Goal: Task Accomplishment & Management: Complete application form

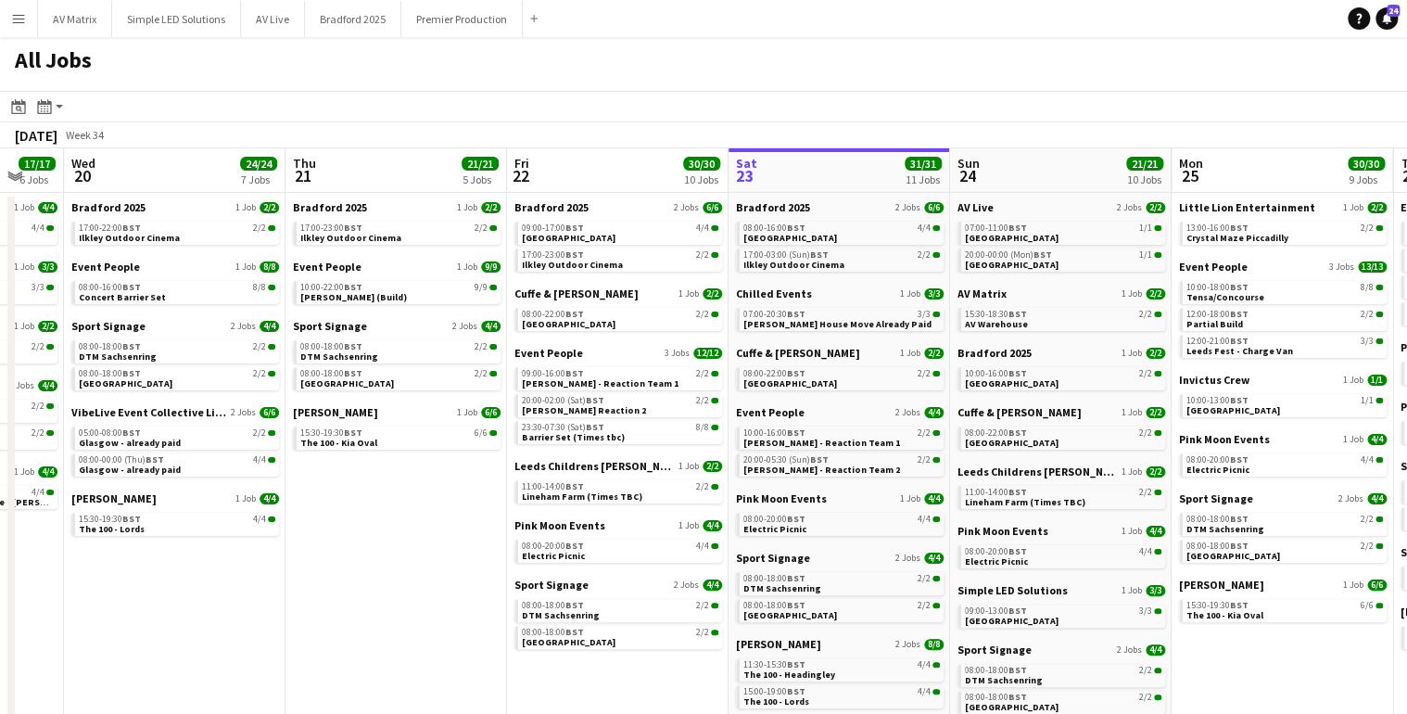
scroll to position [0, 572]
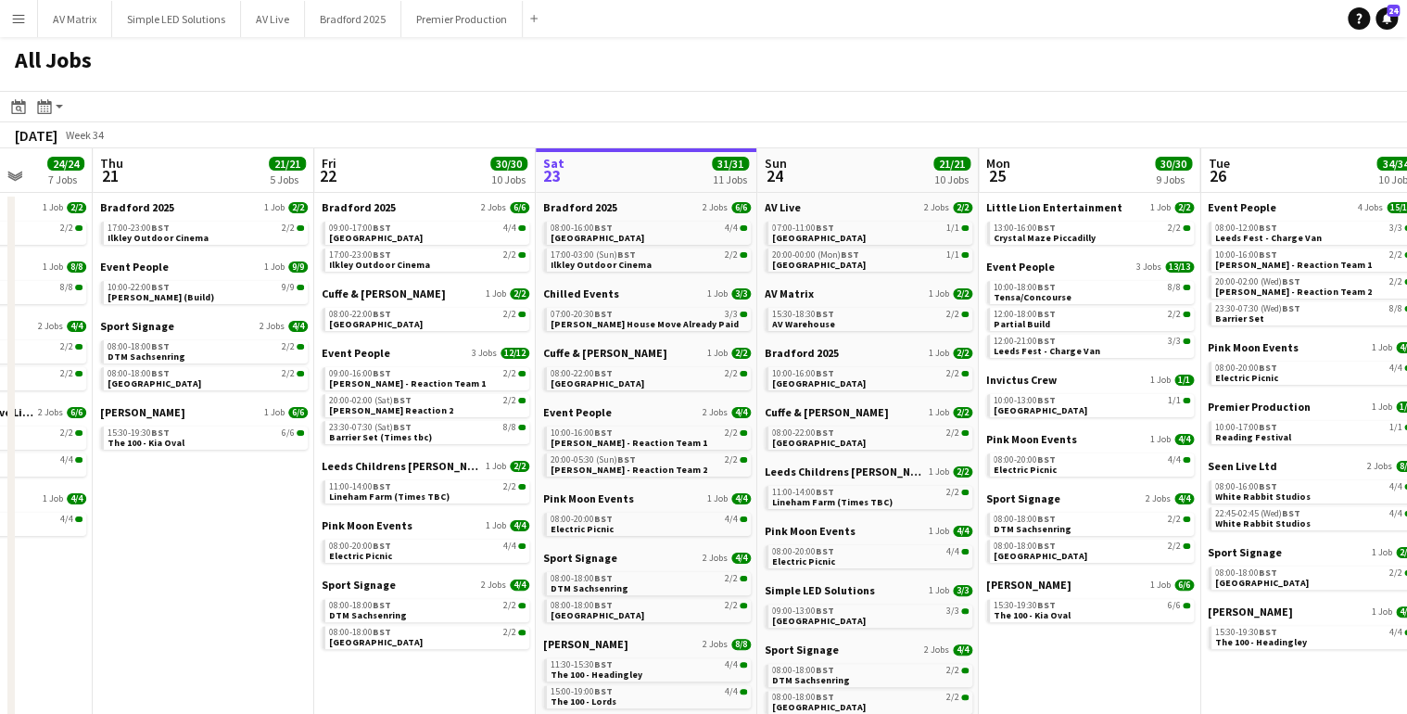
drag, startPoint x: 427, startPoint y: 430, endPoint x: 828, endPoint y: 423, distance: 400.6
click at [828, 423] on app-calendar-viewport "Mon 18 22/22 8 Jobs Tue 19 17/17 6 Jobs Wed 20 24/24 7 Jobs Thu 21 21/21 5 Jobs…" at bounding box center [703, 453] width 1407 height 610
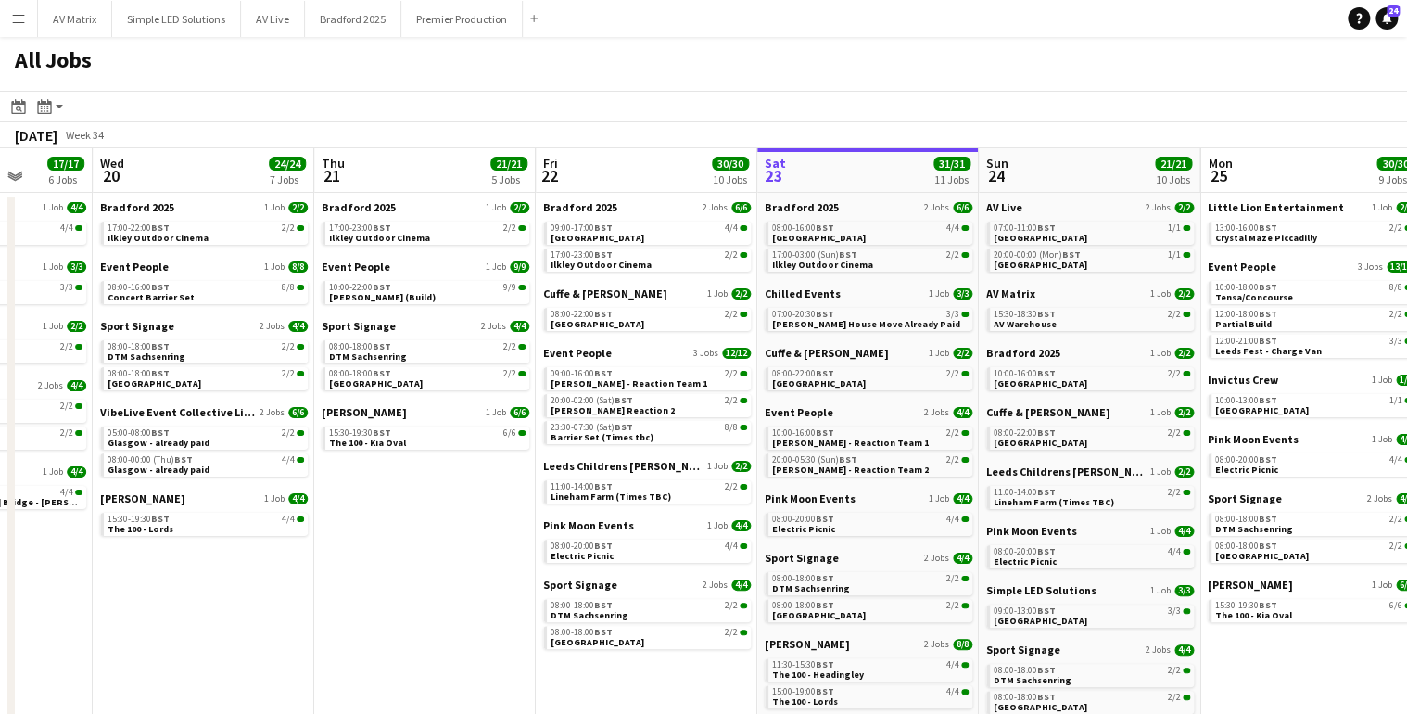
scroll to position [0, 512]
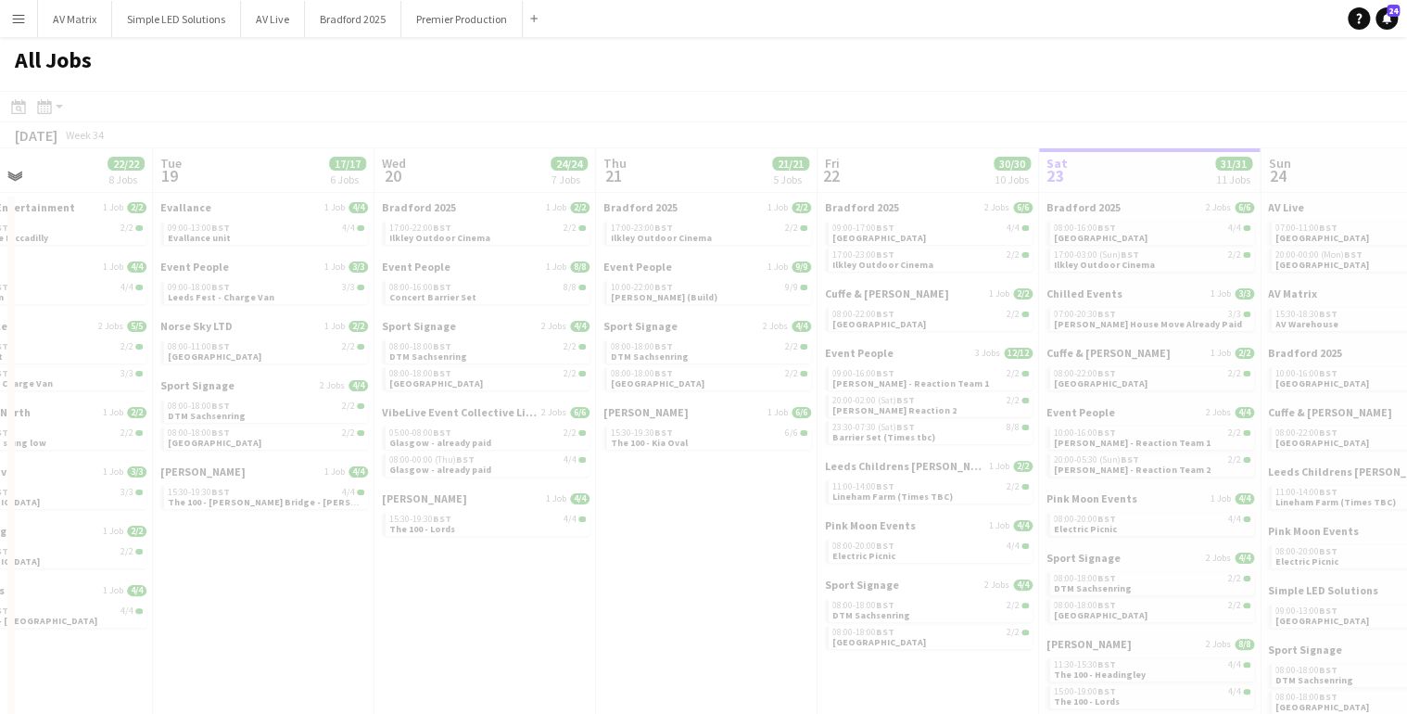
drag, startPoint x: 308, startPoint y: 445, endPoint x: 591, endPoint y: 445, distance: 282.8
click at [877, 444] on app-calendar-viewport "Sat 16 Sun 17 7/7 3 Jobs Mon 18 22/22 8 Jobs Tue 19 17/17 6 Jobs Wed 20 24/24 7…" at bounding box center [703, 453] width 1407 height 610
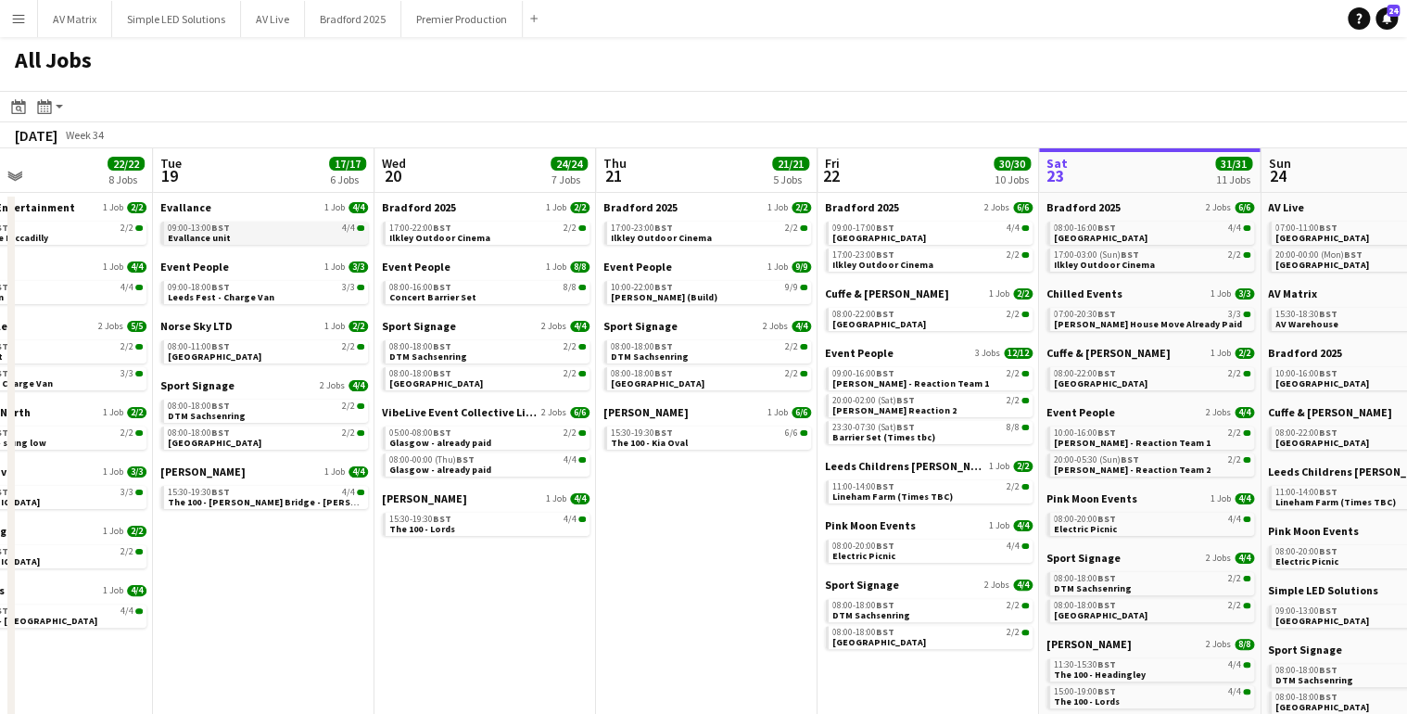
click at [250, 226] on div "09:00-13:00 BST 4/4" at bounding box center [266, 227] width 197 height 9
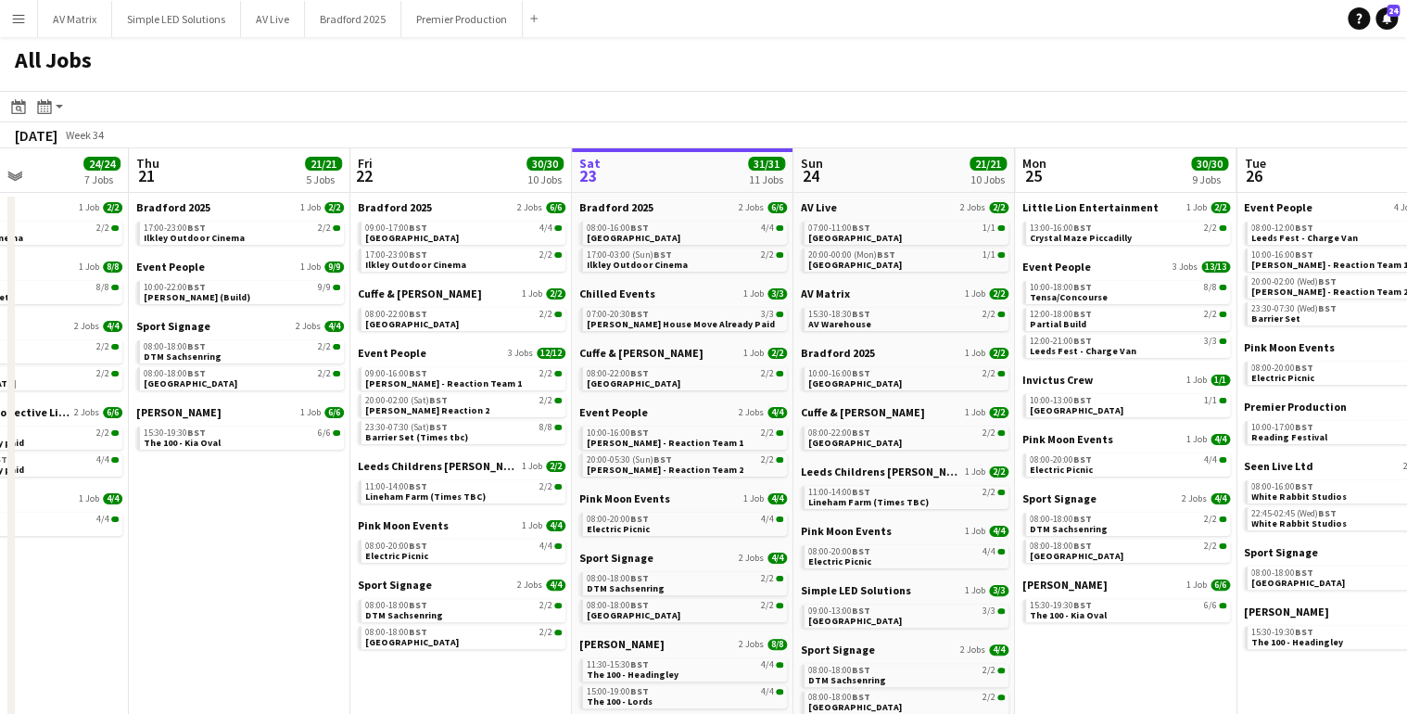
drag, startPoint x: 750, startPoint y: 594, endPoint x: 306, endPoint y: 576, distance: 444.5
click at [307, 576] on app-calendar-viewport "Mon 18 22/22 8 Jobs Tue 19 17/17 6 Jobs Wed 20 24/24 7 Jobs Thu 21 21/21 5 Jobs…" at bounding box center [703, 453] width 1407 height 610
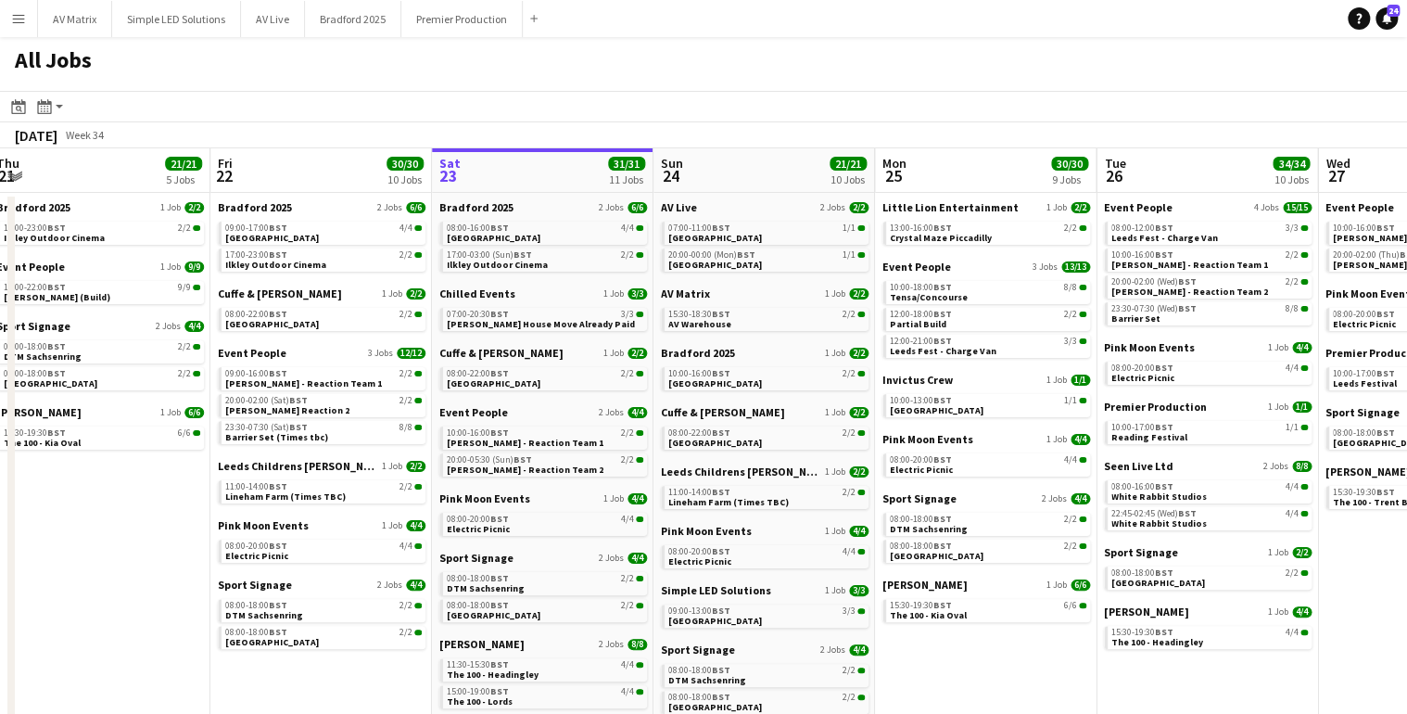
scroll to position [0, 741]
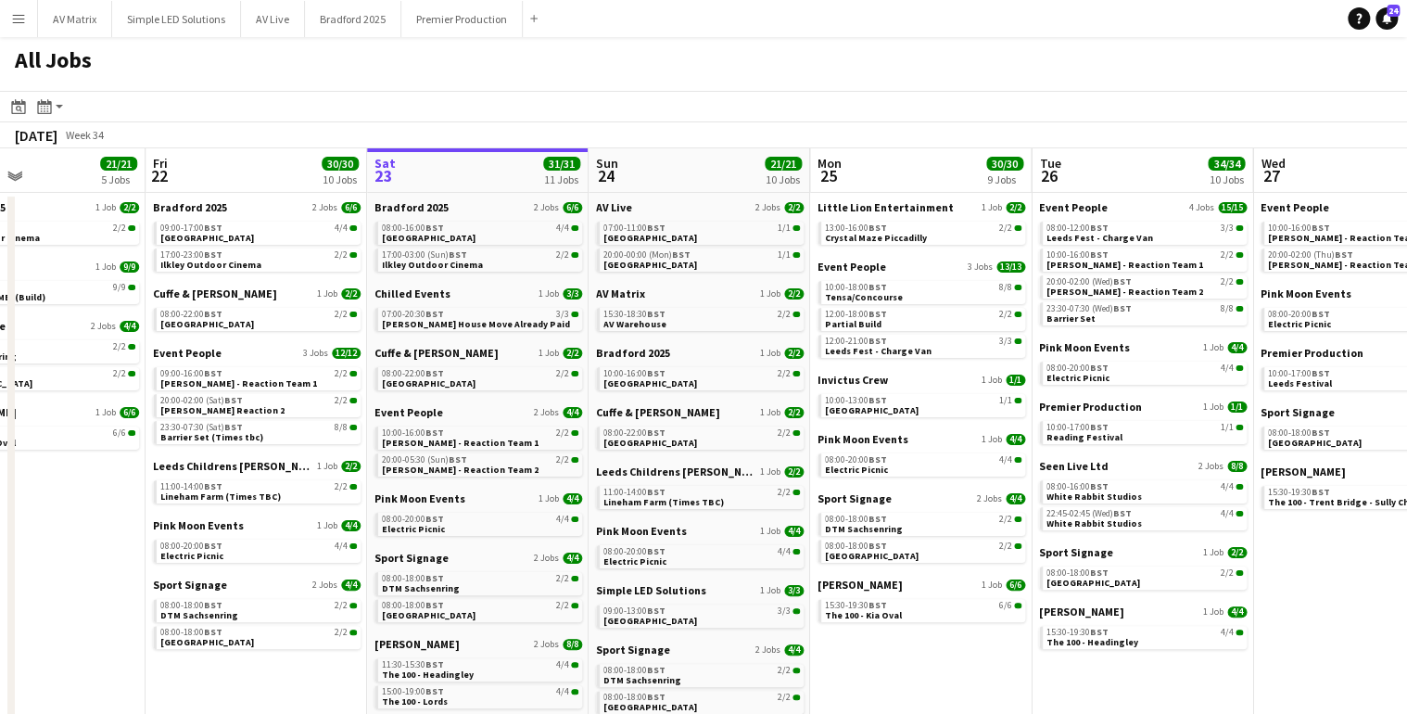
drag, startPoint x: 613, startPoint y: 564, endPoint x: 449, endPoint y: 564, distance: 164.1
click at [449, 564] on app-calendar-viewport "Mon 18 22/22 8 Jobs Tue 19 17/17 6 Jobs Wed 20 24/24 7 Jobs Thu 21 21/21 5 Jobs…" at bounding box center [703, 453] width 1407 height 610
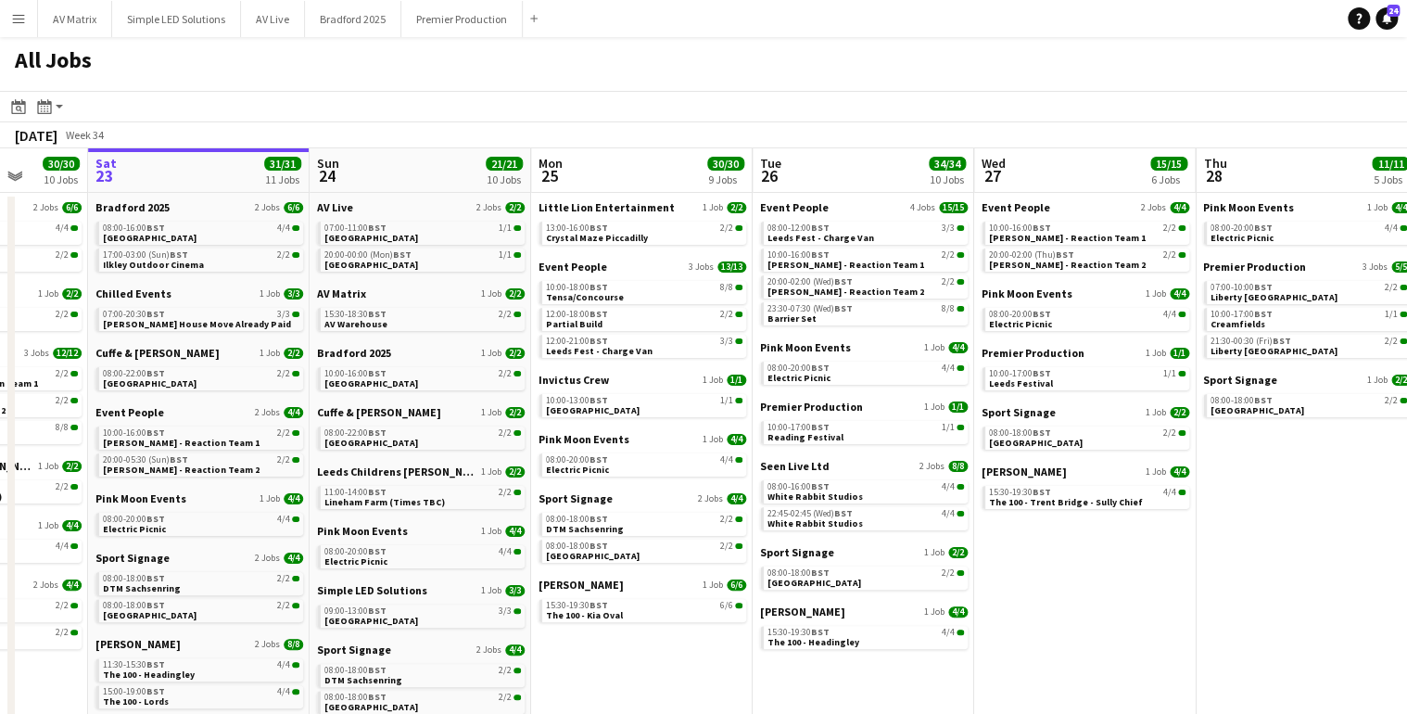
drag, startPoint x: 904, startPoint y: 652, endPoint x: 658, endPoint y: 665, distance: 246.0
click at [658, 665] on app-calendar-viewport "Wed 20 24/24 7 Jobs Thu 21 21/21 5 Jobs Fri 22 30/30 10 Jobs Sat 23 31/31 11 Jo…" at bounding box center [703, 453] width 1407 height 610
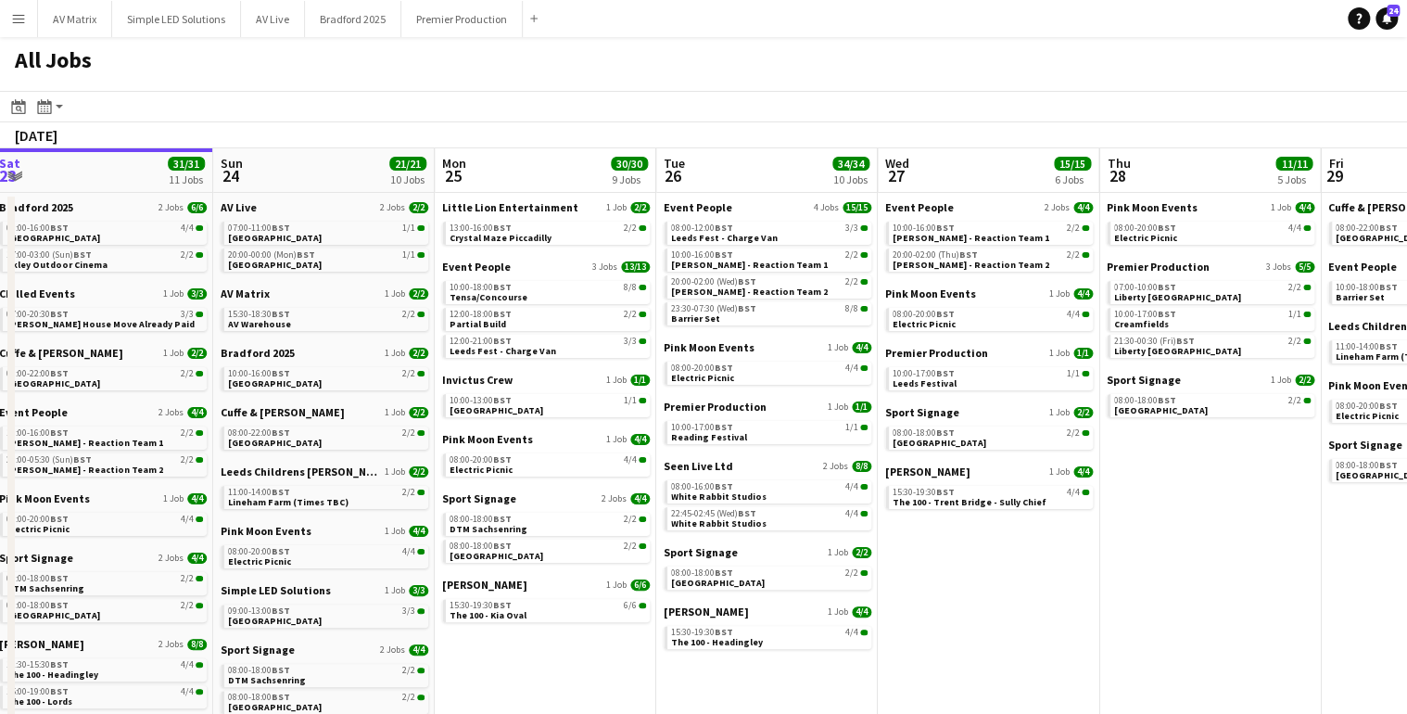
drag, startPoint x: 1207, startPoint y: 634, endPoint x: 712, endPoint y: 634, distance: 495.1
click at [712, 634] on app-calendar-viewport "Wed 20 24/24 7 Jobs Thu 21 21/21 5 Jobs Fri 22 30/30 10 Jobs Sat 23 31/31 11 Jo…" at bounding box center [703, 453] width 1407 height 610
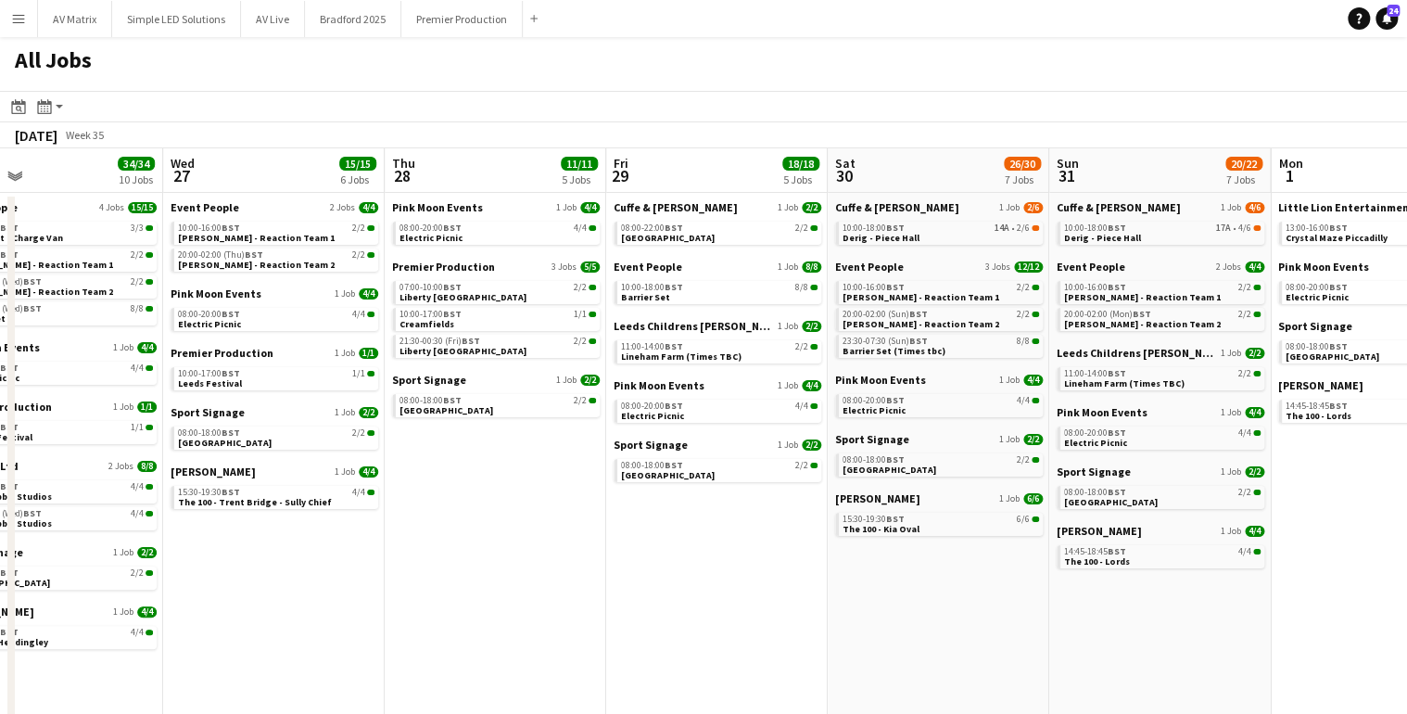
scroll to position [0, 644]
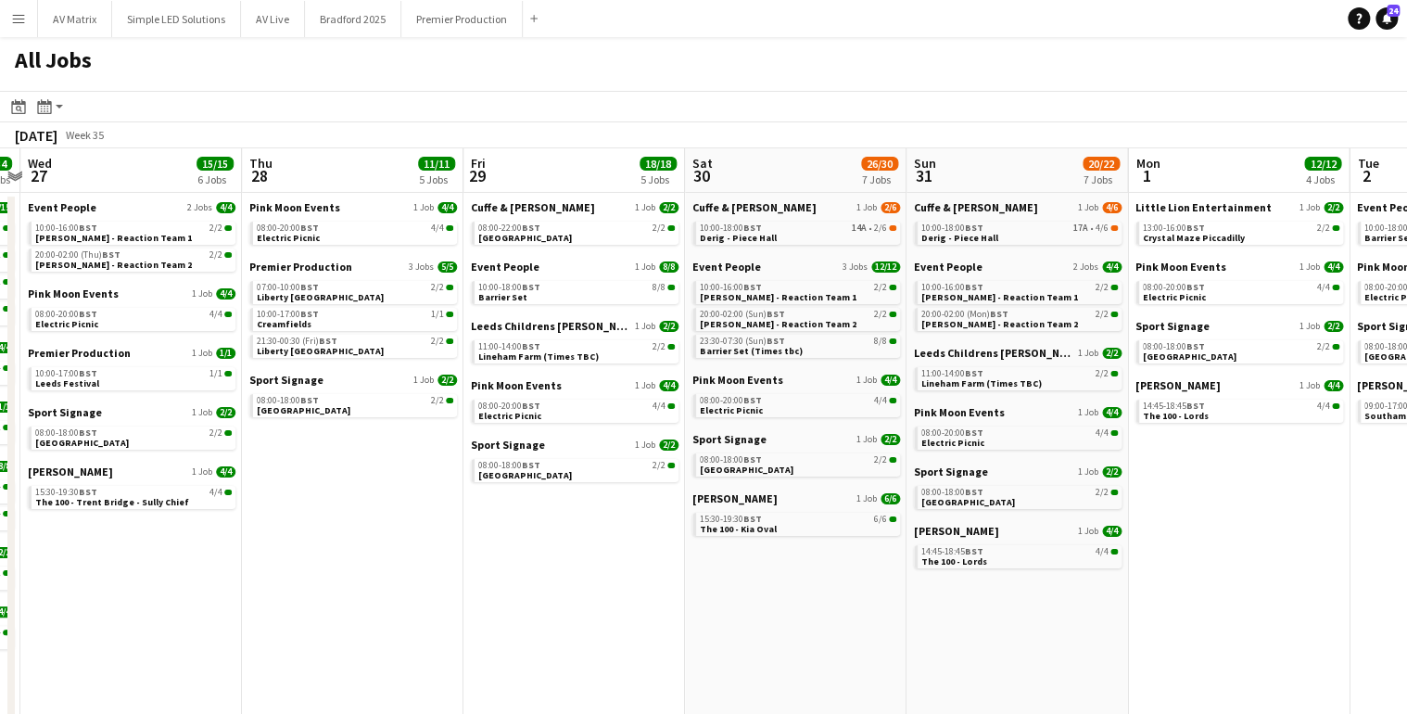
drag, startPoint x: 948, startPoint y: 606, endPoint x: 534, endPoint y: 606, distance: 414.4
click at [534, 606] on app-calendar-viewport "Sun 24 21/21 10 Jobs Mon 25 30/30 9 Jobs Tue 26 34/34 10 Jobs Wed 27 15/15 6 Jo…" at bounding box center [703, 453] width 1407 height 610
click at [990, 374] on div "11:00-14:00 BST 2/2" at bounding box center [1020, 373] width 197 height 9
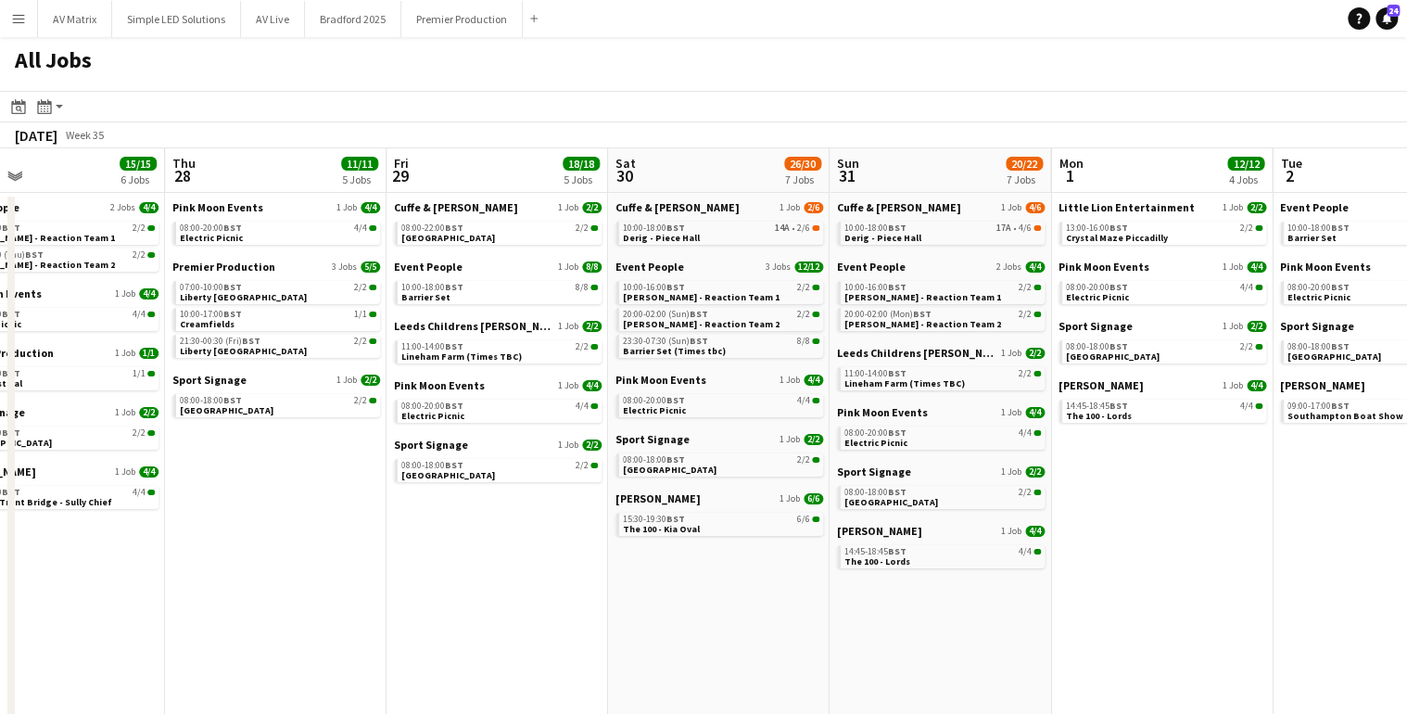
drag, startPoint x: 1228, startPoint y: 532, endPoint x: 708, endPoint y: 531, distance: 520.1
click at [708, 531] on app-calendar-viewport "Sun 24 21/21 10 Jobs Mon 25 30/30 9 Jobs Tue 26 34/34 10 Jobs Wed 27 15/15 6 Jo…" at bounding box center [703, 453] width 1407 height 610
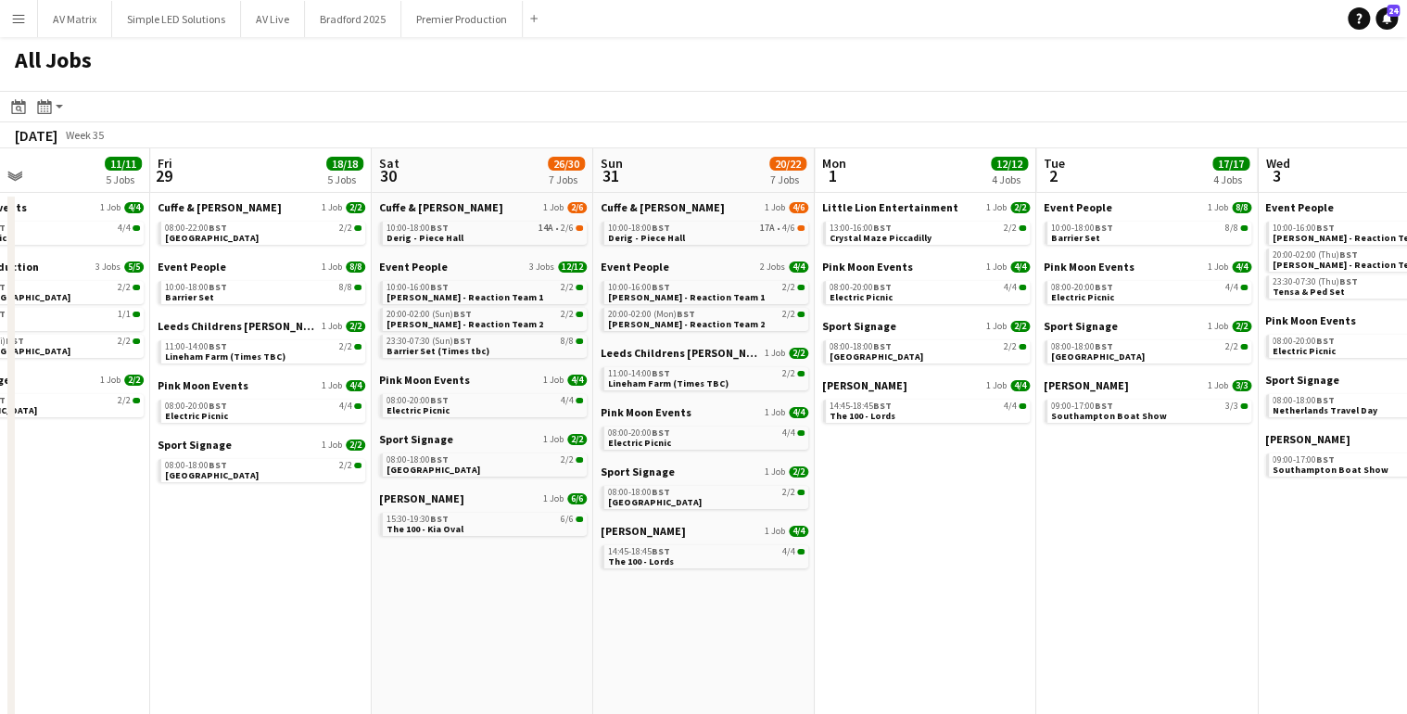
click at [477, 540] on app-all-jobs "All Jobs Date picker AUG 2025 AUG 2025 Monday M Tuesday T Wednesday W Thursday …" at bounding box center [703, 397] width 1407 height 721
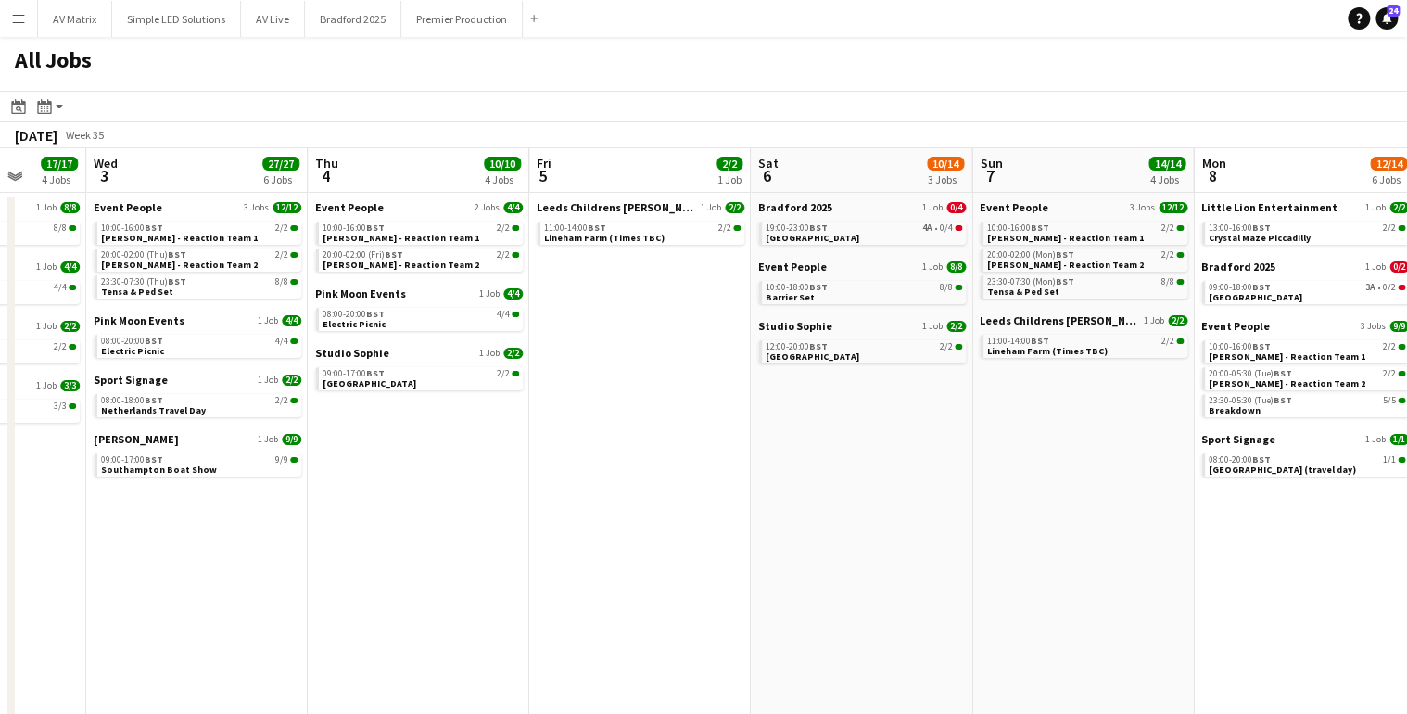
drag, startPoint x: 955, startPoint y: 523, endPoint x: 499, endPoint y: 529, distance: 456.2
click at [499, 529] on app-calendar-viewport "Sat 30 26/30 7 Jobs Sun 31 20/22 7 Jobs Mon 1 12/12 4 Jobs Tue 2 17/17 4 Jobs W…" at bounding box center [703, 453] width 1407 height 610
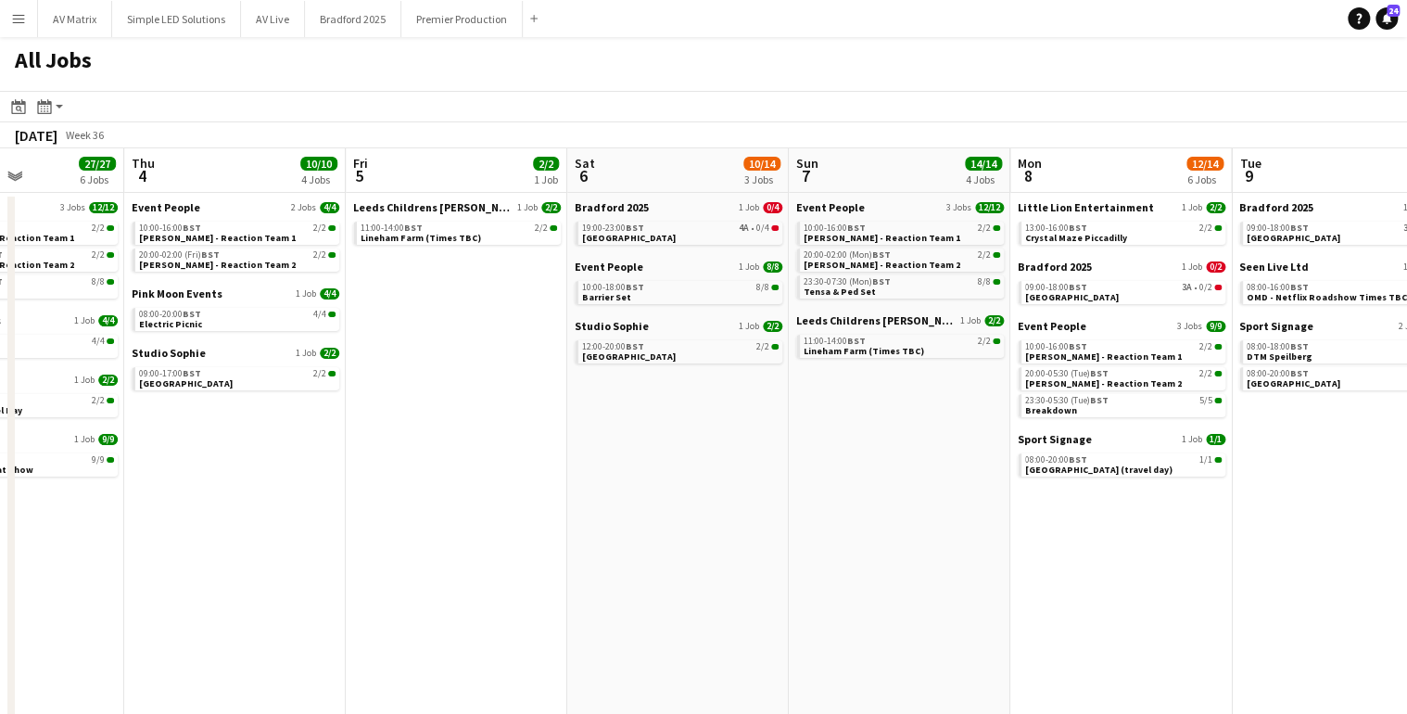
drag, startPoint x: 1035, startPoint y: 497, endPoint x: 833, endPoint y: 499, distance: 201.2
click at [833, 499] on app-calendar-viewport "Mon 1 12/12 4 Jobs Tue 2 17/17 4 Jobs Wed 3 27/27 6 Jobs Thu 4 10/10 4 Jobs Fri…" at bounding box center [703, 453] width 1407 height 610
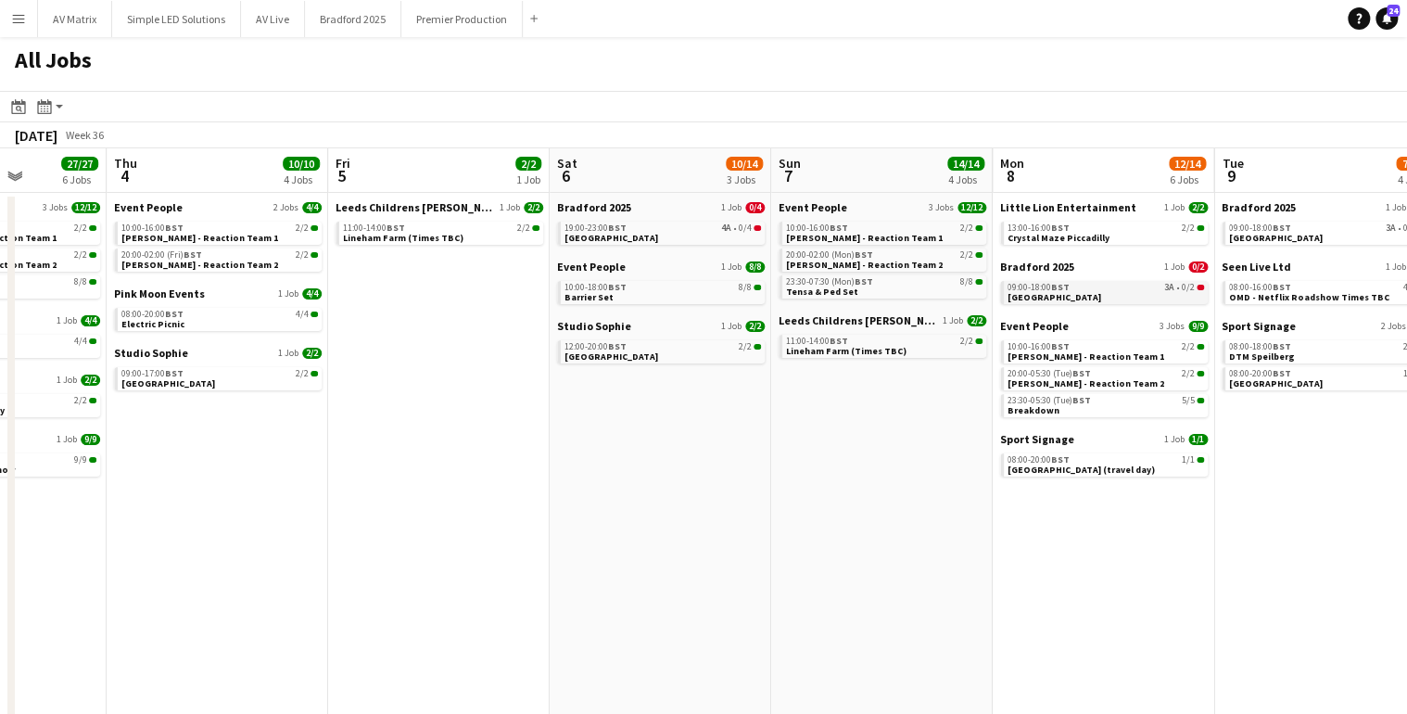
click at [1060, 299] on span "Oxenhope Railway Station" at bounding box center [1055, 297] width 94 height 12
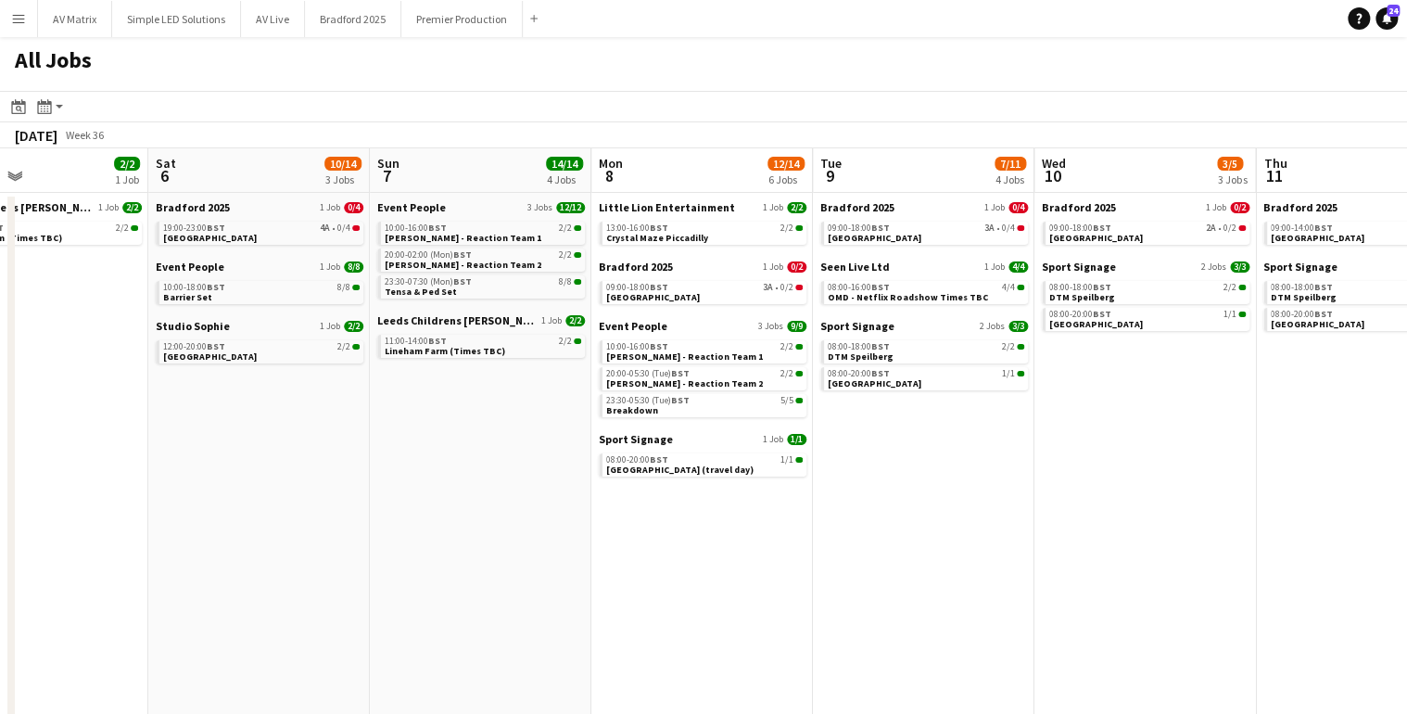
drag, startPoint x: 893, startPoint y: 552, endPoint x: 486, endPoint y: 566, distance: 407.3
click at [489, 566] on app-calendar-viewport "Wed 3 27/27 6 Jobs Thu 4 10/10 4 Jobs Fri 5 2/2 1 Job Sat 6 10/14 3 Jobs Sun 7 …" at bounding box center [703, 453] width 1407 height 610
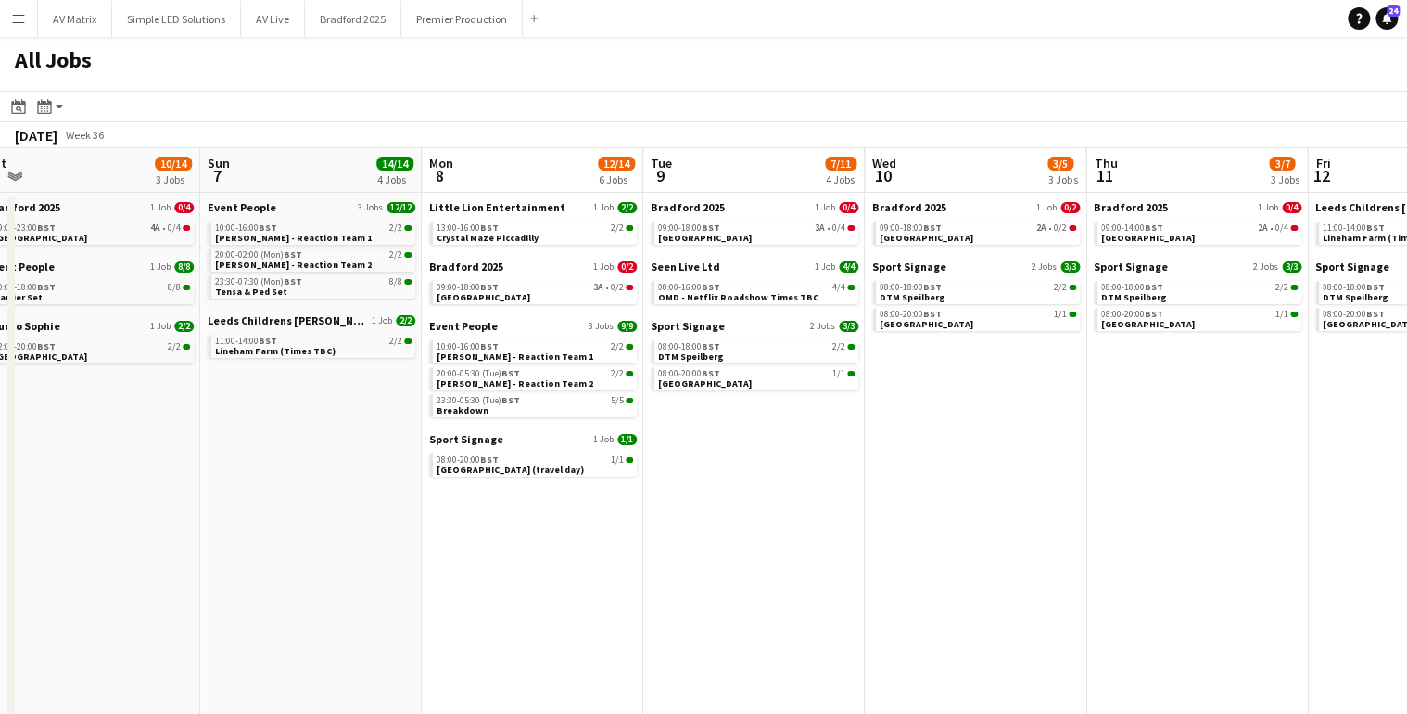
scroll to position [0, 689]
drag, startPoint x: 958, startPoint y: 548, endPoint x: 927, endPoint y: 551, distance: 30.7
click at [927, 551] on app-calendar-viewport "Wed 3 27/27 6 Jobs Thu 4 10/10 4 Jobs Fri 5 2/2 1 Job Sat 6 10/14 3 Jobs Sun 7 …" at bounding box center [703, 453] width 1407 height 610
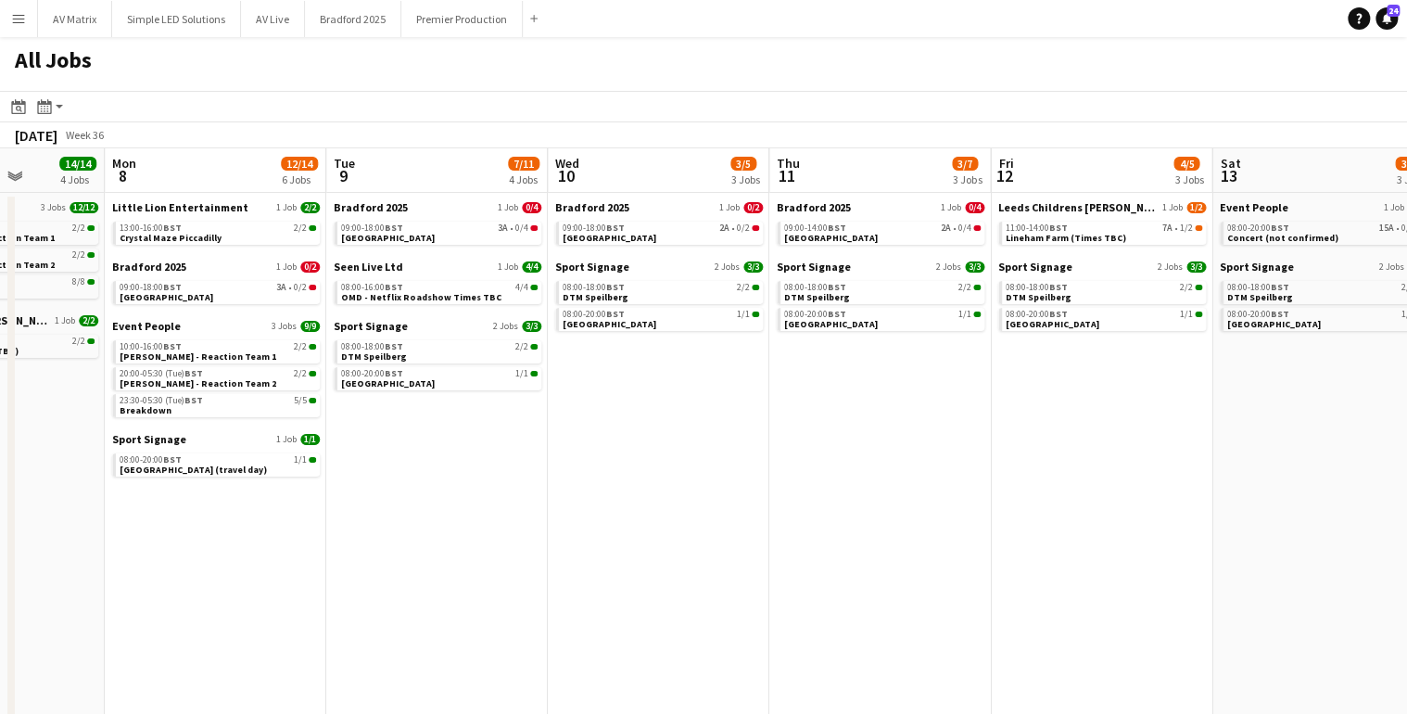
drag, startPoint x: 1106, startPoint y: 560, endPoint x: 794, endPoint y: 558, distance: 311.5
click at [792, 561] on app-calendar-viewport "Thu 4 10/10 4 Jobs Fri 5 2/2 1 Job Sat 6 10/14 3 Jobs Sun 7 14/14 4 Jobs Mon 8 …" at bounding box center [703, 453] width 1407 height 610
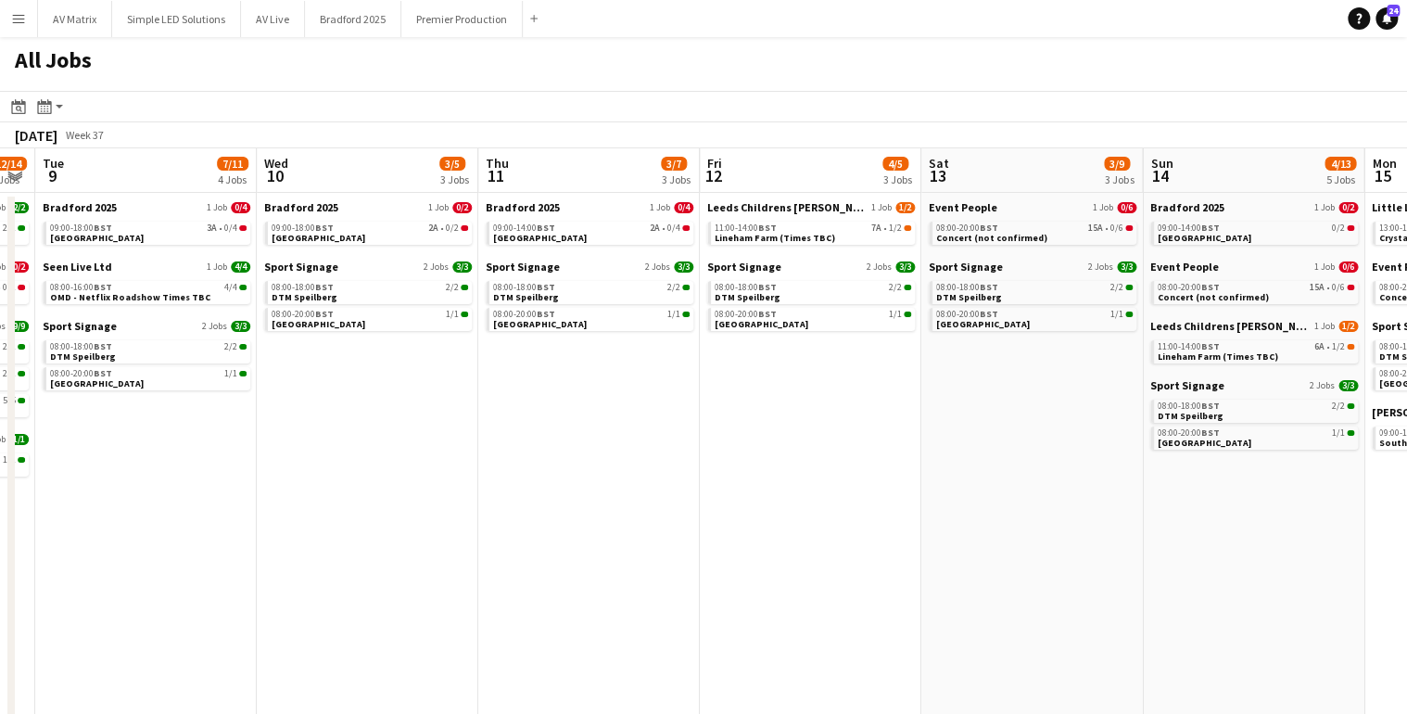
drag, startPoint x: 918, startPoint y: 515, endPoint x: 671, endPoint y: 515, distance: 246.6
click at [671, 515] on app-calendar-viewport "Sat 6 10/14 3 Jobs Sun 7 14/14 4 Jobs Mon 8 12/14 6 Jobs Tue 9 7/11 4 Jobs Wed …" at bounding box center [703, 453] width 1407 height 610
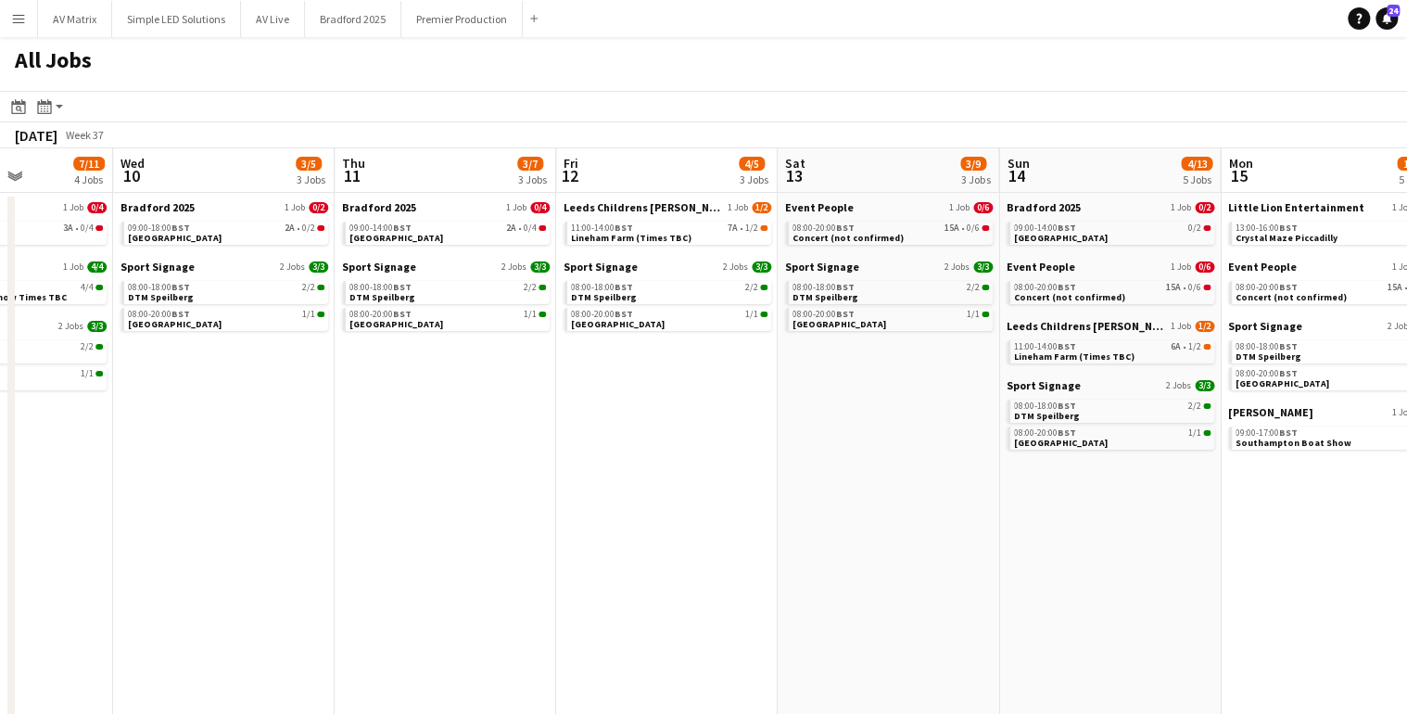
scroll to position [0, 812]
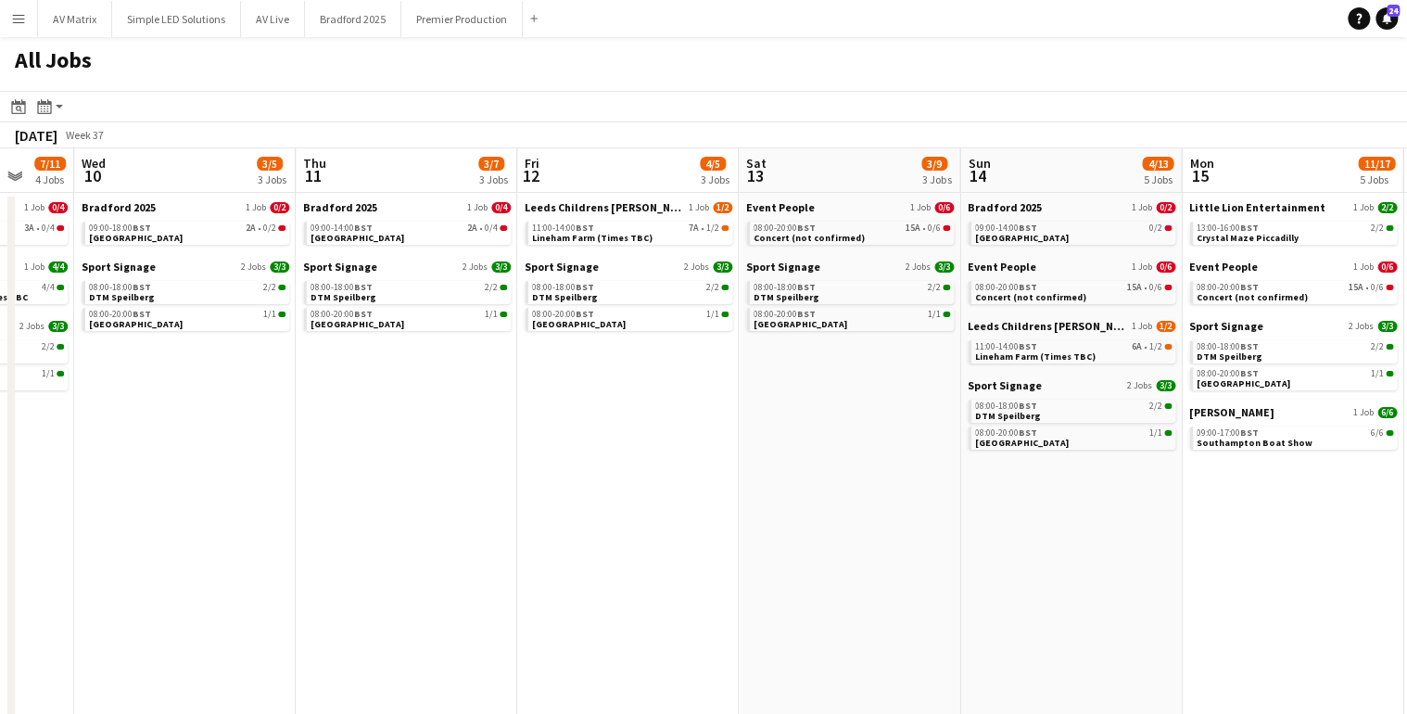
drag, startPoint x: 932, startPoint y: 469, endPoint x: 753, endPoint y: 465, distance: 179.0
click at [749, 467] on app-calendar-viewport "Sat 6 10/14 3 Jobs Sun 7 14/14 4 Jobs Mon 8 12/14 6 Jobs Tue 9 7/11 4 Jobs Wed …" at bounding box center [703, 453] width 1407 height 610
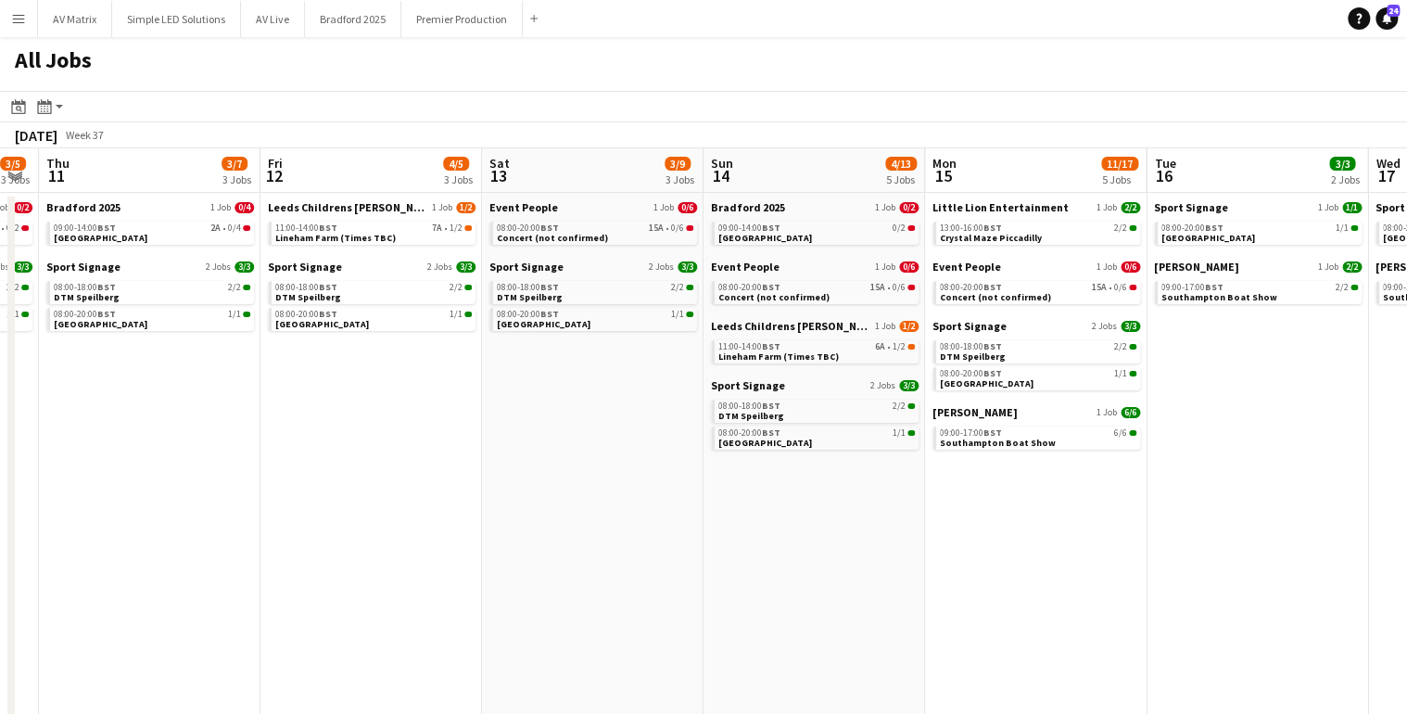
scroll to position [0, 627]
drag, startPoint x: 1035, startPoint y: 604, endPoint x: 777, endPoint y: 590, distance: 258.1
click at [777, 590] on app-calendar-viewport "Mon 8 12/14 6 Jobs Tue 9 7/11 4 Jobs Wed 10 3/5 3 Jobs Thu 11 3/7 3 Jobs Fri 12…" at bounding box center [703, 453] width 1407 height 610
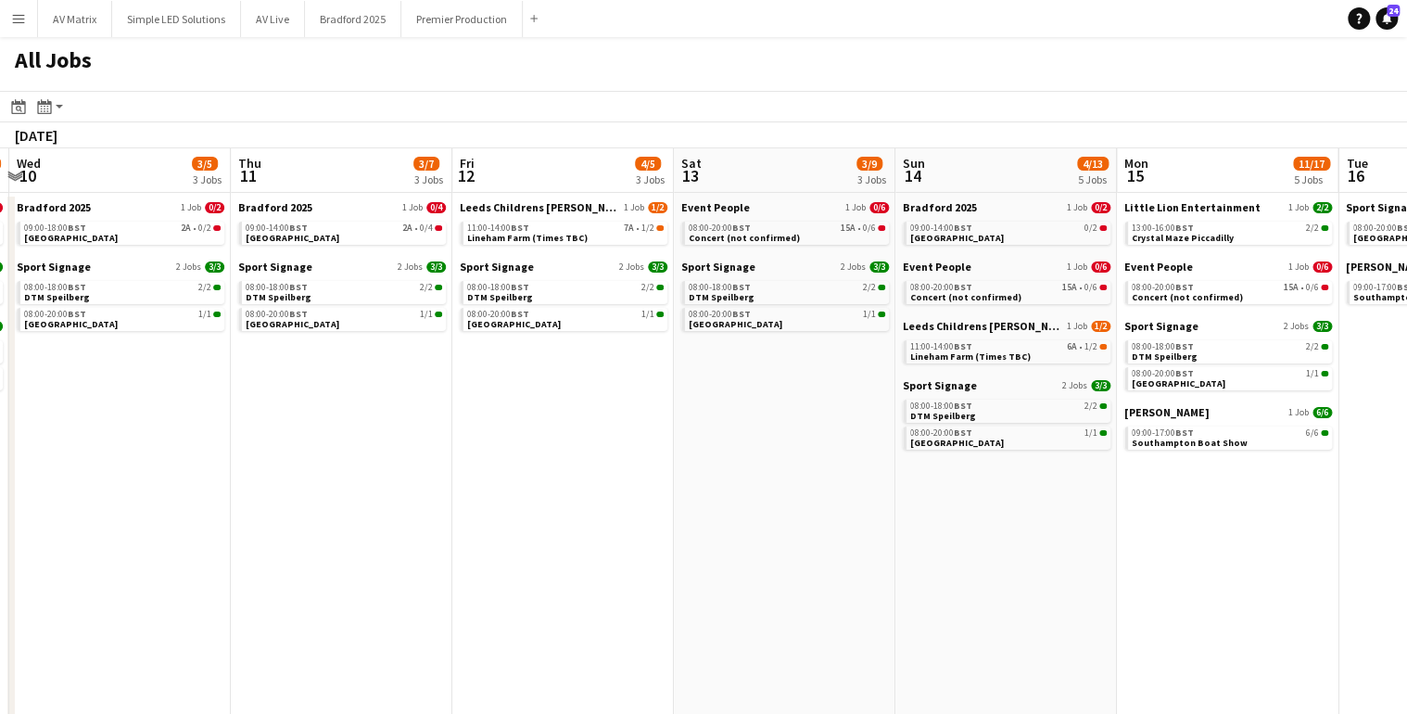
drag, startPoint x: 399, startPoint y: 484, endPoint x: 1155, endPoint y: 459, distance: 756.9
click at [1155, 459] on app-calendar-viewport "Mon 8 12/14 6 Jobs Tue 9 7/11 4 Jobs Wed 10 3/5 3 Jobs Thu 11 3/7 3 Jobs Fri 12…" at bounding box center [703, 453] width 1407 height 610
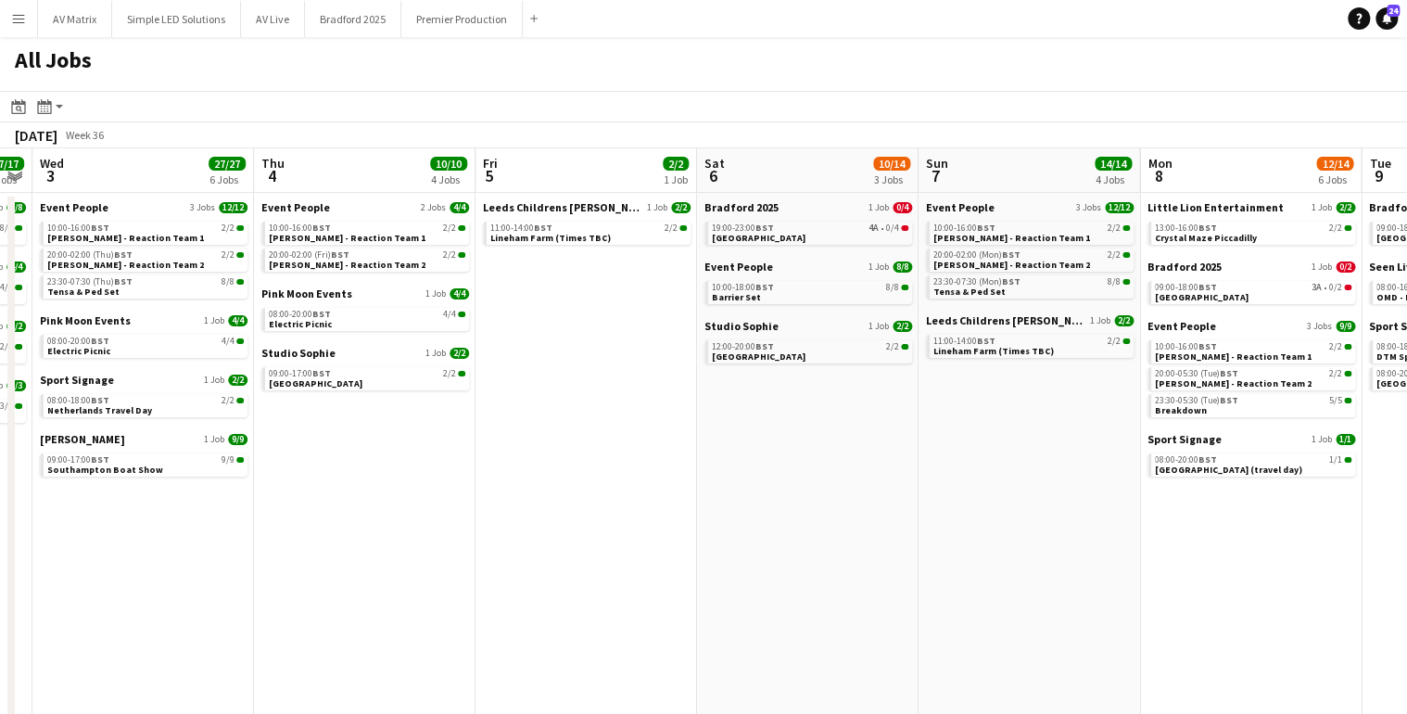
scroll to position [0, 438]
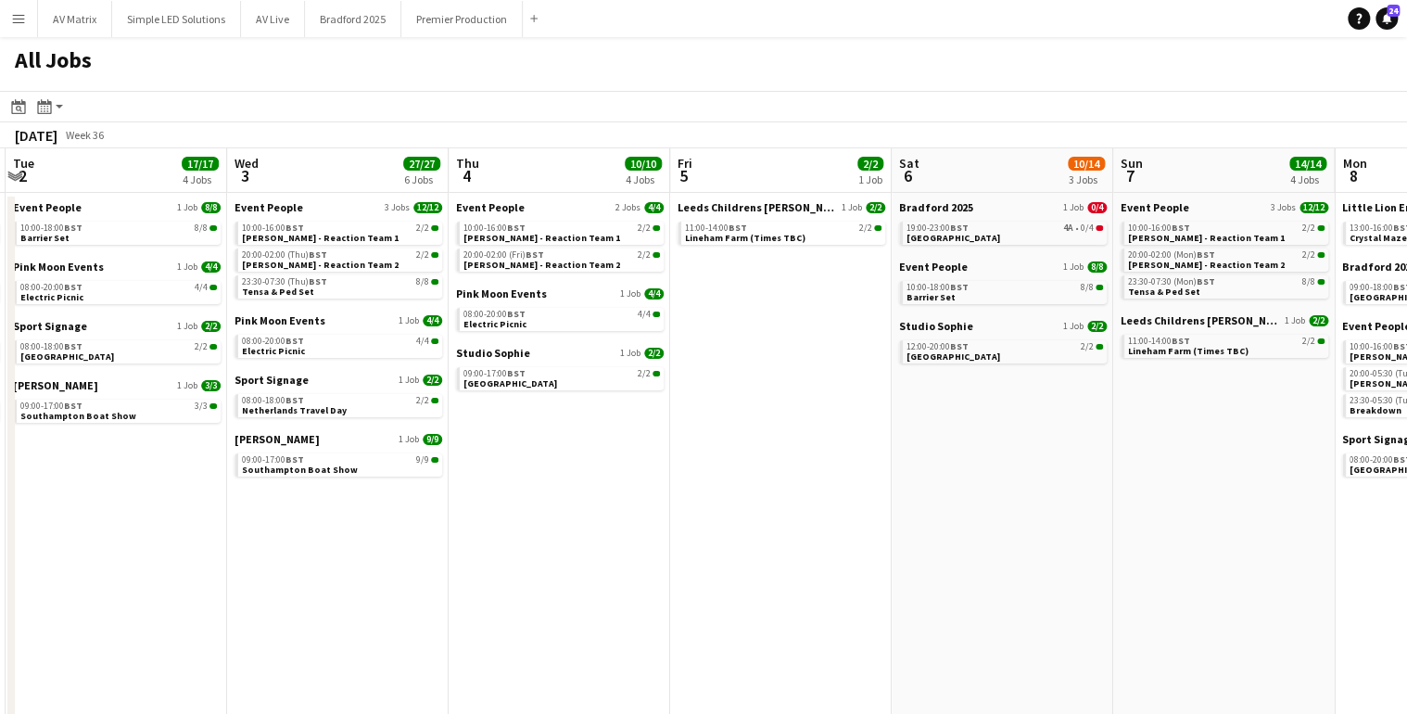
drag, startPoint x: 1257, startPoint y: 575, endPoint x: 1300, endPoint y: 575, distance: 42.6
click at [1300, 575] on app-calendar-viewport "Sun 31 20/22 7 Jobs Mon 1 12/12 4 Jobs Tue 2 17/17 4 Jobs Wed 3 27/27 6 Jobs Th…" at bounding box center [703, 453] width 1407 height 610
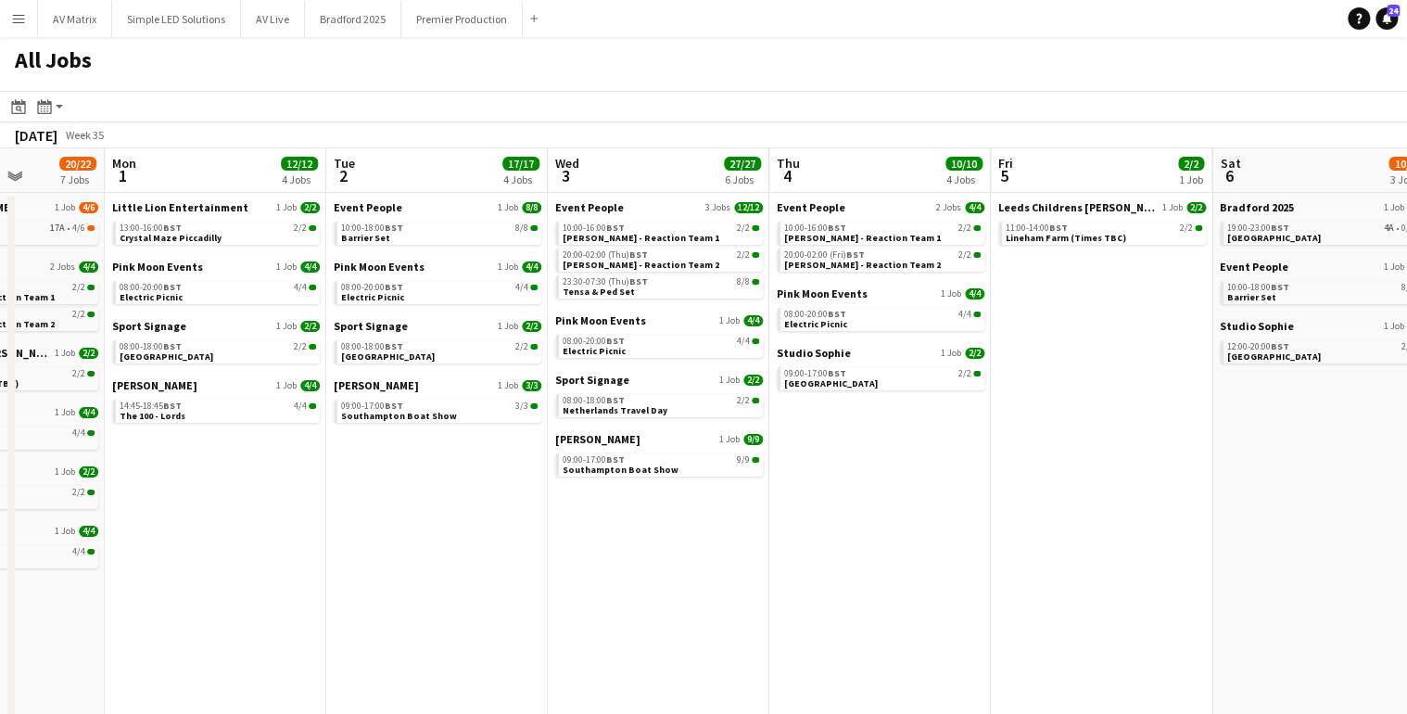
drag, startPoint x: 740, startPoint y: 553, endPoint x: 1061, endPoint y: 509, distance: 323.8
click at [1061, 509] on app-calendar-viewport "Fri 29 18/18 5 Jobs Sat 30 26/30 7 Jobs Sun 31 20/22 7 Jobs Mon 1 12/12 4 Jobs …" at bounding box center [703, 453] width 1407 height 610
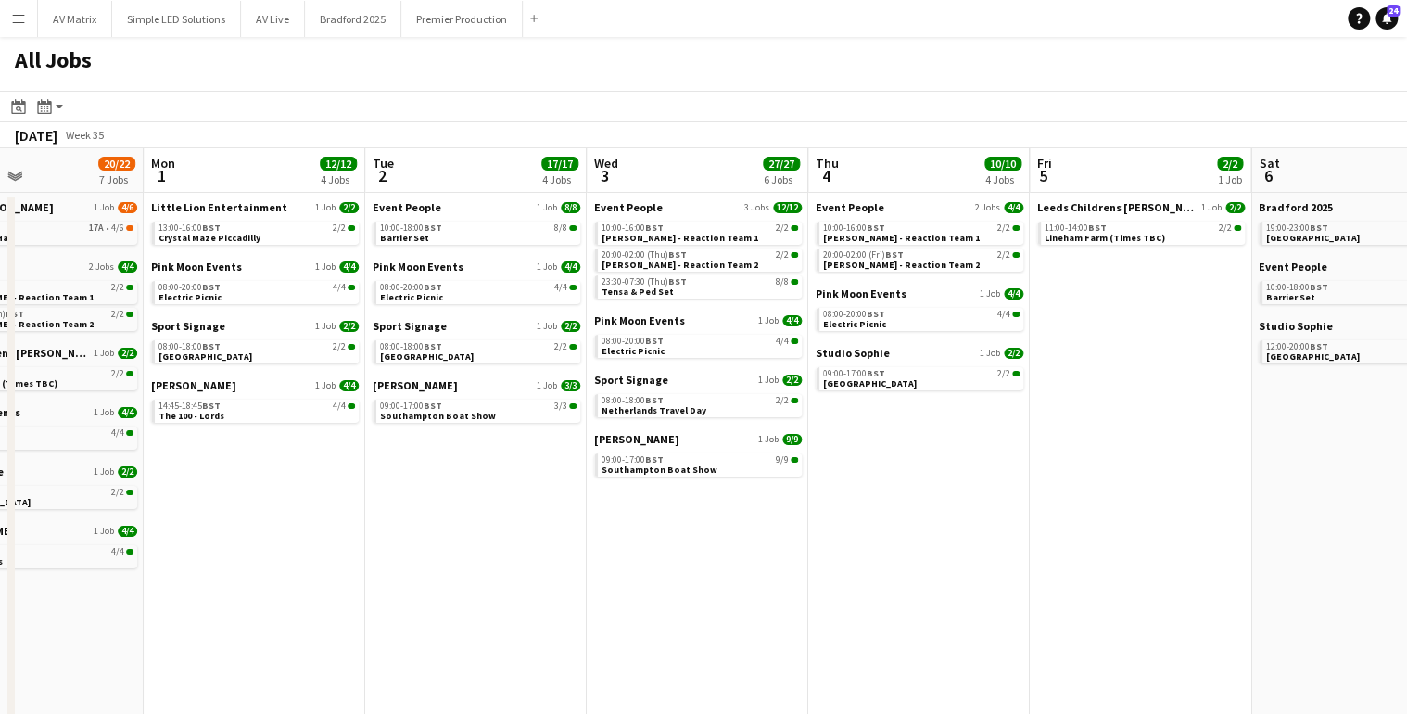
drag, startPoint x: 607, startPoint y: 535, endPoint x: 646, endPoint y: 538, distance: 39.0
click at [646, 538] on app-calendar-viewport "Fri 29 18/18 5 Jobs Sat 30 26/30 7 Jobs Sun 31 20/22 7 Jobs Mon 1 12/12 4 Jobs …" at bounding box center [703, 453] width 1407 height 610
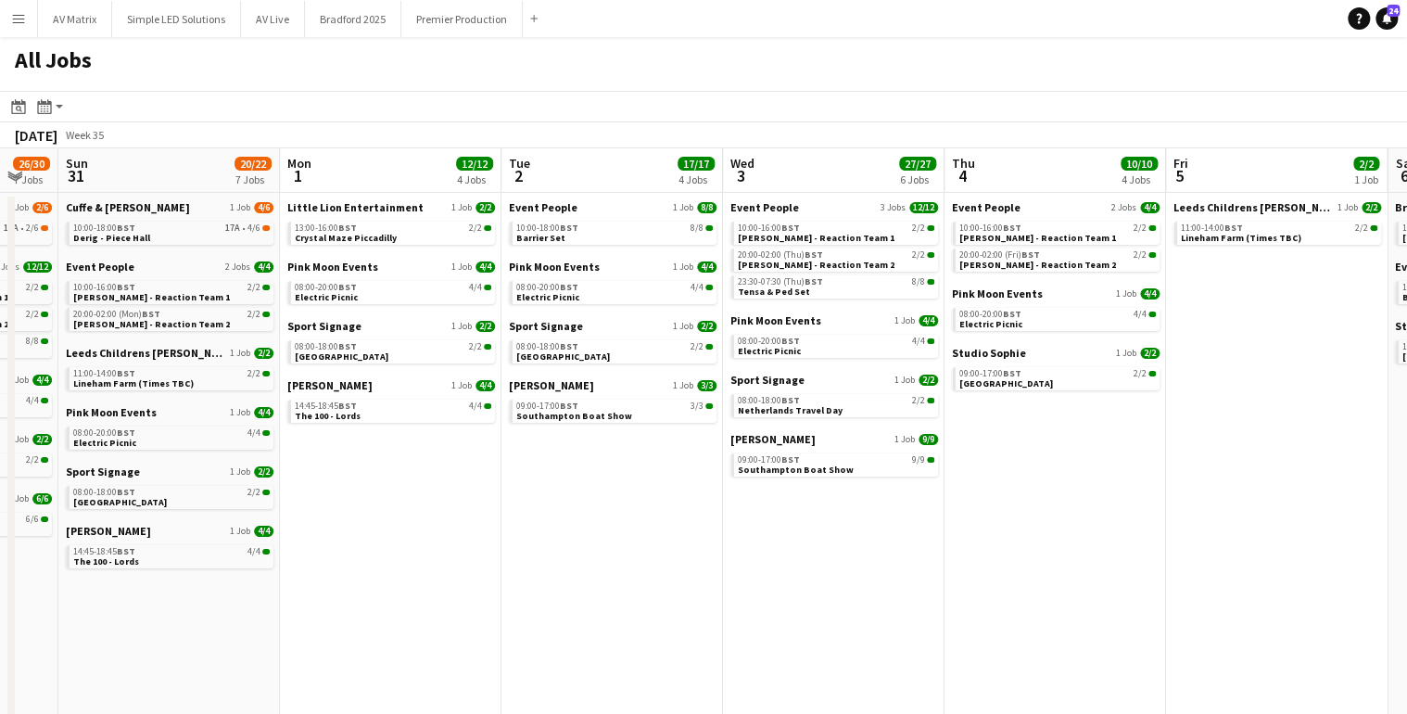
drag, startPoint x: 798, startPoint y: 525, endPoint x: 818, endPoint y: 522, distance: 19.7
click at [818, 522] on app-calendar-viewport "Fri 29 18/18 5 Jobs Sat 30 26/30 7 Jobs Sun 31 20/22 7 Jobs Mon 1 12/12 4 Jobs …" at bounding box center [703, 453] width 1407 height 610
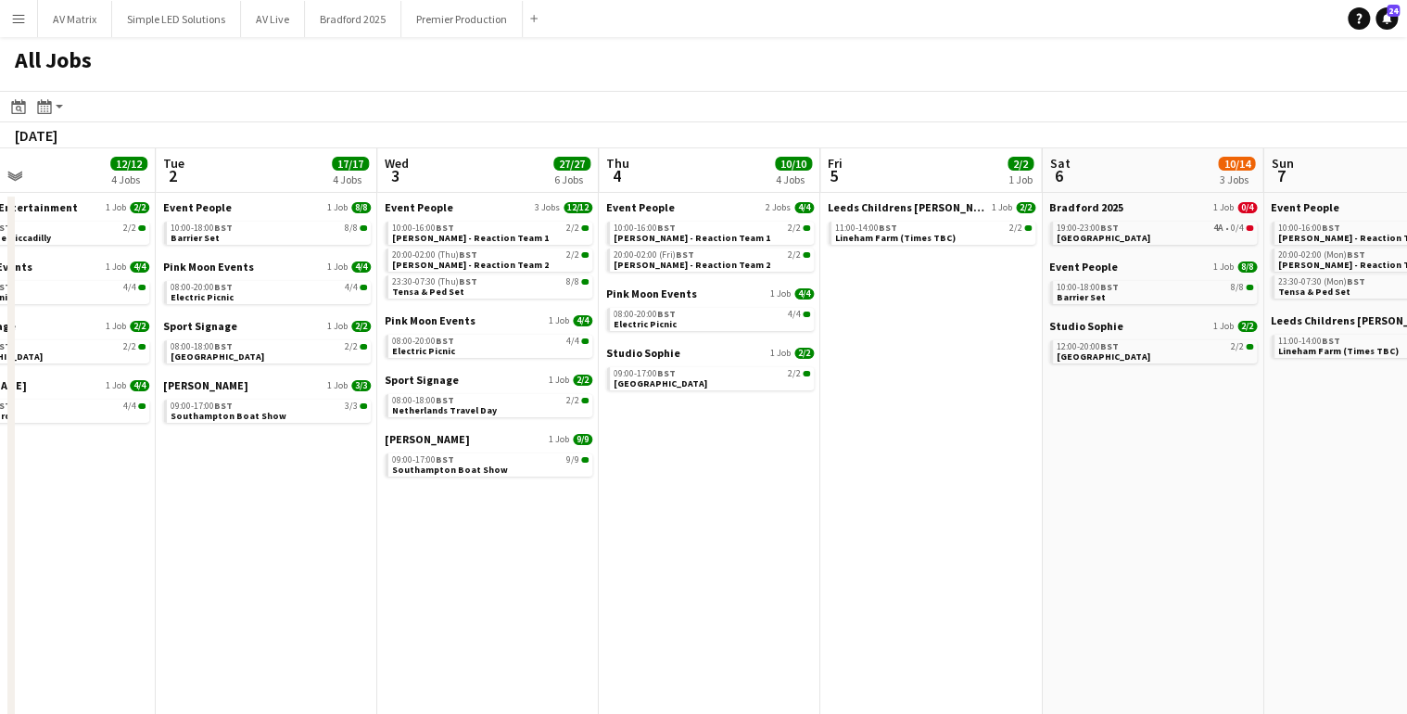
drag, startPoint x: 1134, startPoint y: 466, endPoint x: 843, endPoint y: 466, distance: 291.1
click at [843, 466] on app-calendar-viewport "Fri 29 18/18 5 Jobs Sat 30 26/30 7 Jobs Sun 31 20/22 7 Jobs Mon 1 12/12 4 Jobs …" at bounding box center [703, 453] width 1407 height 610
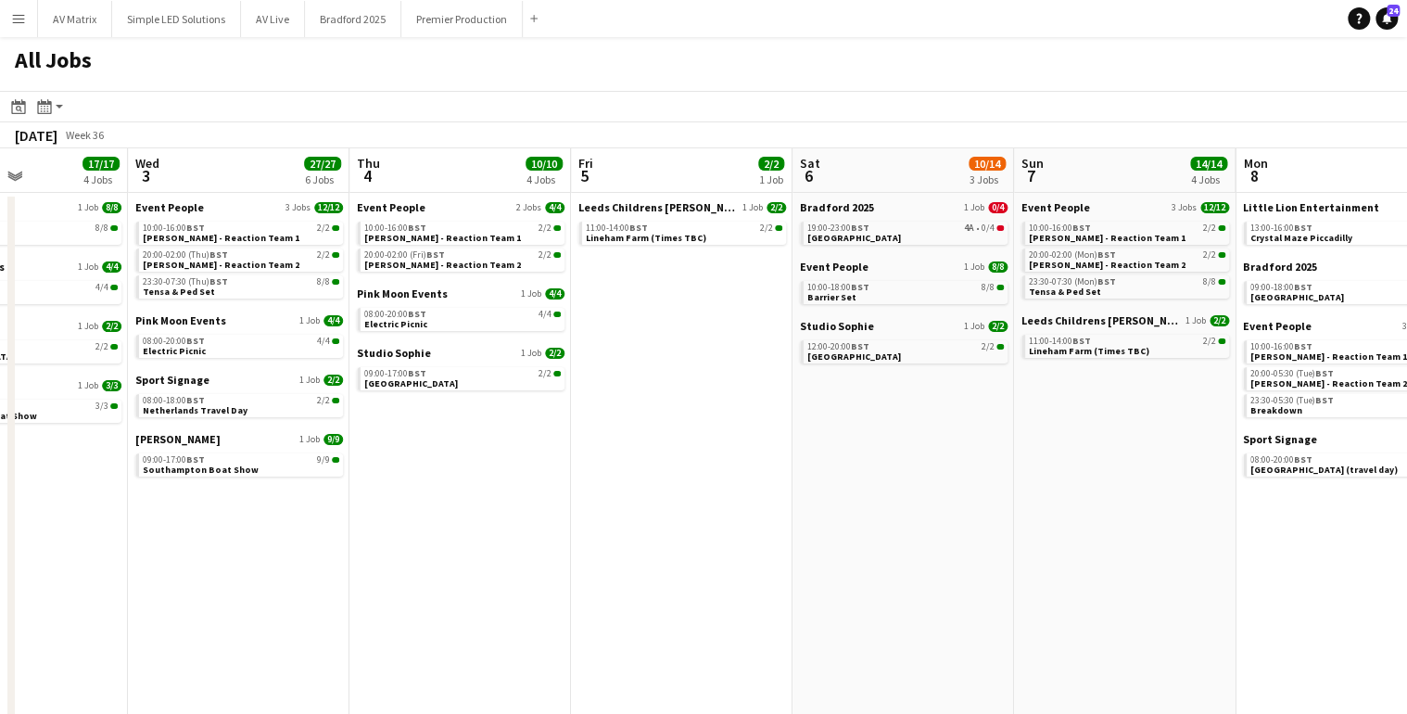
drag, startPoint x: 848, startPoint y: 457, endPoint x: 791, endPoint y: 461, distance: 57.6
click at [790, 464] on app-calendar-viewport "Sun 31 20/22 7 Jobs Mon 1 12/12 4 Jobs Tue 2 17/17 4 Jobs Wed 3 27/27 6 Jobs Th…" at bounding box center [703, 453] width 1407 height 610
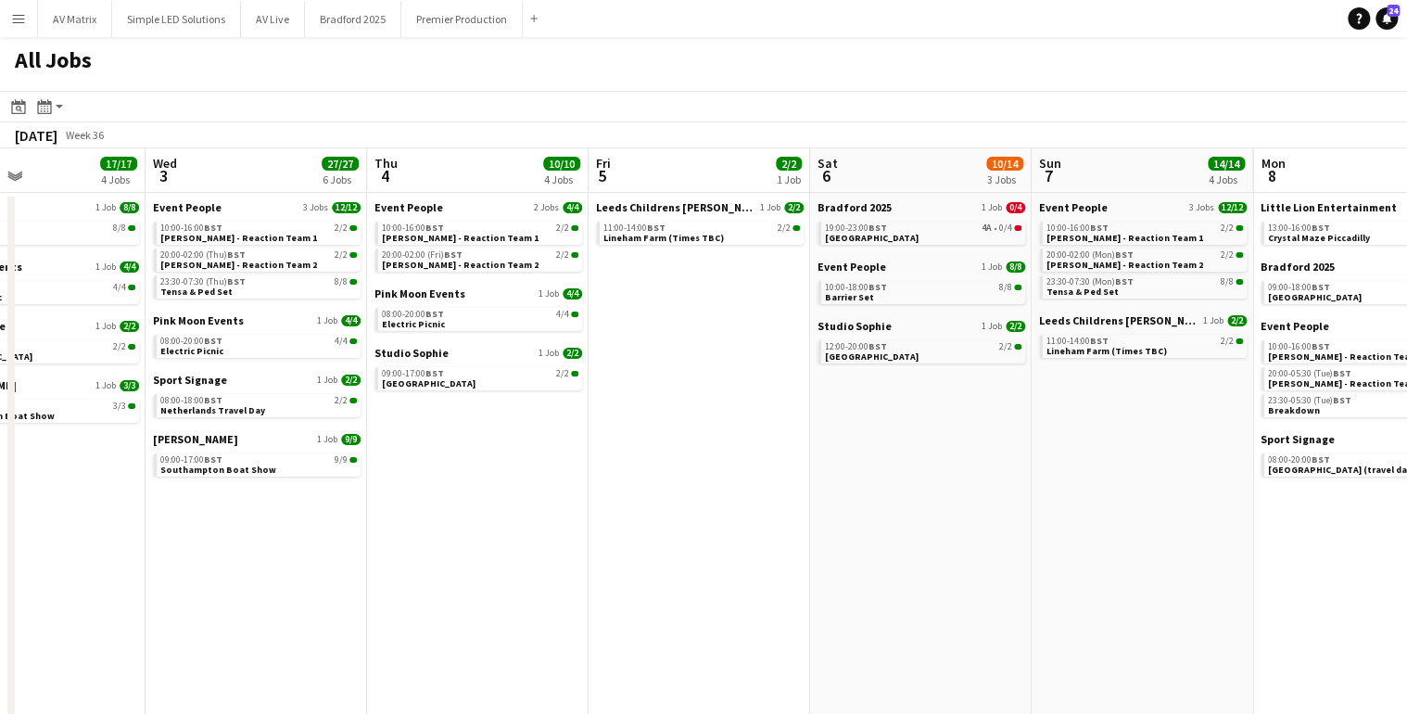
drag, startPoint x: 792, startPoint y: 493, endPoint x: 608, endPoint y: 505, distance: 184.0
click at [609, 505] on app-calendar-viewport "Sun 31 20/22 7 Jobs Mon 1 12/12 4 Jobs Tue 2 17/17 4 Jobs Wed 3 27/27 6 Jobs Th…" at bounding box center [703, 453] width 1407 height 610
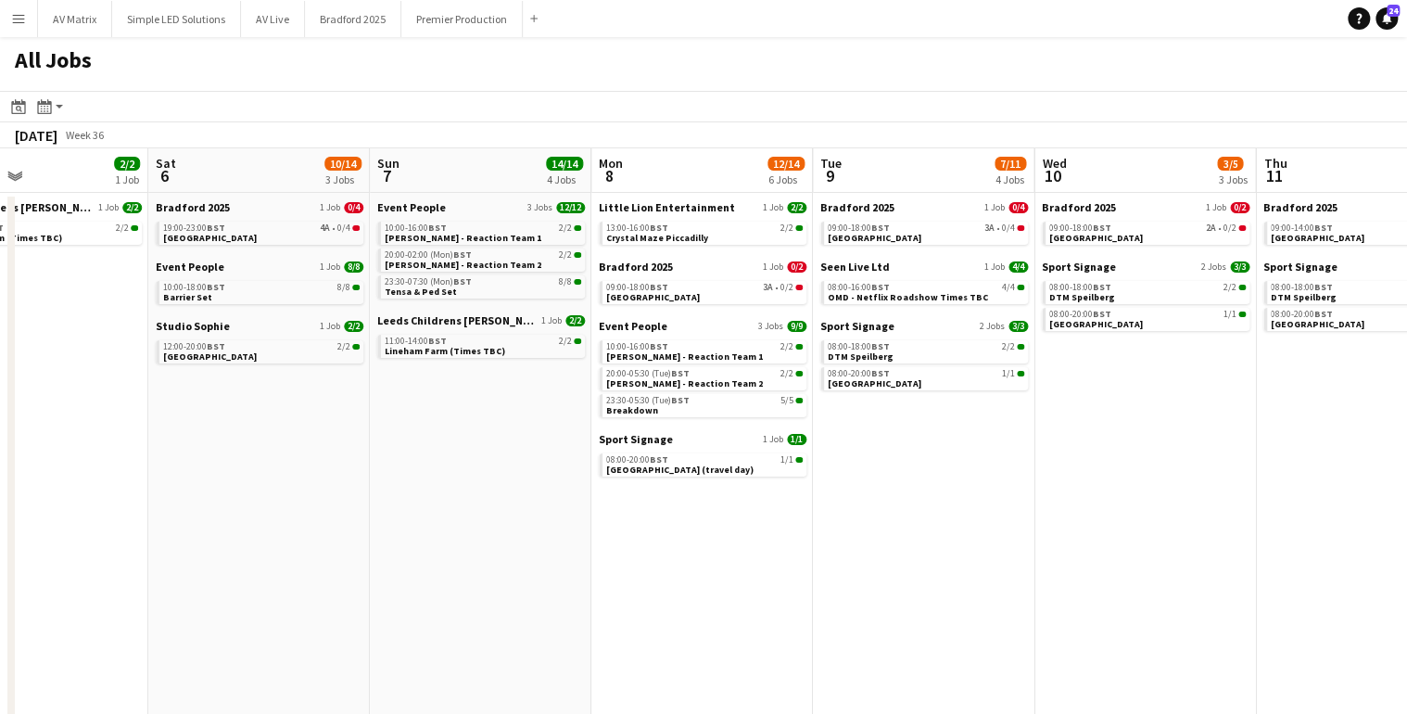
drag, startPoint x: 1170, startPoint y: 501, endPoint x: 994, endPoint y: 515, distance: 176.8
click at [1011, 514] on app-calendar-viewport "Tue 2 17/17 4 Jobs Wed 3 27/27 6 Jobs Thu 4 10/10 4 Jobs Fri 5 2/2 1 Job Sat 6 …" at bounding box center [703, 453] width 1407 height 610
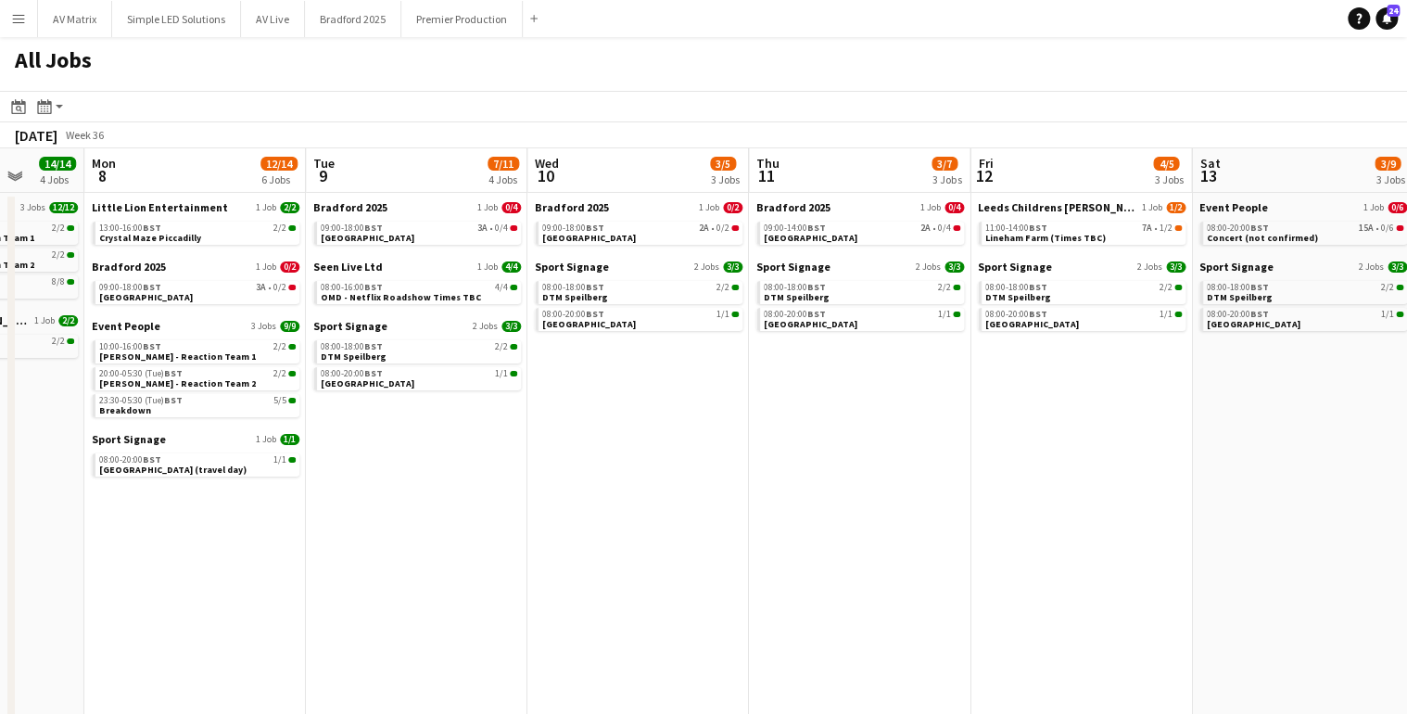
drag, startPoint x: 1055, startPoint y: 499, endPoint x: 701, endPoint y: 504, distance: 354.2
click at [701, 504] on app-calendar-viewport "Thu 4 10/10 4 Jobs Fri 5 2/2 1 Job Sat 6 10/14 3 Jobs Sun 7 14/14 4 Jobs Mon 8 …" at bounding box center [703, 453] width 1407 height 610
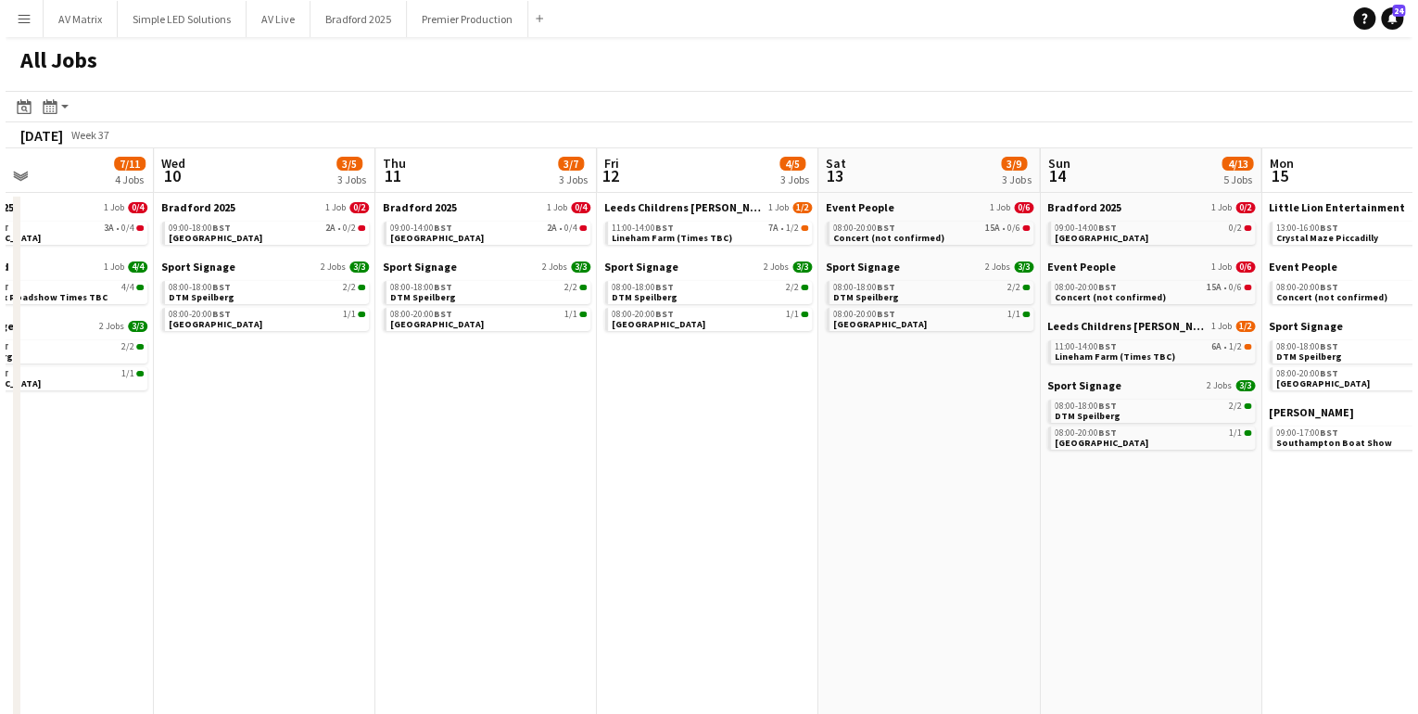
scroll to position [0, 786]
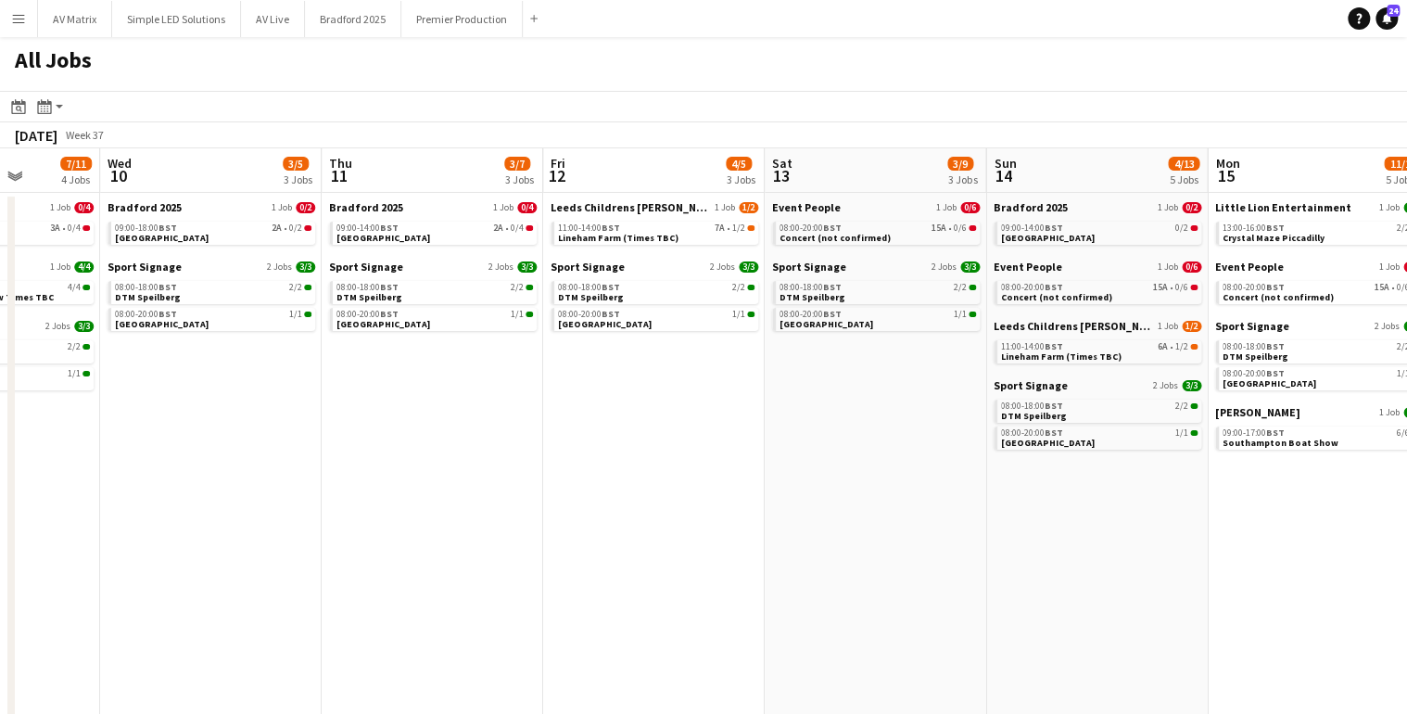
drag, startPoint x: 1100, startPoint y: 449, endPoint x: 679, endPoint y: 464, distance: 422.1
click at [679, 464] on app-calendar-viewport "Sat 6 10/14 3 Jobs Sun 7 14/14 4 Jobs Mon 8 12/14 6 Jobs Tue 9 7/11 4 Jobs Wed …" at bounding box center [703, 453] width 1407 height 610
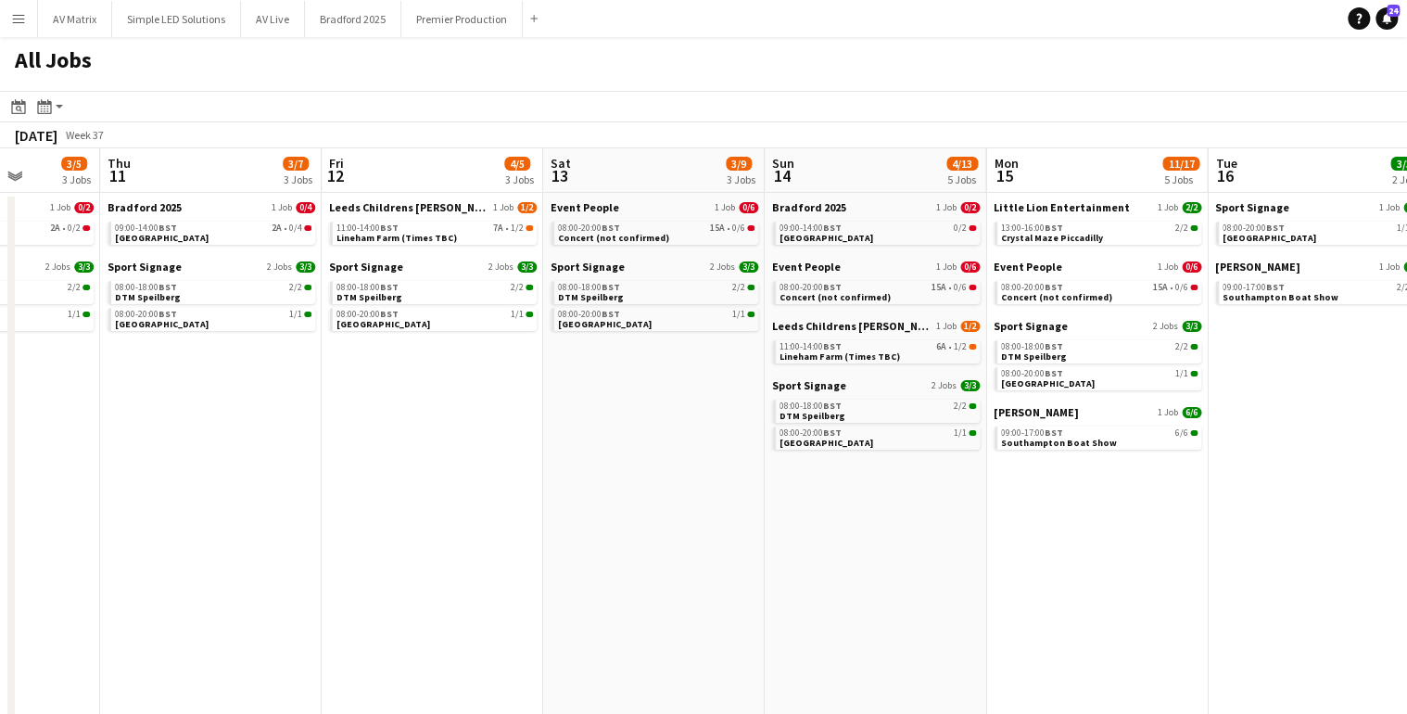
click at [4, 21] on button "Menu" at bounding box center [18, 18] width 37 height 37
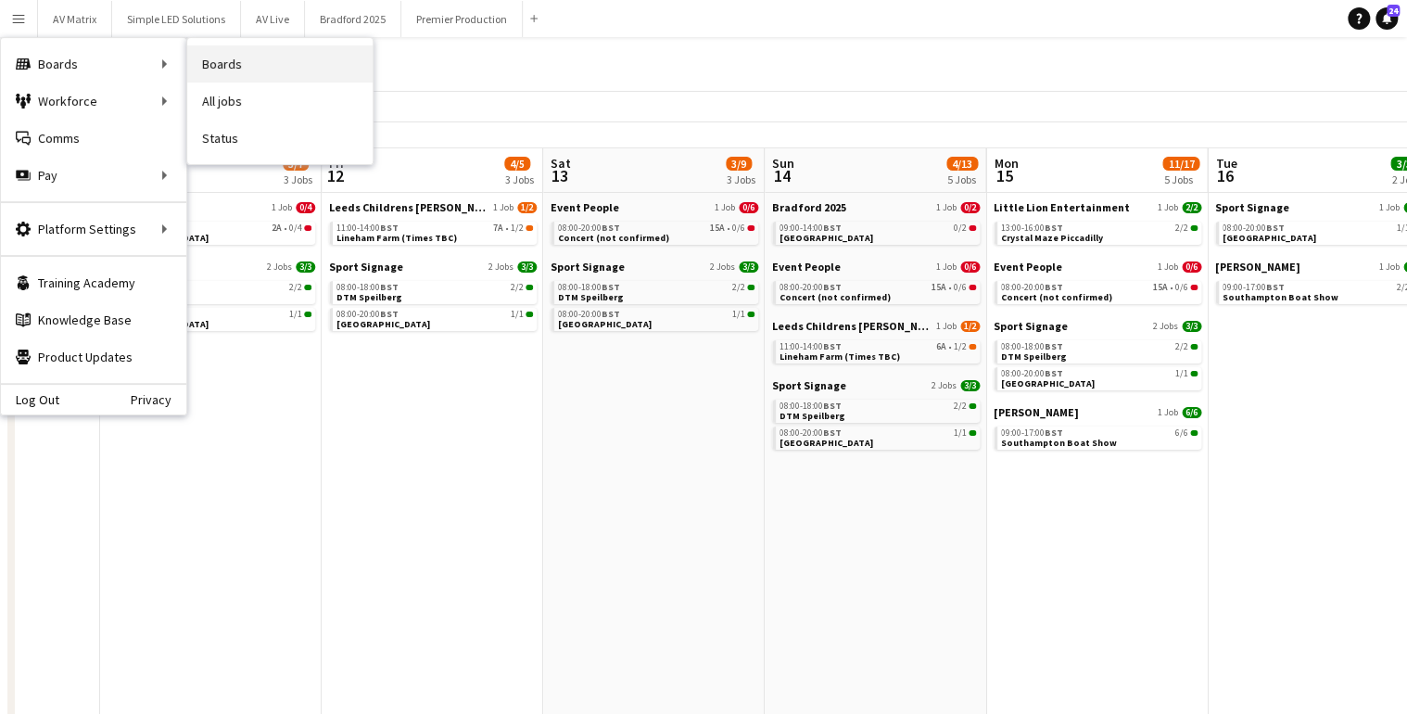
click at [323, 67] on link "Boards" at bounding box center [279, 63] width 185 height 37
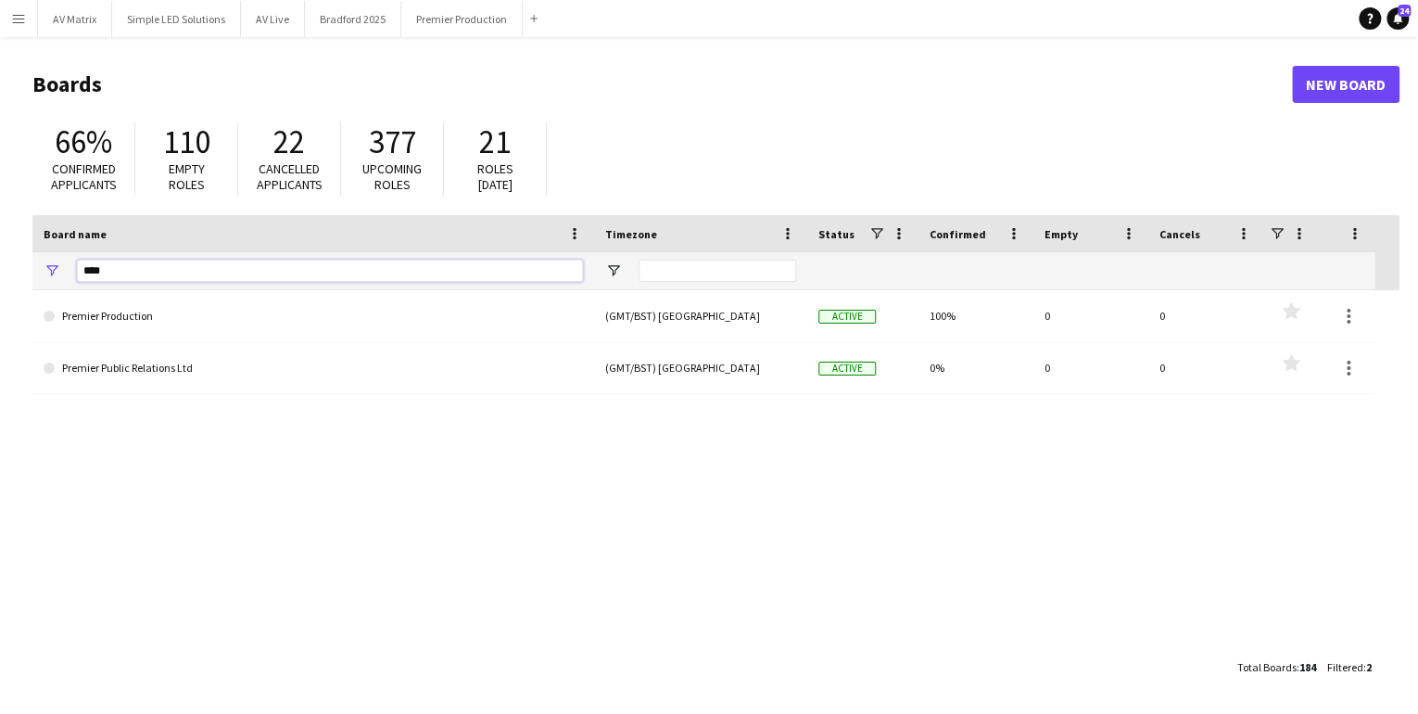
drag, startPoint x: 214, startPoint y: 268, endPoint x: -393, endPoint y: 248, distance: 607.5
click at [0, 248] on html "Menu Boards Boards Boards All jobs Status Workforce Workforce My Workforce Recr…" at bounding box center [709, 357] width 1418 height 714
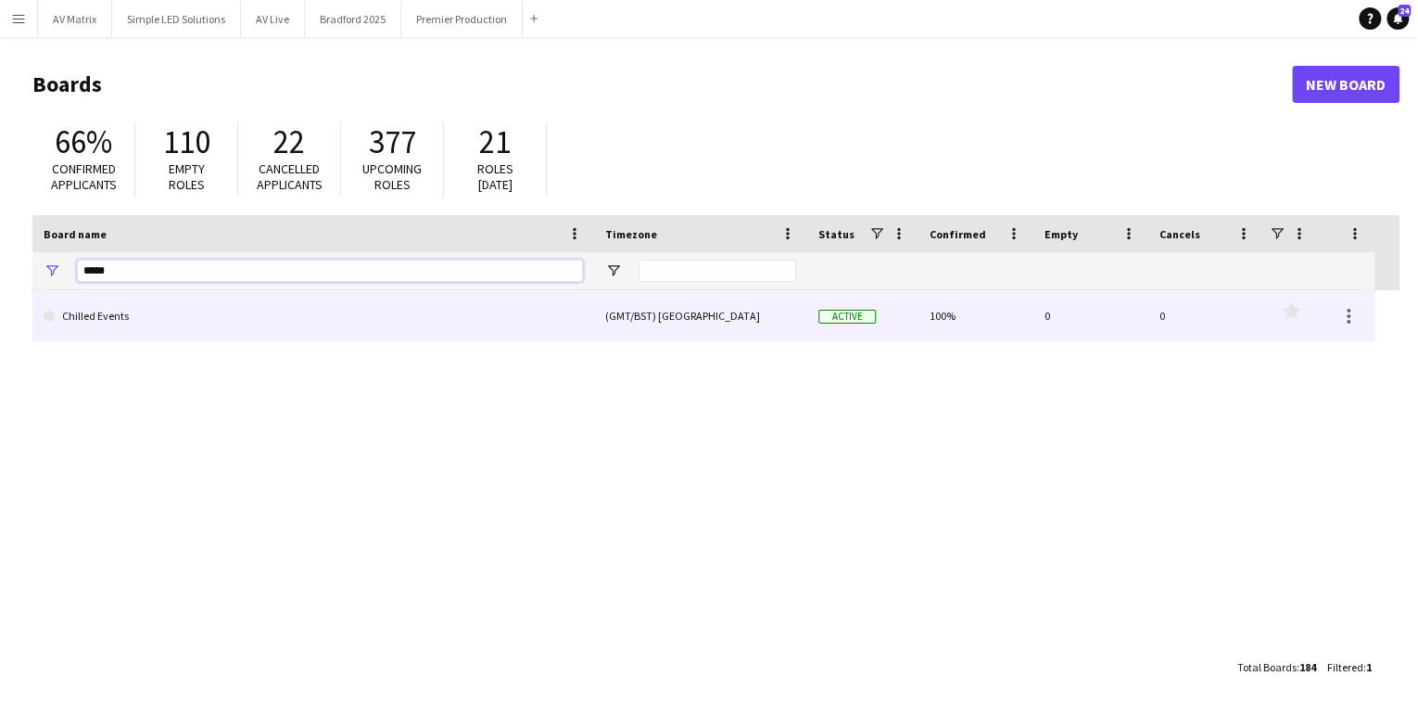
type input "*****"
click at [134, 313] on link "Chilled Events" at bounding box center [314, 316] width 540 height 52
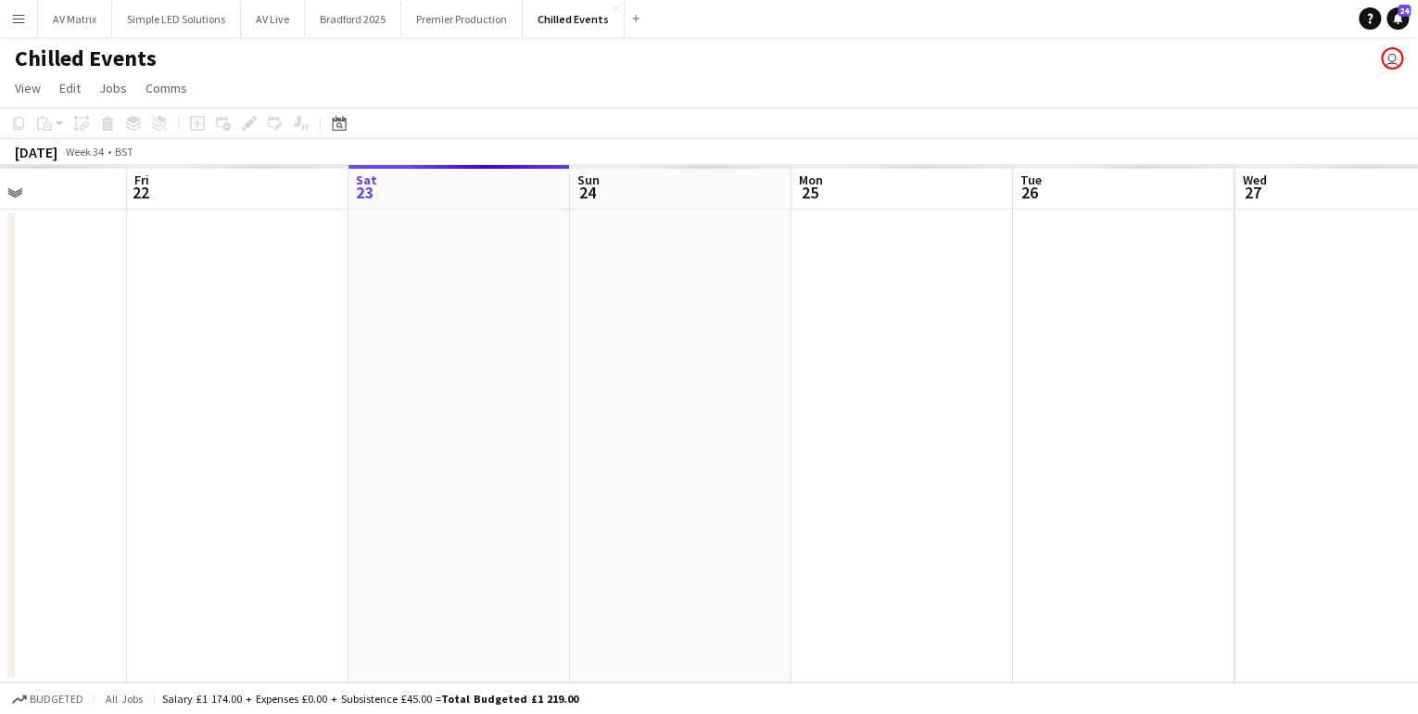
drag, startPoint x: 368, startPoint y: 415, endPoint x: 943, endPoint y: 373, distance: 576.4
click at [792, 360] on app-calendar-viewport "Tue 19 Wed 20 Thu 21 Fri 22 Sat 23 Sun 24 Mon 25 Tue 26 Wed 27 Thu 28 Fri 29 Sa…" at bounding box center [709, 423] width 1418 height 517
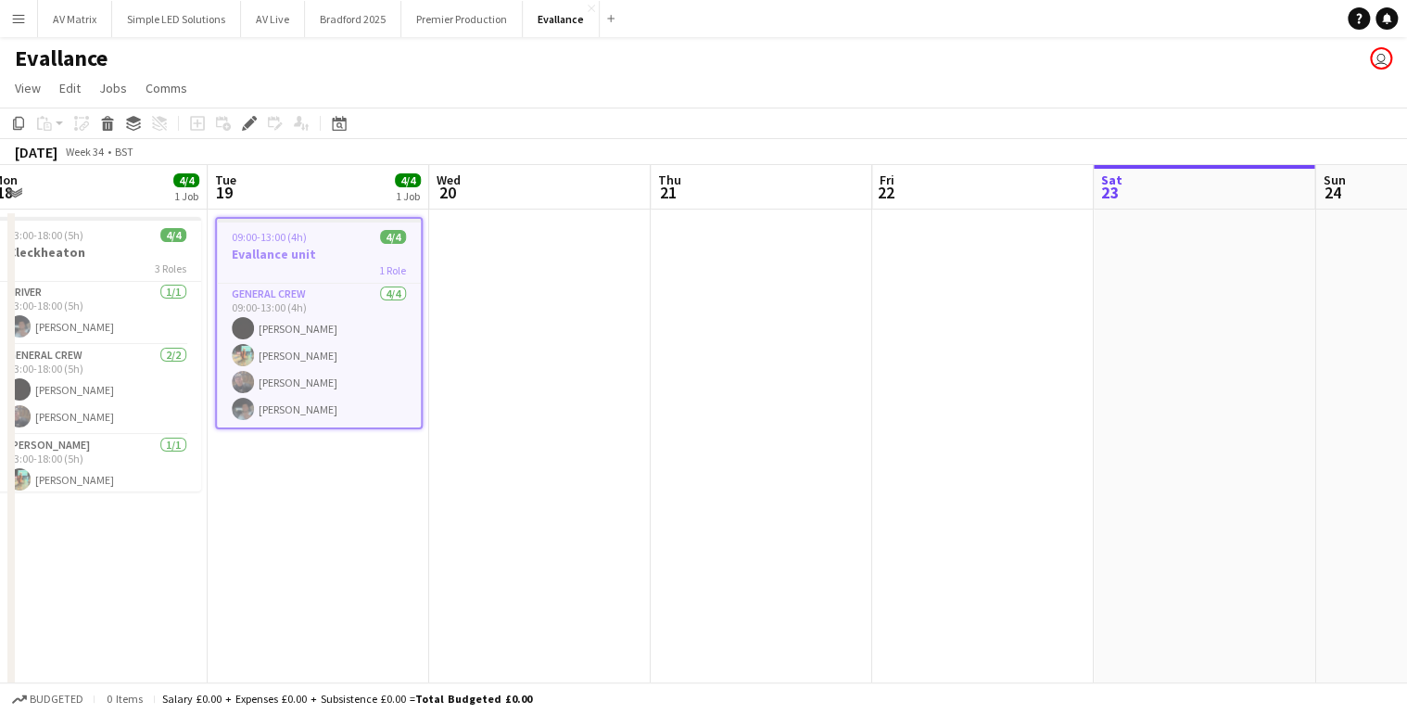
drag, startPoint x: 805, startPoint y: 482, endPoint x: 480, endPoint y: 482, distance: 324.5
click at [480, 482] on app-calendar-viewport "Sat 16 Sun 17 Mon 18 4/4 1 Job Tue 19 4/4 1 Job Wed 20 Thu 21 Fri 22 Sat 23 Sun…" at bounding box center [703, 446] width 1407 height 562
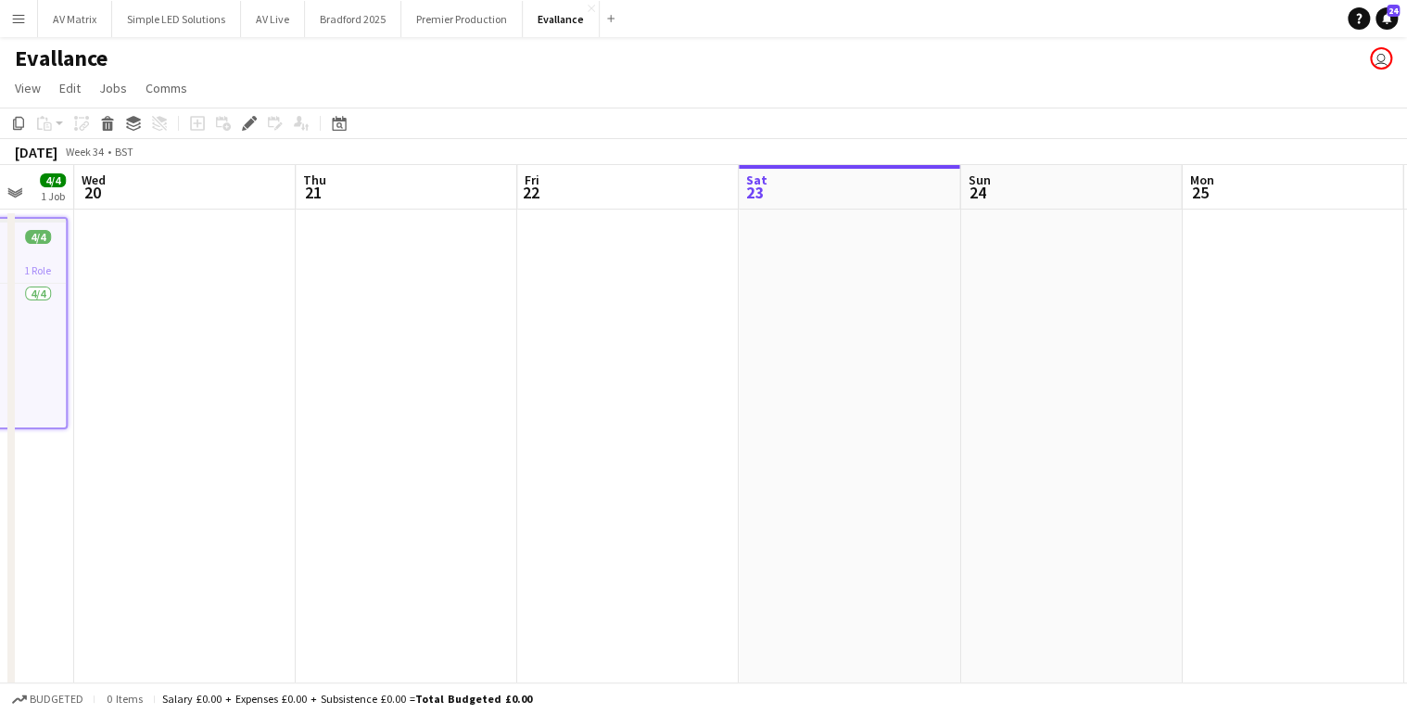
drag, startPoint x: 820, startPoint y: 459, endPoint x: 516, endPoint y: 459, distance: 304.1
click at [516, 459] on app-calendar-viewport "Sat 16 Sun 17 Mon 18 4/4 1 Job Tue 19 4/4 1 Job Wed 20 Thu 21 Fri 22 Sat 23 Sun…" at bounding box center [703, 446] width 1407 height 562
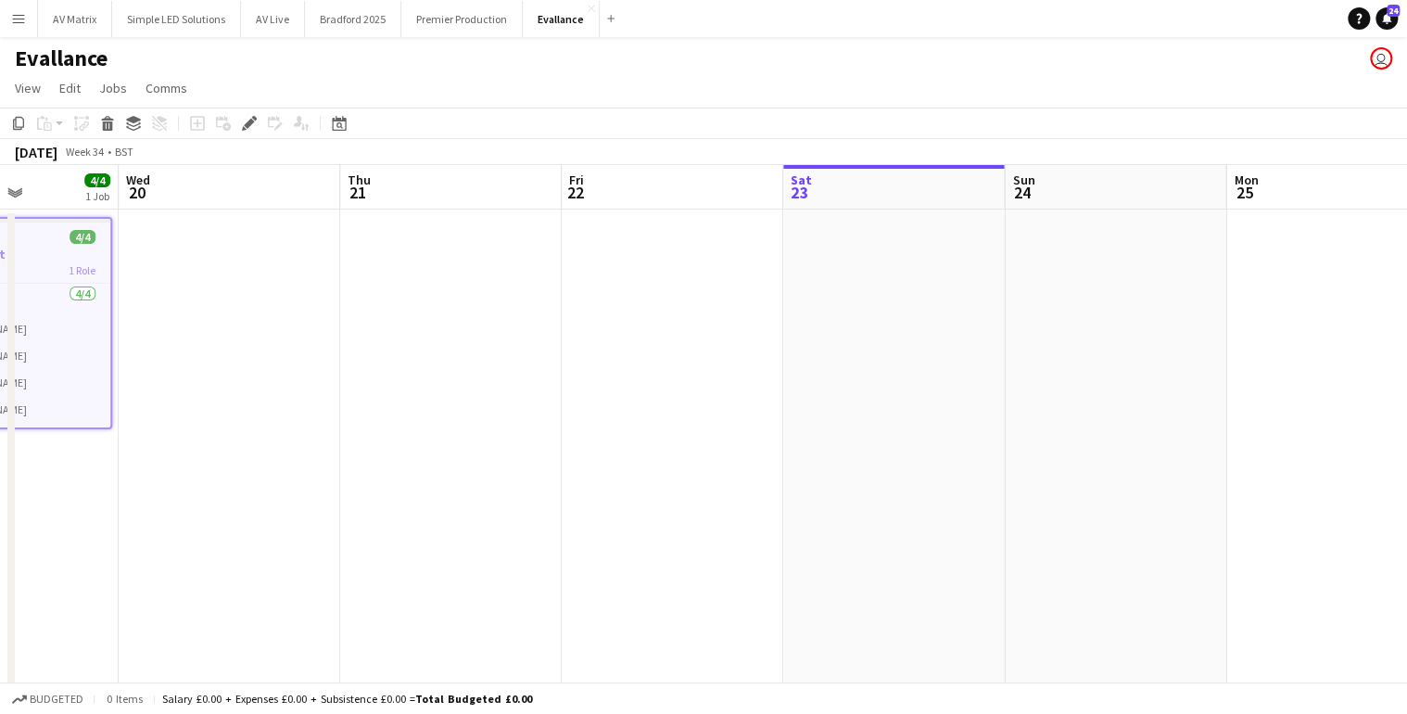
drag, startPoint x: 523, startPoint y: 442, endPoint x: 423, endPoint y: 451, distance: 100.6
click at [424, 451] on app-calendar-viewport "Sat 16 Sun 17 Mon 18 4/4 1 Job Tue 19 4/4 1 Job Wed 20 Thu 21 Fri 22 Sat 23 Sun…" at bounding box center [703, 446] width 1407 height 562
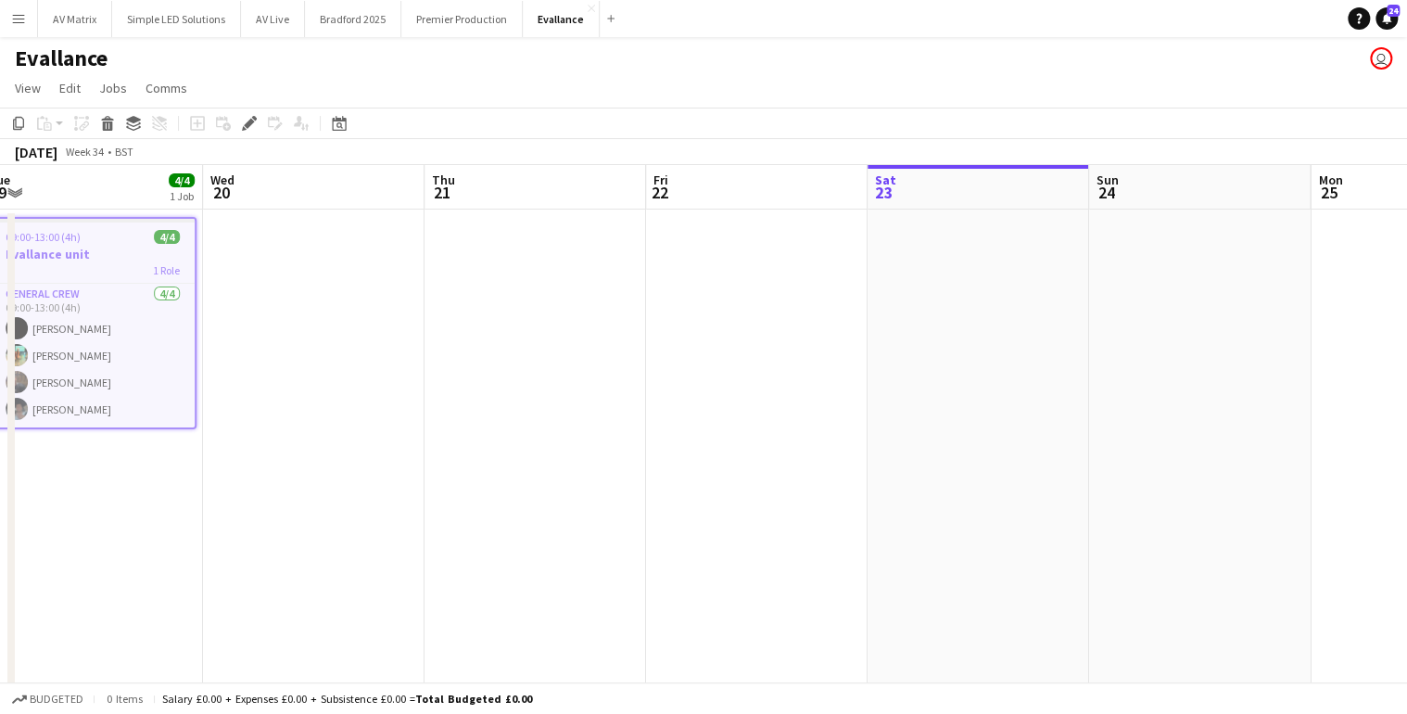
drag, startPoint x: 526, startPoint y: 411, endPoint x: 456, endPoint y: 411, distance: 69.5
click at [456, 411] on app-calendar-viewport "Sun 17 Mon 18 4/4 1 Job Tue 19 4/4 1 Job Wed 20 Thu 21 Fri 22 Sat 23 Sun 24 Mon…" at bounding box center [703, 446] width 1407 height 562
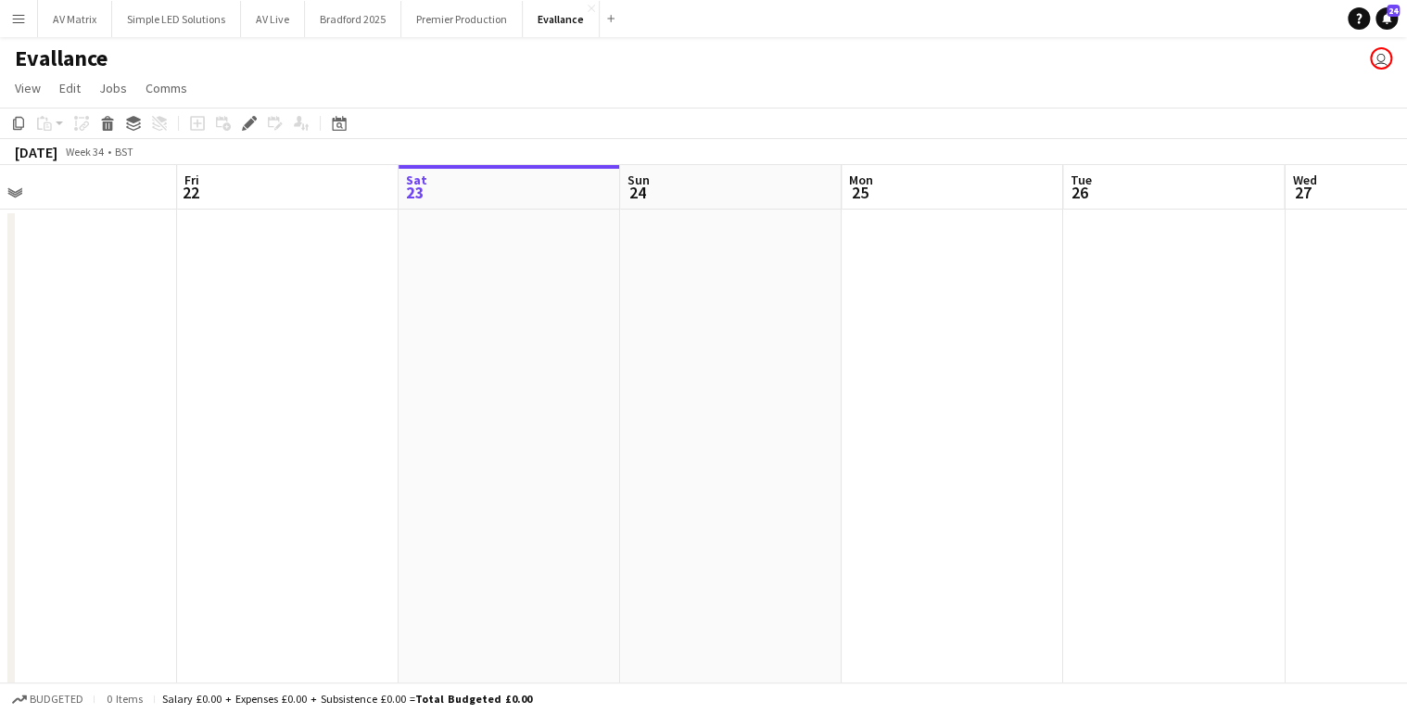
scroll to position [0, 566]
drag, startPoint x: 513, startPoint y: 384, endPoint x: 431, endPoint y: 388, distance: 81.7
click at [434, 388] on app-calendar-viewport "Tue 19 4/4 1 Job Wed 20 Thu 21 Fri 22 Sat 23 Sun 24 Mon 25 Tue 26 Wed 27 Thu 28…" at bounding box center [703, 446] width 1407 height 562
click at [642, 355] on app-calendar-viewport "Tue 19 4/4 1 Job Wed 20 Thu 21 Fri 22 Sat 23 Sun 24 Mon 25 Tue 26 Wed 27 Thu 28…" at bounding box center [703, 446] width 1407 height 562
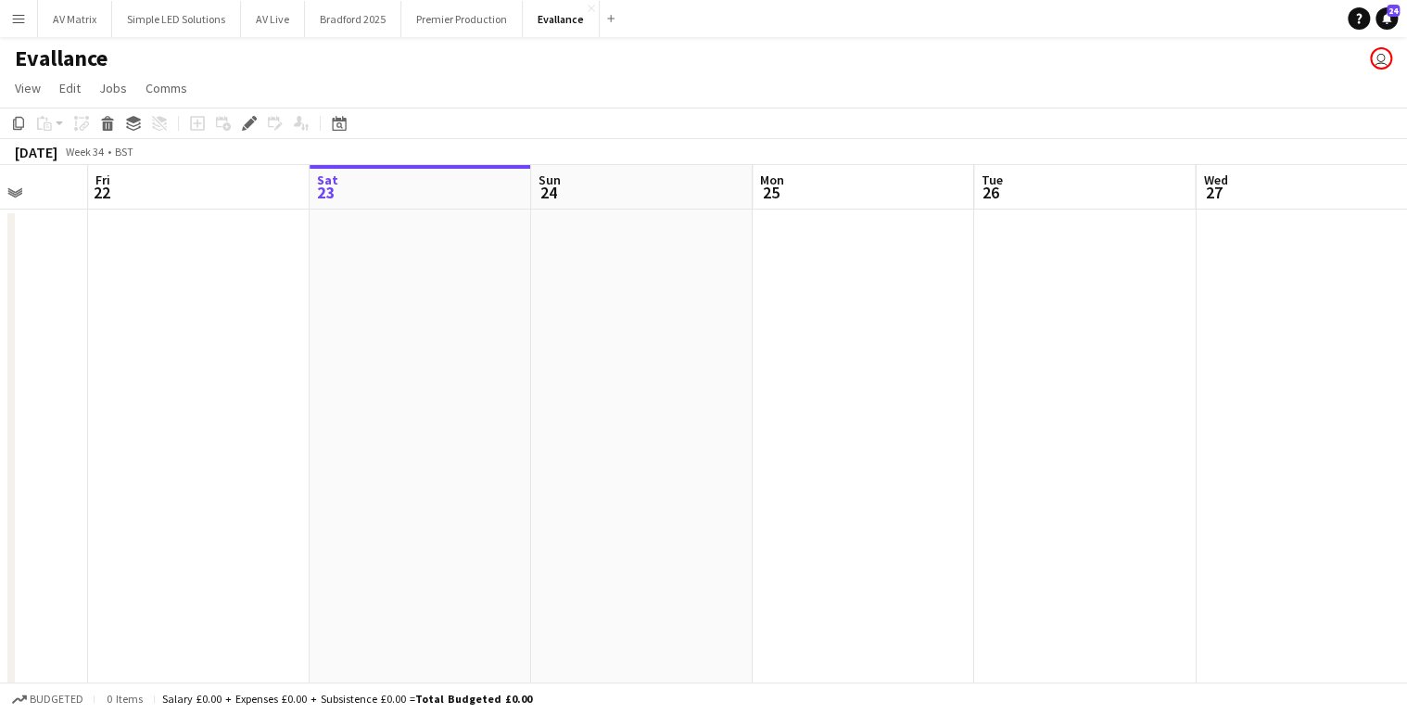
click at [524, 299] on app-date-cell at bounding box center [421, 468] width 222 height 517
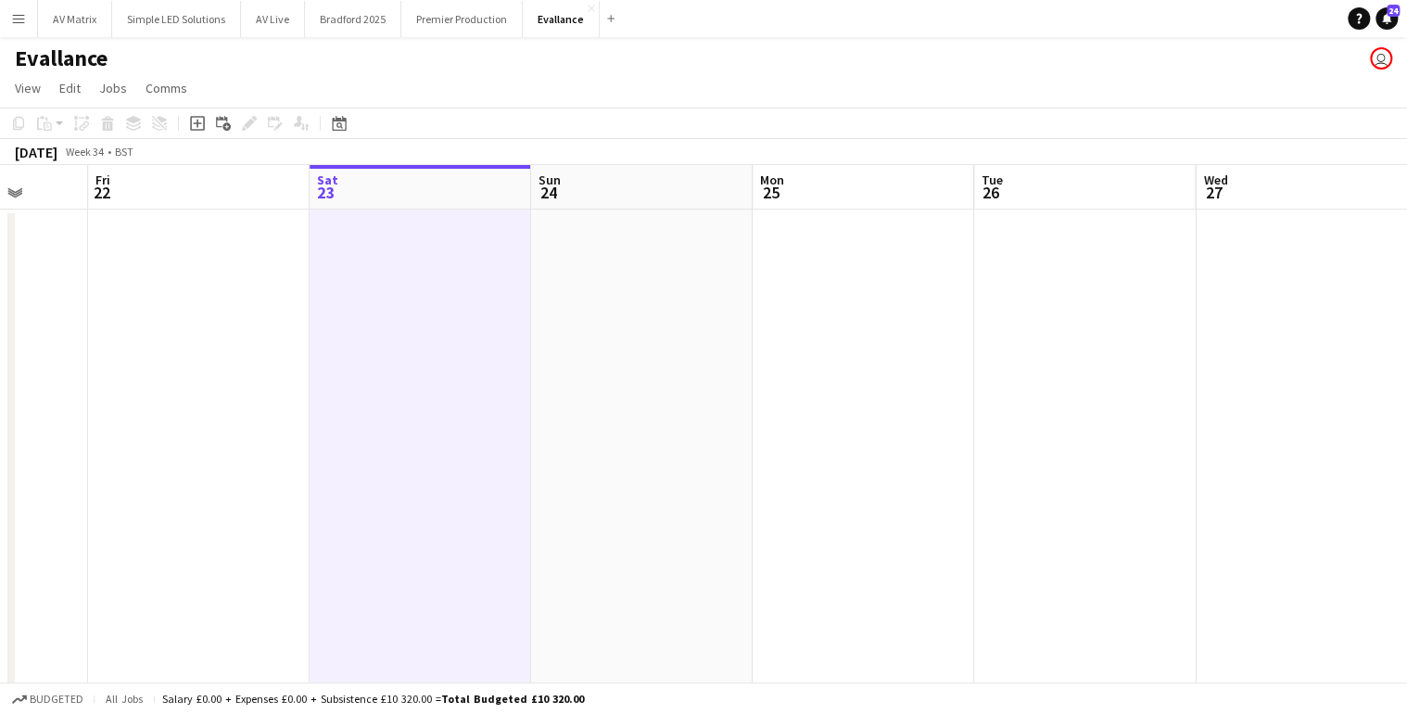
click at [577, 299] on app-date-cell at bounding box center [642, 468] width 222 height 517
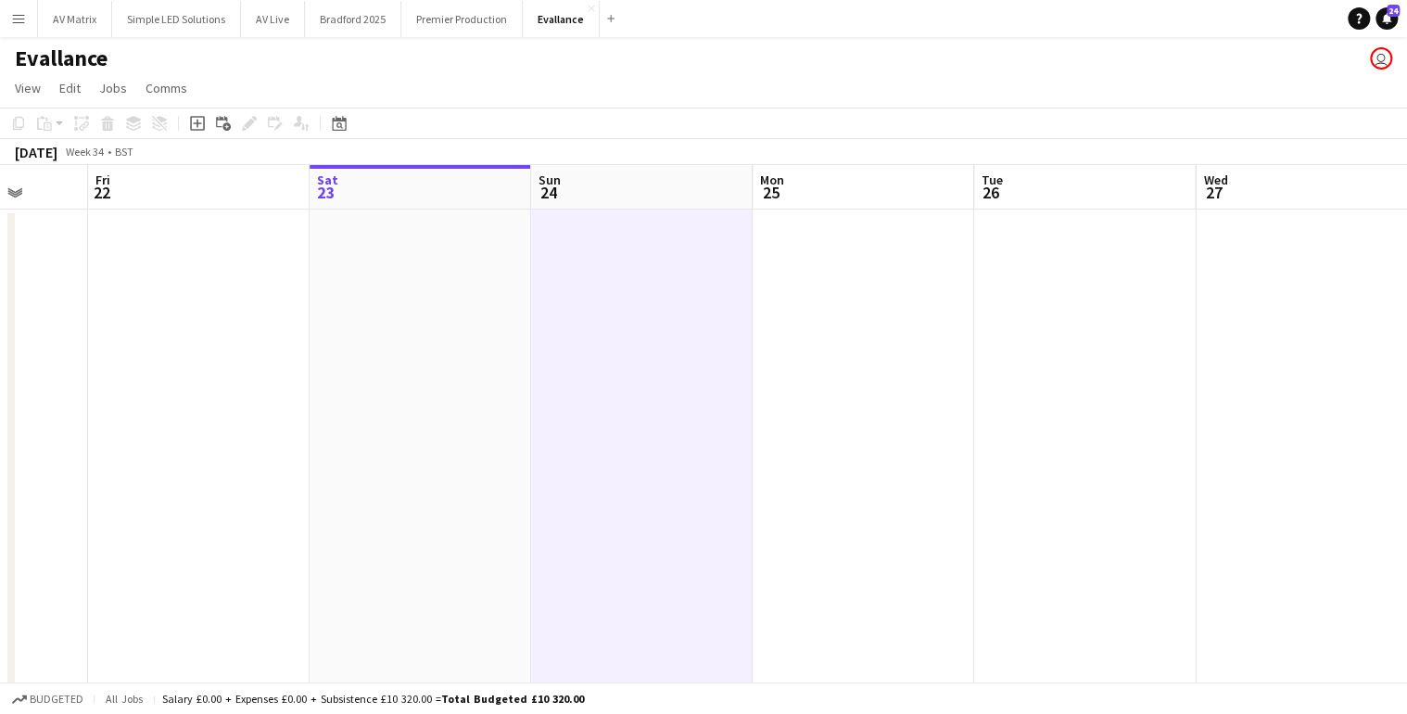
click at [195, 124] on icon "Add job" at bounding box center [197, 123] width 15 height 15
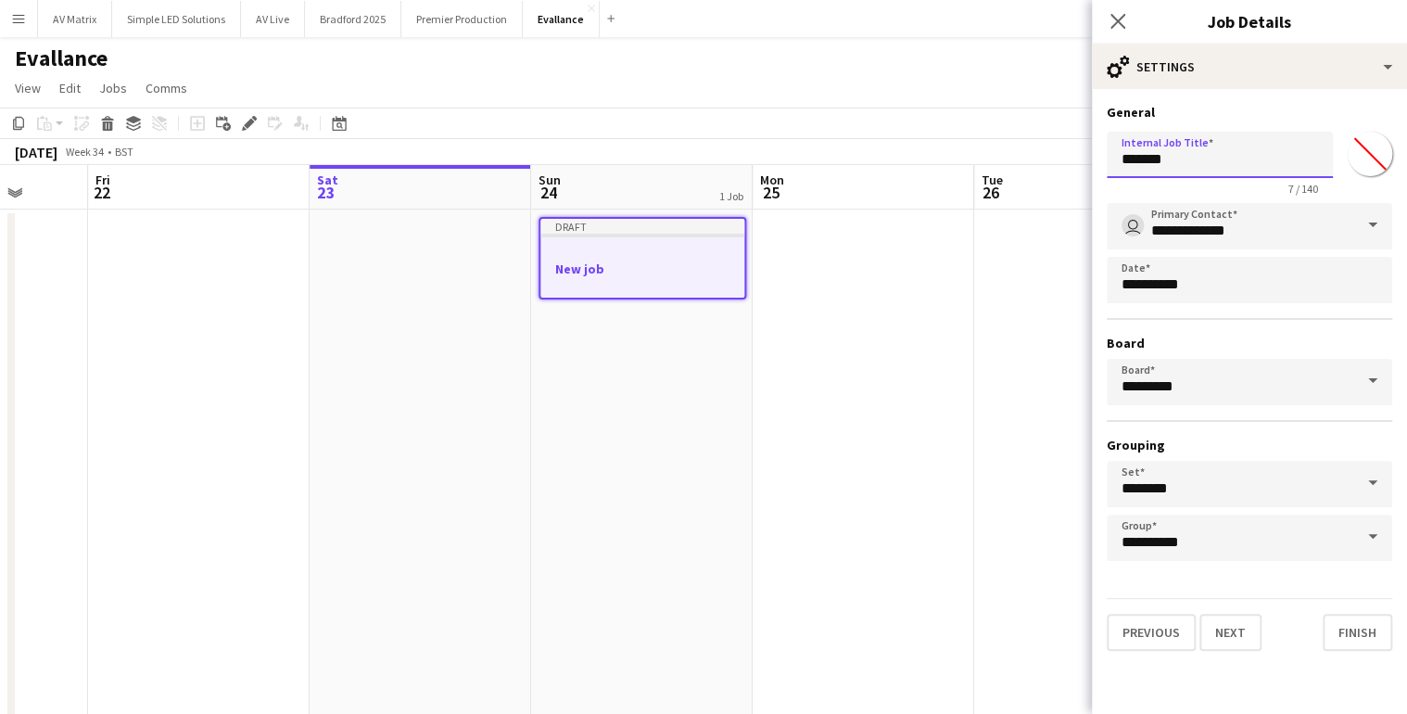
drag, startPoint x: 1305, startPoint y: 163, endPoint x: 776, endPoint y: 163, distance: 529.4
click at [776, 163] on body "Menu Boards Boards Boards All jobs Status Workforce Workforce My Workforce Recr…" at bounding box center [703, 379] width 1407 height 758
type input "**********"
click at [1213, 618] on button "Next" at bounding box center [1231, 632] width 62 height 37
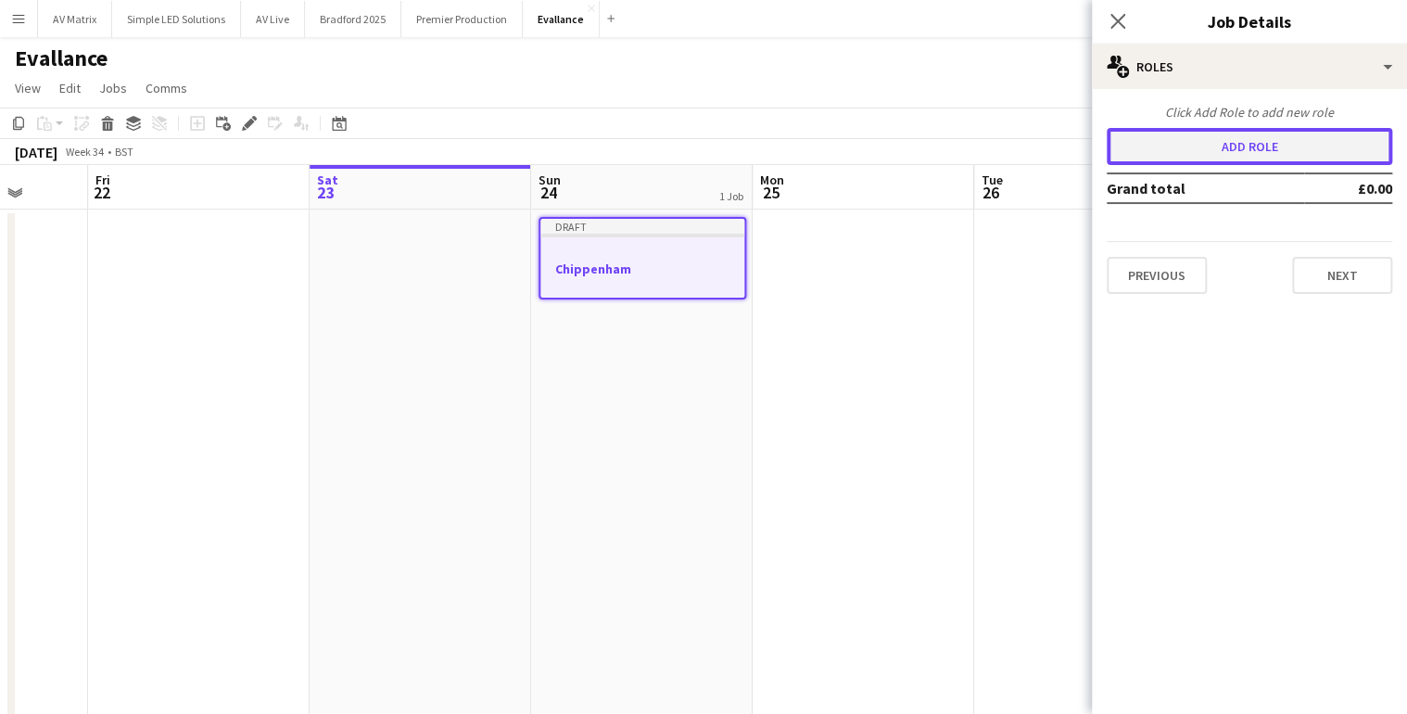
click at [1238, 157] on button "Add role" at bounding box center [1250, 146] width 286 height 37
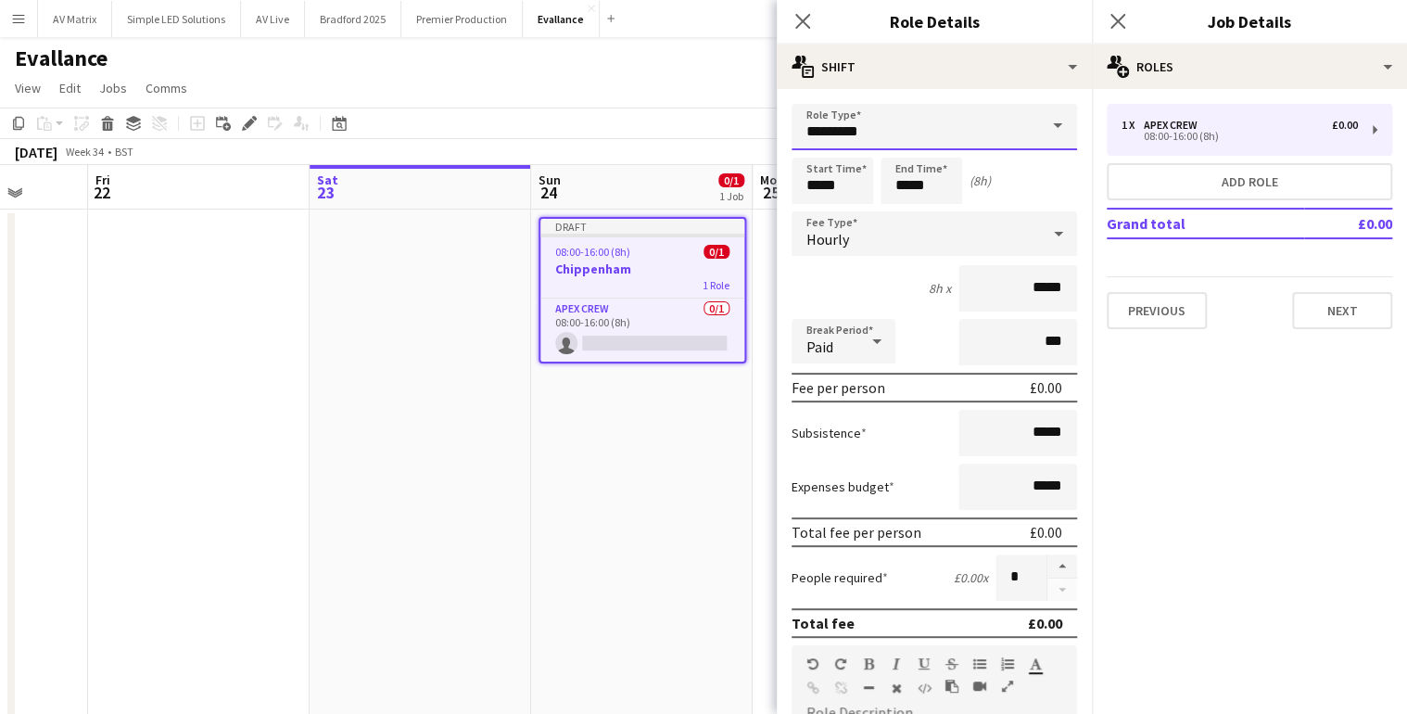
click at [964, 126] on input "*********" at bounding box center [935, 127] width 286 height 46
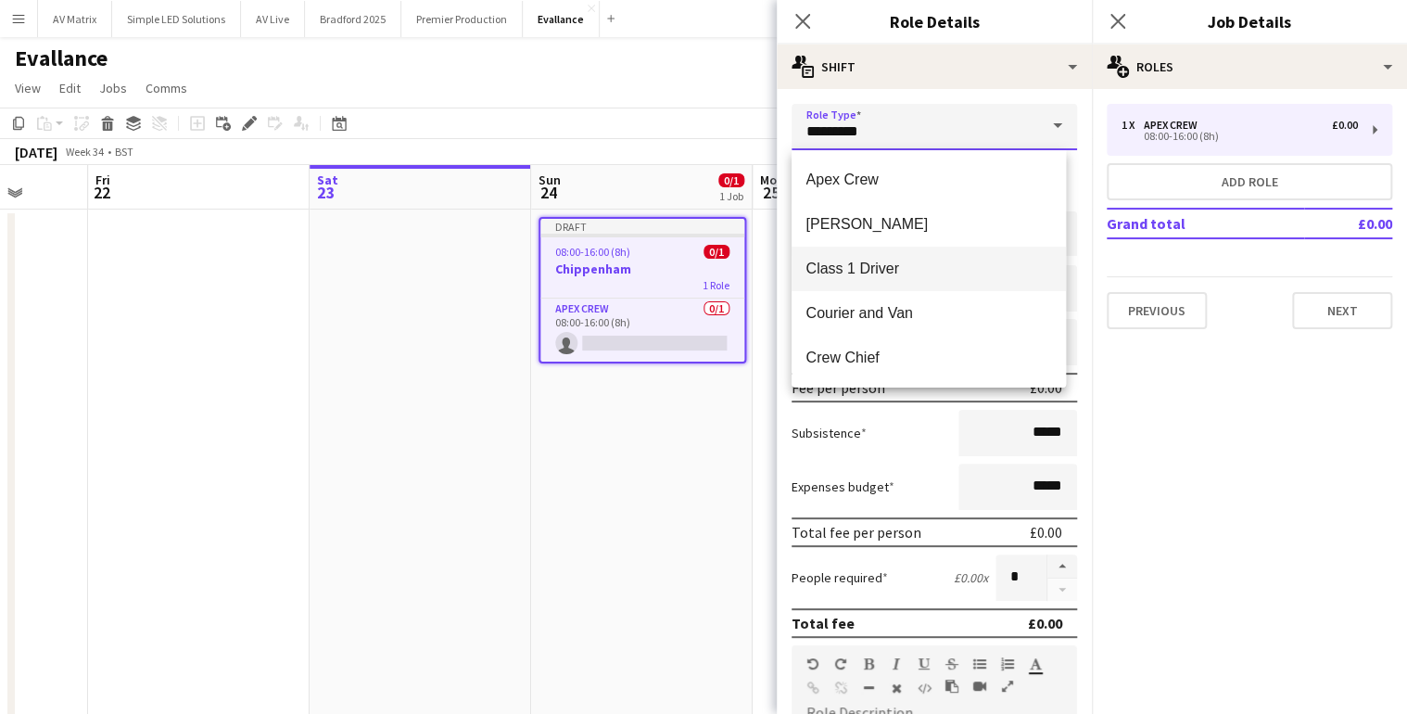
scroll to position [74, 0]
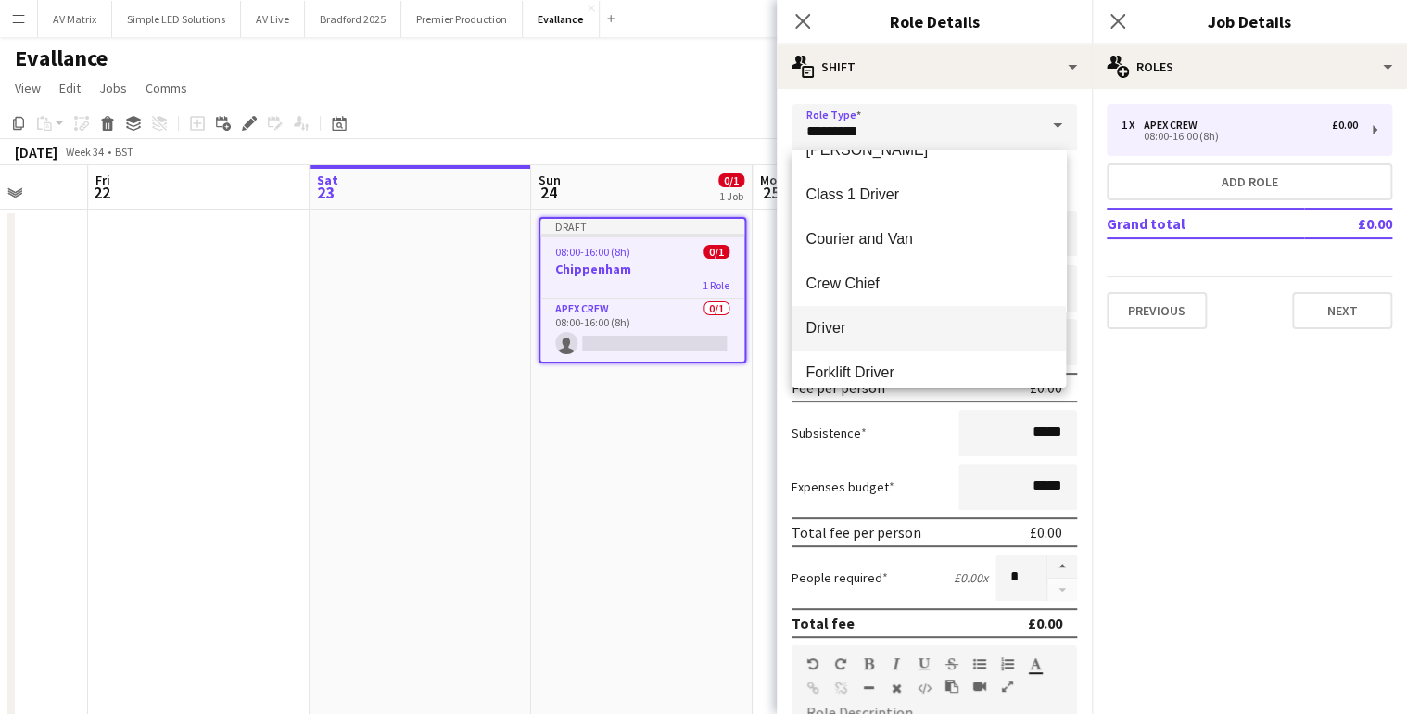
click at [898, 326] on span "Driver" at bounding box center [929, 328] width 245 height 18
type input "******"
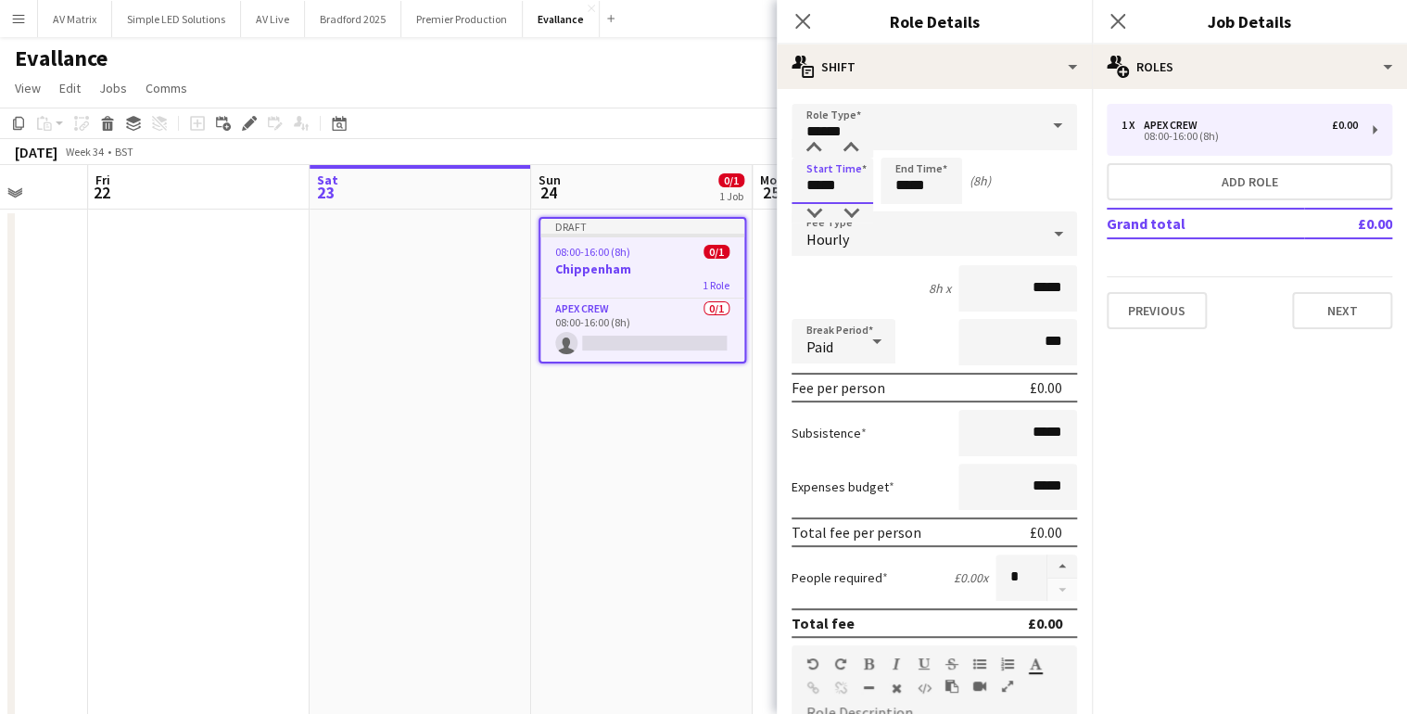
drag, startPoint x: 847, startPoint y: 195, endPoint x: 666, endPoint y: 180, distance: 182.3
click at [682, 182] on body "Menu Boards Boards Boards All jobs Status Workforce Workforce My Workforce Recr…" at bounding box center [703, 379] width 1407 height 758
type input "*****"
drag, startPoint x: 939, startPoint y: 193, endPoint x: 718, endPoint y: 192, distance: 220.6
click at [718, 192] on body "Menu Boards Boards Boards All jobs Status Workforce Workforce My Workforce Recr…" at bounding box center [703, 379] width 1407 height 758
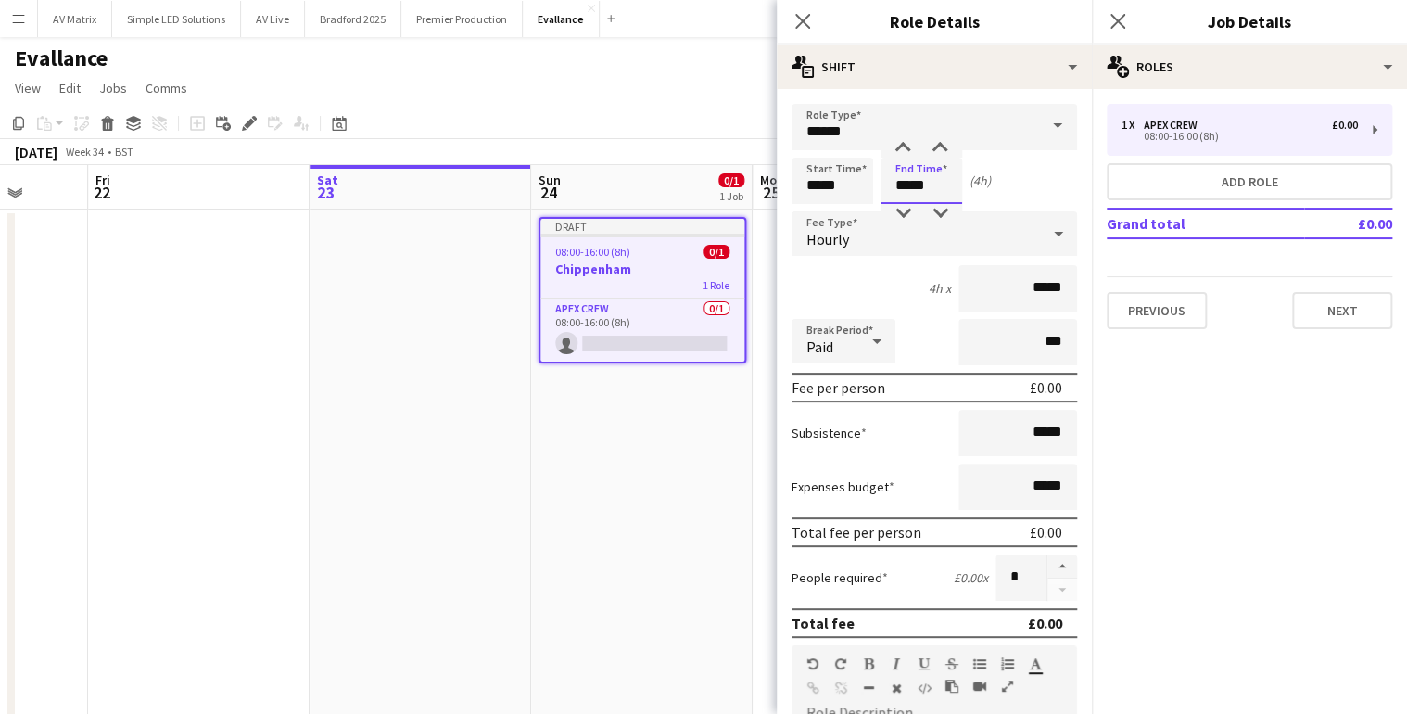
type input "*****"
drag, startPoint x: 975, startPoint y: 431, endPoint x: 1239, endPoint y: 431, distance: 263.3
click at [1238, 431] on body "Menu Boards Boards Boards All jobs Status Workforce Workforce My Workforce Recr…" at bounding box center [703, 379] width 1407 height 758
drag, startPoint x: 1009, startPoint y: 434, endPoint x: 1064, endPoint y: 434, distance: 55.6
click at [1064, 434] on input "*****" at bounding box center [1018, 433] width 119 height 46
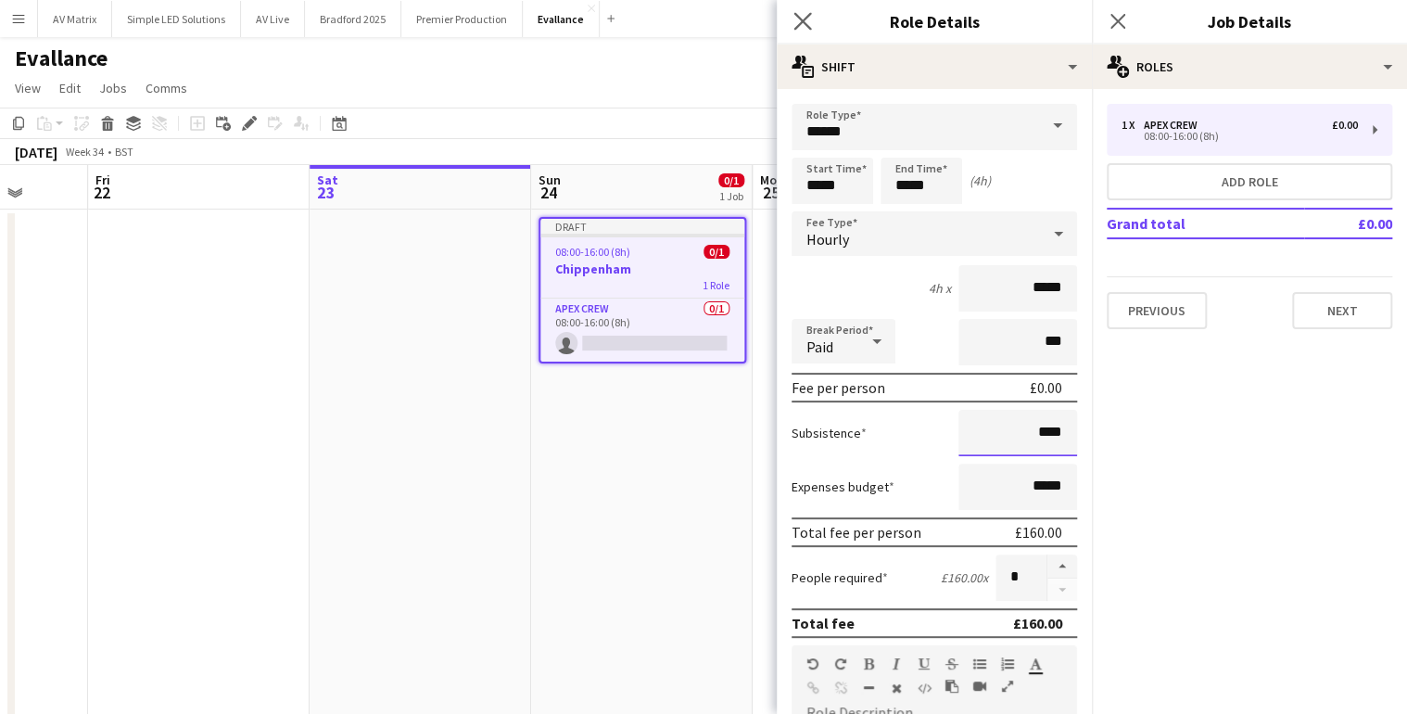
type input "****"
click at [800, 30] on icon "Close pop-in" at bounding box center [803, 21] width 18 height 18
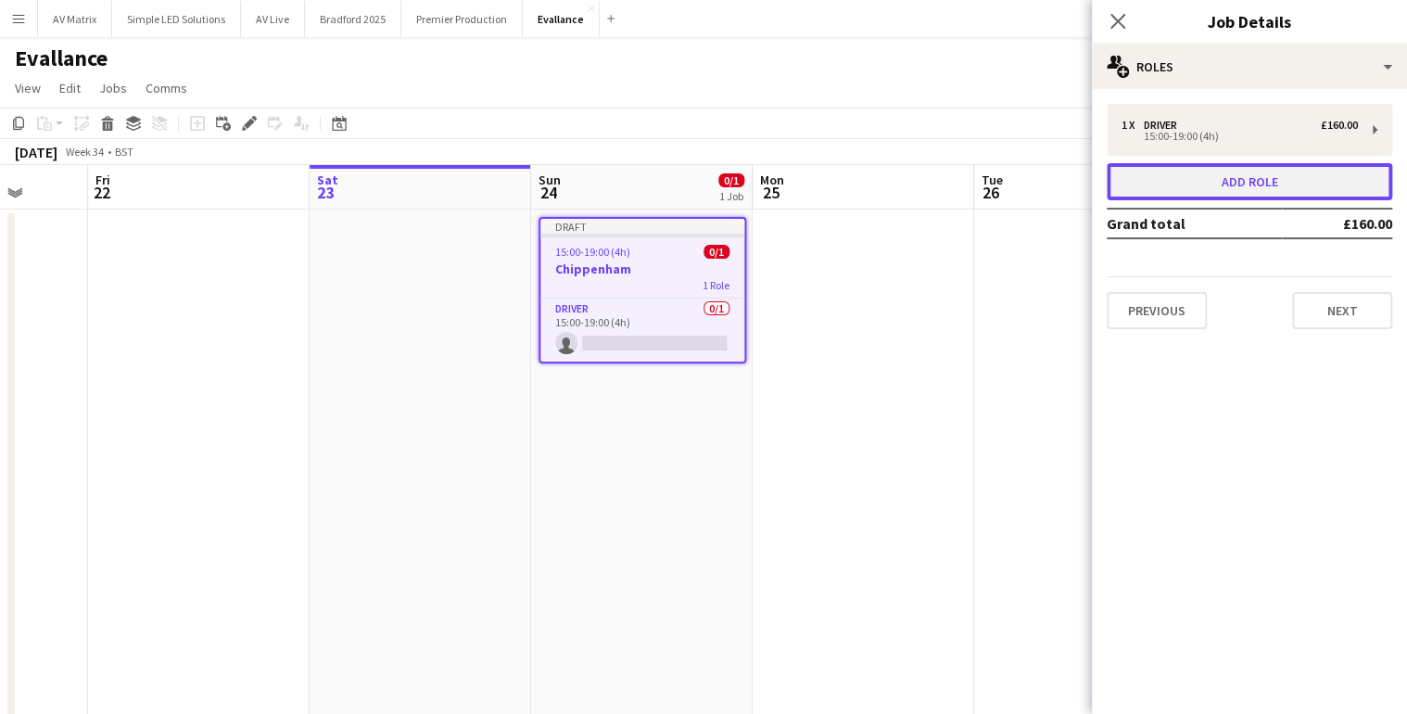
click at [1264, 185] on button "Add role" at bounding box center [1250, 181] width 286 height 37
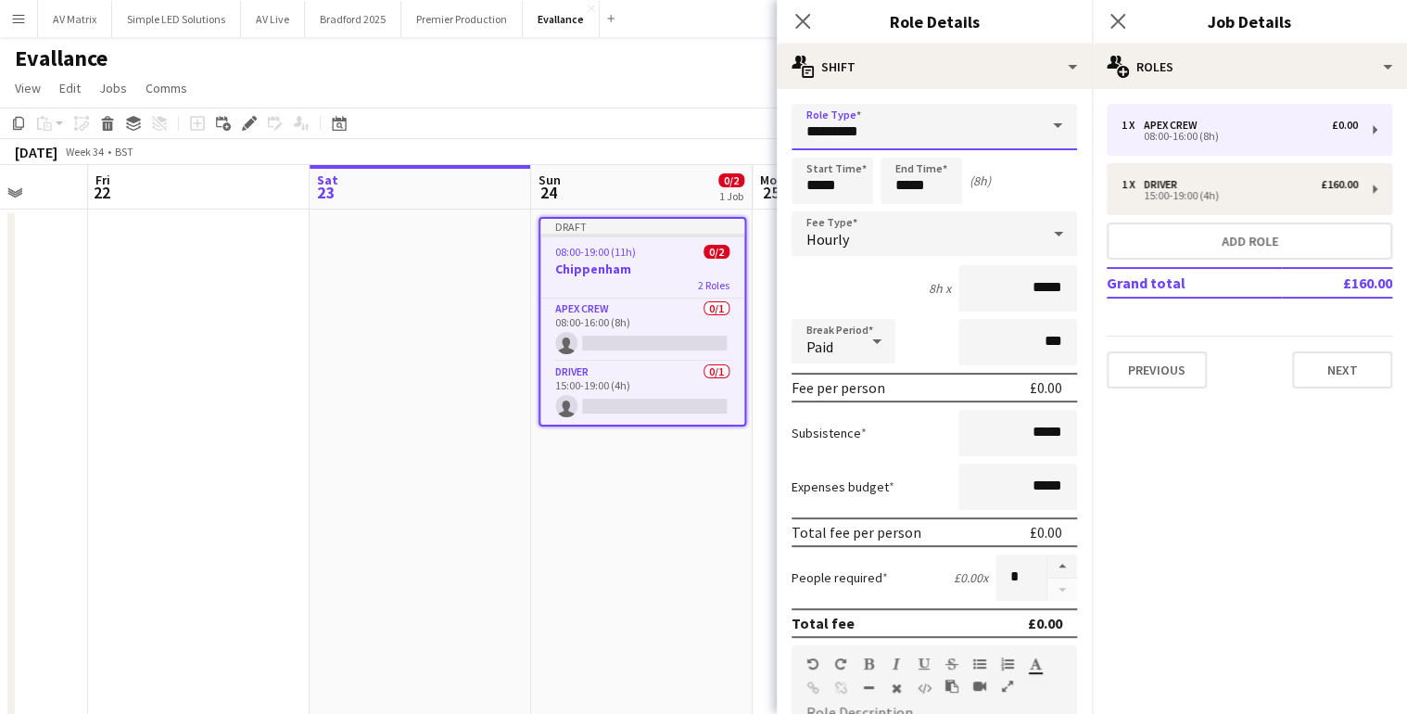
click at [864, 127] on input "*********" at bounding box center [935, 127] width 286 height 46
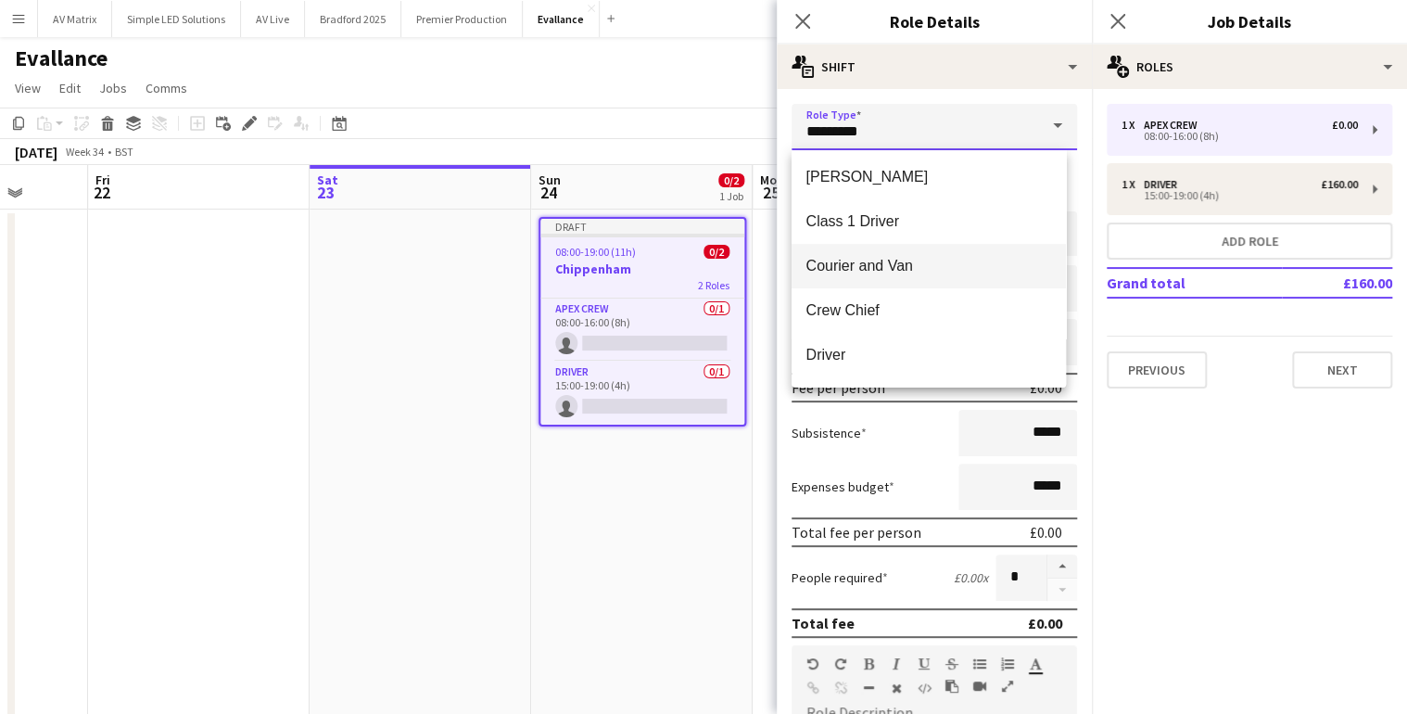
scroll to position [148, 0]
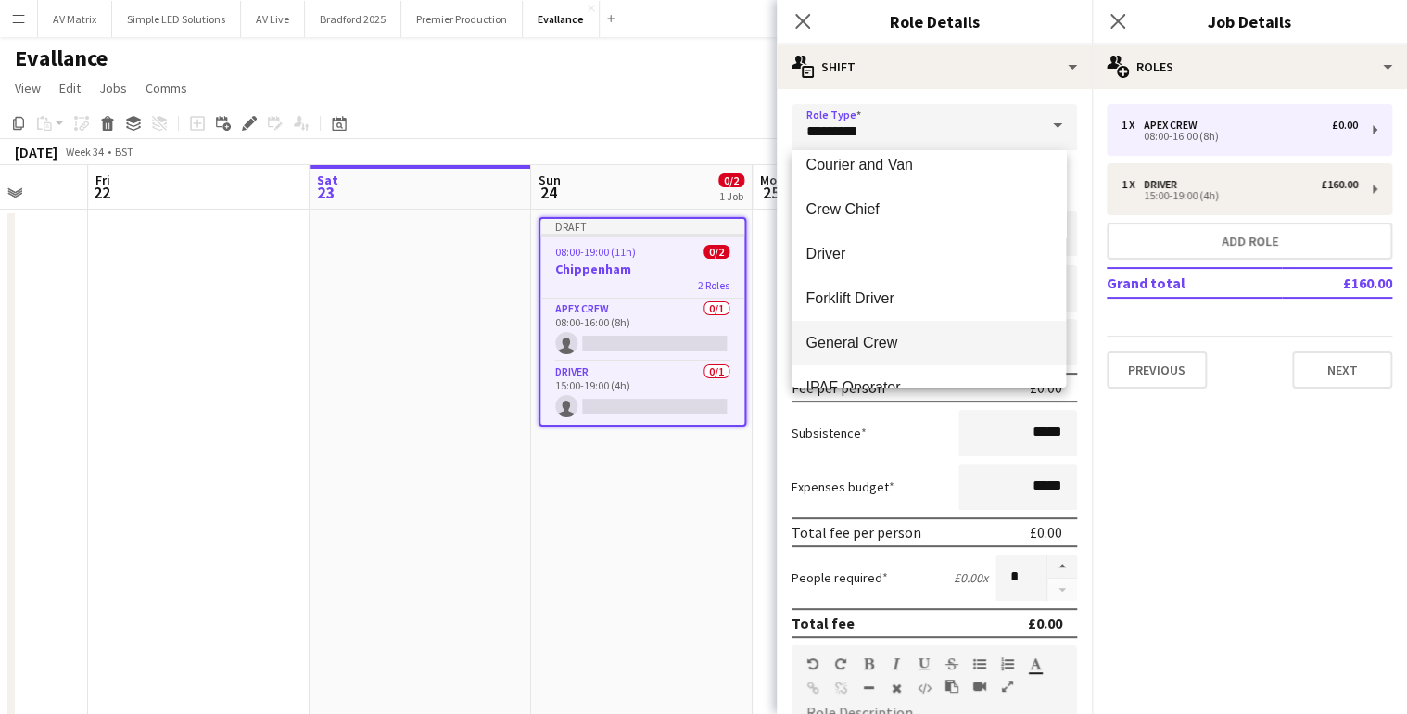
click at [911, 326] on mat-option "General Crew" at bounding box center [929, 343] width 274 height 44
type input "**********"
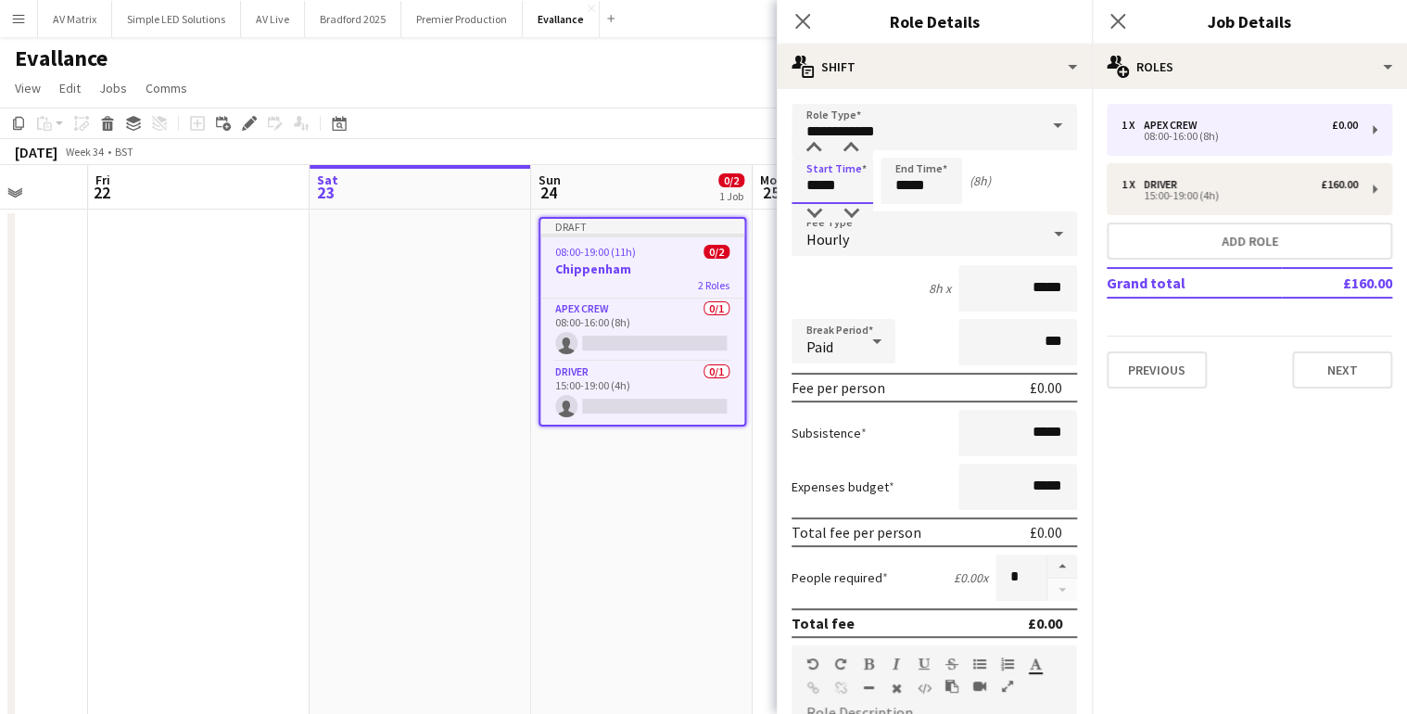
drag, startPoint x: 843, startPoint y: 179, endPoint x: 762, endPoint y: 179, distance: 80.7
click at [762, 179] on body "Menu Boards Boards Boards All jobs Status Workforce Workforce My Workforce Recr…" at bounding box center [703, 379] width 1407 height 758
type input "*****"
drag, startPoint x: 934, startPoint y: 179, endPoint x: 819, endPoint y: 178, distance: 115.0
click at [819, 178] on div "Start Time ***** End Time ***** (1h)" at bounding box center [935, 181] width 286 height 46
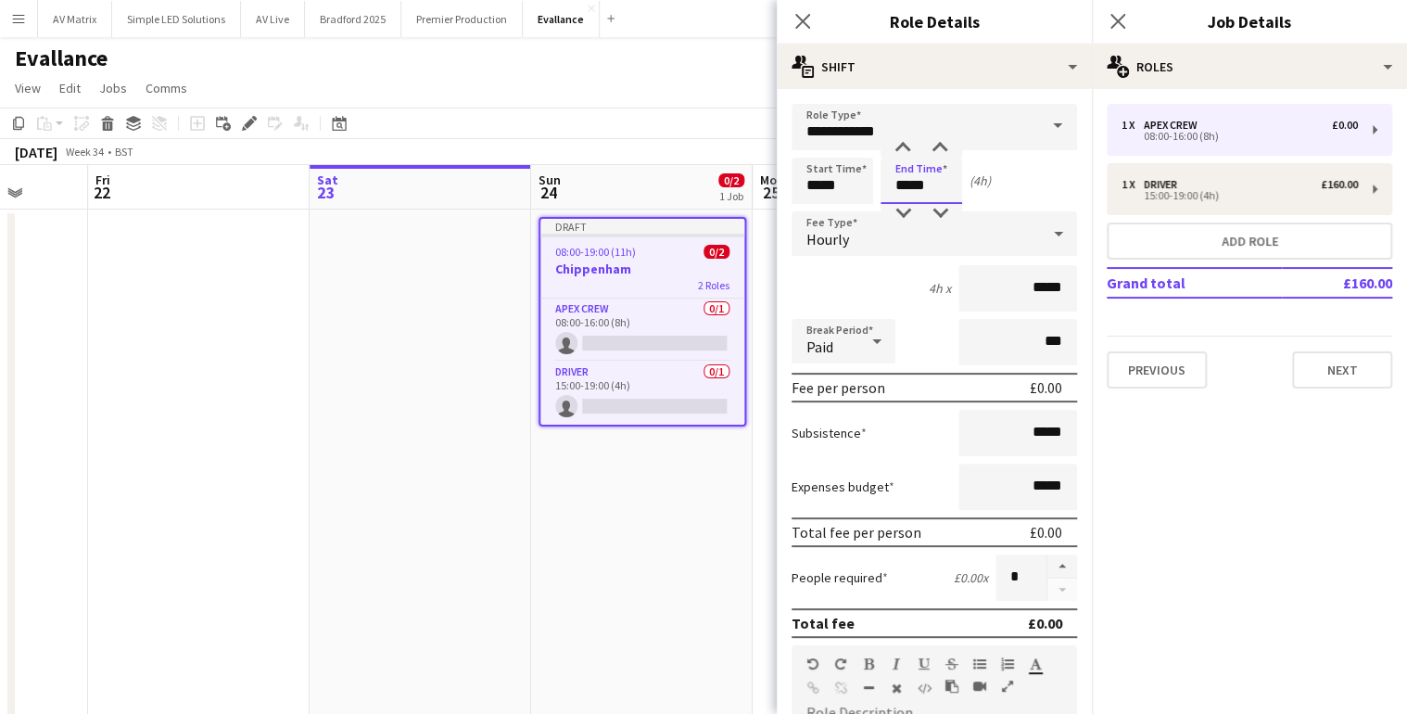
type input "*****"
drag, startPoint x: 999, startPoint y: 442, endPoint x: 1213, endPoint y: 441, distance: 213.2
click at [1213, 441] on body "Menu Boards Boards Boards All jobs Status Workforce Workforce My Workforce Recr…" at bounding box center [703, 379] width 1407 height 758
drag, startPoint x: 978, startPoint y: 415, endPoint x: 1076, endPoint y: 420, distance: 98.4
click at [1076, 420] on form "**********" at bounding box center [934, 632] width 315 height 1057
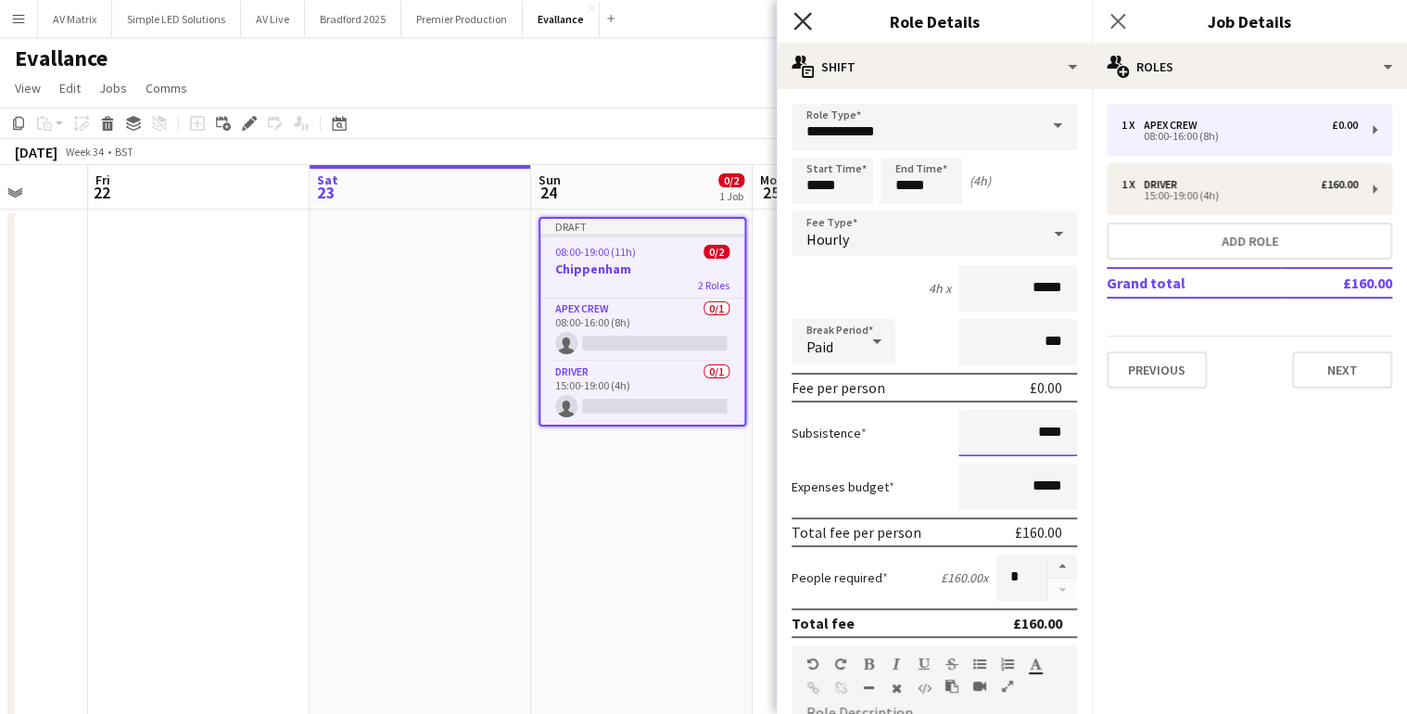
type input "****"
click at [797, 21] on icon "Close pop-in" at bounding box center [803, 21] width 18 height 18
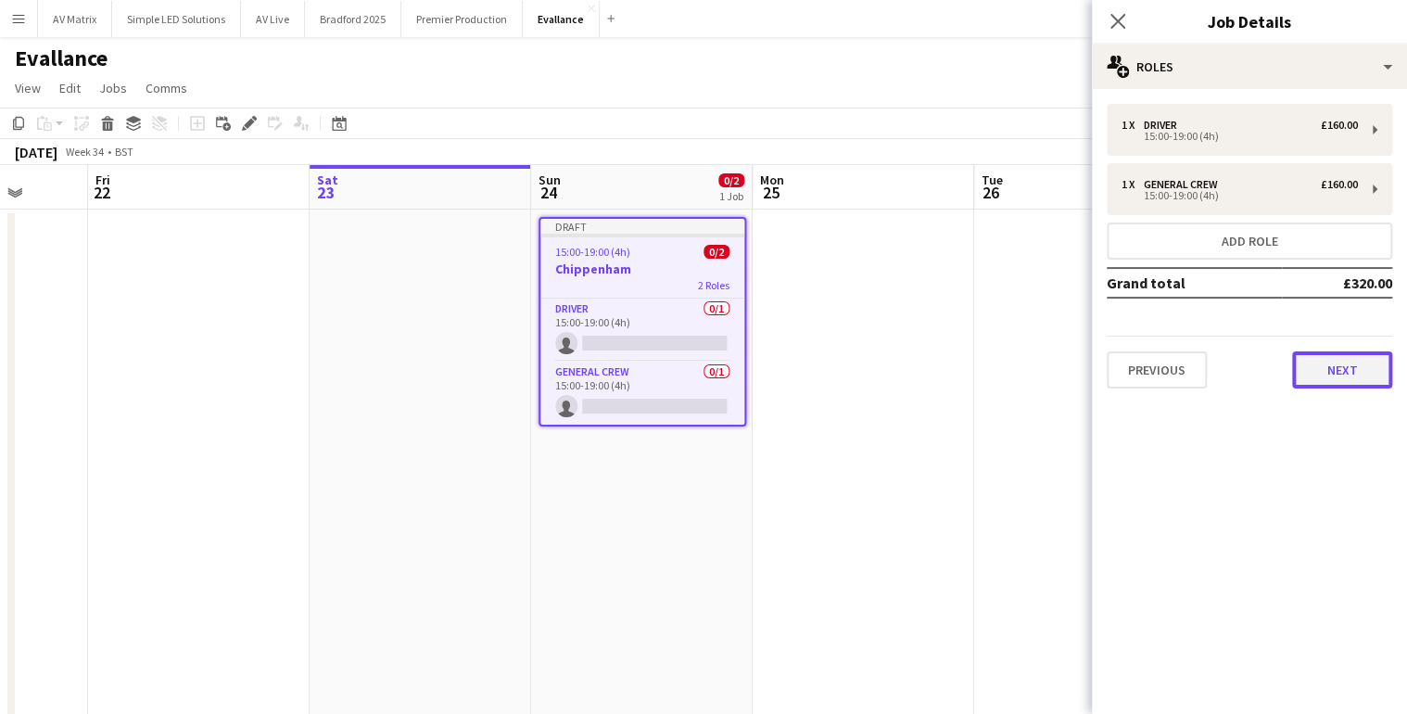
click at [1313, 360] on button "Next" at bounding box center [1342, 369] width 100 height 37
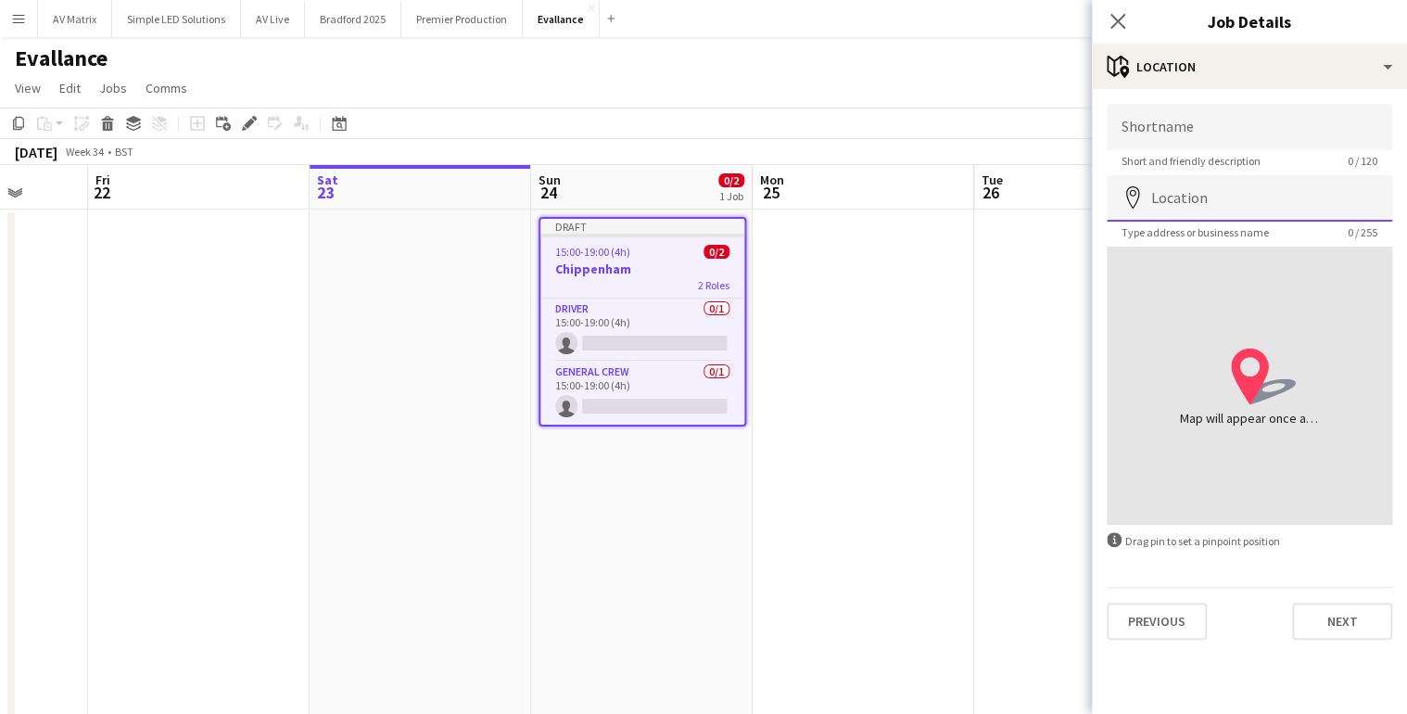
click at [1225, 203] on input "Location" at bounding box center [1250, 198] width 286 height 46
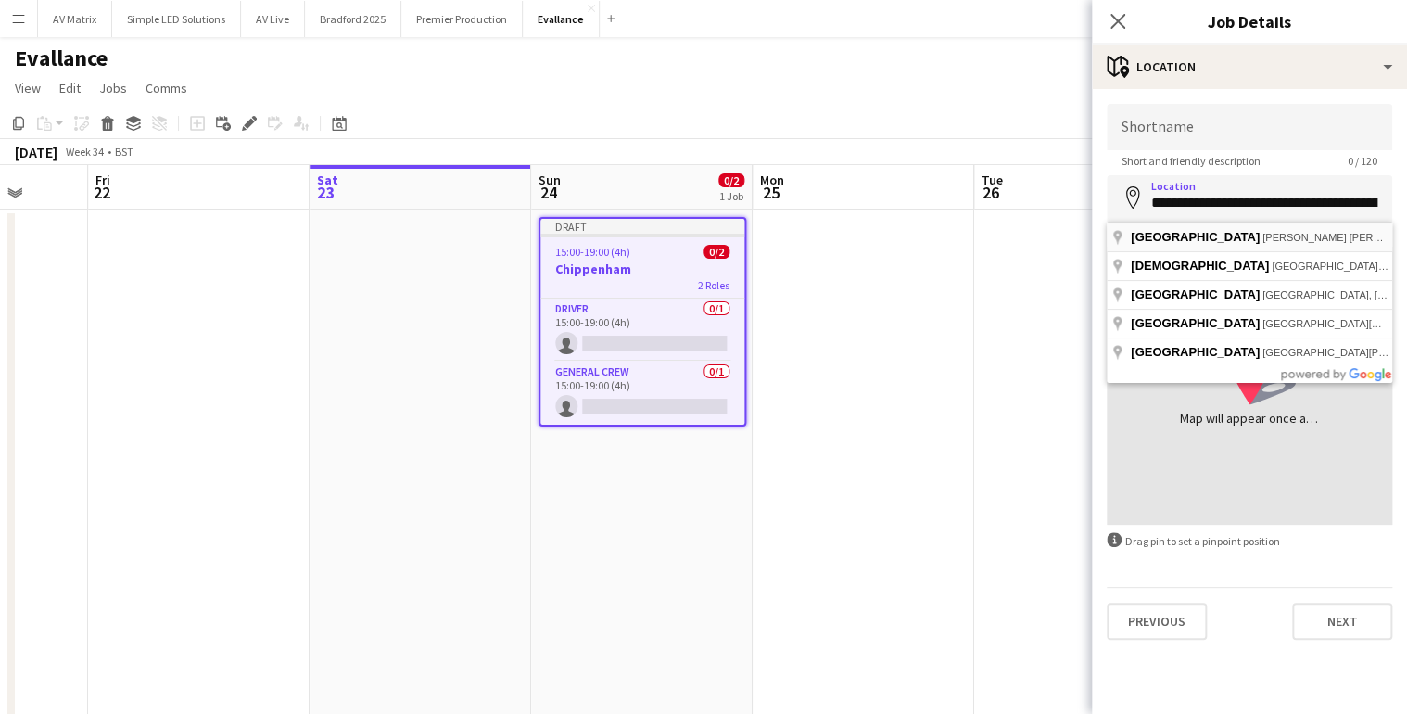
type input "**********"
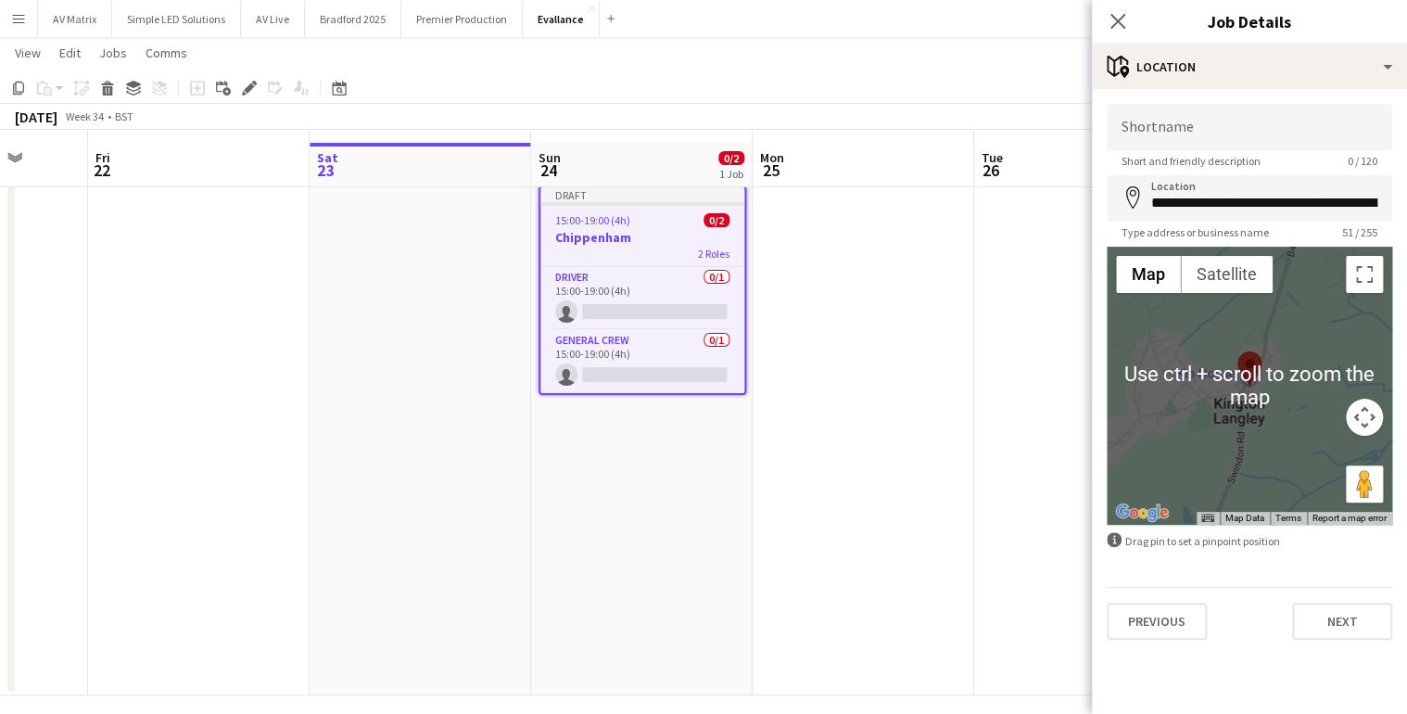
scroll to position [43, 0]
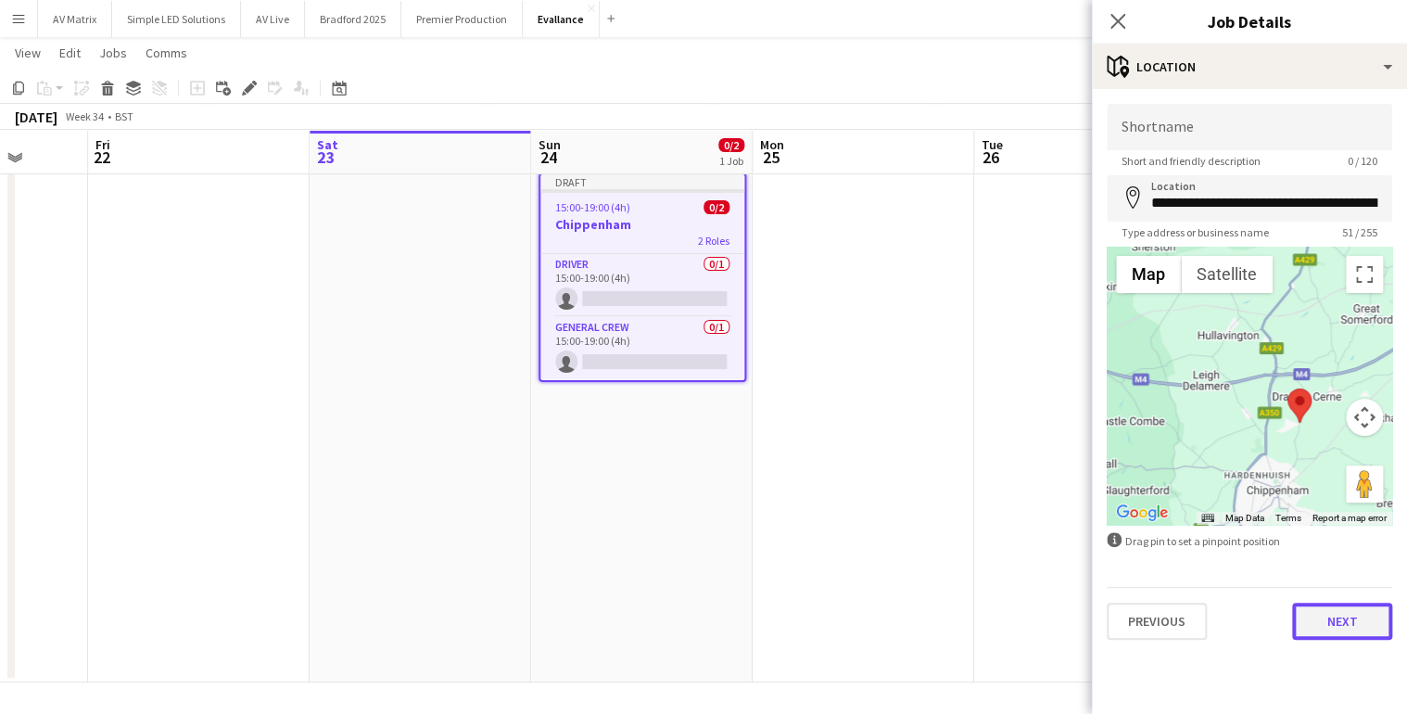
click at [1341, 616] on button "Next" at bounding box center [1342, 621] width 100 height 37
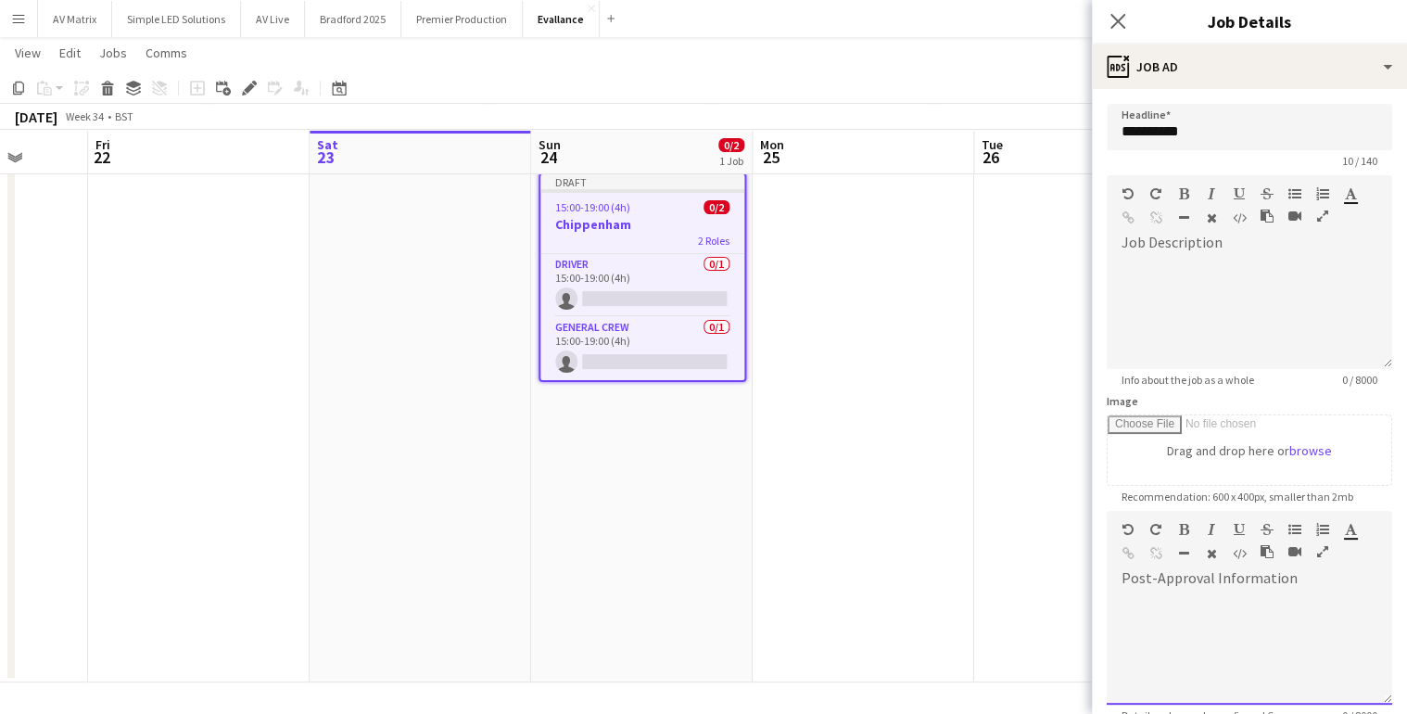
click at [1270, 608] on div at bounding box center [1250, 648] width 286 height 111
click at [1111, 21] on icon "Close pop-in" at bounding box center [1118, 21] width 18 height 18
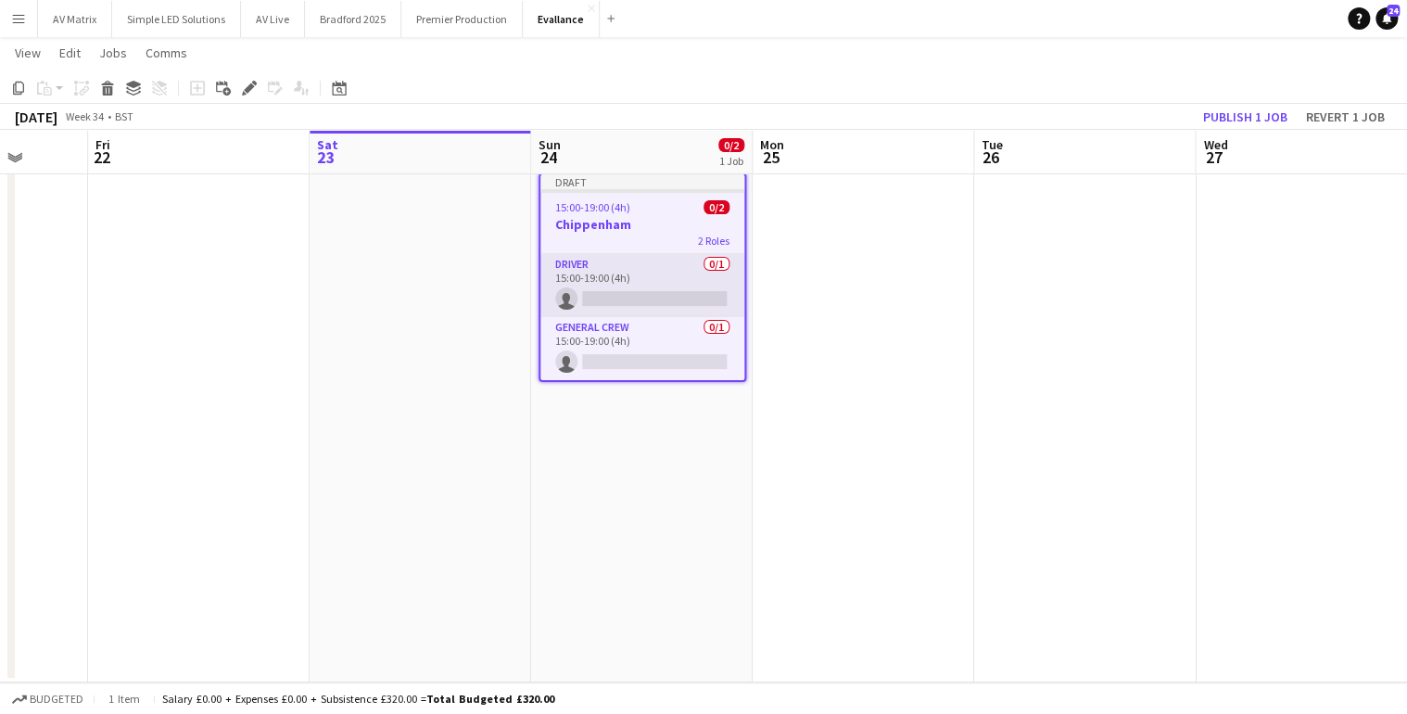
click at [697, 311] on app-card-role "Driver 0/1 15:00-19:00 (4h) single-neutral-actions" at bounding box center [642, 285] width 204 height 63
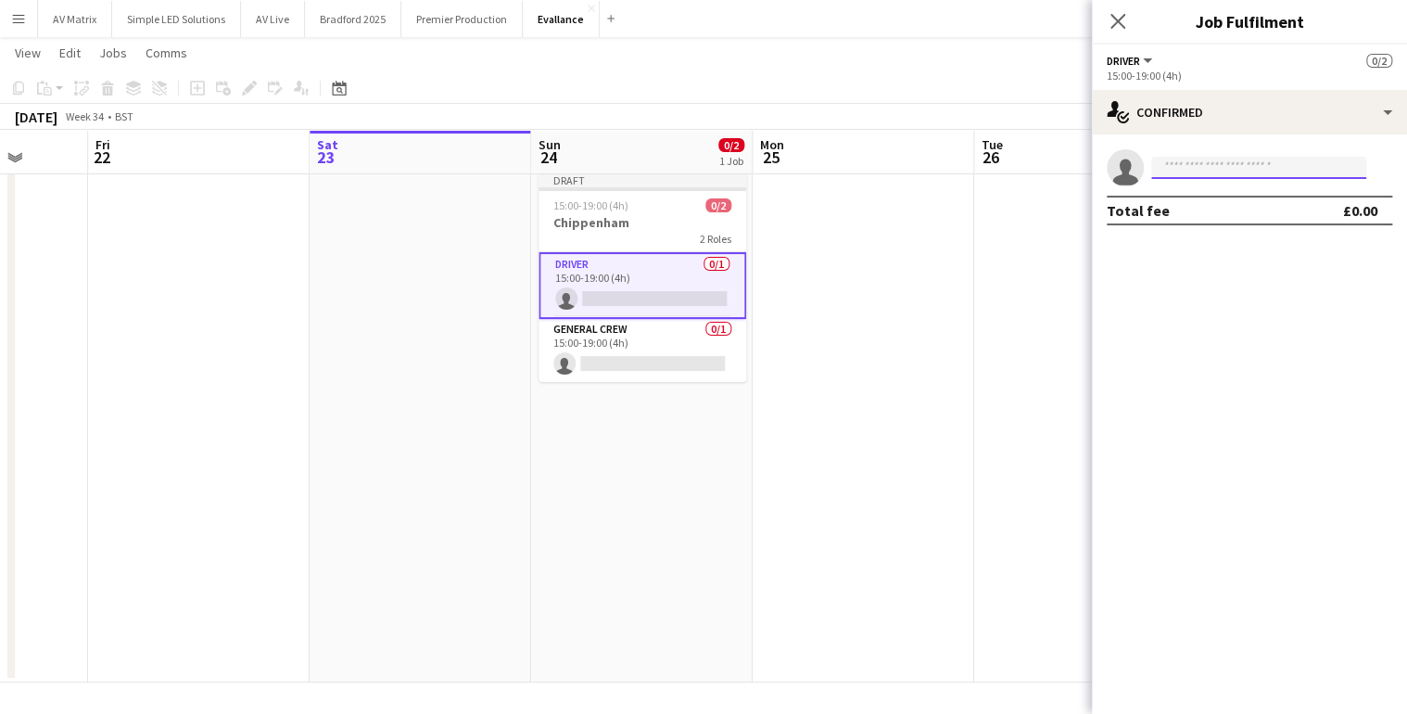
click at [1239, 175] on input at bounding box center [1258, 168] width 215 height 22
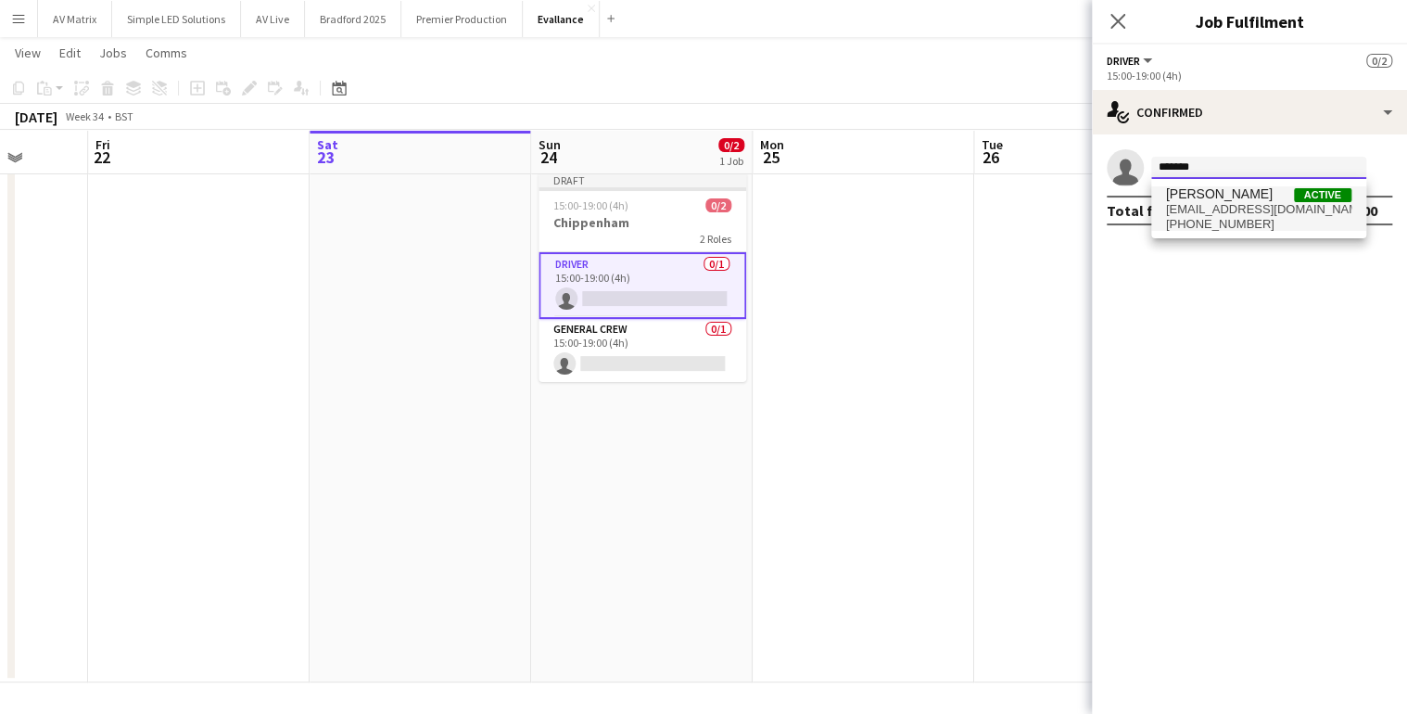
type input "*******"
click at [1243, 212] on span "davidldne1@gmail.com" at bounding box center [1258, 209] width 185 height 15
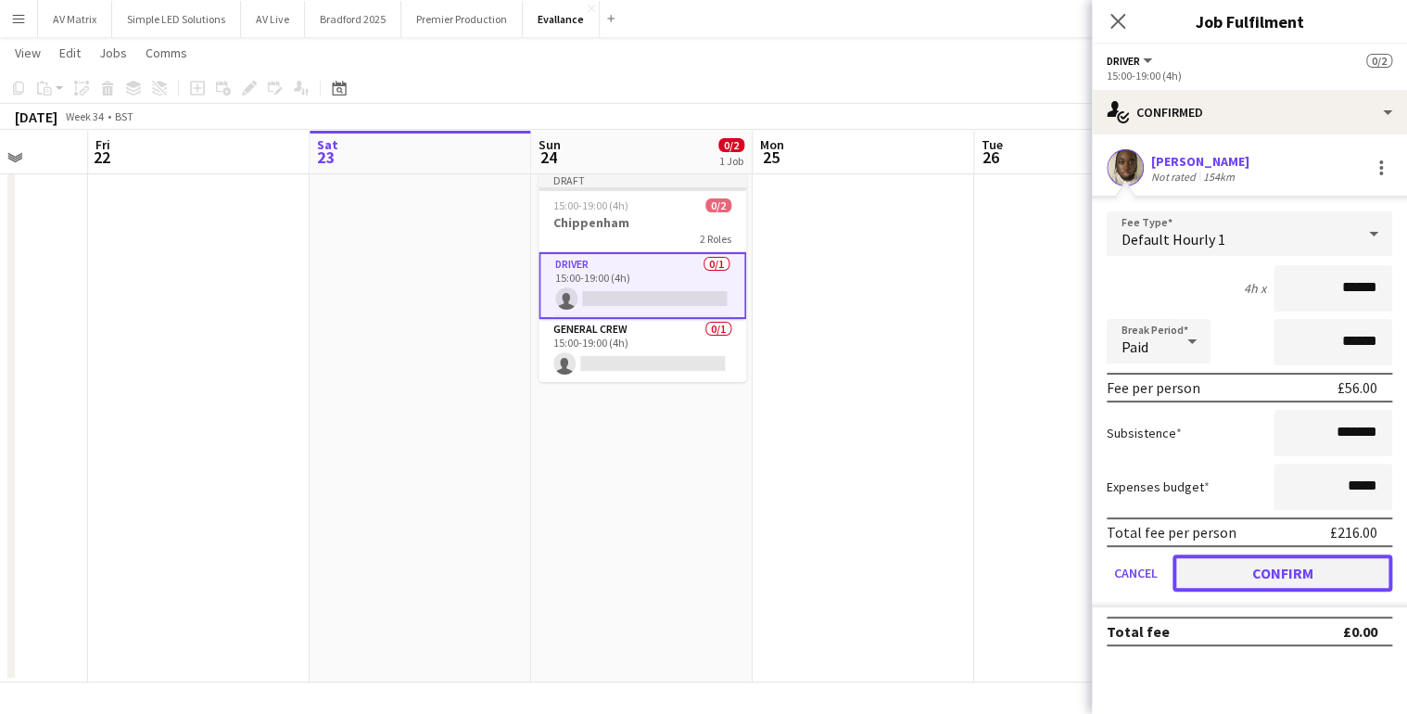
click at [1277, 571] on button "Confirm" at bounding box center [1283, 572] width 220 height 37
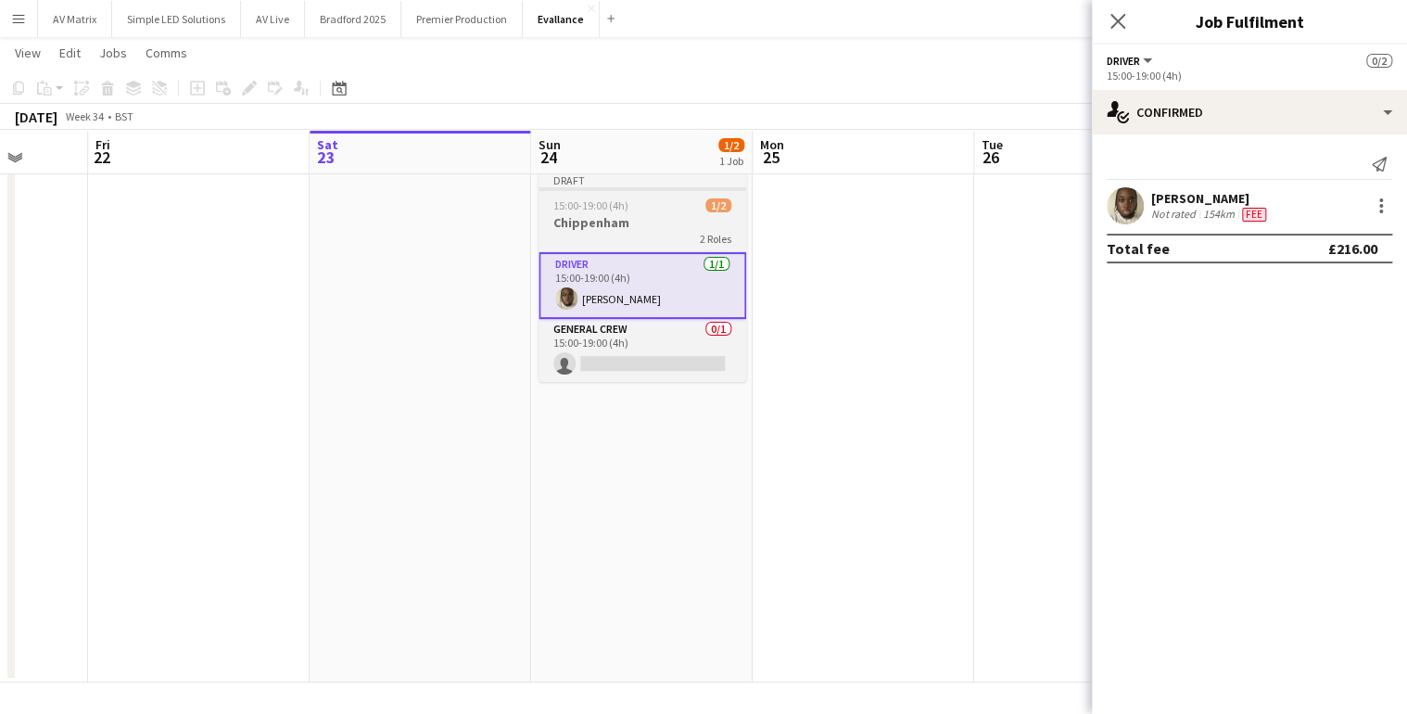
click at [635, 211] on div "15:00-19:00 (4h) 1/2" at bounding box center [643, 205] width 208 height 14
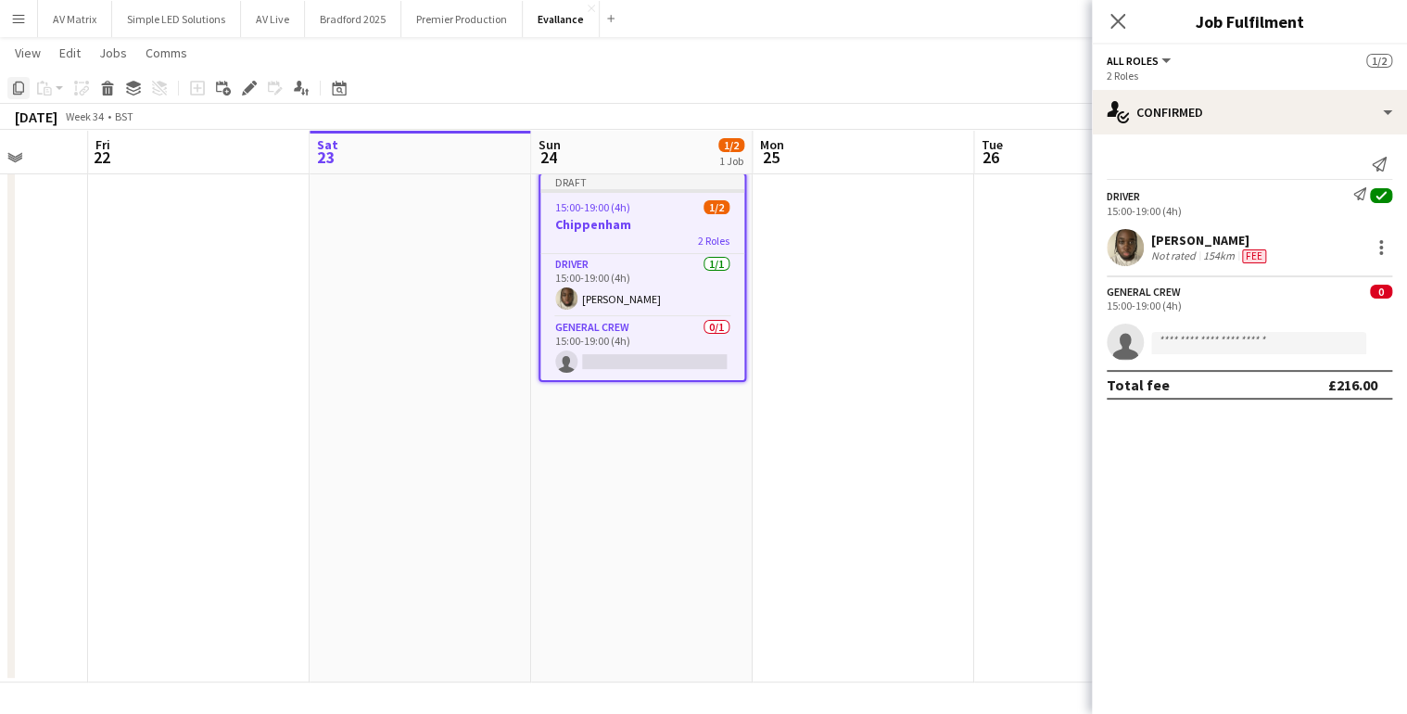
click at [19, 77] on div "Copy" at bounding box center [18, 88] width 22 height 22
click at [933, 311] on app-date-cell at bounding box center [864, 423] width 222 height 517
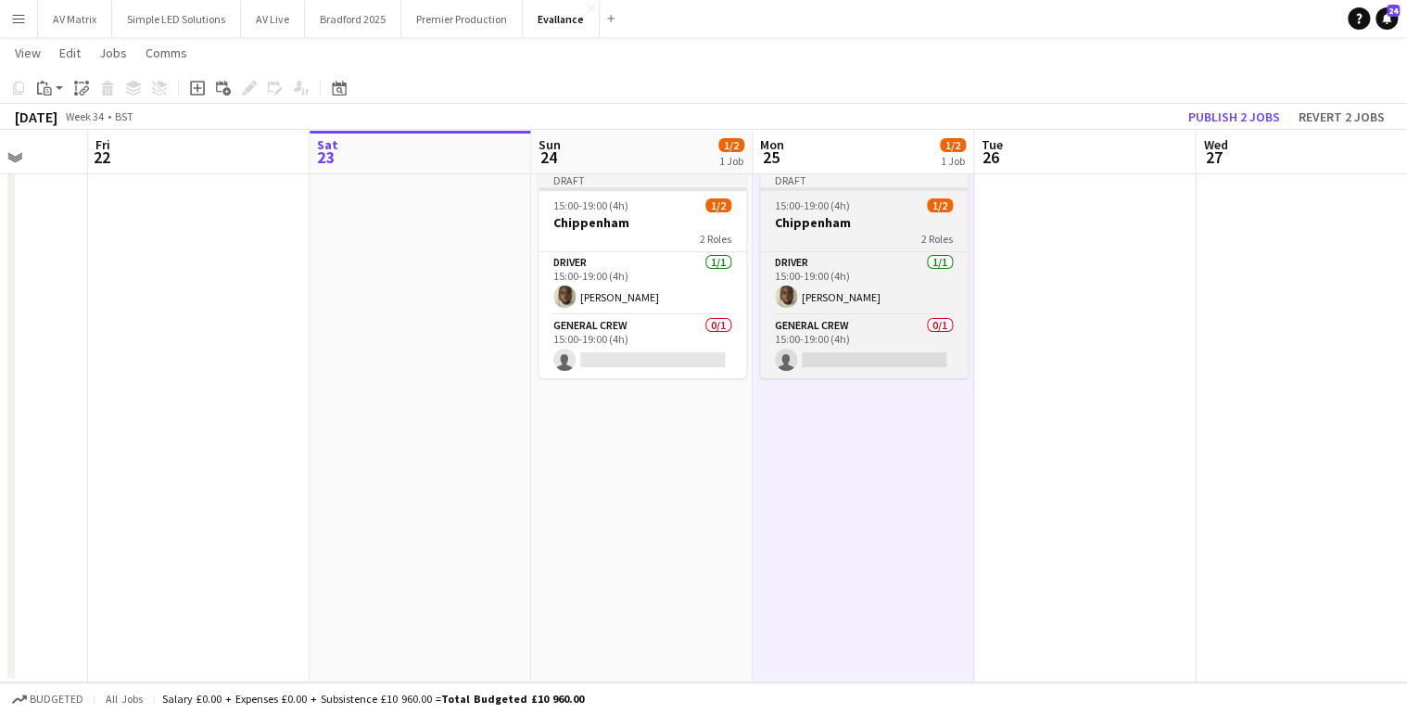
click at [836, 209] on span "15:00-19:00 (4h)" at bounding box center [812, 205] width 75 height 14
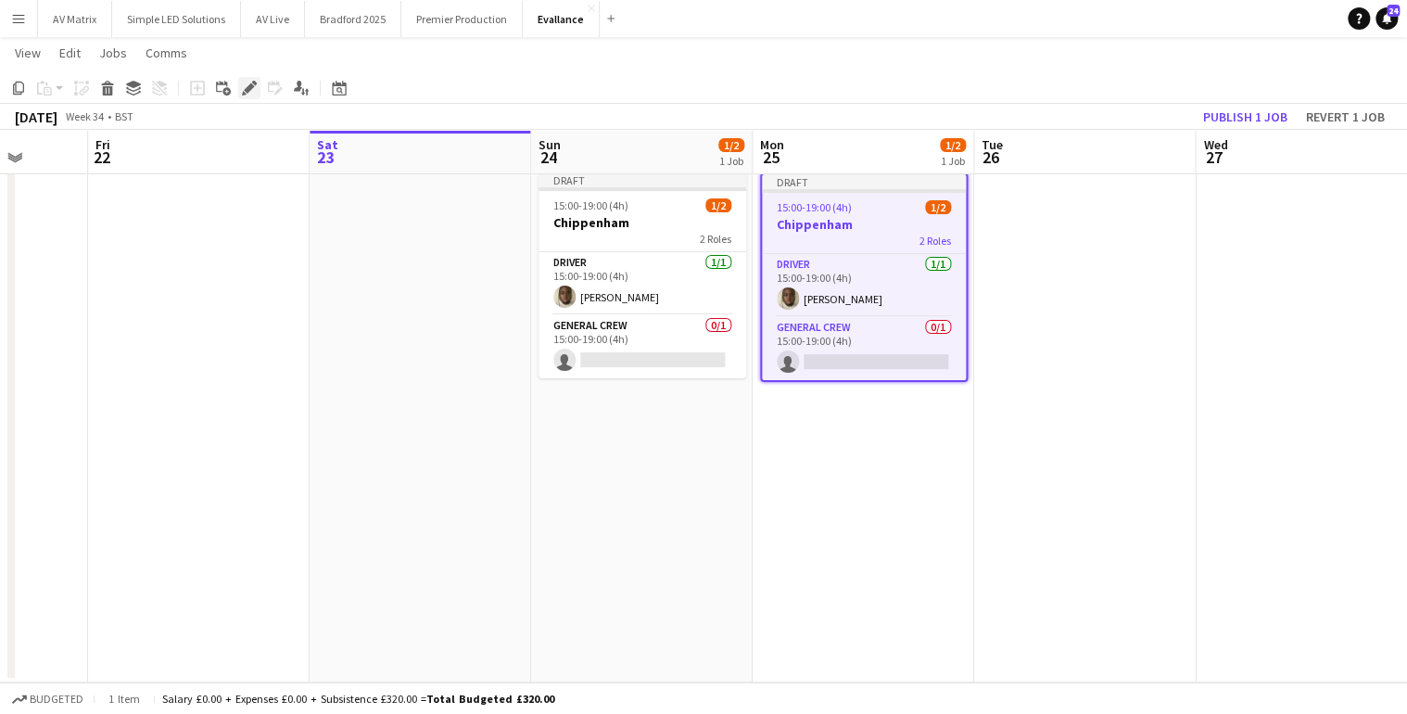
click at [256, 97] on div "Edit" at bounding box center [249, 88] width 22 height 22
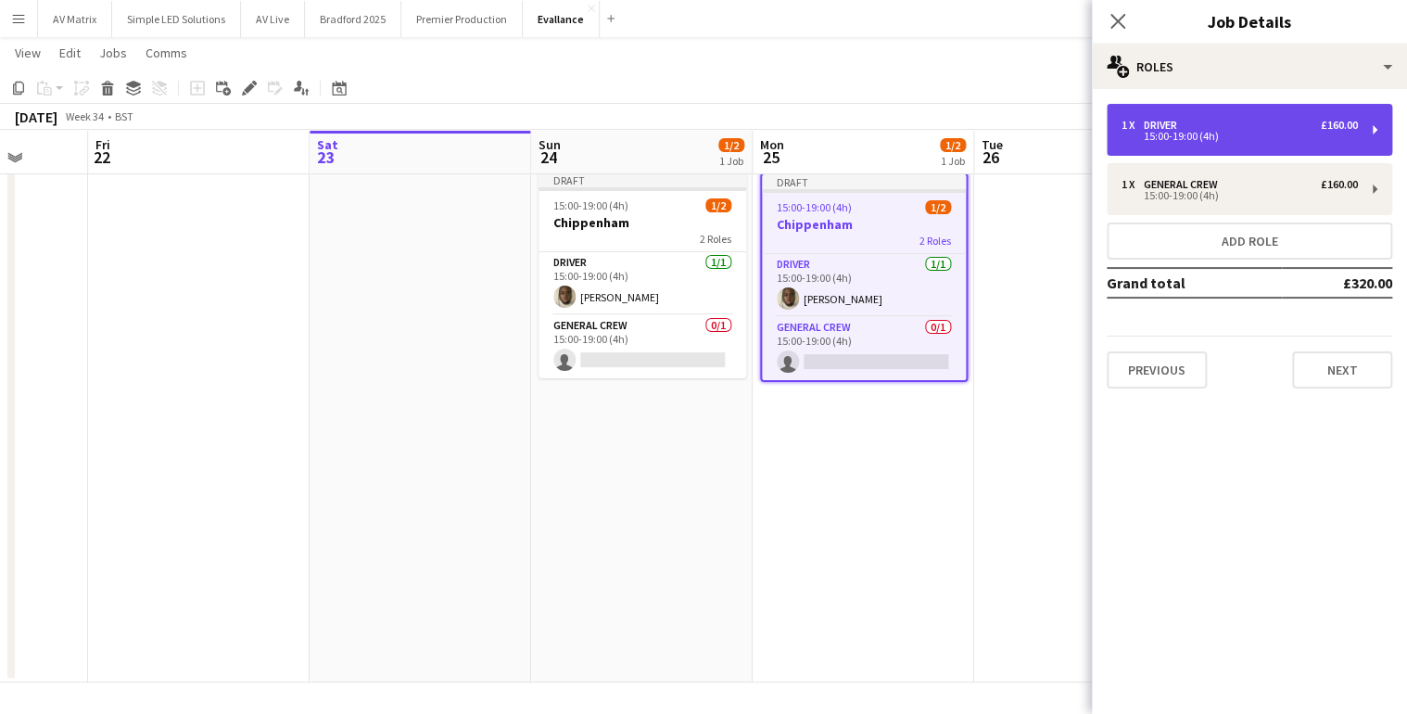
click at [1222, 149] on div "1 x Driver £160.00 15:00-19:00 (4h)" at bounding box center [1250, 130] width 286 height 52
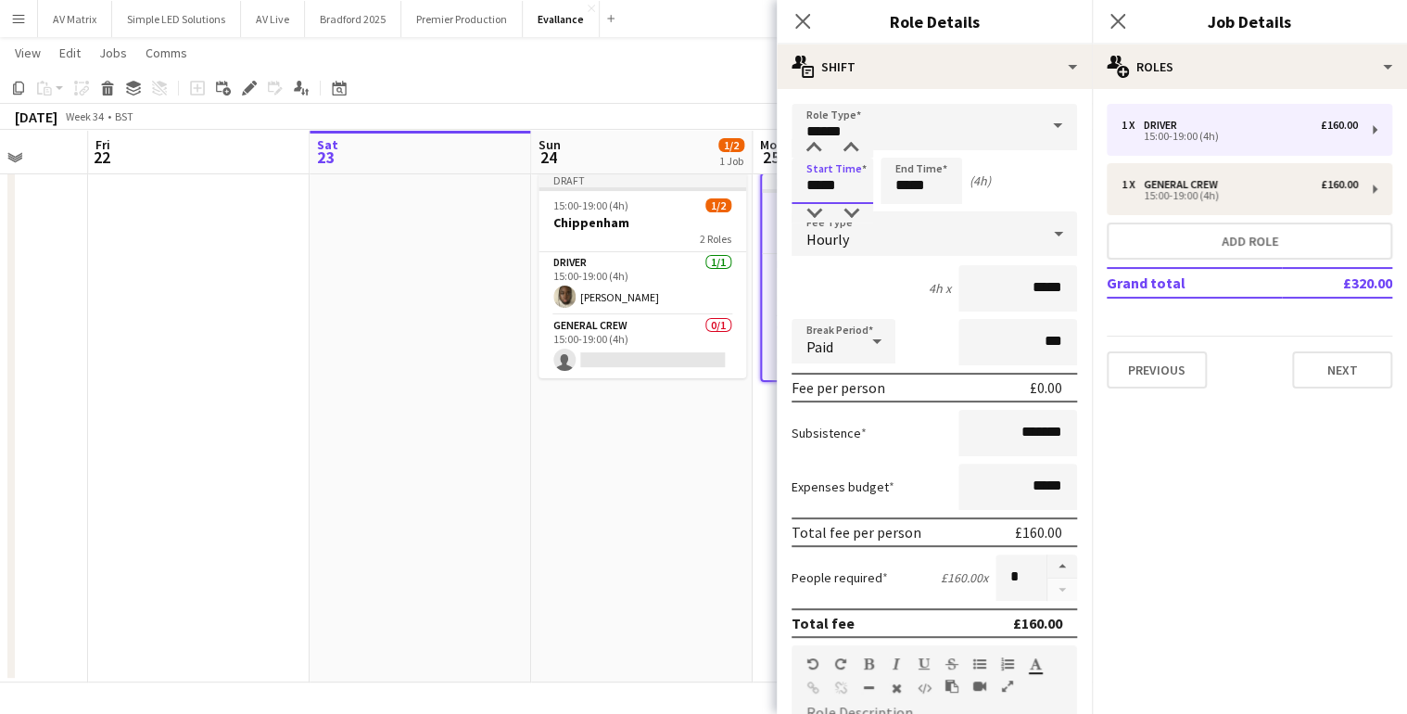
drag, startPoint x: 855, startPoint y: 177, endPoint x: 762, endPoint y: 194, distance: 94.2
click at [762, 194] on body "Menu Boards Boards Boards All jobs Status Workforce Workforce My Workforce Recr…" at bounding box center [703, 335] width 1407 height 756
type input "*****"
drag, startPoint x: 937, startPoint y: 179, endPoint x: 779, endPoint y: 199, distance: 159.8
click at [779, 199] on form "Role Type ****** Start Time ***** End Time ***** (19h 1m) Fee Type Hourly 19h 1…" at bounding box center [934, 632] width 315 height 1057
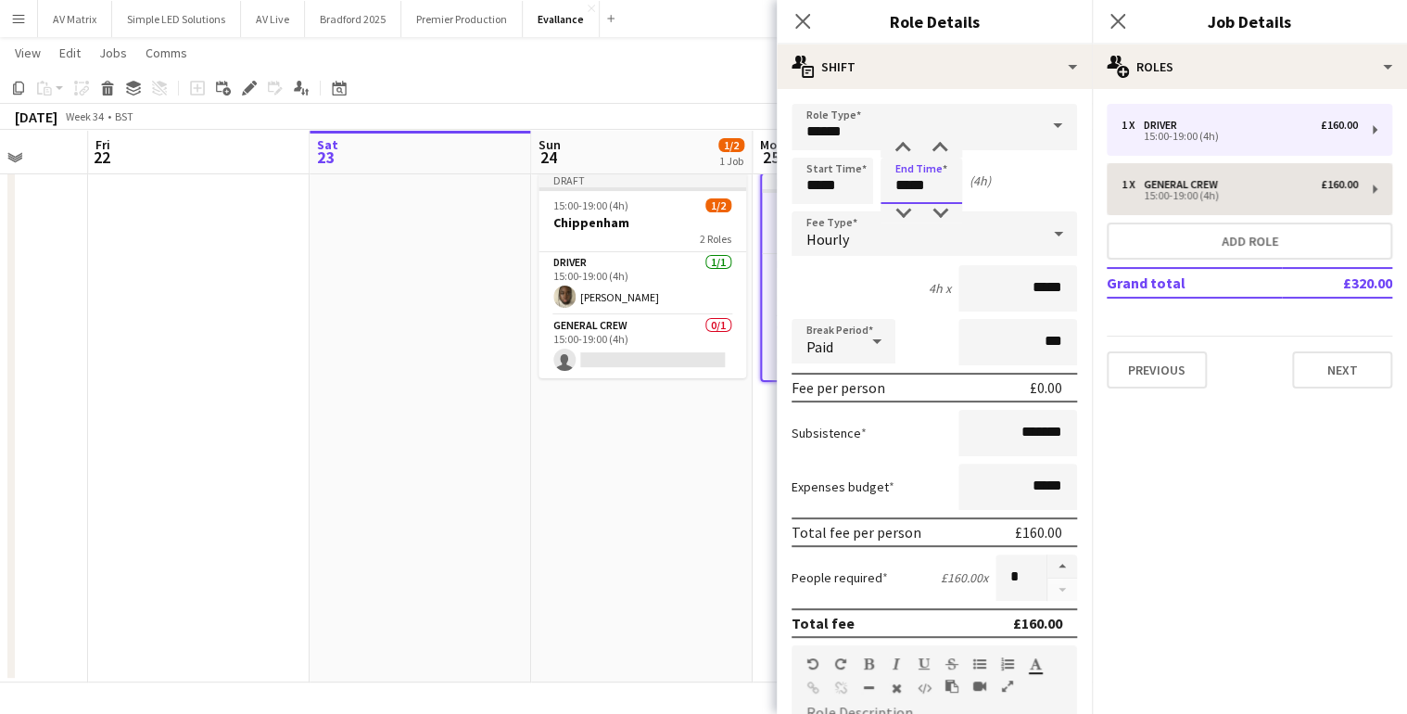
type input "*****"
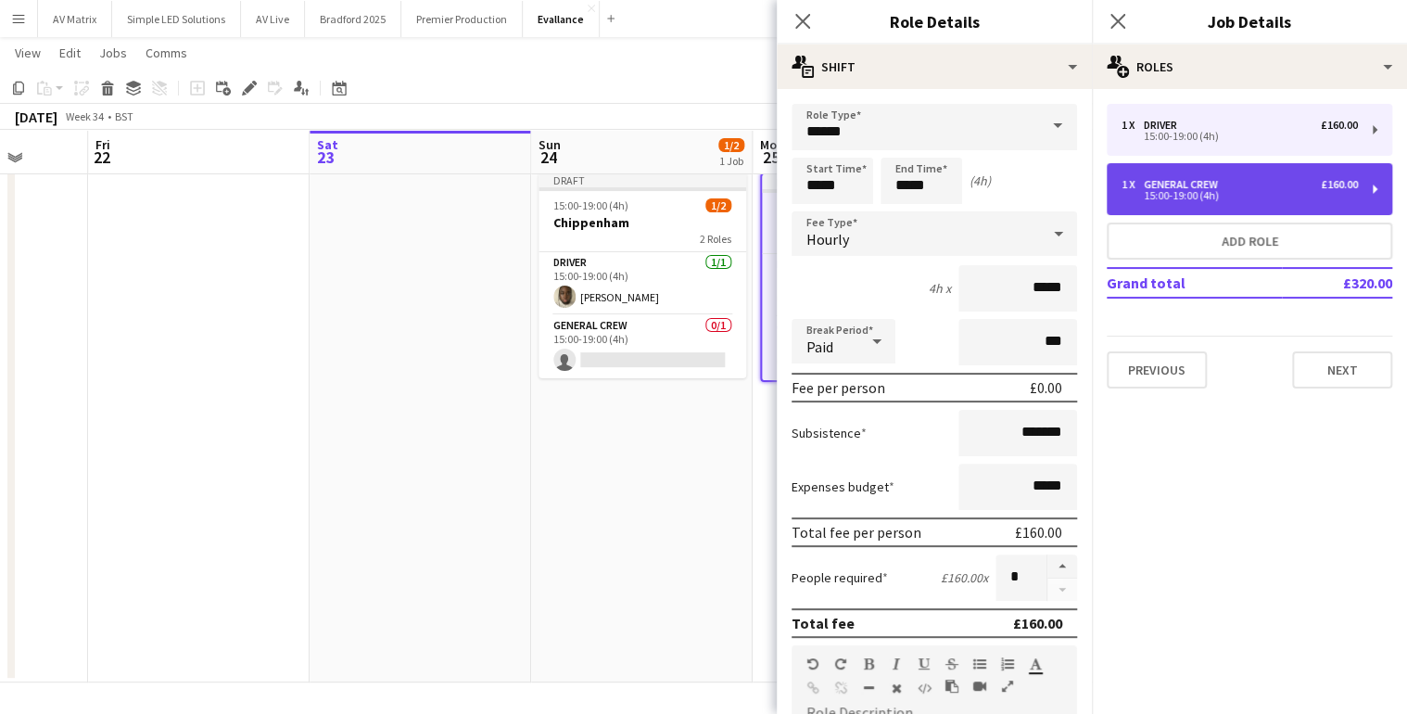
click at [1217, 197] on div "15:00-19:00 (4h)" at bounding box center [1240, 195] width 236 height 9
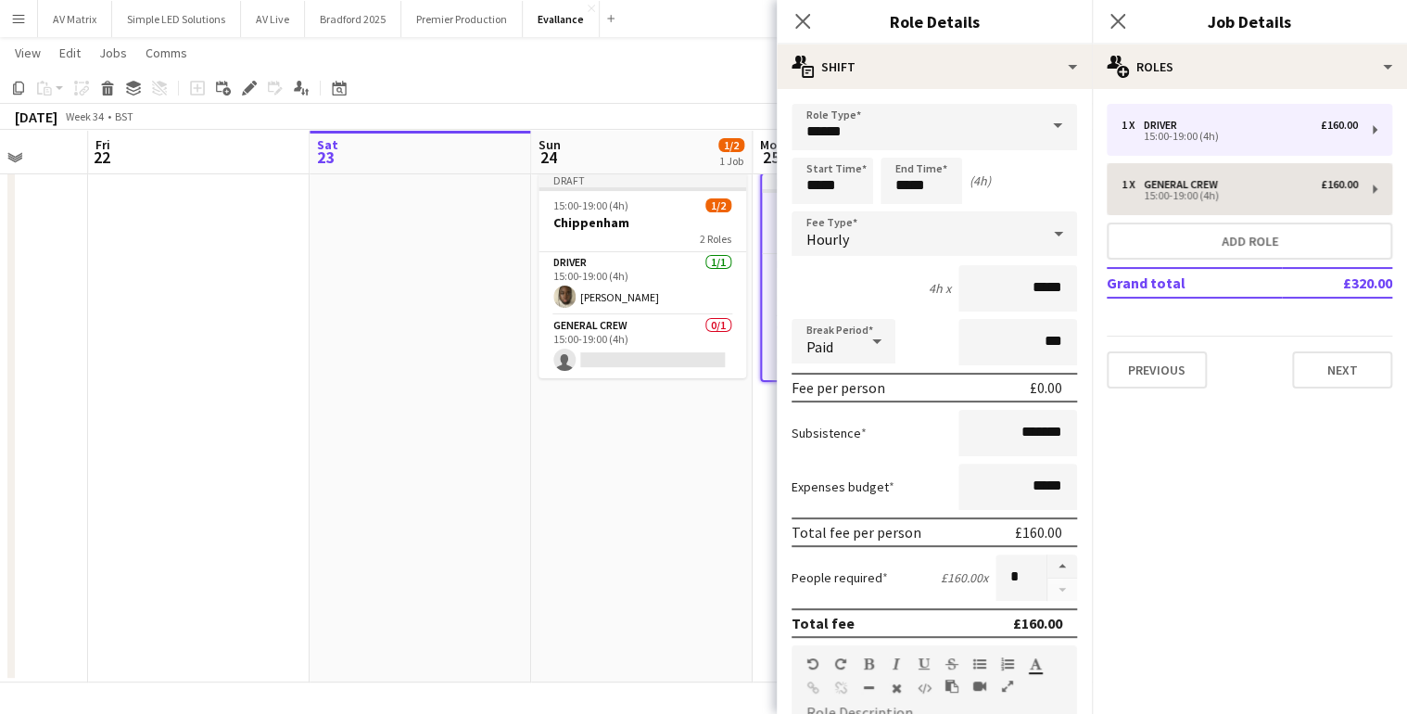
type input "**********"
type input "*****"
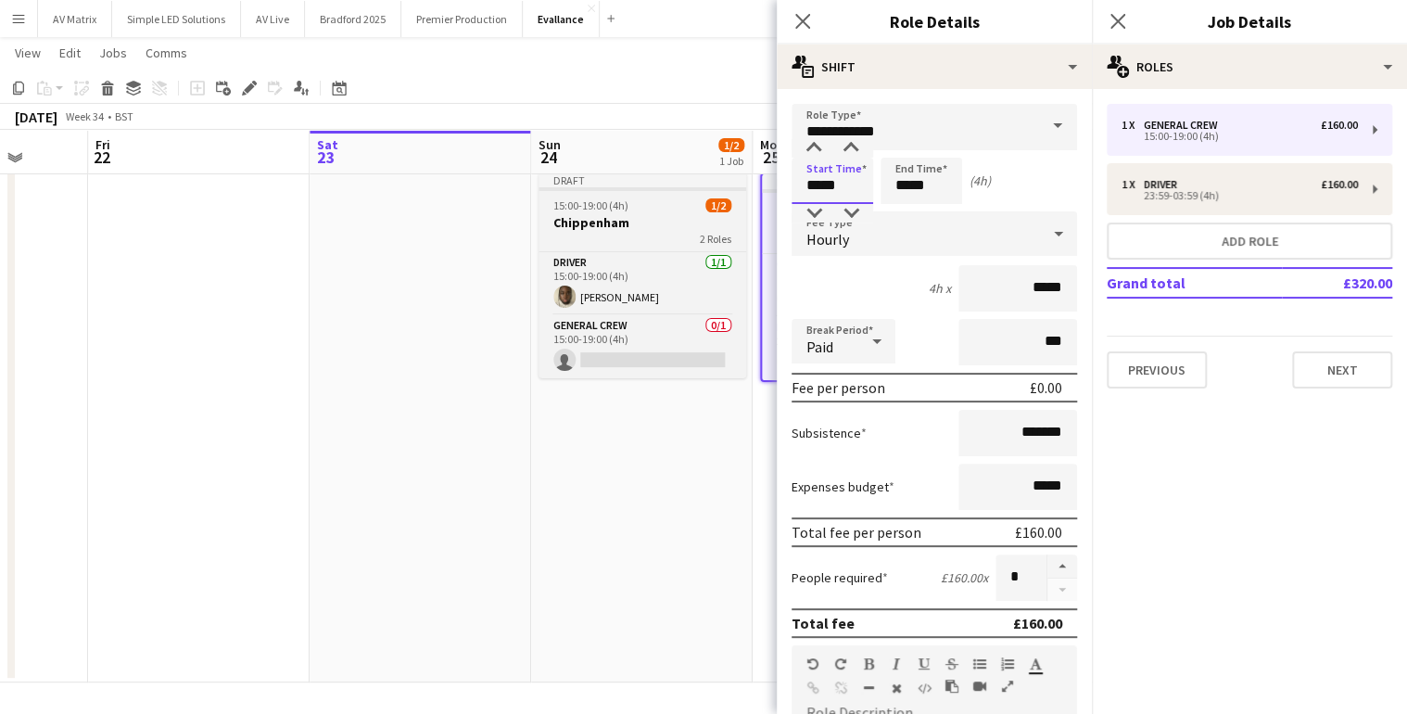
drag, startPoint x: 864, startPoint y: 193, endPoint x: 665, endPoint y: 200, distance: 199.5
click at [665, 200] on body "Menu Boards Boards Boards All jobs Status Workforce Workforce My Workforce Recr…" at bounding box center [703, 335] width 1407 height 756
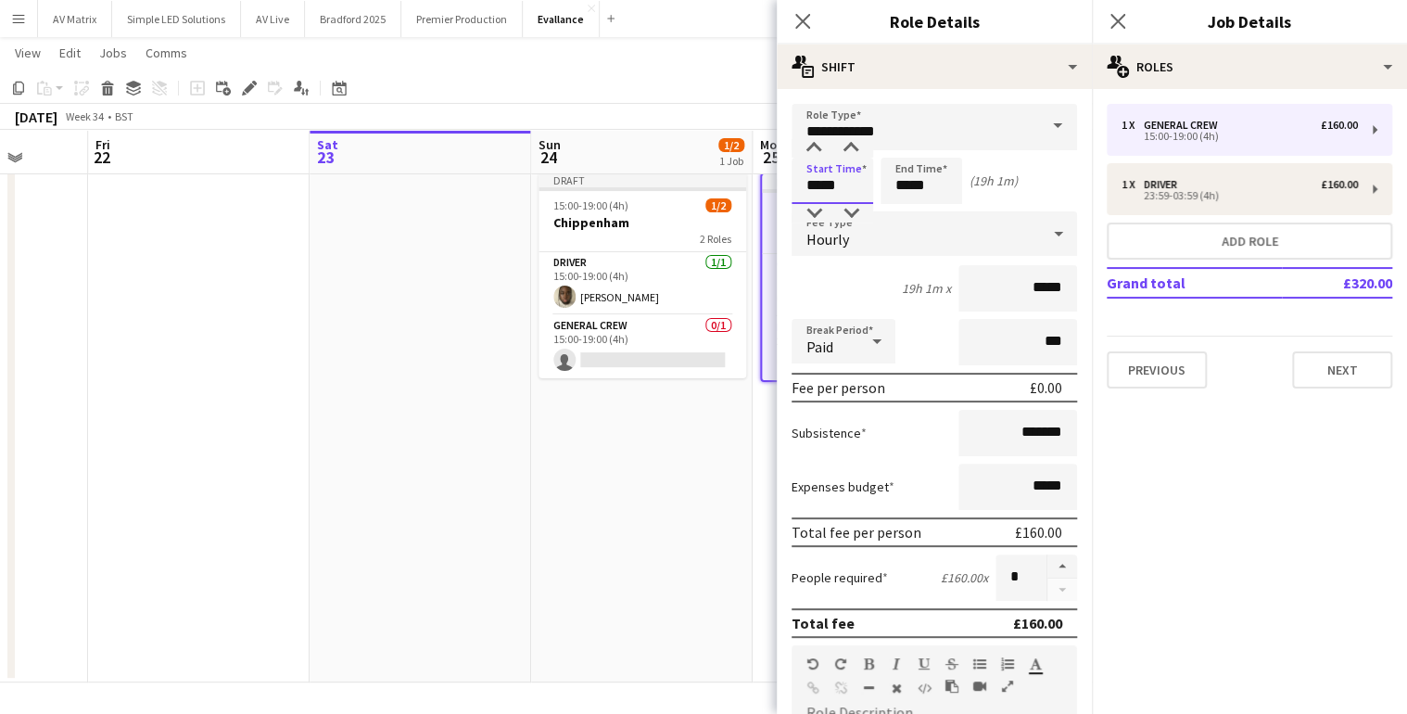
type input "*****"
drag, startPoint x: 954, startPoint y: 193, endPoint x: 776, endPoint y: 220, distance: 180.0
click at [777, 220] on form "**********" at bounding box center [934, 632] width 315 height 1057
type input "*****"
drag, startPoint x: 807, startPoint y: 29, endPoint x: 816, endPoint y: 23, distance: 10.0
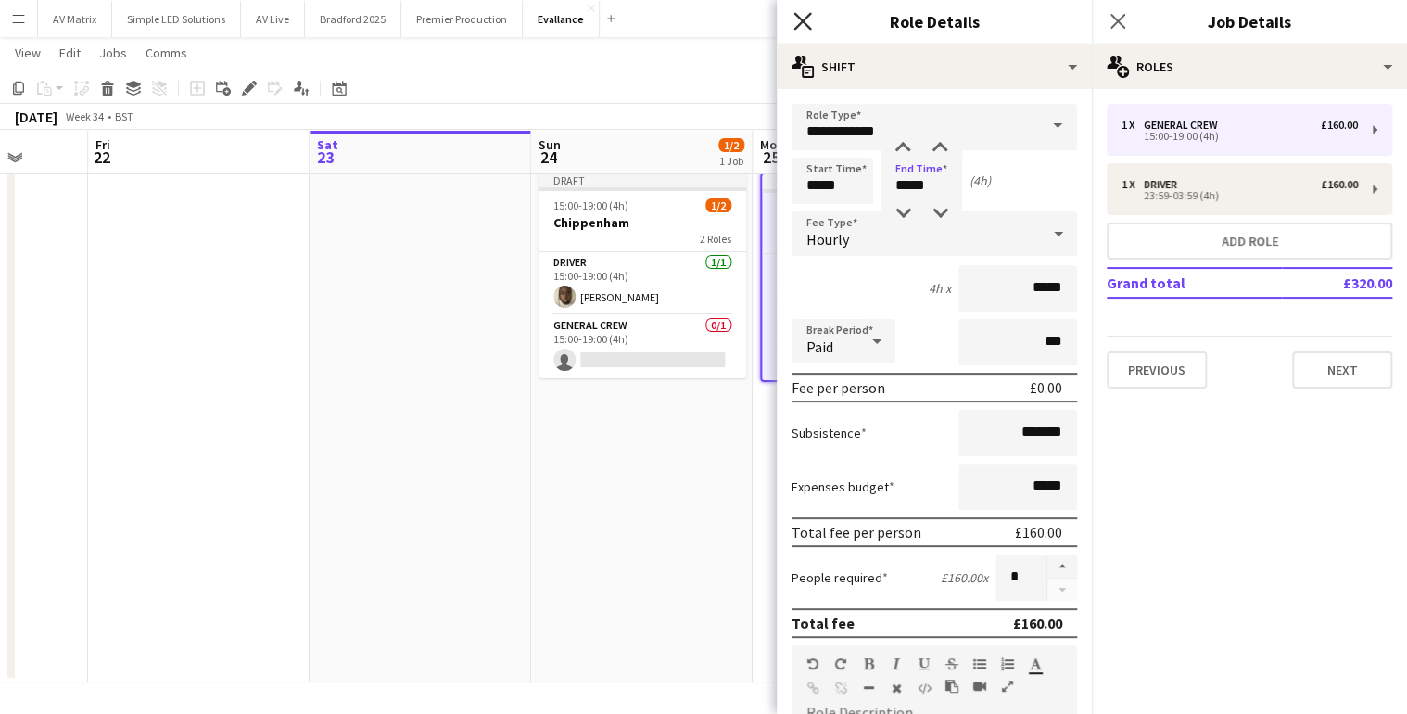
click at [808, 27] on icon "Close pop-in" at bounding box center [803, 21] width 18 height 18
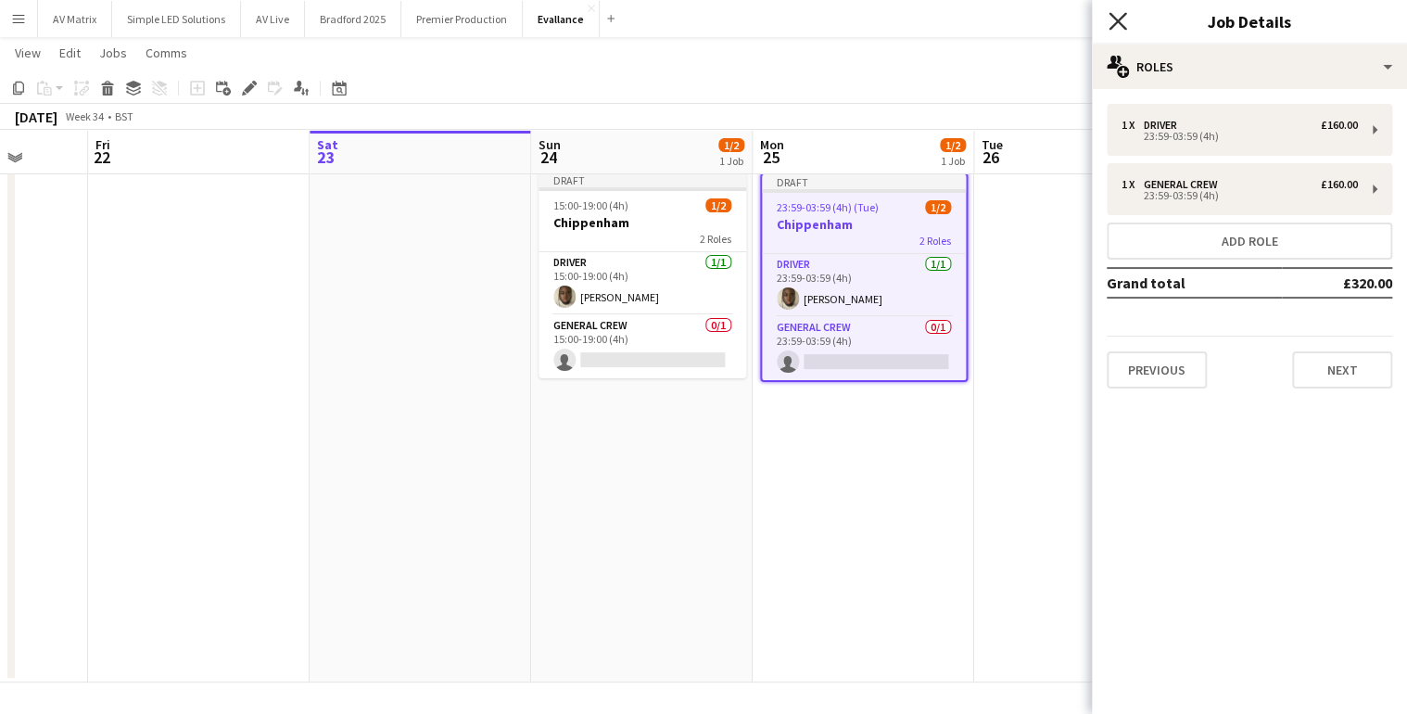
click at [1124, 17] on icon "Close pop-in" at bounding box center [1118, 21] width 18 height 18
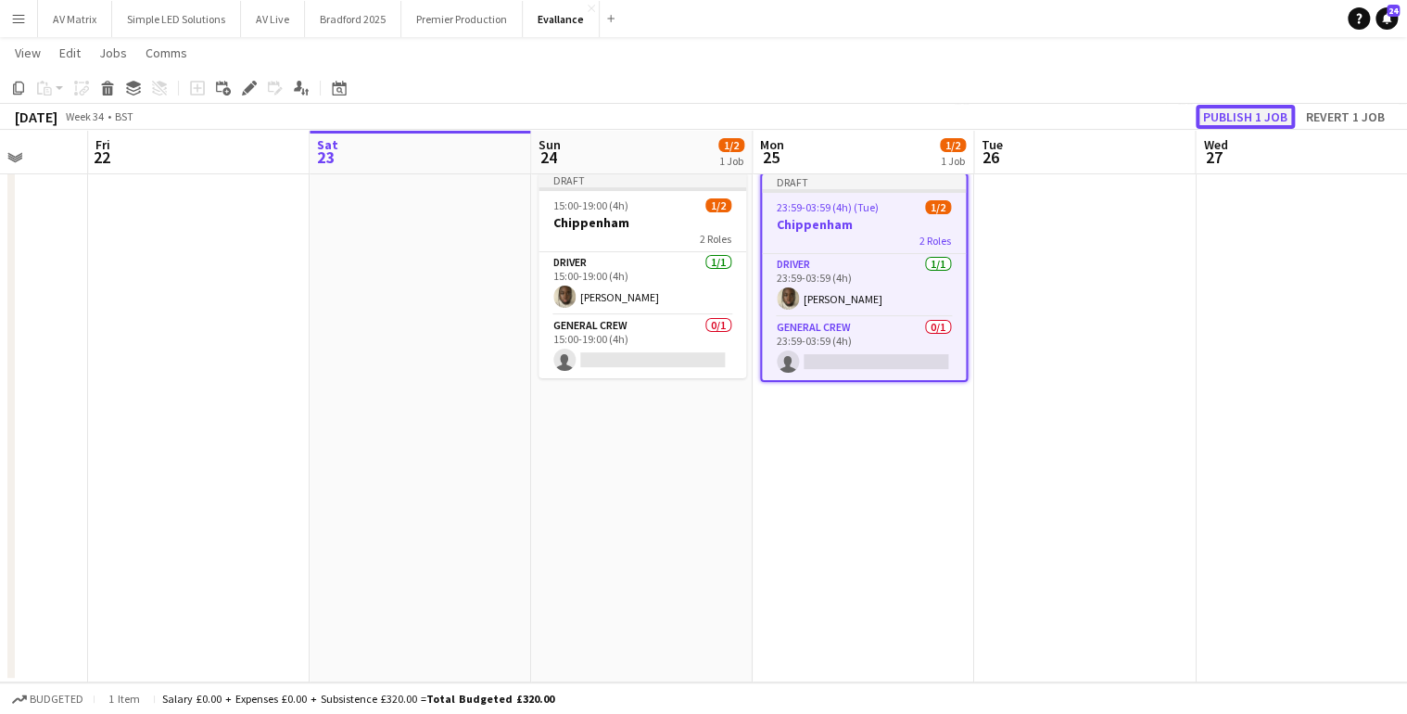
click at [1273, 120] on button "Publish 1 job" at bounding box center [1245, 117] width 99 height 24
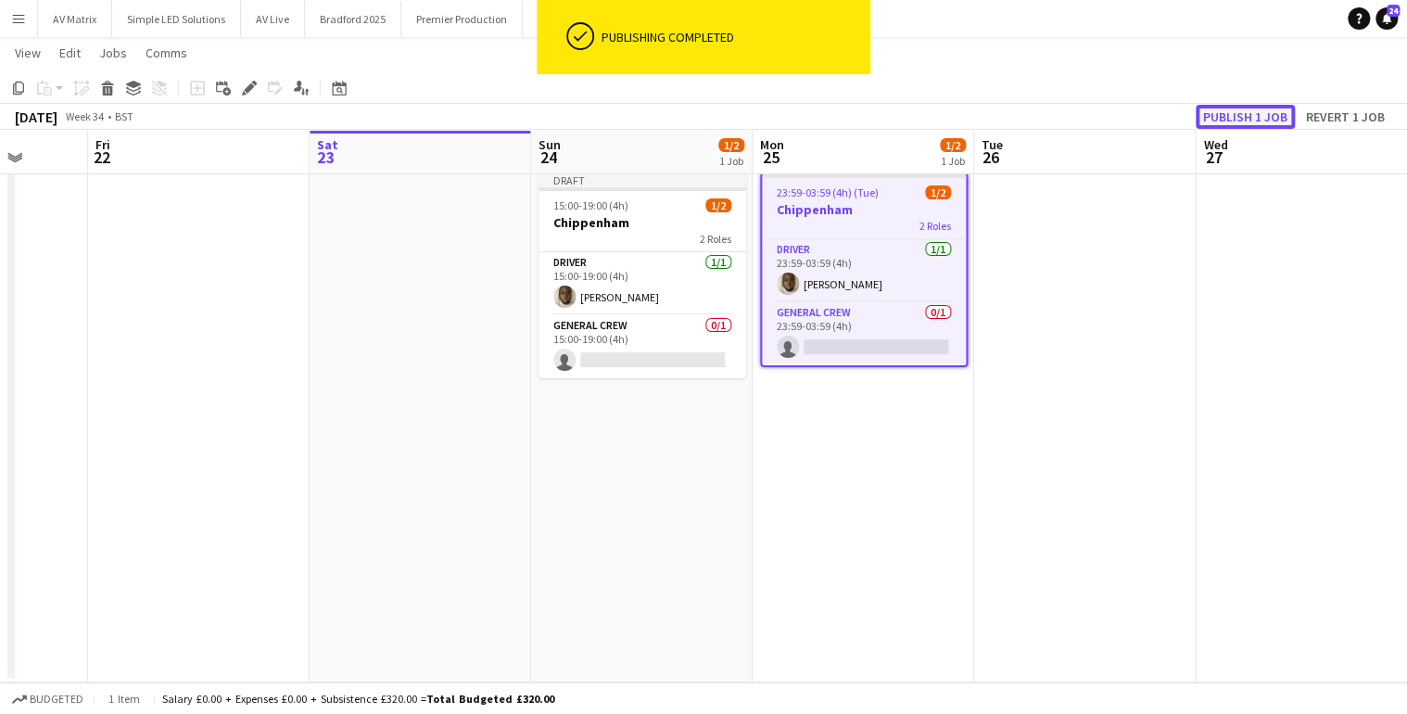
click at [1253, 114] on button "Publish 1 job" at bounding box center [1245, 117] width 99 height 24
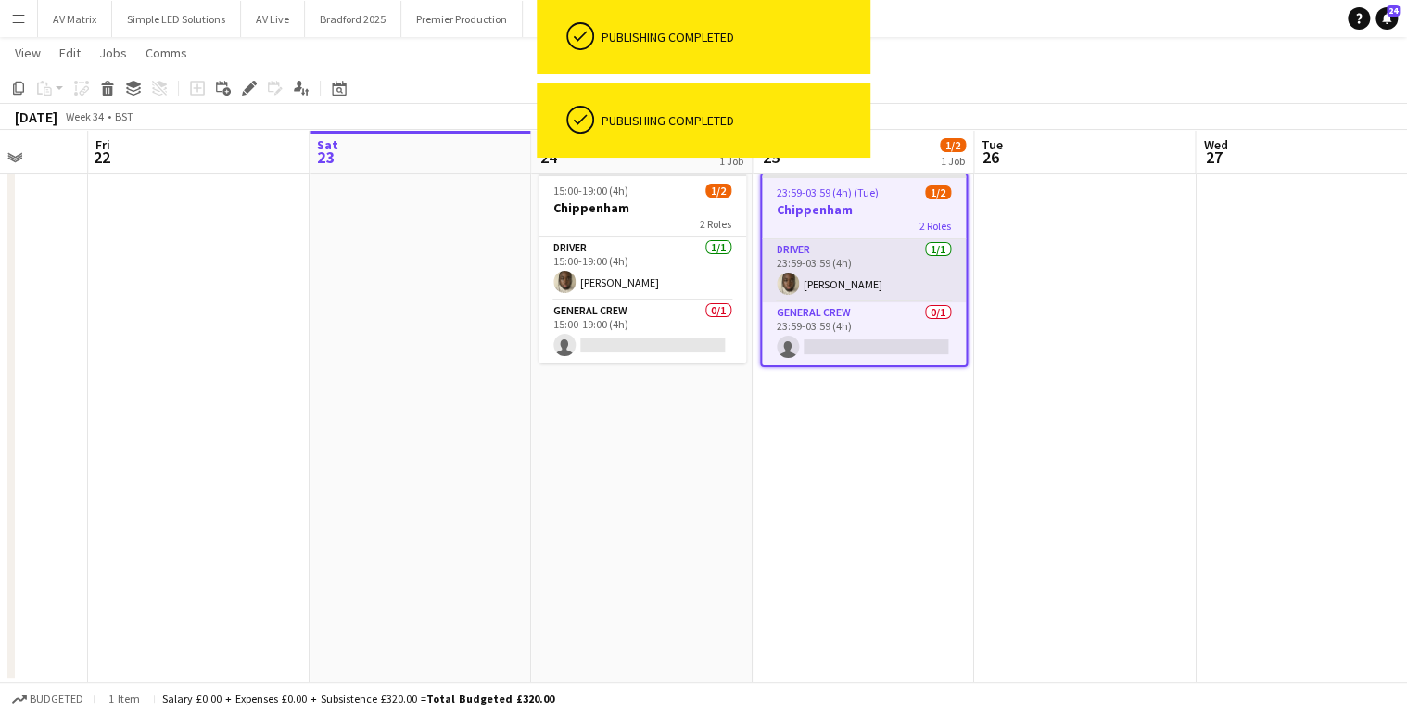
click at [846, 286] on app-card-role "Driver 1/1 23:59-03:59 (4h) David Simbizi" at bounding box center [864, 270] width 204 height 63
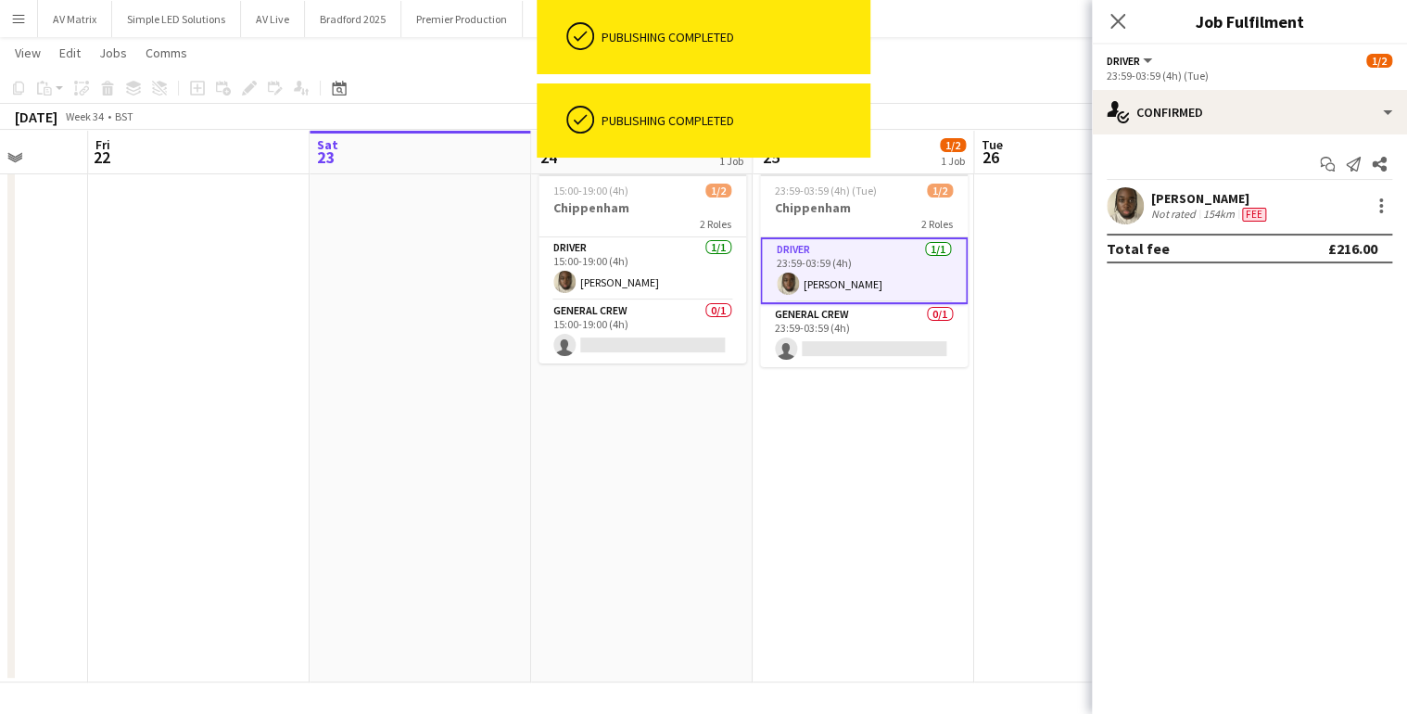
click at [1163, 198] on div "David Simbizi" at bounding box center [1210, 198] width 119 height 17
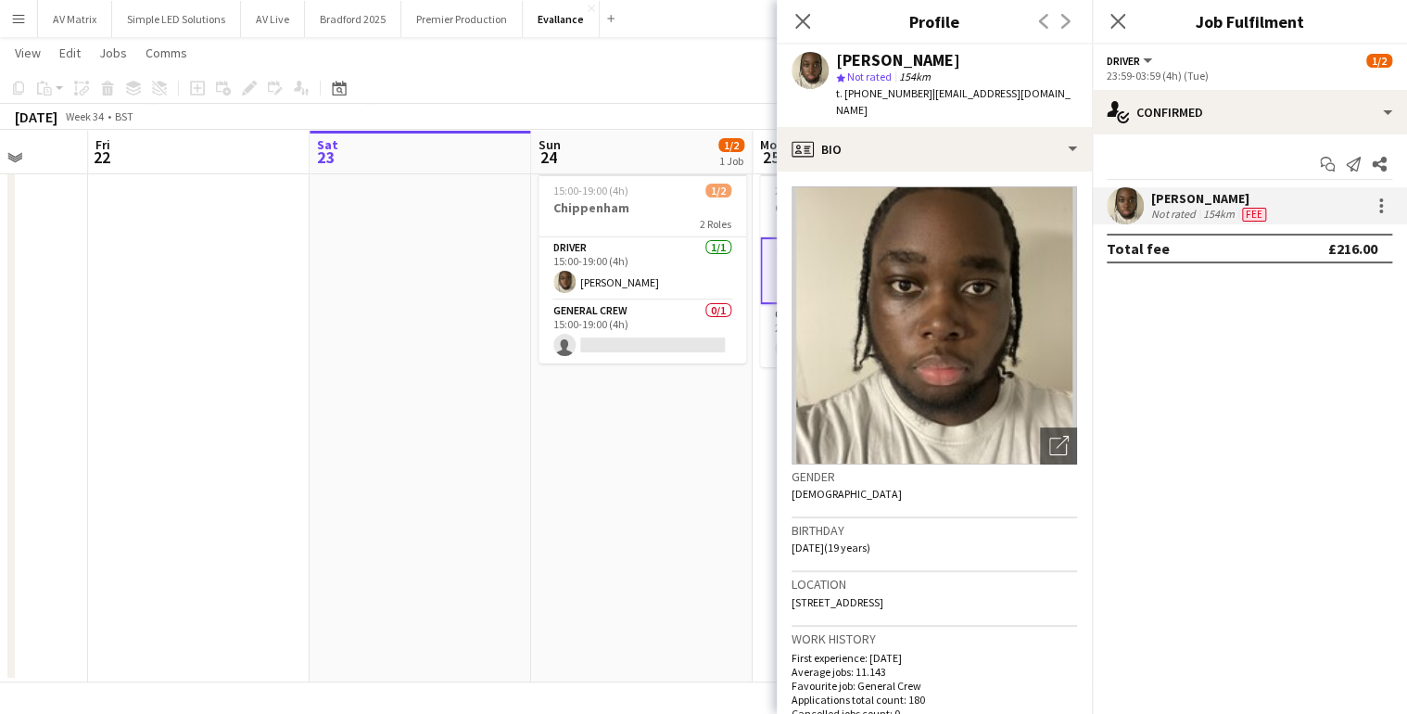
click at [314, 469] on app-date-cell at bounding box center [421, 423] width 222 height 517
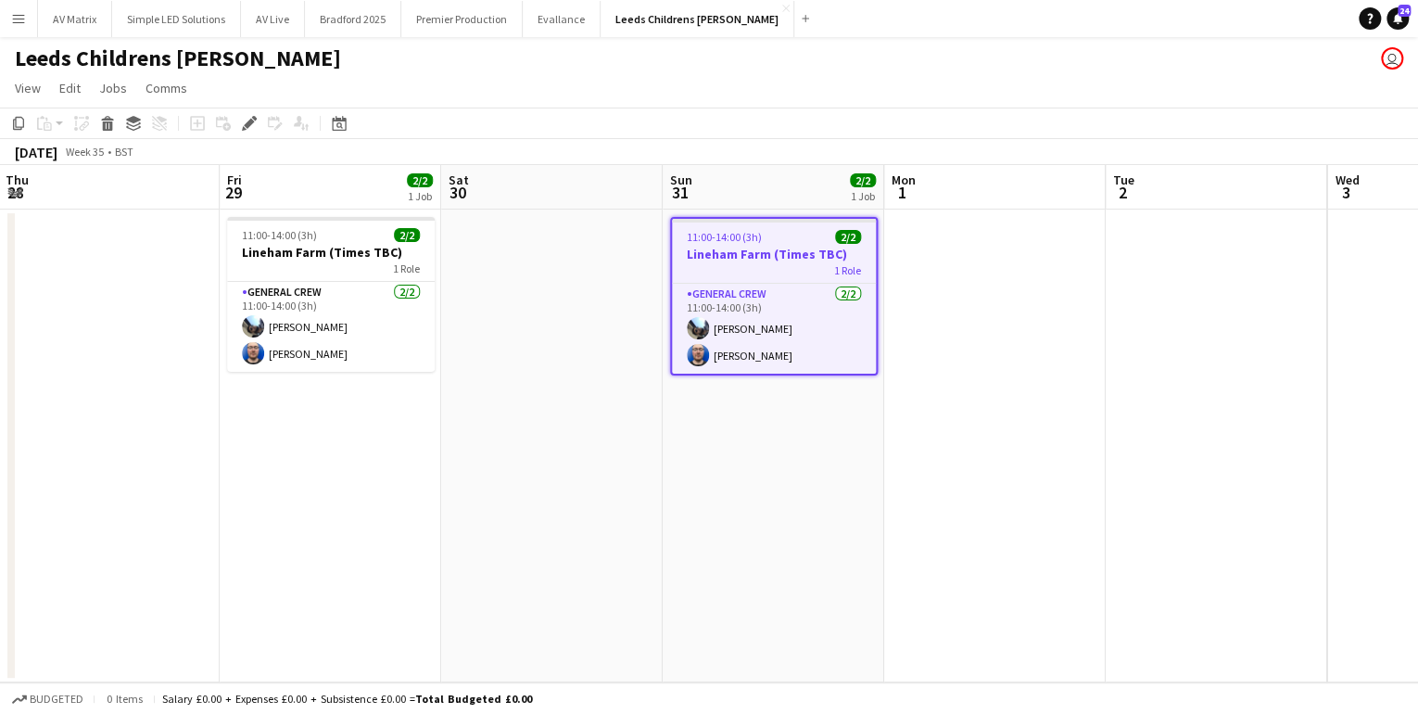
drag, startPoint x: 308, startPoint y: 552, endPoint x: 500, endPoint y: 543, distance: 192.1
click at [500, 543] on app-calendar-viewport "Tue 26 Wed 27 Thu 28 Fri 29 2/2 1 Job Sat 30 Sun 31 2/2 1 Job Mon 1 Tue 2 Wed 3…" at bounding box center [709, 423] width 1418 height 517
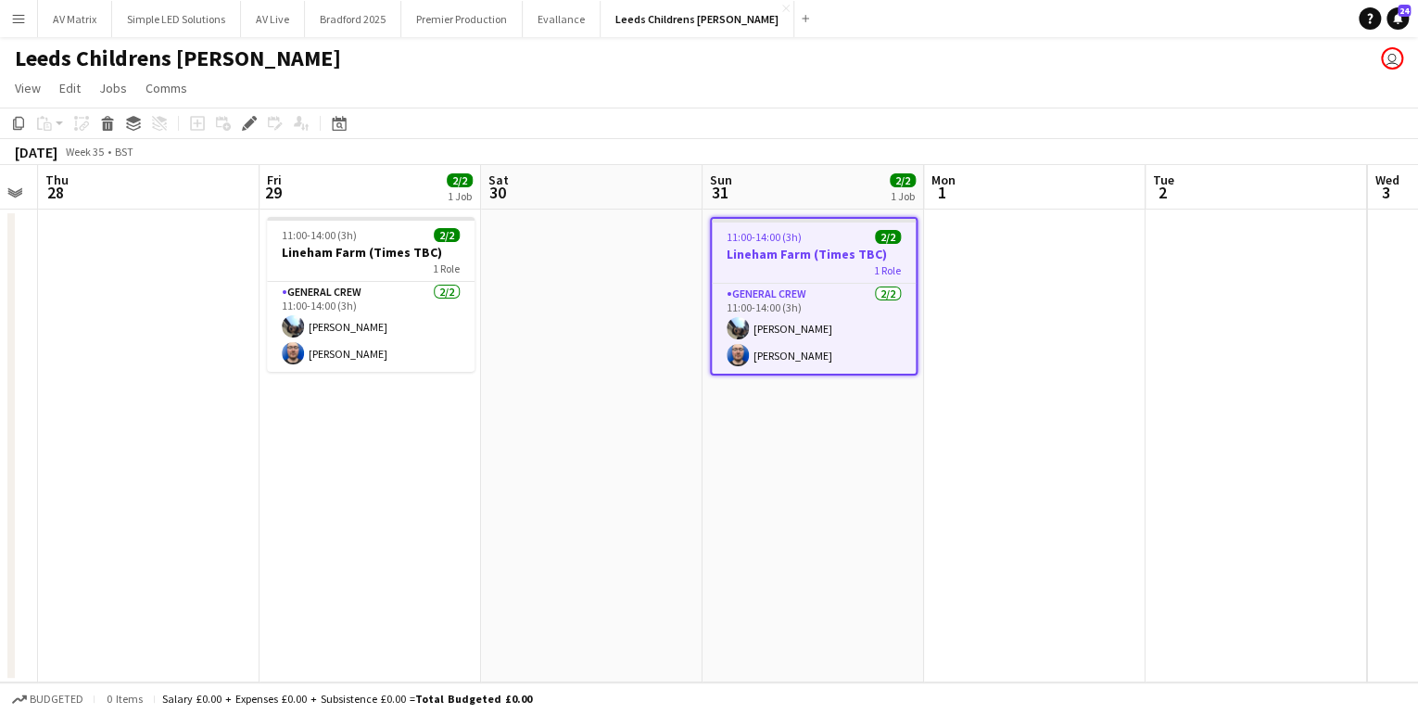
drag, startPoint x: 317, startPoint y: 541, endPoint x: 347, endPoint y: 538, distance: 29.9
click at [347, 538] on app-calendar-viewport "Tue 26 Wed 27 Thu 28 Fri 29 2/2 1 Job Sat 30 Sun 31 2/2 1 Job Mon 1 Tue 2 Wed 3…" at bounding box center [709, 423] width 1418 height 517
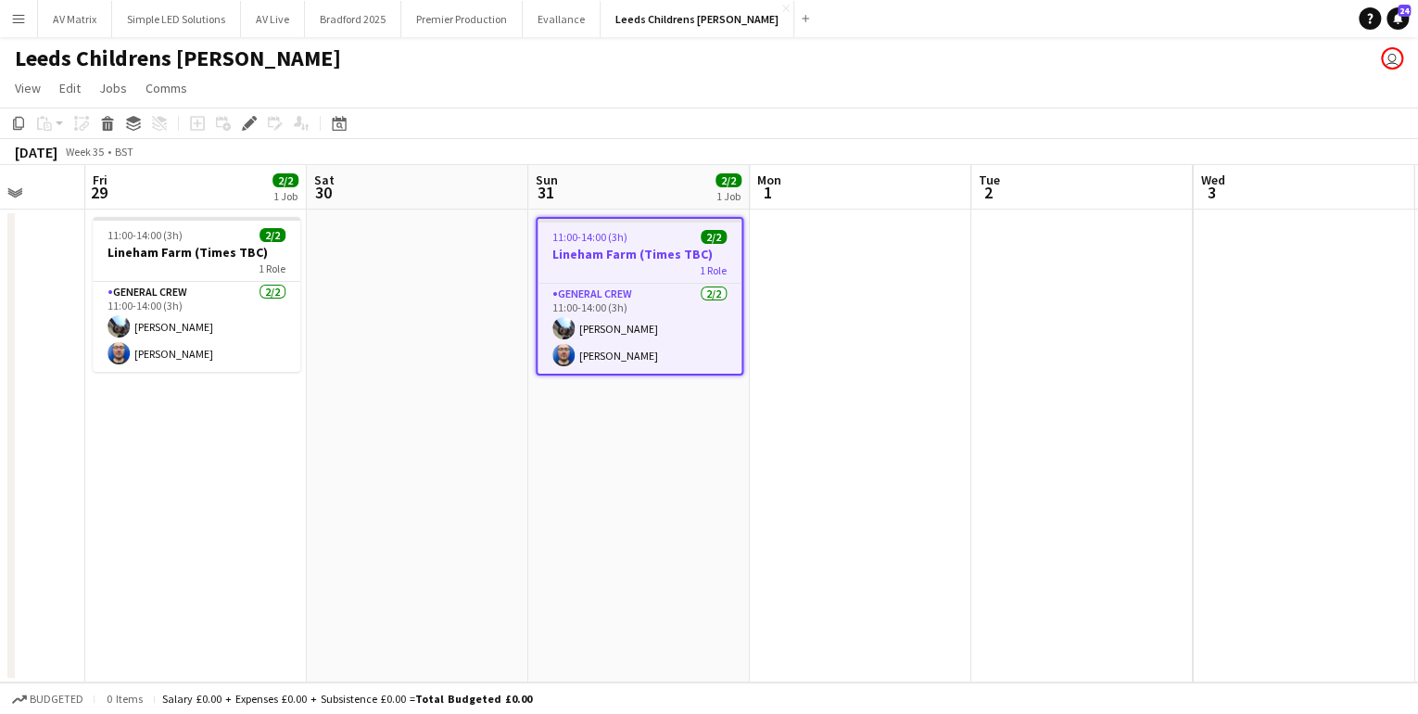
scroll to position [0, 491]
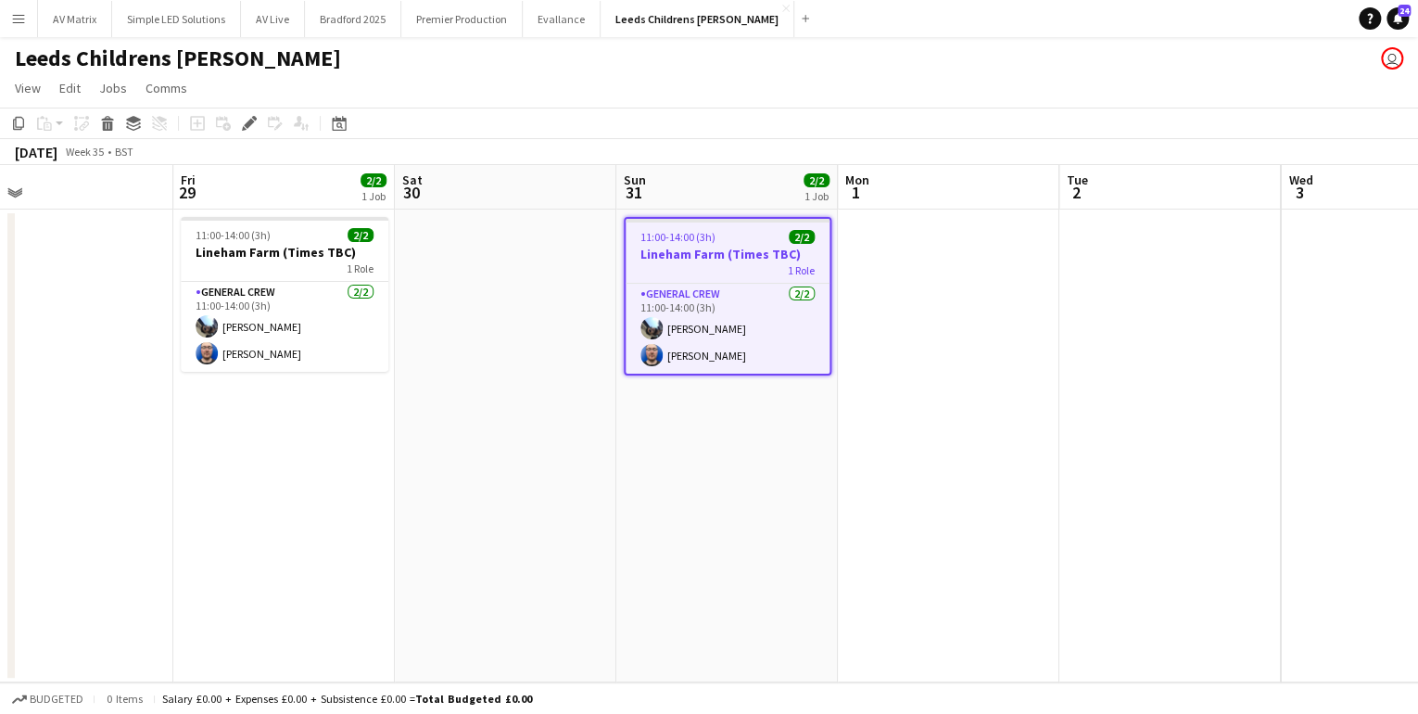
drag, startPoint x: 346, startPoint y: 536, endPoint x: 477, endPoint y: 524, distance: 132.2
click at [477, 524] on app-calendar-viewport "Tue 26 Wed 27 Thu 28 Fri 29 2/2 1 Job Sat 30 Sun 31 2/2 1 Job Mon 1 Tue 2 Wed 3…" at bounding box center [709, 423] width 1418 height 517
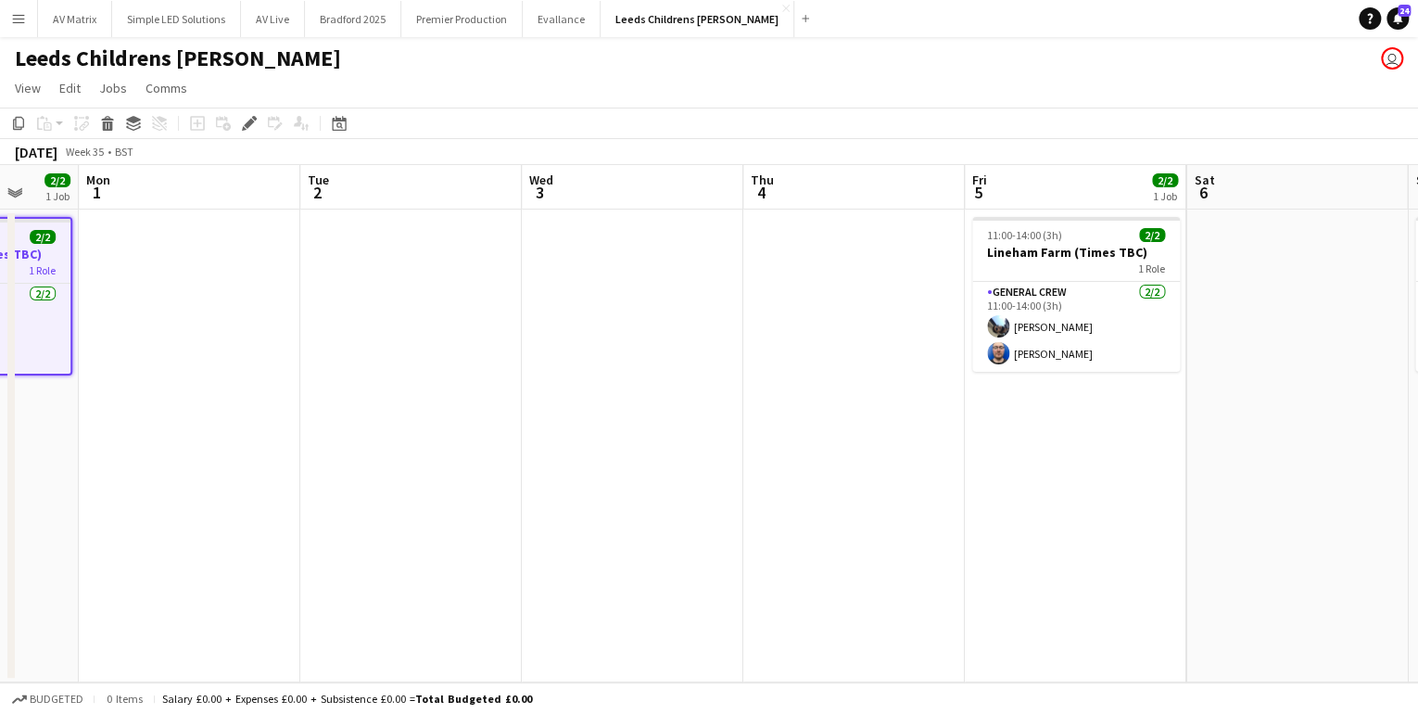
drag, startPoint x: 983, startPoint y: 464, endPoint x: -19, endPoint y: 464, distance: 1001.2
click at [0, 464] on html "Menu Boards Boards Boards All jobs Status Workforce Workforce My Workforce Recr…" at bounding box center [709, 357] width 1418 height 714
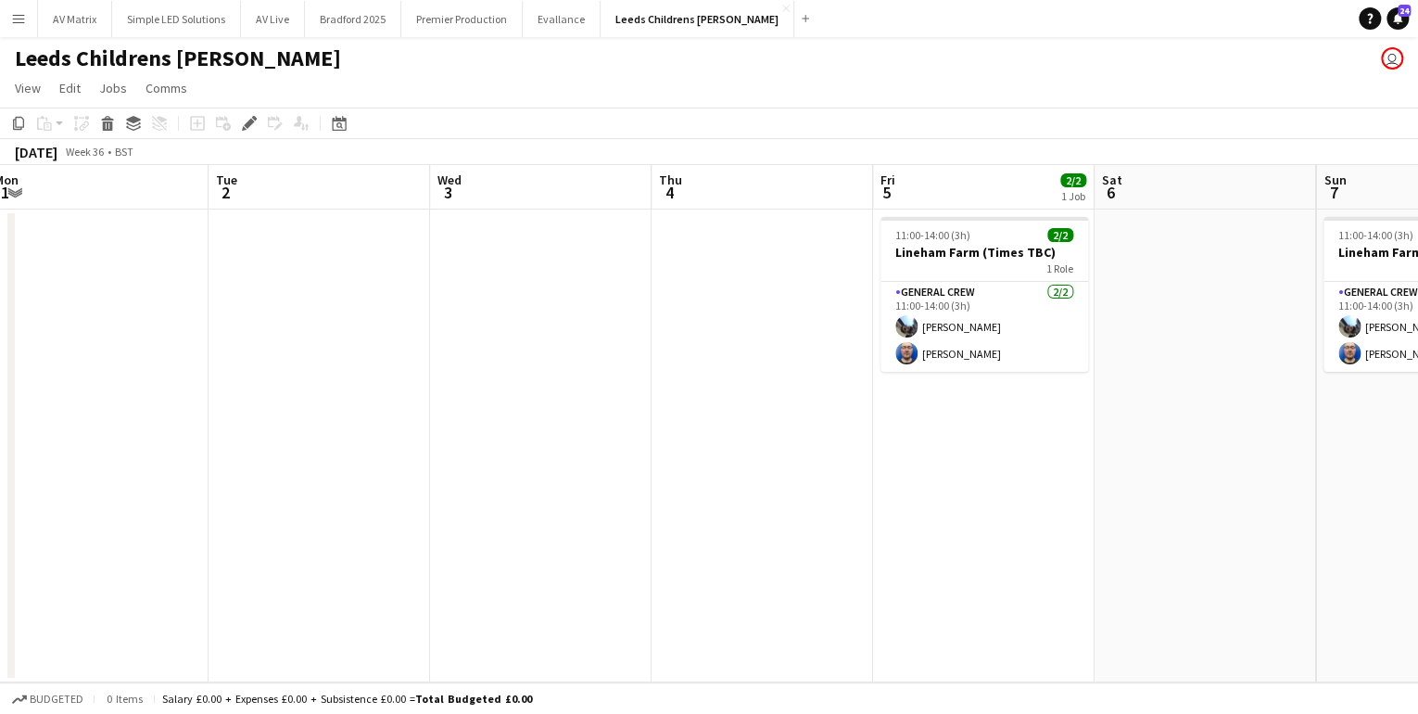
drag, startPoint x: 617, startPoint y: 461, endPoint x: 83, endPoint y: 421, distance: 535.5
click at [83, 421] on app-calendar-viewport "Sat 30 Sun 31 2/2 1 Job Mon 1 Tue 2 Wed 3 Thu 4 Fri 5 2/2 1 Job Sat 6 Sun 7 2/2…" at bounding box center [709, 423] width 1418 height 517
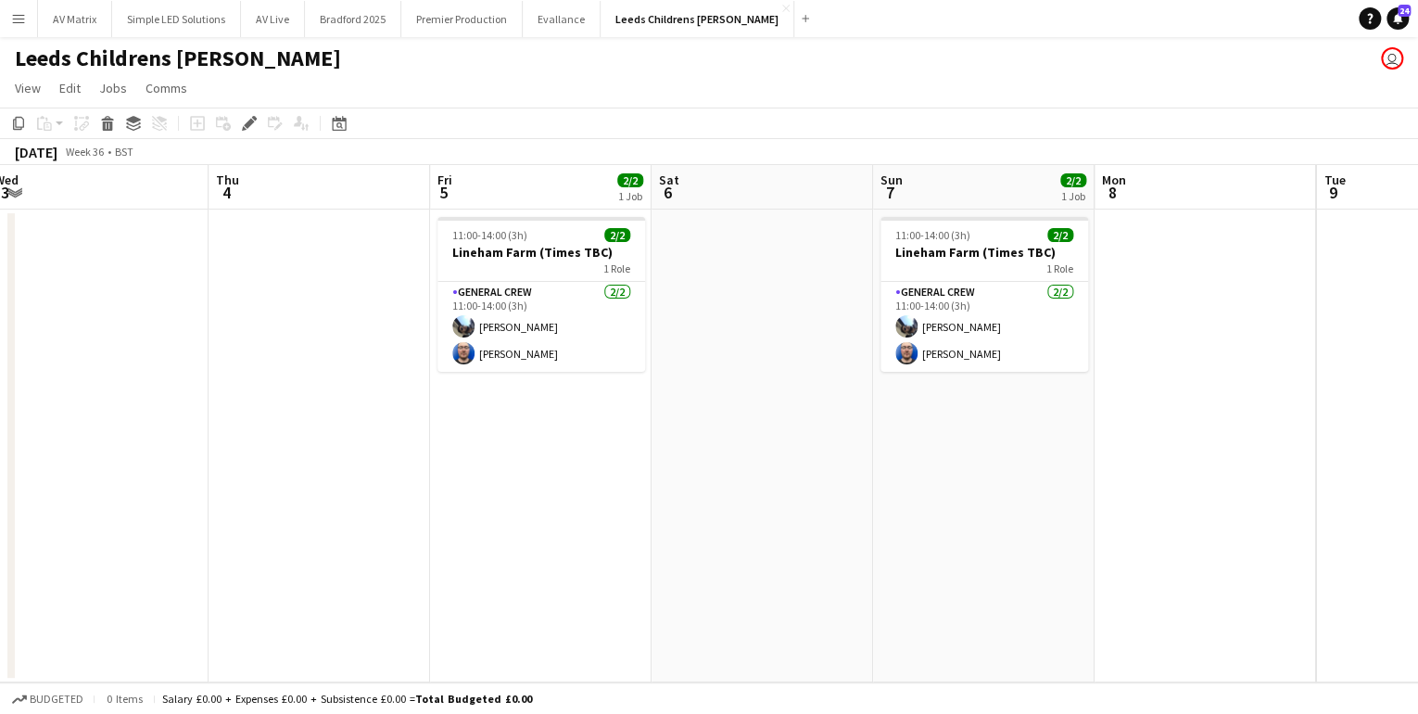
scroll to position [0, 510]
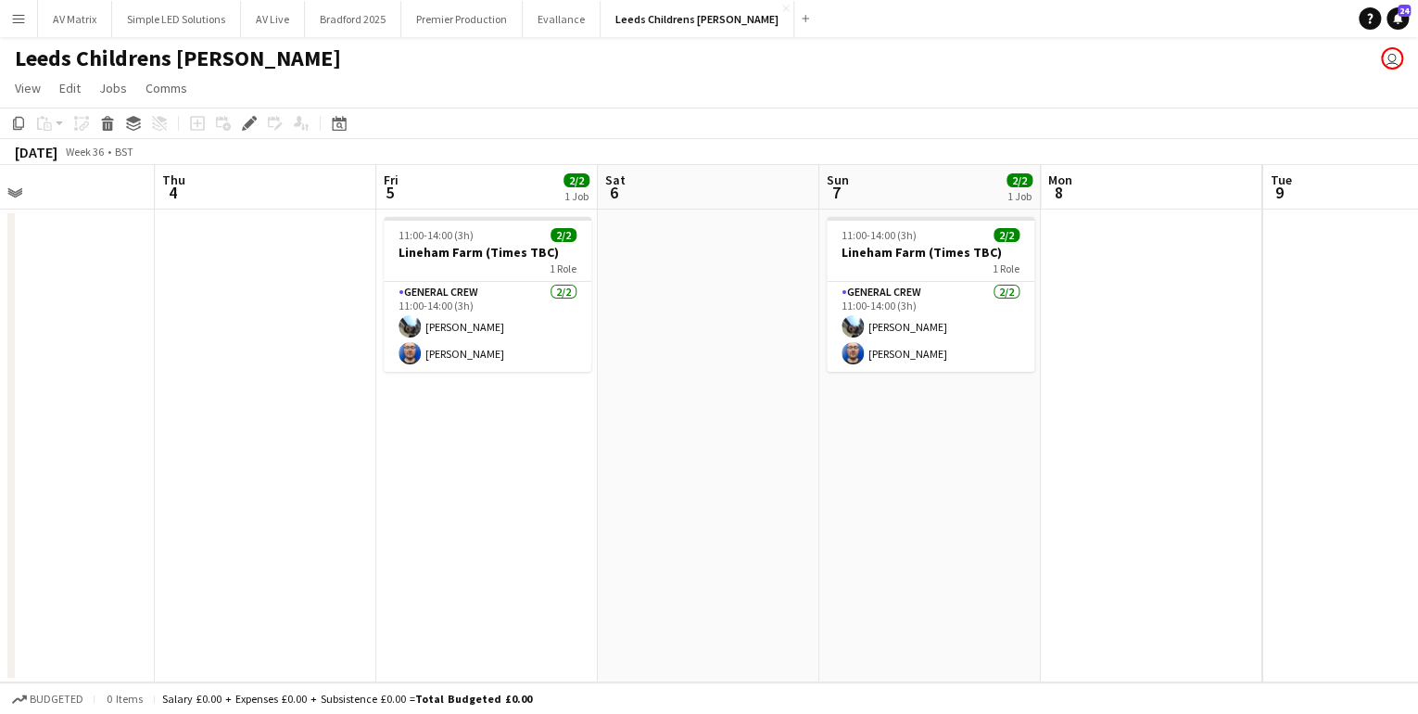
click at [573, 476] on app-calendar-viewport "Mon 1 Tue 2 Wed 3 Thu 4 Fri 5 2/2 1 Job Sat 6 Sun 7 2/2 1 Job Mon 8 Tue 9 Wed 1…" at bounding box center [709, 423] width 1418 height 517
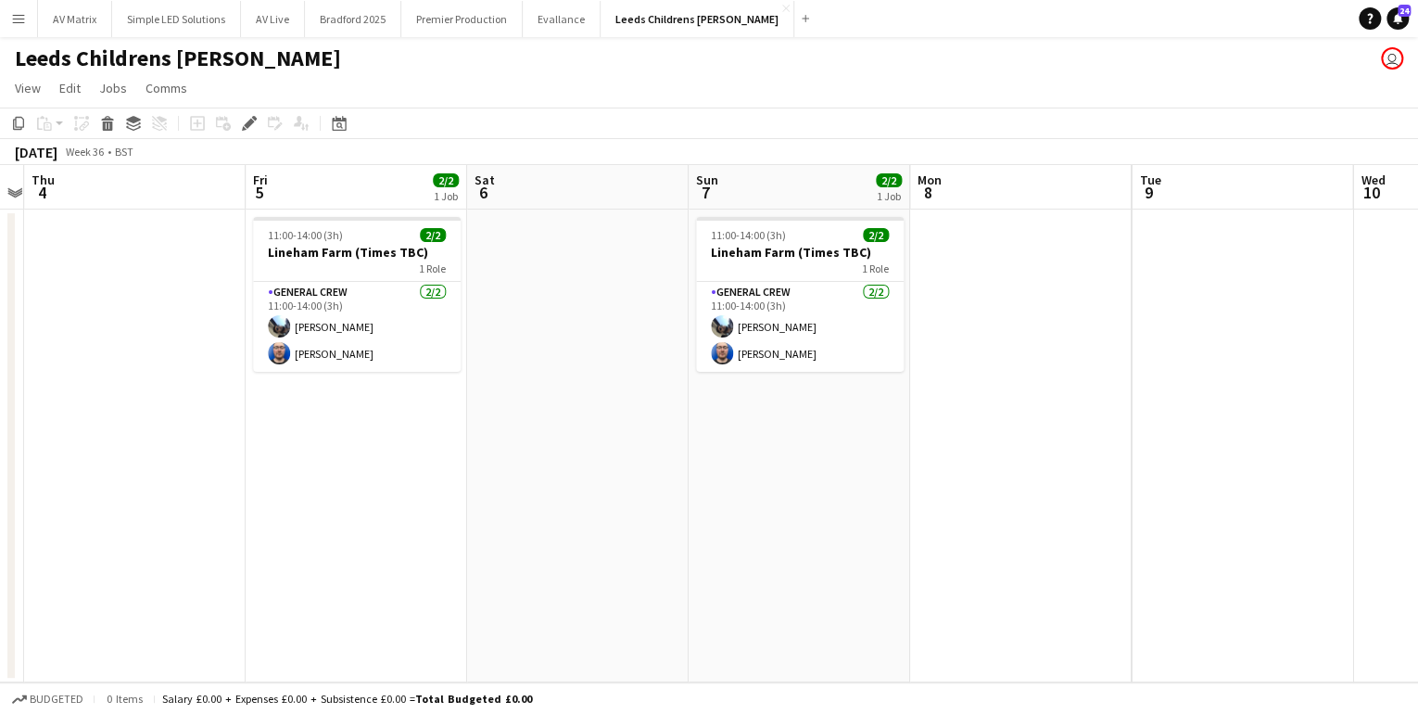
drag, startPoint x: 962, startPoint y: 423, endPoint x: 379, endPoint y: 423, distance: 583.1
click at [379, 423] on app-calendar-viewport "Mon 1 Tue 2 Wed 3 Thu 4 Fri 5 2/2 1 Job Sat 6 Sun 7 2/2 1 Job Mon 8 Tue 9 Wed 1…" at bounding box center [709, 423] width 1418 height 517
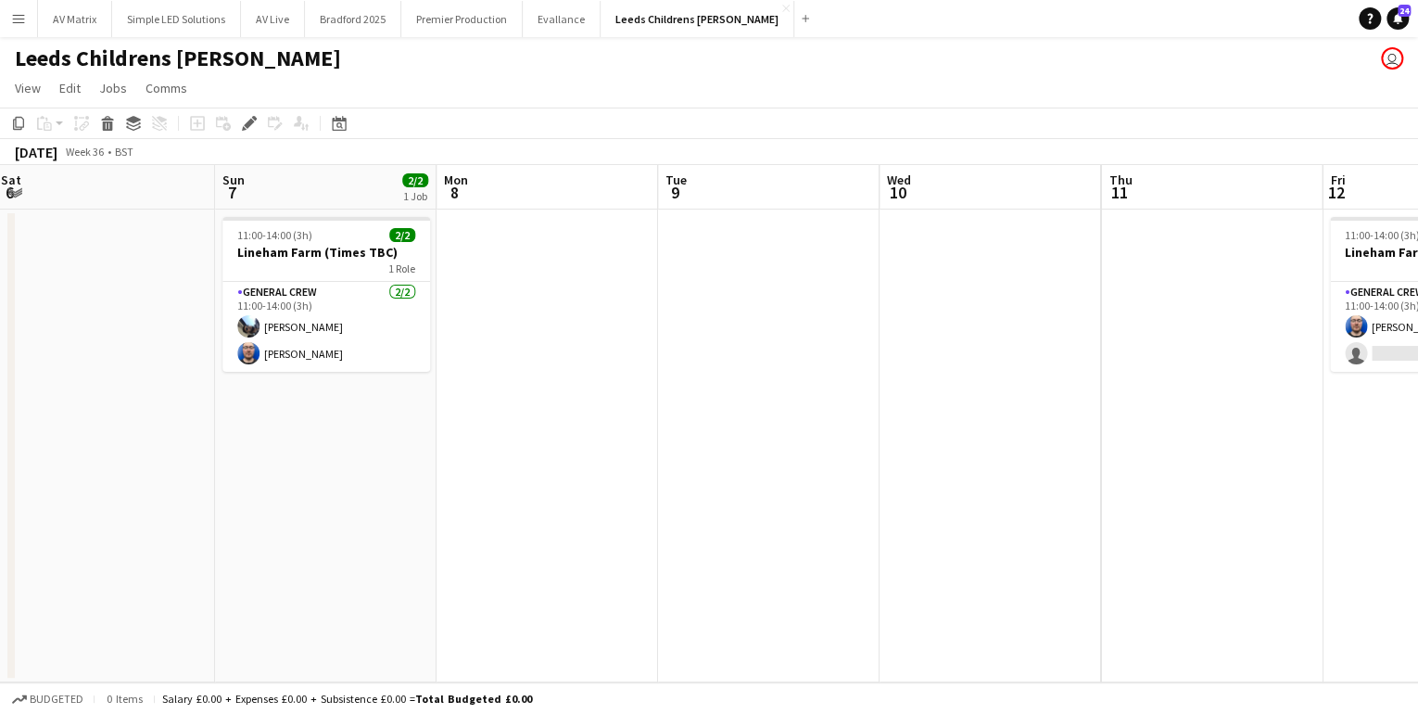
drag, startPoint x: 680, startPoint y: 493, endPoint x: 665, endPoint y: 493, distance: 14.8
click at [638, 493] on app-calendar-viewport "Wed 3 Thu 4 Fri 5 2/2 1 Job Sat 6 Sun 7 2/2 1 Job Mon 8 Tue 9 Wed 10 Thu 11 Fri…" at bounding box center [709, 423] width 1418 height 517
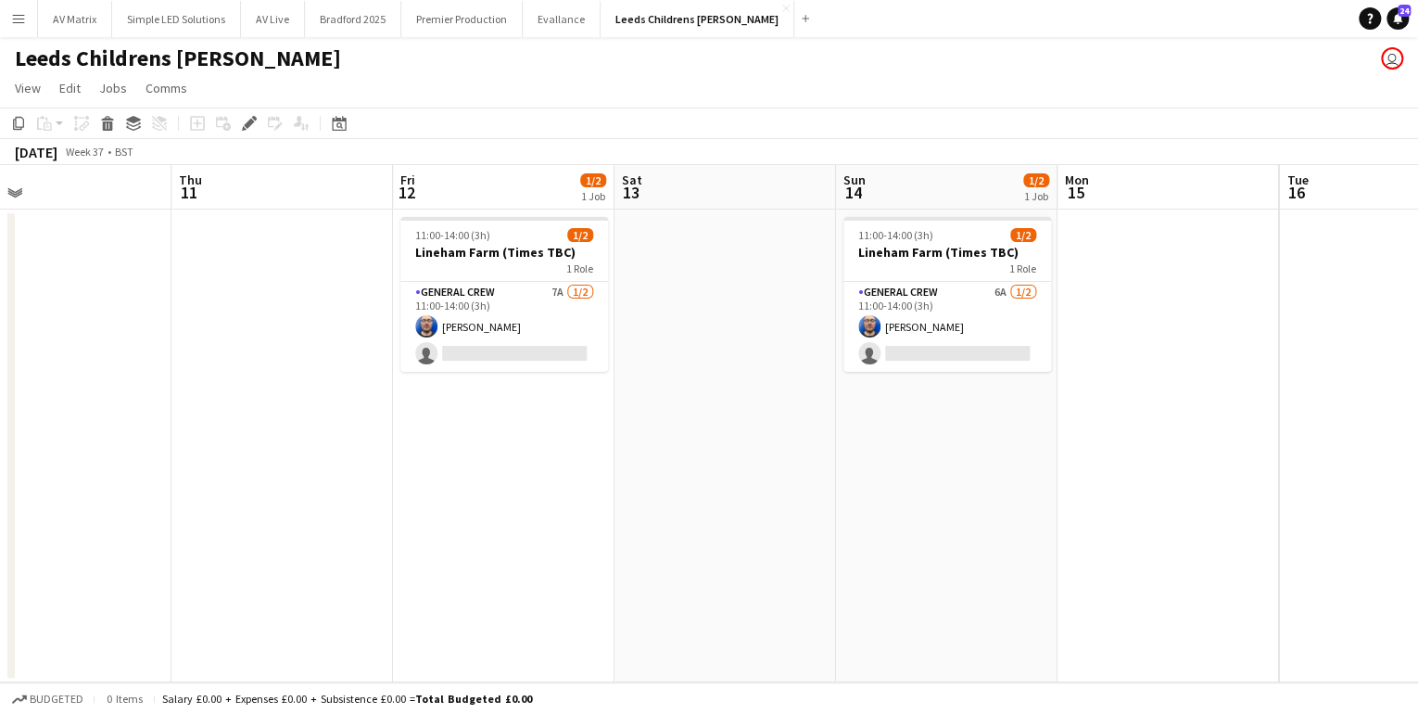
click at [581, 499] on app-calendar-viewport "Mon 8 Tue 9 Wed 10 Thu 11 Fri 12 1/2 1 Job Sat 13 Sun 14 1/2 1 Job Mon 15 Tue 1…" at bounding box center [709, 423] width 1418 height 517
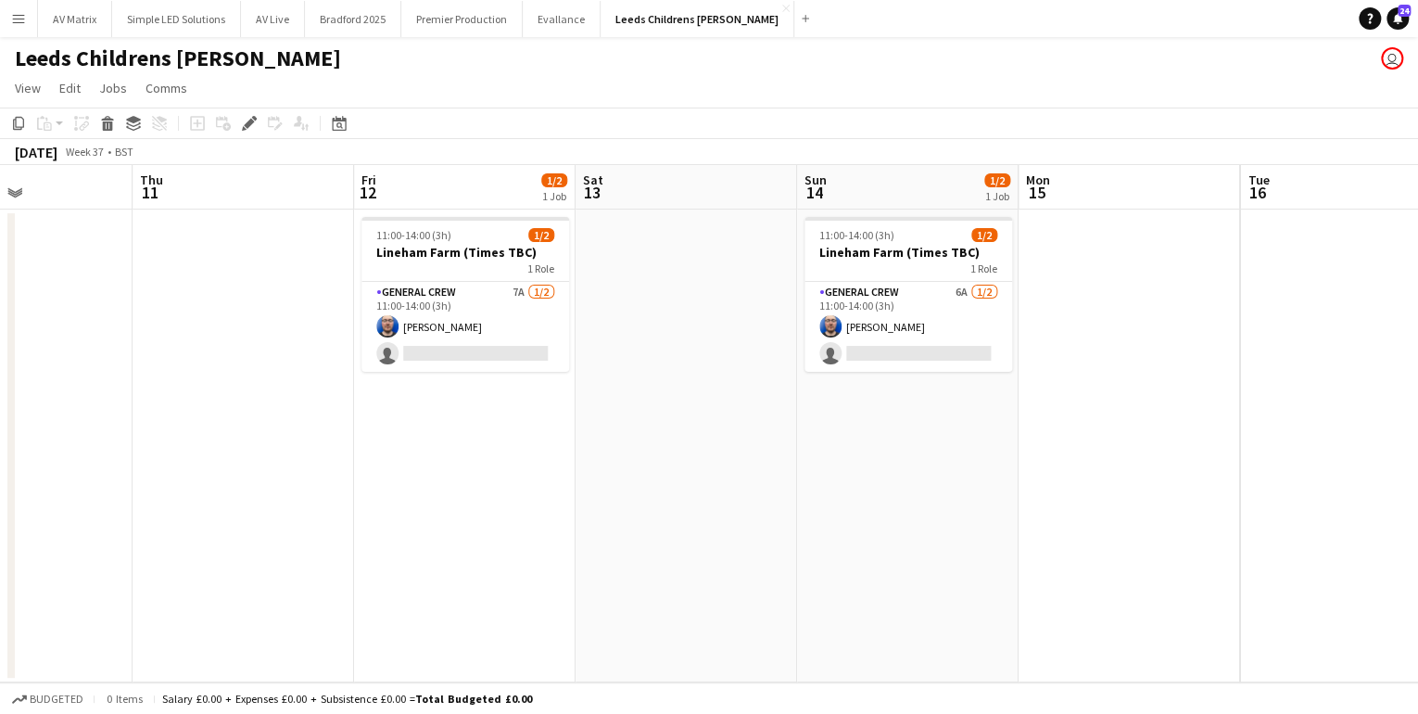
click at [686, 482] on app-calendar-viewport "Mon 8 Tue 9 Wed 10 Thu 11 Fri 12 1/2 1 Job Sat 13 Sun 14 1/2 1 Job Mon 15 Tue 1…" at bounding box center [709, 423] width 1418 height 517
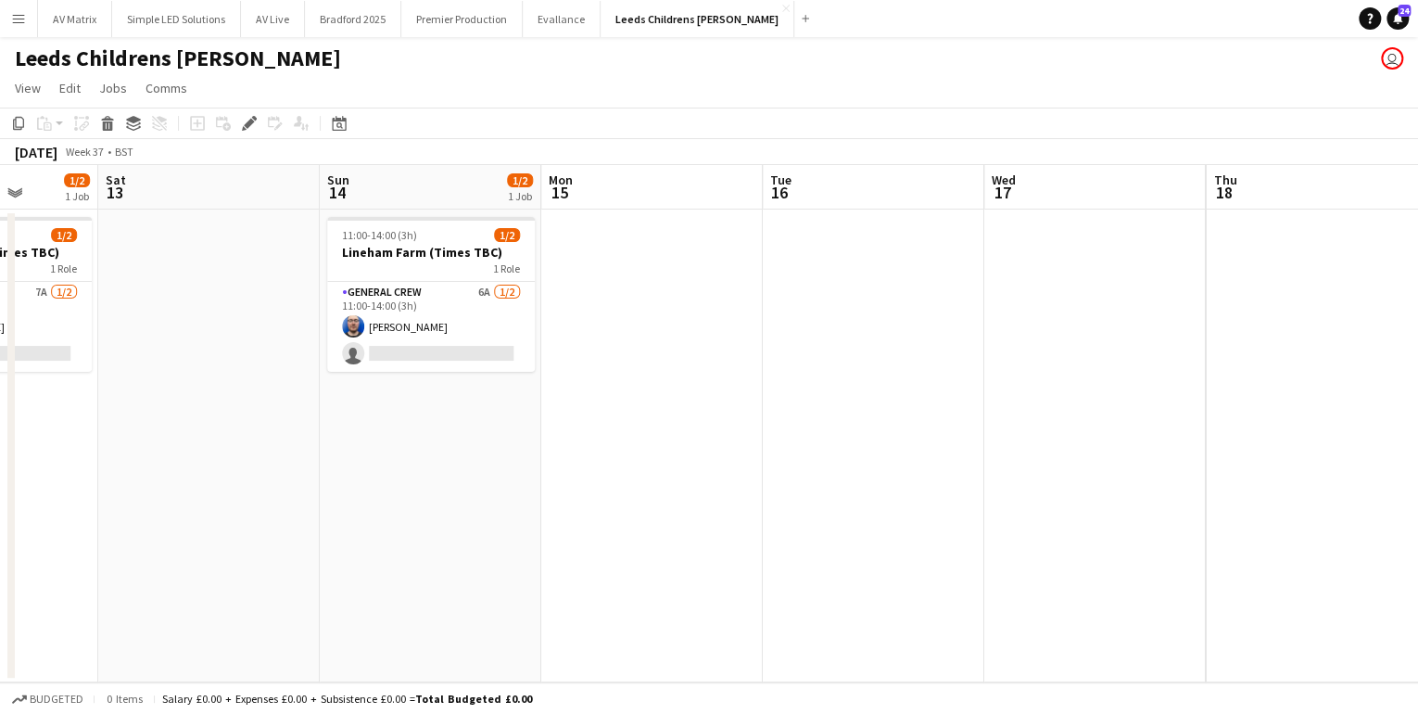
drag, startPoint x: 1104, startPoint y: 512, endPoint x: 195, endPoint y: 430, distance: 913.1
click at [192, 432] on app-calendar-viewport "Wed 10 Thu 11 Fri 12 1/2 1 Job Sat 13 Sun 14 1/2 1 Job Mon 15 Tue 16 Wed 17 Thu…" at bounding box center [709, 423] width 1418 height 517
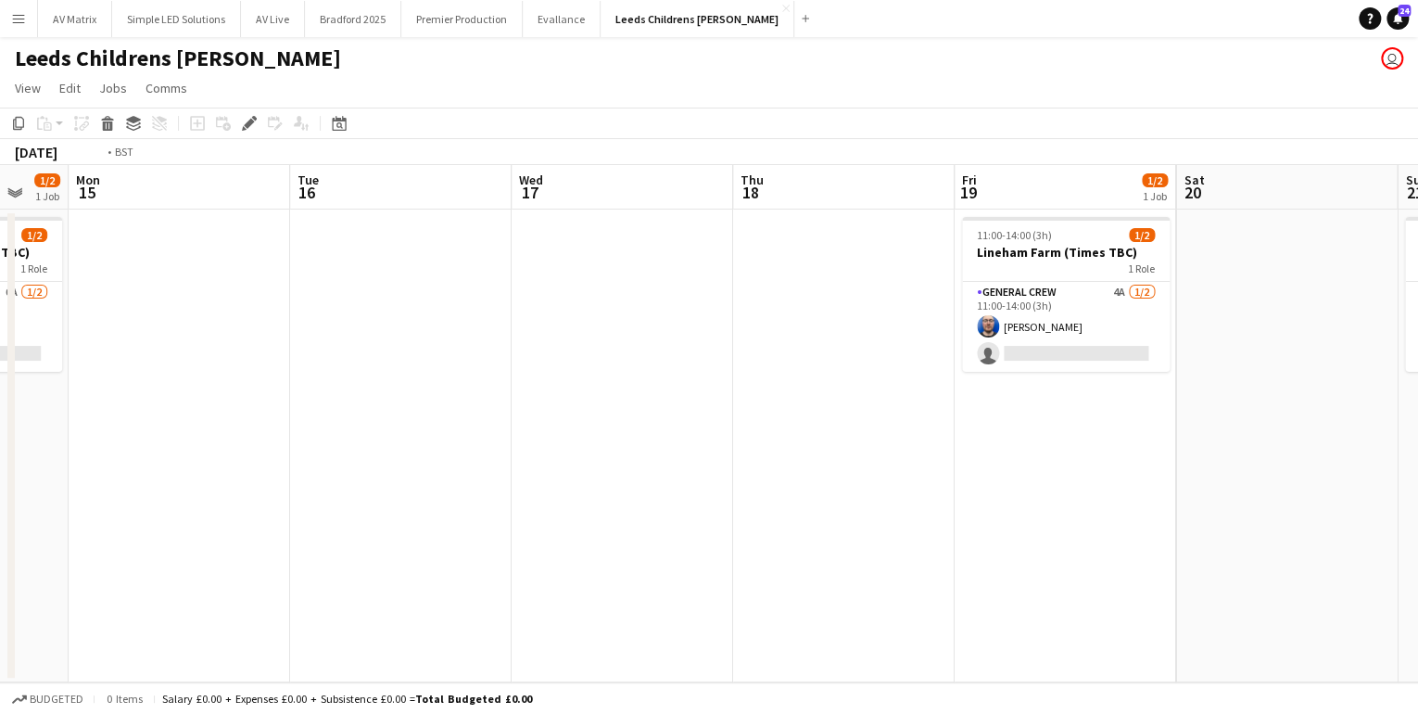
drag, startPoint x: 880, startPoint y: 446, endPoint x: 501, endPoint y: 446, distance: 379.2
click at [501, 446] on app-calendar-viewport "Fri 12 1/2 1 Job Sat 13 Sun 14 1/2 1 Job Mon 15 Tue 16 Wed 17 Thu 18 Fri 19 1/2…" at bounding box center [709, 423] width 1418 height 517
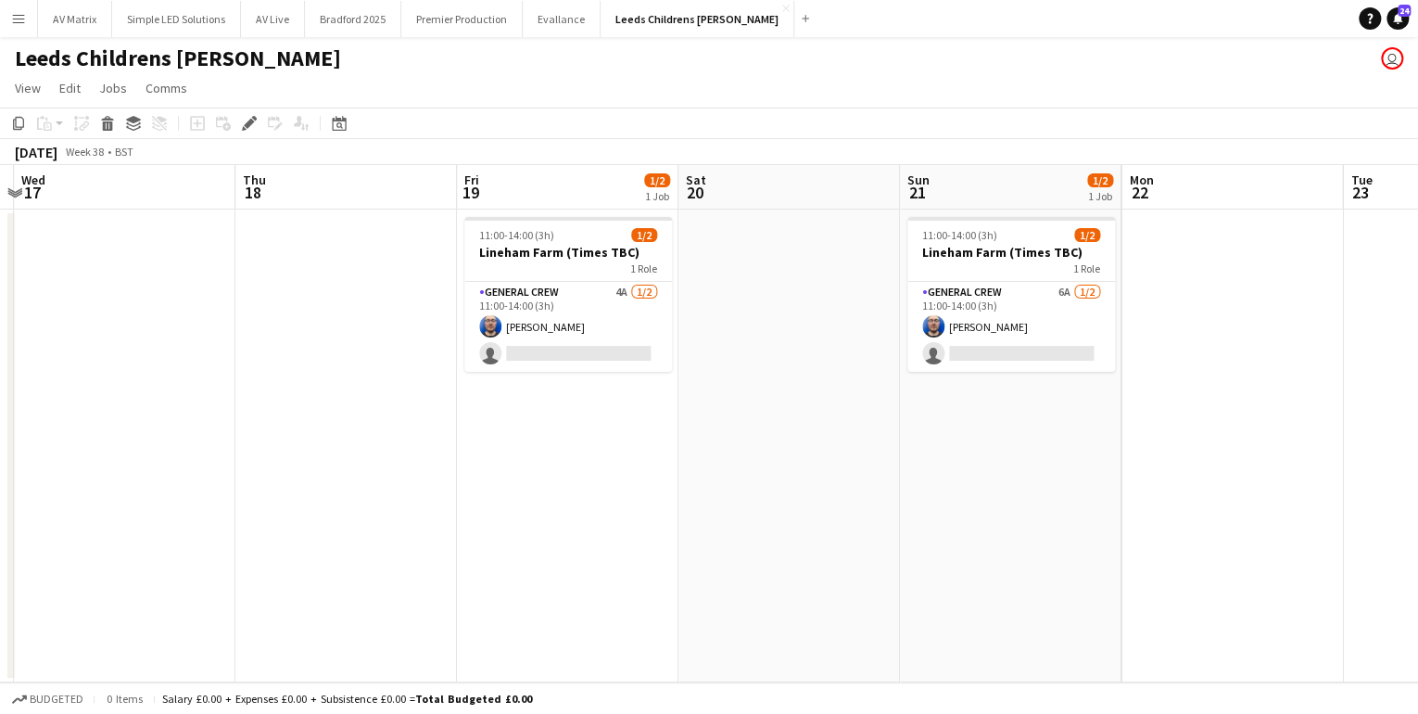
drag, startPoint x: 744, startPoint y: 447, endPoint x: 696, endPoint y: 447, distance: 47.3
click at [696, 447] on app-calendar-viewport "Sun 14 1/2 1 Job Mon 15 Tue 16 Wed 17 Thu 18 Fri 19 1/2 1 Job Sat 20 Sun 21 1/2…" at bounding box center [709, 423] width 1418 height 517
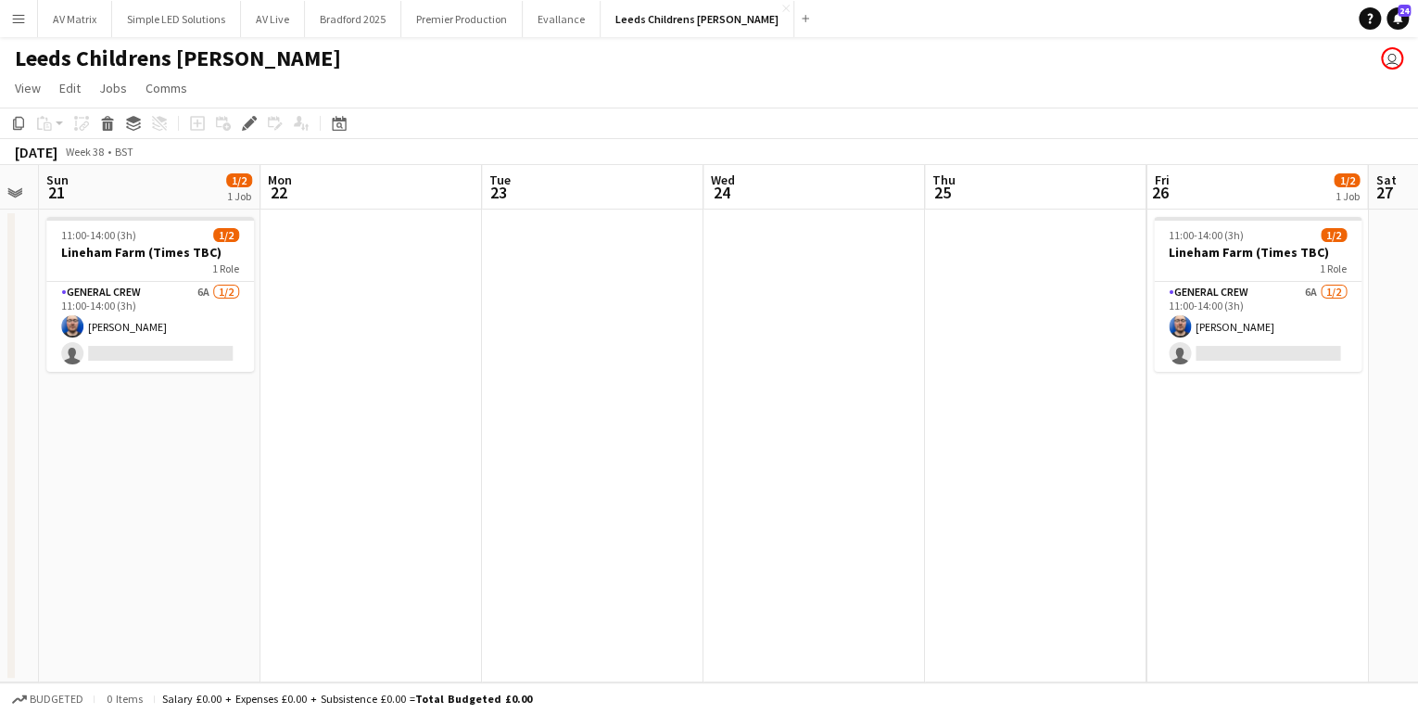
drag, startPoint x: 990, startPoint y: 499, endPoint x: 130, endPoint y: 379, distance: 868.6
click at [130, 379] on app-calendar-viewport "Thu 18 Fri 19 1/2 1 Job Sat 20 Sun 21 1/2 1 Job Mon 22 Tue 23 Wed 24 Thu 25 Fri…" at bounding box center [709, 423] width 1418 height 517
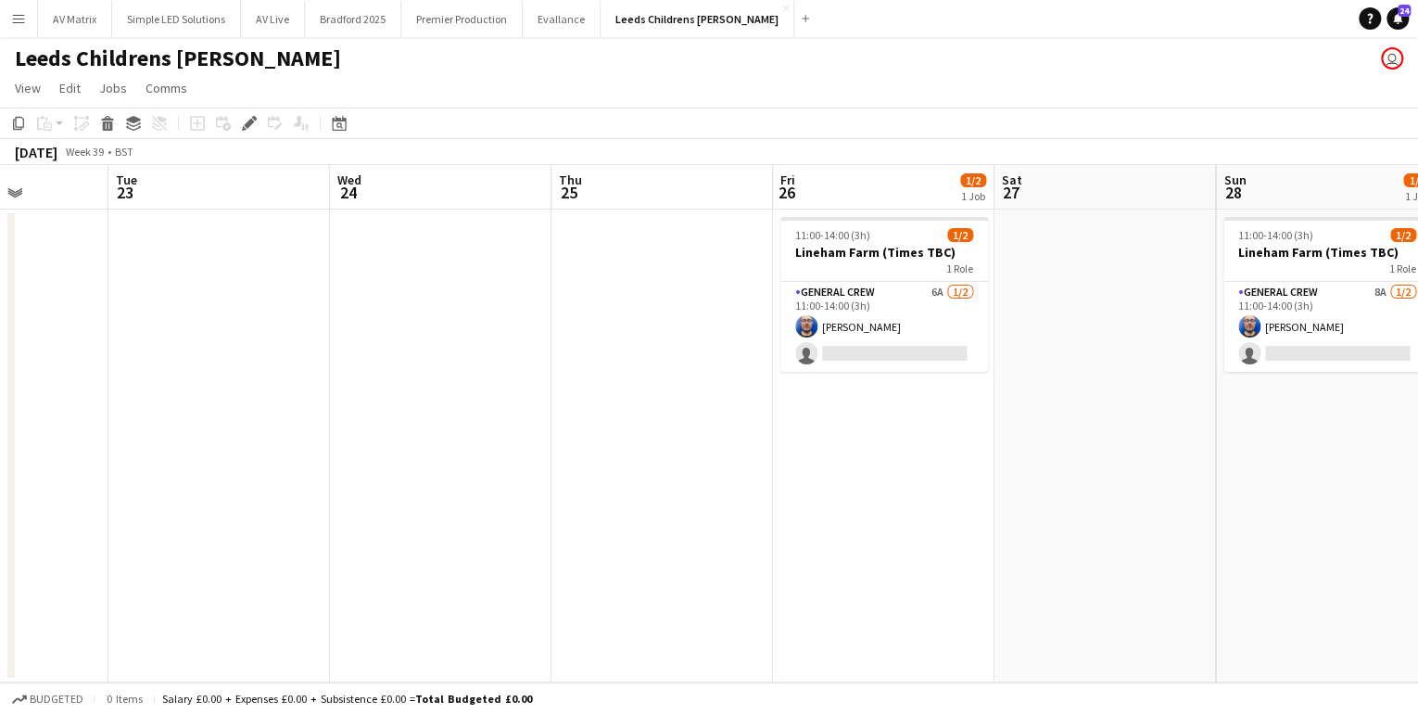
drag, startPoint x: 572, startPoint y: 389, endPoint x: 316, endPoint y: 386, distance: 255.9
click at [316, 386] on app-calendar-viewport "Sat 20 Sun 21 1/2 1 Job Mon 22 Tue 23 Wed 24 Thu 25 Fri 26 1/2 1 Job Sat 27 Sun…" at bounding box center [709, 423] width 1418 height 517
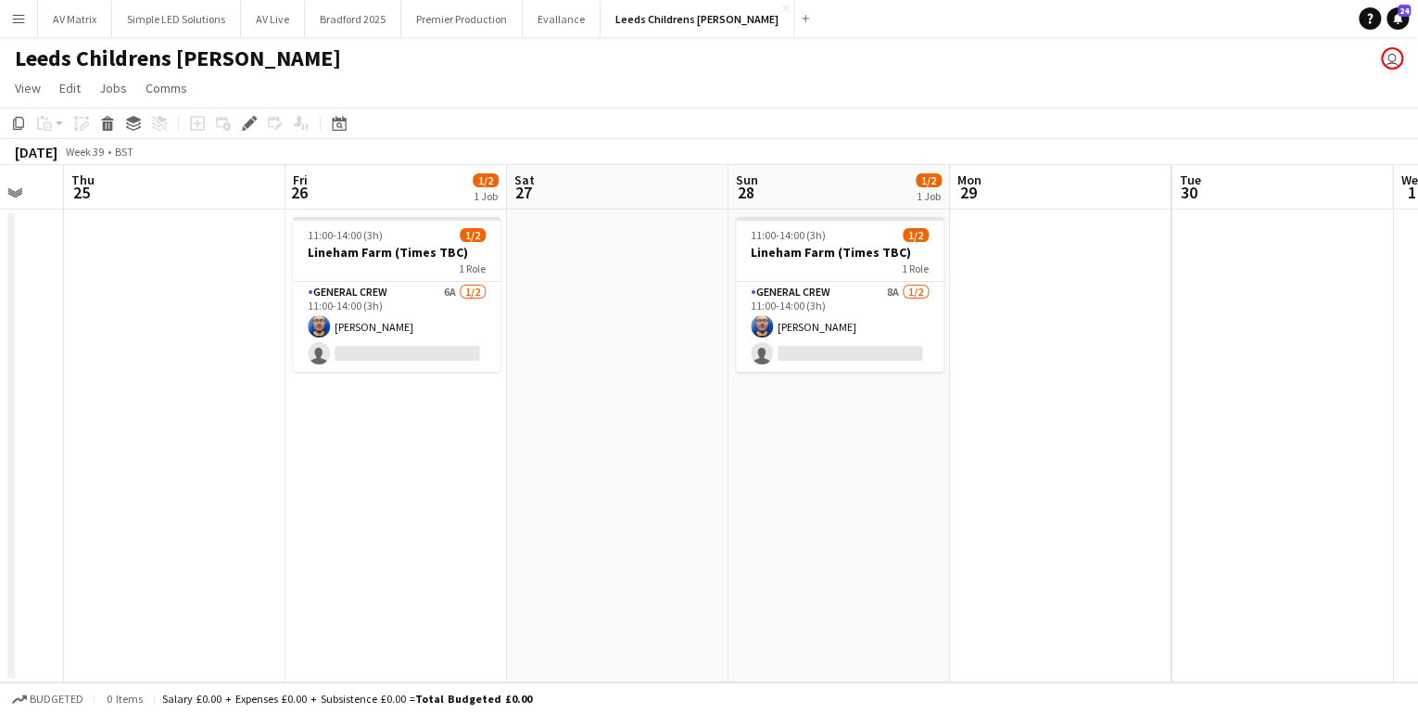
scroll to position [0, 606]
drag, startPoint x: 1031, startPoint y: 631, endPoint x: 538, endPoint y: 586, distance: 495.3
click at [538, 590] on app-calendar-viewport "Mon 22 Tue 23 Wed 24 Thu 25 Fri 26 1/2 1 Job Sat 27 Sun 28 1/2 1 Job Mon 29 Tue…" at bounding box center [709, 423] width 1418 height 517
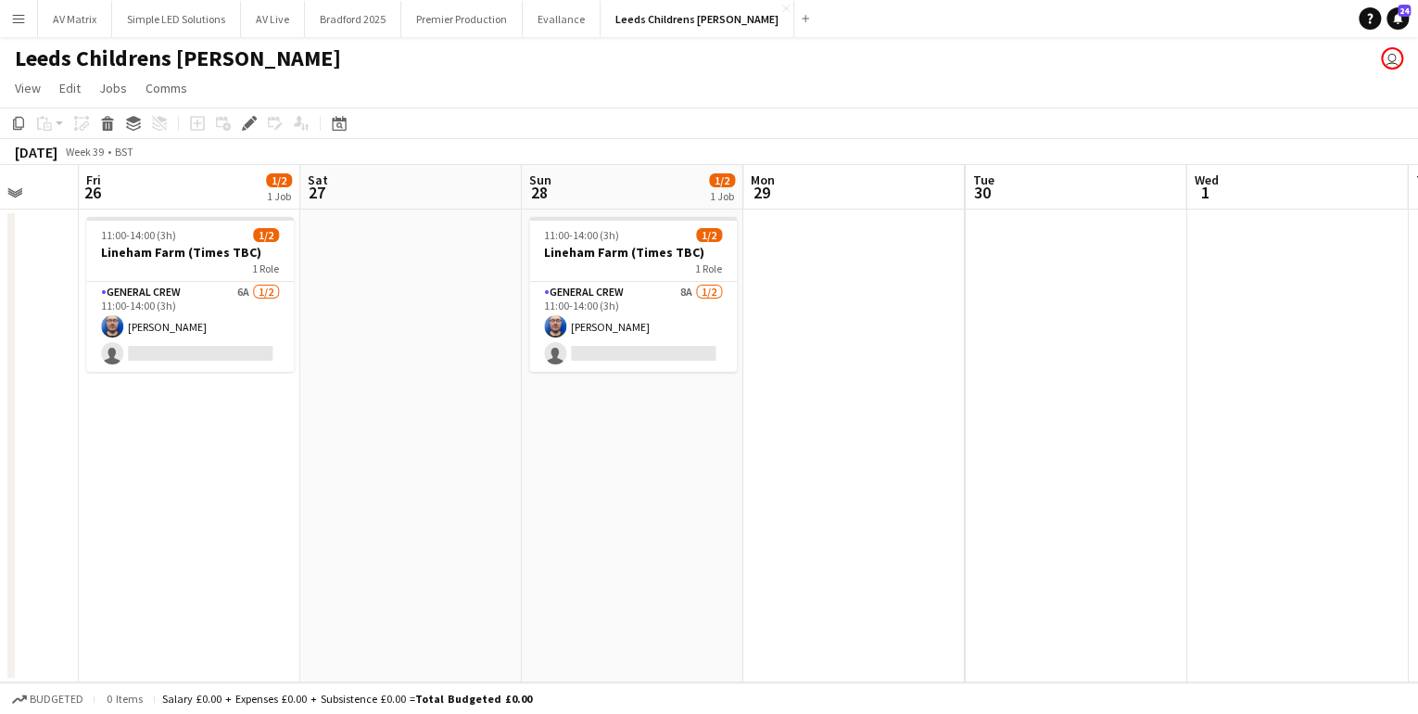
drag, startPoint x: 1064, startPoint y: 489, endPoint x: 189, endPoint y: 430, distance: 877.1
click at [189, 430] on app-calendar-viewport "Mon 22 Tue 23 Wed 24 Thu 25 Fri 26 1/2 1 Job Sat 27 Sun 28 1/2 1 Job Mon 29 Tue…" at bounding box center [709, 423] width 1418 height 517
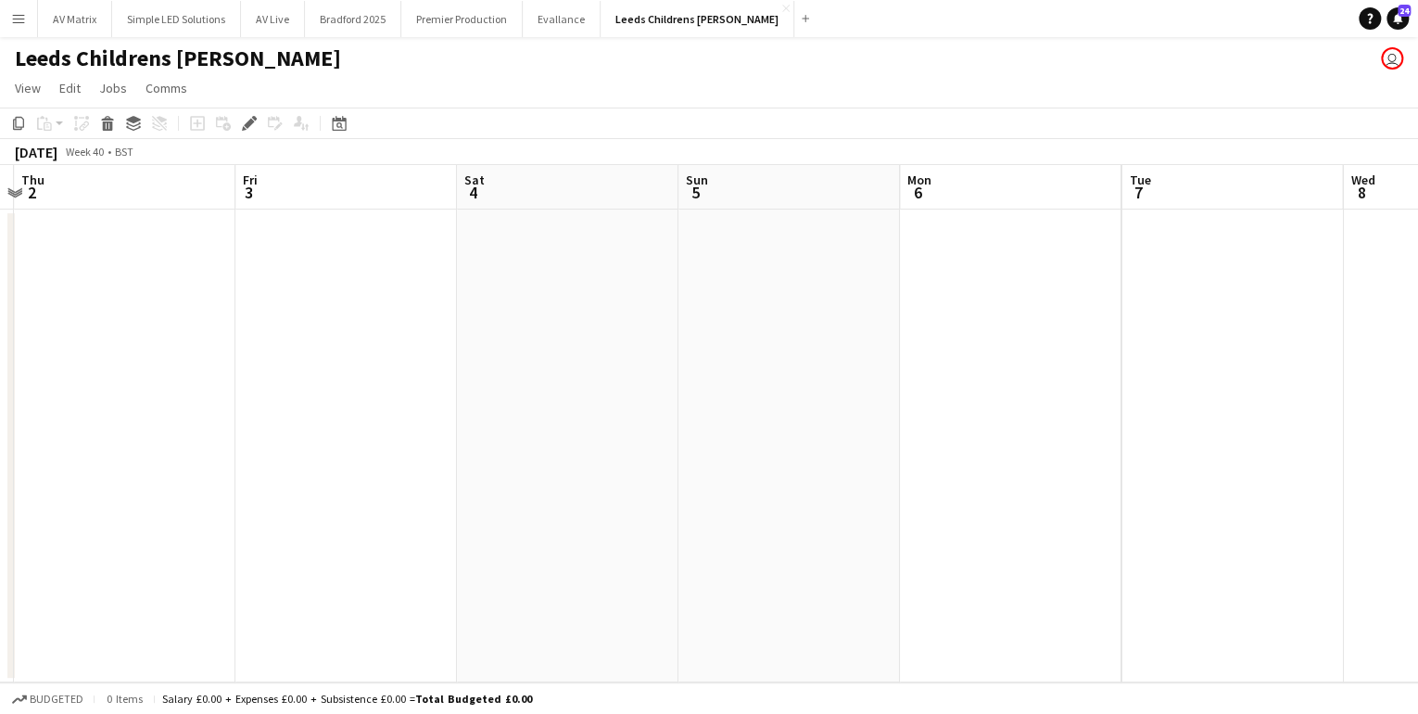
drag, startPoint x: 664, startPoint y: 502, endPoint x: 436, endPoint y: 502, distance: 228.1
click at [436, 502] on app-calendar-viewport "Mon 29 Tue 30 Wed 1 Thu 2 Fri 3 Sat 4 Sun 5 Mon 6 Tue 7 Wed 8 Thu 9 Fri 10" at bounding box center [709, 423] width 1418 height 517
click at [505, 509] on app-calendar-viewport "Mon 29 Tue 30 Wed 1 Thu 2 Fri 3 Sat 4 Sun 5 Mon 6 Tue 7 Wed 8 Thu 9 Fri 10 1/2 …" at bounding box center [709, 423] width 1418 height 517
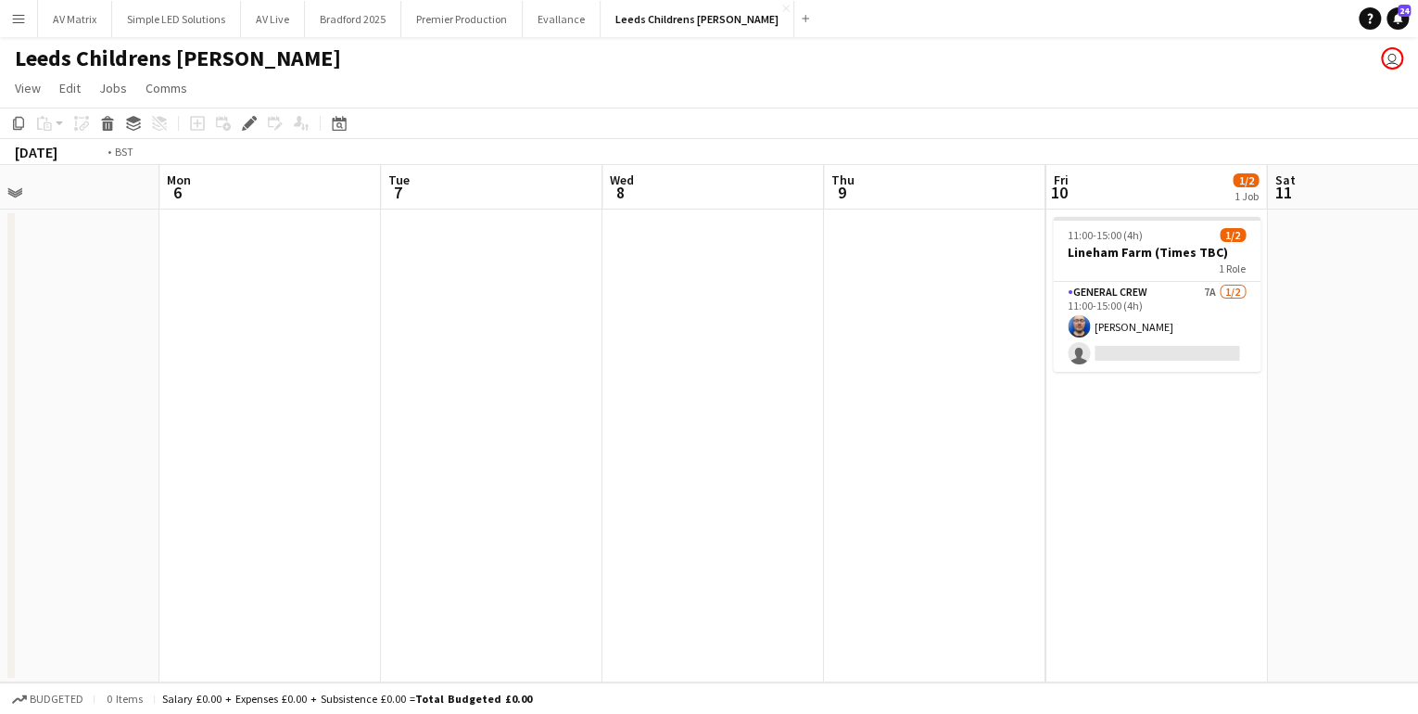
scroll to position [0, 712]
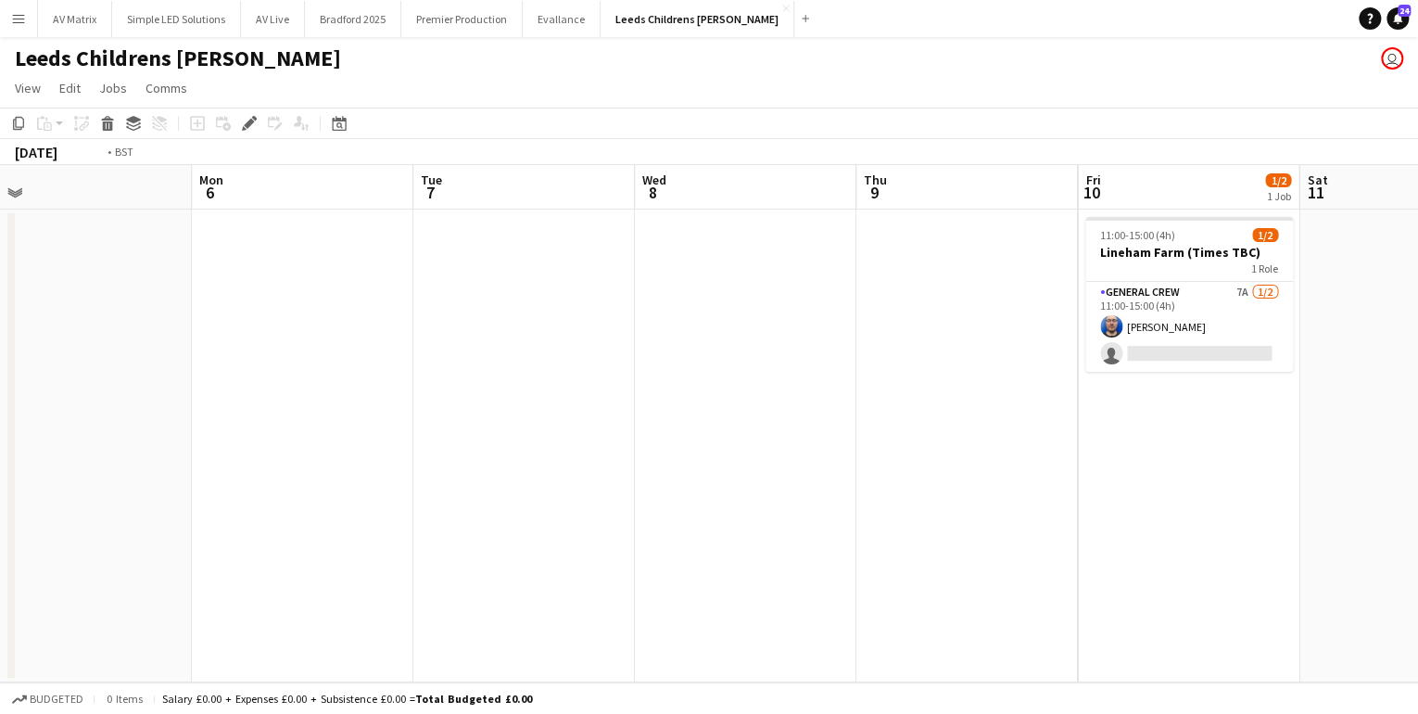
drag, startPoint x: 777, startPoint y: 501, endPoint x: 74, endPoint y: 507, distance: 702.7
click at [74, 507] on app-calendar-viewport "Thu 2 Fri 3 Sat 4 Sun 5 Mon 6 Tue 7 Wed 8 Thu 9 Fri 10 1/2 1 Job Sat 11 Sun 12 …" at bounding box center [709, 423] width 1418 height 517
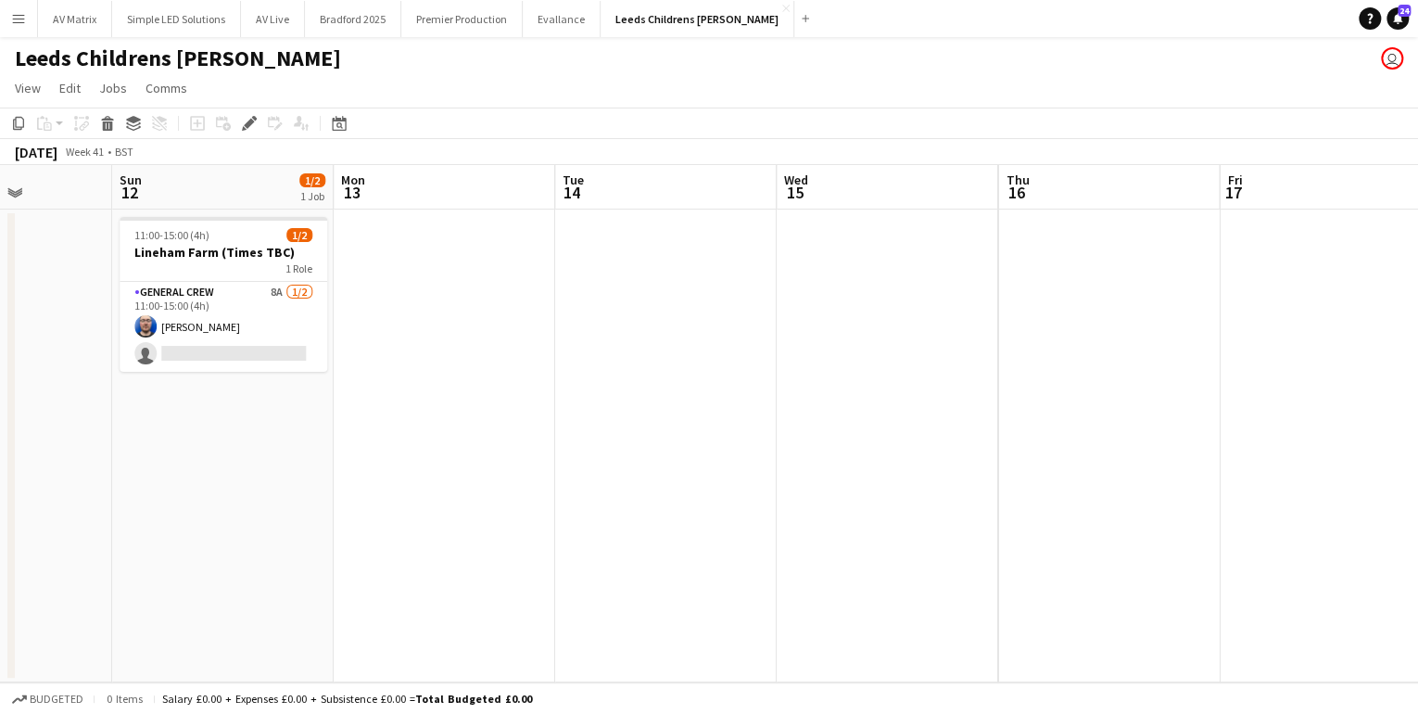
drag, startPoint x: 989, startPoint y: 528, endPoint x: 534, endPoint y: 492, distance: 456.6
click at [434, 497] on app-calendar-viewport "Wed 8 Thu 9 Fri 10 1/2 1 Job Sat 11 Sun 12 1/2 1 Job Mon 13 Tue 14 Wed 15 Thu 1…" at bounding box center [709, 423] width 1418 height 517
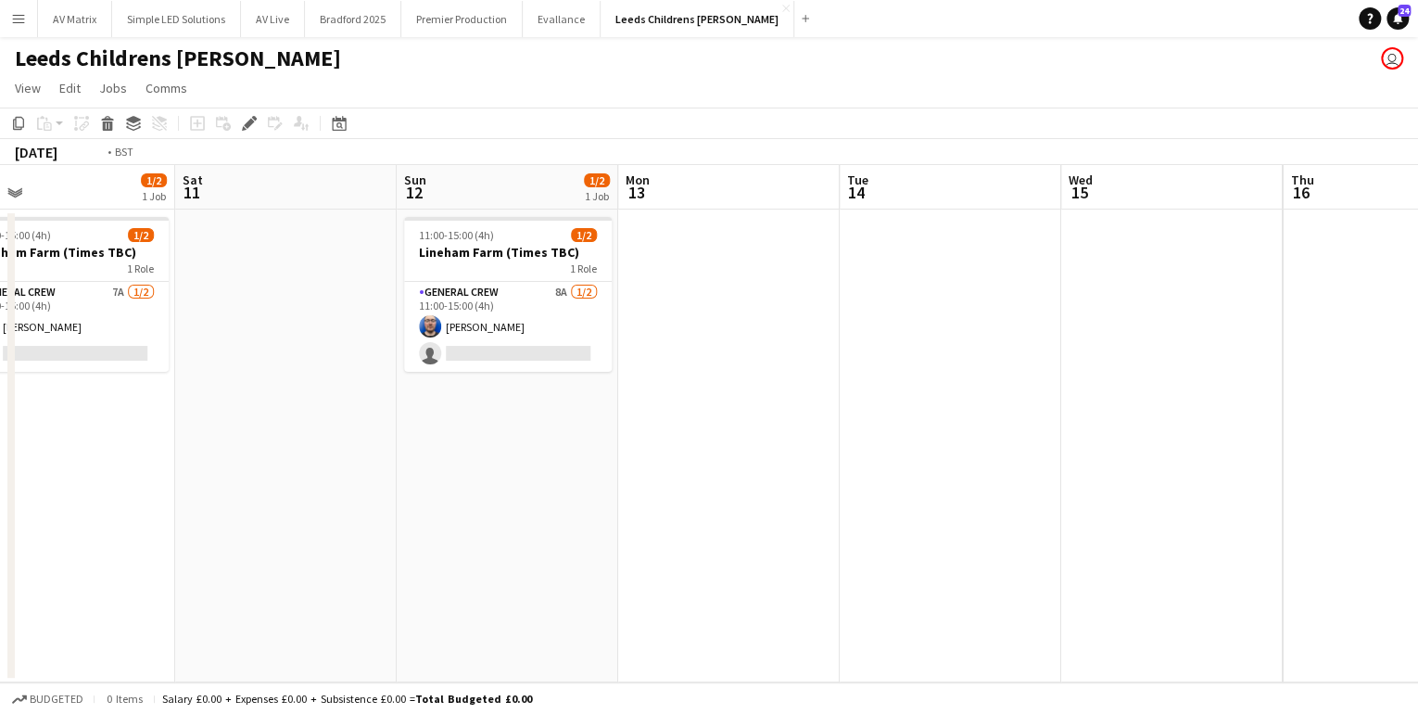
click at [267, 460] on app-calendar-viewport "Wed 8 Thu 9 Fri 10 1/2 1 Job Sat 11 Sun 12 1/2 1 Job Mon 13 Tue 14 Wed 15 Thu 1…" at bounding box center [709, 423] width 1418 height 517
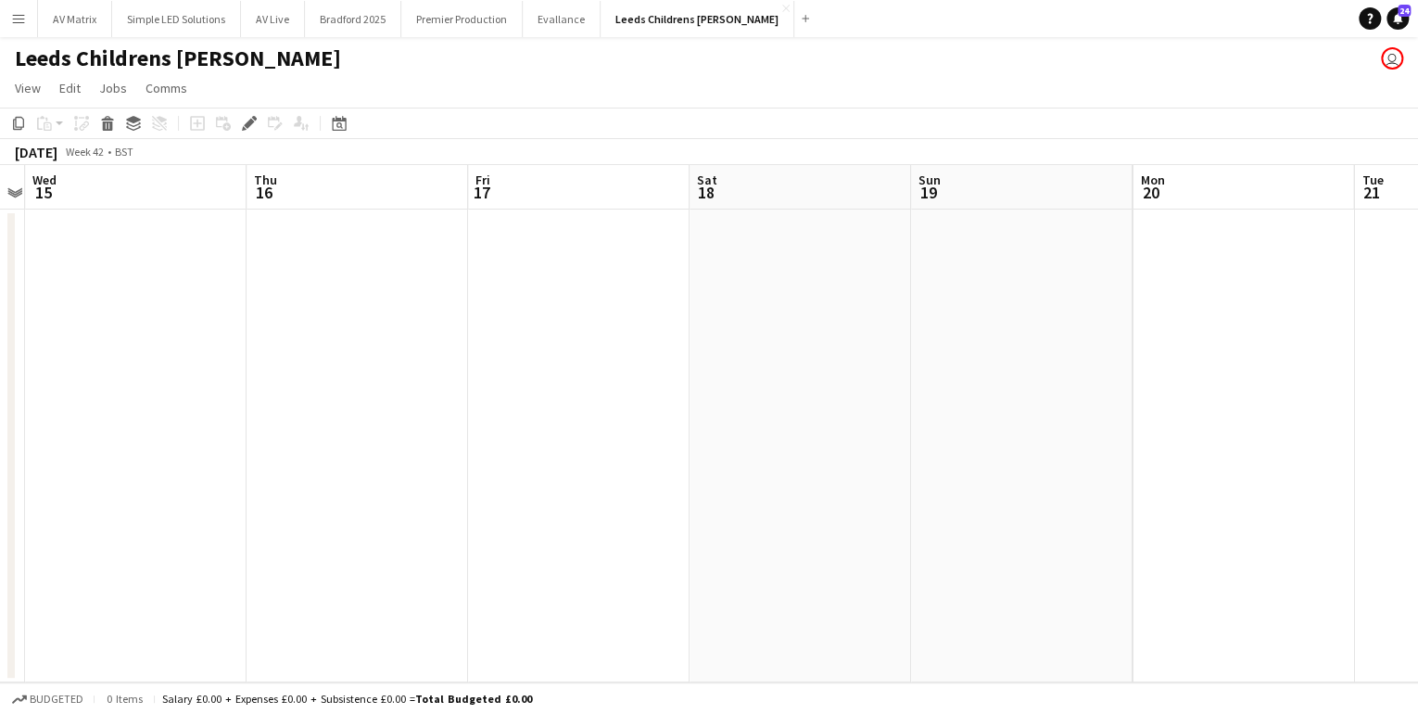
drag, startPoint x: 504, startPoint y: 429, endPoint x: 247, endPoint y: 407, distance: 258.7
click at [197, 412] on app-calendar-viewport "Sun 12 1/2 1 Job Mon 13 Tue 14 Wed 15 Thu 16 Fri 17 Sat 18 Sun 19 Mon 20 Tue 21…" at bounding box center [709, 423] width 1418 height 517
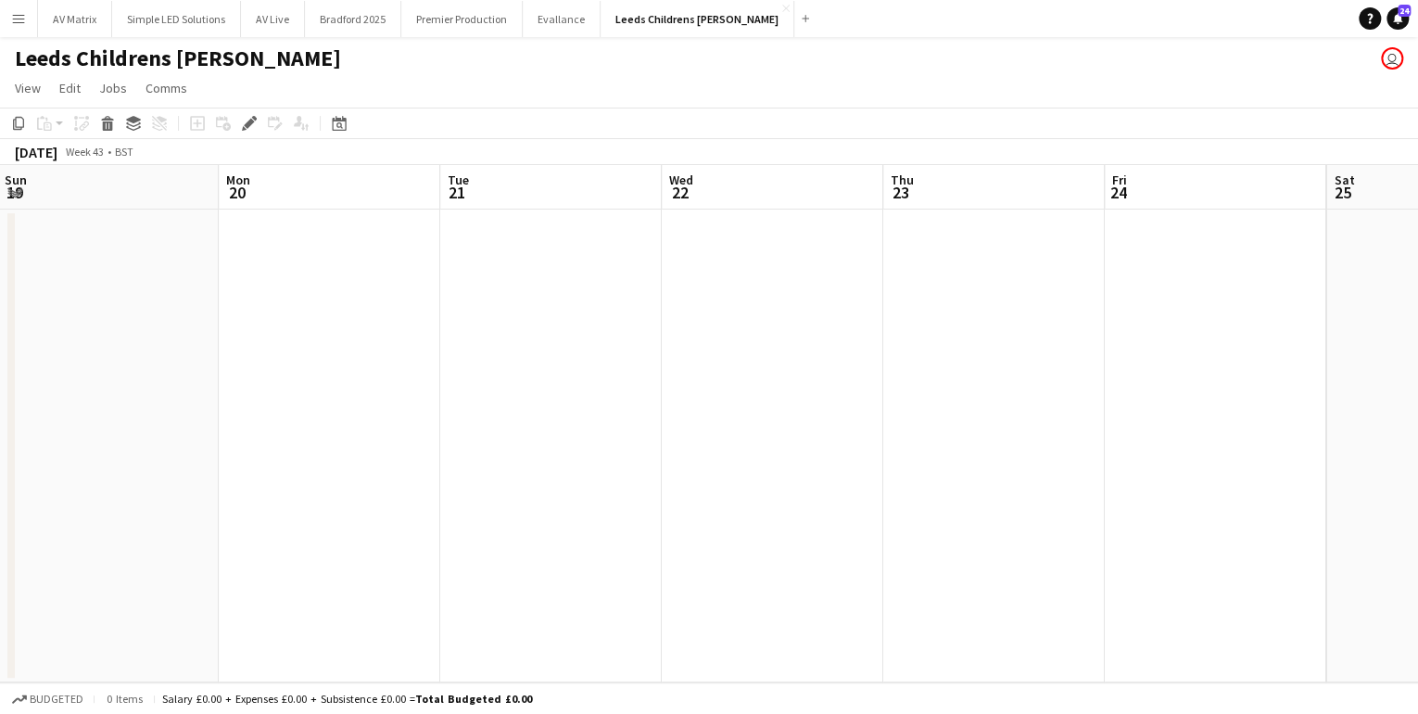
drag, startPoint x: 1060, startPoint y: 546, endPoint x: 333, endPoint y: 521, distance: 727.3
click at [333, 521] on app-calendar-viewport "Fri 17 Sat 18 Sun 19 Mon 20 Tue 21 Wed 22 Thu 23 Fri 24 Sat 25 Sun 26 Mon 27 Tu…" at bounding box center [709, 423] width 1418 height 517
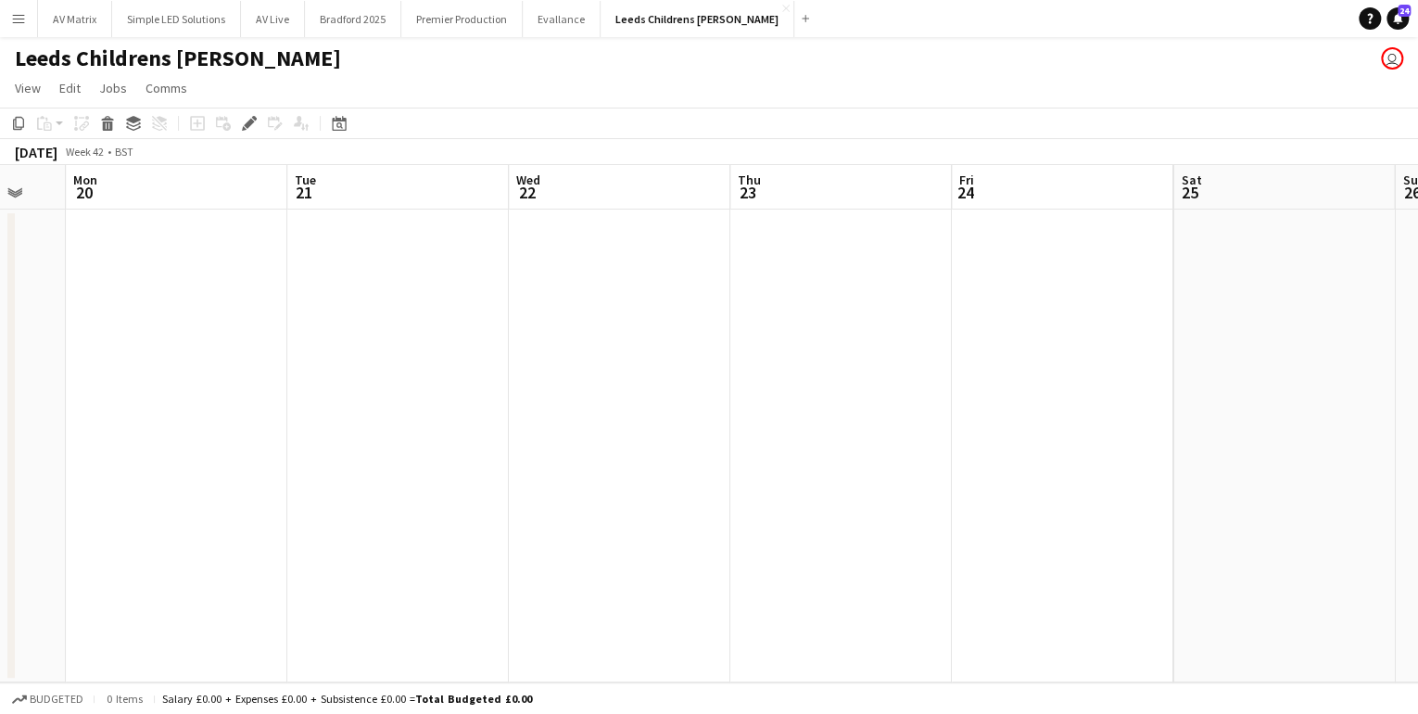
drag, startPoint x: 438, startPoint y: 473, endPoint x: 258, endPoint y: 439, distance: 182.9
click at [242, 445] on app-calendar-viewport "Fri 17 Sat 18 Sun 19 Mon 20 Tue 21 Wed 22 Thu 23 Fri 24 Sat 25 Sun 26 Mon 27 Tu…" at bounding box center [709, 423] width 1418 height 517
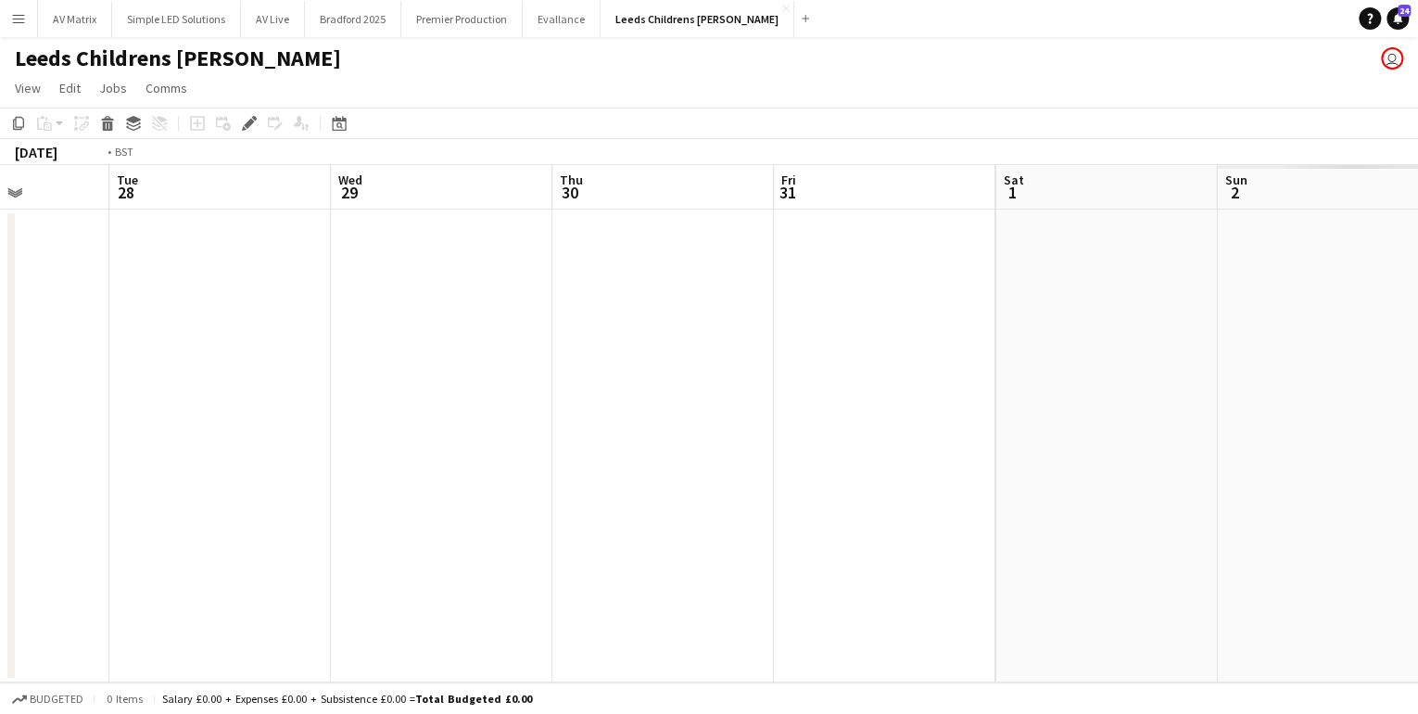
drag, startPoint x: 393, startPoint y: 463, endPoint x: 856, endPoint y: 467, distance: 462.6
click at [29, 434] on app-calendar-viewport "Fri 24 Sat 25 Sun 26 Mon 27 Tue 28 Wed 29 Thu 30 Fri 31 Sat 1 Sun 2 Mon 3 Tue 4" at bounding box center [709, 423] width 1418 height 517
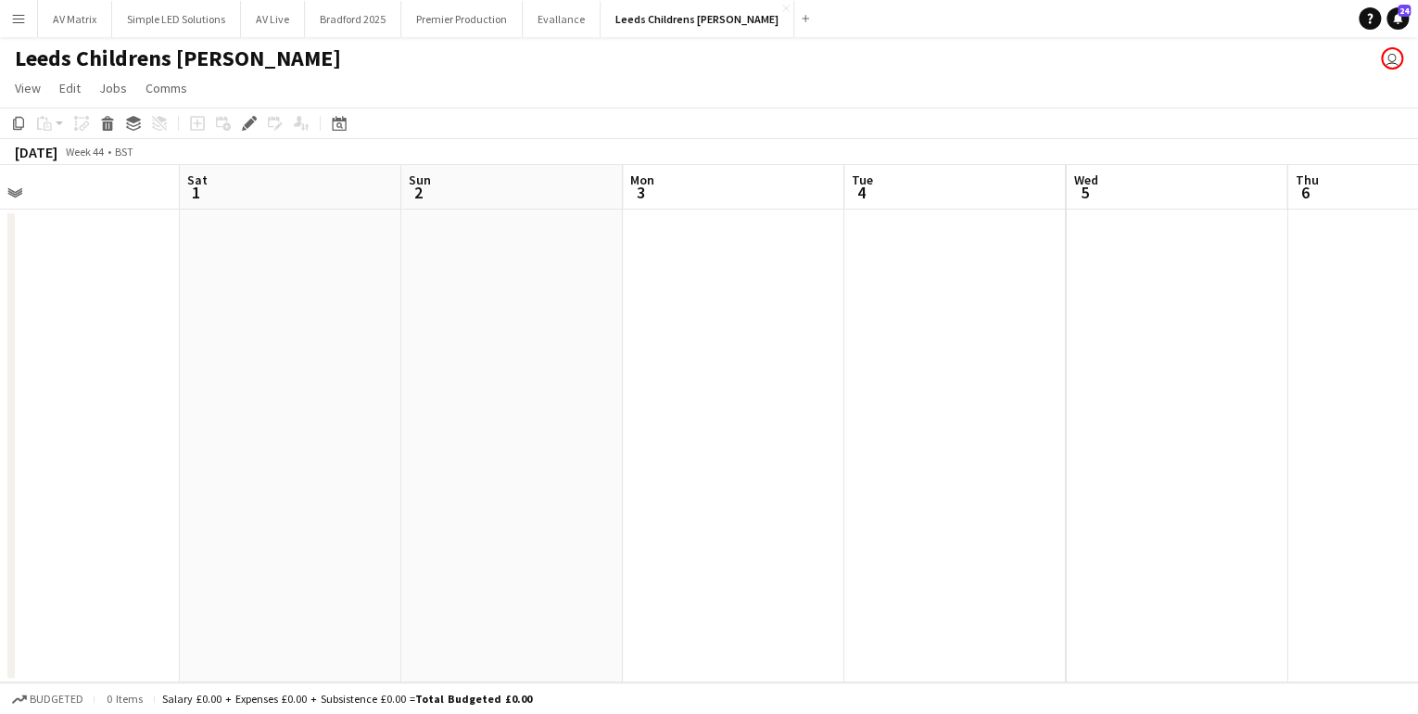
drag, startPoint x: 728, startPoint y: 478, endPoint x: 286, endPoint y: 427, distance: 445.1
click at [286, 427] on app-calendar-viewport "Tue 28 Wed 29 Thu 30 Fri 31 Sat 1 Sun 2 Mon 3 Tue 4 Wed 5 Thu 6 Fri 7 Sat 8" at bounding box center [709, 423] width 1418 height 517
drag, startPoint x: 326, startPoint y: 457, endPoint x: 446, endPoint y: 448, distance: 120.0
click at [329, 456] on app-calendar-viewport "Tue 28 Wed 29 Thu 30 Fri 31 Sat 1 Sun 2 Mon 3 Tue 4 Wed 5 Thu 6 Fri 7 Sat 8" at bounding box center [709, 423] width 1418 height 517
drag, startPoint x: 155, startPoint y: 421, endPoint x: 352, endPoint y: 431, distance: 197.7
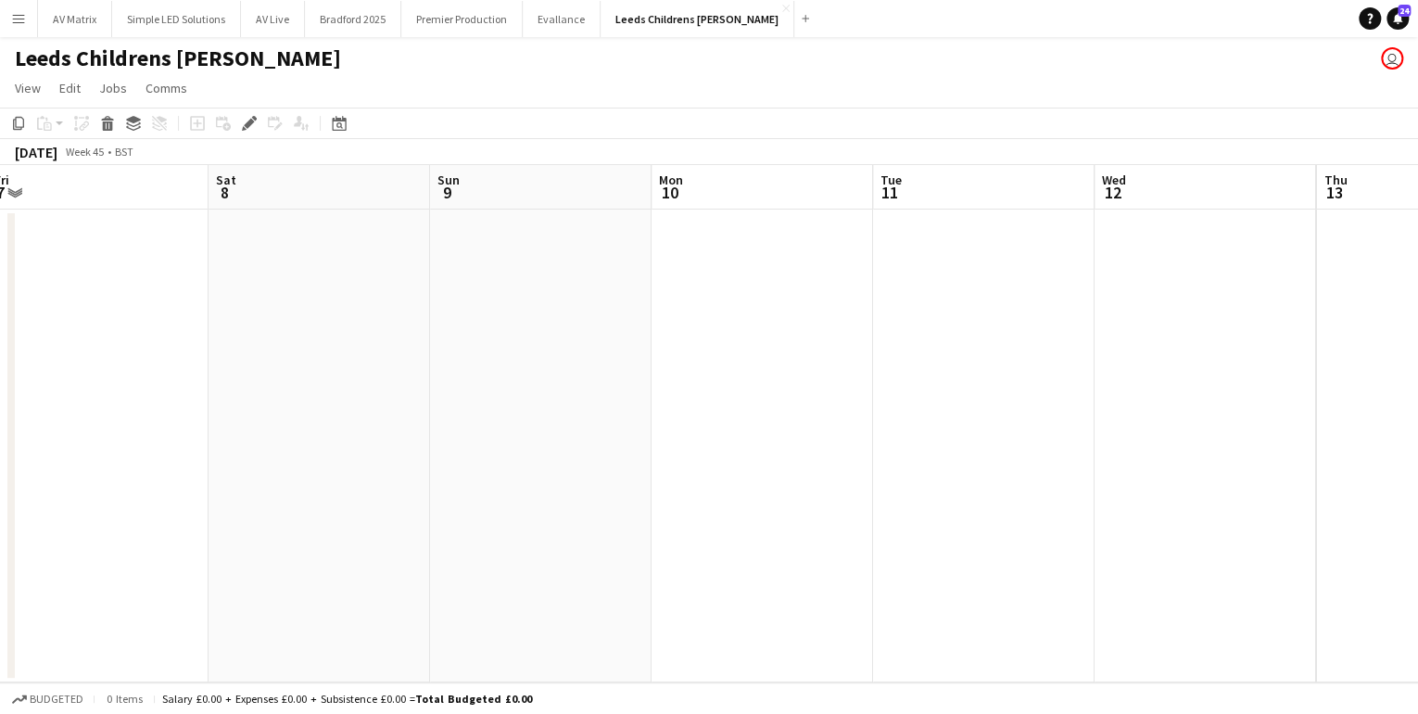
click at [82, 414] on app-calendar-viewport "Wed 5 Thu 6 Fri 7 Sat 8 Sun 9 Mon 10 Tue 11 Wed 12 Thu 13 Fri 14 Sat 15 Sun 16" at bounding box center [709, 423] width 1418 height 517
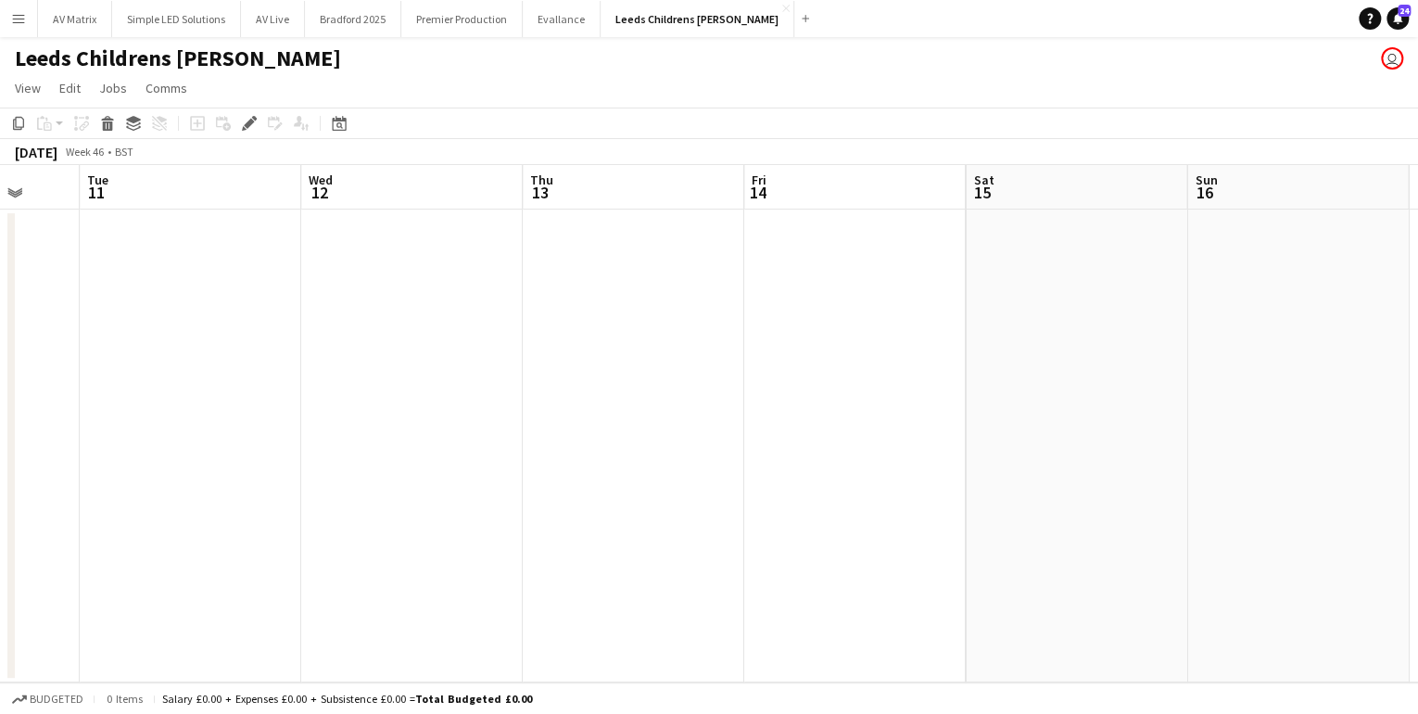
drag, startPoint x: 732, startPoint y: 515, endPoint x: 739, endPoint y: 528, distance: 14.5
click at [0, 541] on html "Menu Boards Boards Boards All jobs Status Workforce Workforce My Workforce Recr…" at bounding box center [709, 357] width 1418 height 714
drag, startPoint x: 901, startPoint y: 551, endPoint x: 380, endPoint y: 555, distance: 521.0
click at [380, 555] on app-calendar-viewport "Fri 7 Sat 8 Sun 9 Mon 10 Tue 11 Wed 12 Thu 13 Fri 14 Sat 15 Sun 16 Mon 17 Tue 18" at bounding box center [709, 423] width 1418 height 517
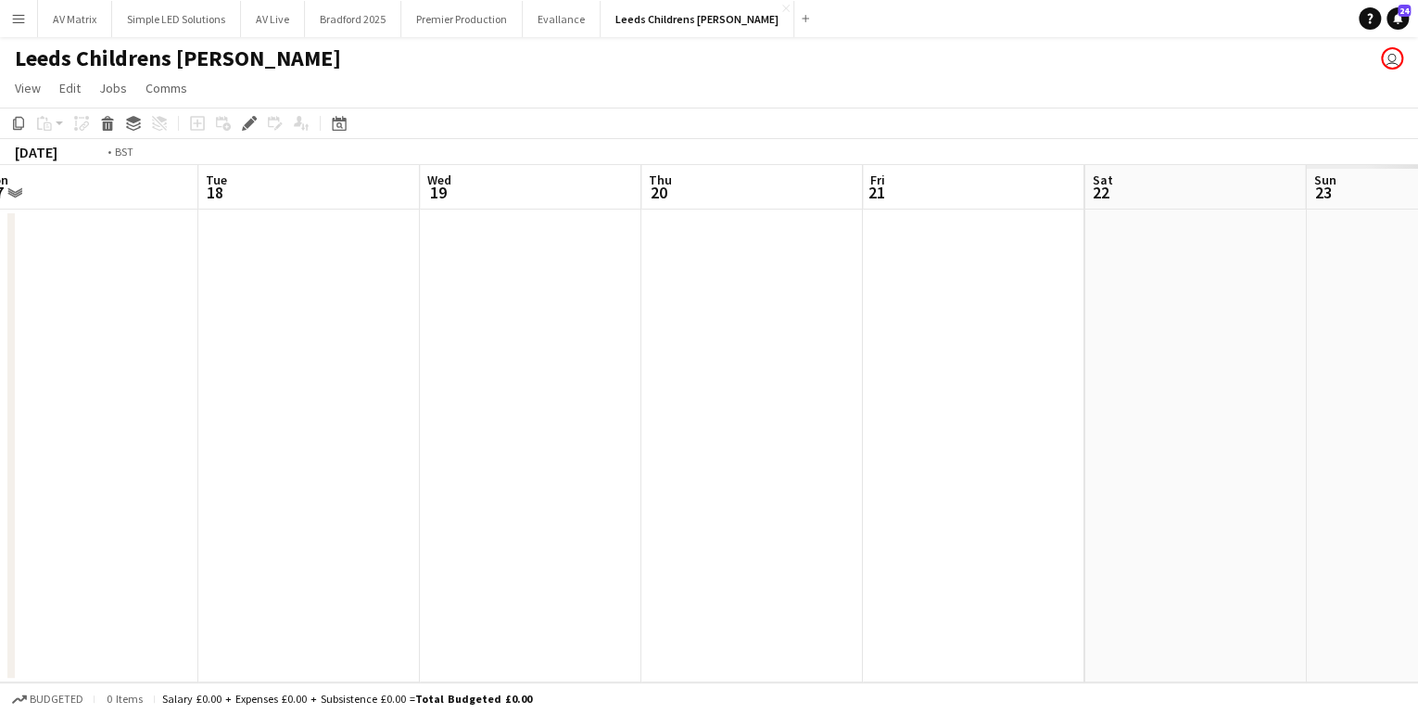
drag, startPoint x: 200, startPoint y: 460, endPoint x: 671, endPoint y: 451, distance: 471.0
click at [151, 451] on app-calendar-viewport "Fri 14 Sat 15 Sun 16 Mon 17 Tue 18 Wed 19 Thu 20 Fri 21 Sat 22 Sun 23 Mon 24 Tu…" at bounding box center [709, 423] width 1418 height 517
drag, startPoint x: 858, startPoint y: 439, endPoint x: 324, endPoint y: 404, distance: 535.2
click at [322, 404] on app-calendar-viewport "Fri 14 Sat 15 Sun 16 Mon 17 Tue 18 Wed 19 Thu 20 Fri 21 Sat 22 Sun 23 Mon 24 Tu…" at bounding box center [709, 423] width 1418 height 517
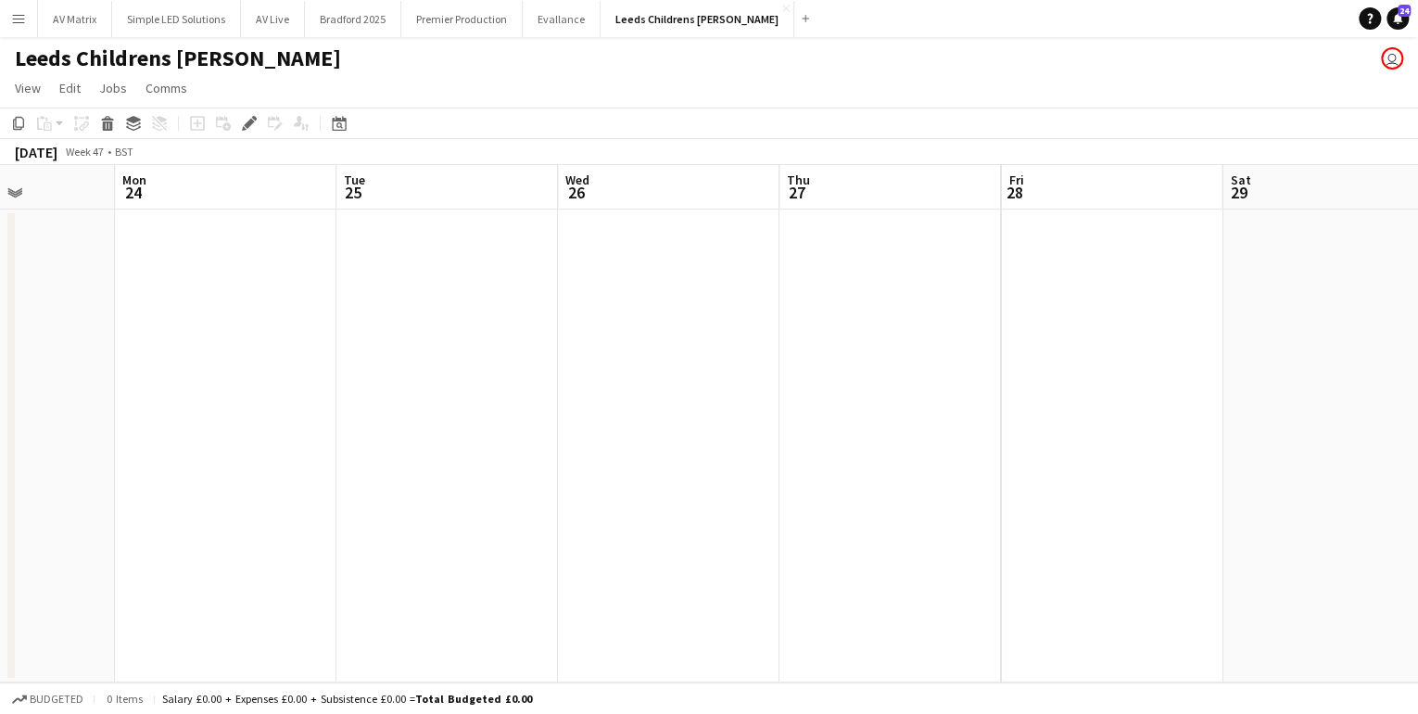
drag, startPoint x: 168, startPoint y: 380, endPoint x: 819, endPoint y: 431, distance: 652.8
click at [157, 375] on app-calendar-viewport "Thu 20 Fri 21 Sat 22 Sun 23 Mon 24 Tue 25 Wed 26 Thu 27 Fri 28 Sat 29 Sun 30 Mo…" at bounding box center [709, 423] width 1418 height 517
drag, startPoint x: 882, startPoint y: 435, endPoint x: 876, endPoint y: 412, distance: 23.8
click at [318, 384] on app-calendar-viewport "Thu 20 Fri 21 Sat 22 Sun 23 Mon 24 Tue 25 Wed 26 Thu 27 Fri 28 Sat 29 Sun 30 Mo…" at bounding box center [709, 423] width 1418 height 517
drag, startPoint x: 613, startPoint y: 401, endPoint x: 243, endPoint y: 359, distance: 372.4
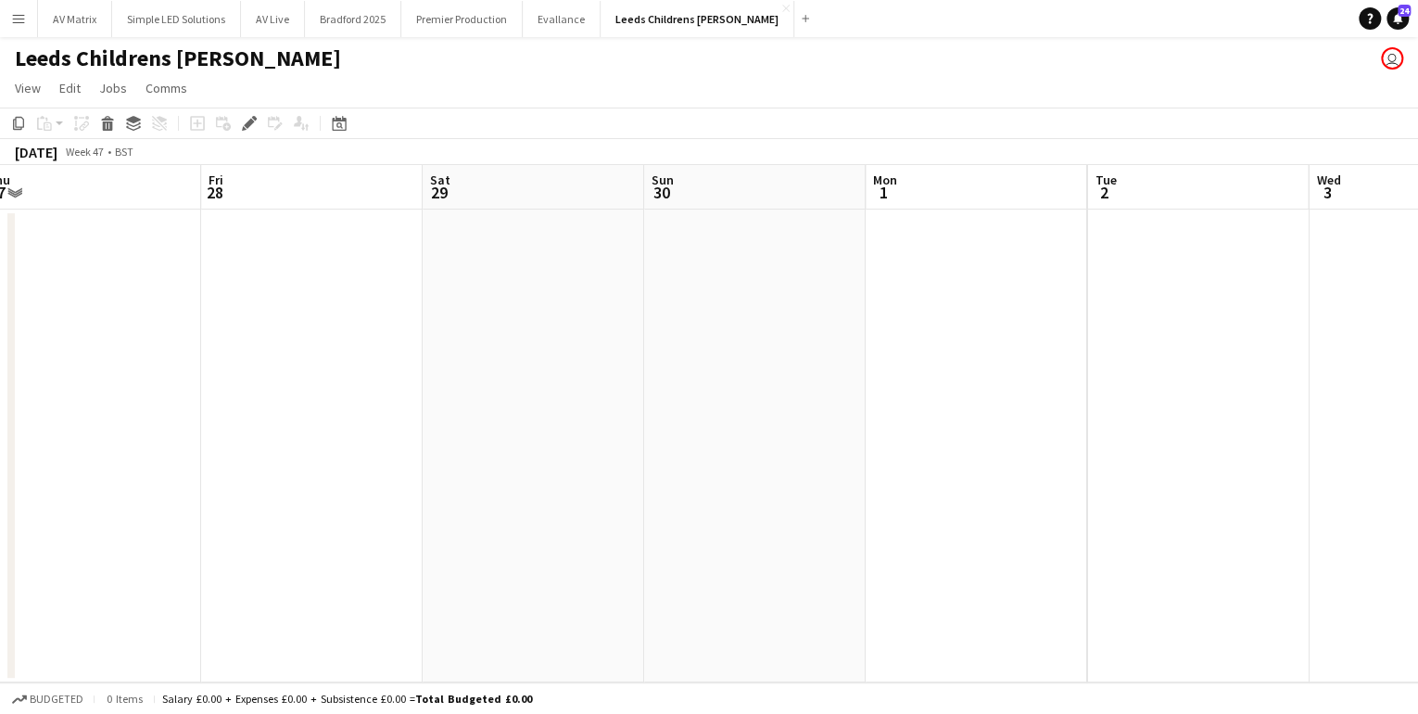
click at [237, 360] on app-calendar-viewport "Mon 24 Tue 25 Wed 26 Thu 27 Fri 28 Sat 29 Sun 30 Mon 1 Tue 2 Wed 3 Thu 4 Fri 5" at bounding box center [709, 423] width 1418 height 517
drag, startPoint x: 1064, startPoint y: 525, endPoint x: 255, endPoint y: 433, distance: 814.5
click at [244, 433] on app-calendar-viewport "Fri 28 Sat 29 Sun 30 Mon 1 Tue 2 Wed 3 Thu 4 Fri 5 Sat 6 Sun 7 Mon 8 Tue 9" at bounding box center [709, 423] width 1418 height 517
drag, startPoint x: 470, startPoint y: 475, endPoint x: 504, endPoint y: 473, distance: 34.4
click at [473, 475] on app-calendar-viewport "Mon 1 Tue 2 Wed 3 Thu 4 Fri 5 Sat 6 Sun 7 Mon 8 Tue 9 Wed 10 Thu 11 Fri 12" at bounding box center [709, 423] width 1418 height 517
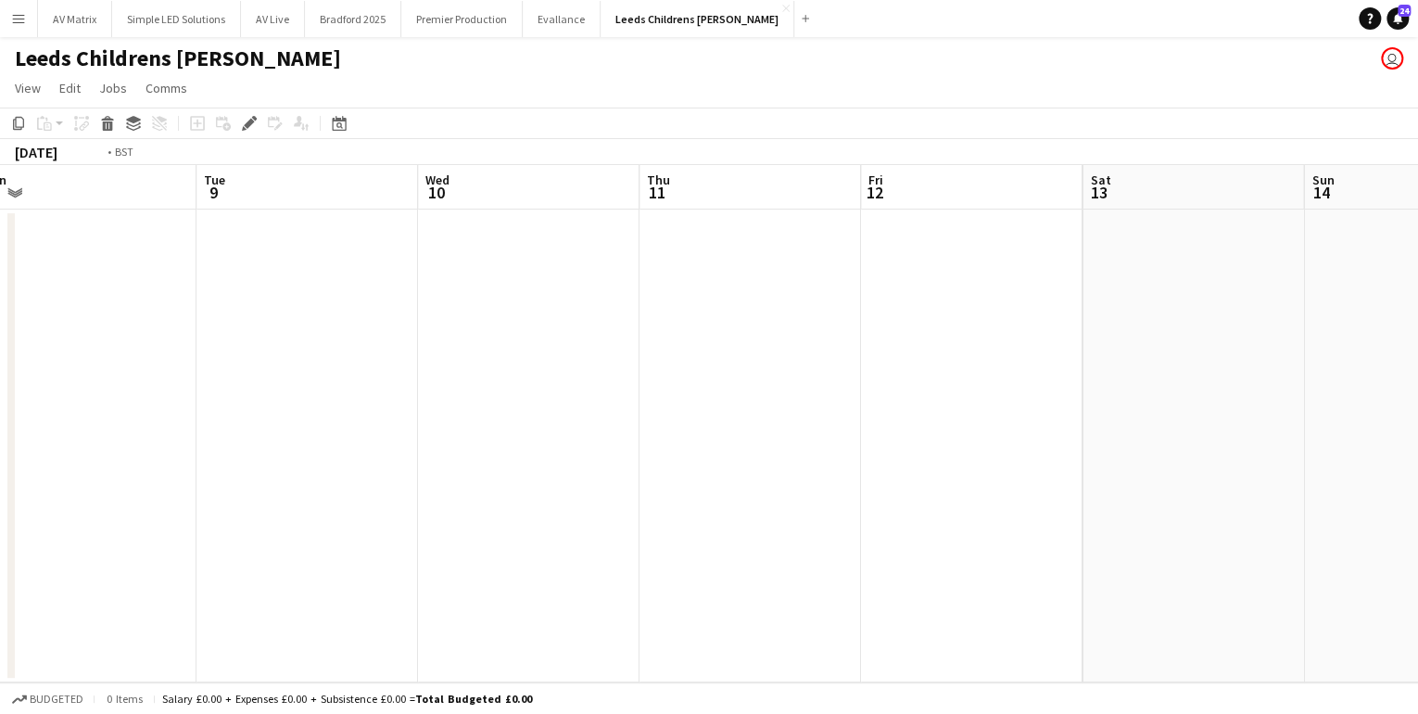
drag
click at [283, 430] on app-calendar-viewport "Fri 5 Sat 6 Sun 7 Mon 8 Tue 9 Wed 10 Thu 11 Fri 12 Sat 13 Sun 14 Mon 15 Tue 16" at bounding box center [709, 423] width 1418 height 517
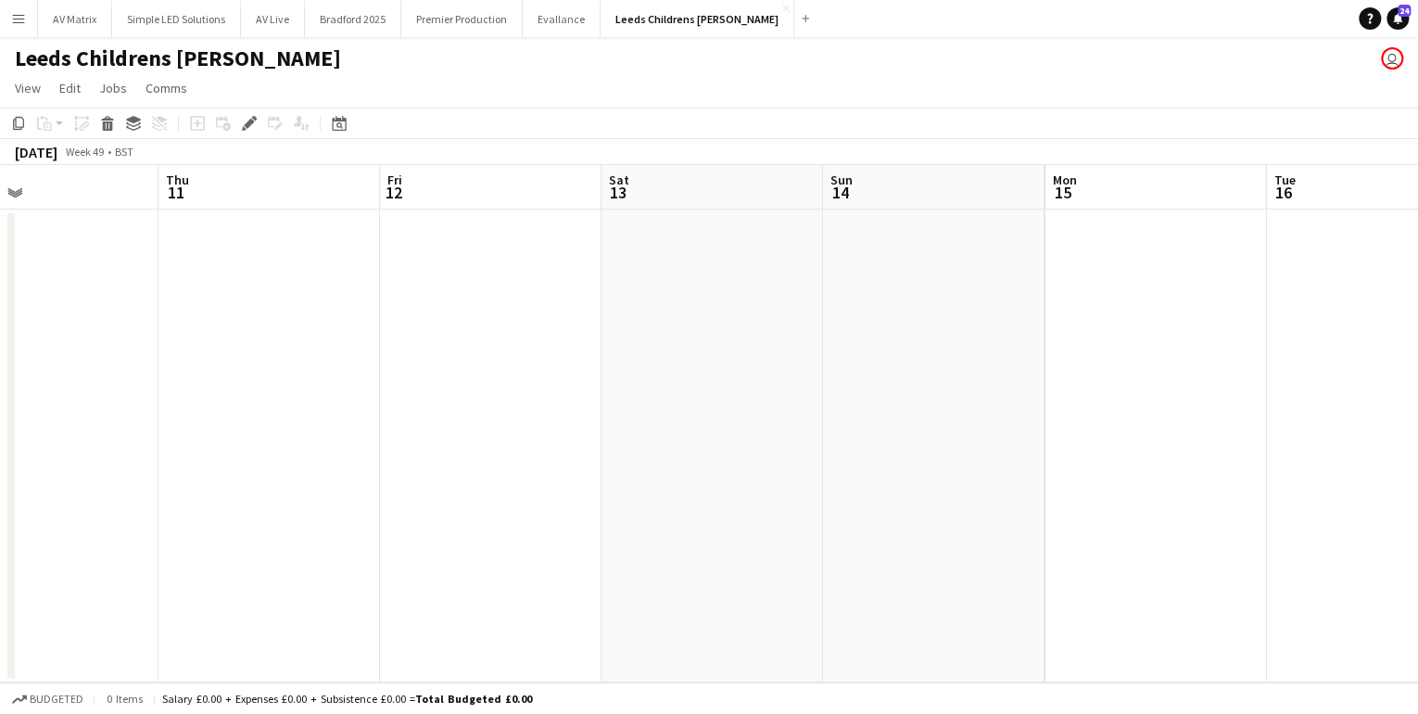
click at [197, 441] on app-calendar-viewport "Sun 7 Mon 8 Tue 9 Wed 10 Thu 11 Fri 12 Sat 13 Sun 14 Mon 15 Tue 16 Wed 17 Thu 18" at bounding box center [709, 423] width 1418 height 517
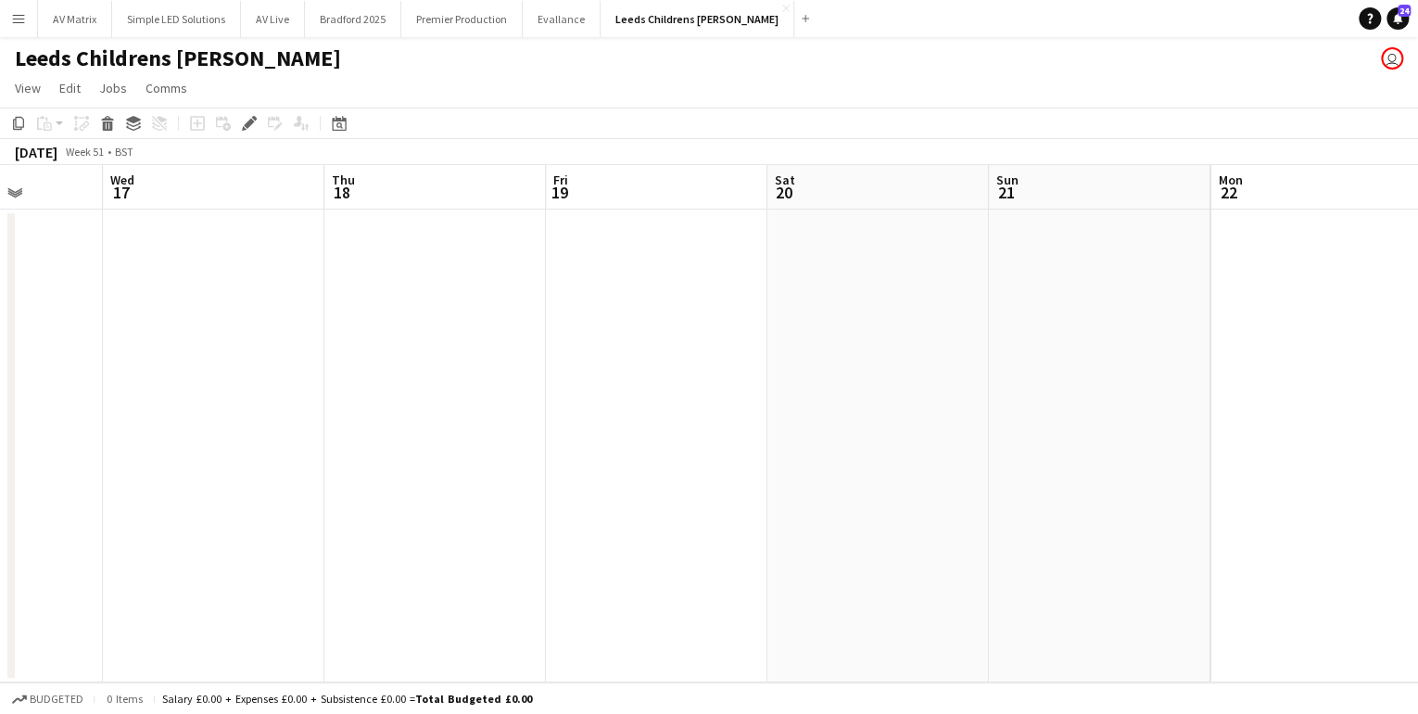
click at [184, 429] on app-calendar-viewport "Sun 14 Mon 15 Tue 16 Wed 17 Thu 18 Fri 19 Sat 20 Sun 21 Mon 22 Tue 23 Wed 24 Th…" at bounding box center [709, 423] width 1418 height 517
click at [350, 441] on app-calendar-viewport "Sun 14 Mon 15 Tue 16 Wed 17 Thu 18 Fri 19 Sat 20 Sun 21 Mon 22 Tue 23 Wed 24 Th…" at bounding box center [709, 423] width 1418 height 517
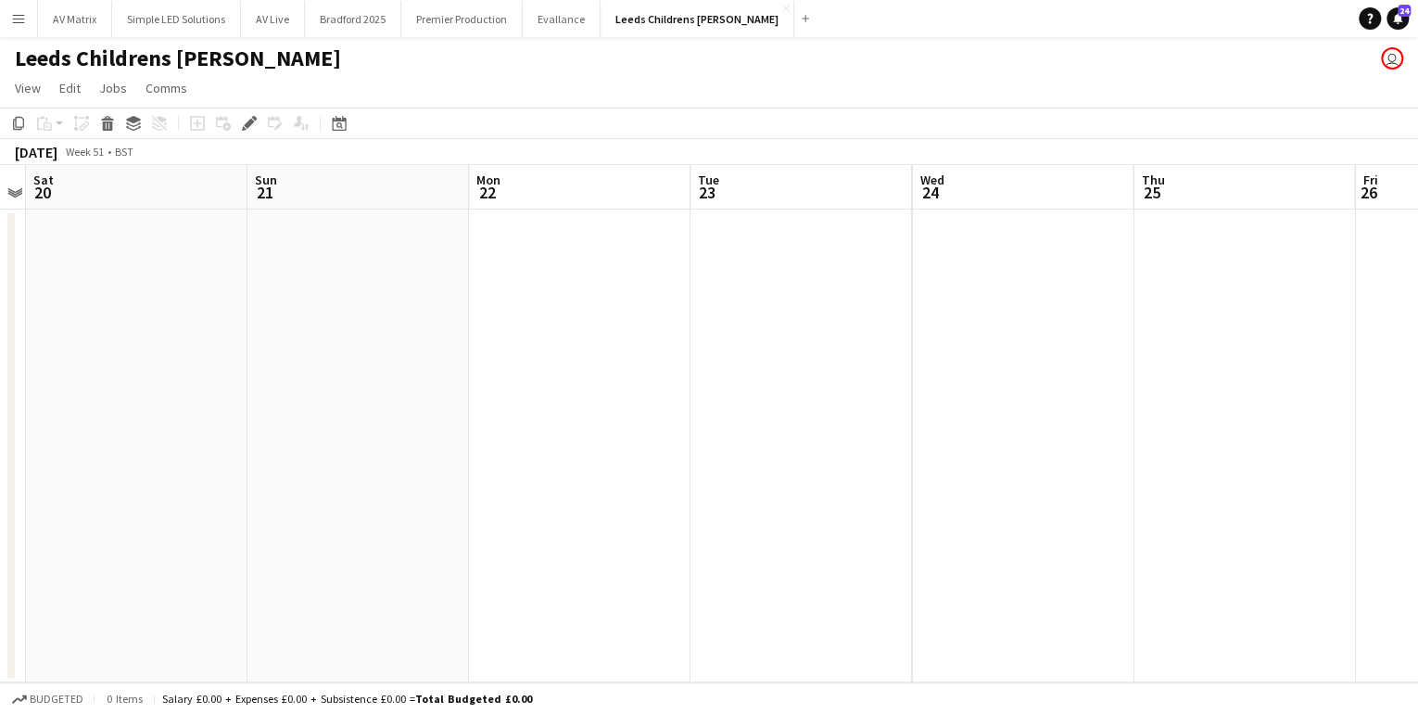
click at [428, 397] on app-calendar-viewport "Tue 16 Wed 17 Thu 18 Fri 19 Sat 20 Sun 21 Mon 22 Tue 23 Wed 24 Thu 25 Fri 26 Sa…" at bounding box center [709, 423] width 1418 height 517
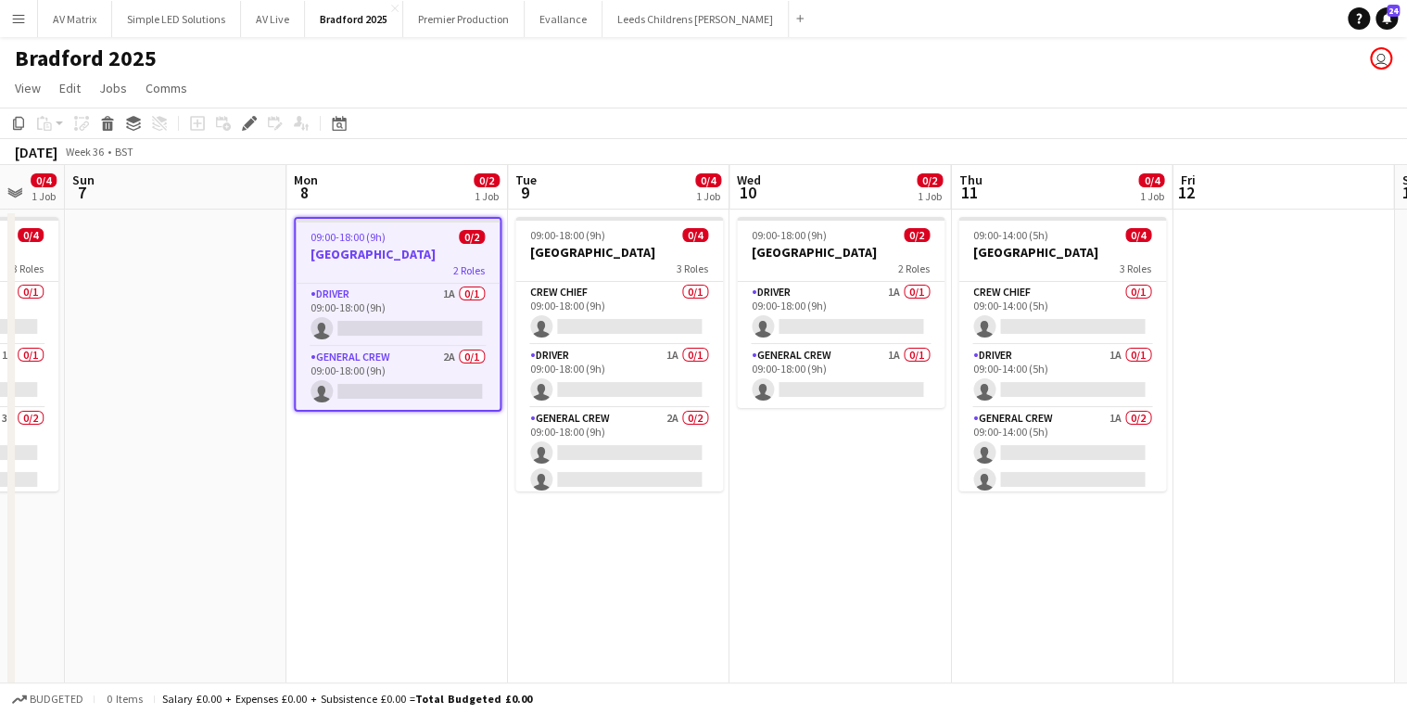
drag, startPoint x: 1060, startPoint y: 588, endPoint x: 862, endPoint y: 588, distance: 197.5
click at [862, 588] on app-calendar-viewport "Wed 3 Thu 4 Fri 5 Sat 6 0/4 1 Job Sun 7 Mon 8 0/2 1 Job Tue 9 0/4 1 Job Wed 10 …" at bounding box center [703, 455] width 1407 height 580
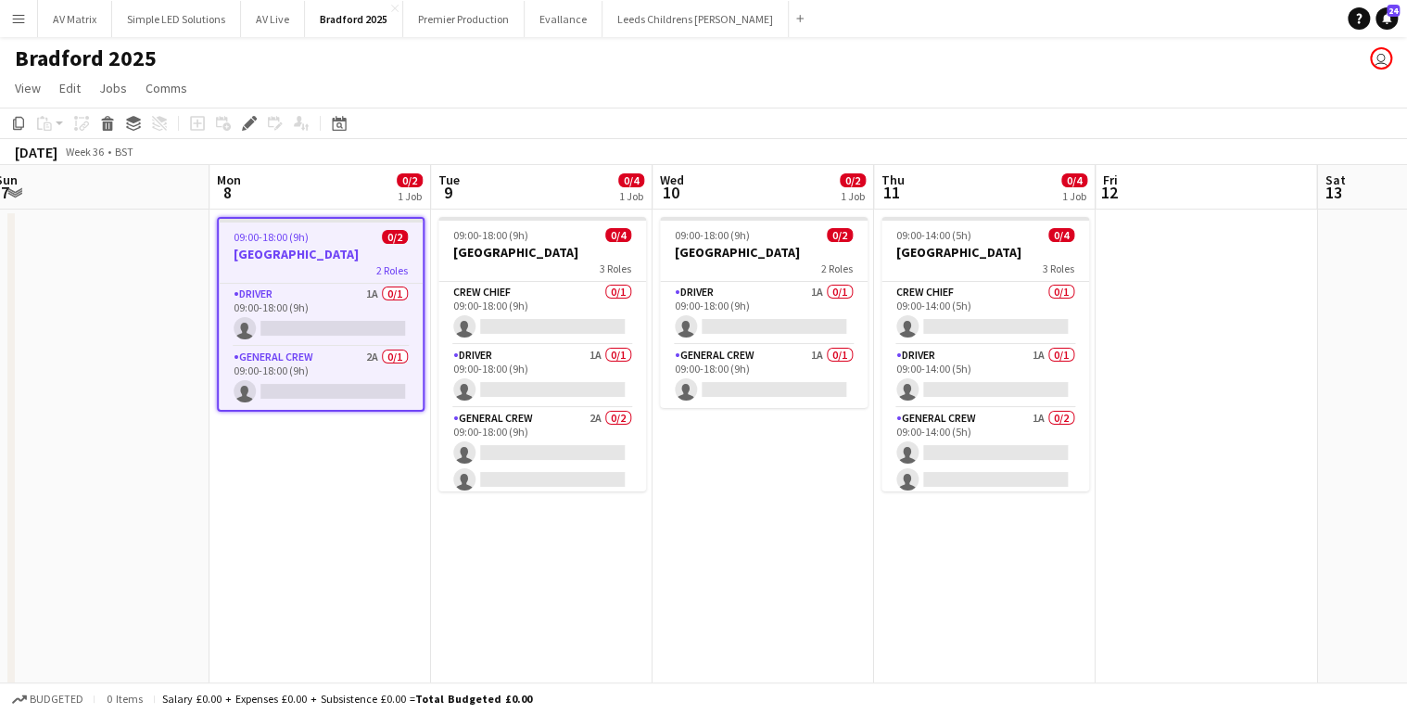
drag, startPoint x: 1016, startPoint y: 565, endPoint x: 930, endPoint y: 567, distance: 86.3
click at [930, 567] on app-calendar-viewport "Fri 5 Sat 6 0/4 1 Job Sun 7 Mon 8 0/2 1 Job Tue 9 0/4 1 Job Wed 10 0/2 1 Job Th…" at bounding box center [703, 455] width 1407 height 580
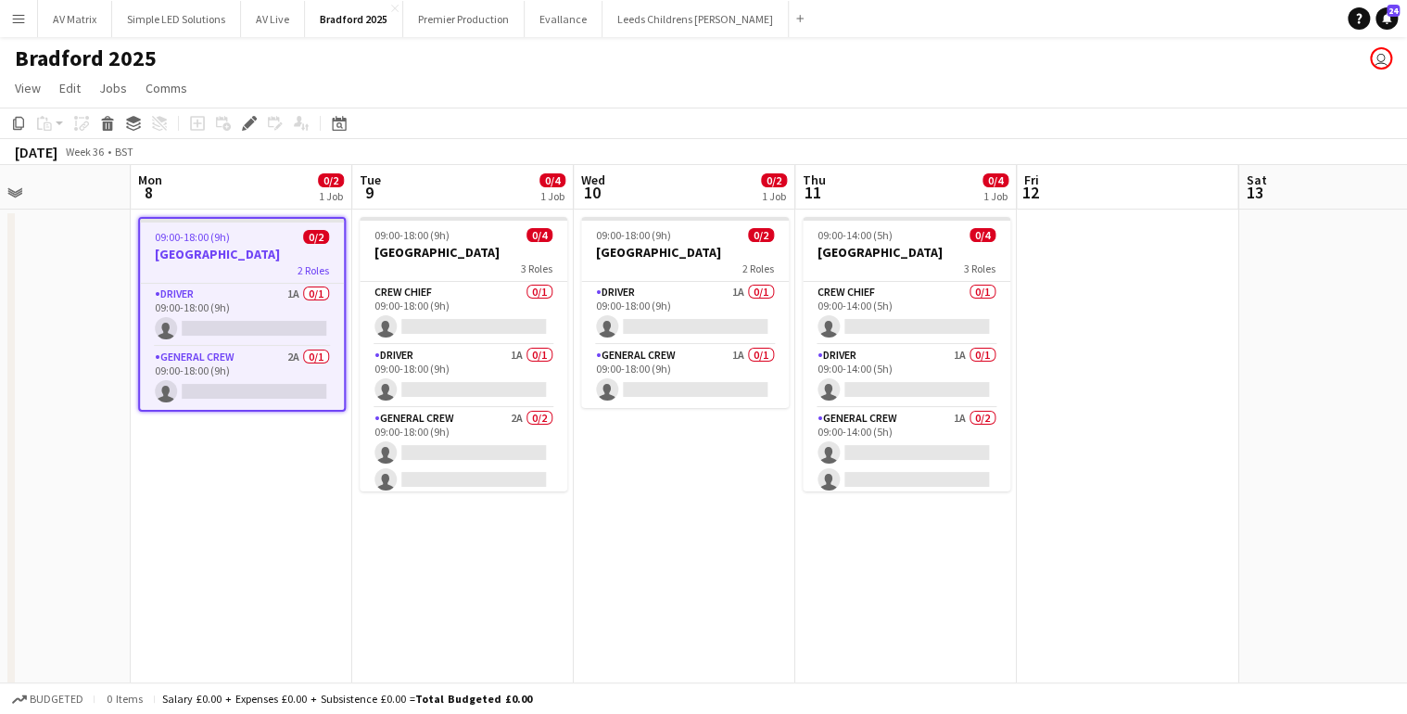
drag, startPoint x: 1071, startPoint y: 555, endPoint x: 957, endPoint y: 560, distance: 114.1
click at [959, 563] on app-calendar-viewport "Fri 5 Sat 6 0/4 1 Job Sun 7 Mon 8 0/2 1 Job Tue 9 0/4 1 Job Wed 10 0/2 1 Job Th…" at bounding box center [703, 455] width 1407 height 580
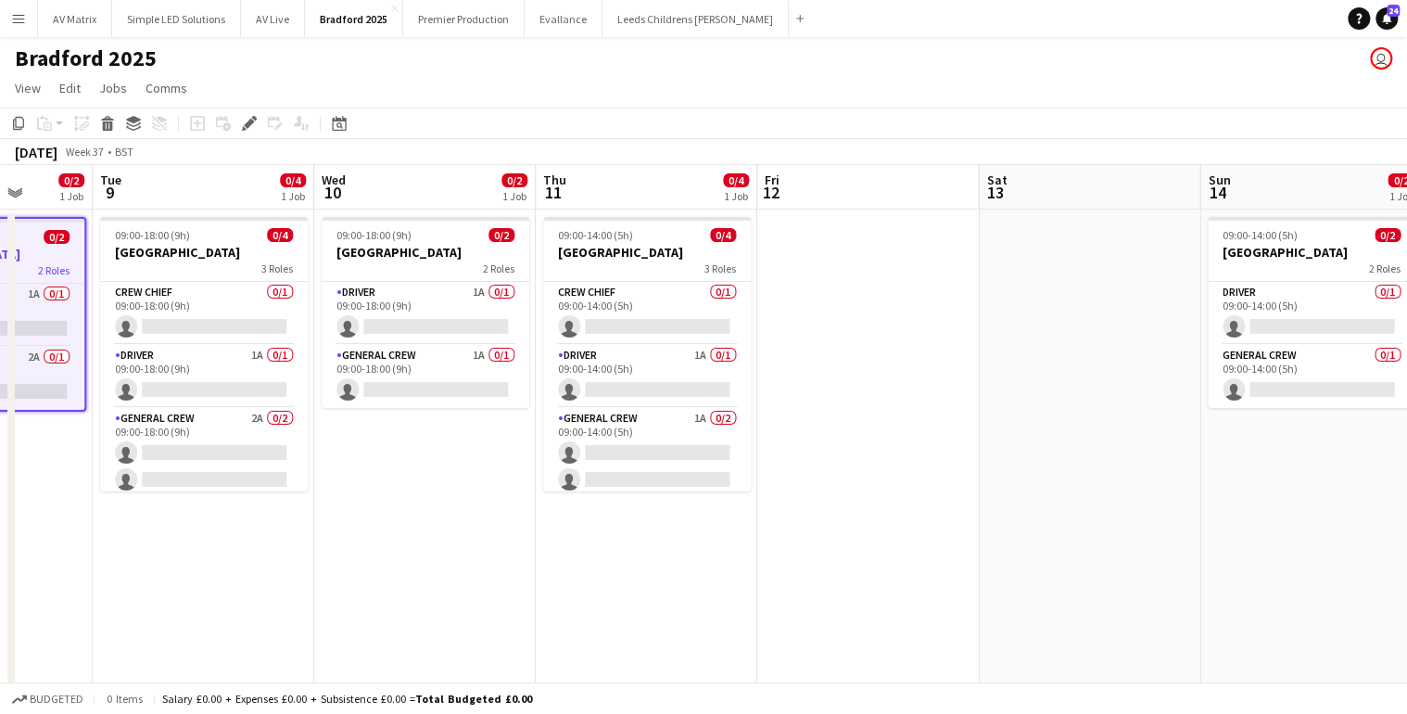
drag, startPoint x: 972, startPoint y: 534, endPoint x: 856, endPoint y: 547, distance: 116.6
click at [847, 548] on app-calendar-viewport "Fri 5 Sat 6 0/4 1 Job Sun 7 Mon 8 0/2 1 Job Tue 9 0/4 1 Job Wed 10 0/2 1 Job Th…" at bounding box center [703, 455] width 1407 height 580
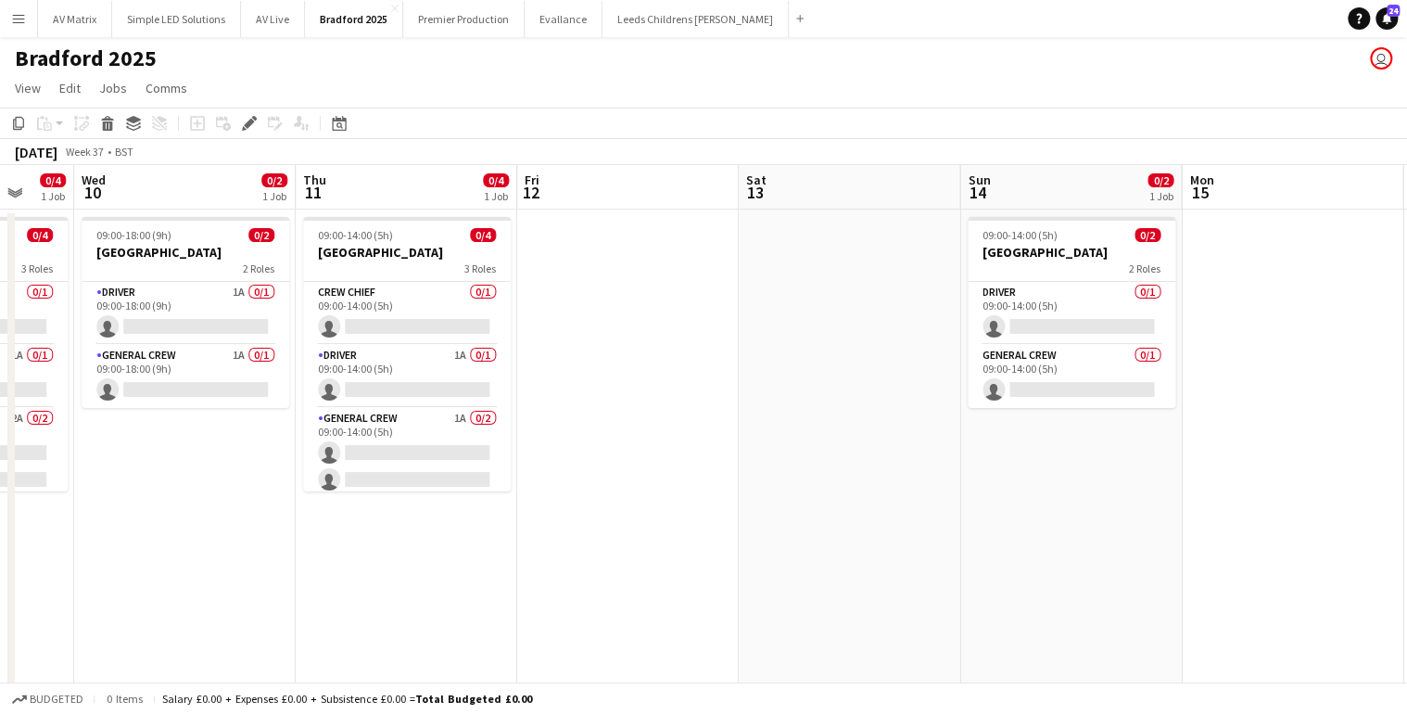
drag, startPoint x: 942, startPoint y: 537, endPoint x: 922, endPoint y: 537, distance: 20.4
click at [919, 538] on app-calendar-viewport "Sat 6 0/4 1 Job Sun 7 Mon 8 0/2 1 Job Tue 9 0/4 1 Job Wed 10 0/2 1 Job Thu 11 0…" at bounding box center [703, 455] width 1407 height 580
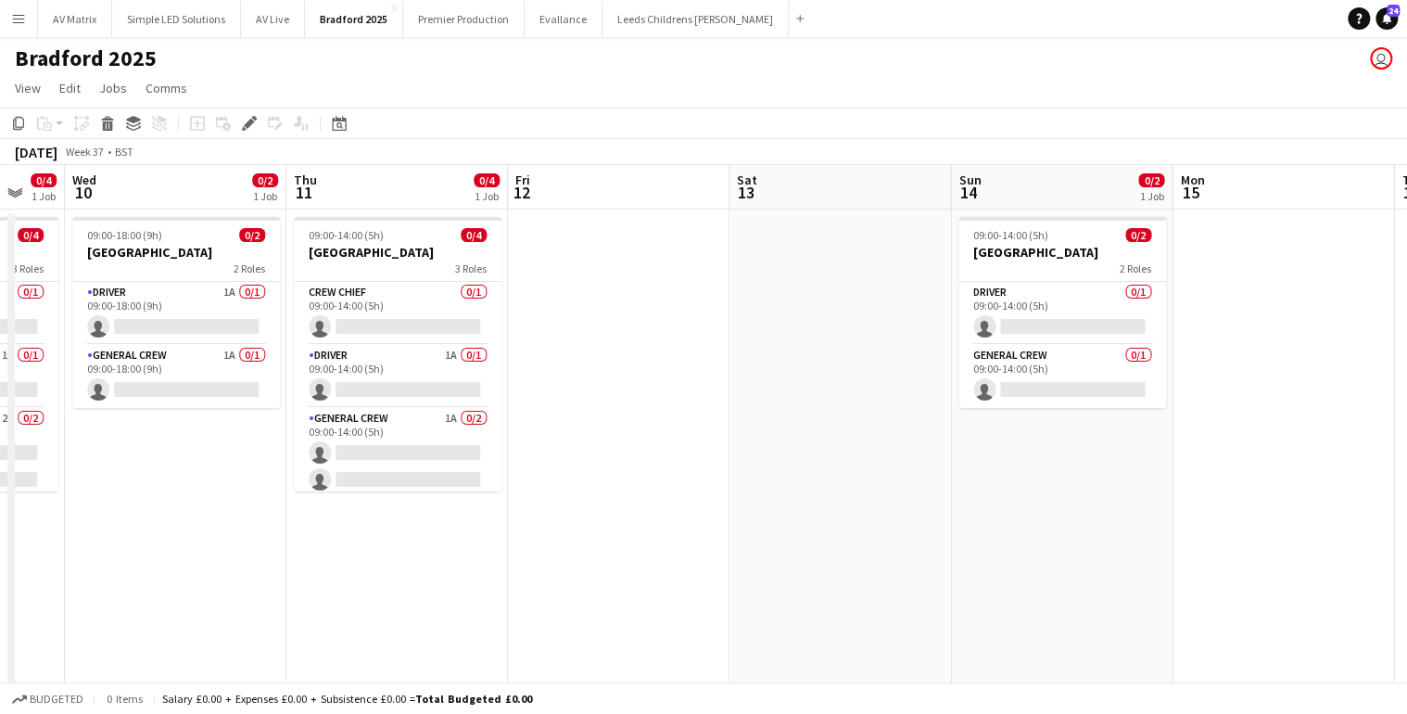
scroll to position [0, 687]
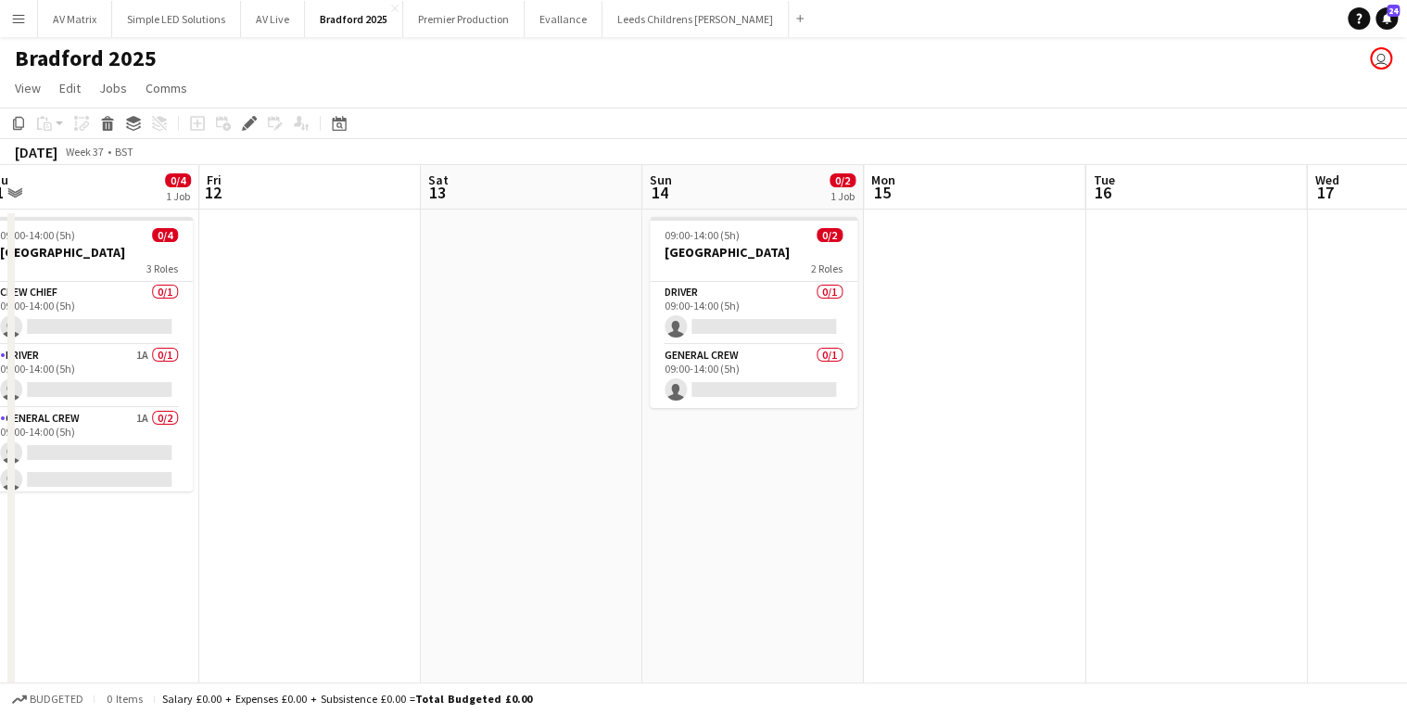
click at [745, 513] on app-calendar-viewport "Mon 8 0/2 1 Job Tue 9 0/4 1 Job Wed 10 0/2 1 Job Thu 11 0/4 1 Job Fri 12 Sat 13…" at bounding box center [703, 455] width 1407 height 580
click at [716, 318] on app-card-role "Driver 0/1 09:00-14:00 (5h) single-neutral-actions" at bounding box center [754, 313] width 208 height 63
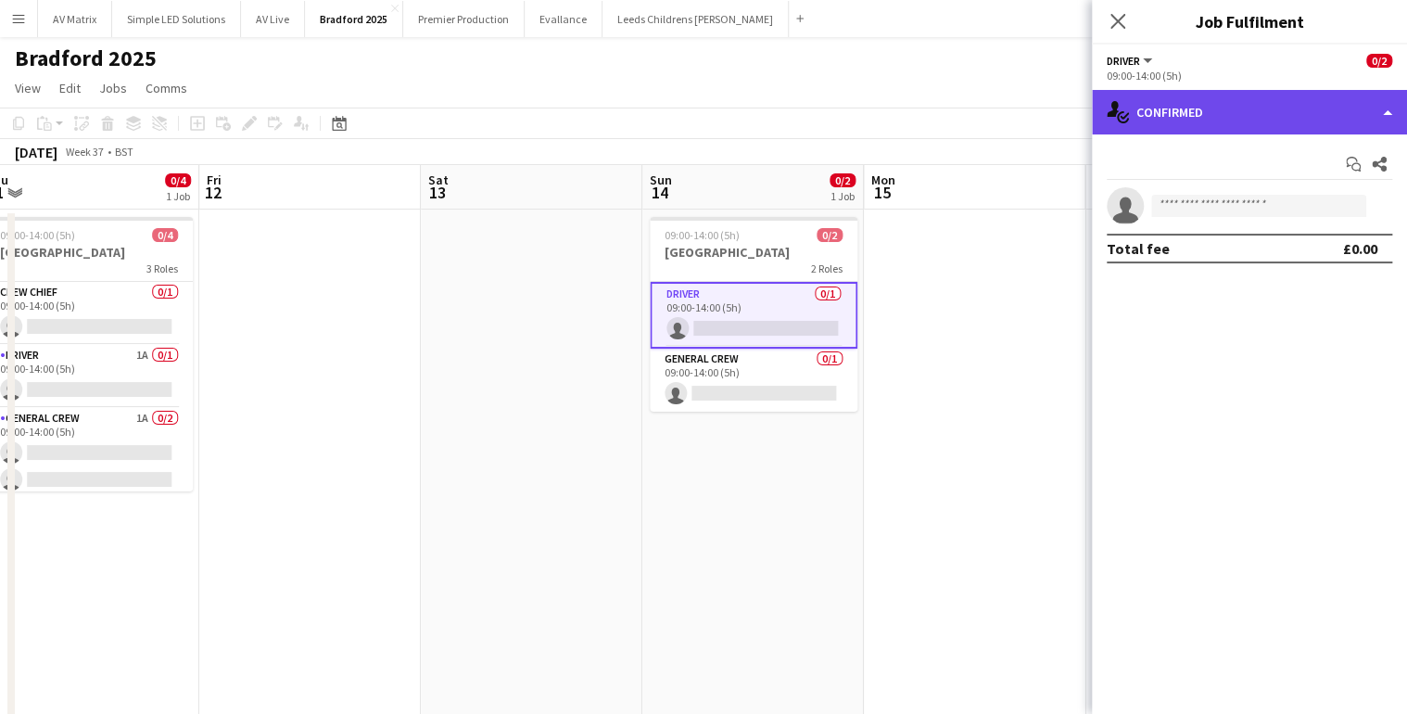
click at [1220, 122] on div "single-neutral-actions-check-2 Confirmed" at bounding box center [1249, 112] width 315 height 44
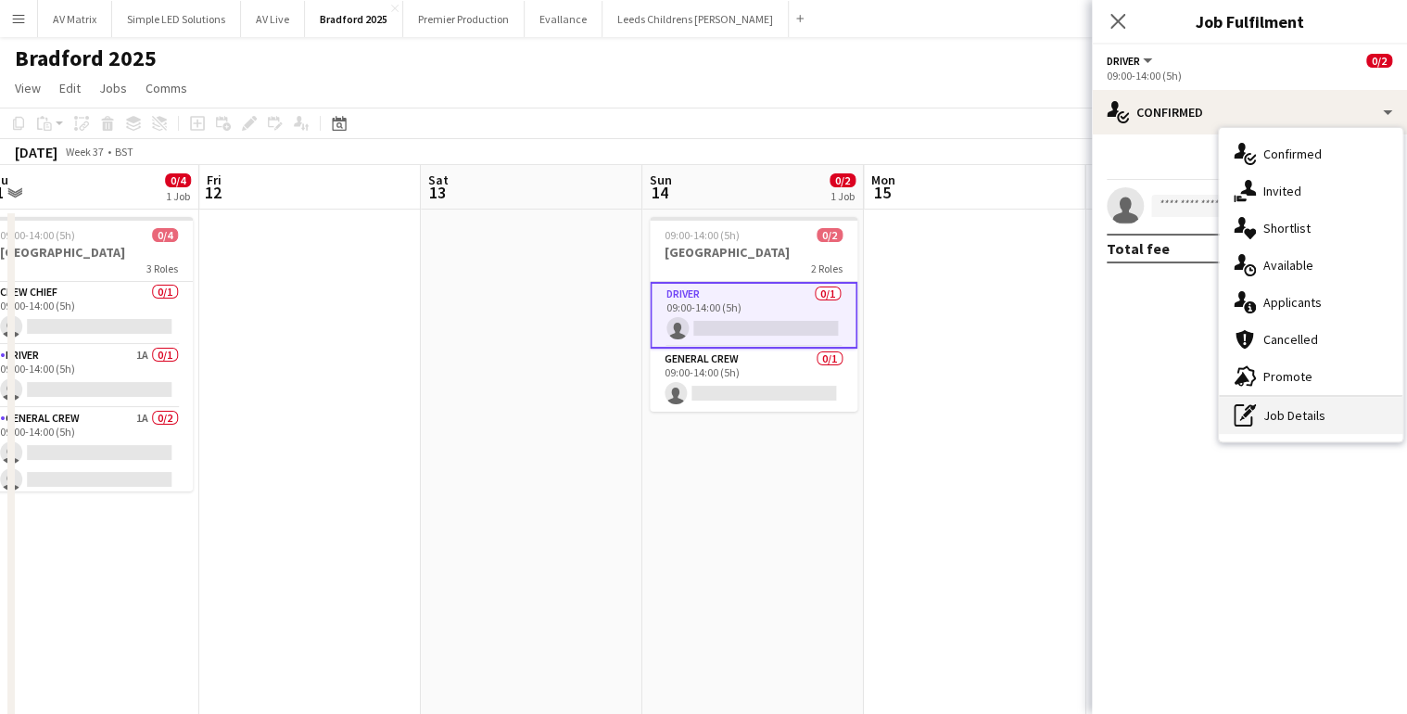
click at [1304, 420] on div "pen-write Job Details" at bounding box center [1311, 415] width 184 height 37
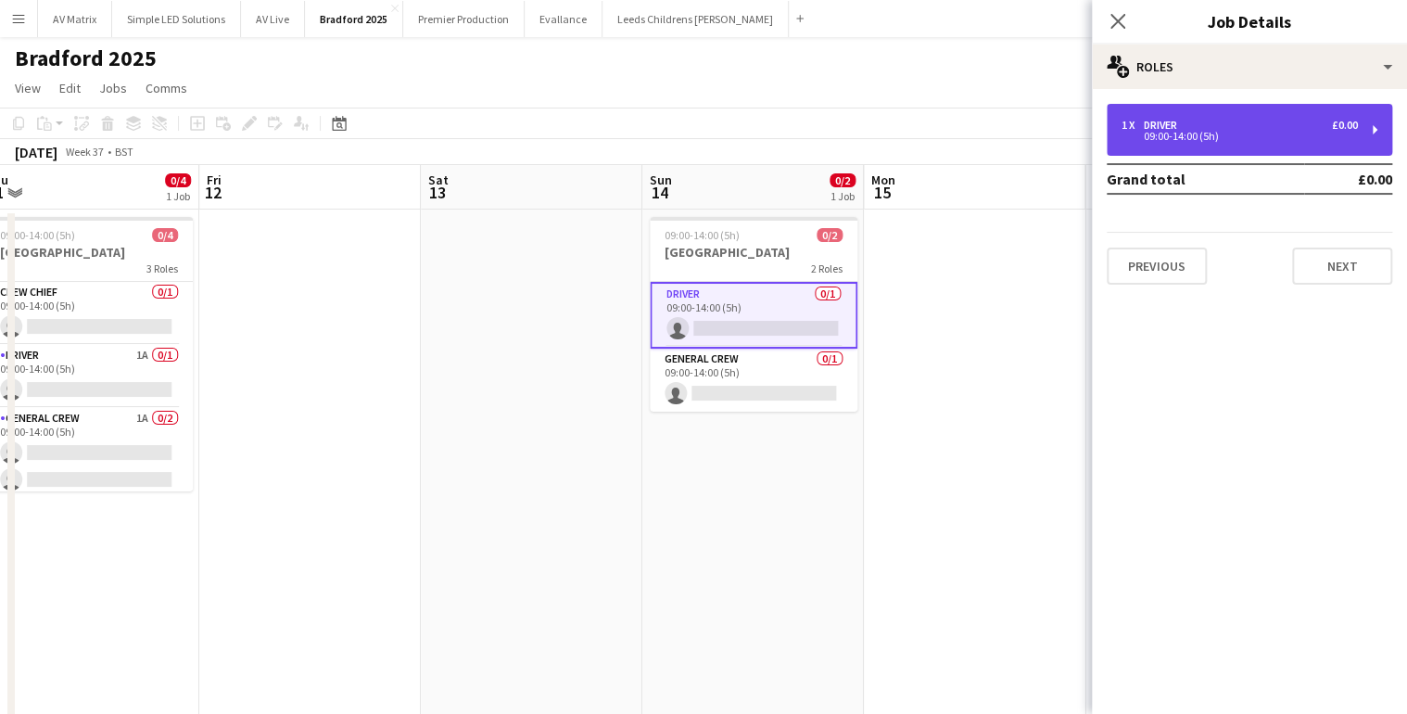
click at [1217, 129] on div "1 x Driver £0.00" at bounding box center [1240, 125] width 236 height 13
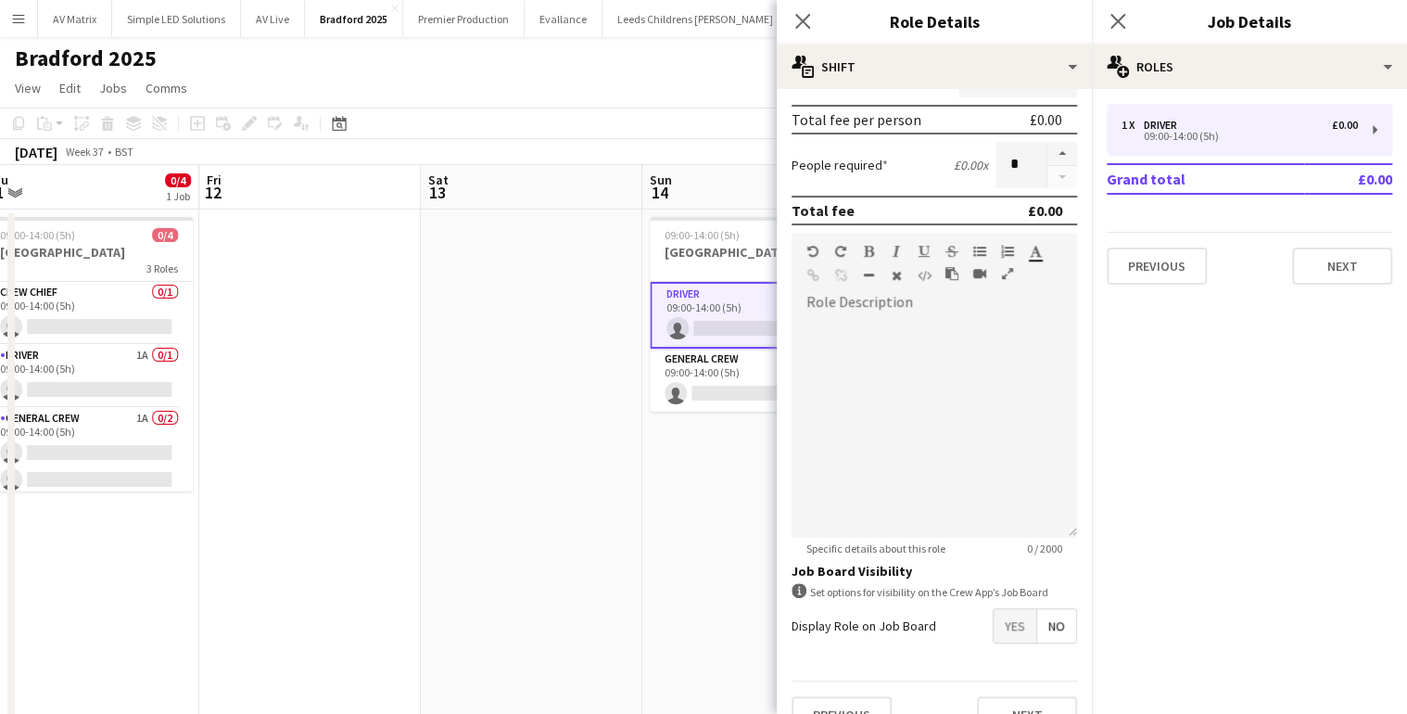
scroll to position [443, 0]
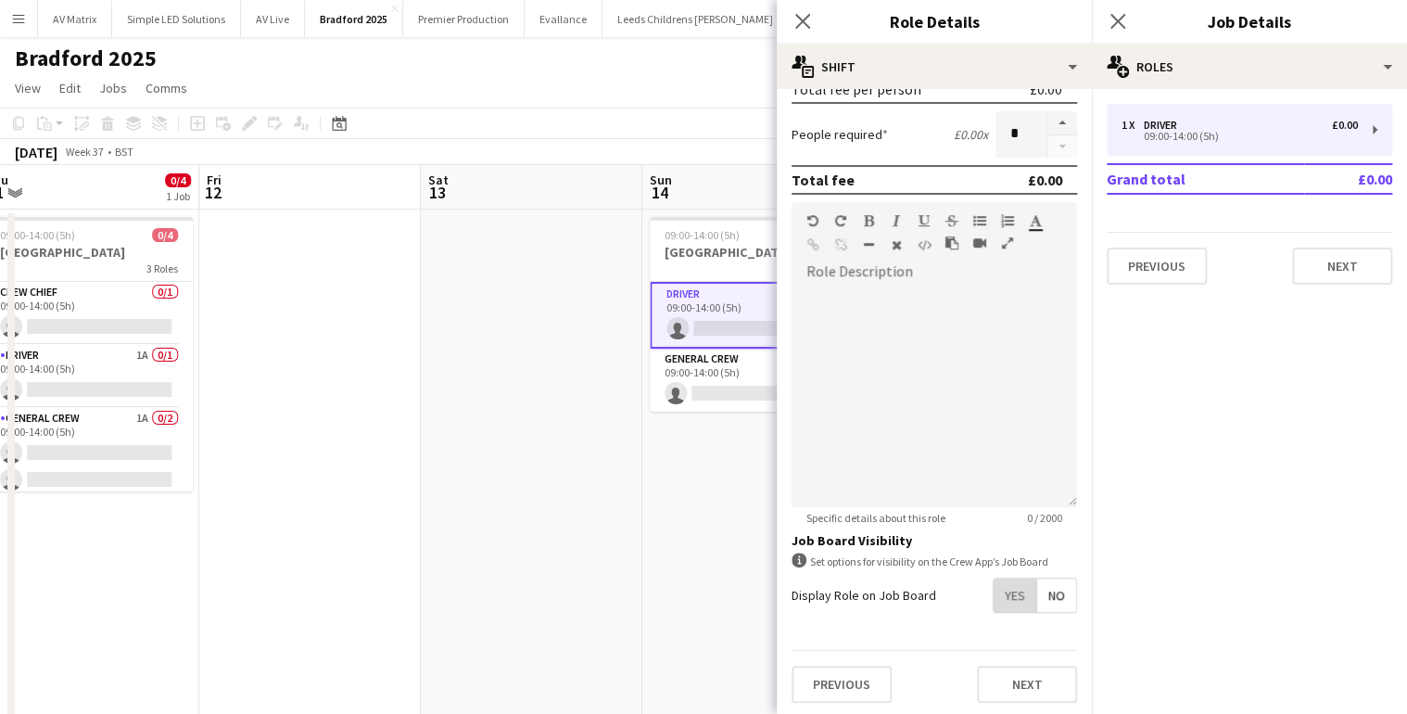
click at [1000, 596] on span "Yes" at bounding box center [1015, 594] width 43 height 33
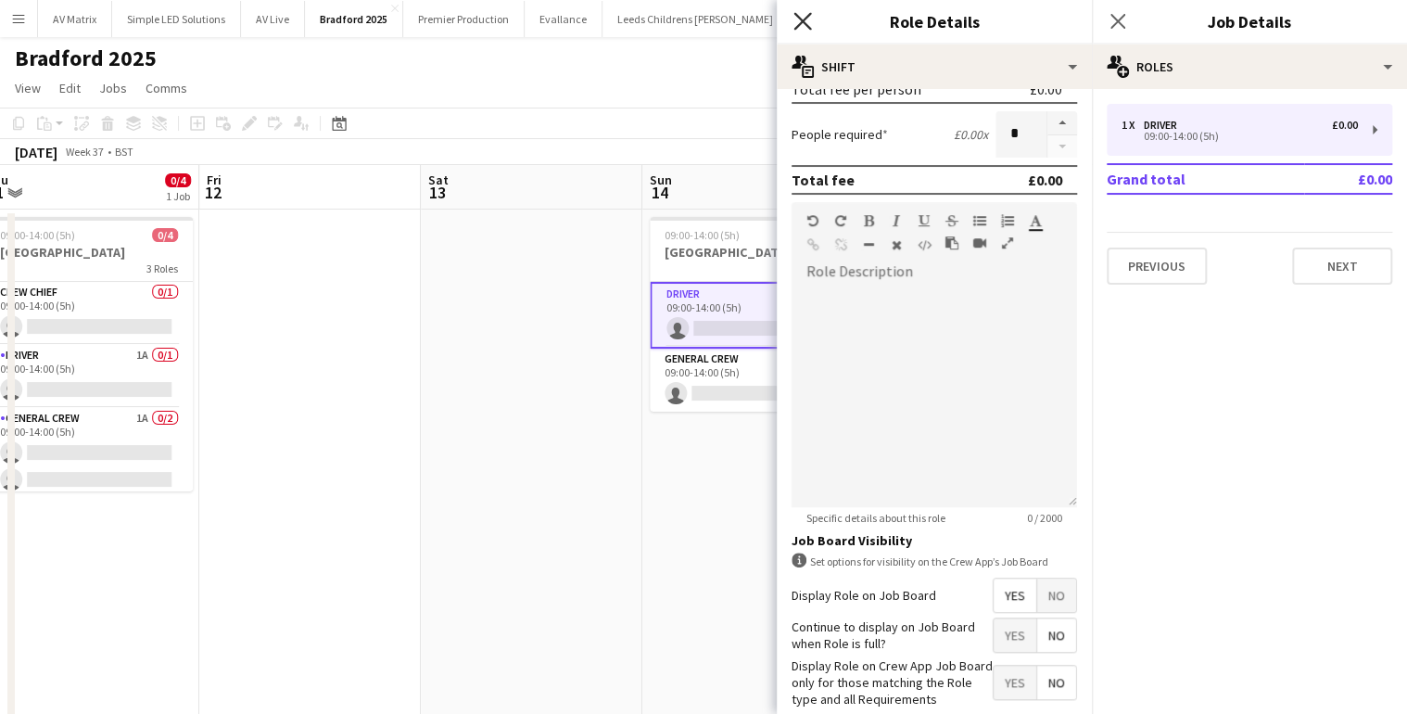
click at [801, 25] on icon "Close pop-in" at bounding box center [803, 21] width 18 height 18
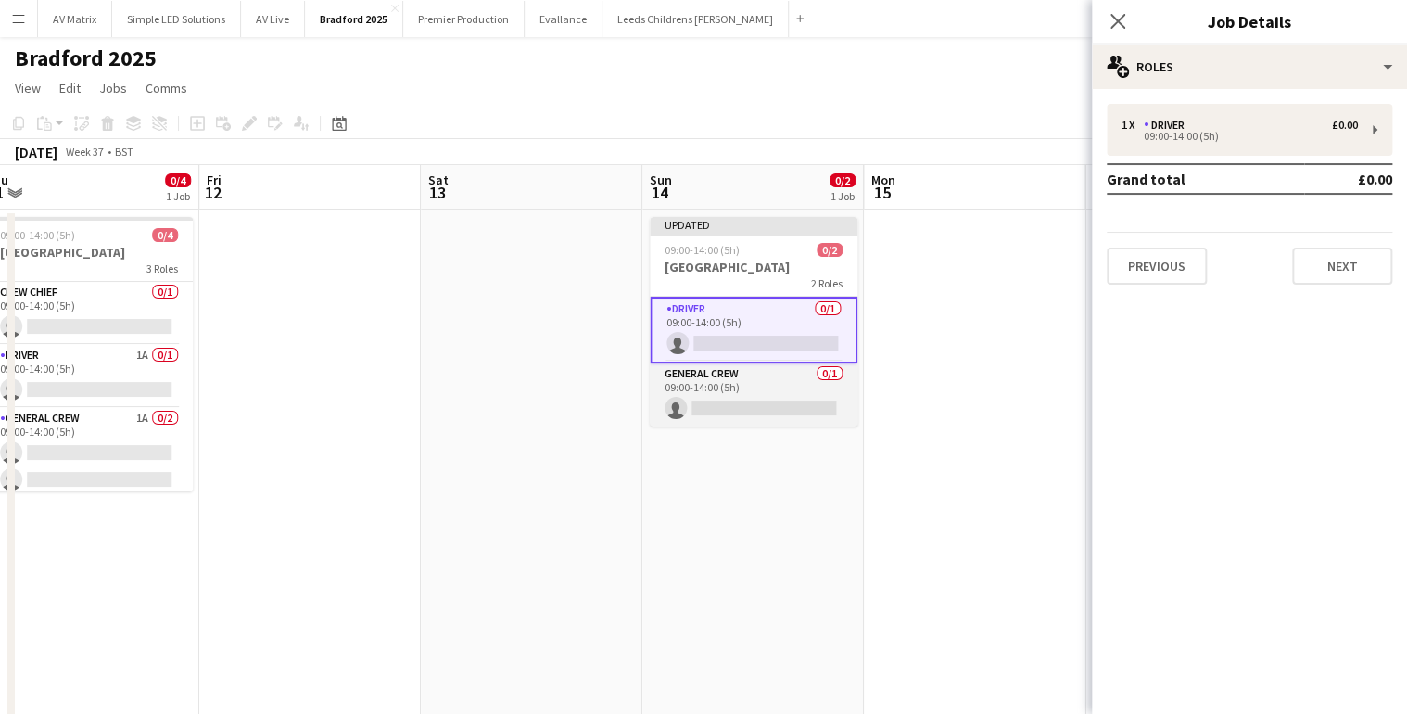
click at [804, 399] on app-card-role "General Crew 0/1 09:00-14:00 (5h) single-neutral-actions" at bounding box center [754, 394] width 208 height 63
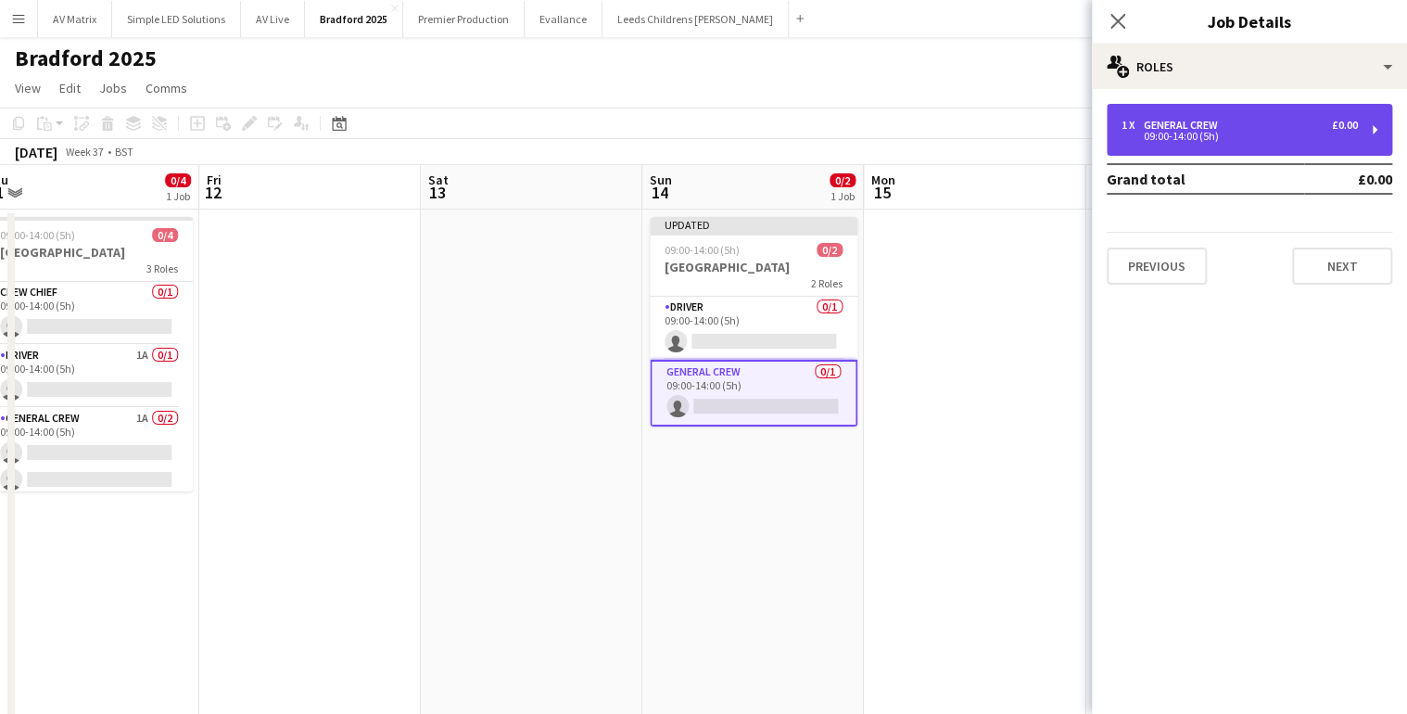
click at [1152, 134] on div "09:00-14:00 (5h)" at bounding box center [1240, 136] width 236 height 9
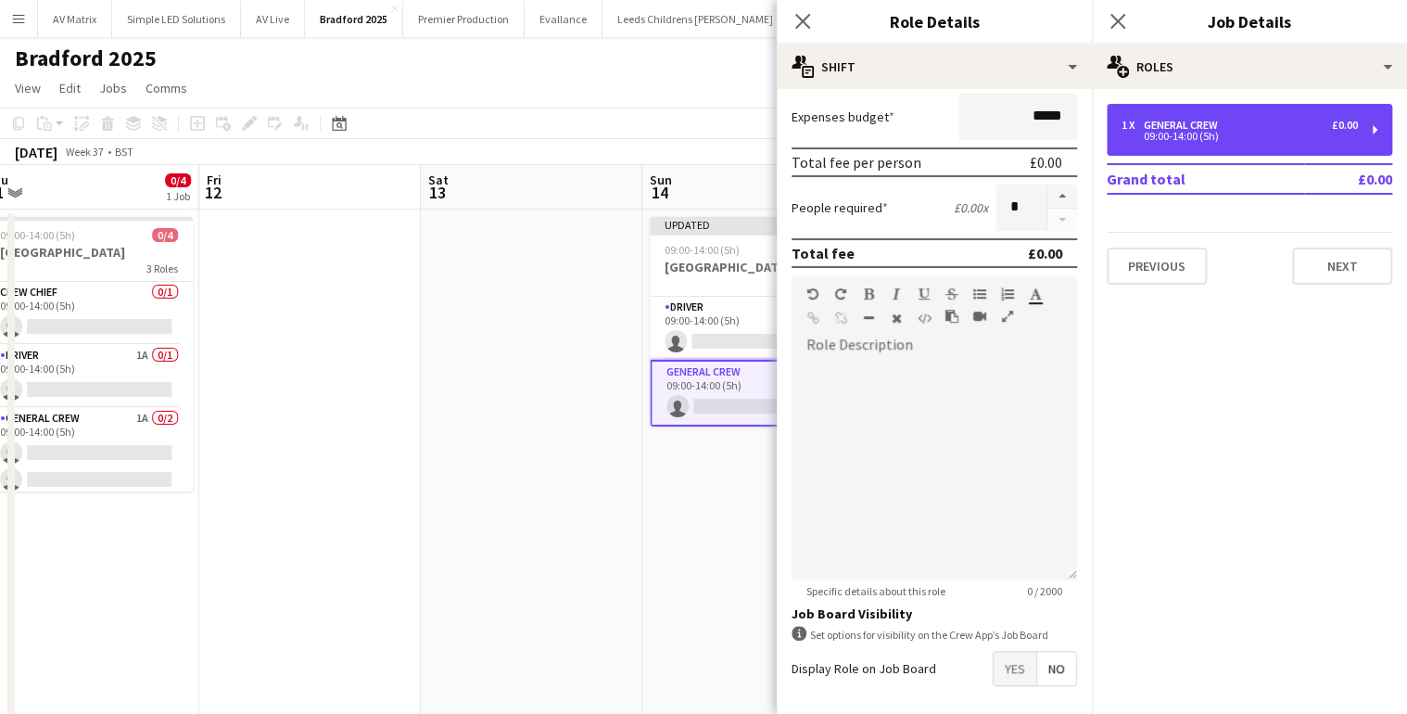
scroll to position [371, 0]
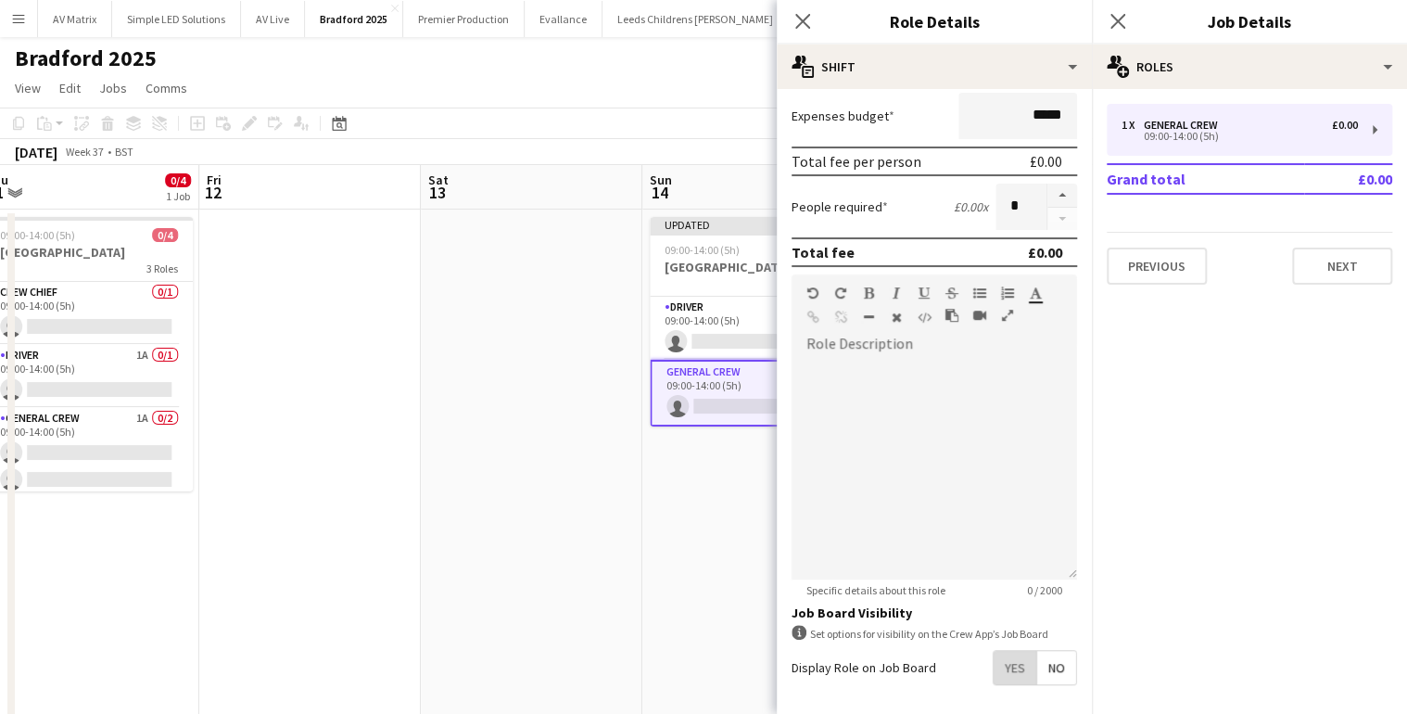
click at [1009, 667] on span "Yes" at bounding box center [1015, 667] width 43 height 33
click at [796, 16] on icon at bounding box center [803, 21] width 18 height 18
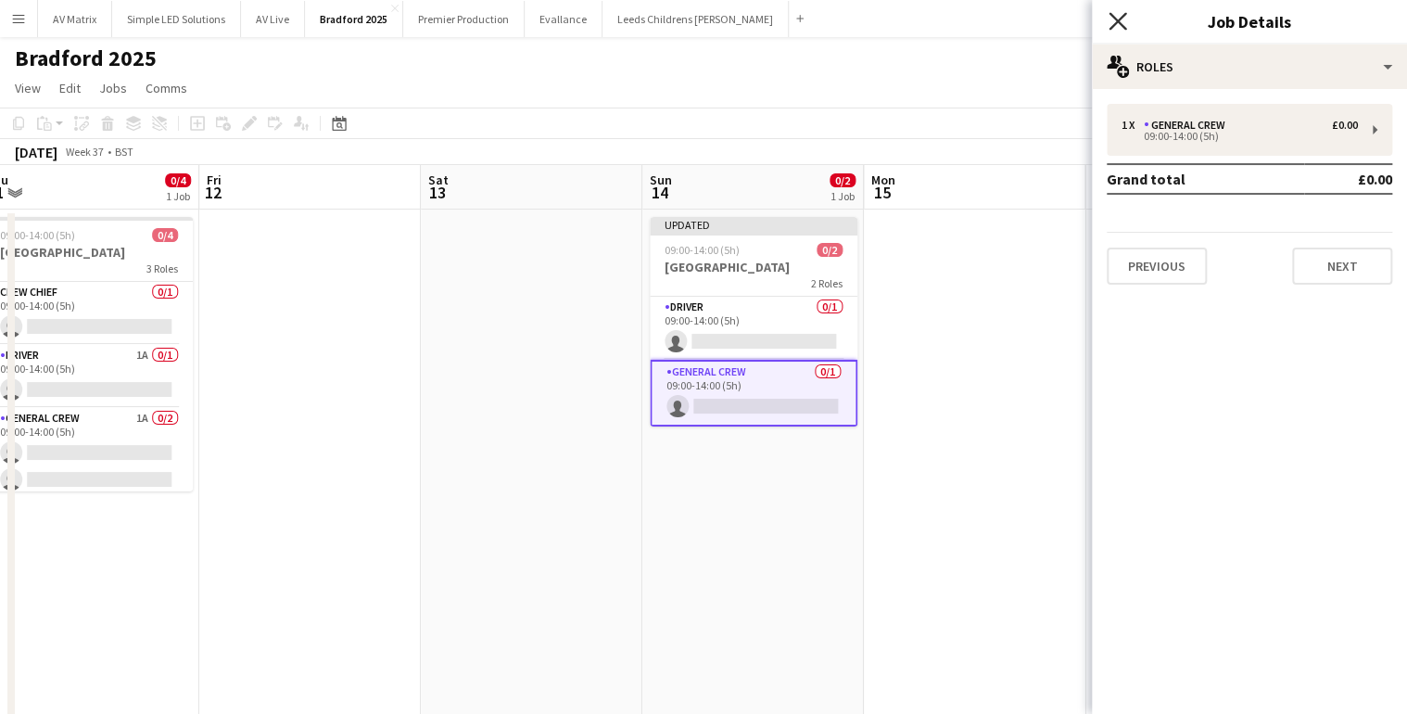
click at [1115, 22] on icon at bounding box center [1118, 21] width 18 height 18
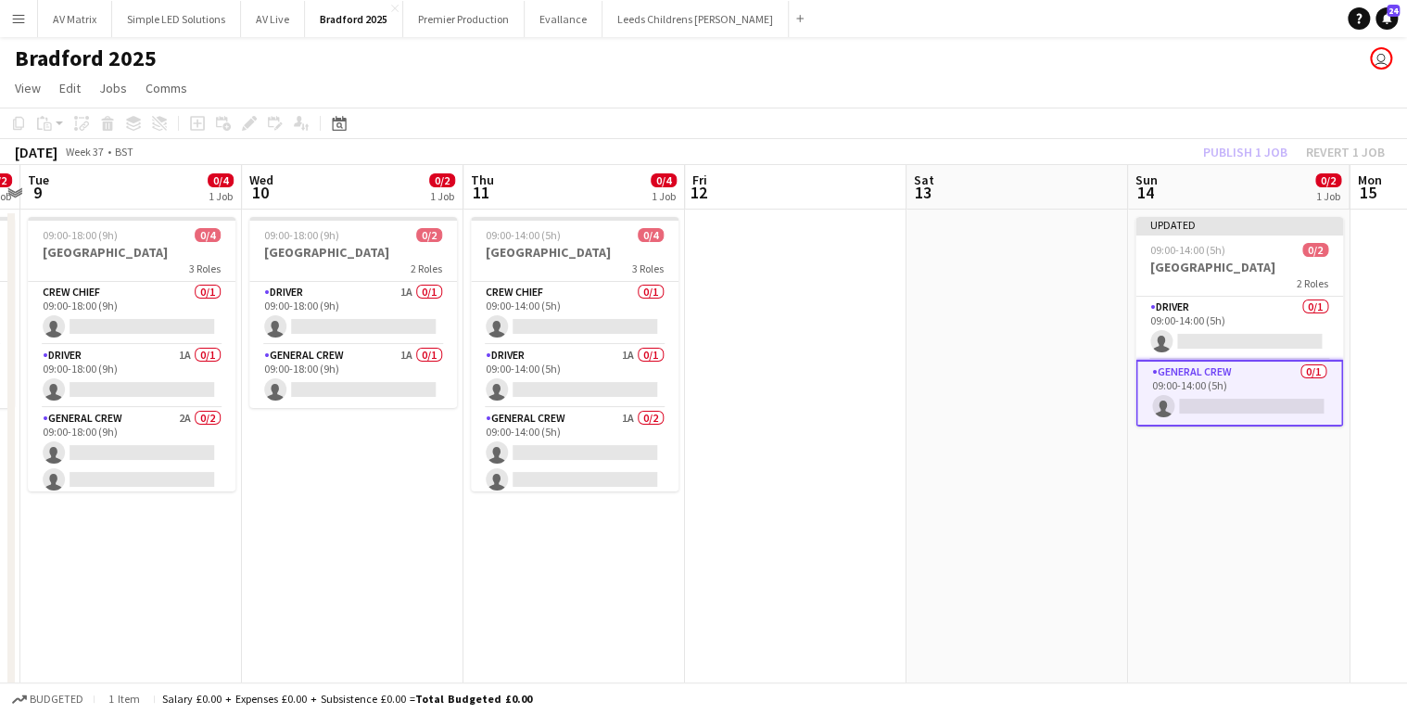
drag, startPoint x: 934, startPoint y: 553, endPoint x: 1121, endPoint y: 541, distance: 186.7
click at [1121, 541] on app-calendar-viewport "Sun 7 Mon 8 0/2 1 Job Tue 9 0/4 1 Job Wed 10 0/2 1 Job Thu 11 0/4 1 Job Fri 12 …" at bounding box center [703, 455] width 1407 height 580
click at [1249, 147] on div "Publish 1 job Revert 1 job" at bounding box center [1294, 152] width 226 height 24
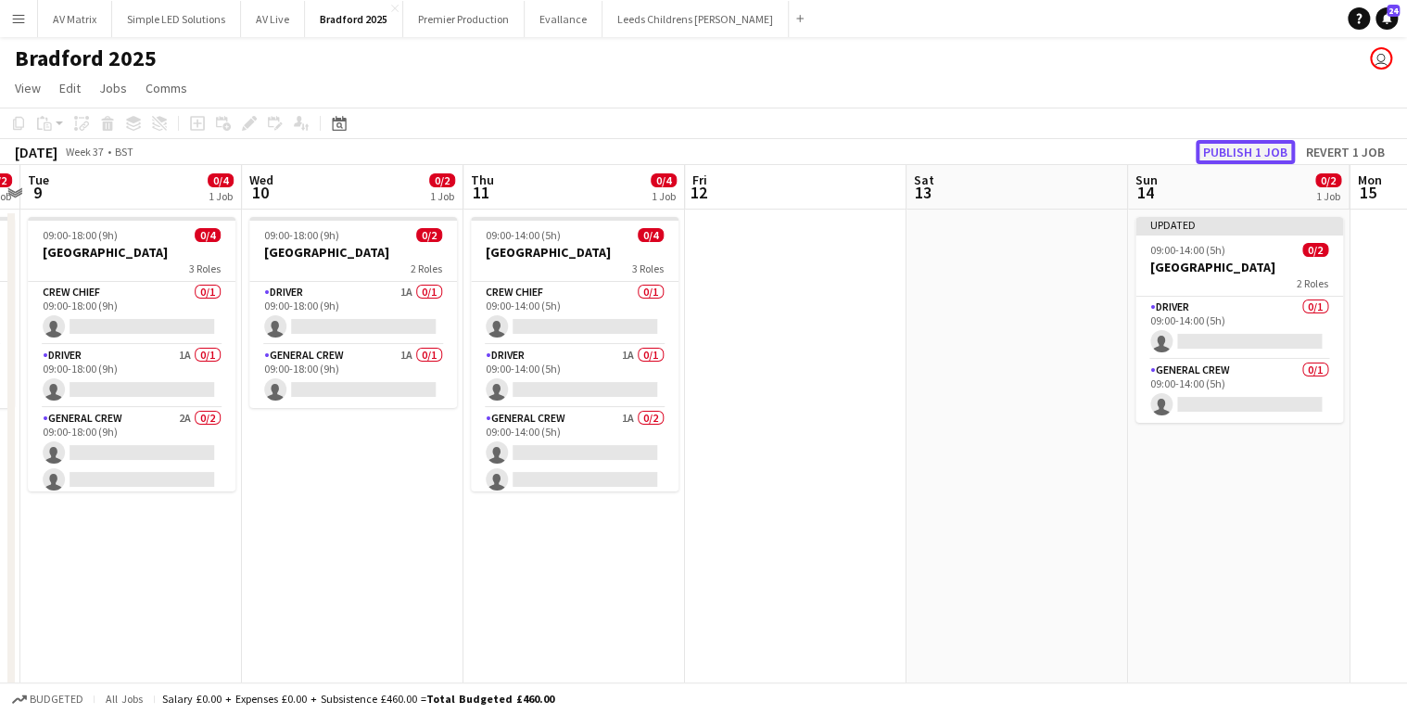
click at [1235, 146] on button "Publish 1 job" at bounding box center [1245, 152] width 99 height 24
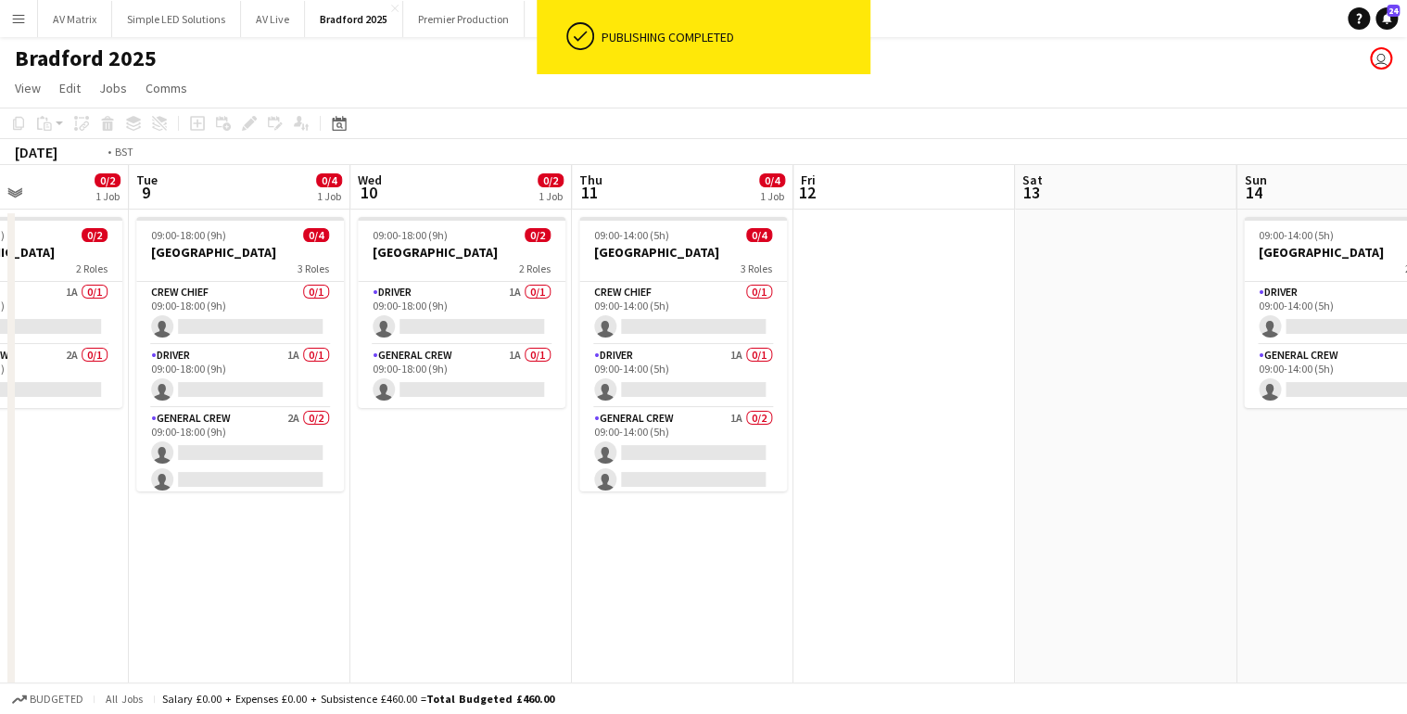
drag, startPoint x: 749, startPoint y: 567, endPoint x: 937, endPoint y: 561, distance: 188.3
click at [937, 561] on app-calendar-viewport "Sat 6 0/4 1 Job Sun 7 Mon 8 0/2 1 Job Tue 9 0/4 1 Job Wed 10 0/2 1 Job Thu 11 0…" at bounding box center [703, 455] width 1407 height 580
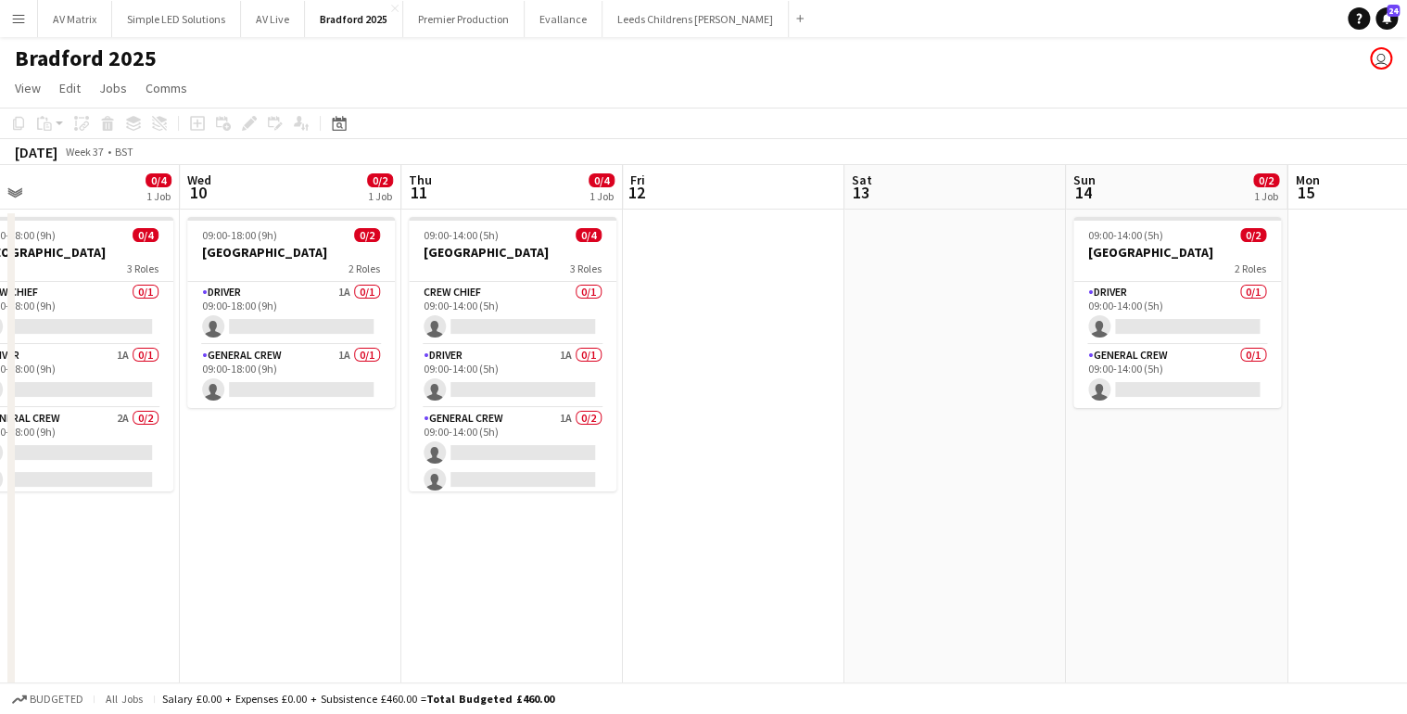
scroll to position [0, 707]
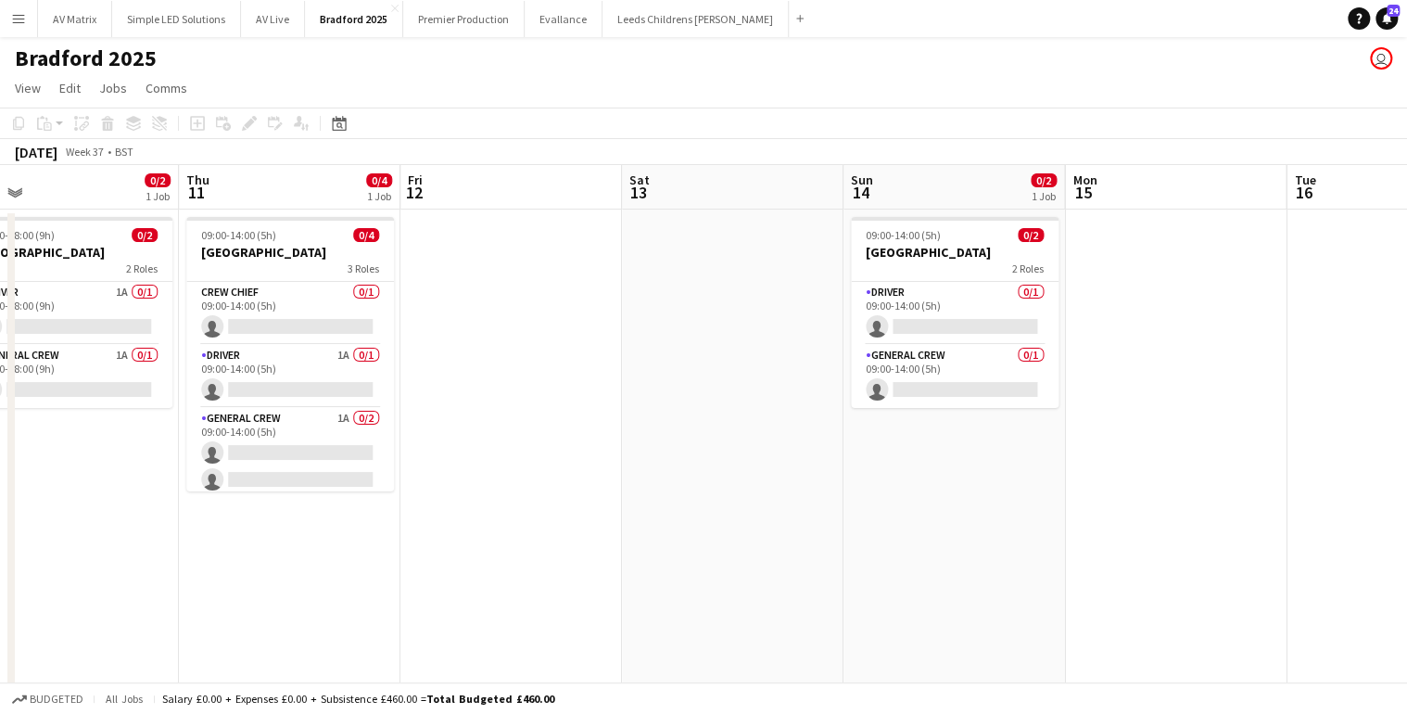
drag, startPoint x: 526, startPoint y: 483, endPoint x: 82, endPoint y: 485, distance: 444.1
click at [82, 485] on app-calendar-viewport "Sun 7 Mon 8 0/2 1 Job Tue 9 0/4 1 Job Wed 10 0/2 1 Job Thu 11 0/4 1 Job Fri 12 …" at bounding box center [703, 455] width 1407 height 580
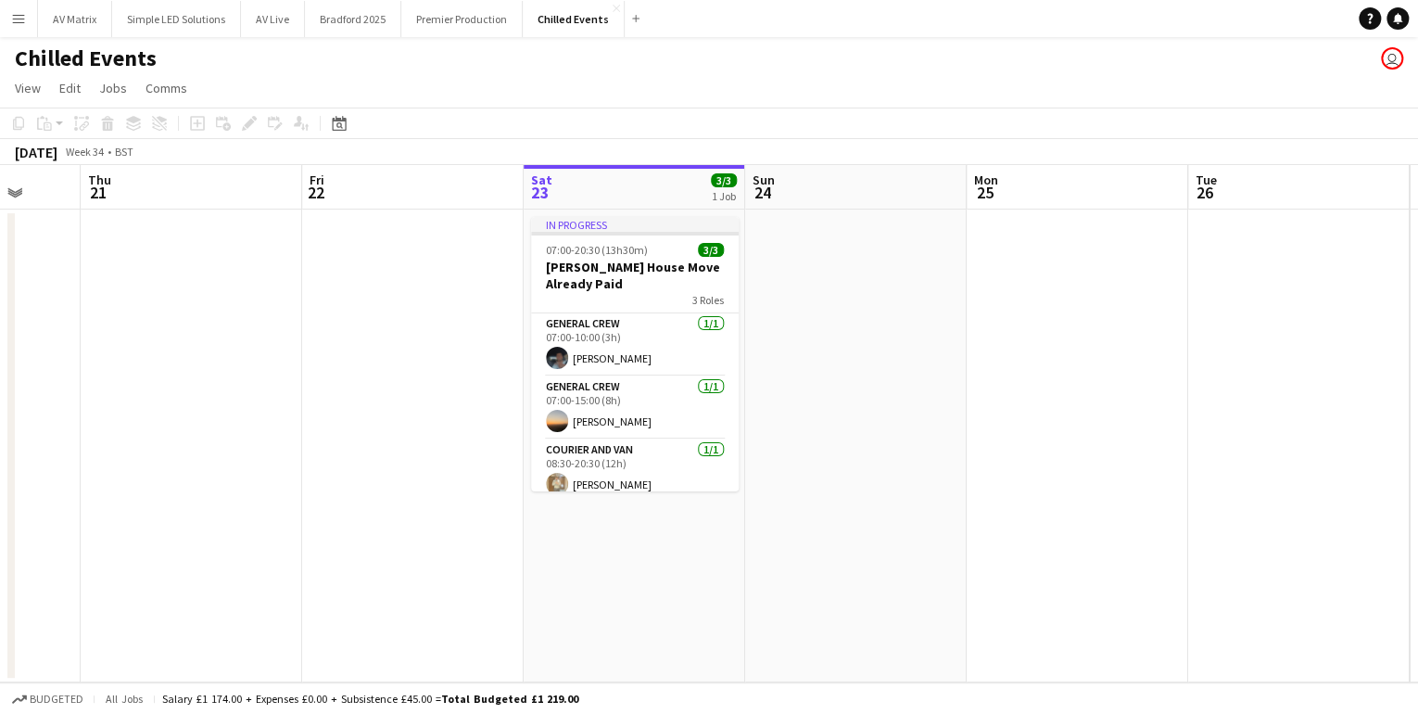
drag, startPoint x: 300, startPoint y: 557, endPoint x: 934, endPoint y: 546, distance: 634.2
click at [934, 546] on app-calendar-viewport "Tue 19 Wed 20 Thu 21 Fri 22 Sat 23 3/3 1 Job Sun 24 Mon 25 Tue 26 Wed 27 Thu 28…" at bounding box center [709, 423] width 1418 height 517
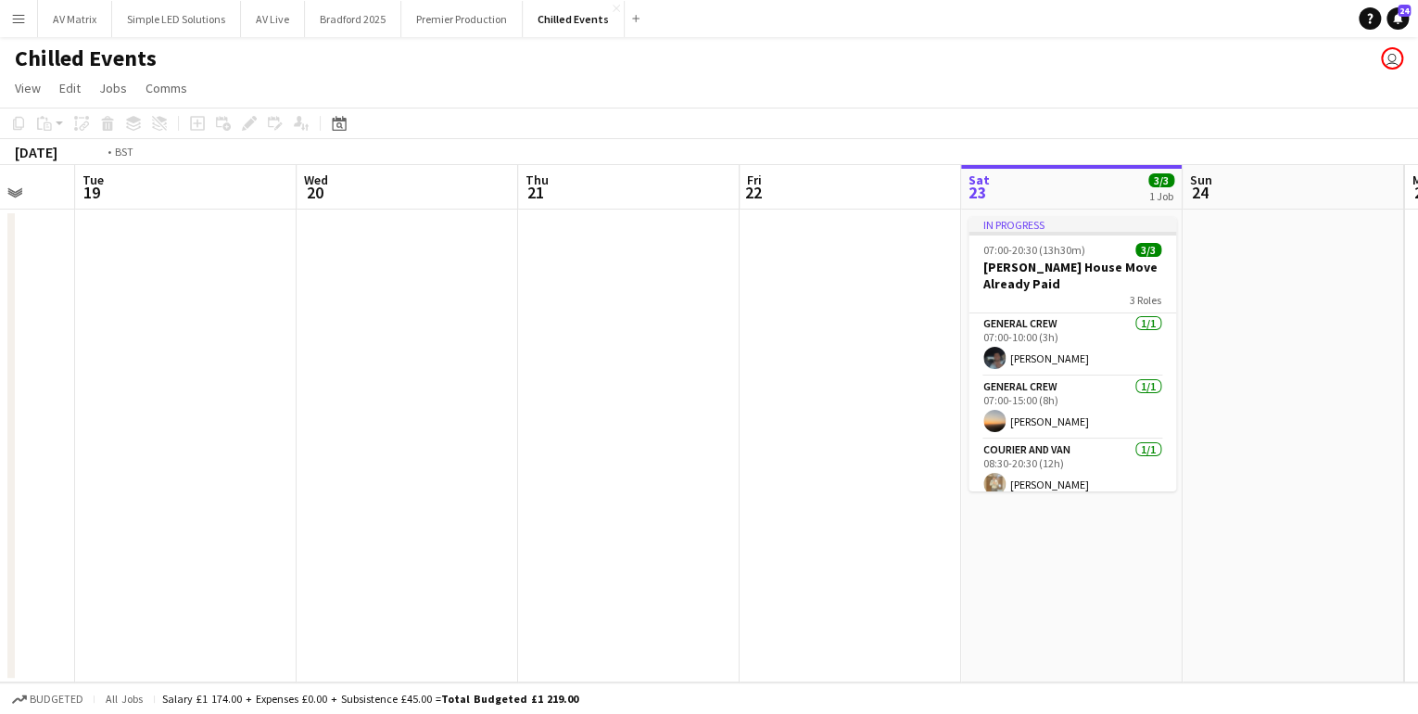
drag, startPoint x: 359, startPoint y: 567, endPoint x: 642, endPoint y: 551, distance: 283.2
click at [713, 535] on app-calendar-viewport "Sun 17 Mon 18 Tue 19 Wed 20 Thu 21 Fri 22 Sat 23 3/3 1 Job Sun 24 Mon 25 Tue 26…" at bounding box center [709, 423] width 1418 height 517
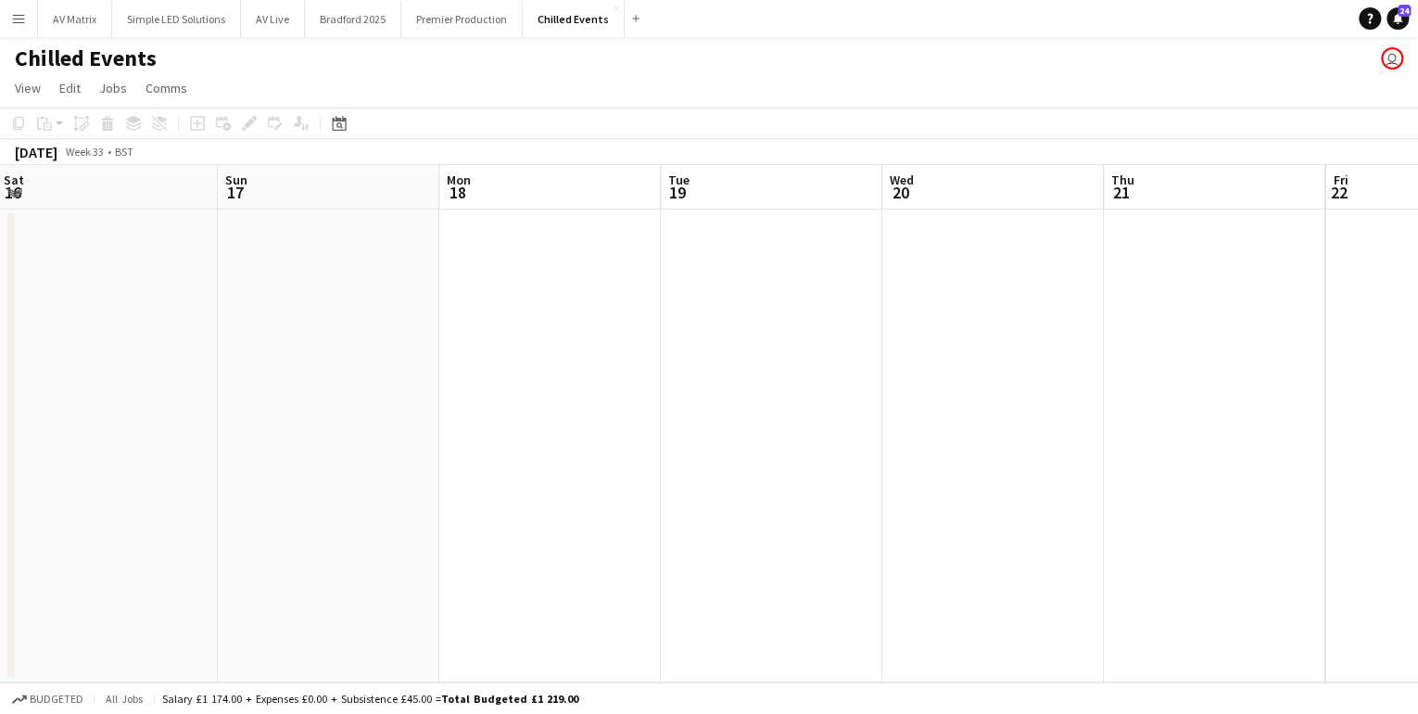
drag, startPoint x: 526, startPoint y: 540, endPoint x: 647, endPoint y: 538, distance: 121.5
click at [647, 538] on app-calendar-viewport "Thu 14 Fri 15 Sat 16 Sun 17 Mon 18 Tue 19 Wed 20 Thu 21 Fri 22 Sat 23 3/3 1 Job…" at bounding box center [709, 423] width 1418 height 517
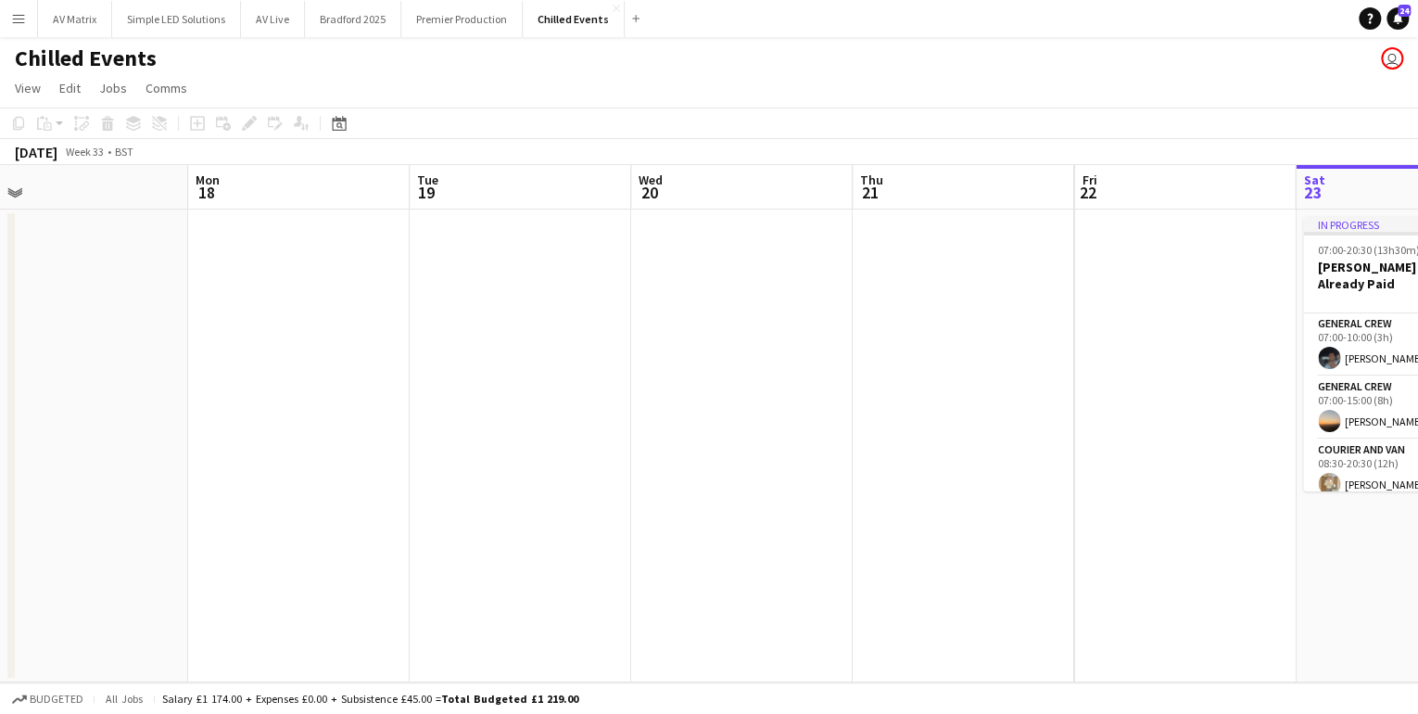
drag, startPoint x: 685, startPoint y: 538, endPoint x: 466, endPoint y: 536, distance: 218.8
click at [466, 536] on app-calendar-viewport "Thu 14 Fri 15 Sat 16 Sun 17 Mon 18 Tue 19 Wed 20 Thu 21 Fri 22 Sat 23 3/3 1 Job…" at bounding box center [709, 423] width 1418 height 517
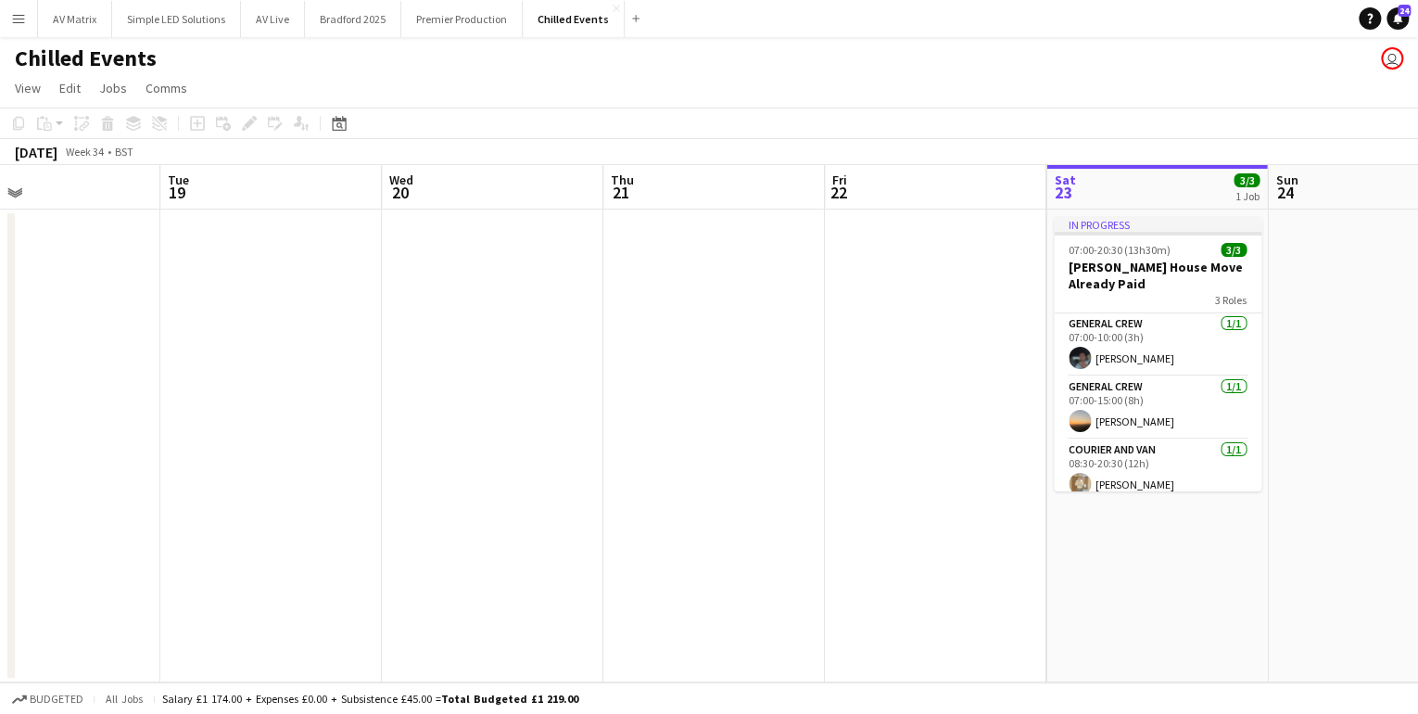
drag, startPoint x: 594, startPoint y: 503, endPoint x: 262, endPoint y: 486, distance: 332.4
click at [263, 486] on app-calendar-viewport "Fri 15 Sat 16 Sun 17 Mon 18 Tue 19 Wed 20 Thu 21 Fri 22 Sat 23 3/3 1 Job Sun 24…" at bounding box center [709, 423] width 1418 height 517
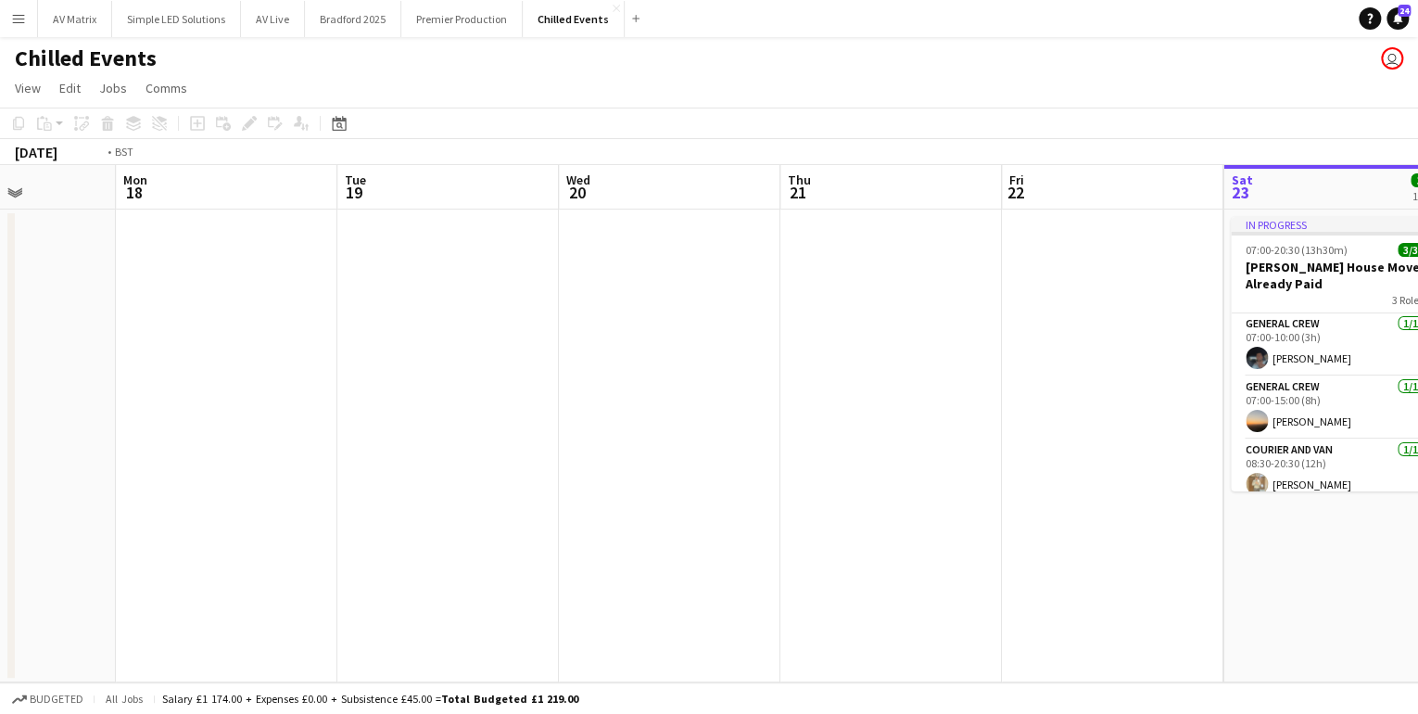
drag, startPoint x: 262, startPoint y: 486, endPoint x: 919, endPoint y: 486, distance: 656.4
click at [919, 486] on app-calendar-viewport "Fri 15 Sat 16 Sun 17 Mon 18 Tue 19 Wed 20 Thu 21 Fri 22 Sat 23 3/3 1 Job Sun 24…" at bounding box center [709, 423] width 1418 height 517
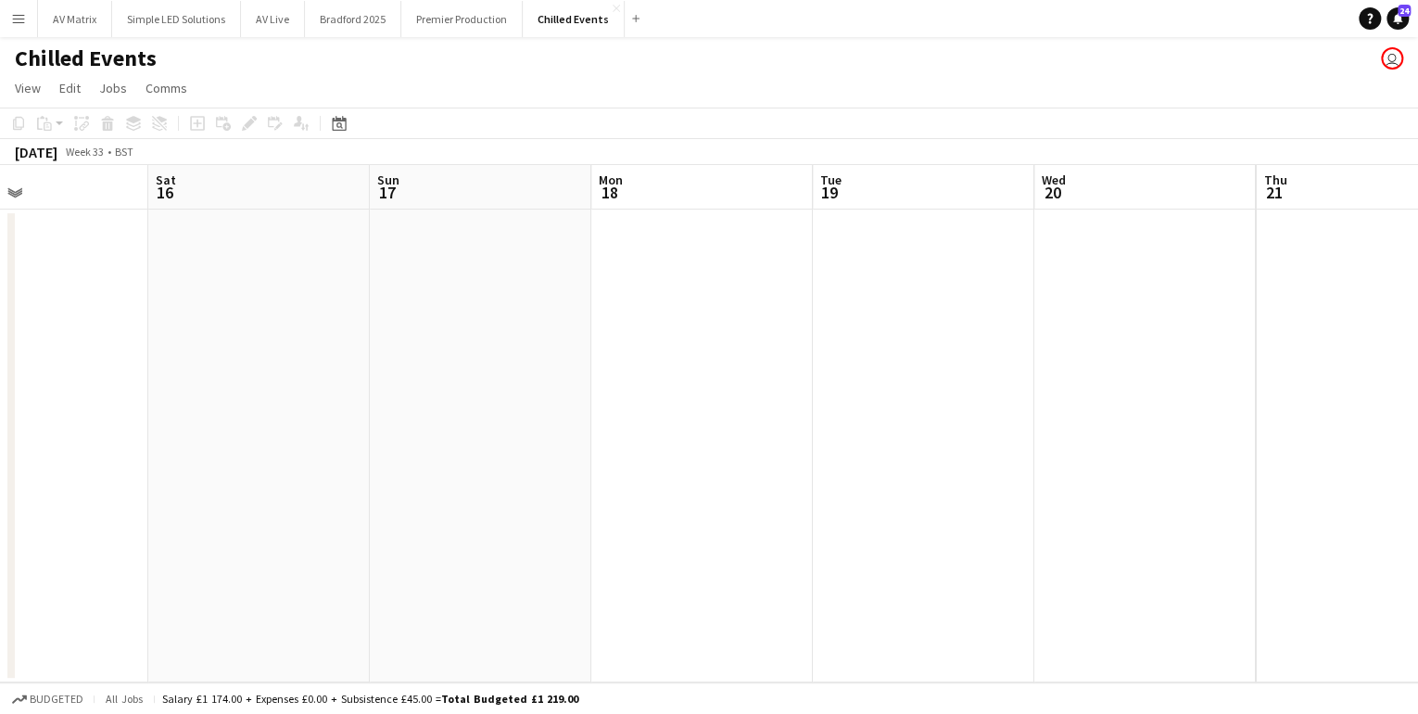
drag, startPoint x: 327, startPoint y: 494, endPoint x: 783, endPoint y: 484, distance: 456.2
click at [764, 479] on app-calendar-viewport "Wed 13 Thu 14 Fri 15 Sat 16 Sun 17 Mon 18 Tue 19 Wed 20 Thu 21 Fri 22 Sat 23 3/…" at bounding box center [709, 423] width 1418 height 517
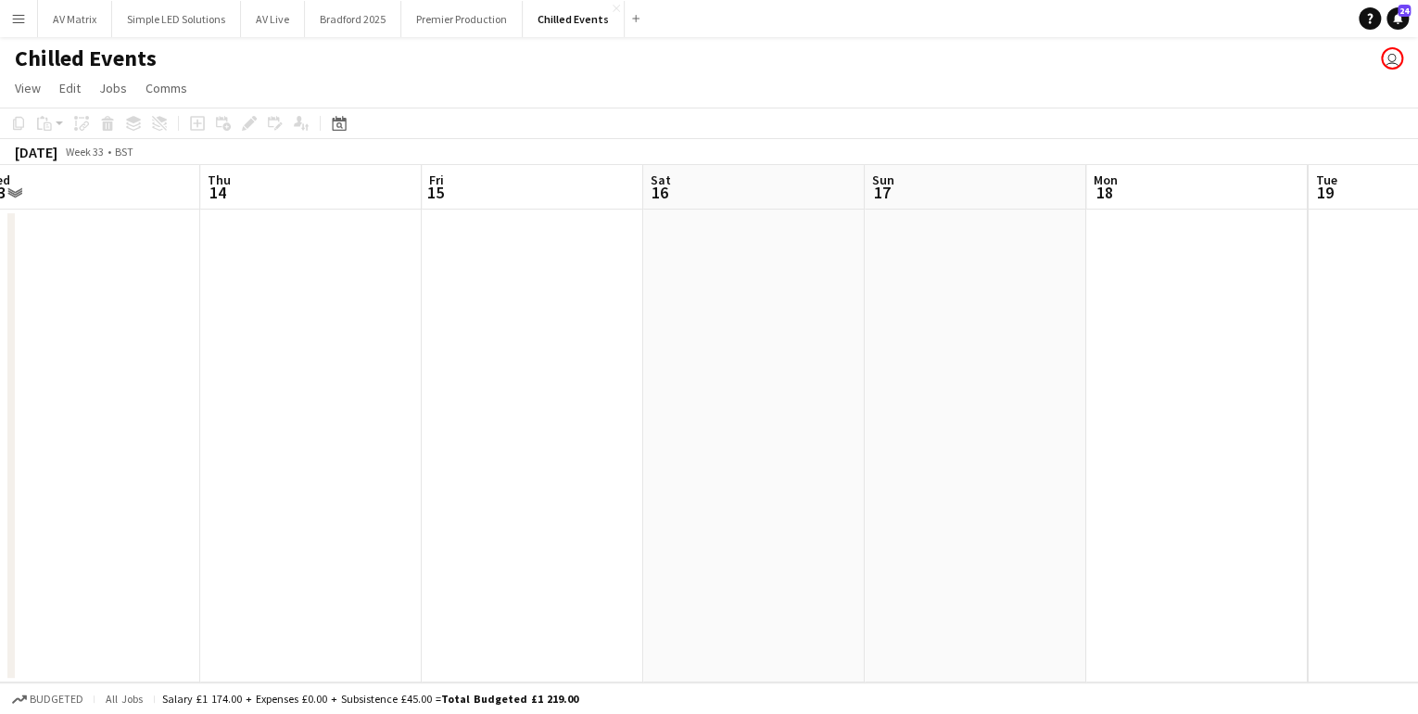
drag, startPoint x: 489, startPoint y: 505, endPoint x: 745, endPoint y: 489, distance: 257.3
click at [744, 489] on app-calendar-viewport "Mon 11 Tue 12 Wed 13 Thu 14 Fri 15 Sat 16 Sun 17 Mon 18 Tue 19 Wed 20 Thu 21 Fr…" at bounding box center [709, 423] width 1418 height 517
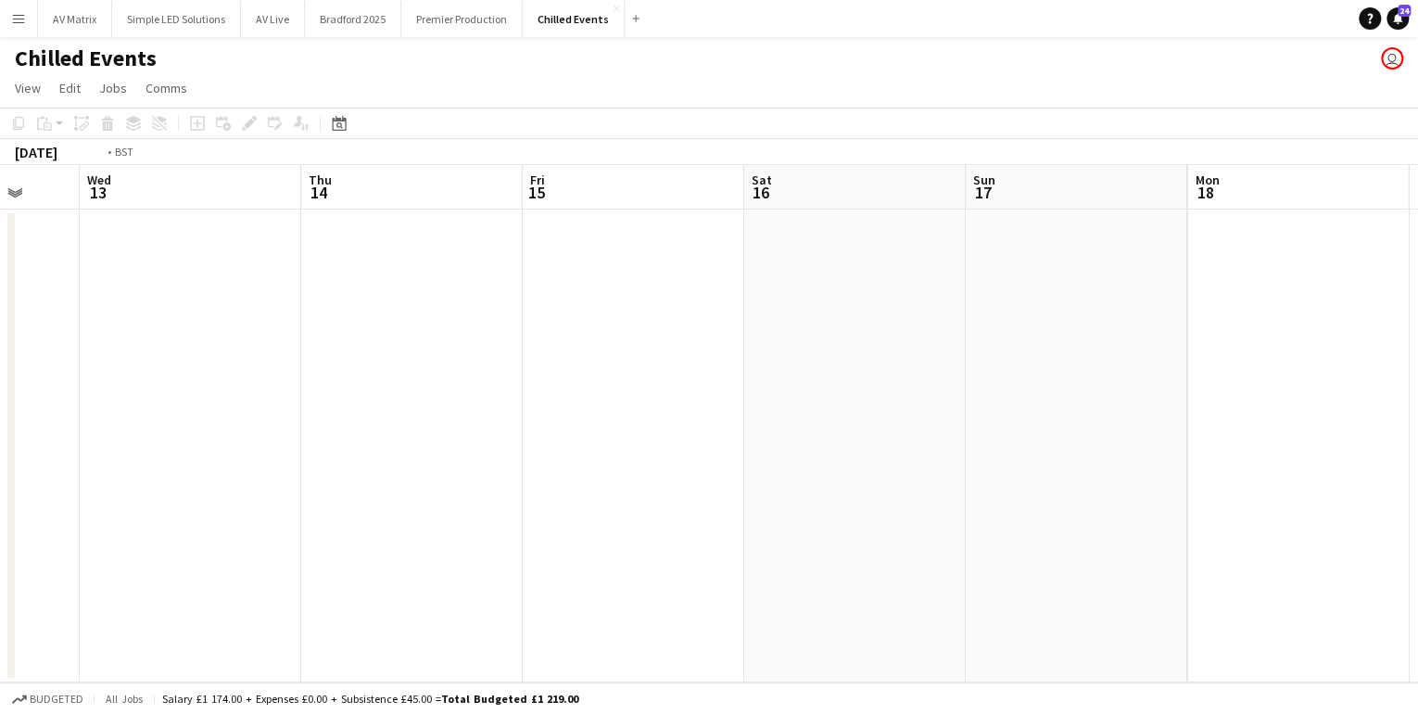
drag, startPoint x: 343, startPoint y: 506, endPoint x: 829, endPoint y: 495, distance: 485.9
click at [829, 495] on app-calendar-viewport "Sun 10 Mon 11 Tue 12 Wed 13 Thu 14 Fri 15 Sat 16 Sun 17 Mon 18 Tue 19 Wed 20 Th…" at bounding box center [709, 423] width 1418 height 517
drag, startPoint x: 1005, startPoint y: 490, endPoint x: 1071, endPoint y: 489, distance: 65.8
click at [1071, 489] on app-calendar-viewport "Wed 6 Thu 7 Fri 8 Sat 9 Sun 10 Mon 11 Tue 12 Wed 13 Thu 14 Fri 15 Sat 16 Sun 17" at bounding box center [709, 423] width 1418 height 517
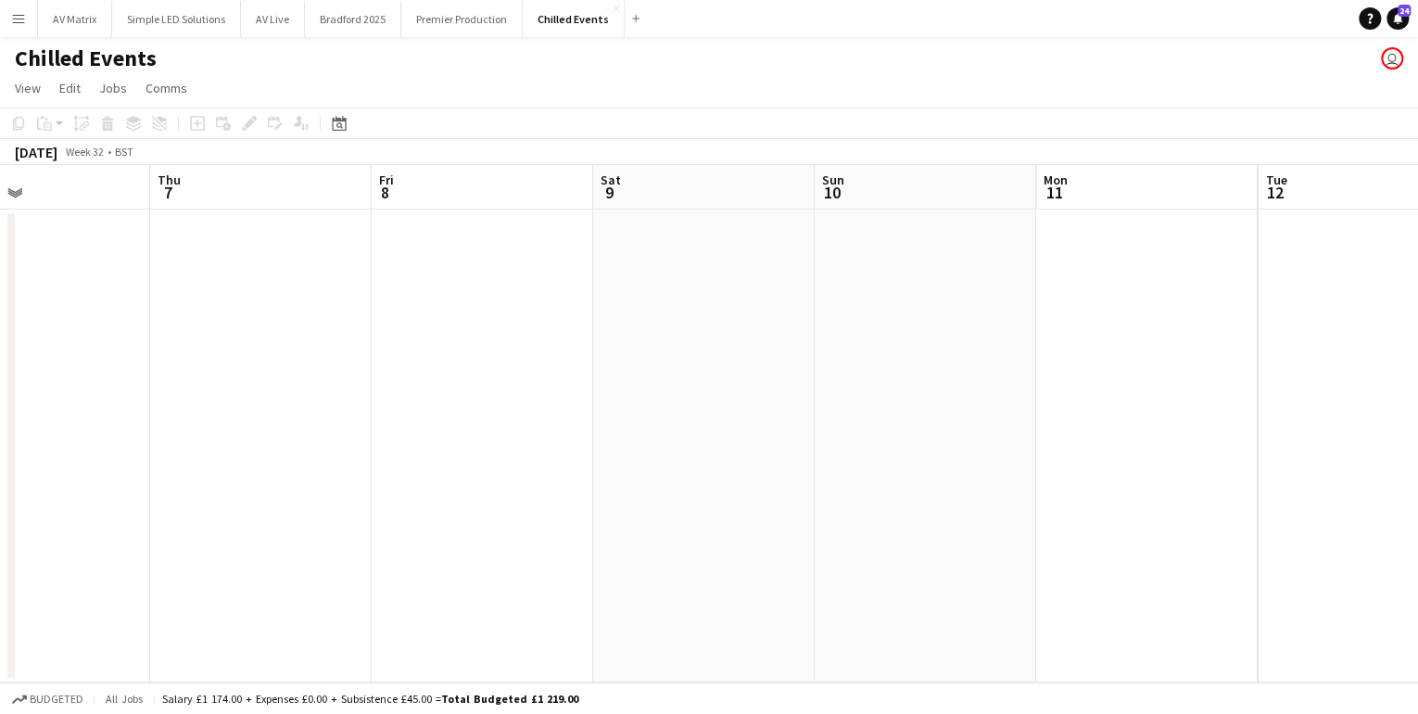
drag, startPoint x: 663, startPoint y: 496, endPoint x: 378, endPoint y: 512, distance: 285.0
click at [964, 485] on app-calendar-viewport "Mon 4 Tue 5 Wed 6 Thu 7 Fri 8 Sat 9 Sun 10 Mon 11 Tue 12 Wed 13 Thu 14 Fri 15" at bounding box center [709, 423] width 1418 height 517
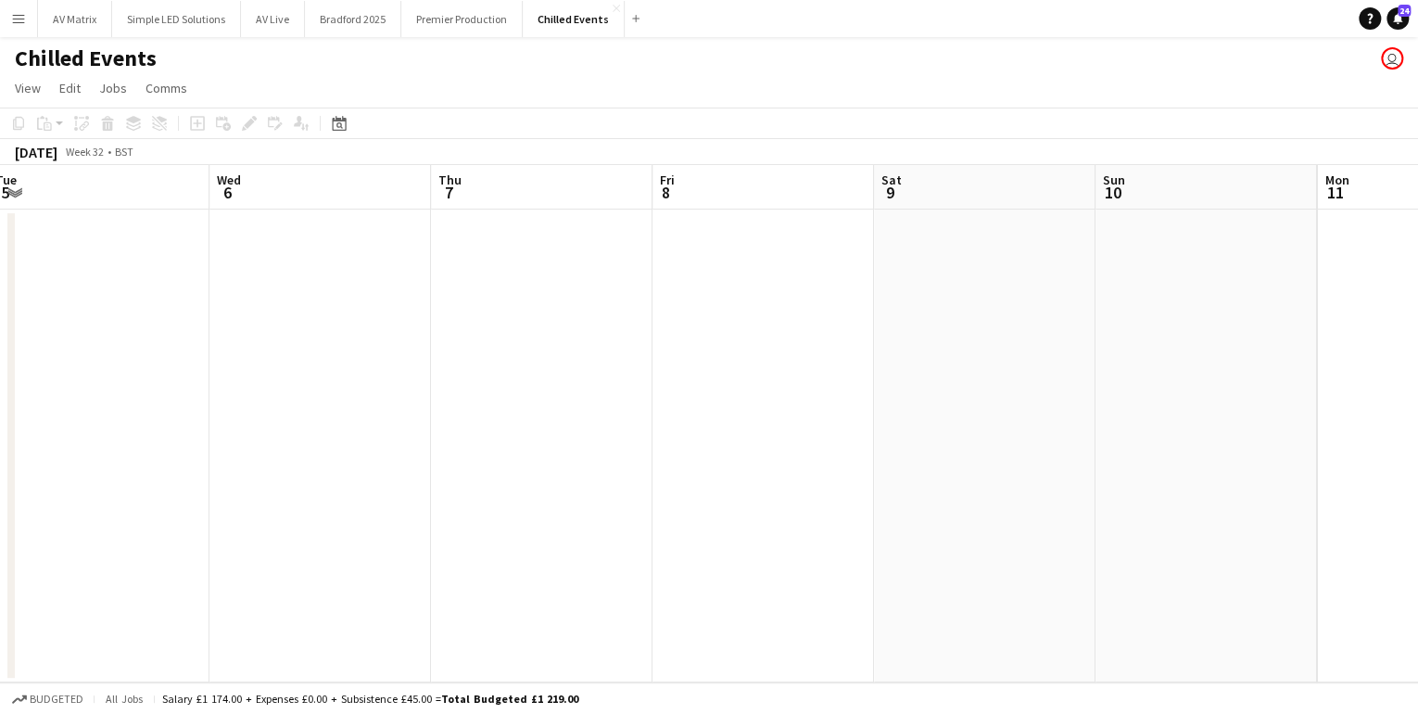
drag, startPoint x: 378, startPoint y: 512, endPoint x: 647, endPoint y: 484, distance: 270.3
click at [534, 490] on app-calendar-viewport "Sun 3 Mon 4 Tue 5 Wed 6 Thu 7 Fri 8 Sat 9 Sun 10 Mon 11 Tue 12 Wed 13 Thu 14" at bounding box center [709, 423] width 1418 height 517
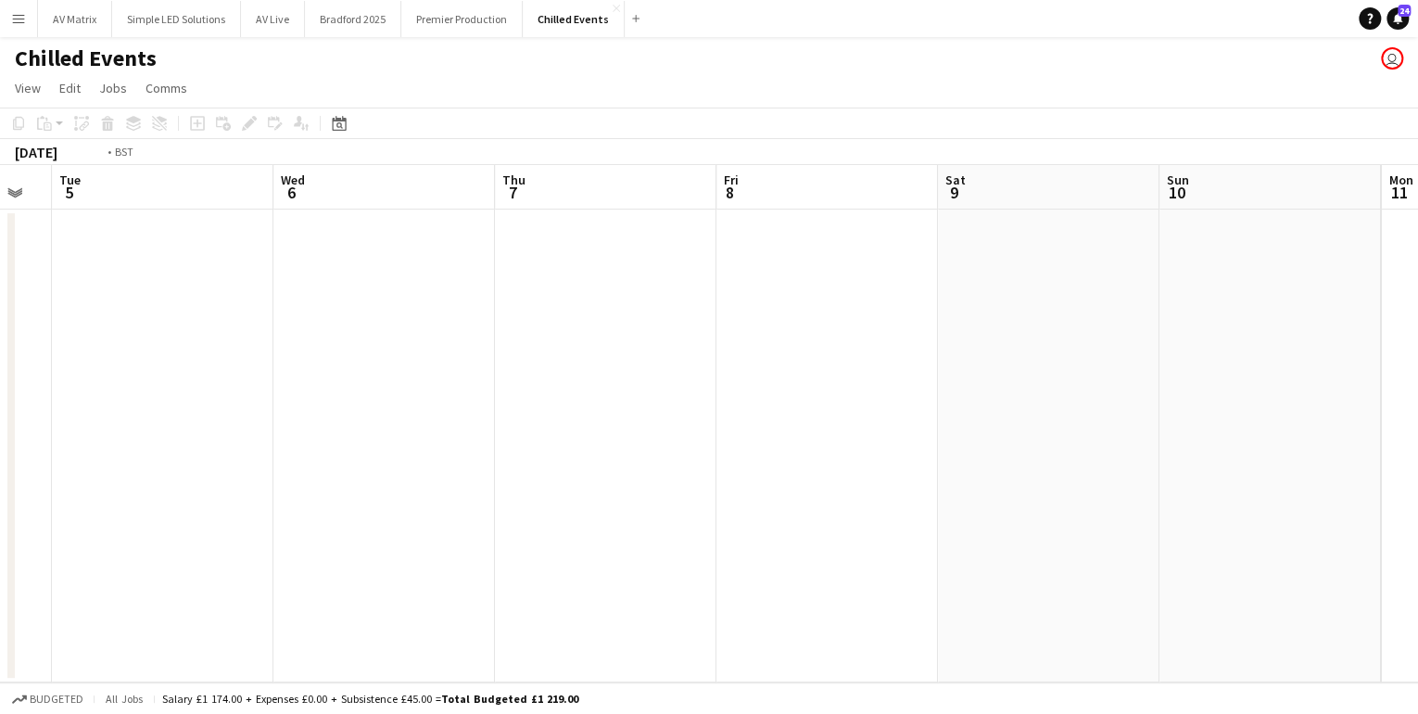
drag, startPoint x: 540, startPoint y: 497, endPoint x: 1276, endPoint y: 493, distance: 736.1
click at [1417, 489] on html "Menu Boards Boards Boards All jobs Status Workforce Workforce My Workforce Recr…" at bounding box center [709, 357] width 1418 height 714
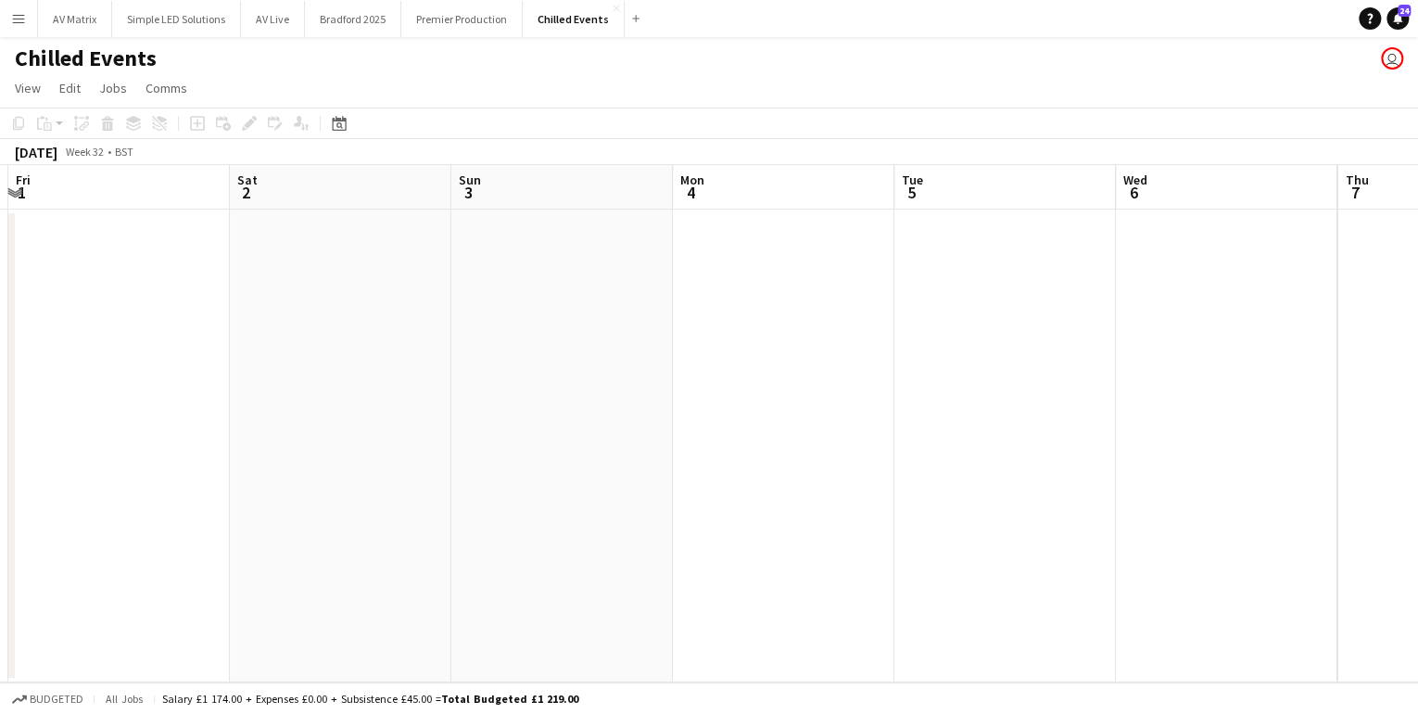
drag, startPoint x: 520, startPoint y: 486, endPoint x: 970, endPoint y: 486, distance: 449.6
click at [934, 486] on app-calendar-viewport "Wed 30 1/1 1 Job Thu 31 Fri 1 Sat 2 Sun 3 Mon 4 Tue 5 Wed 6 Thu 7 Fri 8 Sat 9 S…" at bounding box center [709, 423] width 1418 height 517
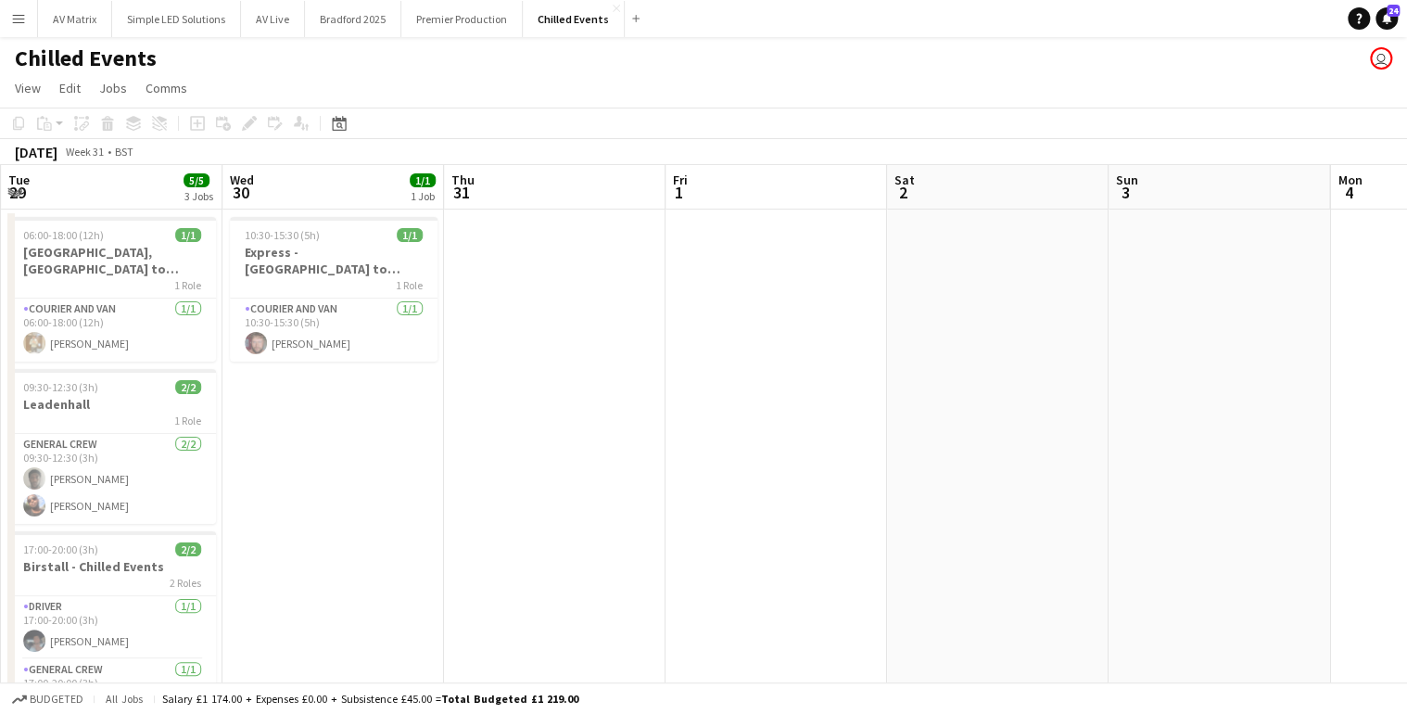
drag, startPoint x: 319, startPoint y: 502, endPoint x: 414, endPoint y: 488, distance: 96.6
click at [414, 488] on app-calendar-viewport "Sun 27 Mon 28 Tue 29 5/5 3 Jobs Wed 30 1/1 1 Job Thu 31 Fri 1 Sat 2 Sun 3 Mon 4…" at bounding box center [703, 473] width 1407 height 616
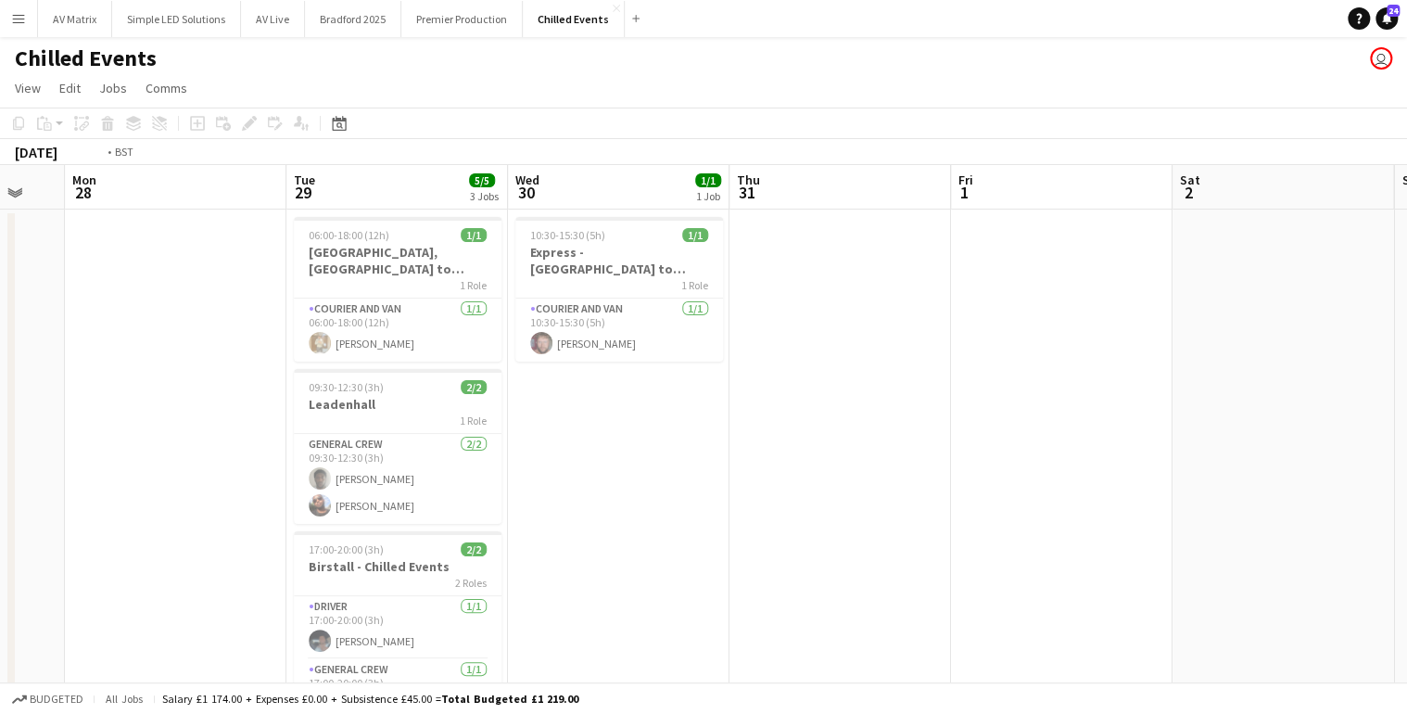
drag, startPoint x: 378, startPoint y: 488, endPoint x: 653, endPoint y: 483, distance: 274.5
click at [657, 481] on app-calendar-viewport "Sat 26 2/2 2 Jobs Sun 27 Mon 28 Tue 29 5/5 3 Jobs Wed 30 1/1 1 Job Thu 31 Fri 1…" at bounding box center [703, 473] width 1407 height 616
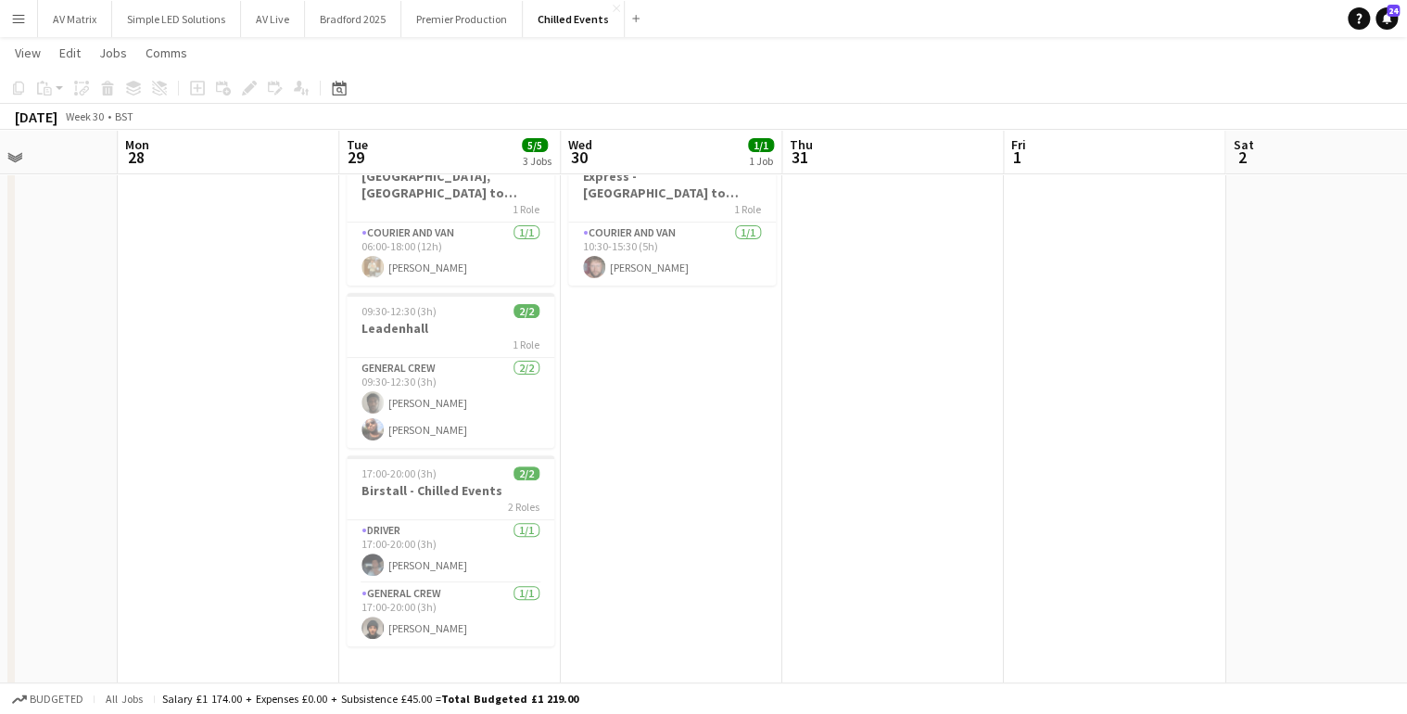
scroll to position [0, 519]
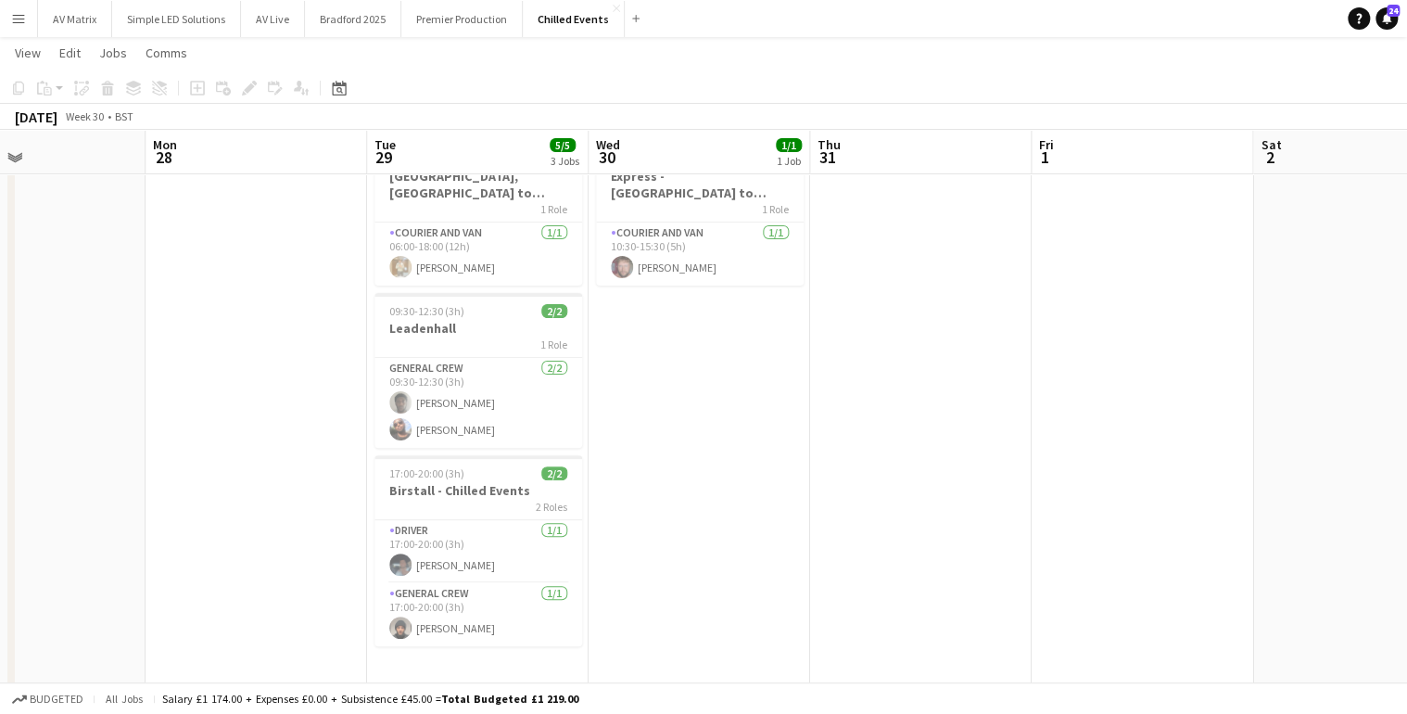
drag, startPoint x: 561, startPoint y: 490, endPoint x: 649, endPoint y: 474, distance: 89.6
click at [649, 474] on app-calendar-viewport "Fri 25 1/1 1 Job Sat 26 2/2 2 Jobs Sun 27 Mon 28 Tue 29 5/5 3 Jobs Wed 30 1/1 1…" at bounding box center [703, 351] width 1407 height 706
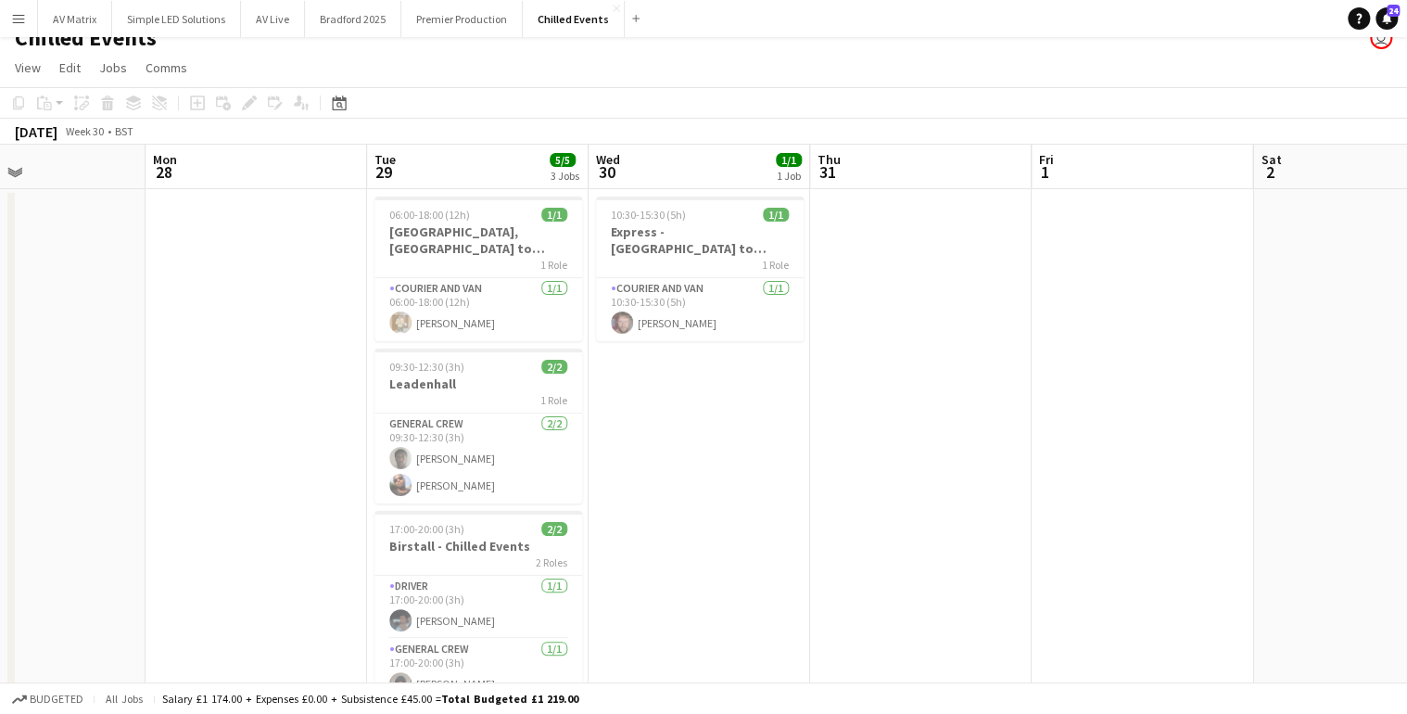
scroll to position [0, 0]
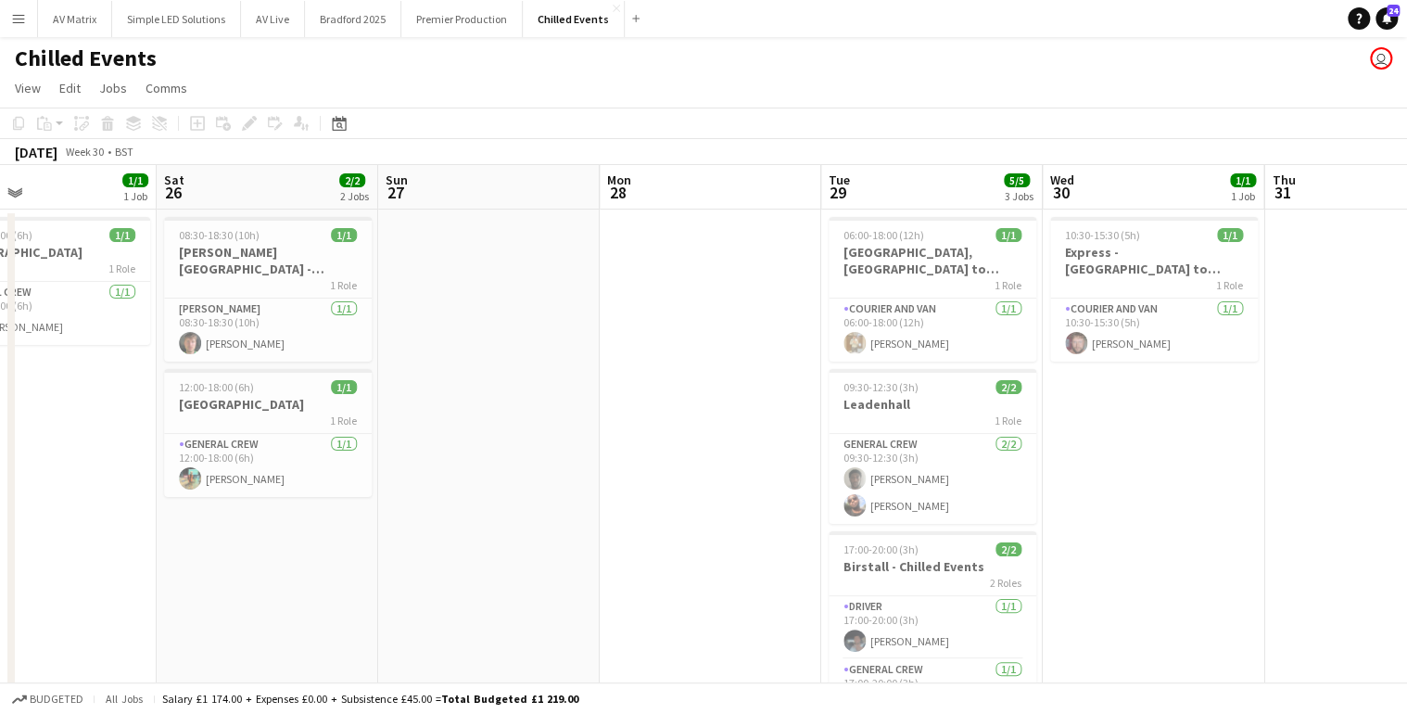
drag, startPoint x: 615, startPoint y: 514, endPoint x: 1041, endPoint y: 497, distance: 426.8
click at [1068, 489] on app-calendar-viewport "Wed 23 1/1 1 Job Thu 24 1/1 1 Job Fri 25 1/1 1 Job Sat 26 2/2 2 Jobs Sun 27 Mon…" at bounding box center [703, 473] width 1407 height 616
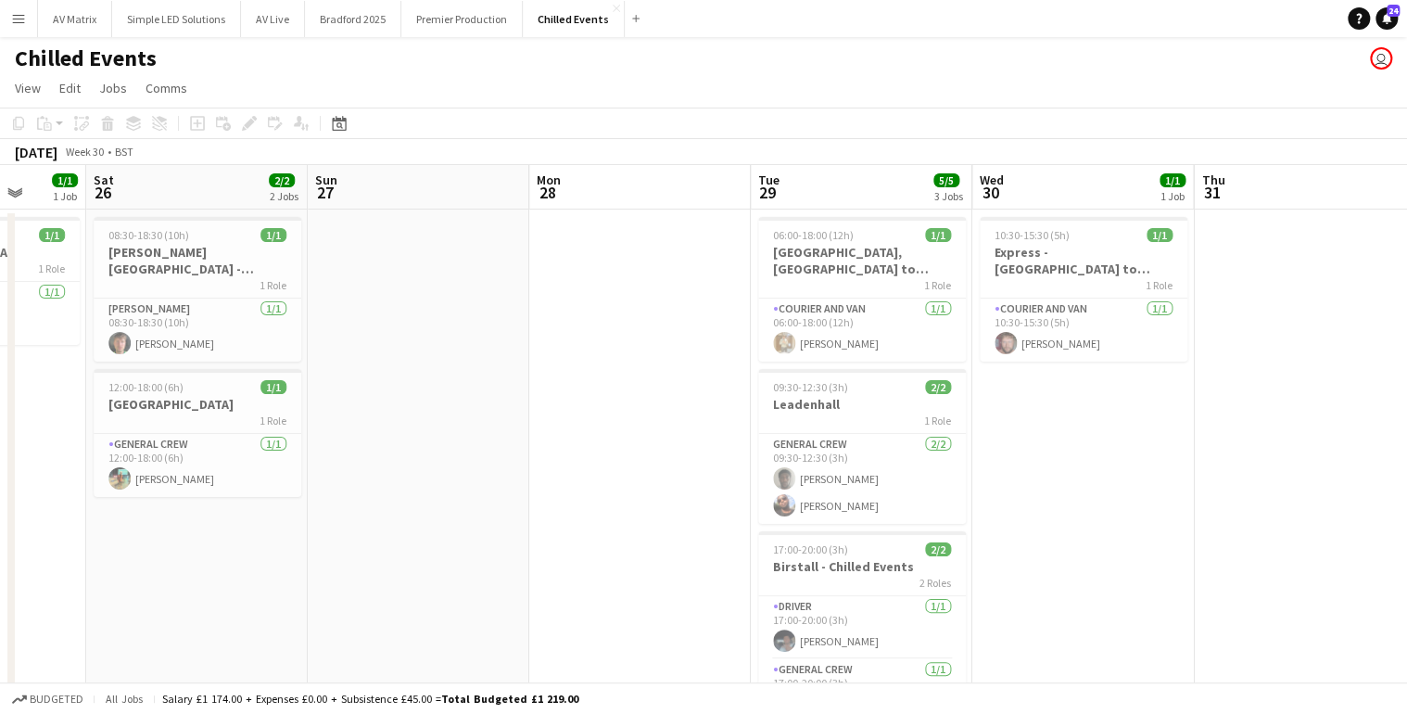
drag, startPoint x: 420, startPoint y: 606, endPoint x: 518, endPoint y: 597, distance: 98.7
click at [518, 597] on app-calendar-viewport "Wed 23 1/1 1 Job Thu 24 1/1 1 Job Fri 25 1/1 1 Job Sat 26 2/2 2 Jobs Sun 27 Mon…" at bounding box center [703, 473] width 1407 height 616
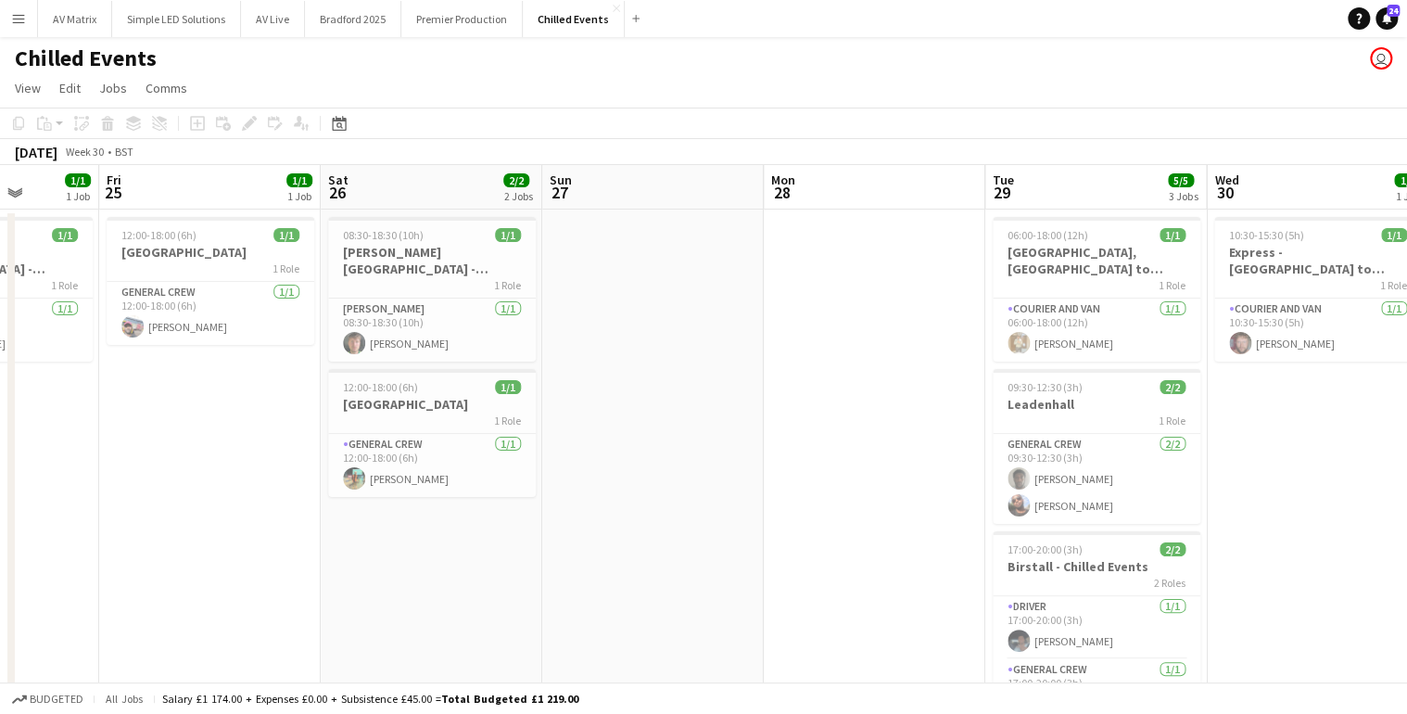
drag, startPoint x: 411, startPoint y: 586, endPoint x: 616, endPoint y: 566, distance: 205.8
click at [616, 566] on app-calendar-viewport "Tue 22 Wed 23 1/1 1 Job Thu 24 1/1 1 Job Fri 25 1/1 1 Job Sat 26 2/2 2 Jobs Sun…" at bounding box center [703, 473] width 1407 height 616
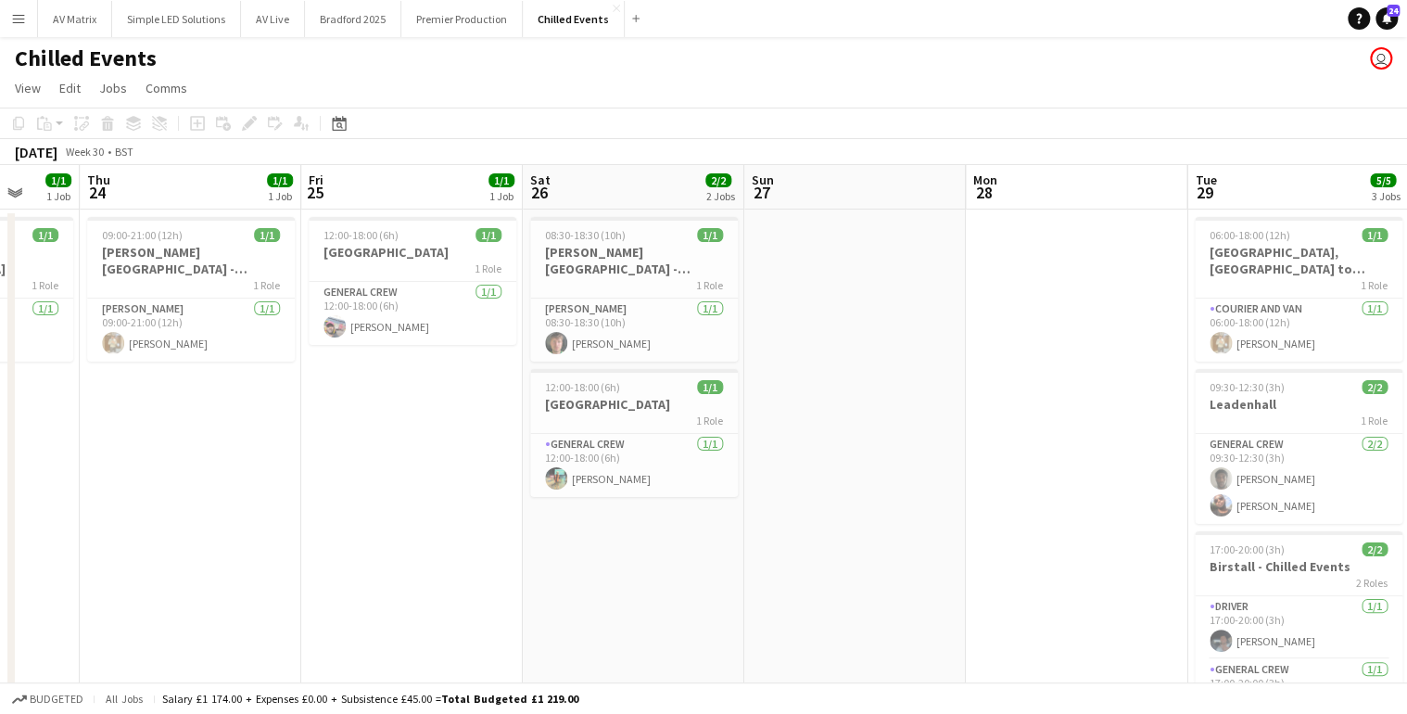
drag, startPoint x: 710, startPoint y: 563, endPoint x: 778, endPoint y: 562, distance: 67.7
click at [778, 562] on app-calendar-viewport "Mon 21 Tue 22 Wed 23 1/1 1 Job Thu 24 1/1 1 Job Fri 25 1/1 1 Job Sat 26 2/2 2 J…" at bounding box center [703, 473] width 1407 height 616
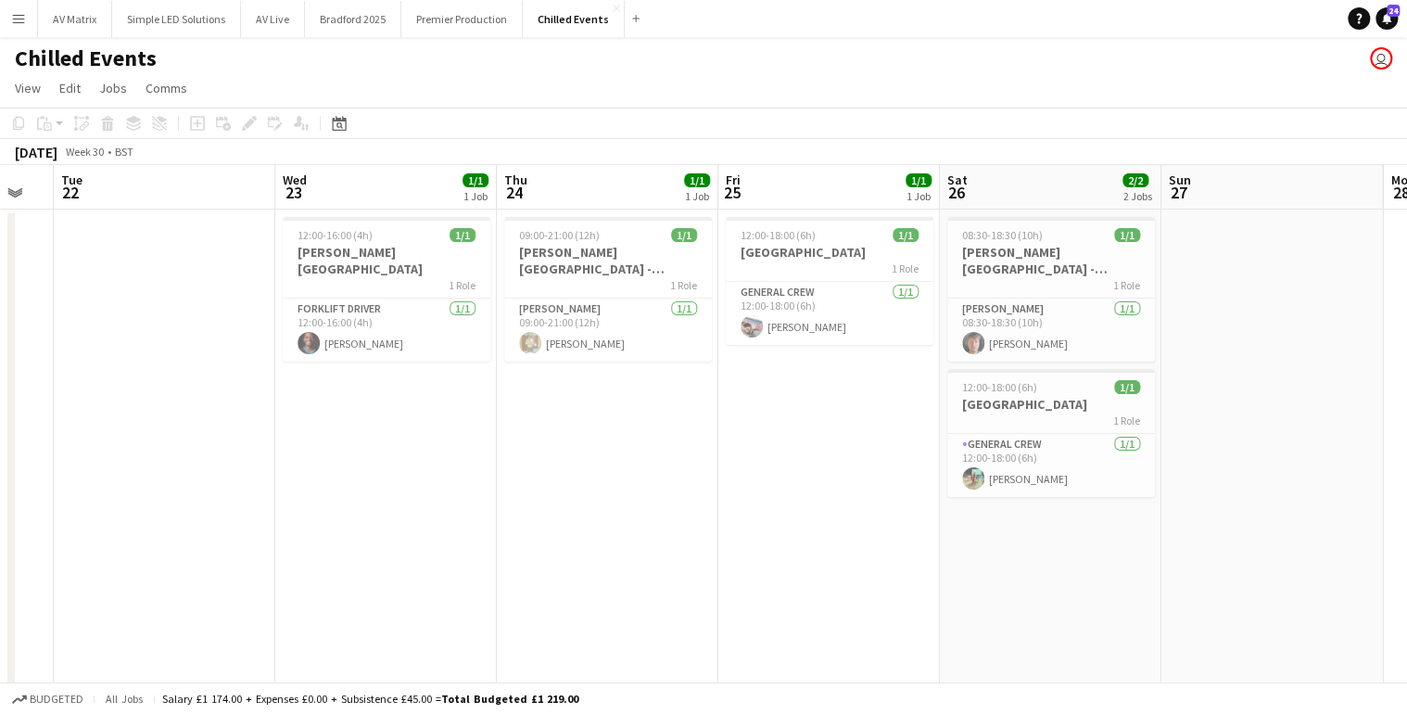
drag, startPoint x: 424, startPoint y: 585, endPoint x: 656, endPoint y: 551, distance: 235.2
click at [656, 551] on app-calendar-viewport "Sun 20 Mon 21 Tue 22 Wed 23 1/1 1 Job Thu 24 1/1 1 Job Fri 25 1/1 1 Job Sat 26 …" at bounding box center [703, 473] width 1407 height 616
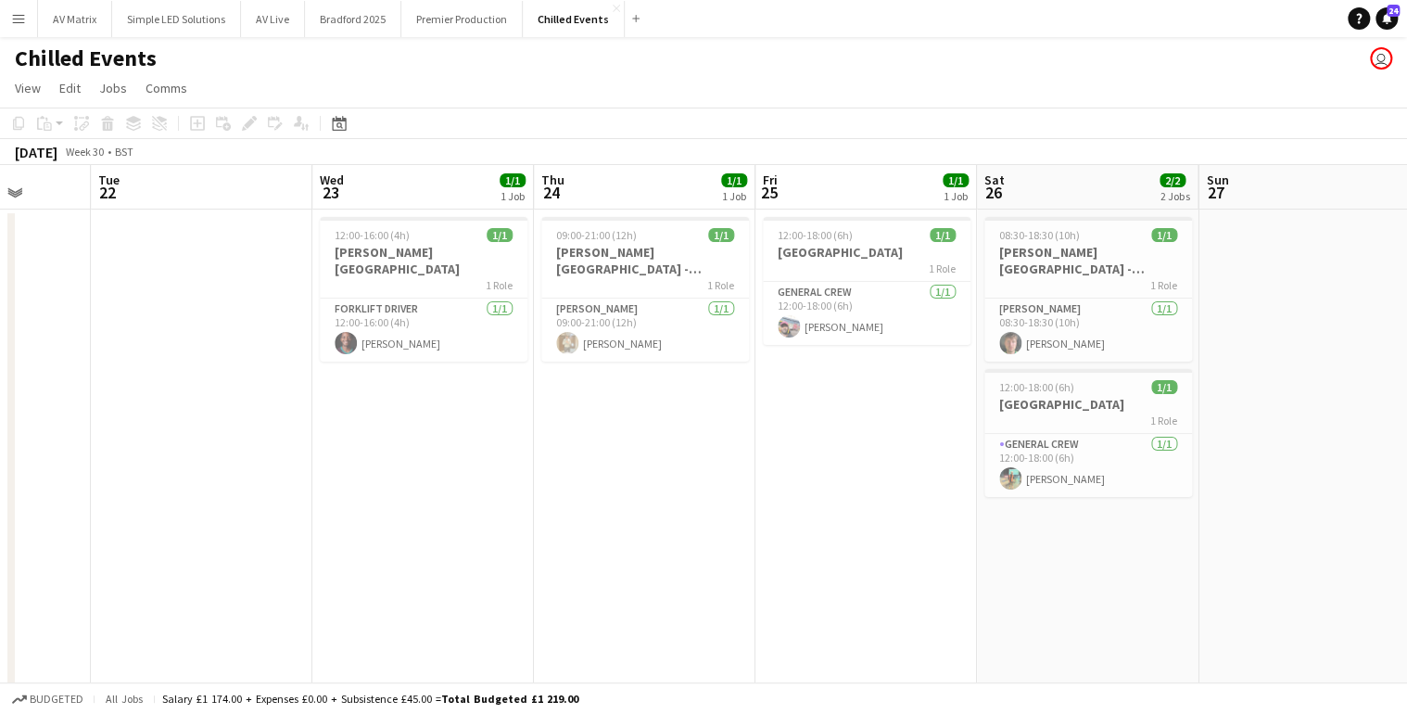
scroll to position [0, 743]
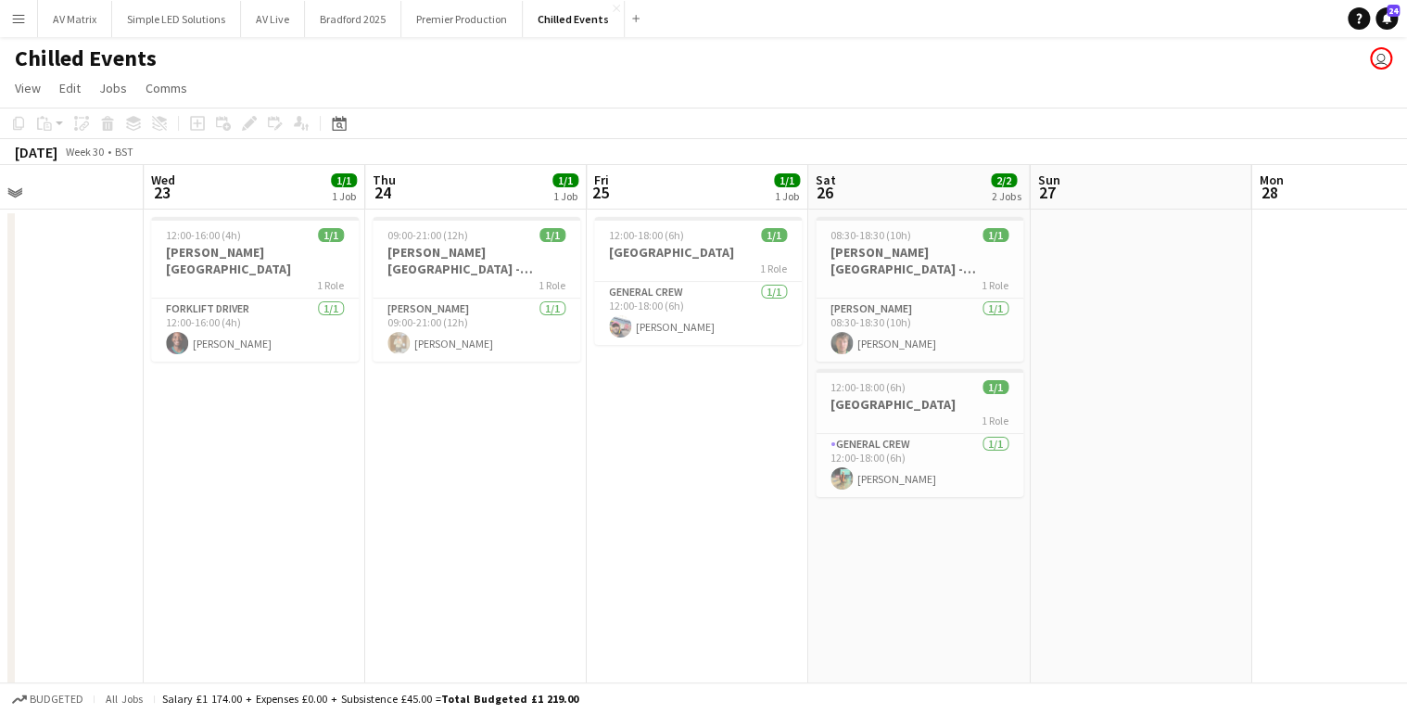
drag, startPoint x: 861, startPoint y: 572, endPoint x: 398, endPoint y: 559, distance: 463.7
click at [398, 559] on app-calendar-viewport "Sat 19 Sun 20 Mon 21 Tue 22 Wed 23 1/1 1 Job Thu 24 1/1 1 Job Fri 25 1/1 1 Job …" at bounding box center [703, 473] width 1407 height 616
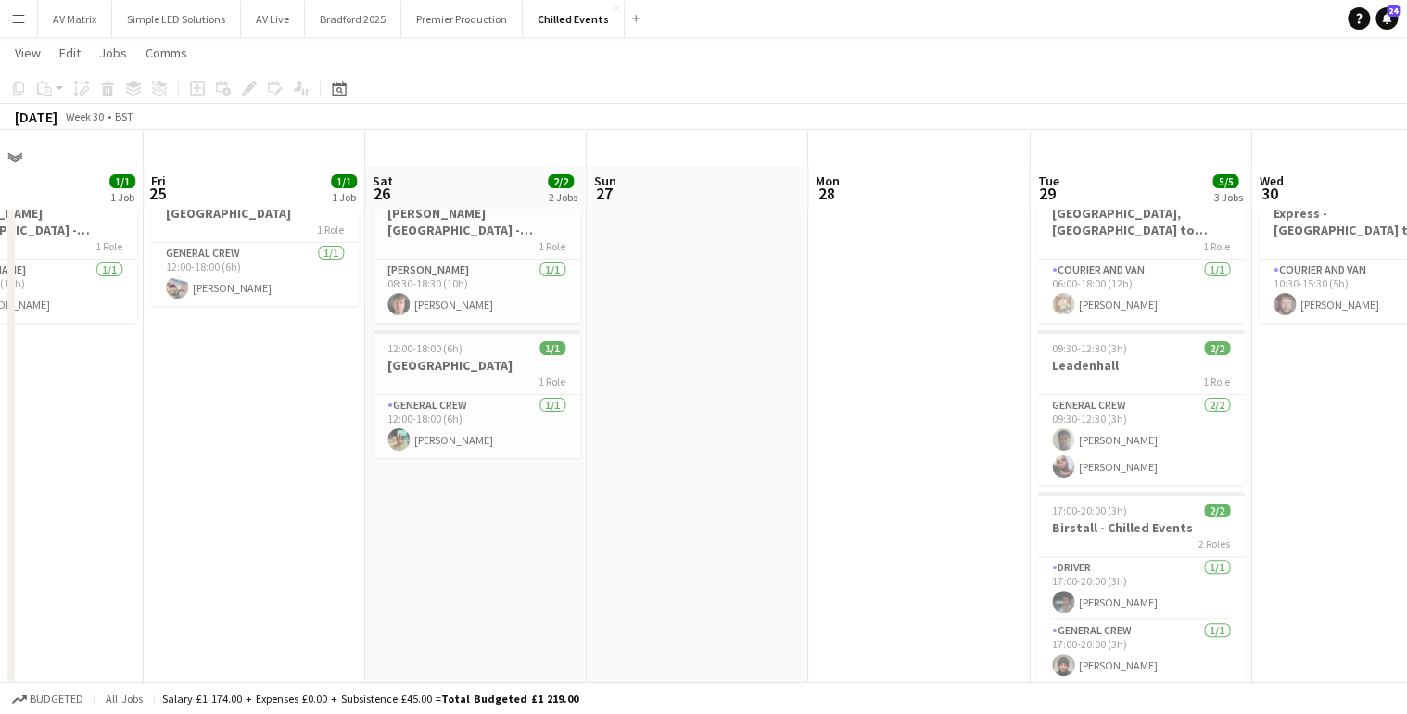
scroll to position [74, 0]
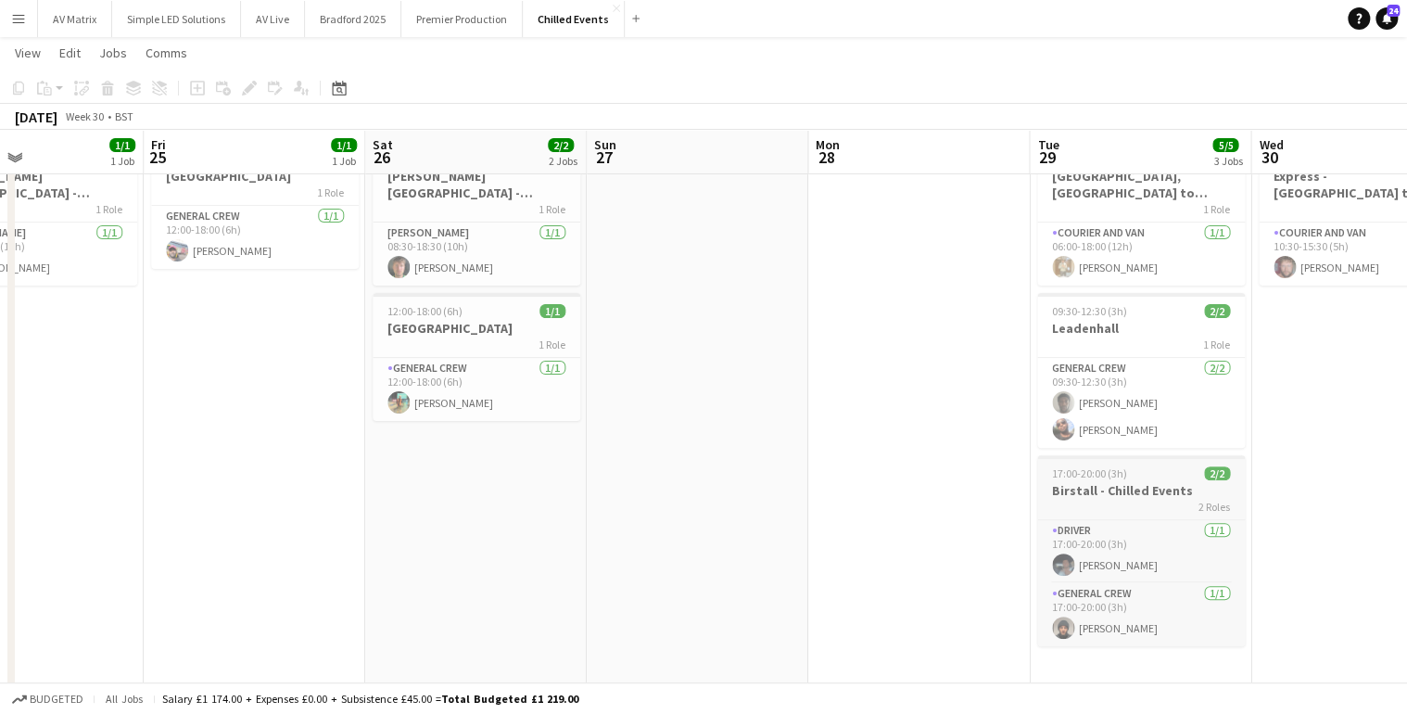
click at [1074, 504] on div "2 Roles" at bounding box center [1141, 506] width 208 height 15
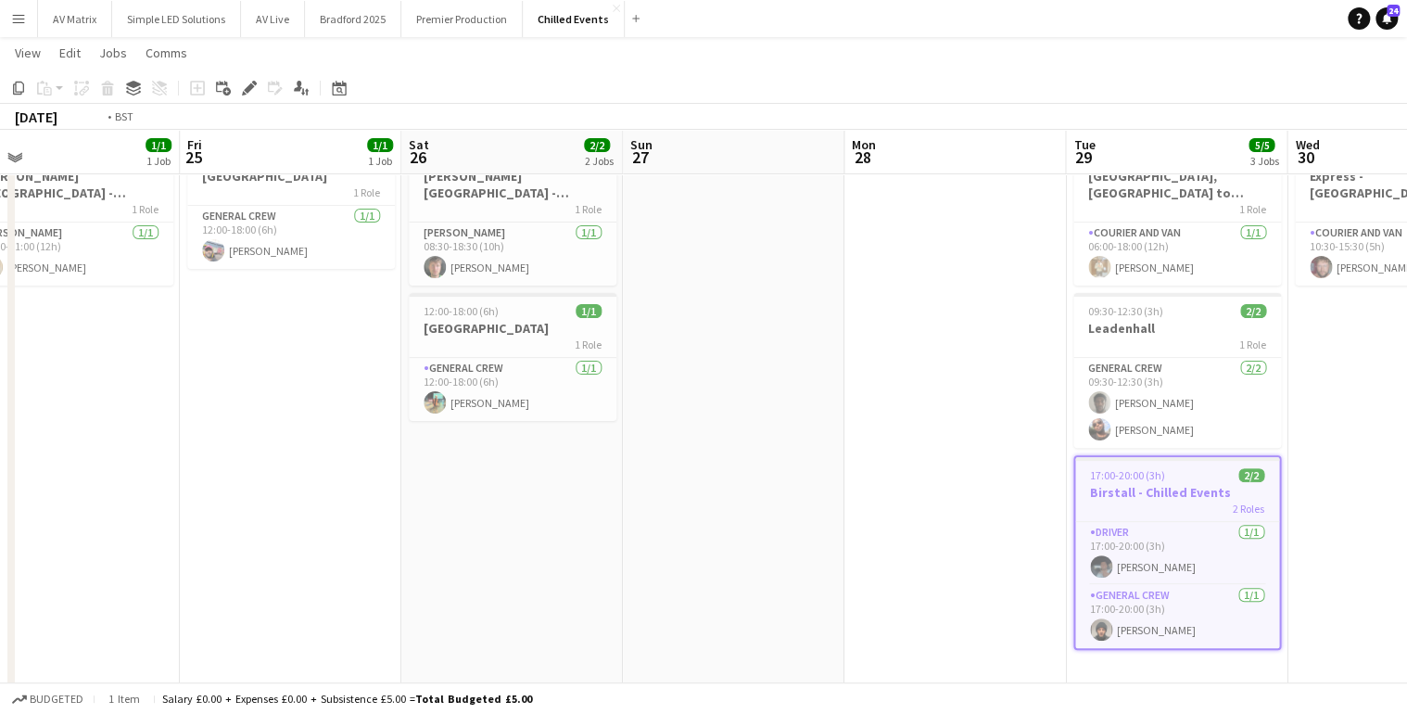
drag, startPoint x: 1314, startPoint y: 460, endPoint x: 445, endPoint y: 460, distance: 868.7
click at [443, 460] on app-calendar-viewport "Mon 21 Tue 22 Wed 23 1/1 1 Job Thu 24 1/1 1 Job Fri 25 1/1 1 Job Sat 26 2/2 2 J…" at bounding box center [703, 351] width 1407 height 706
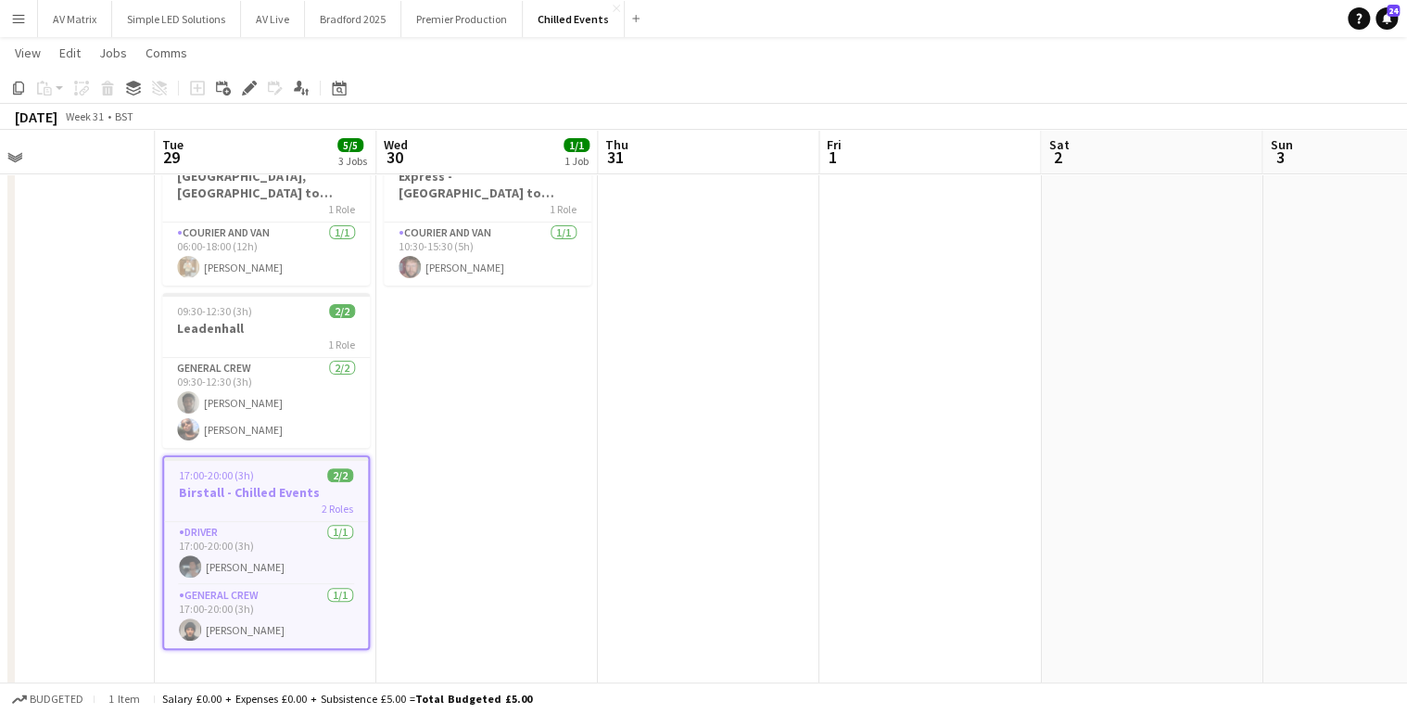
drag, startPoint x: 1094, startPoint y: 400, endPoint x: 446, endPoint y: 378, distance: 648.4
click at [337, 400] on app-calendar-viewport "Fri 25 1/1 1 Job Sat 26 2/2 2 Jobs Sun 27 Mon 28 Tue 29 5/5 3 Jobs Wed 30 1/1 1…" at bounding box center [703, 351] width 1407 height 706
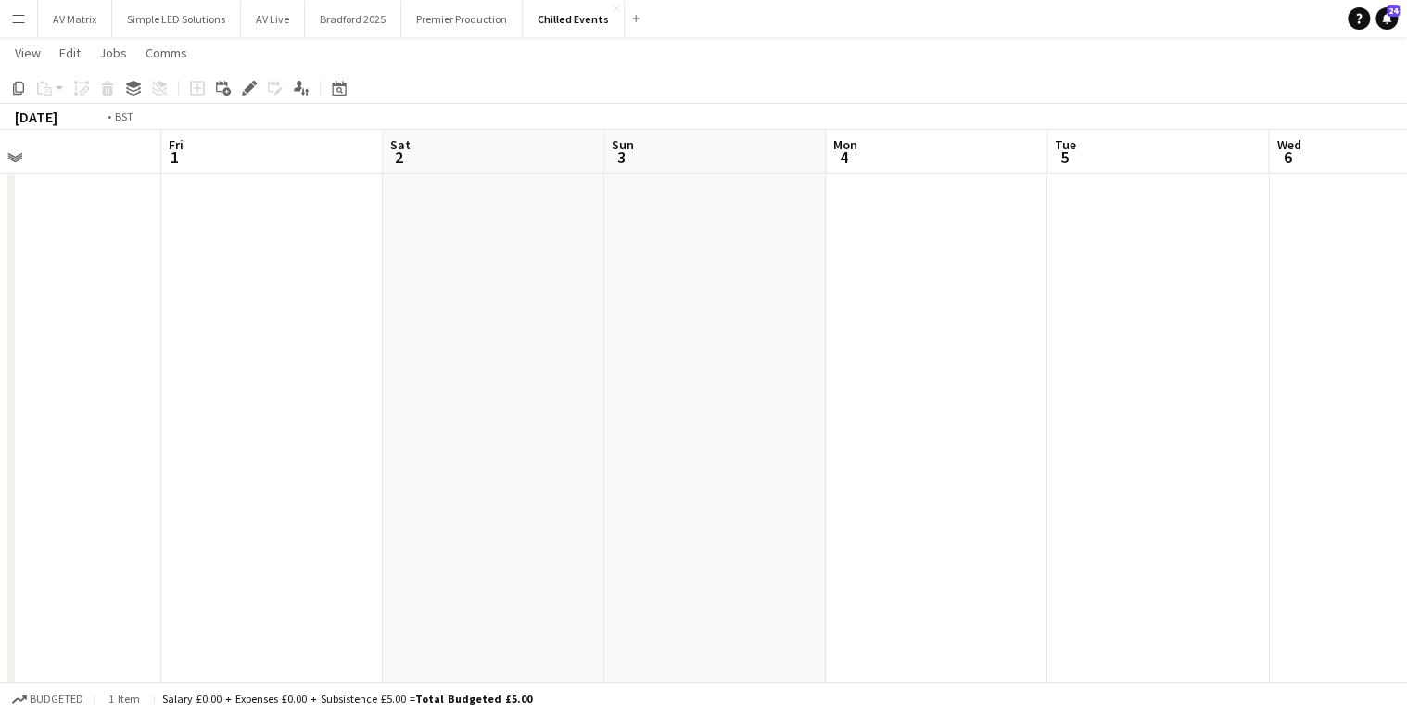
drag, startPoint x: 956, startPoint y: 371, endPoint x: 555, endPoint y: 337, distance: 401.9
click at [95, 388] on app-calendar-viewport "Tue 29 5/5 3 Jobs Wed 30 1/1 1 Job Thu 31 Fri 1 Sat 2 Sun 3 Mon 4 Tue 5 Wed 6 T…" at bounding box center [703, 351] width 1407 height 706
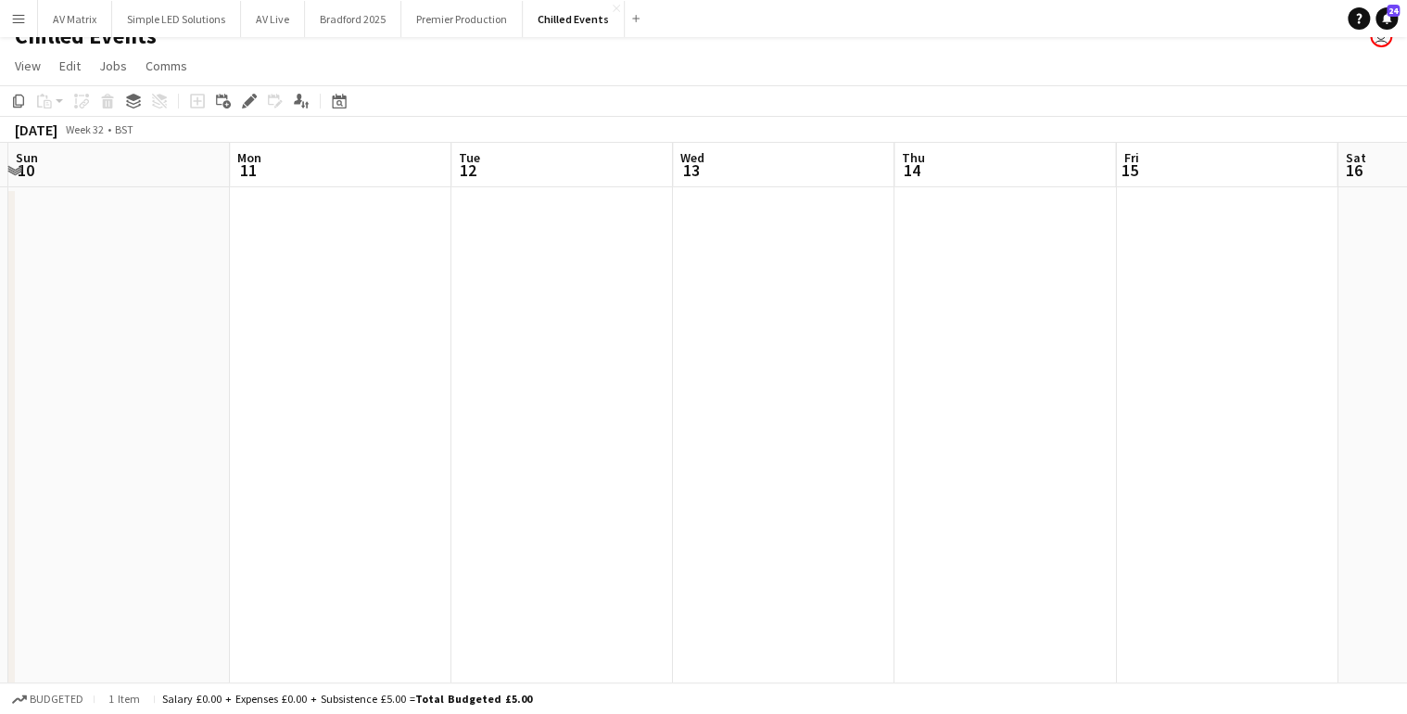
drag, startPoint x: 1298, startPoint y: 384, endPoint x: 468, endPoint y: 372, distance: 829.8
click at [112, 372] on app-calendar-viewport "Thu 7 Fri 8 Sat 9 Sun 10 Mon 11 Tue 12 Wed 13 Thu 14 Fri 15 Sat 16 Sun 17 Mon 18" at bounding box center [703, 451] width 1407 height 616
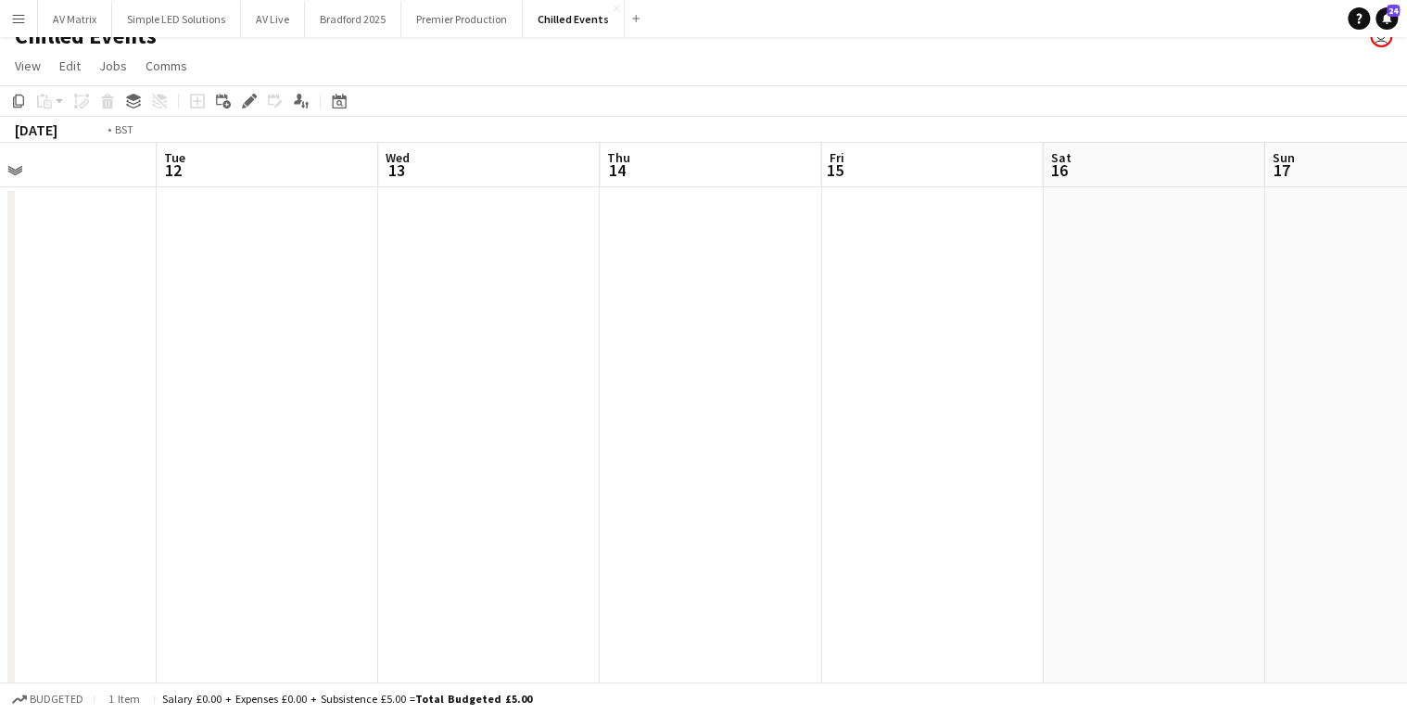
drag, startPoint x: 766, startPoint y: 406, endPoint x: -54, endPoint y: 391, distance: 819.7
click at [0, 391] on html "Menu Boards Boards Boards All jobs Status Workforce Workforce My Workforce Recr…" at bounding box center [703, 384] width 1407 height 812
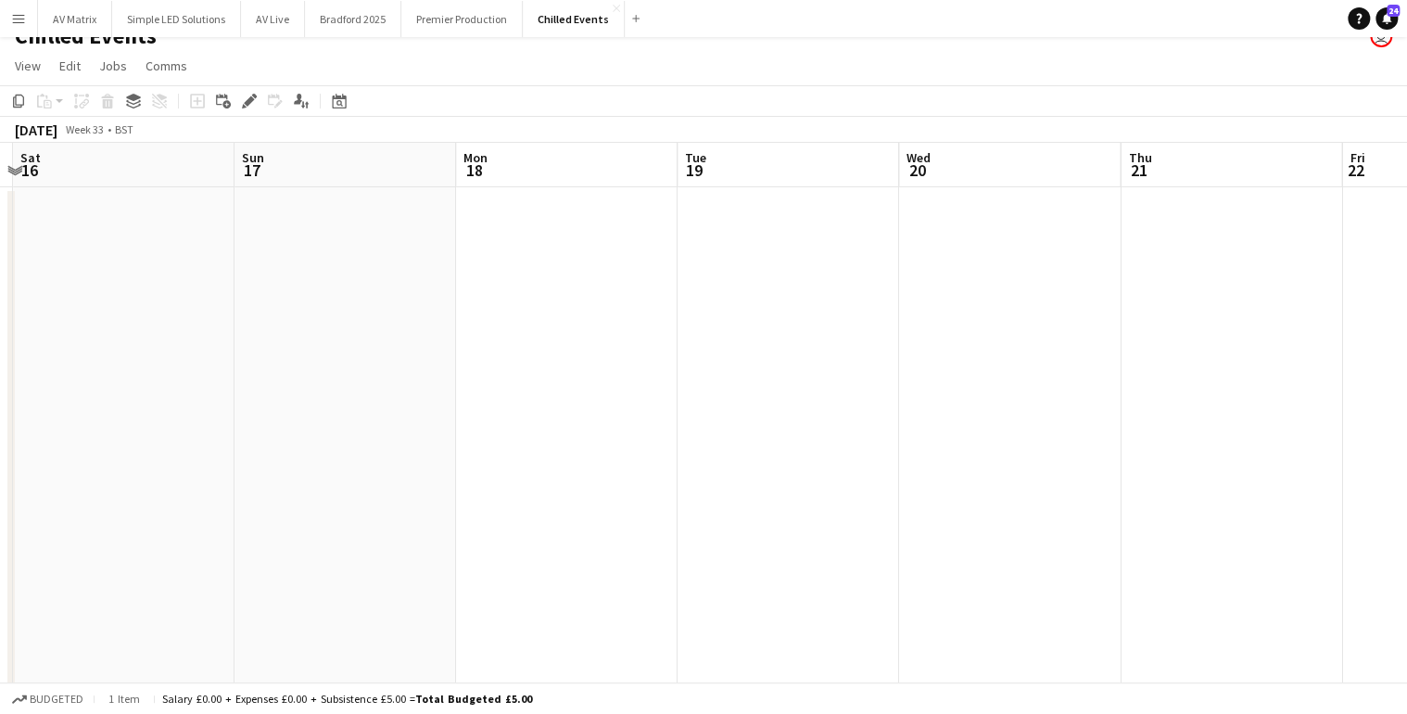
drag, startPoint x: 1235, startPoint y: 462, endPoint x: 504, endPoint y: 452, distance: 730.6
click at [504, 452] on app-calendar-viewport "Wed 13 Thu 14 Fri 15 Sat 16 Sun 17 Mon 18 Tue 19 Wed 20 Thu 21 Fri 22 Sat 23 3/…" at bounding box center [703, 451] width 1407 height 616
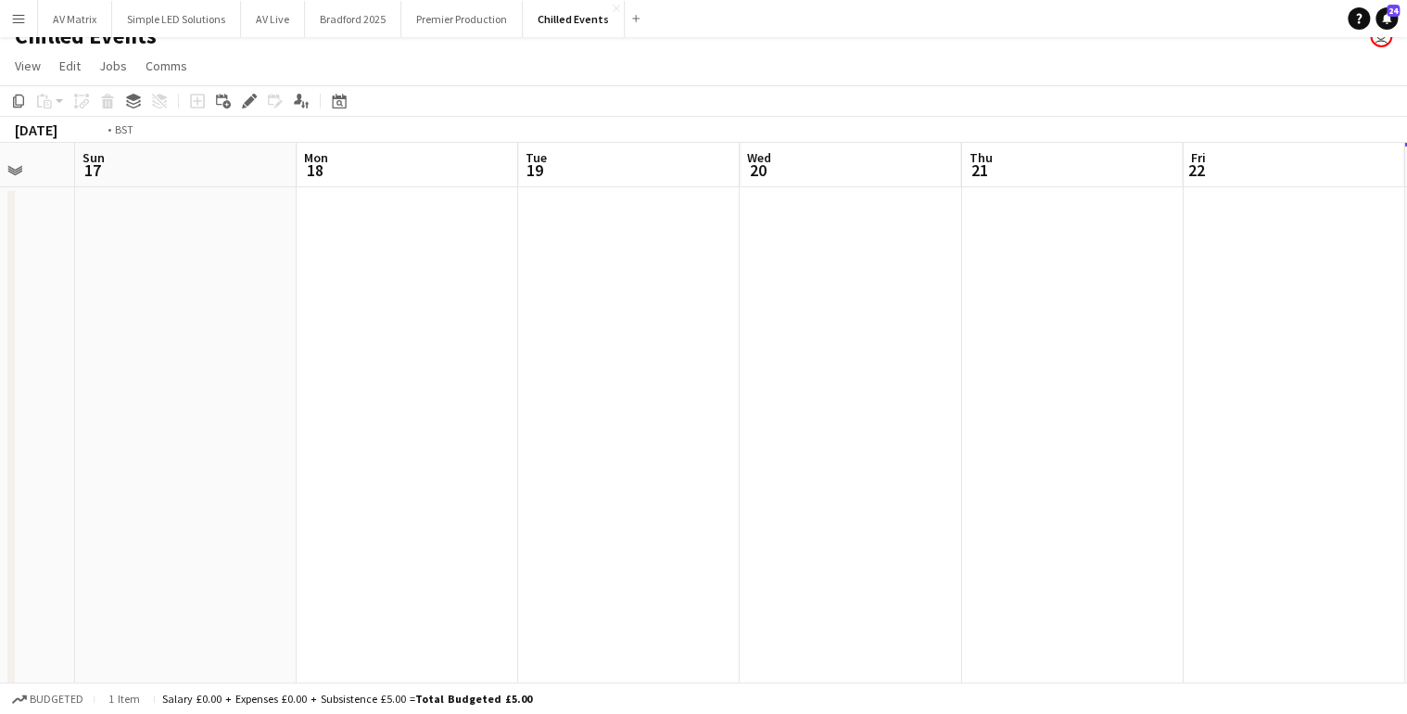
drag, startPoint x: 1247, startPoint y: 418, endPoint x: 272, endPoint y: 397, distance: 975.5
click at [181, 413] on app-calendar-viewport "Wed 13 Thu 14 Fri 15 Sat 16 Sun 17 Mon 18 Tue 19 Wed 20 Thu 21 Fri 22 Sat 23 3/…" at bounding box center [703, 451] width 1407 height 616
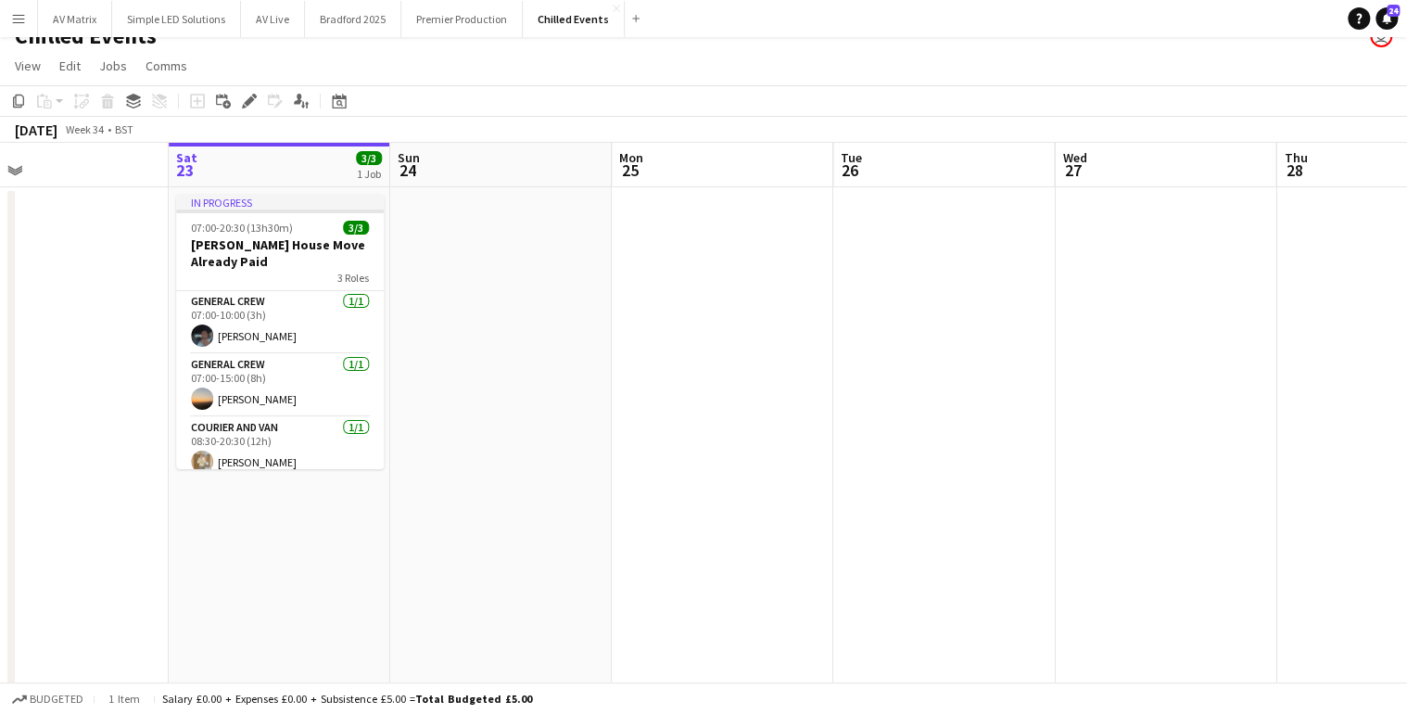
drag
click at [765, 423] on app-calendar-viewport "Tue 19 Wed 20 Thu 21 Fri 22 Sat 23 3/3 1 Job Sun 24 Mon 25 Tue 26 Wed 27 Thu 28…" at bounding box center [703, 451] width 1407 height 616
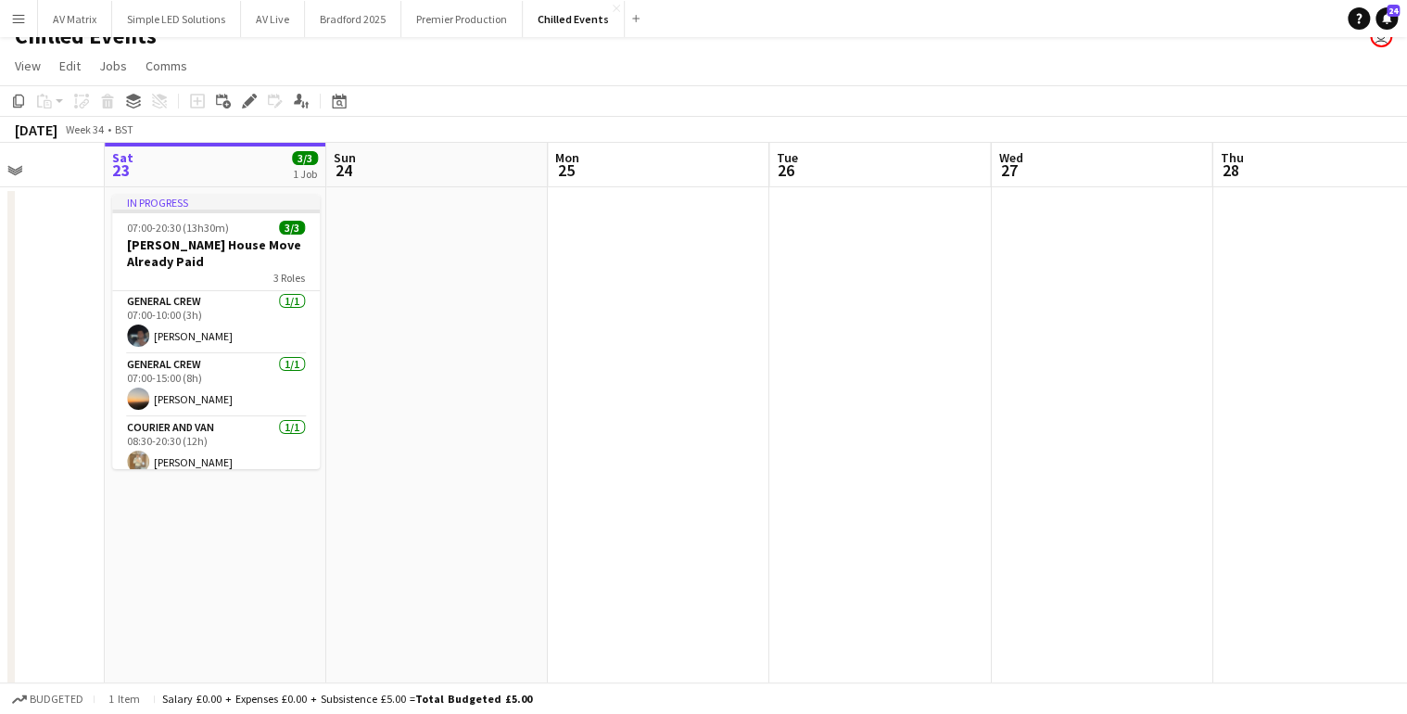
click at [837, 363] on app-date-cell at bounding box center [880, 472] width 222 height 571
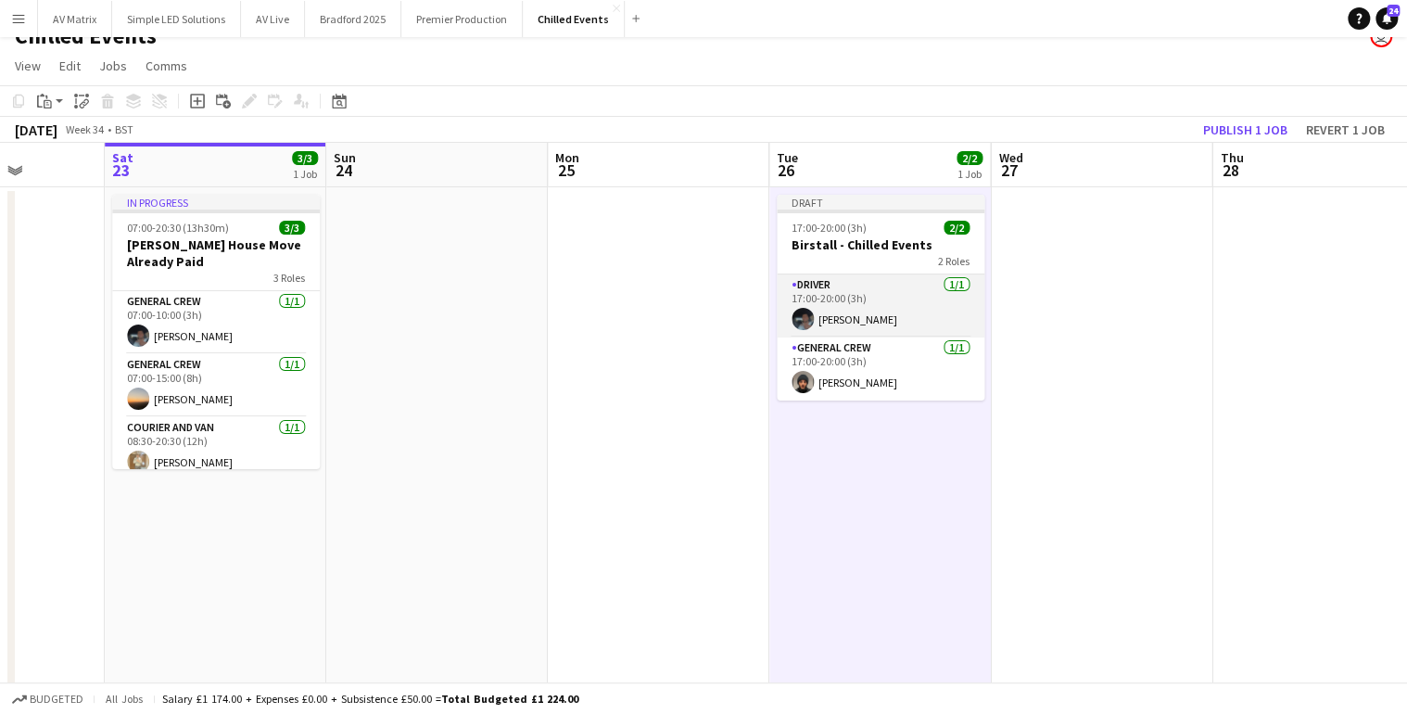
click at [869, 325] on app-card-role "Driver [DATE] 17:00-20:00 (3h) [PERSON_NAME]" at bounding box center [881, 305] width 208 height 63
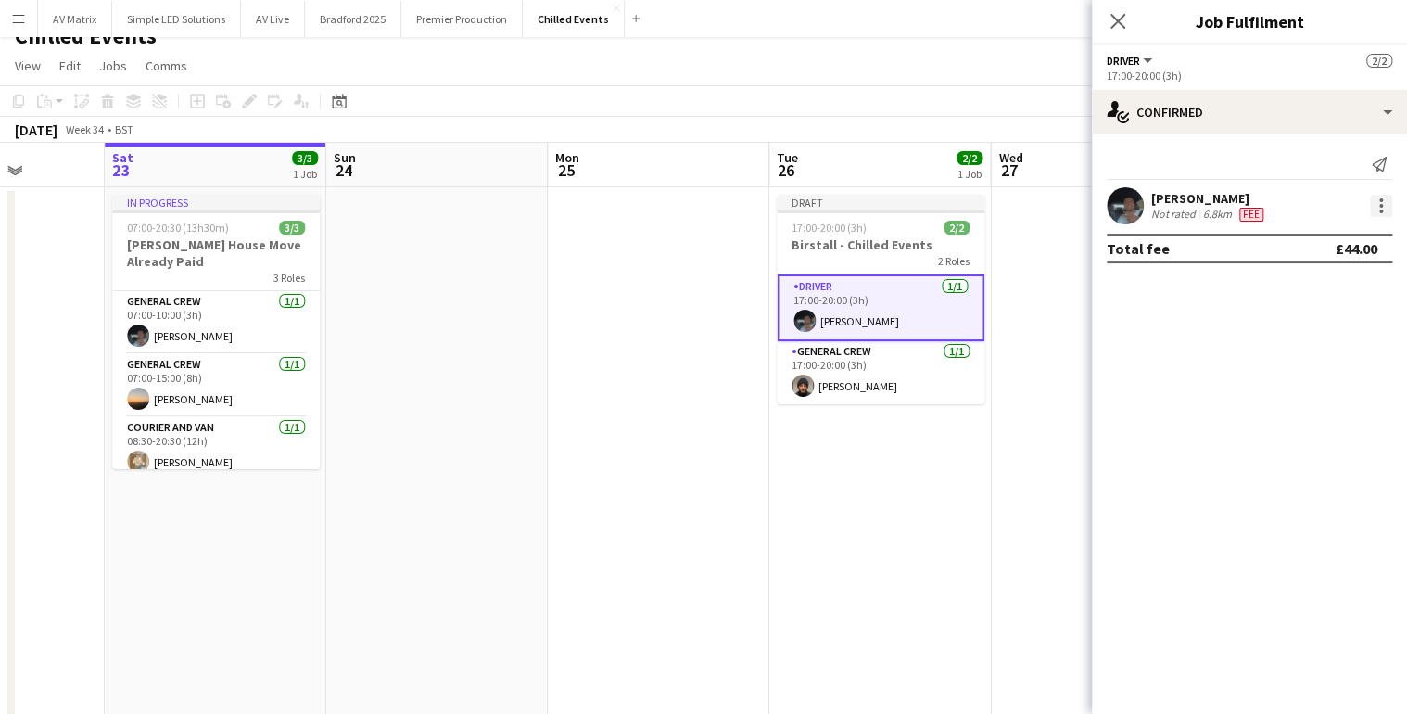
click at [1387, 204] on div at bounding box center [1381, 206] width 22 height 22
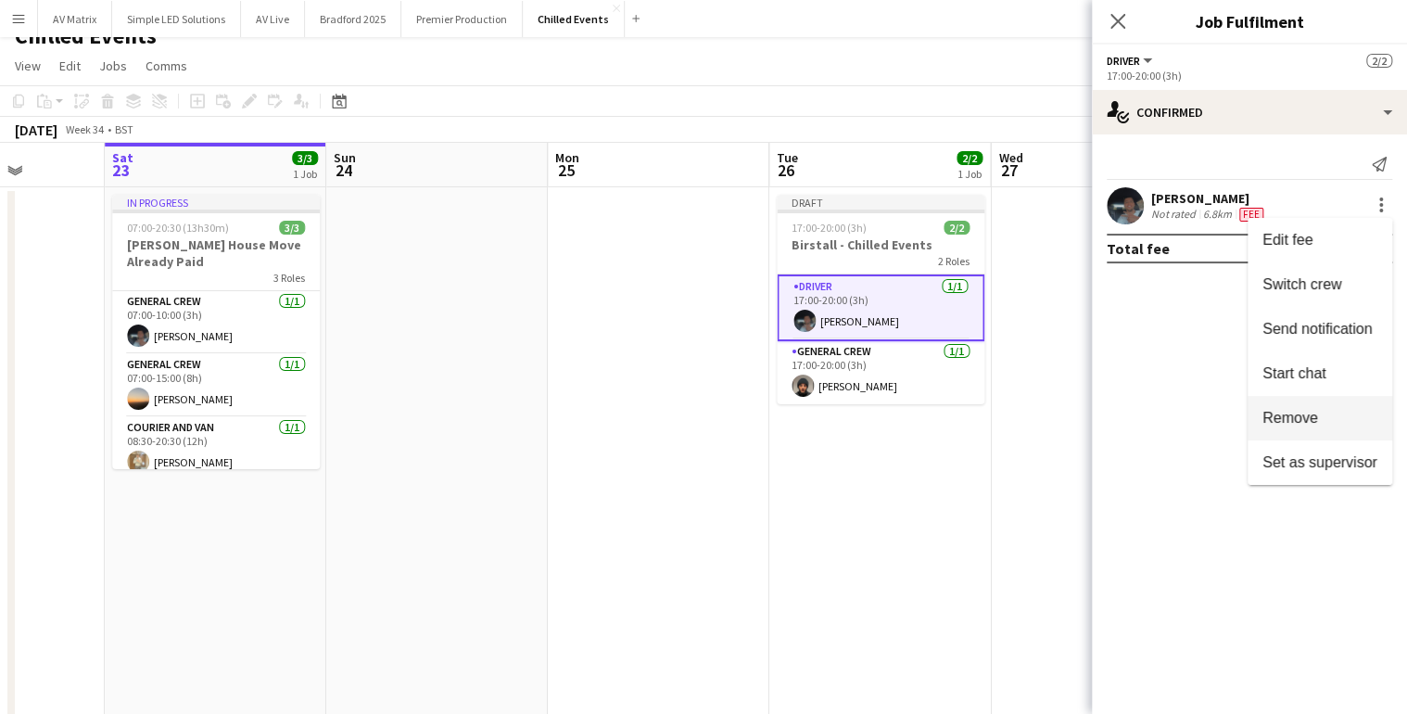
click at [1340, 426] on span "Remove" at bounding box center [1320, 418] width 115 height 17
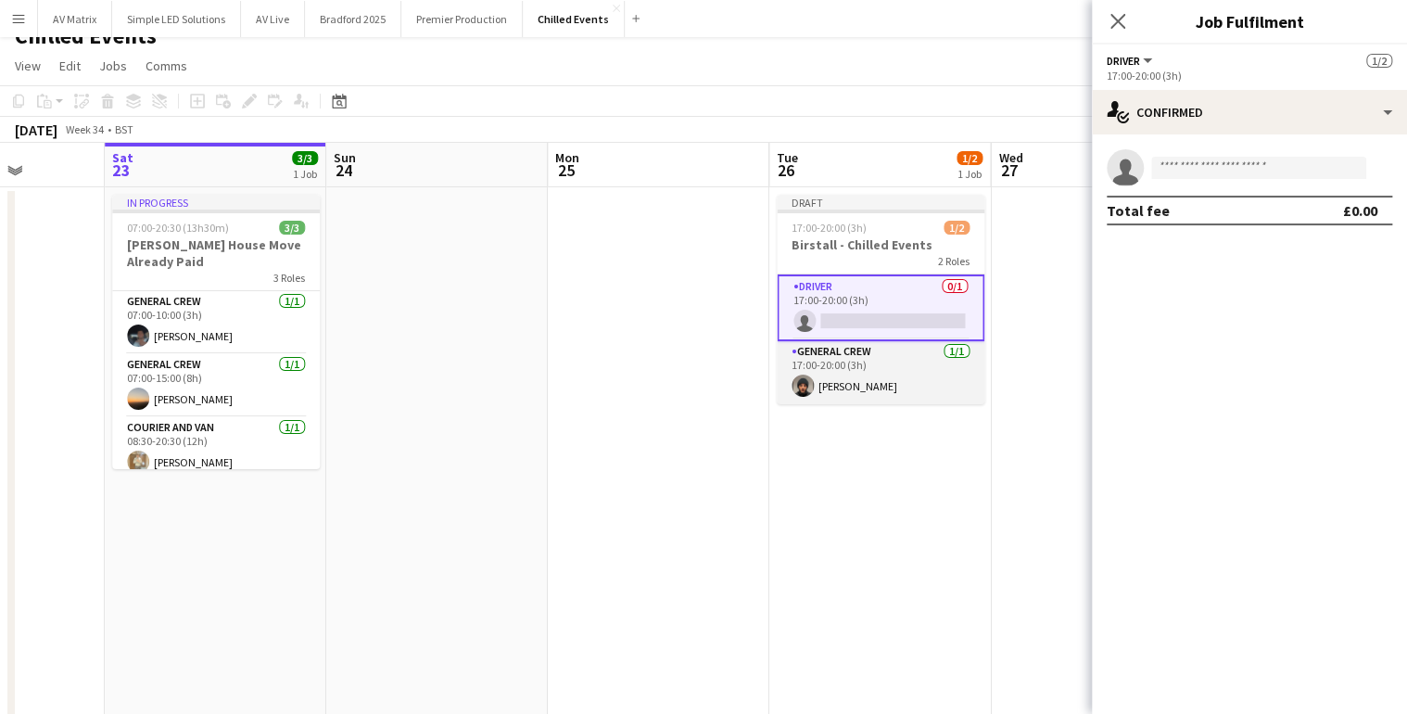
click at [878, 390] on app-card-role "General Crew [DATE] 17:00-20:00 (3h) [PERSON_NAME]" at bounding box center [881, 372] width 208 height 63
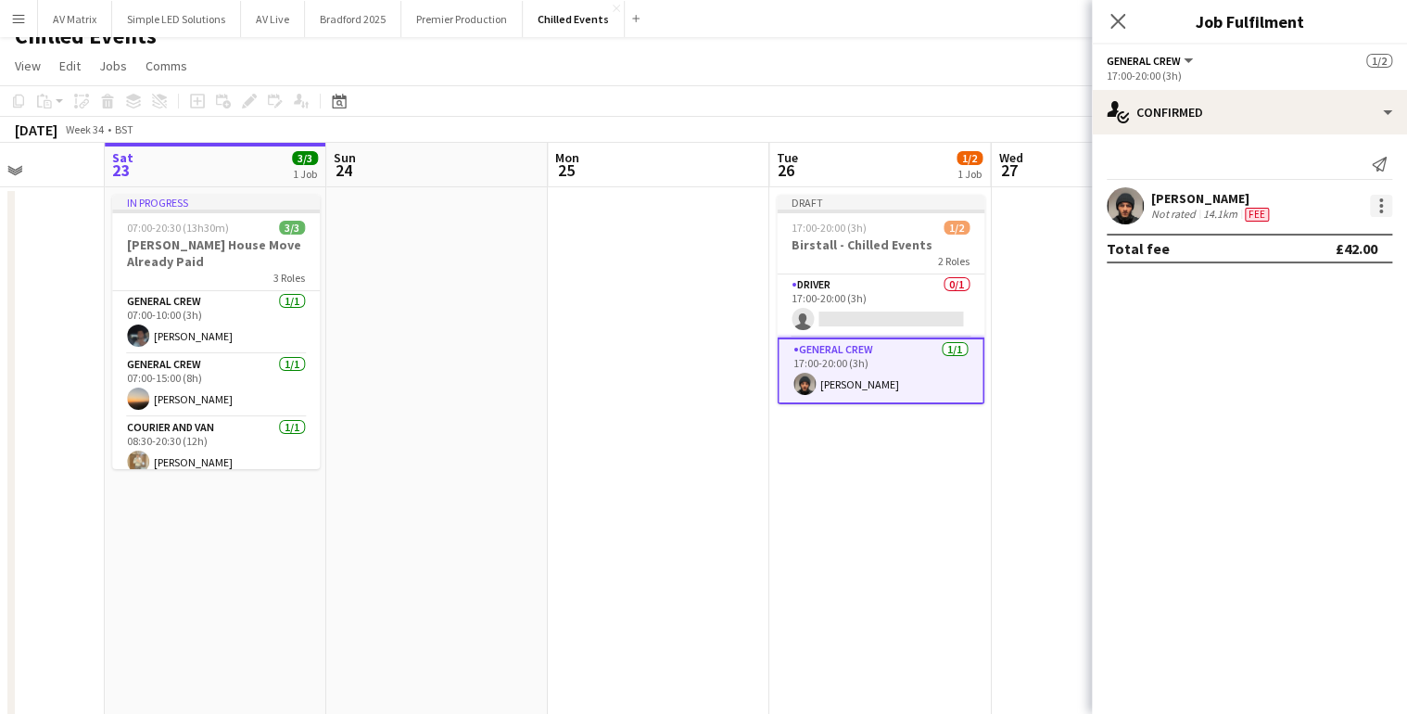
click at [1382, 212] on div at bounding box center [1381, 212] width 4 height 4
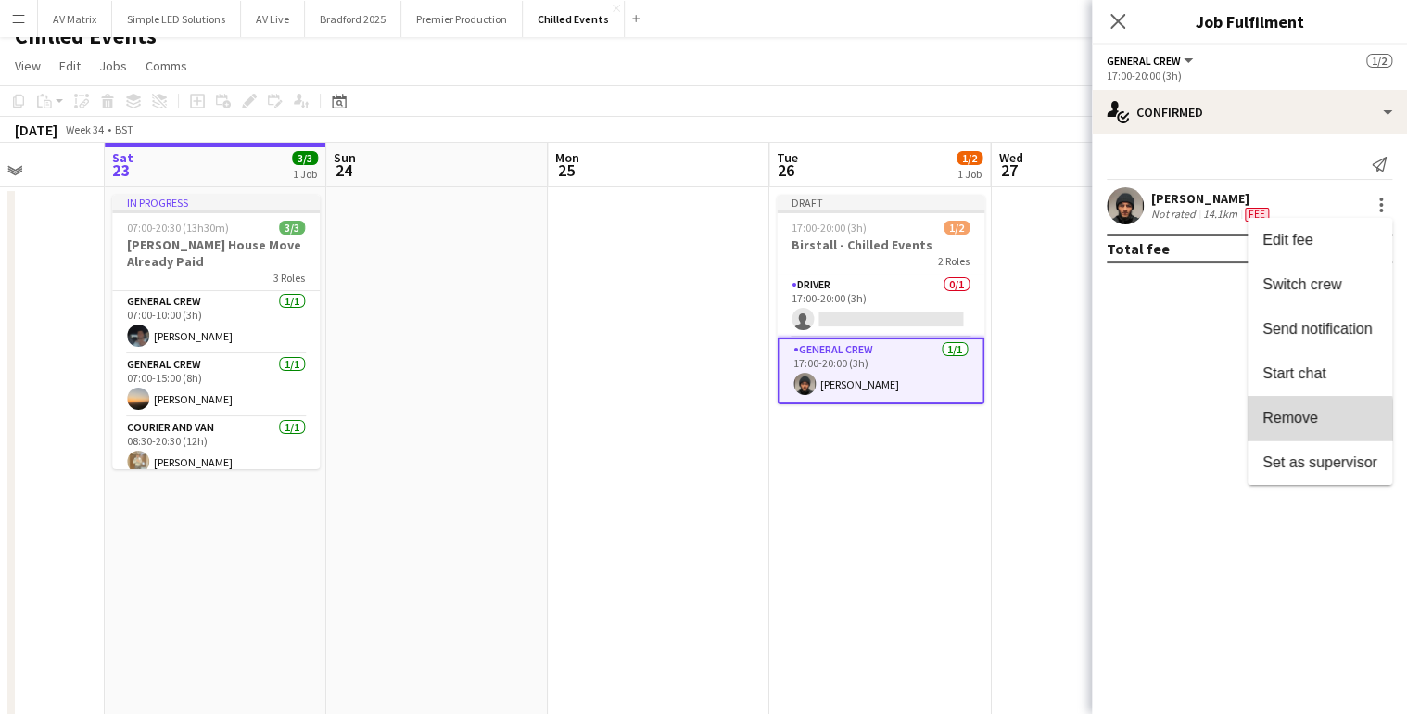
click at [1319, 426] on span "Remove" at bounding box center [1320, 418] width 115 height 17
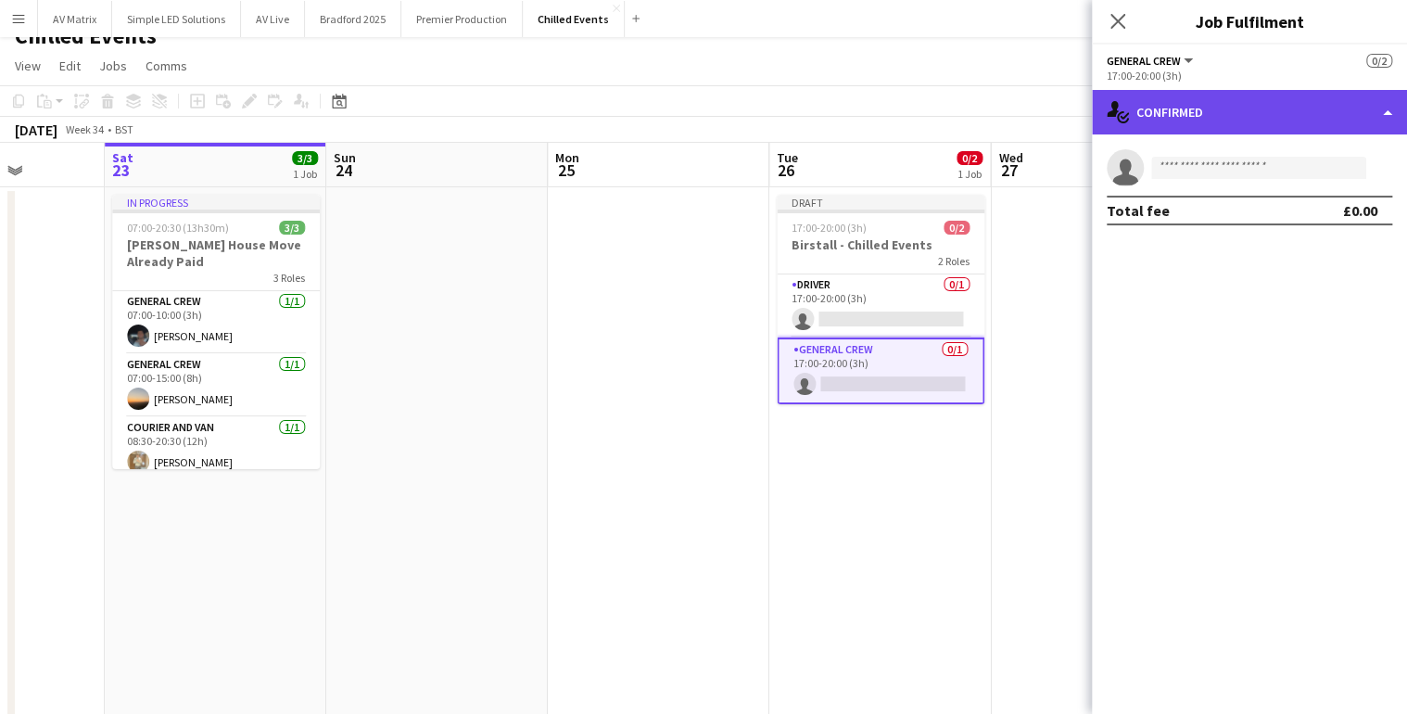
click at [1189, 114] on div "single-neutral-actions-check-2 Confirmed" at bounding box center [1249, 112] width 315 height 44
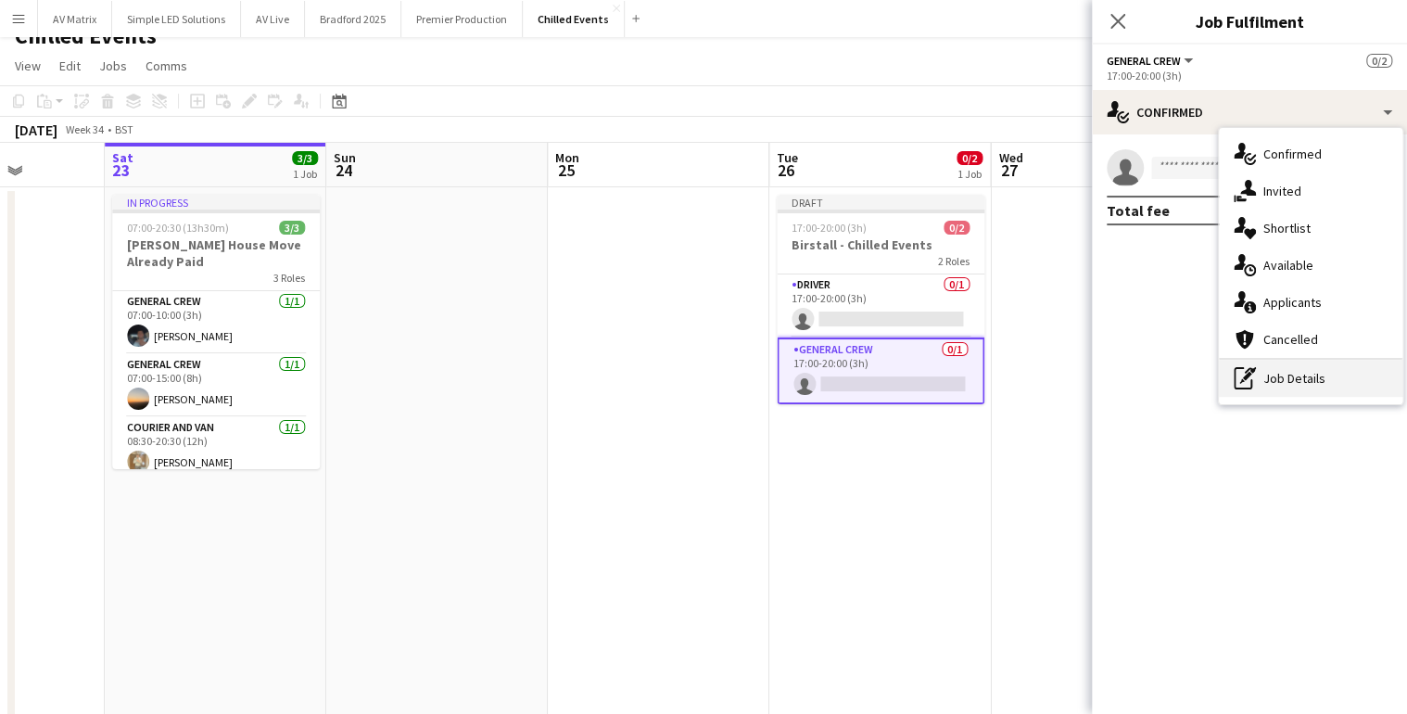
click at [1262, 393] on div "pen-write Job Details" at bounding box center [1311, 378] width 184 height 37
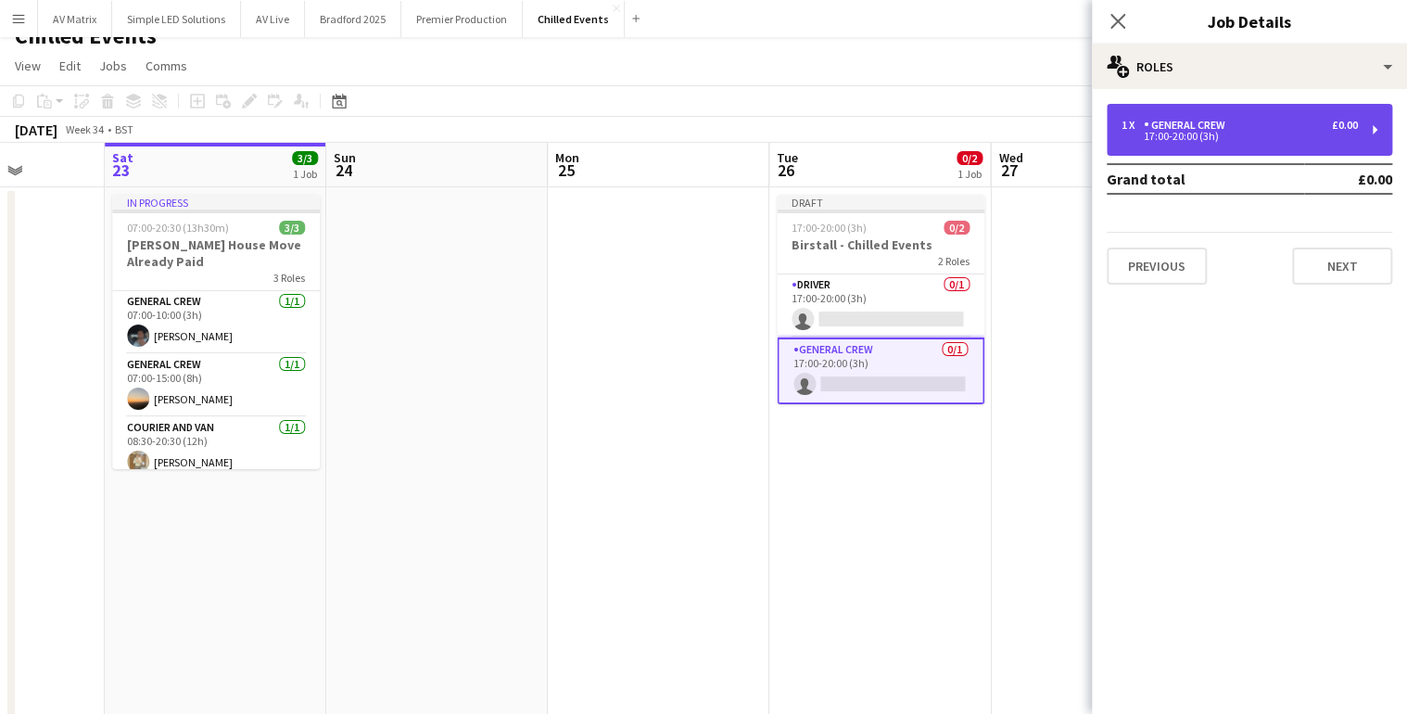
click at [1144, 131] on div "General Crew" at bounding box center [1188, 125] width 89 height 13
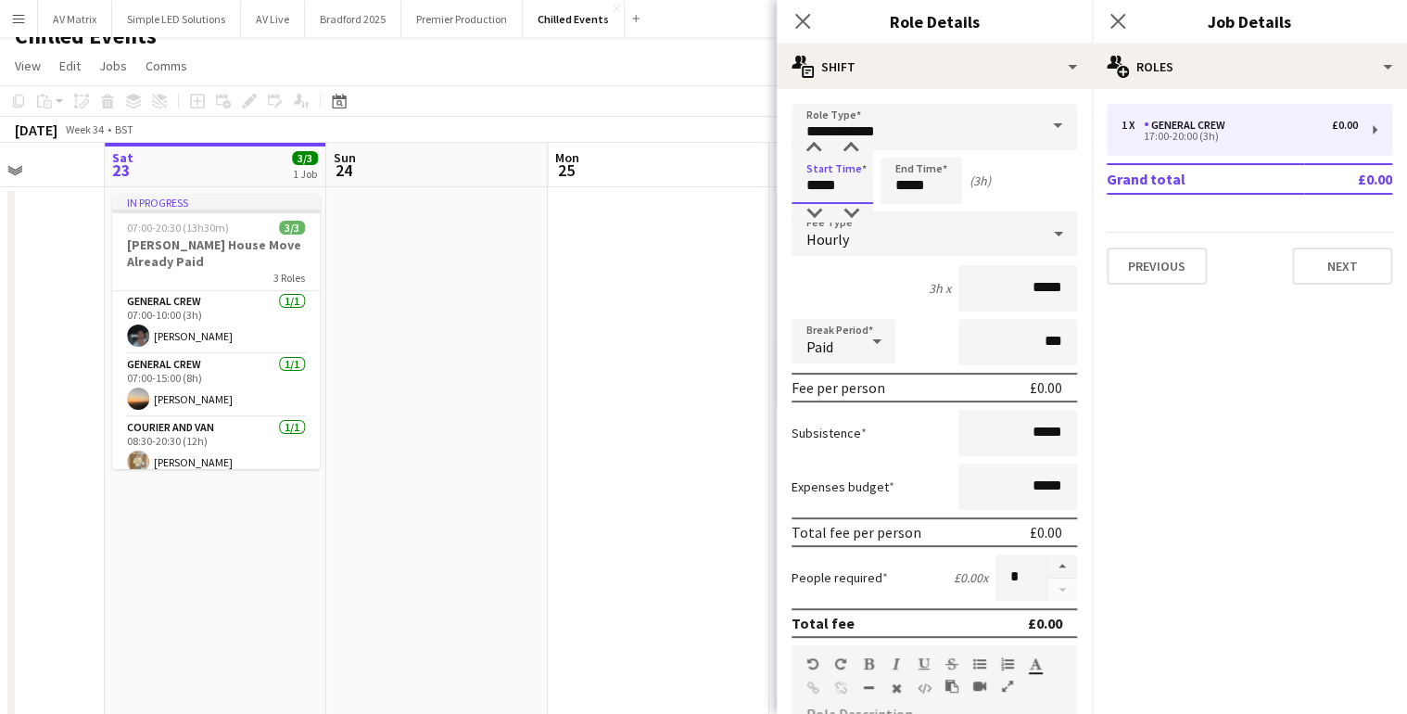
click at [643, 189] on body "Menu Boards Boards Boards All jobs Status Workforce Workforce My Workforce Recr…" at bounding box center [703, 384] width 1407 height 812
type input "*****"
click at [563, 210] on body "Menu Boards Boards Boards All jobs Status Workforce Workforce My Workforce Recr…" at bounding box center [703, 384] width 1407 height 812
type input "*****"
click at [805, 18] on icon at bounding box center [803, 21] width 18 height 18
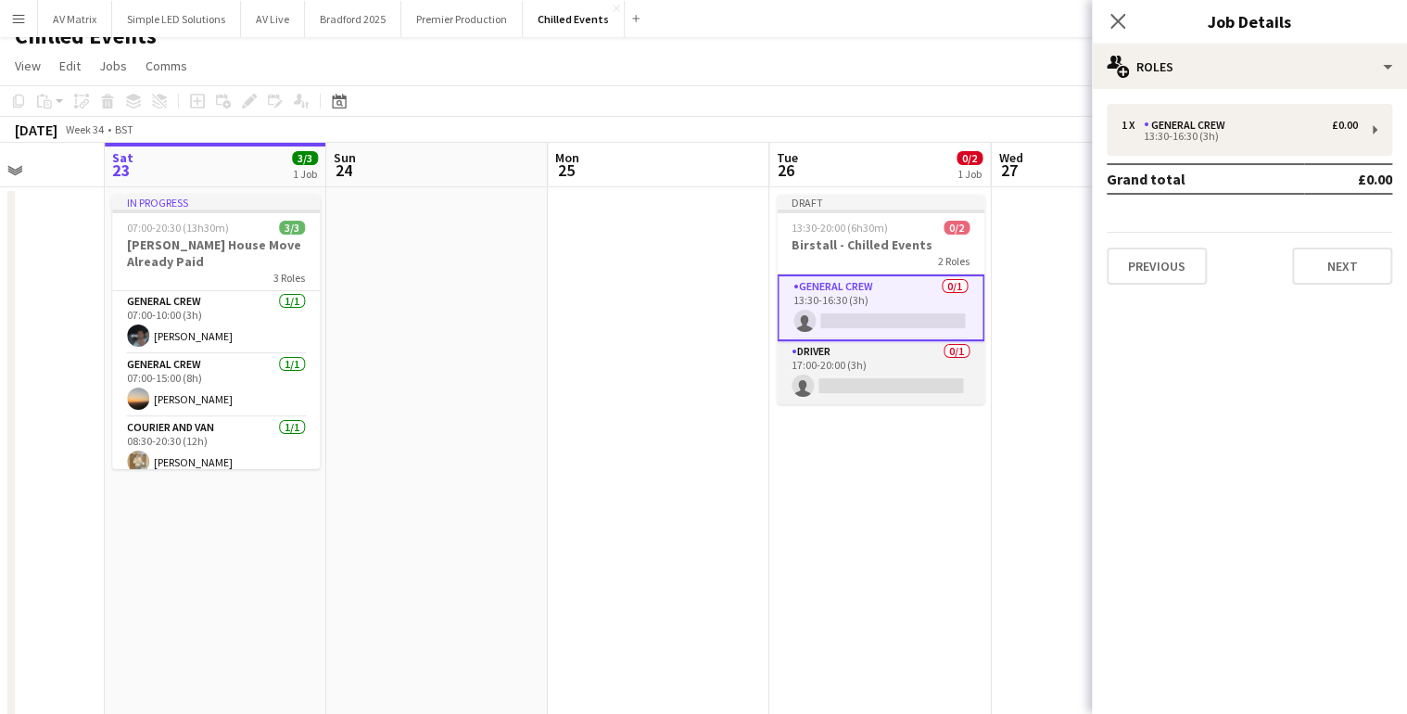
click at [897, 378] on app-card-role "Driver 0/1 17:00-20:00 (3h) single-neutral-actions" at bounding box center [881, 372] width 208 height 63
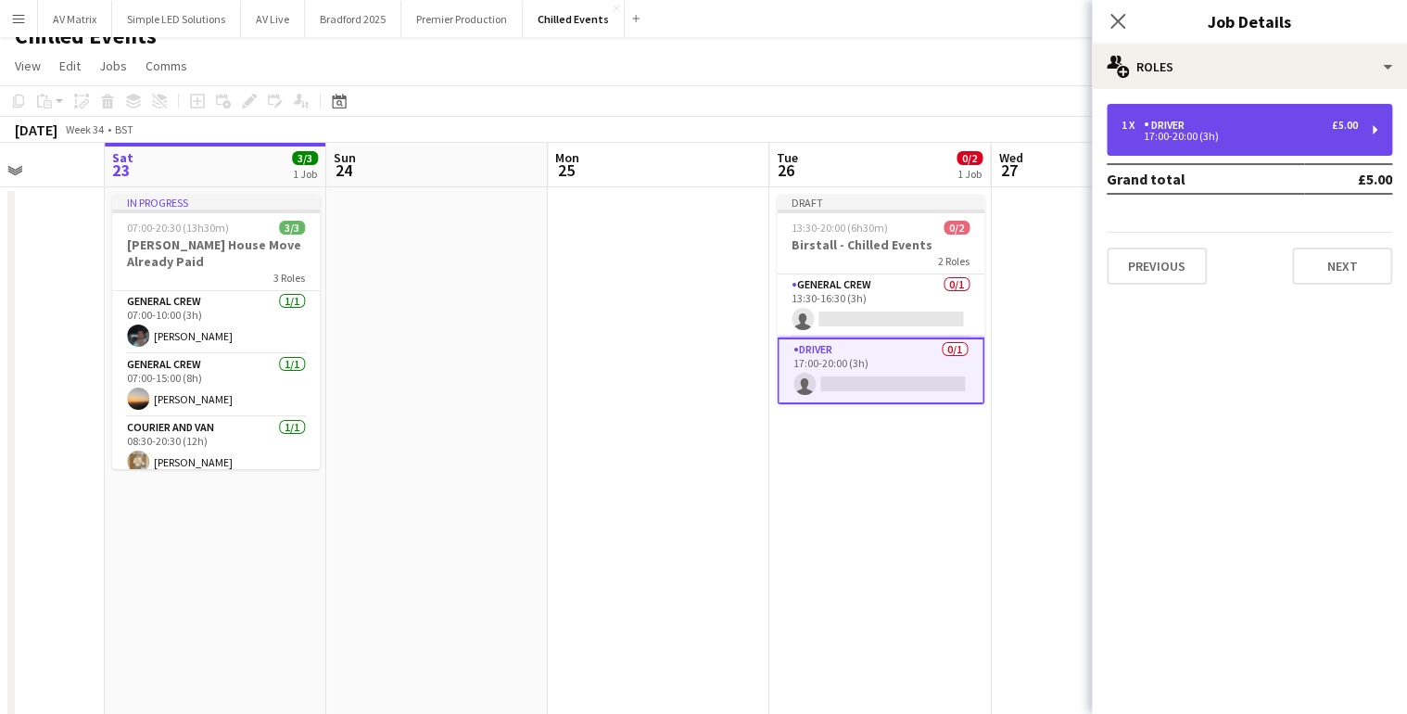
click at [1152, 141] on div "17:00-20:00 (3h)" at bounding box center [1240, 136] width 236 height 9
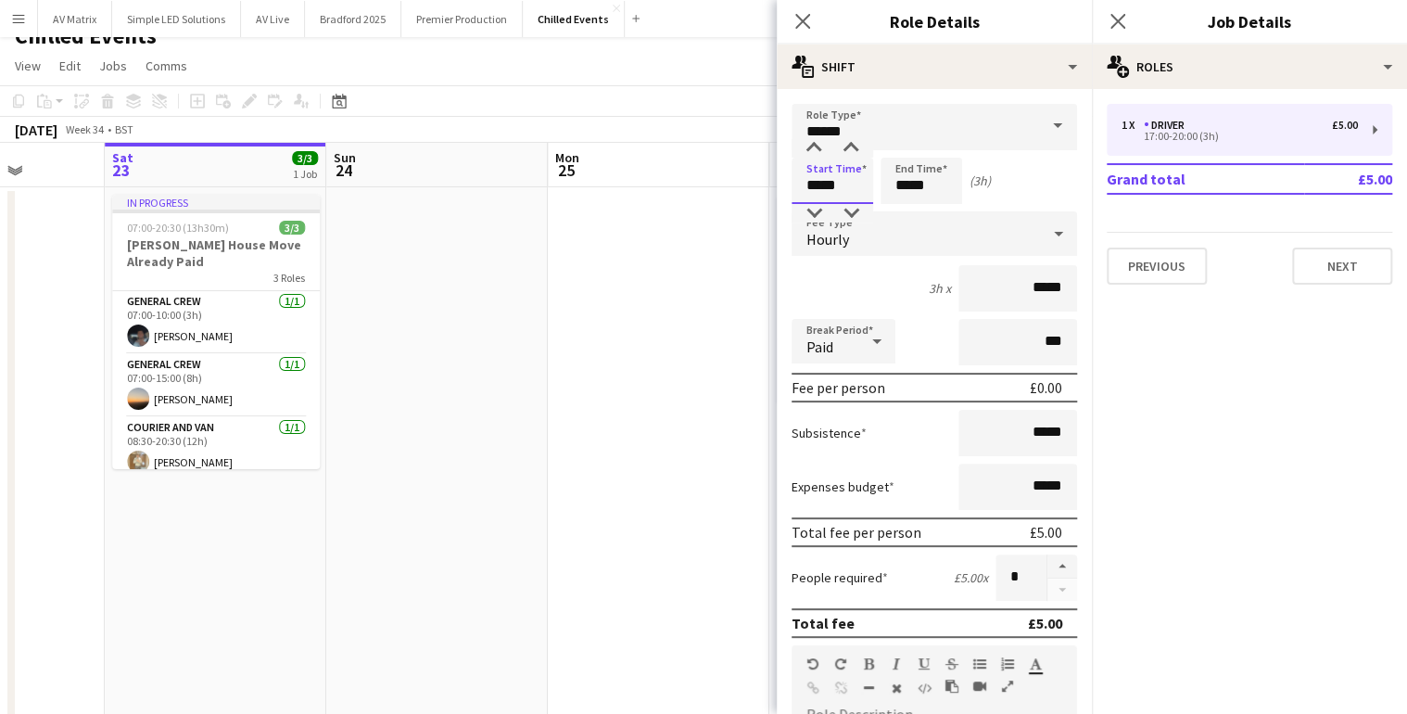
drag, startPoint x: 857, startPoint y: 182, endPoint x: 726, endPoint y: 184, distance: 130.7
click at [726, 184] on body "Menu Boards Boards Boards All jobs Status Workforce Workforce My Workforce Recr…" at bounding box center [703, 384] width 1407 height 812
type input "*****"
drag, startPoint x: 931, startPoint y: 178, endPoint x: 790, endPoint y: 180, distance: 140.9
click at [798, 180] on div "Start Time ***** End Time ***** (6h 30m)" at bounding box center [935, 181] width 286 height 46
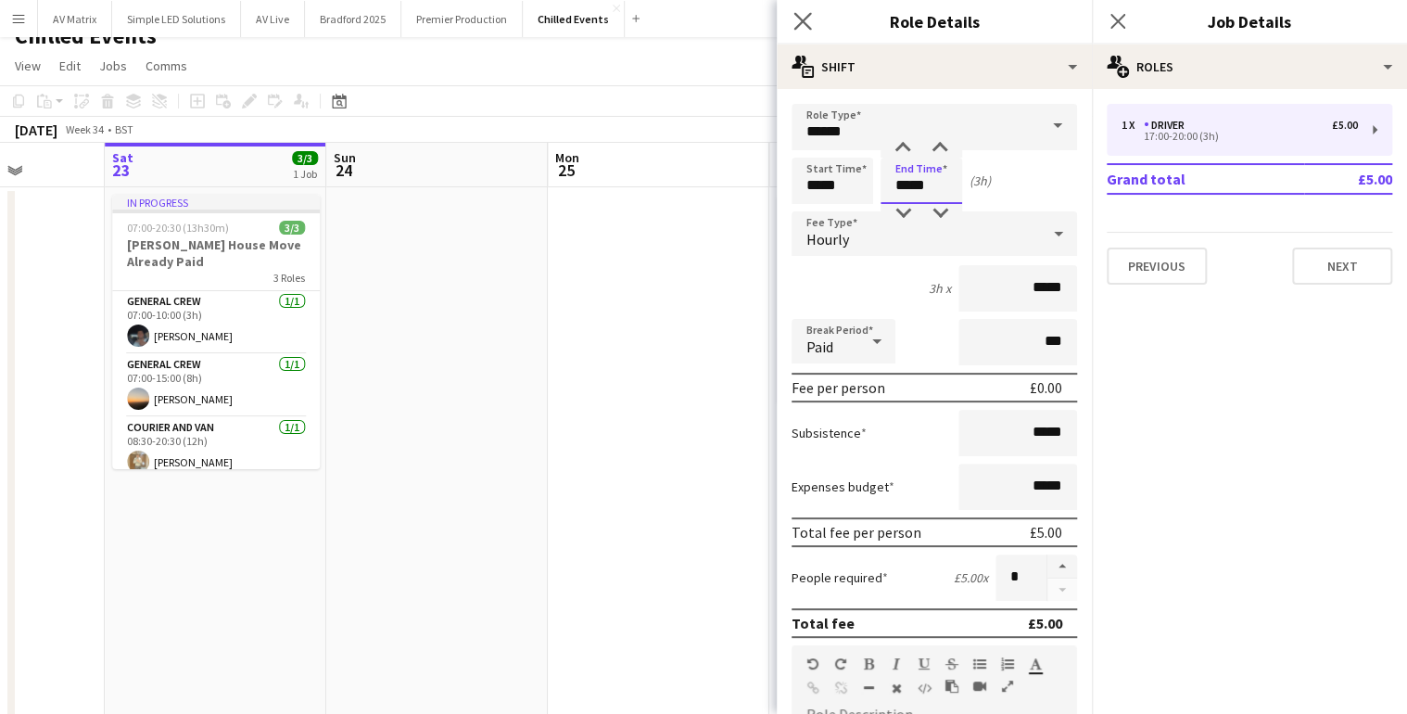
type input "*****"
click at [797, 30] on icon "Close pop-in" at bounding box center [803, 21] width 18 height 18
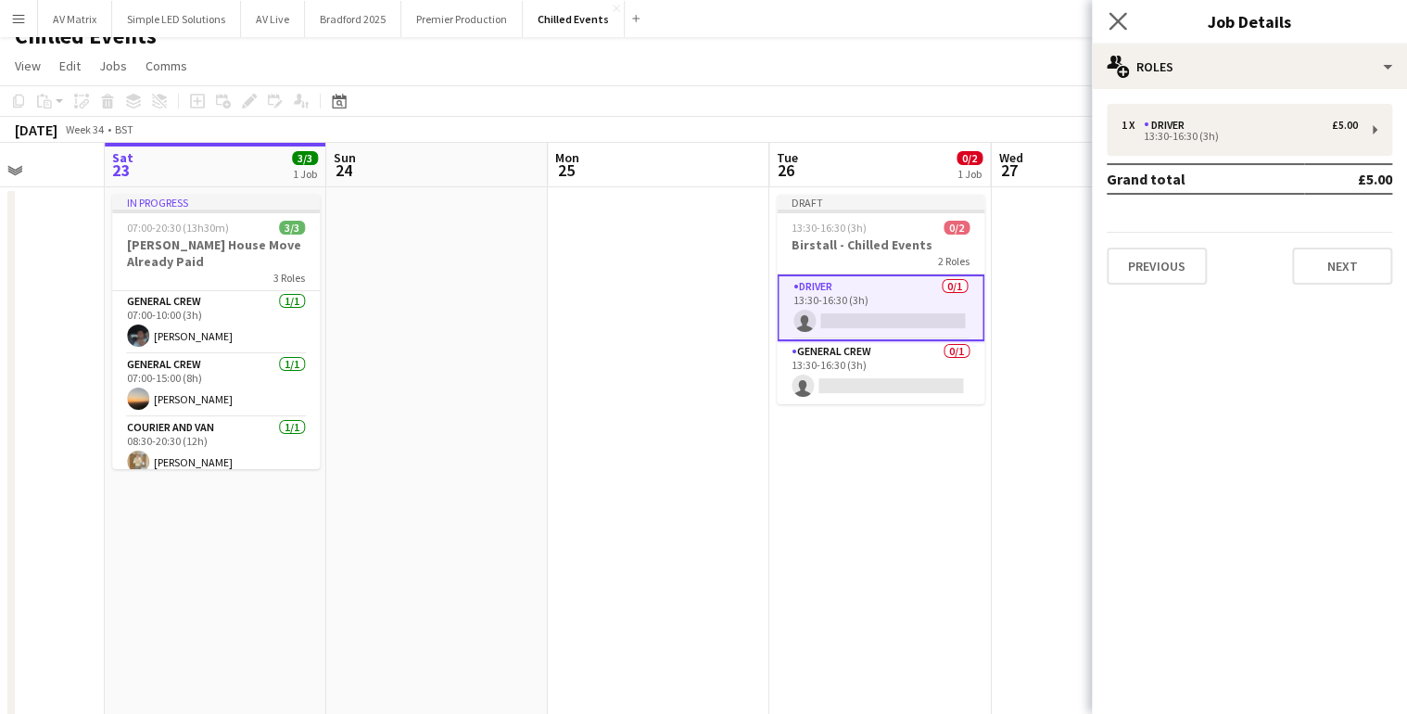
click at [1116, 30] on icon "Close pop-in" at bounding box center [1118, 21] width 18 height 18
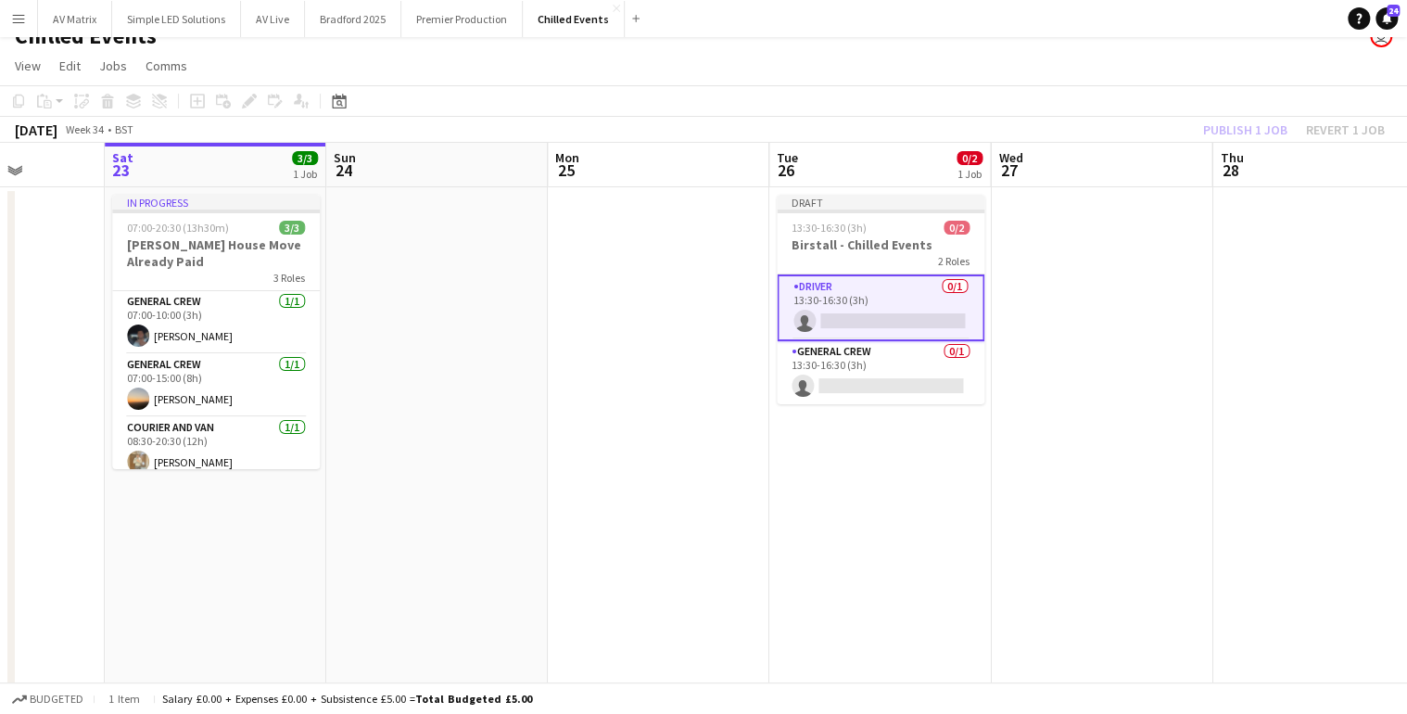
click at [1226, 122] on div "Publish 1 job Revert 1 job" at bounding box center [1294, 130] width 226 height 24
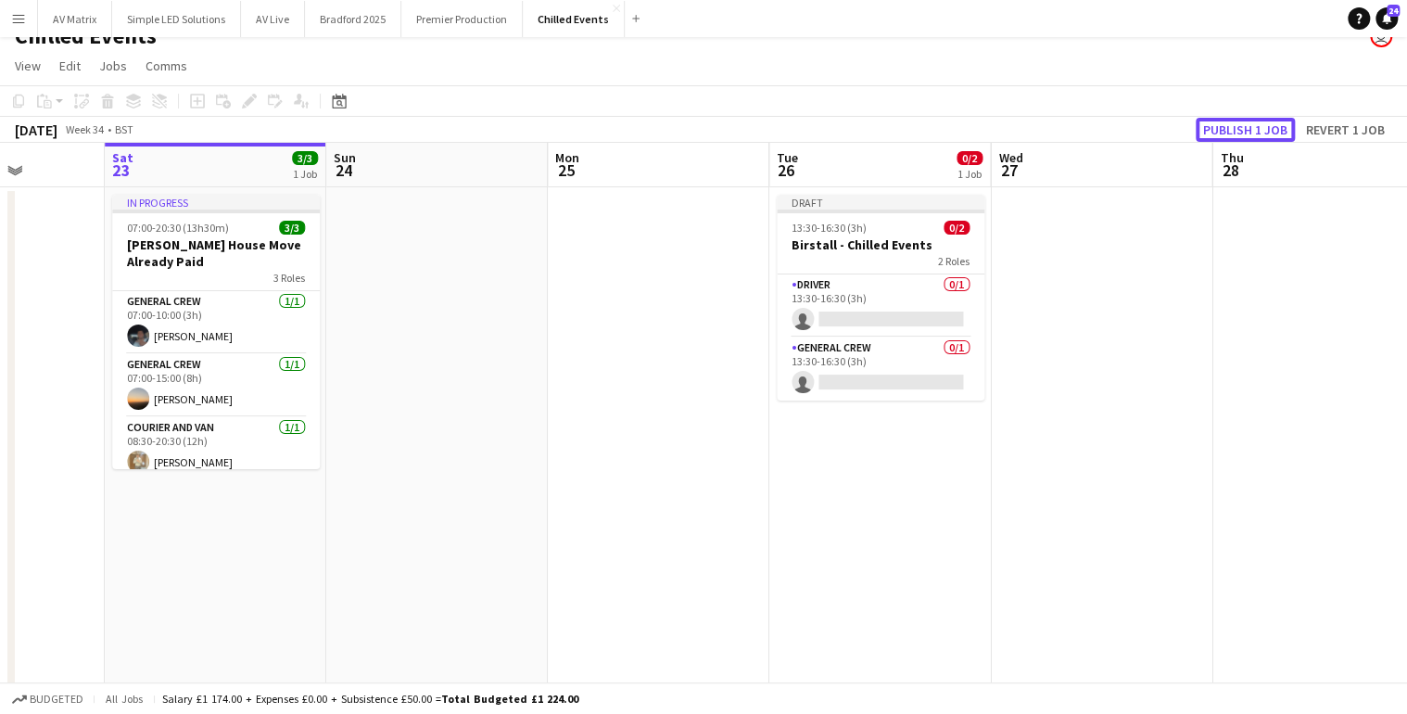
click at [1226, 122] on button "Publish 1 job" at bounding box center [1245, 130] width 99 height 24
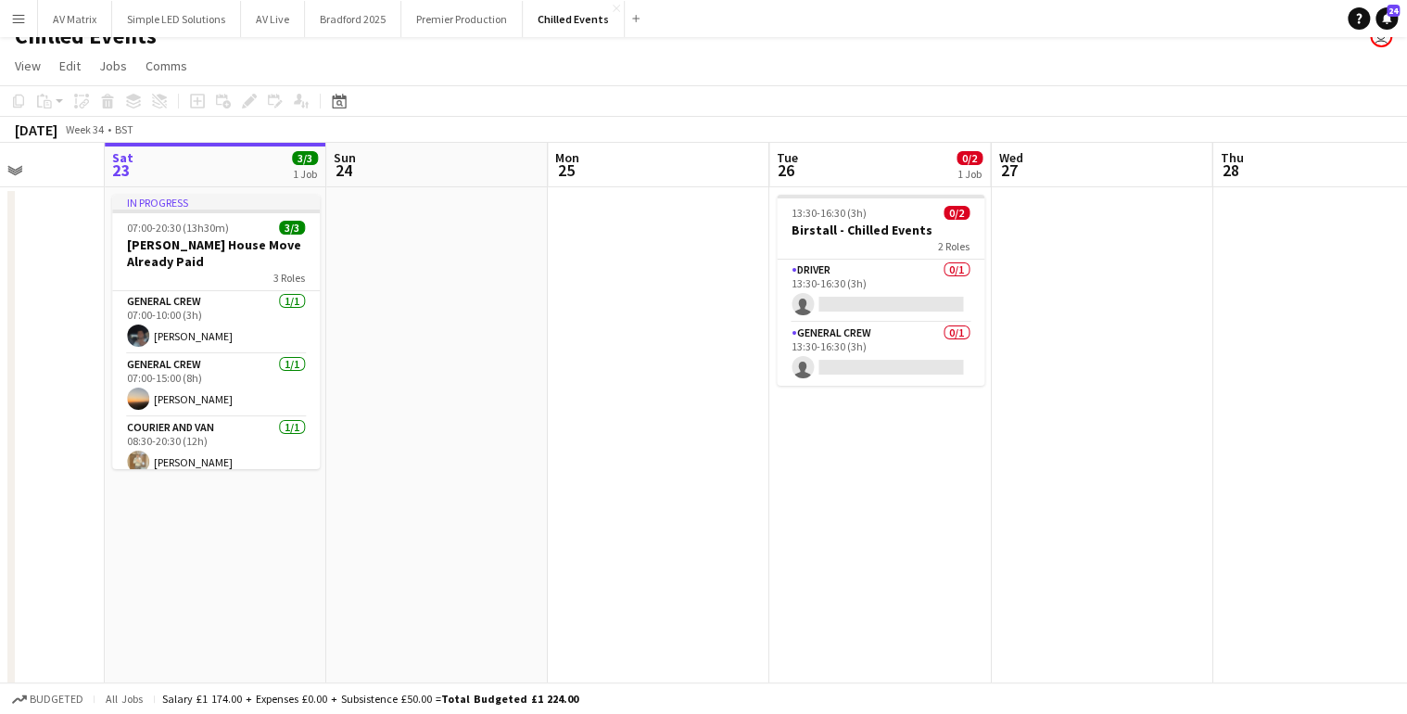
click at [20, 18] on app-icon "Menu" at bounding box center [18, 18] width 15 height 15
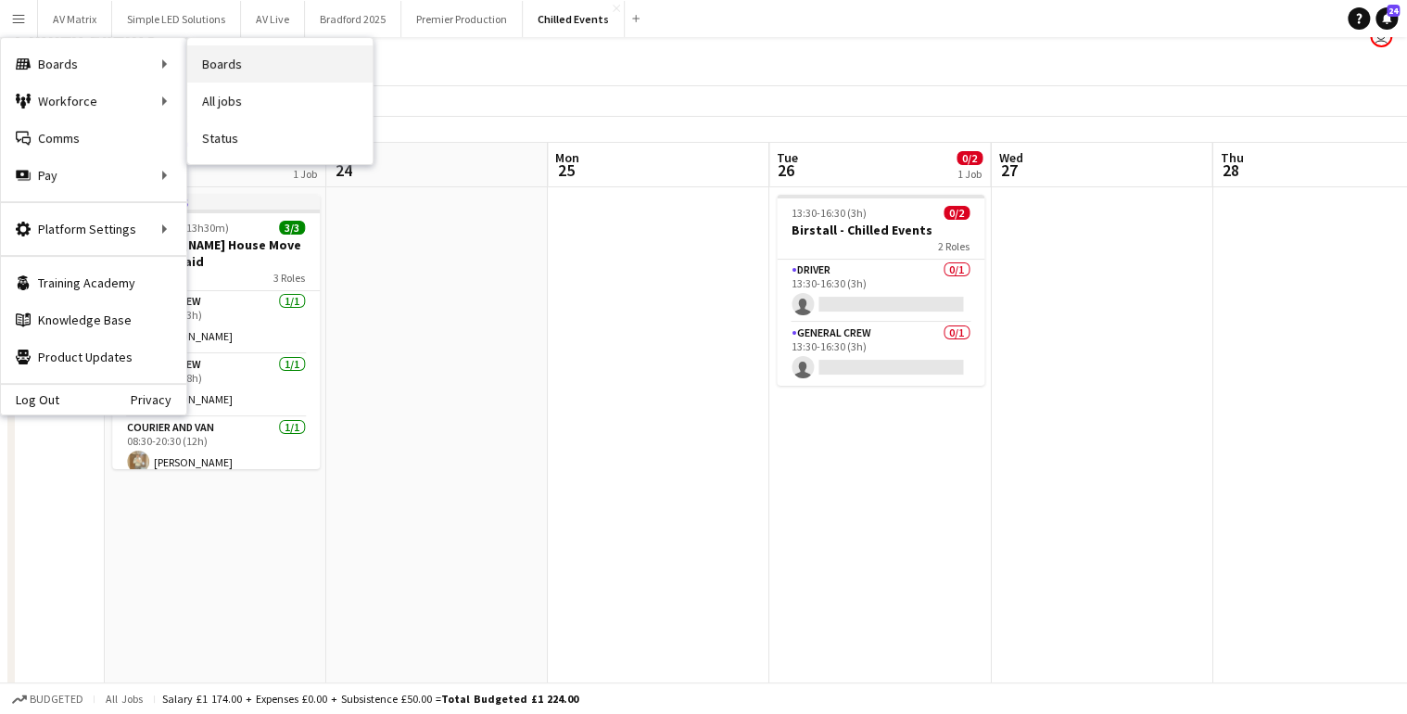
click at [230, 59] on link "Boards" at bounding box center [279, 63] width 185 height 37
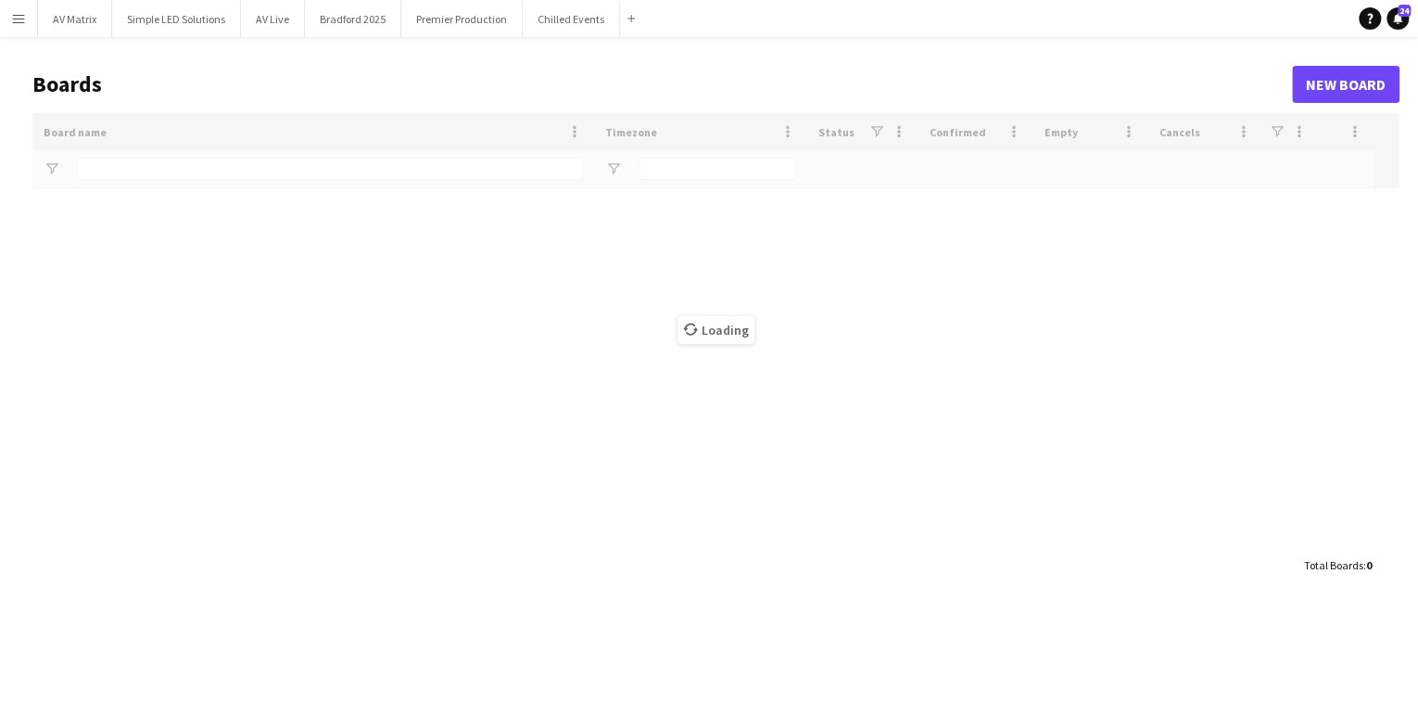
type input "*****"
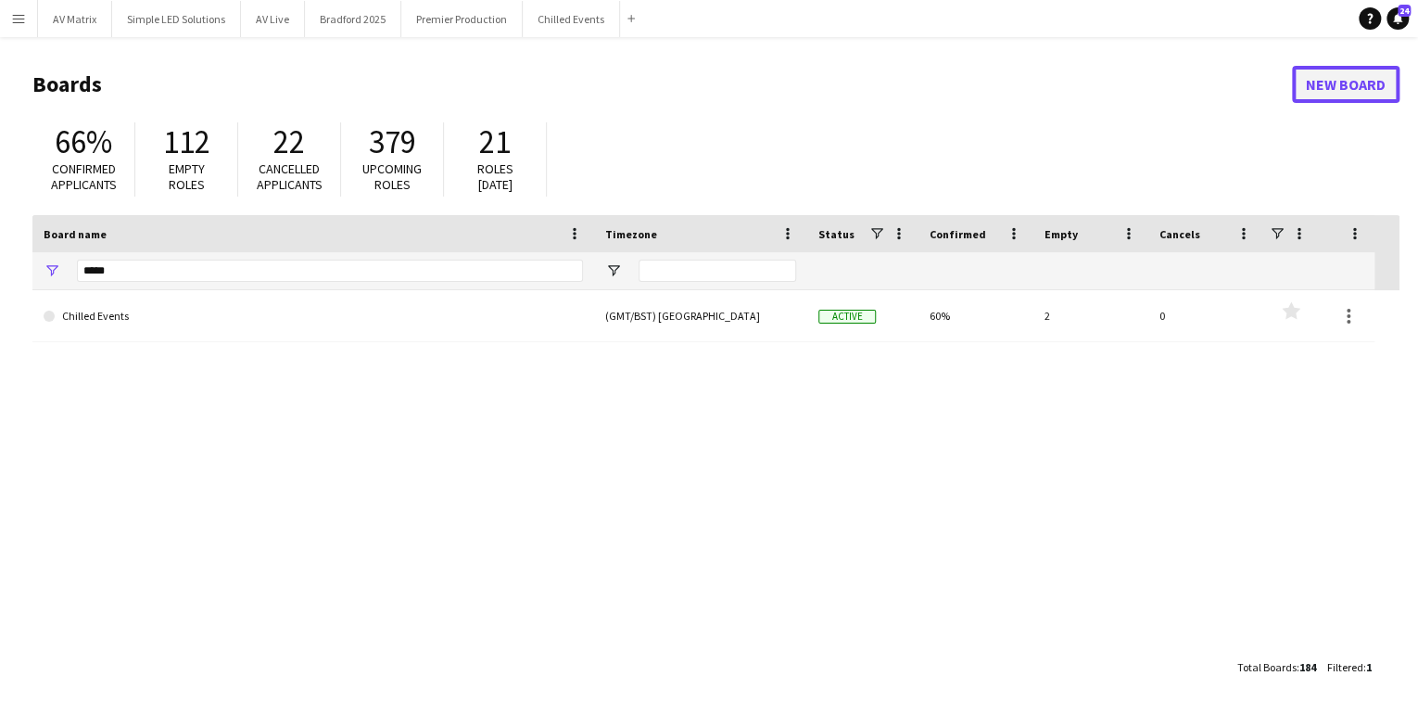
click at [1342, 90] on link "New Board" at bounding box center [1346, 84] width 108 height 37
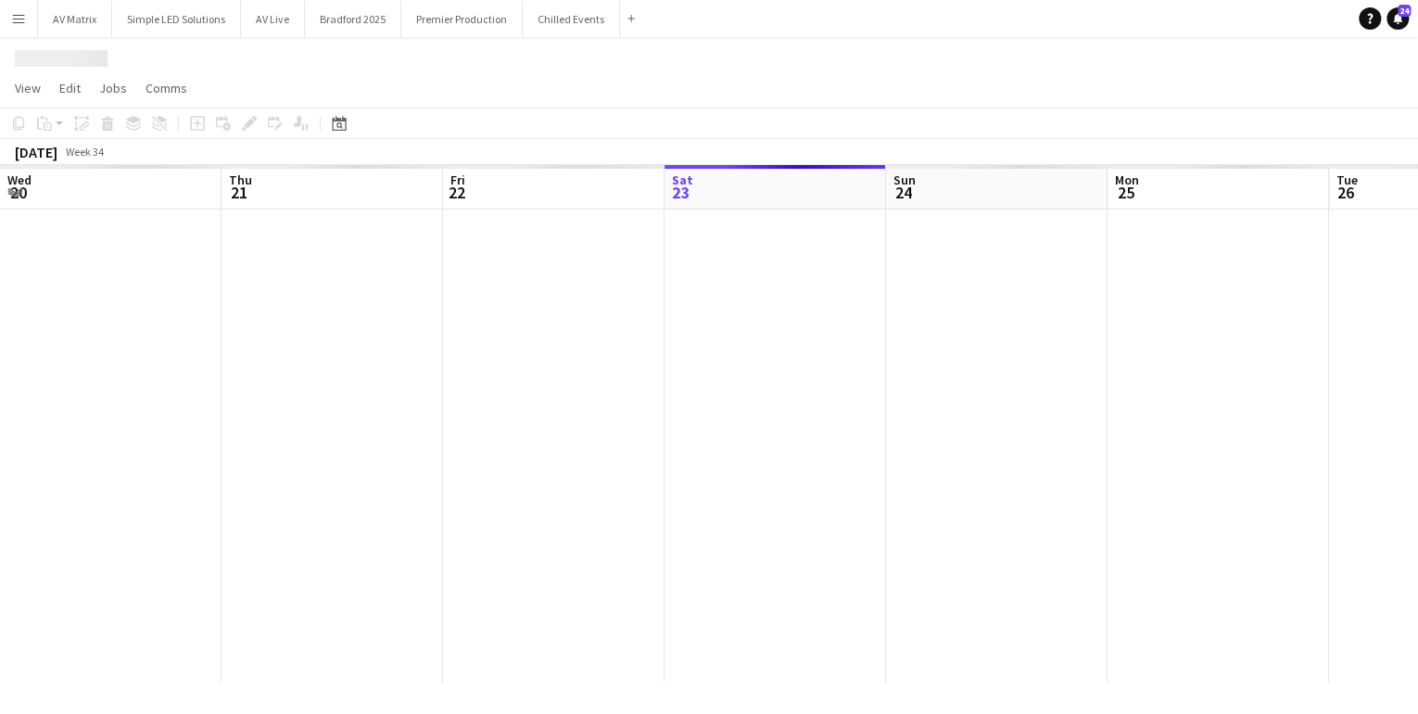
scroll to position [0, 443]
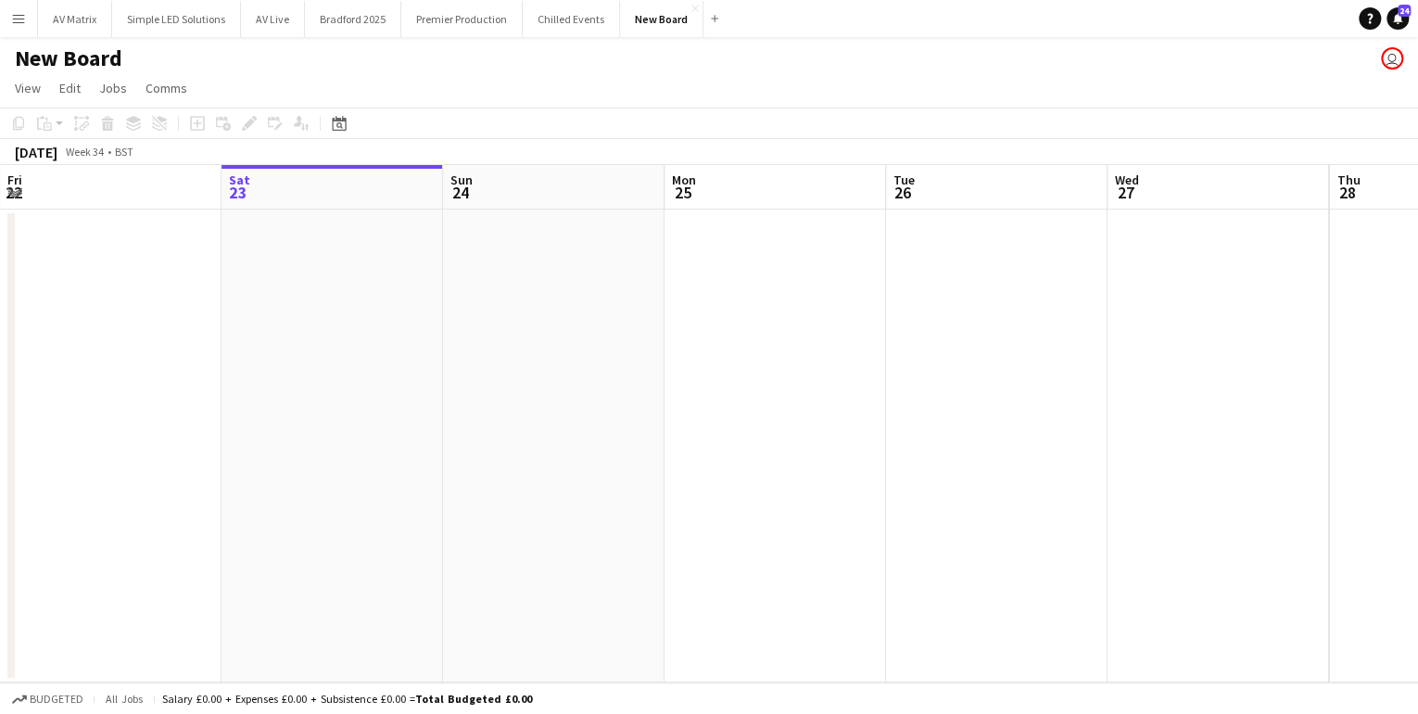
click at [59, 52] on h1 "New Board" at bounding box center [69, 58] width 108 height 28
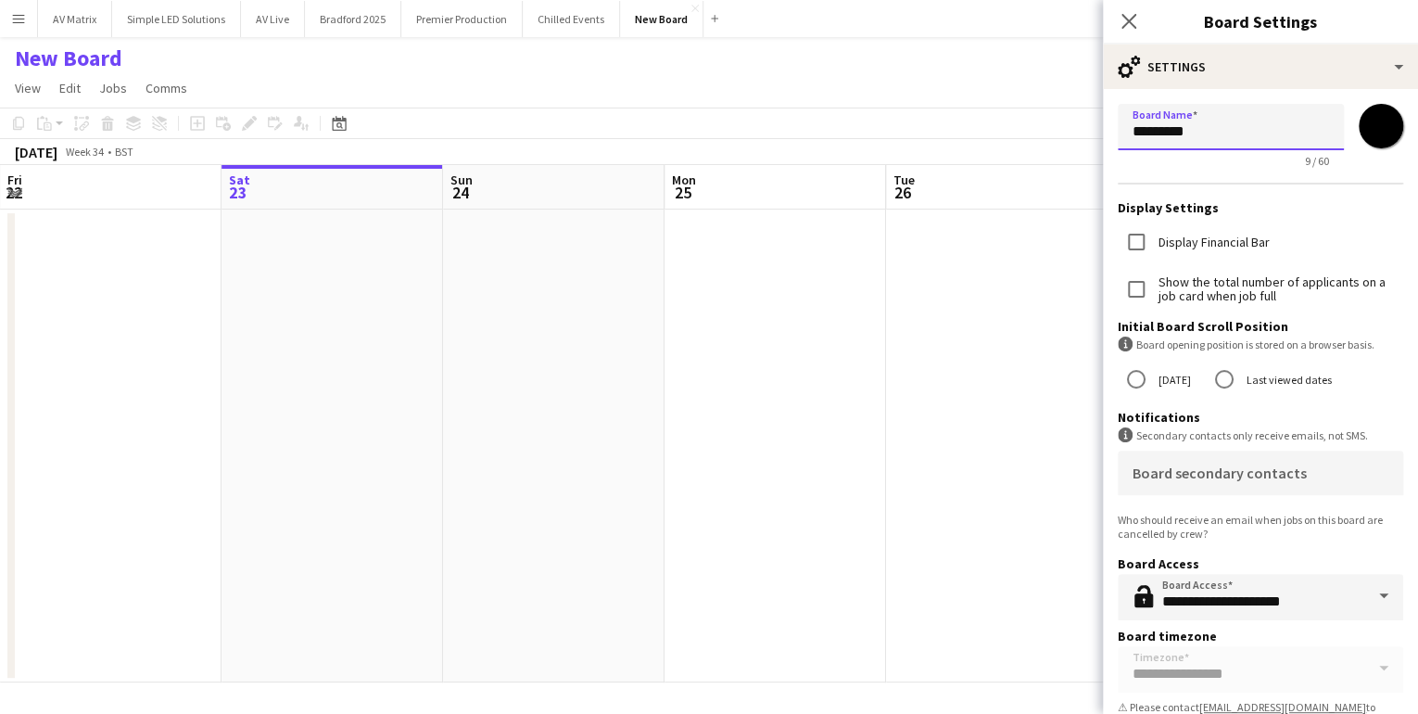
click at [1257, 138] on input "*********" at bounding box center [1231, 127] width 226 height 46
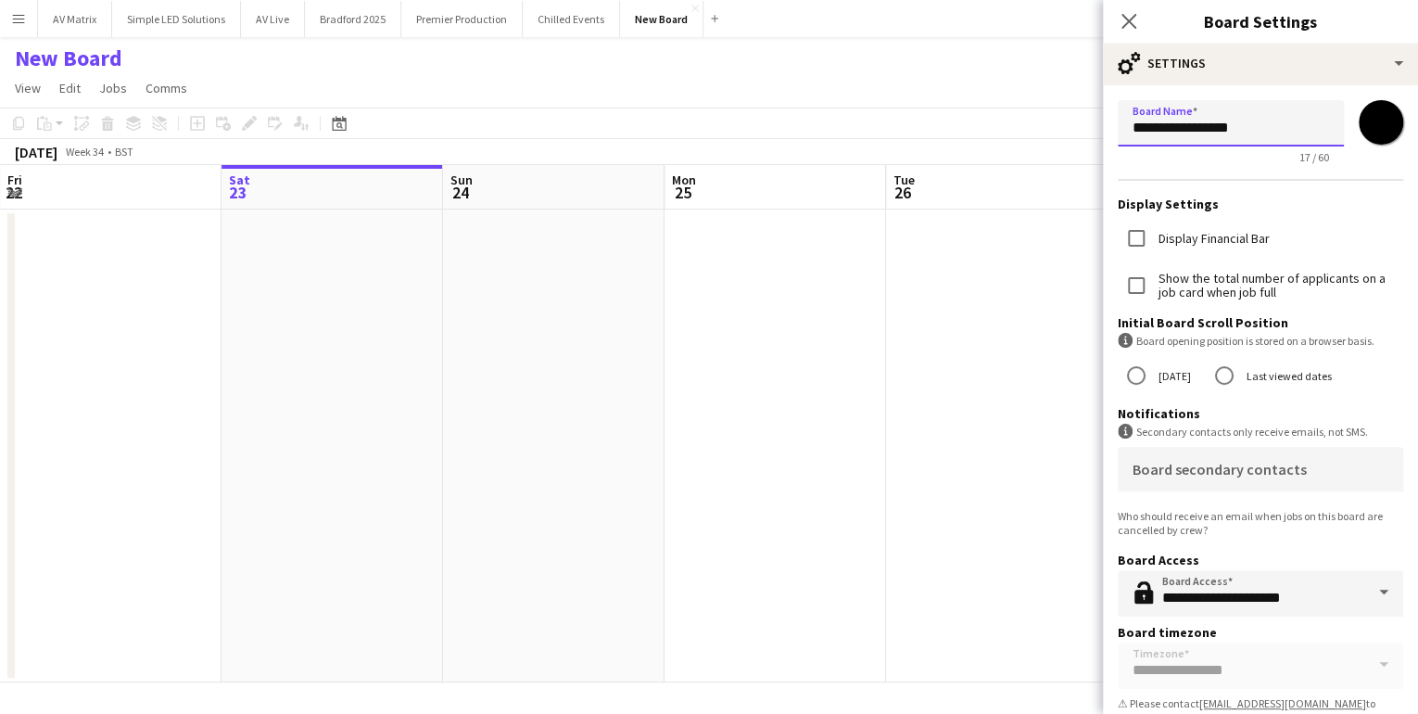
scroll to position [0, 0]
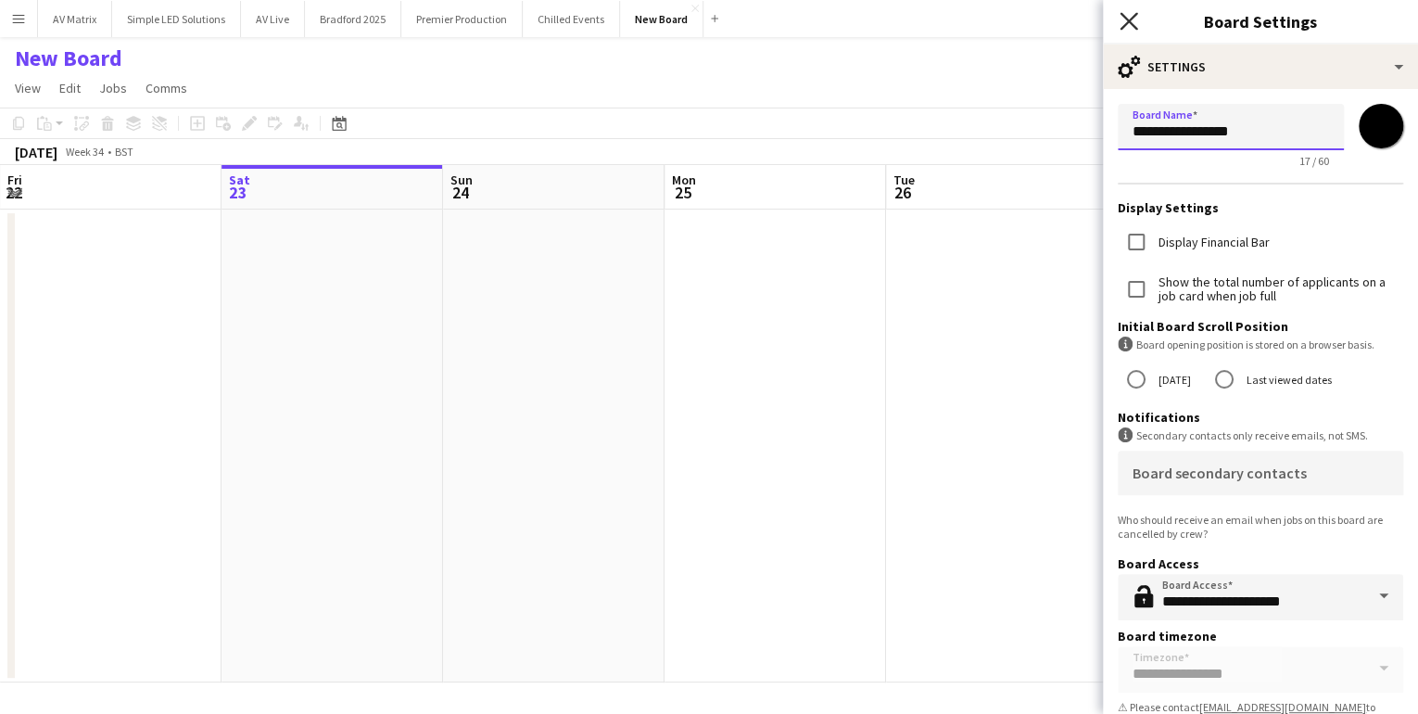
type input "**********"
click at [1132, 26] on icon at bounding box center [1129, 21] width 18 height 18
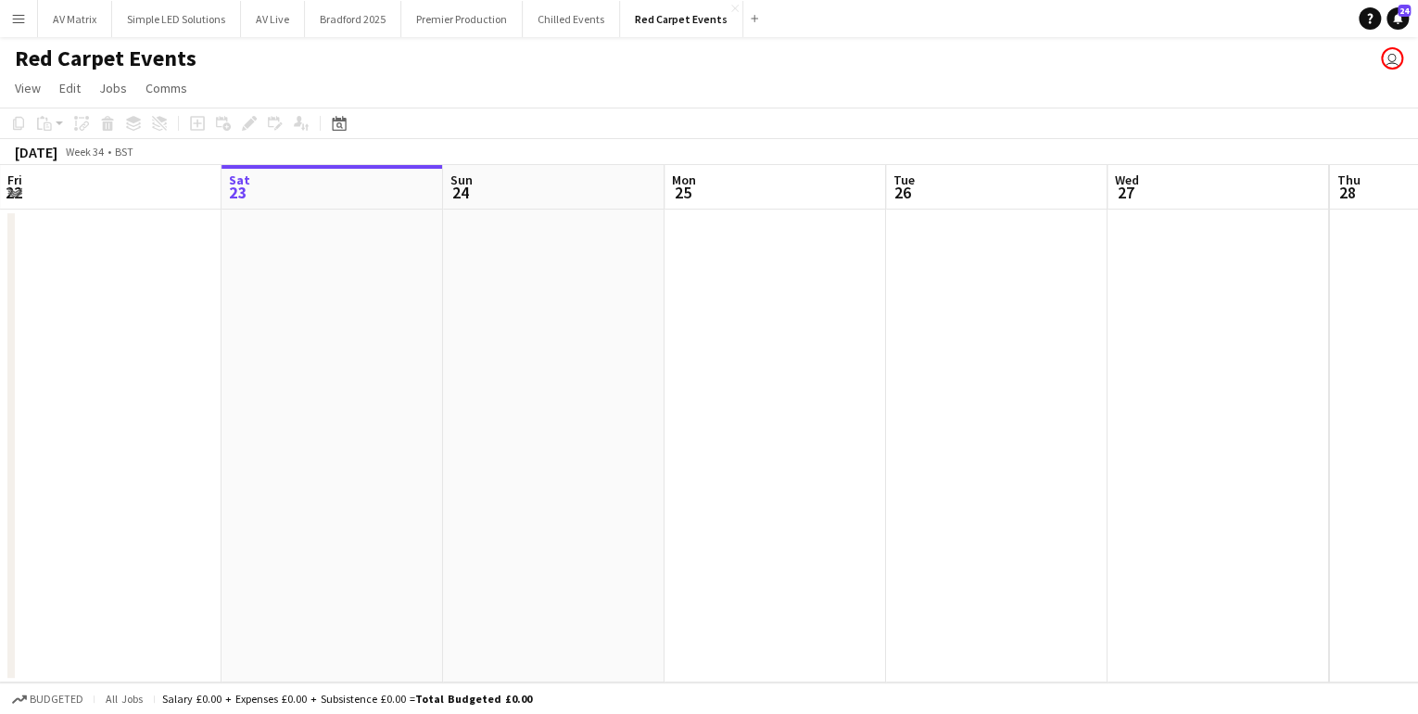
click at [96, 45] on h1 "Red Carpet Events" at bounding box center [106, 58] width 182 height 28
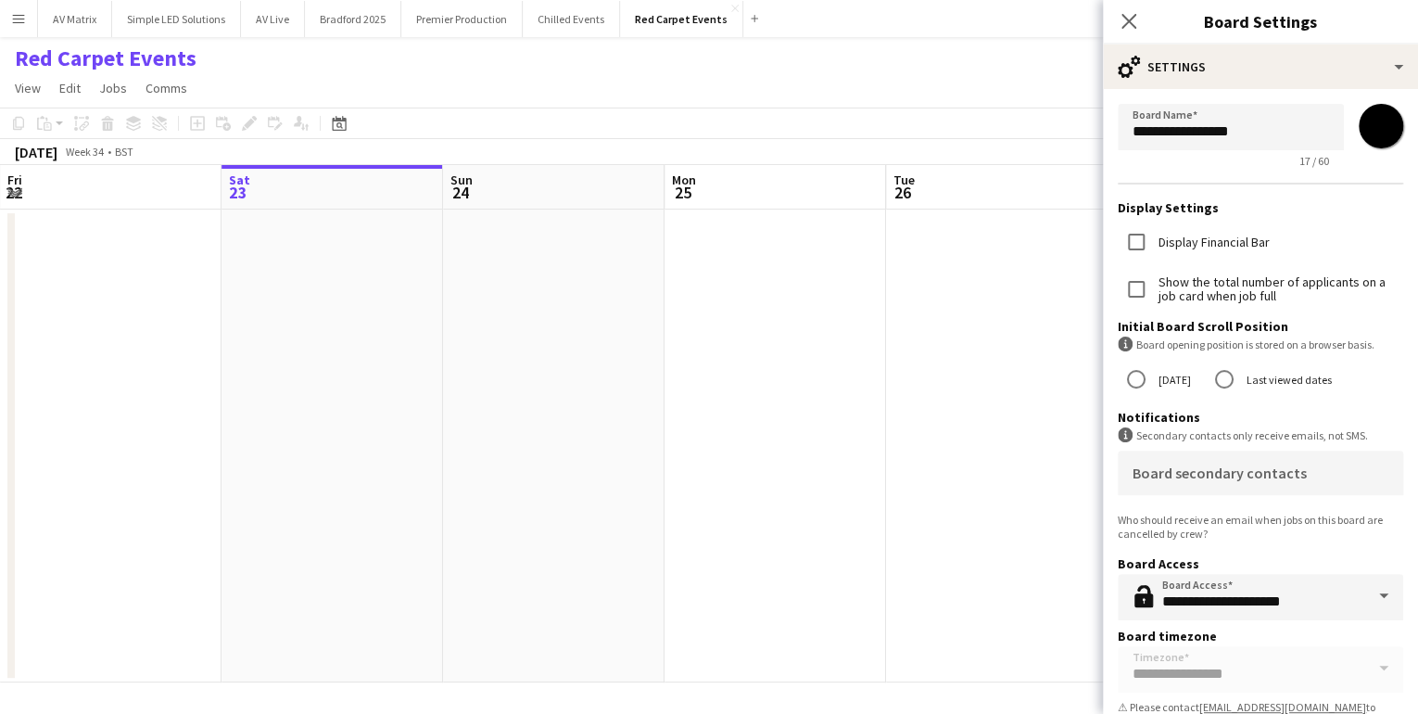
scroll to position [23, 0]
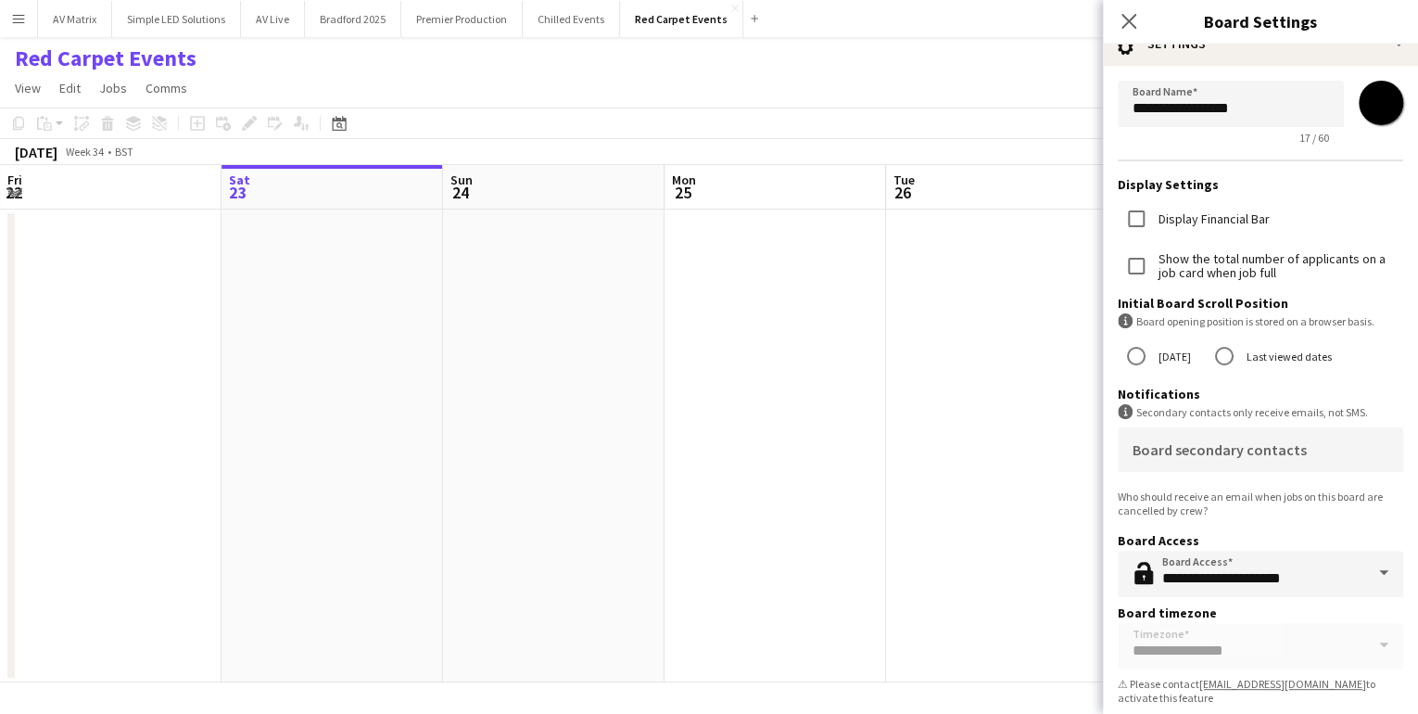
click at [636, 502] on app-date-cell at bounding box center [554, 446] width 222 height 473
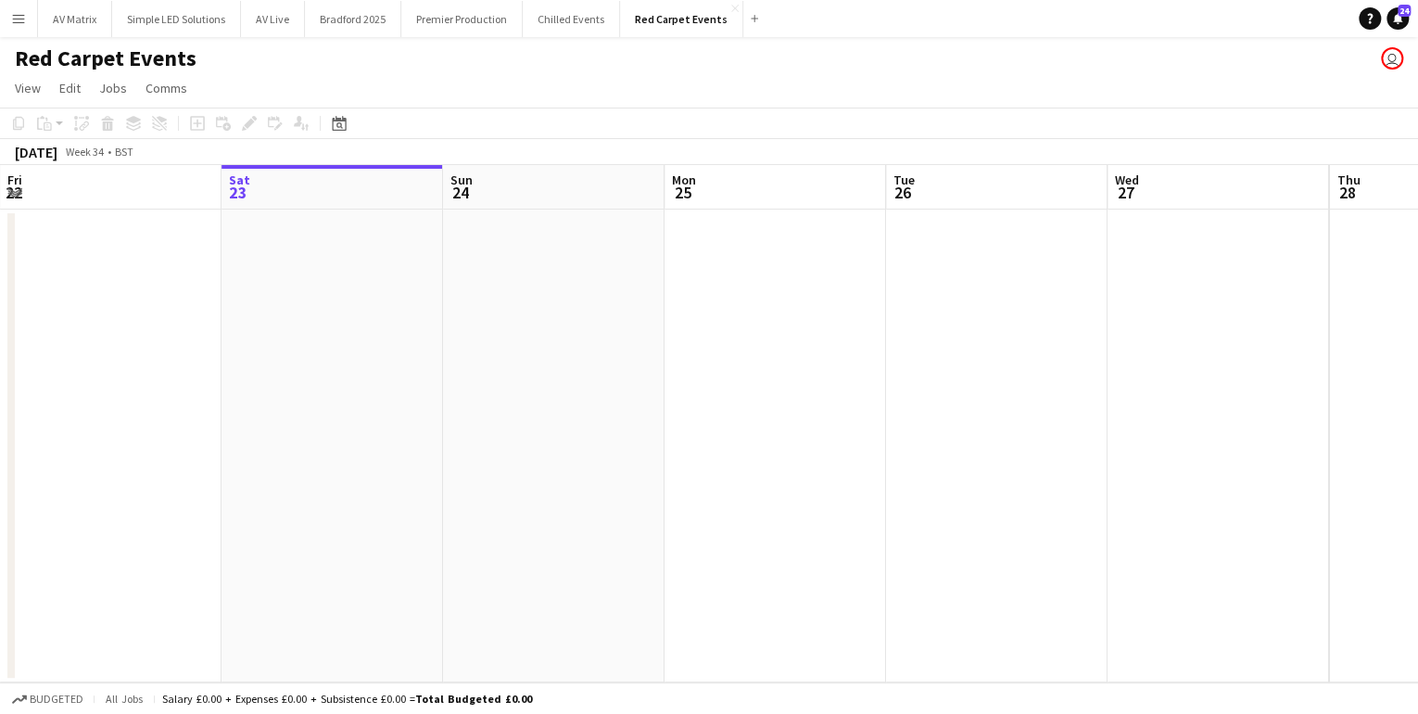
click at [509, 320] on app-date-cell at bounding box center [554, 446] width 222 height 473
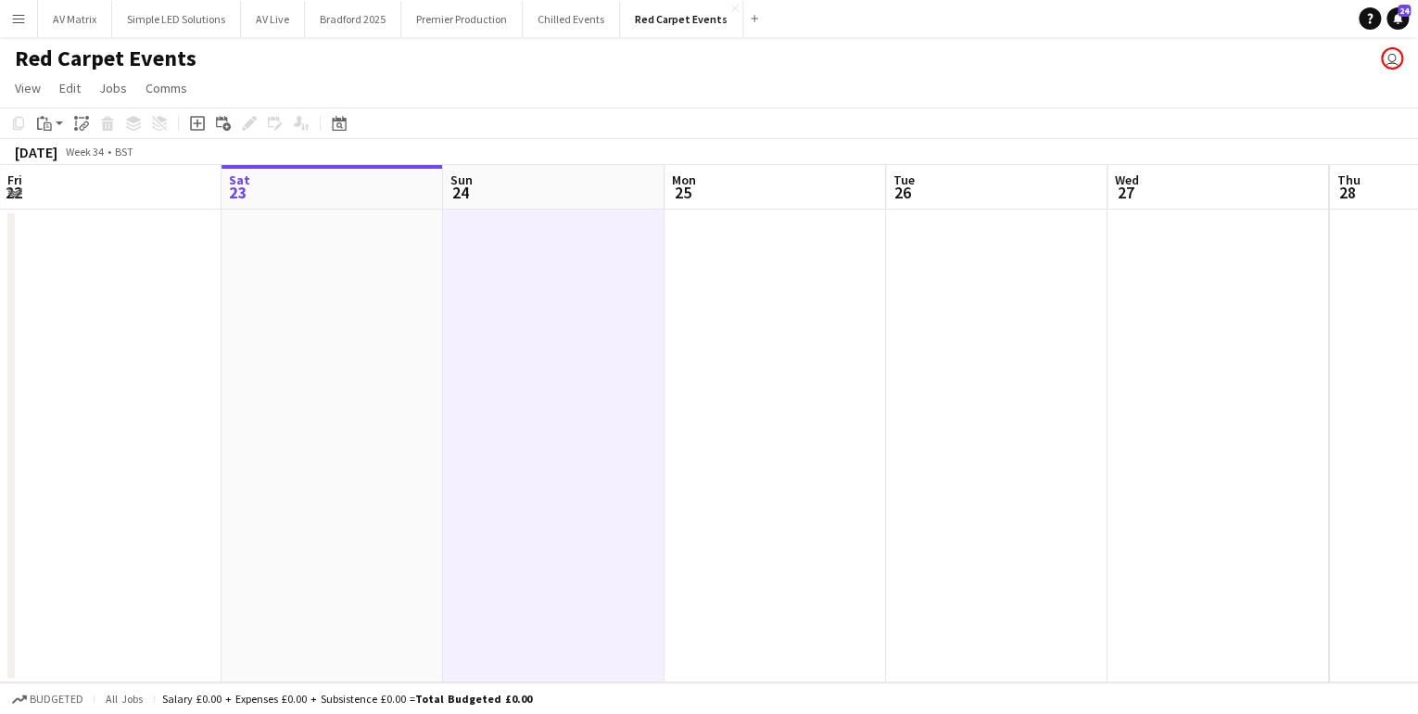
click at [286, 322] on app-date-cell at bounding box center [333, 446] width 222 height 473
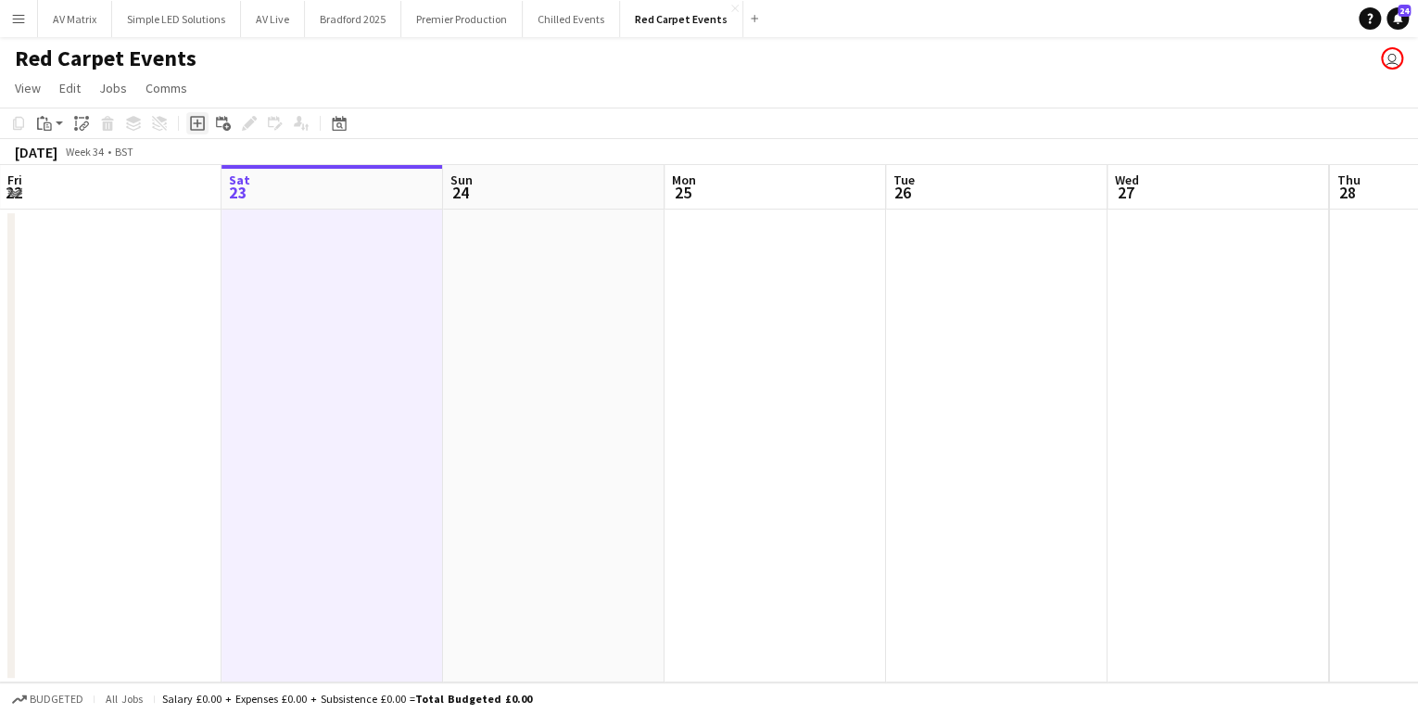
click at [204, 119] on icon at bounding box center [197, 123] width 15 height 15
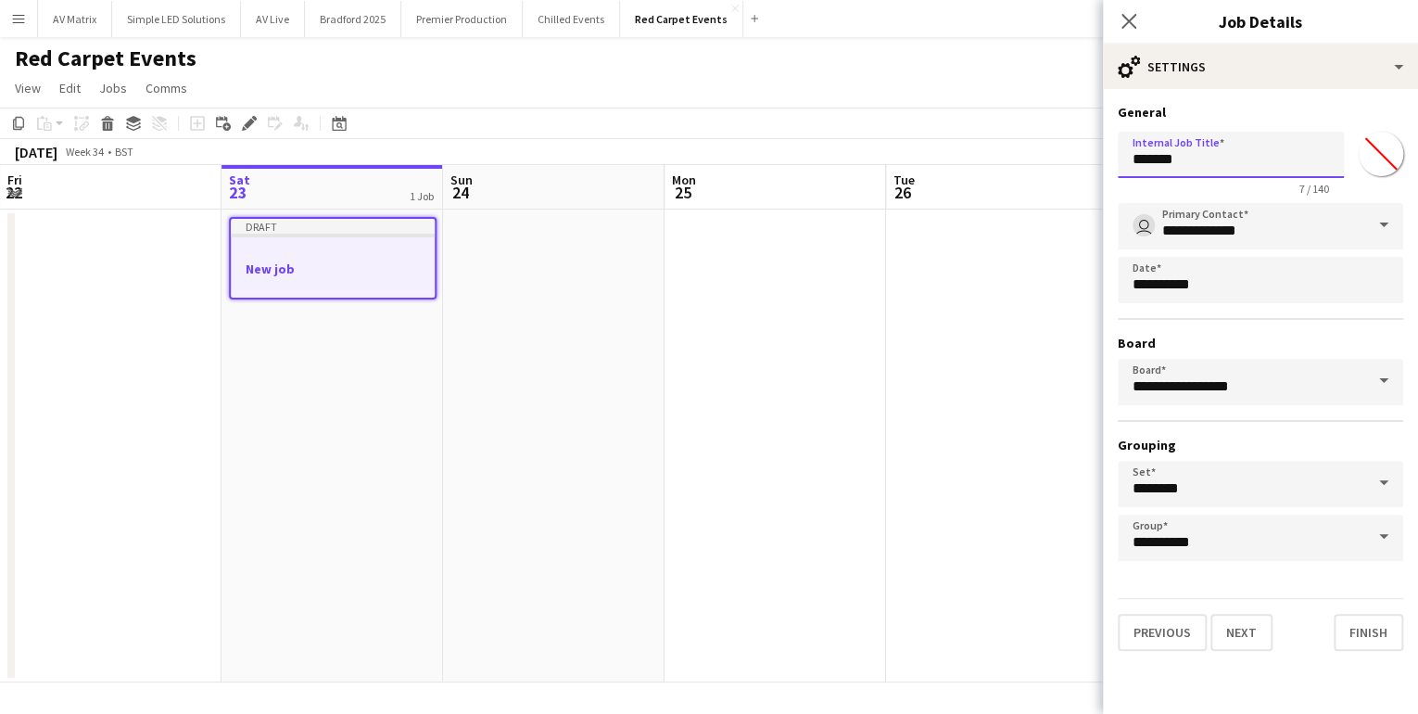
drag, startPoint x: 1234, startPoint y: 148, endPoint x: 771, endPoint y: 189, distance: 464.4
click at [776, 187] on body "Menu Boards Boards Boards All jobs Status Workforce Workforce My Workforce Recr…" at bounding box center [709, 357] width 1418 height 714
type input "**********"
click at [1224, 627] on button "Next" at bounding box center [1242, 632] width 62 height 37
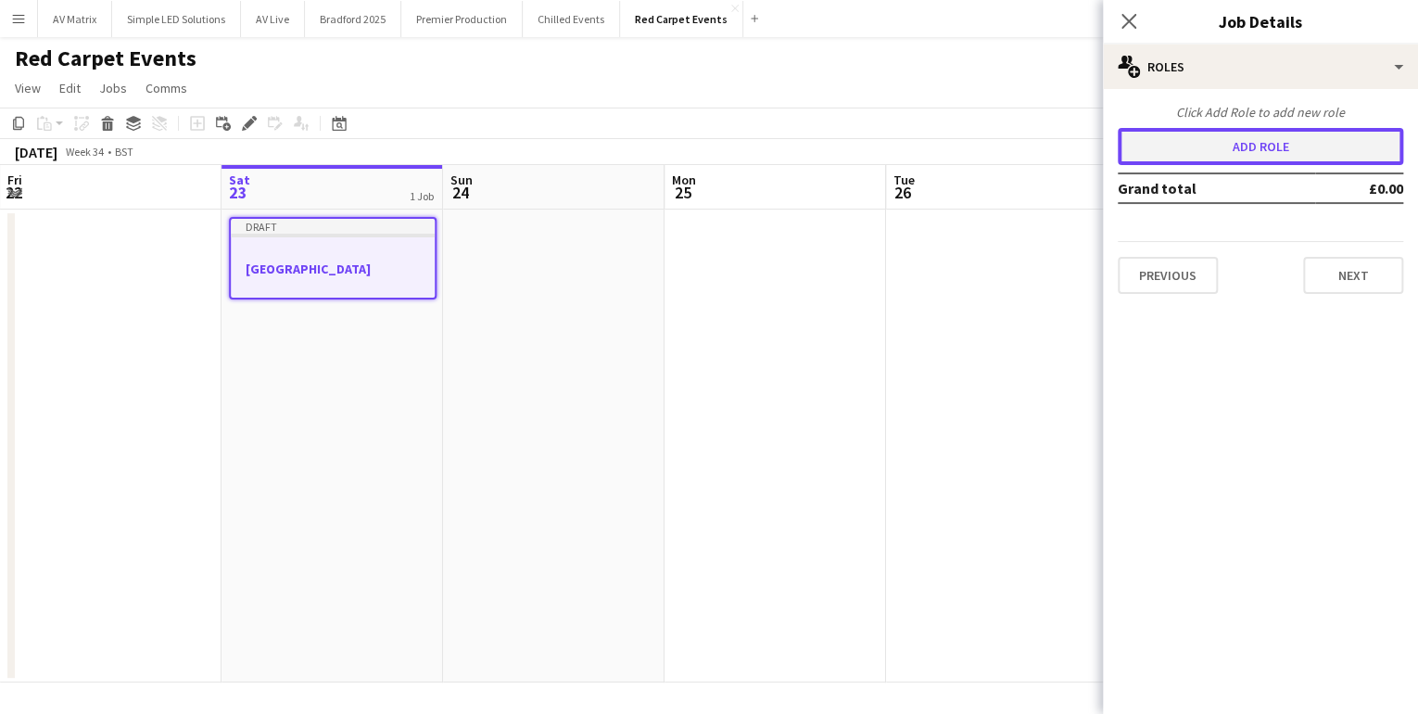
click at [1263, 152] on button "Add role" at bounding box center [1261, 146] width 286 height 37
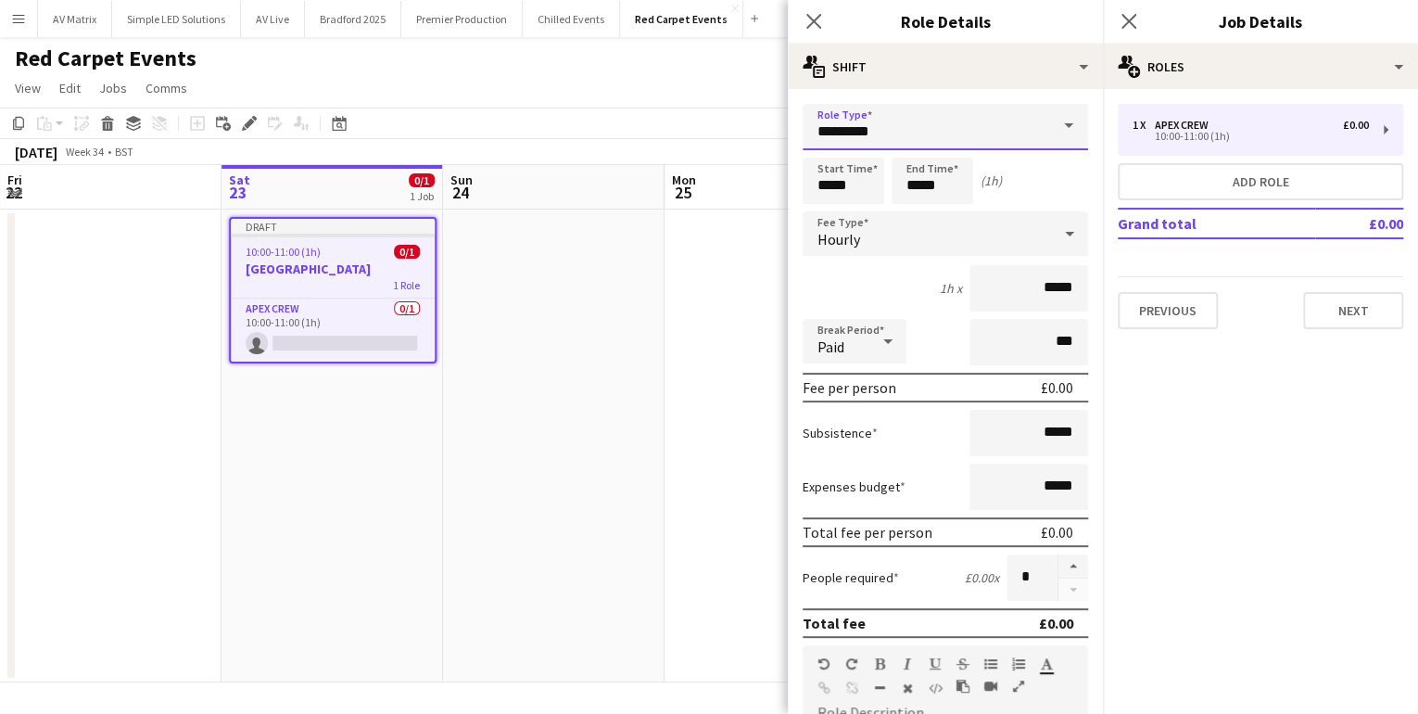
click at [905, 111] on input "*********" at bounding box center [946, 127] width 286 height 46
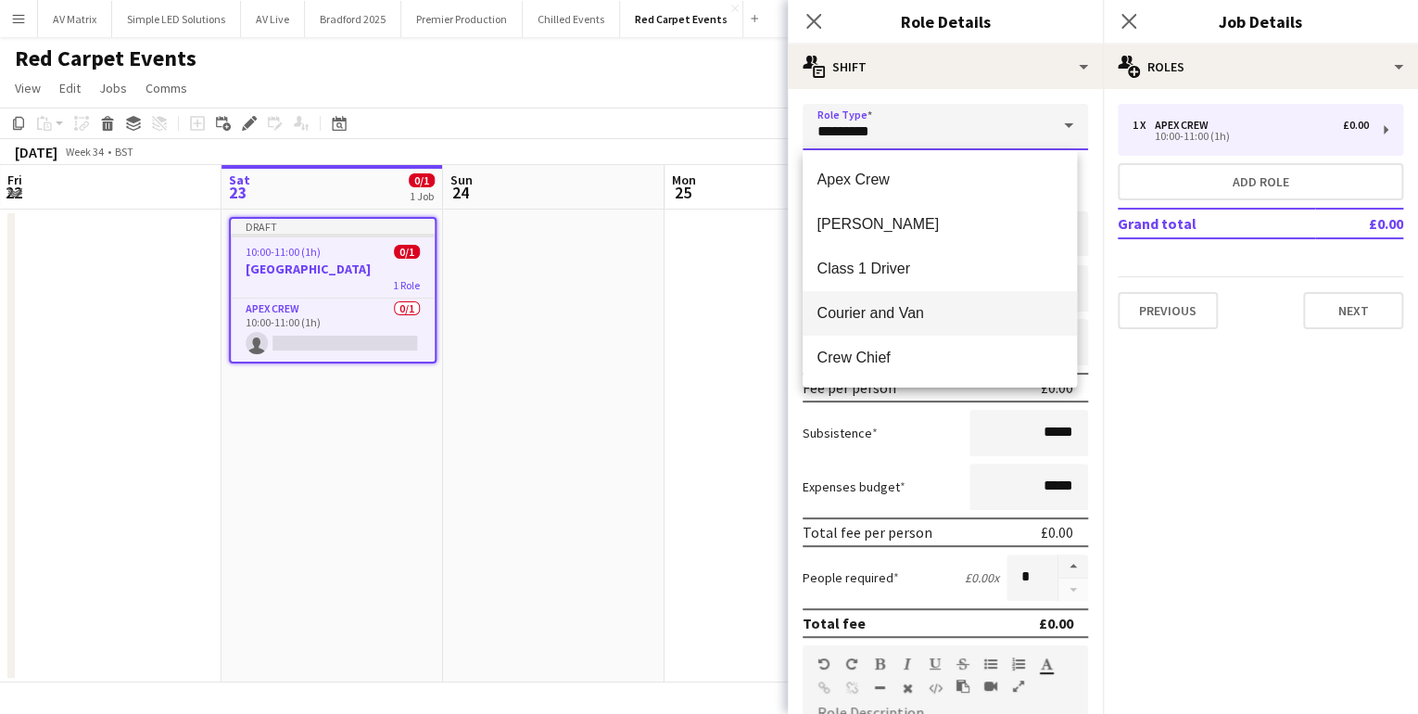
scroll to position [74, 0]
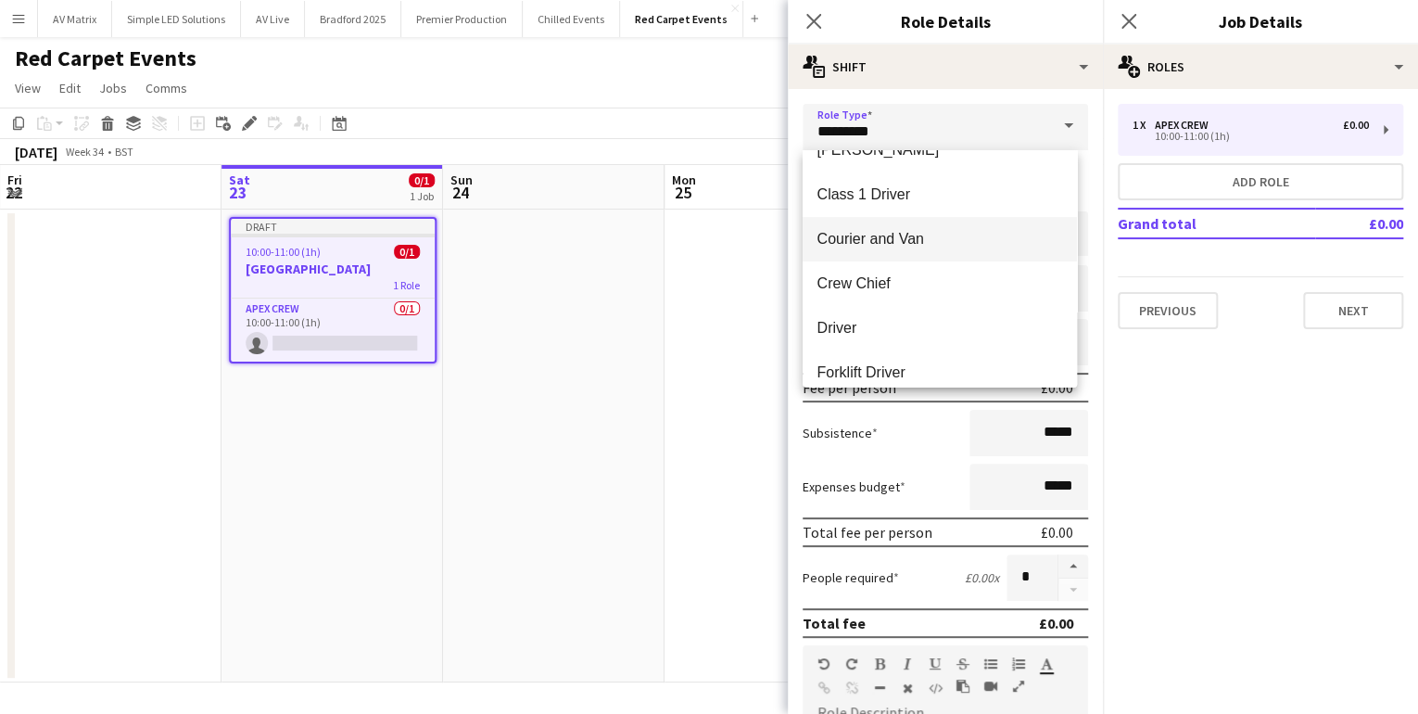
click at [901, 330] on span "Driver" at bounding box center [940, 328] width 245 height 18
type input "******"
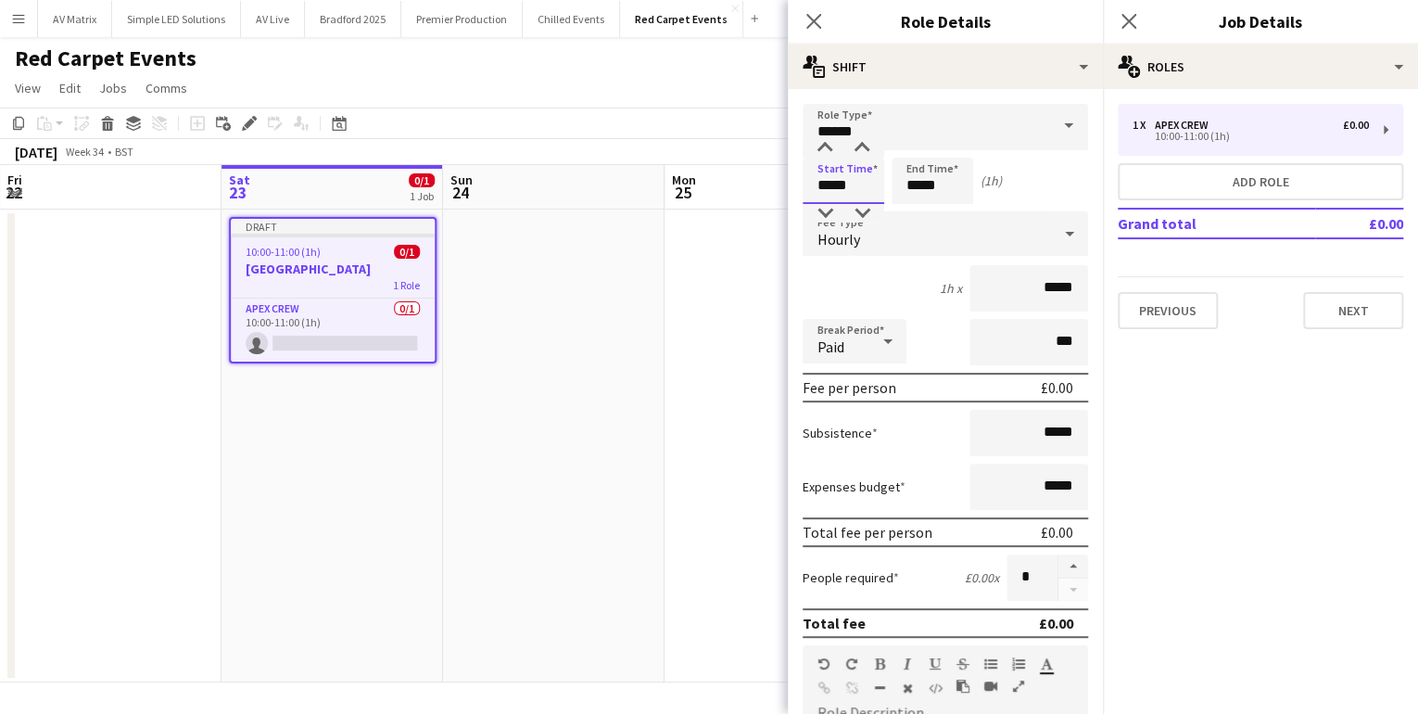
drag, startPoint x: 860, startPoint y: 186, endPoint x: 837, endPoint y: 189, distance: 23.3
click at [837, 189] on input "*****" at bounding box center [844, 181] width 82 height 46
drag, startPoint x: 876, startPoint y: 185, endPoint x: 760, endPoint y: 187, distance: 115.9
click at [760, 187] on body "Menu Boards Boards Boards All jobs Status Workforce Workforce My Workforce Recr…" at bounding box center [709, 357] width 1418 height 714
type input "*****"
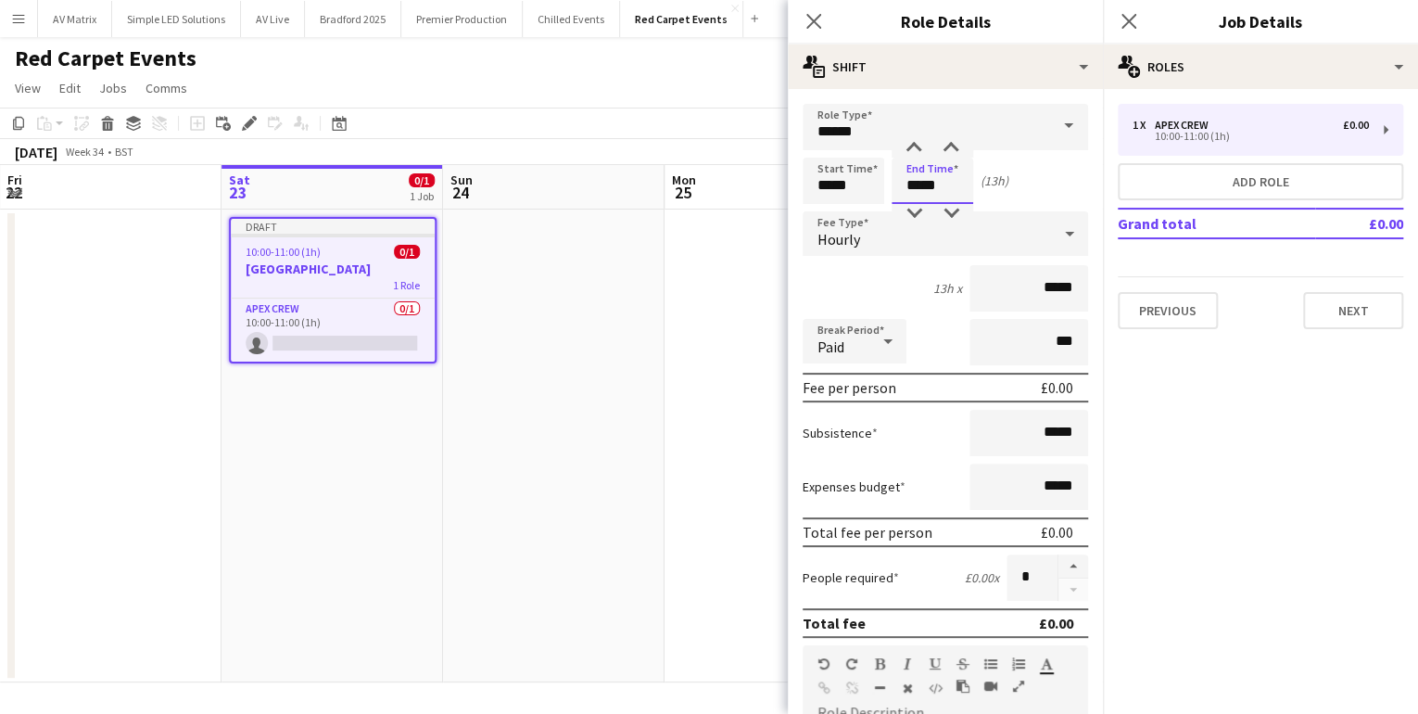
drag, startPoint x: 942, startPoint y: 183, endPoint x: 801, endPoint y: 192, distance: 141.2
click at [817, 186] on div "Start Time ***** End Time ***** (13h)" at bounding box center [946, 181] width 286 height 46
type input "*****"
drag, startPoint x: 1009, startPoint y: 434, endPoint x: 1248, endPoint y: 439, distance: 239.2
click at [1248, 439] on body "Menu Boards Boards Boards All jobs Status Workforce Workforce My Workforce Recr…" at bounding box center [709, 357] width 1418 height 714
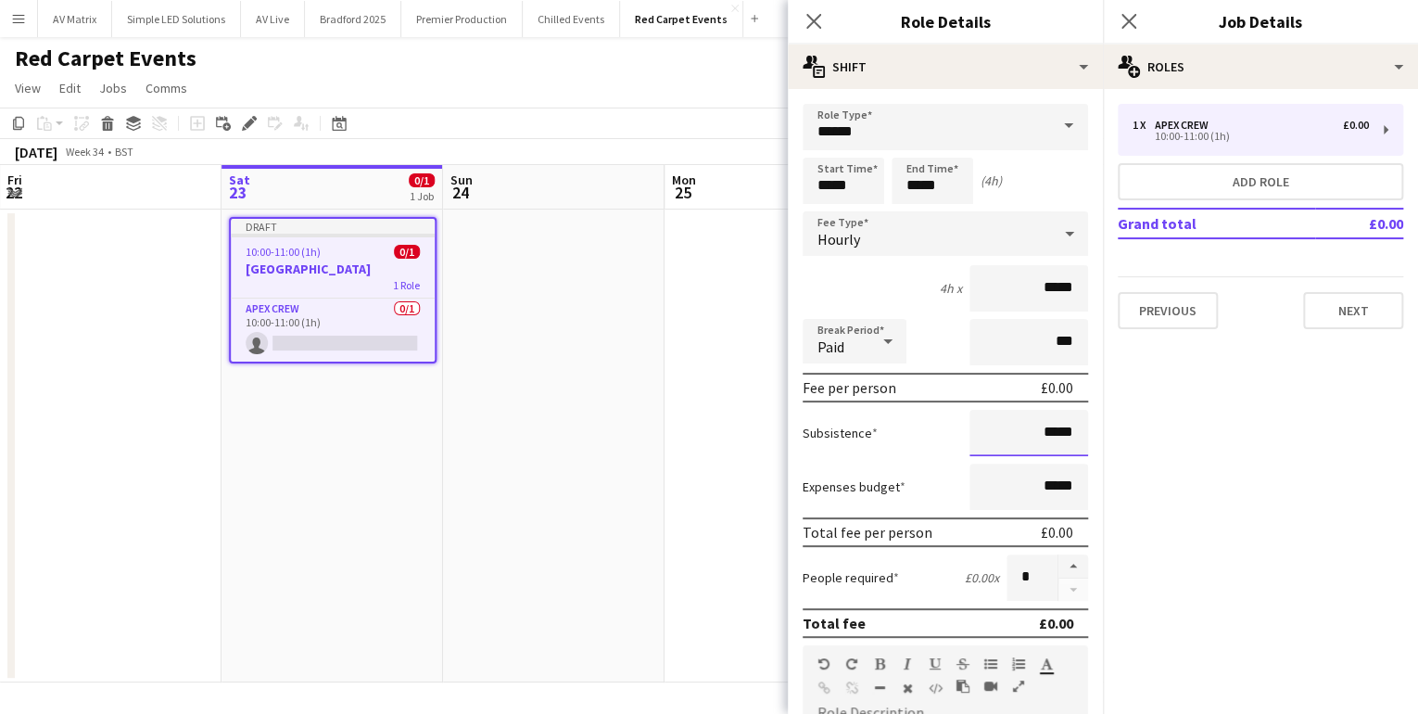
drag, startPoint x: 1026, startPoint y: 434, endPoint x: 1071, endPoint y: 434, distance: 44.5
click at [1071, 434] on input "*****" at bounding box center [1029, 433] width 119 height 46
type input "***"
click at [816, 14] on icon "Close pop-in" at bounding box center [814, 21] width 18 height 18
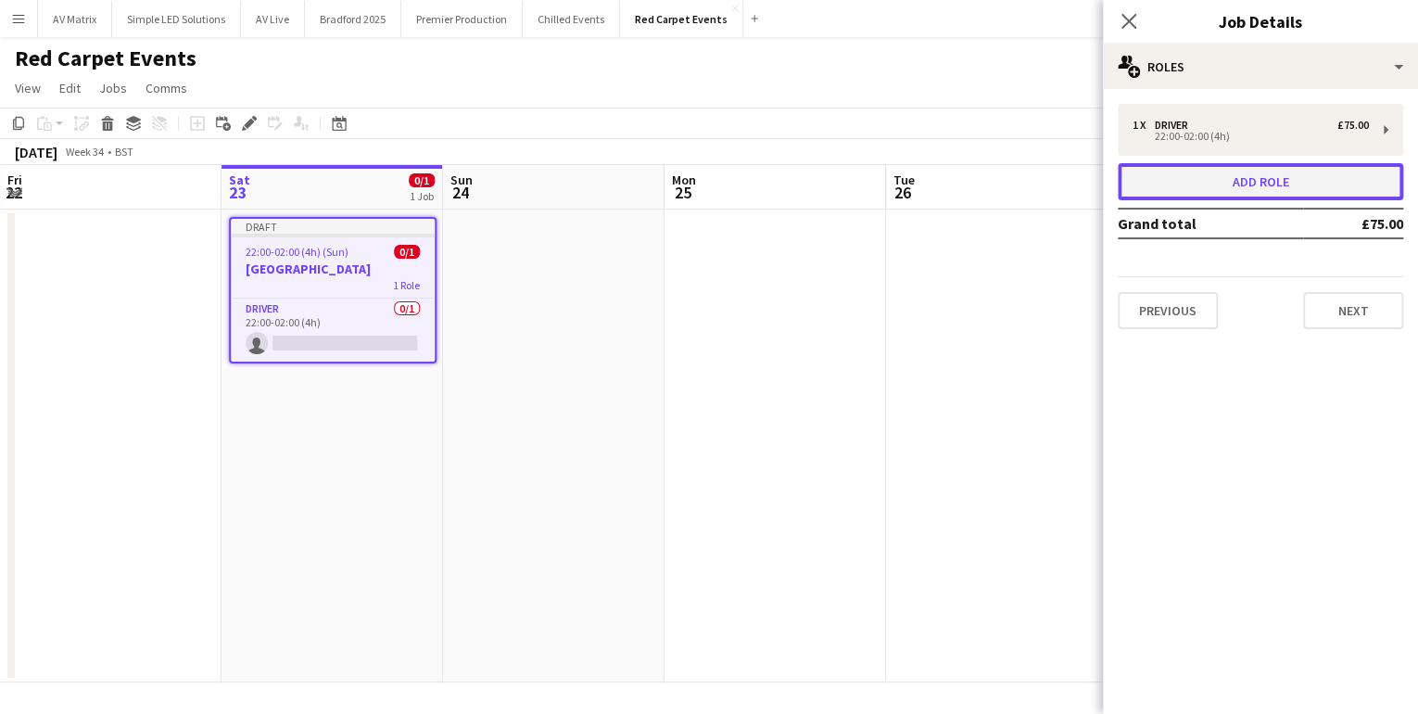
click at [1253, 175] on button "Add role" at bounding box center [1261, 181] width 286 height 37
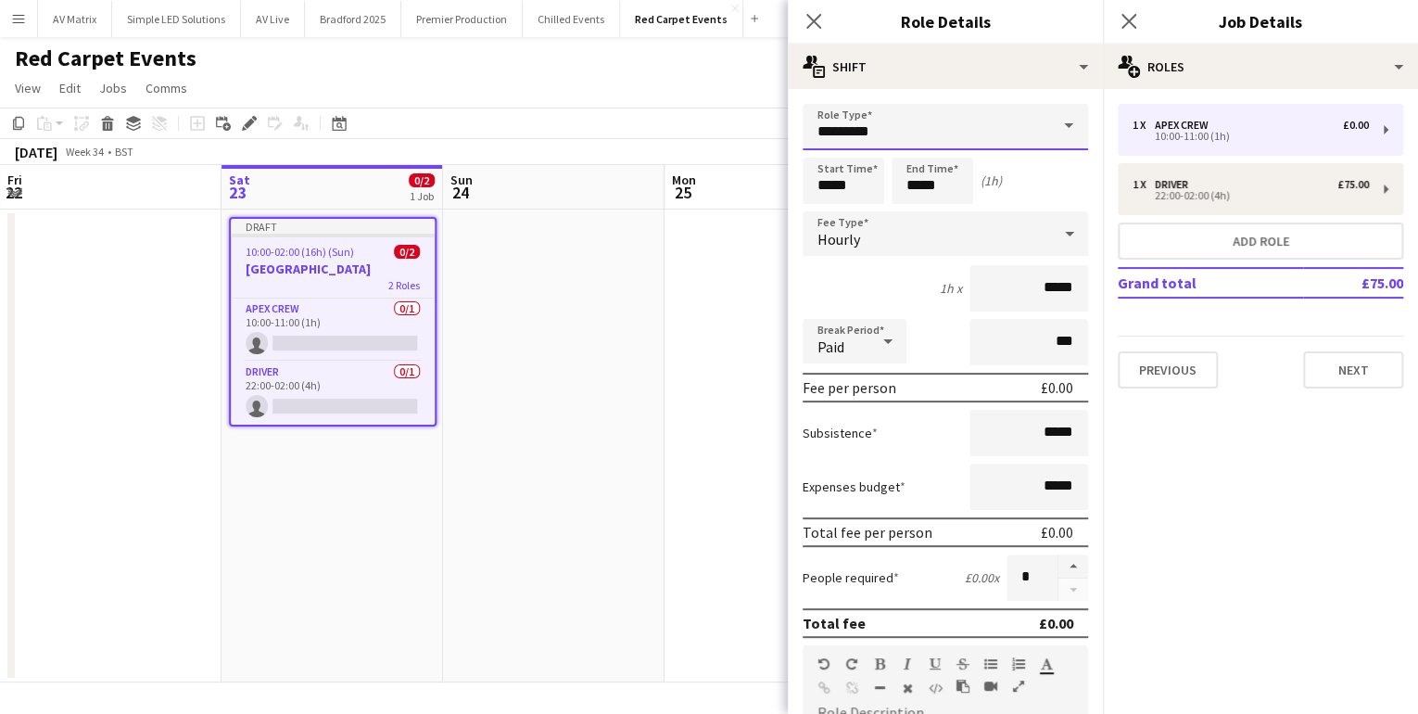
click at [998, 131] on input "*********" at bounding box center [946, 127] width 286 height 46
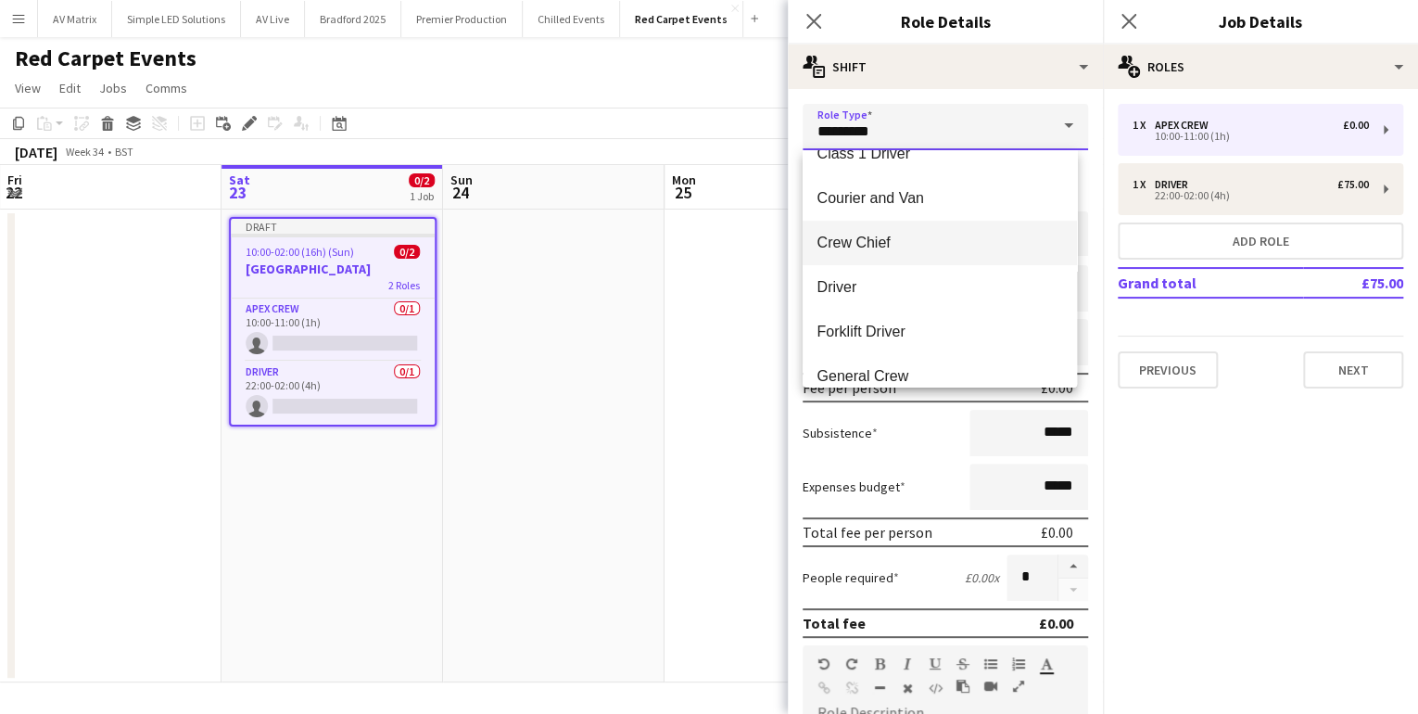
scroll to position [148, 0]
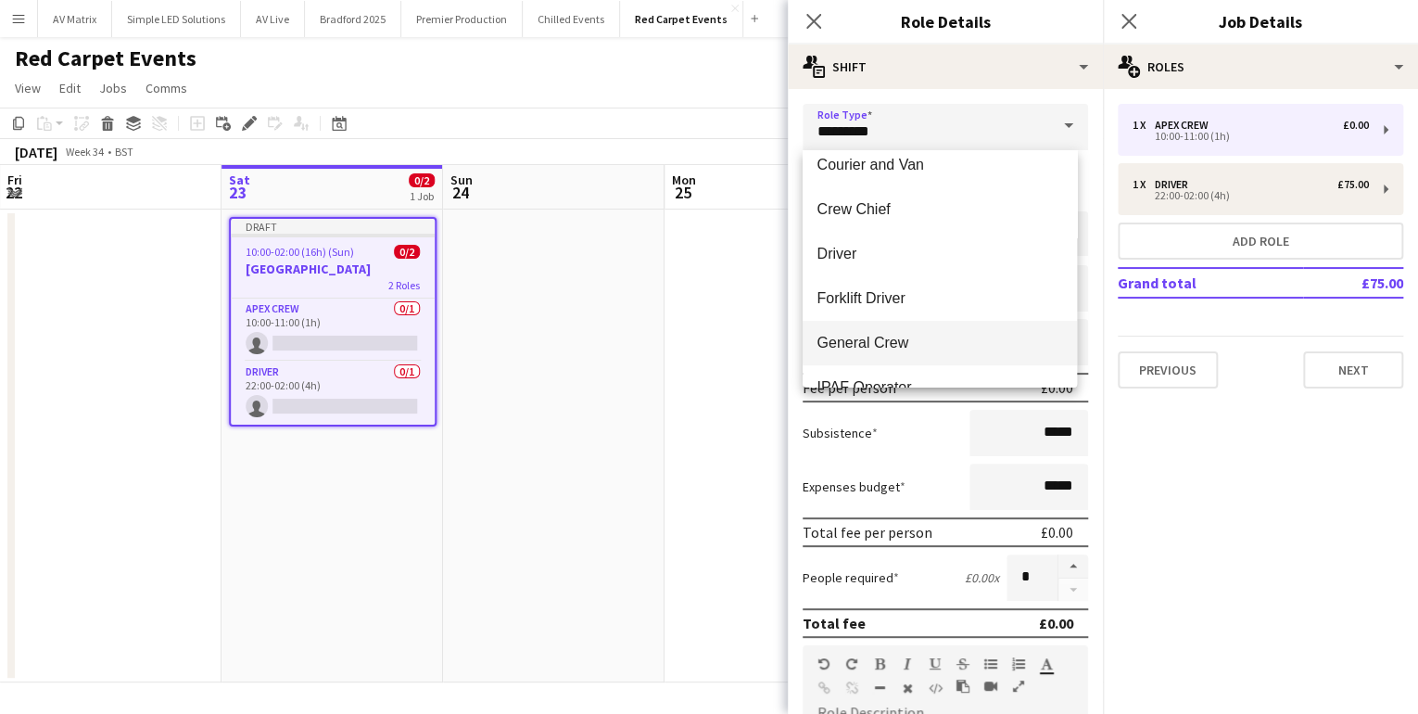
click at [880, 350] on span "General Crew" at bounding box center [940, 343] width 245 height 18
type input "**********"
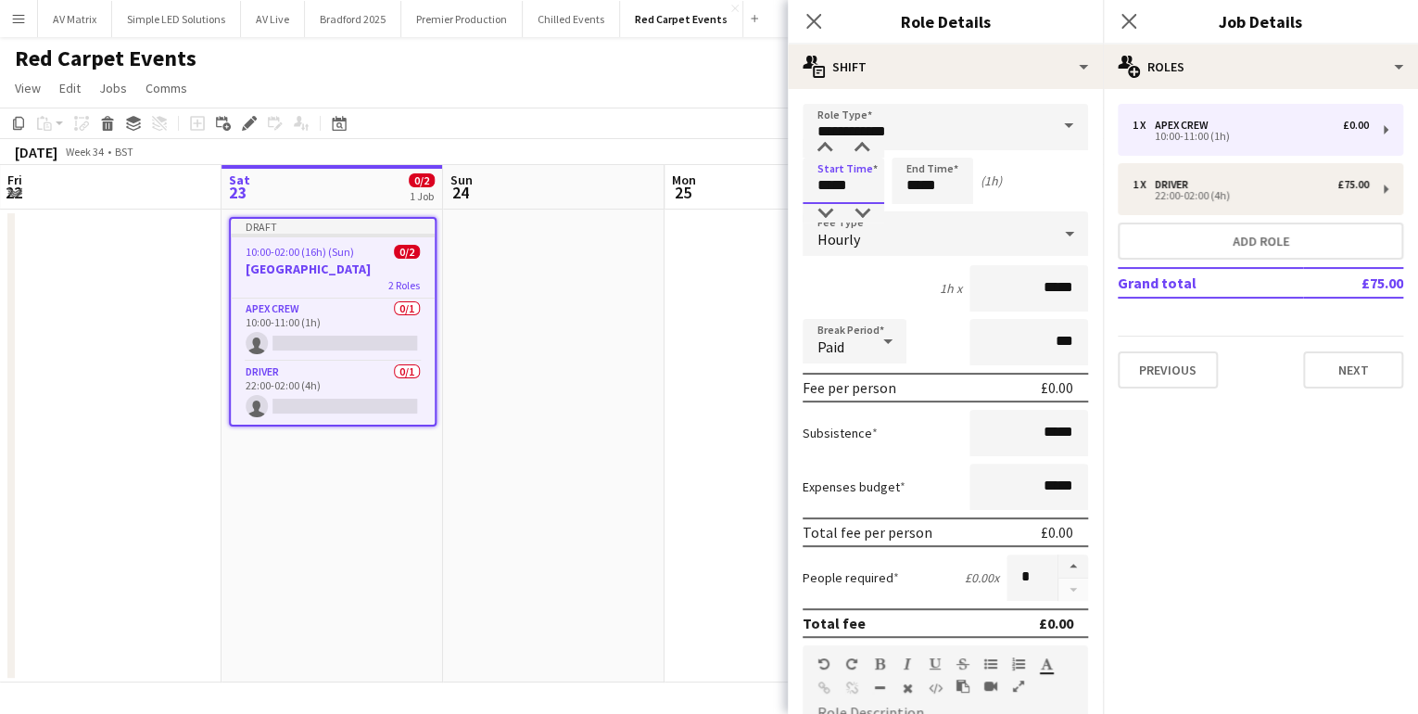
drag, startPoint x: 860, startPoint y: 193, endPoint x: 814, endPoint y: 193, distance: 46.4
click at [814, 193] on input "*****" at bounding box center [844, 181] width 82 height 46
type input "*****"
drag, startPoint x: 954, startPoint y: 183, endPoint x: 848, endPoint y: 184, distance: 105.7
click at [849, 184] on div "Start Time ***** End Time ***** (13h)" at bounding box center [946, 181] width 286 height 46
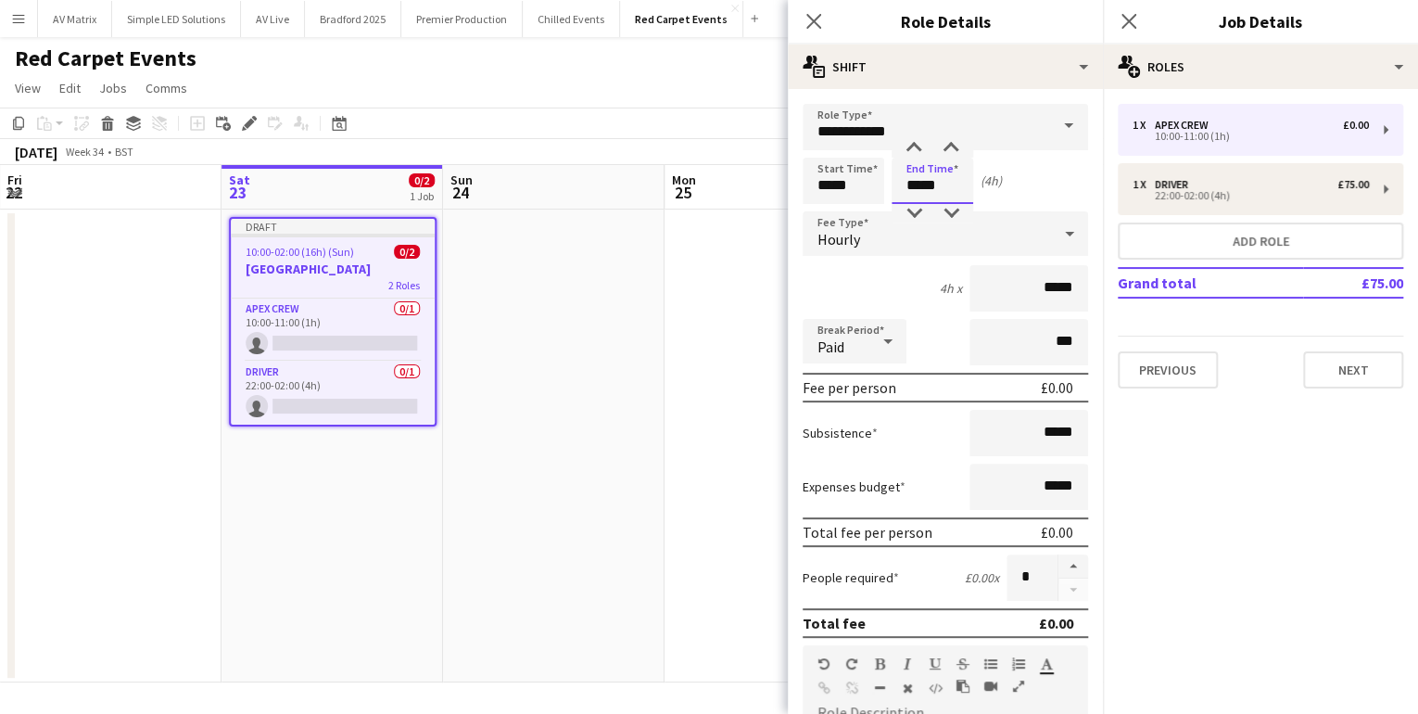
type input "*****"
click at [1019, 428] on input "*****" at bounding box center [1029, 433] width 119 height 46
type input "******"
click at [812, 19] on icon "Close pop-in" at bounding box center [814, 21] width 18 height 18
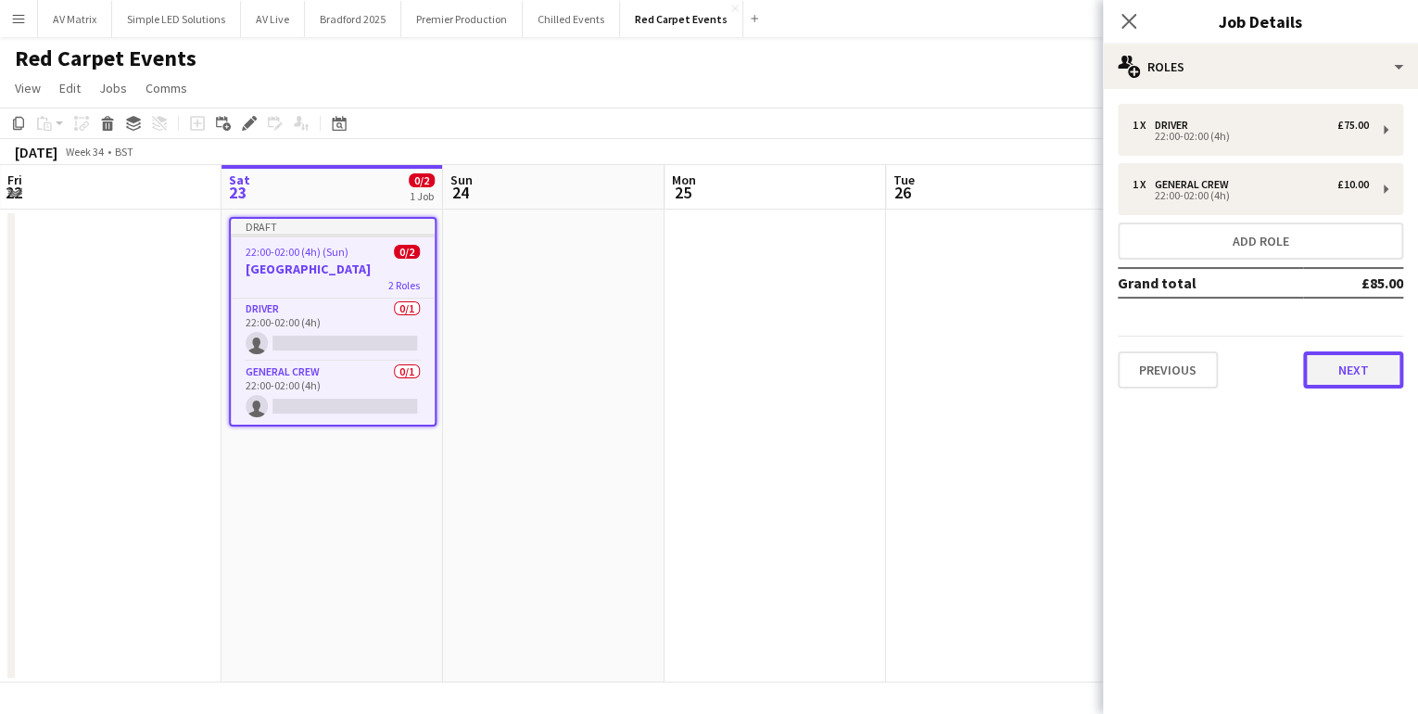
click at [1344, 379] on button "Next" at bounding box center [1353, 369] width 100 height 37
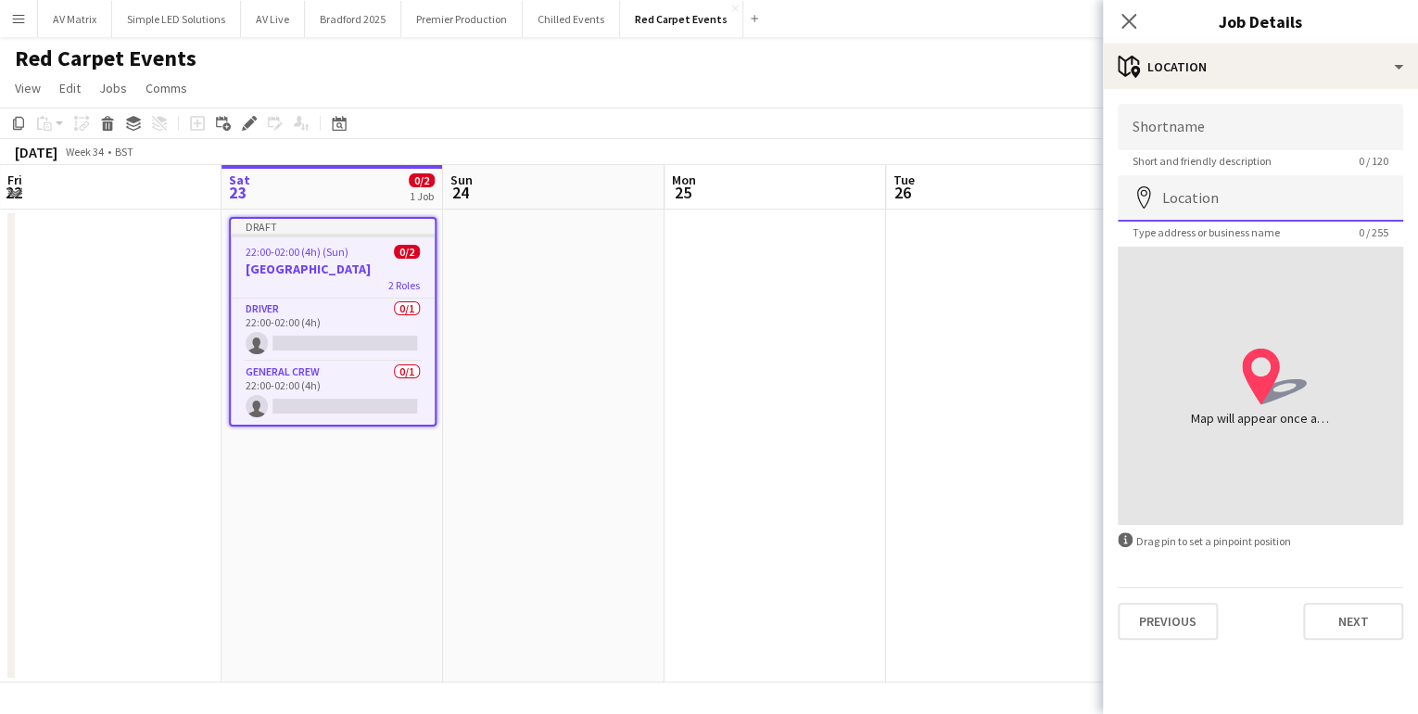
click at [1225, 204] on input "Location" at bounding box center [1261, 198] width 286 height 46
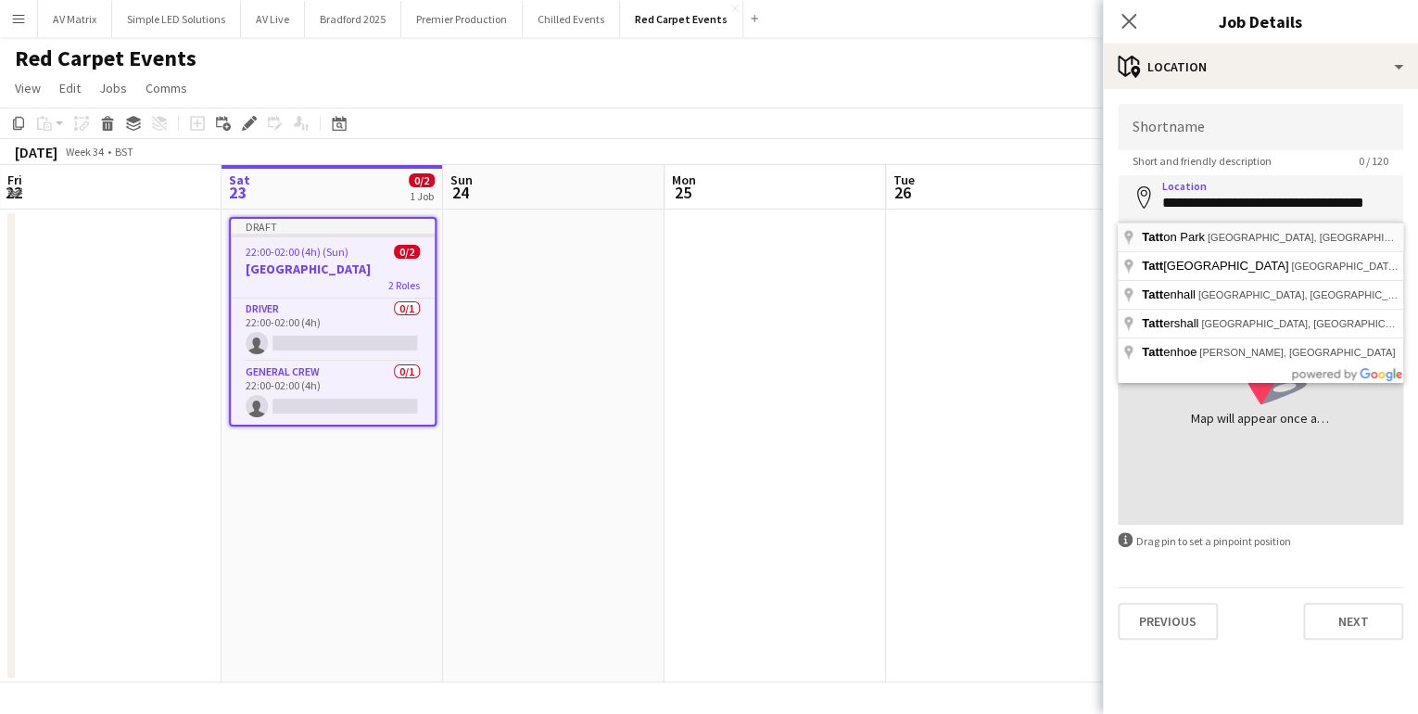
type input "**********"
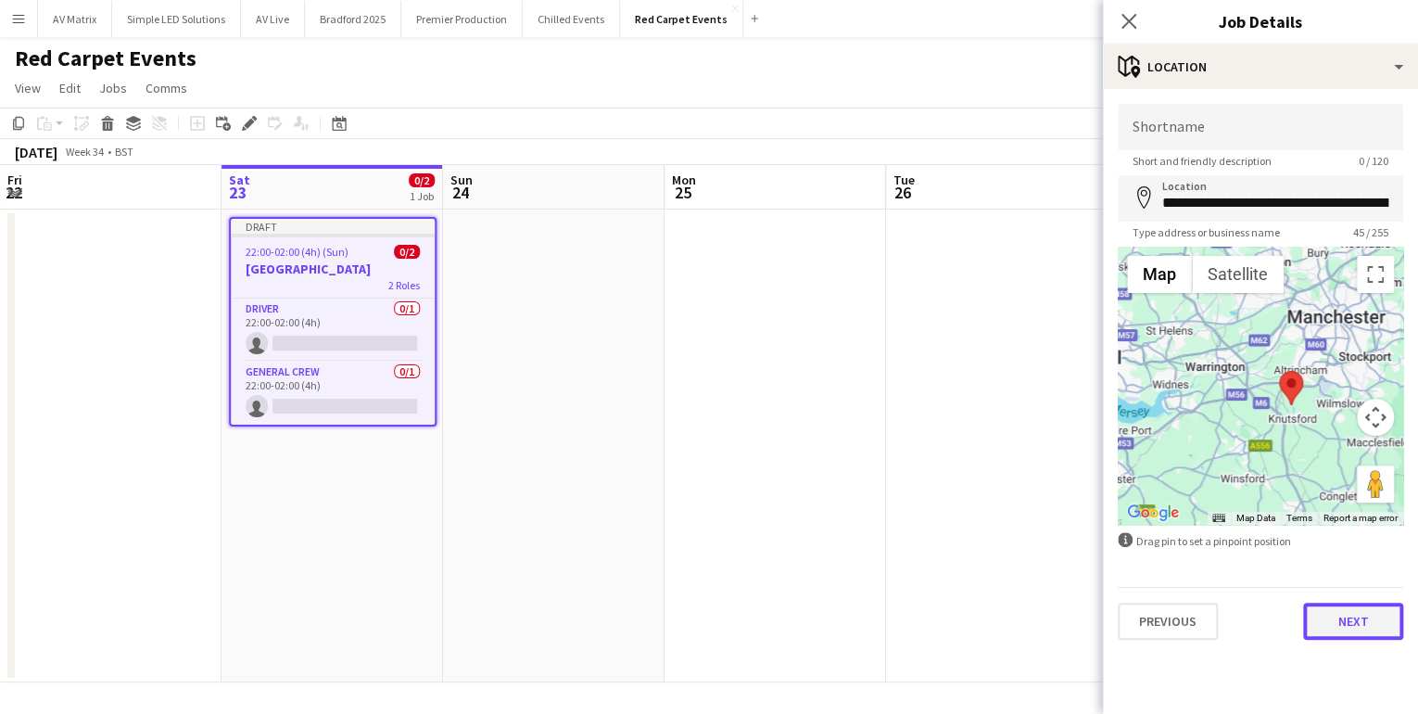
click at [1360, 616] on button "Next" at bounding box center [1353, 621] width 100 height 37
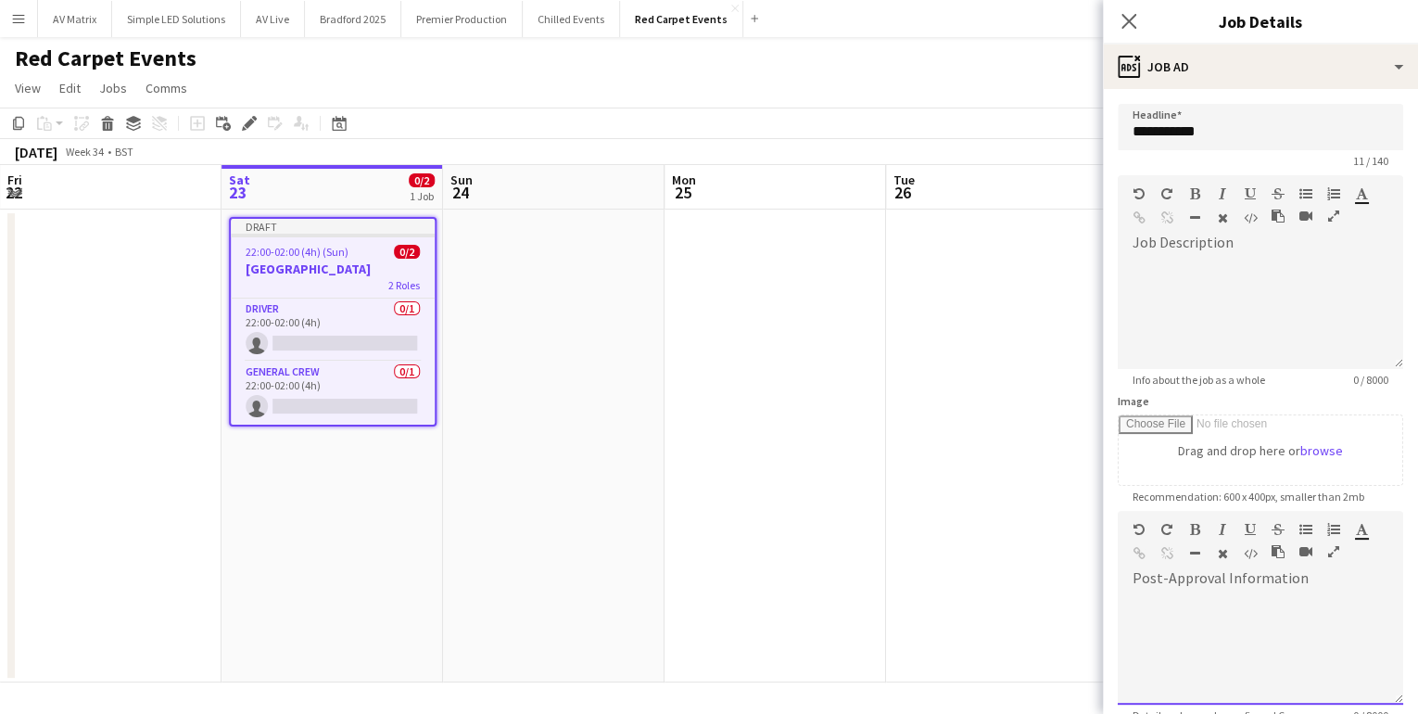
click at [1257, 639] on div at bounding box center [1261, 648] width 286 height 111
click at [1254, 639] on div "**********" at bounding box center [1255, 648] width 274 height 111
click at [1131, 19] on icon at bounding box center [1129, 21] width 18 height 18
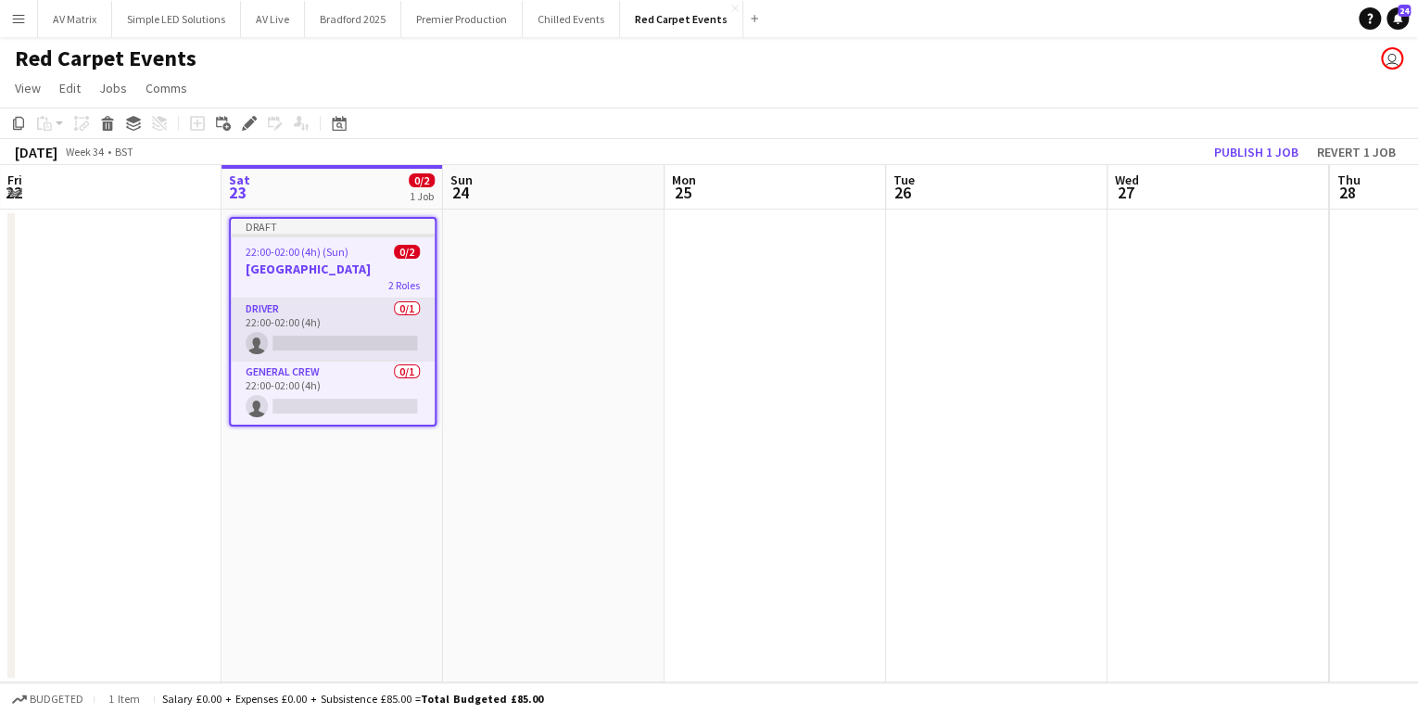
click at [311, 341] on app-card-role "Driver 0/1 22:00-02:00 (4h) single-neutral-actions" at bounding box center [333, 330] width 204 height 63
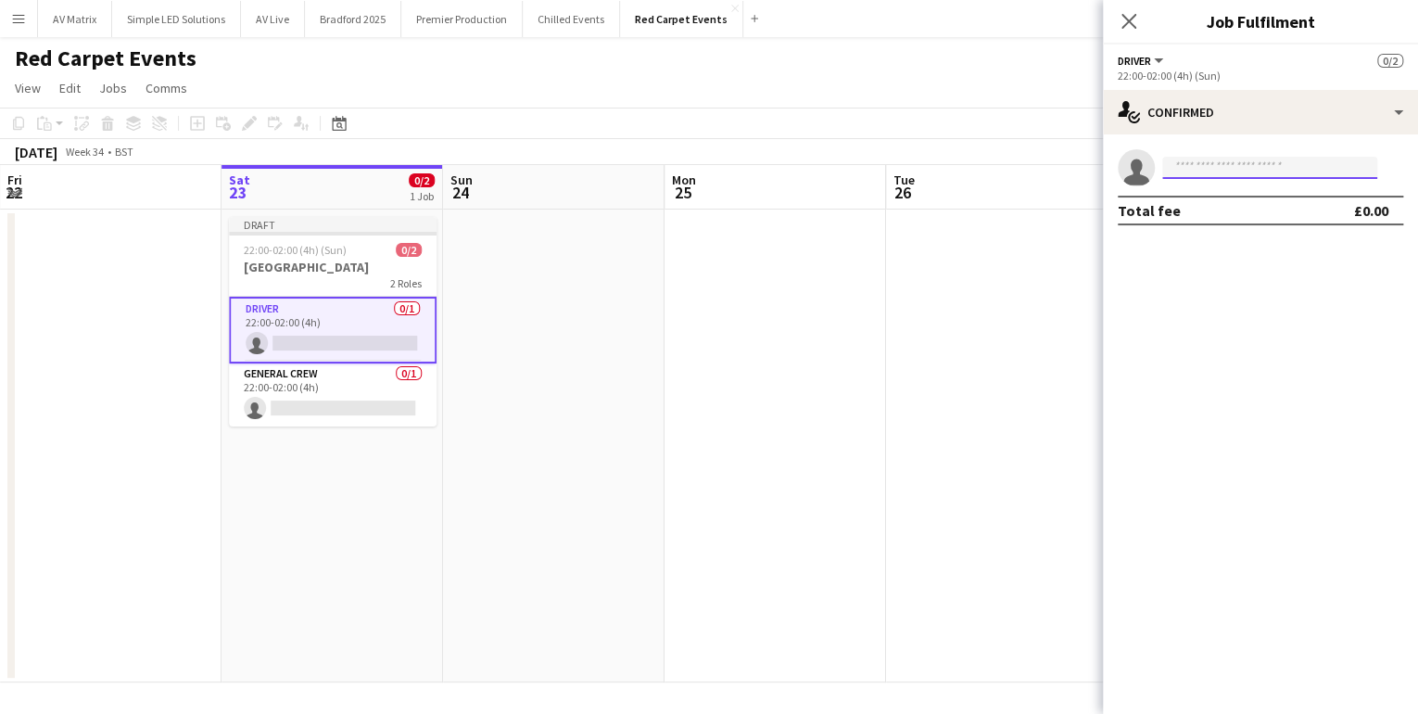
click at [1214, 169] on input at bounding box center [1270, 168] width 215 height 22
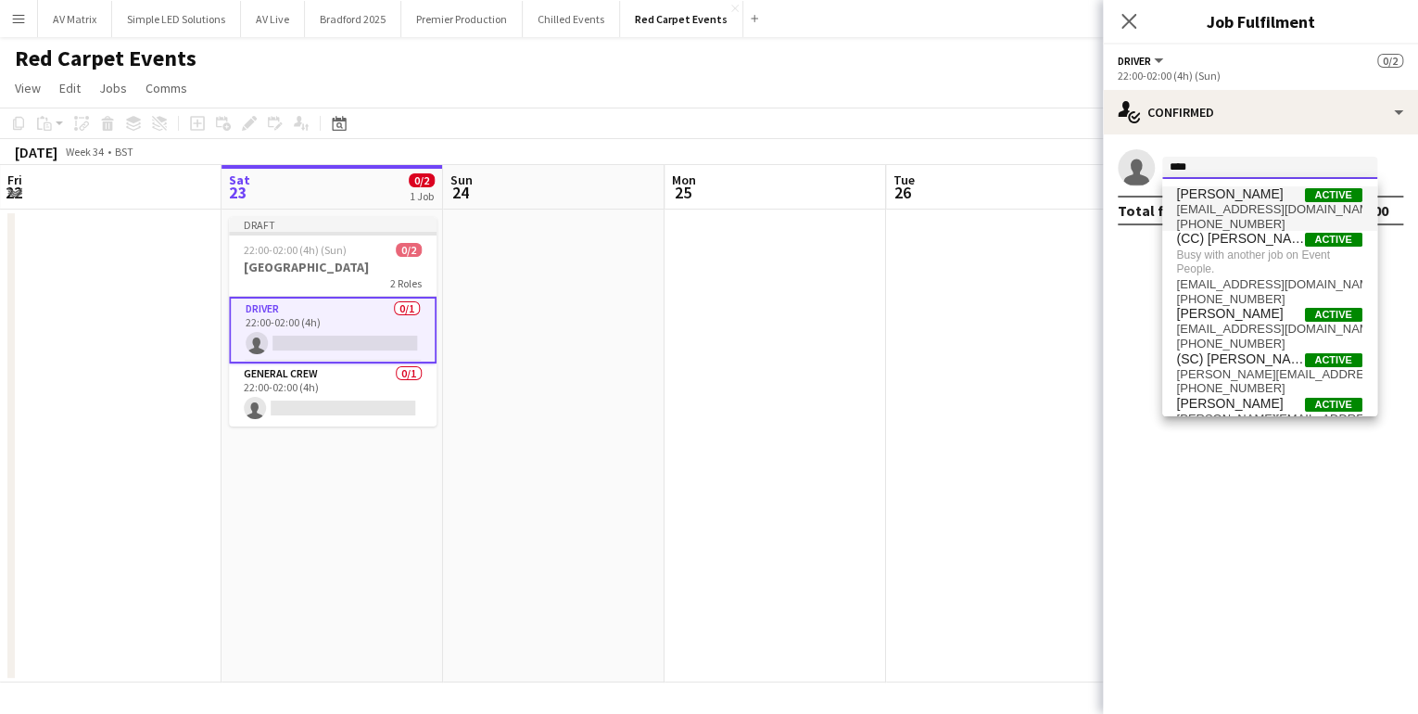
type input "****"
click at [1220, 189] on span "[PERSON_NAME]" at bounding box center [1230, 194] width 107 height 16
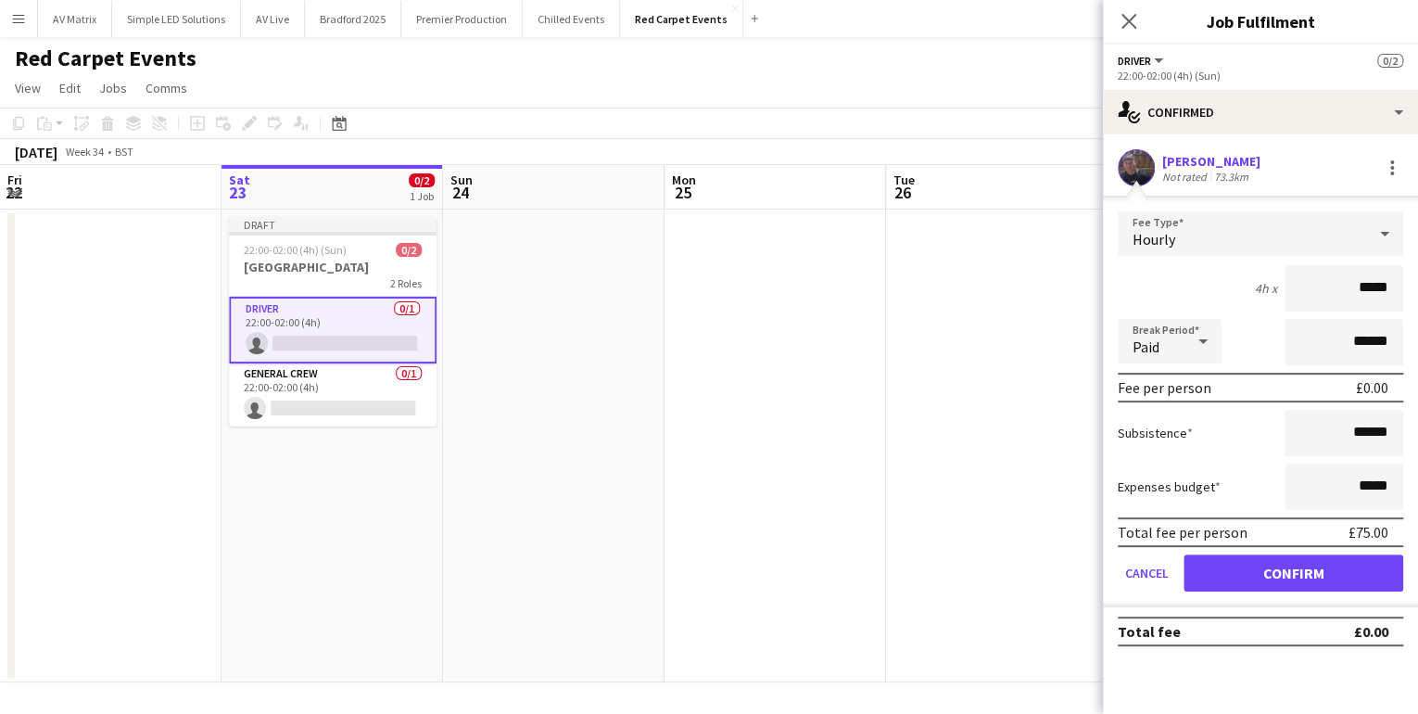
drag, startPoint x: 1297, startPoint y: 283, endPoint x: 1420, endPoint y: 292, distance: 123.6
click at [1417, 292] on html "Menu Boards Boards Boards All jobs Status Workforce Workforce My Workforce Recr…" at bounding box center [709, 357] width 1418 height 714
type input "***"
click at [1312, 576] on button "Confirm" at bounding box center [1294, 572] width 220 height 37
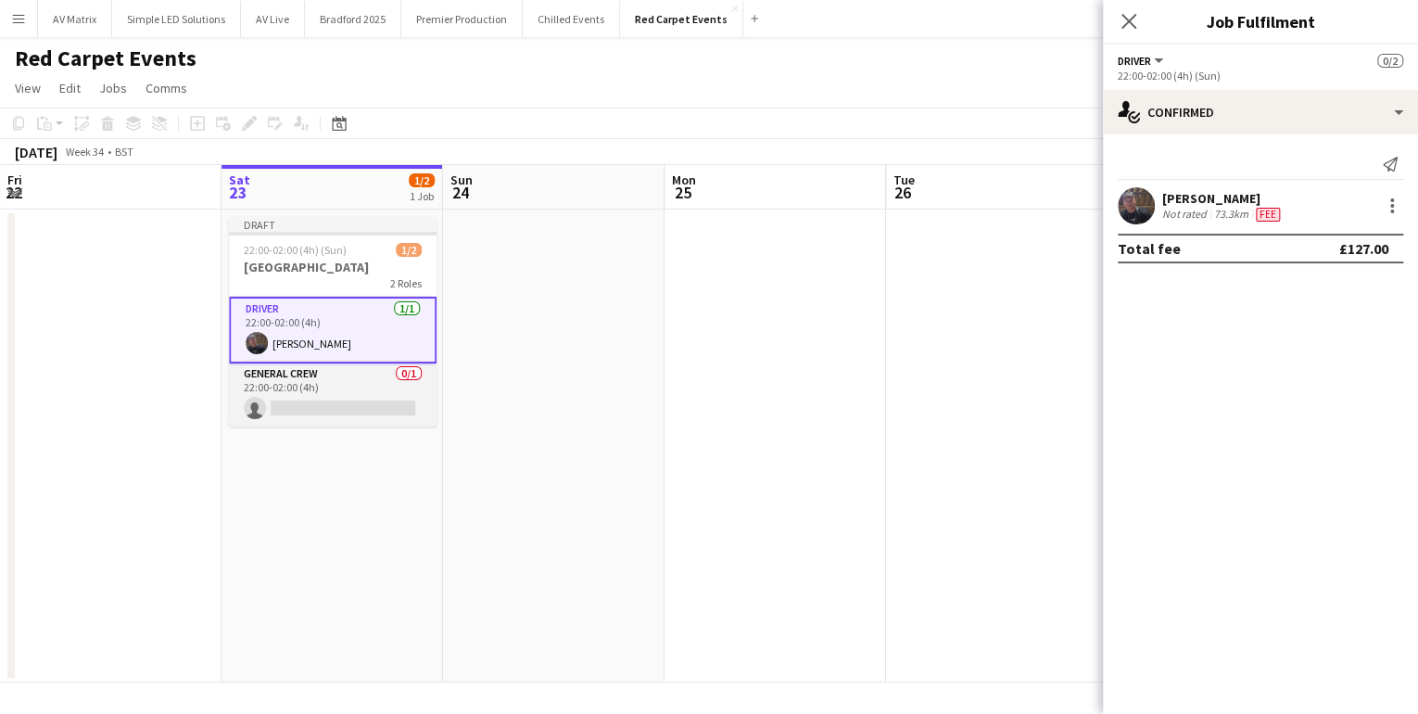
drag, startPoint x: 289, startPoint y: 404, endPoint x: 304, endPoint y: 400, distance: 15.5
click at [290, 404] on app-card-role "General Crew 0/1 22:00-02:00 (4h) single-neutral-actions" at bounding box center [333, 394] width 208 height 63
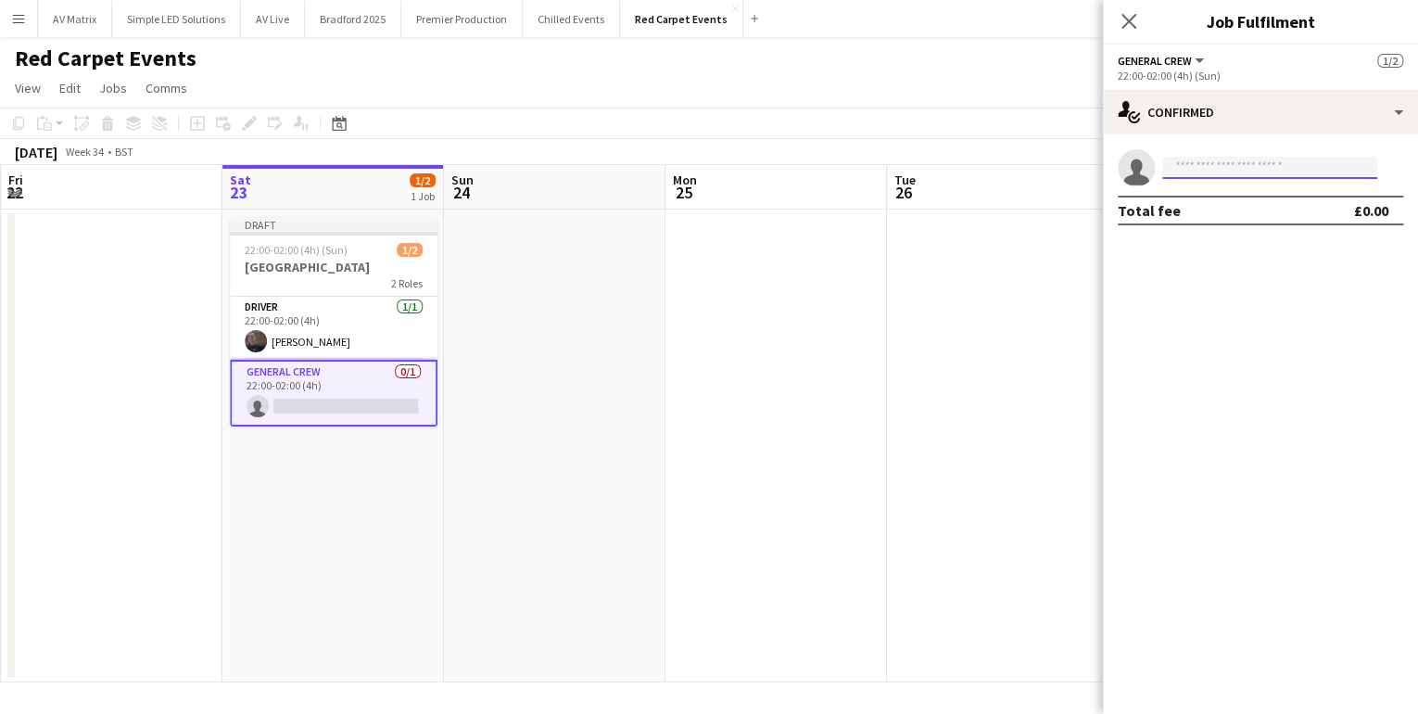
click at [1242, 164] on input at bounding box center [1270, 168] width 215 height 22
type input "*"
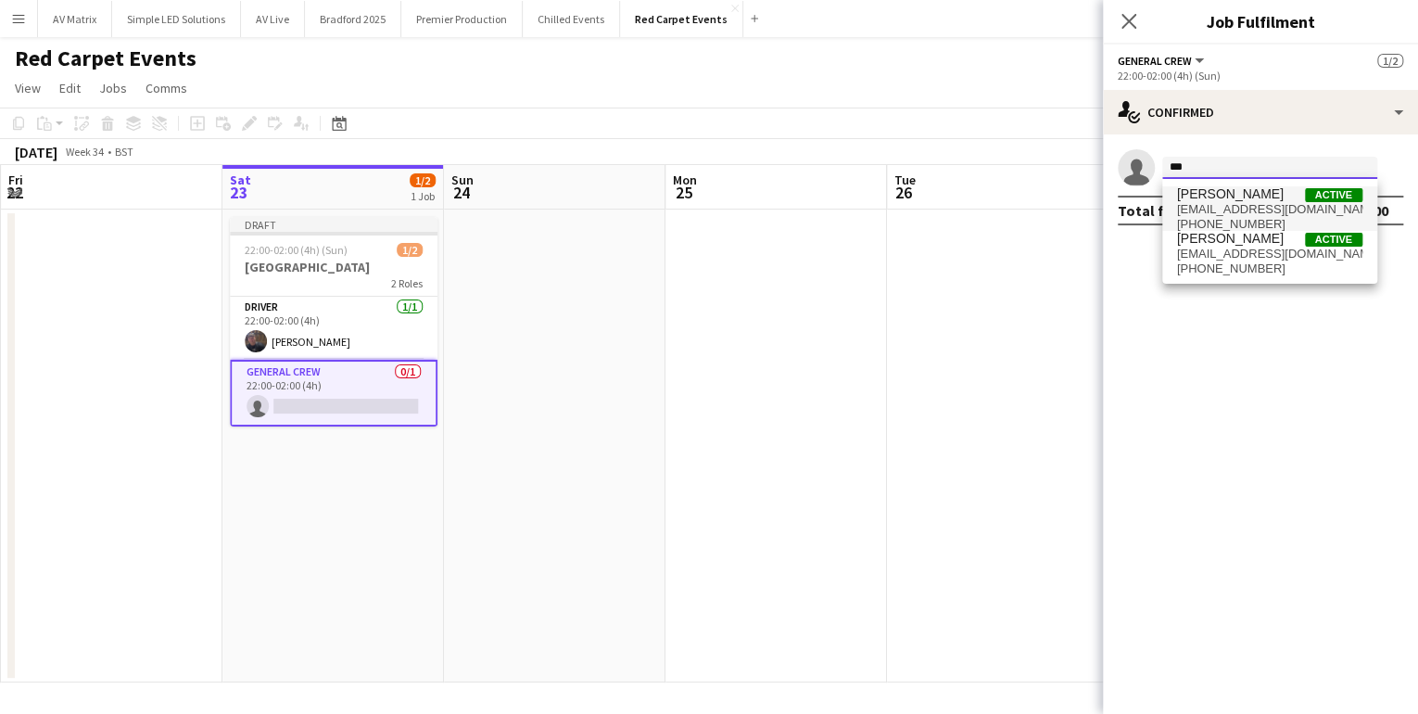
type input "***"
click at [1253, 197] on span "[PERSON_NAME]" at bounding box center [1230, 194] width 107 height 16
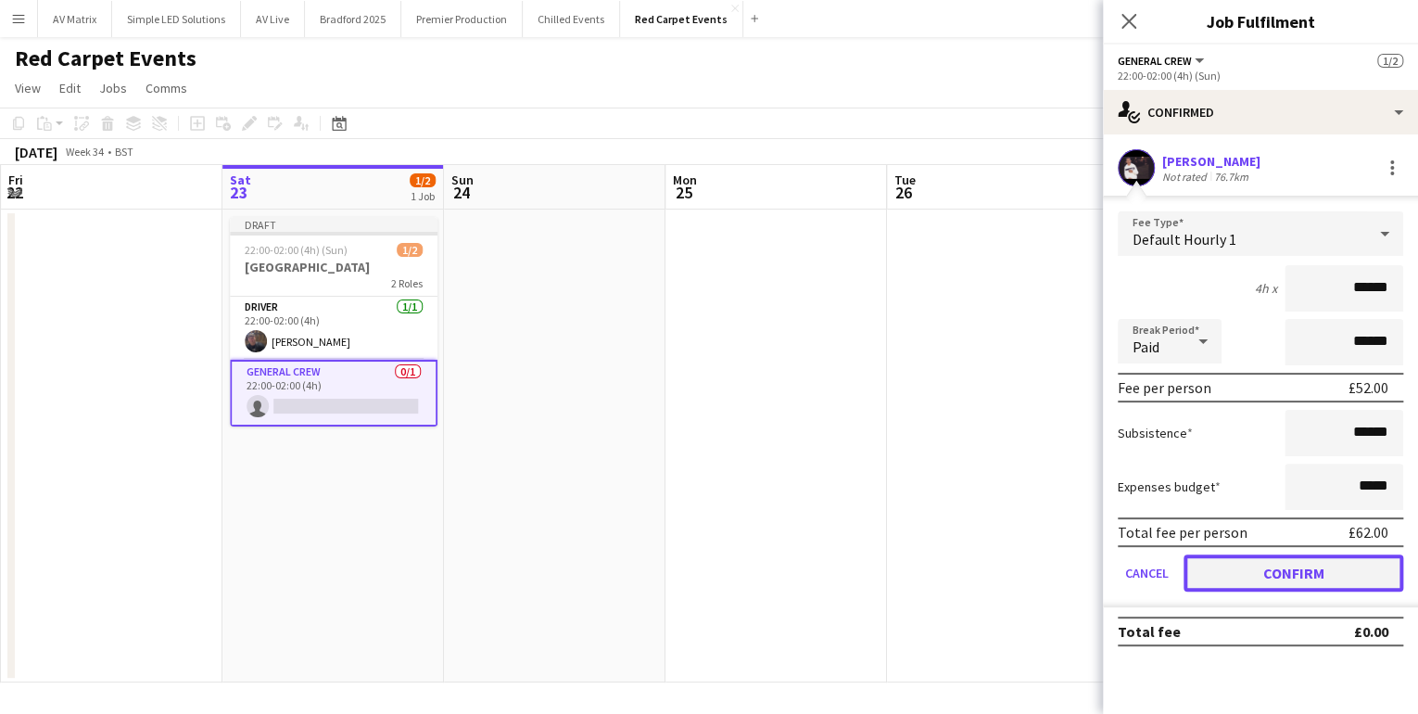
click at [1302, 571] on button "Confirm" at bounding box center [1294, 572] width 220 height 37
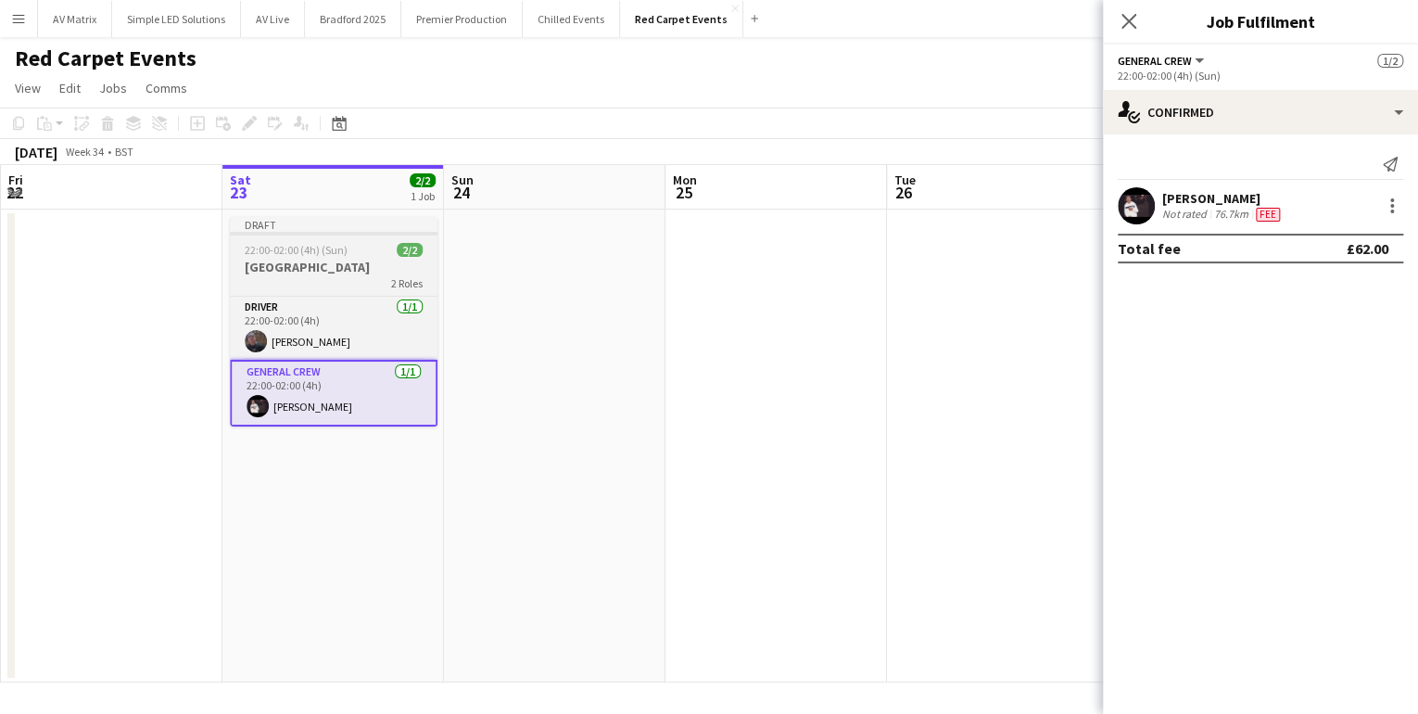
click at [335, 287] on div "2 Roles" at bounding box center [334, 282] width 208 height 15
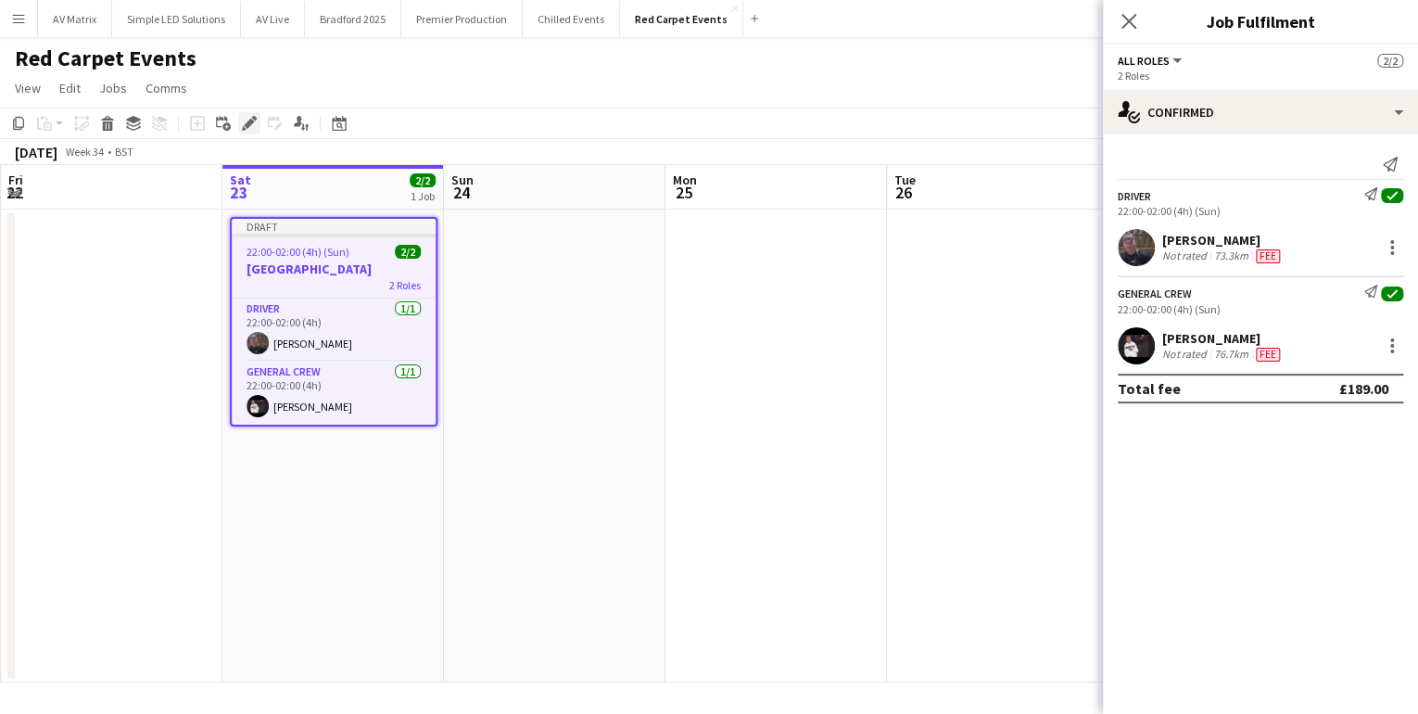
click at [245, 130] on icon at bounding box center [244, 128] width 5 height 5
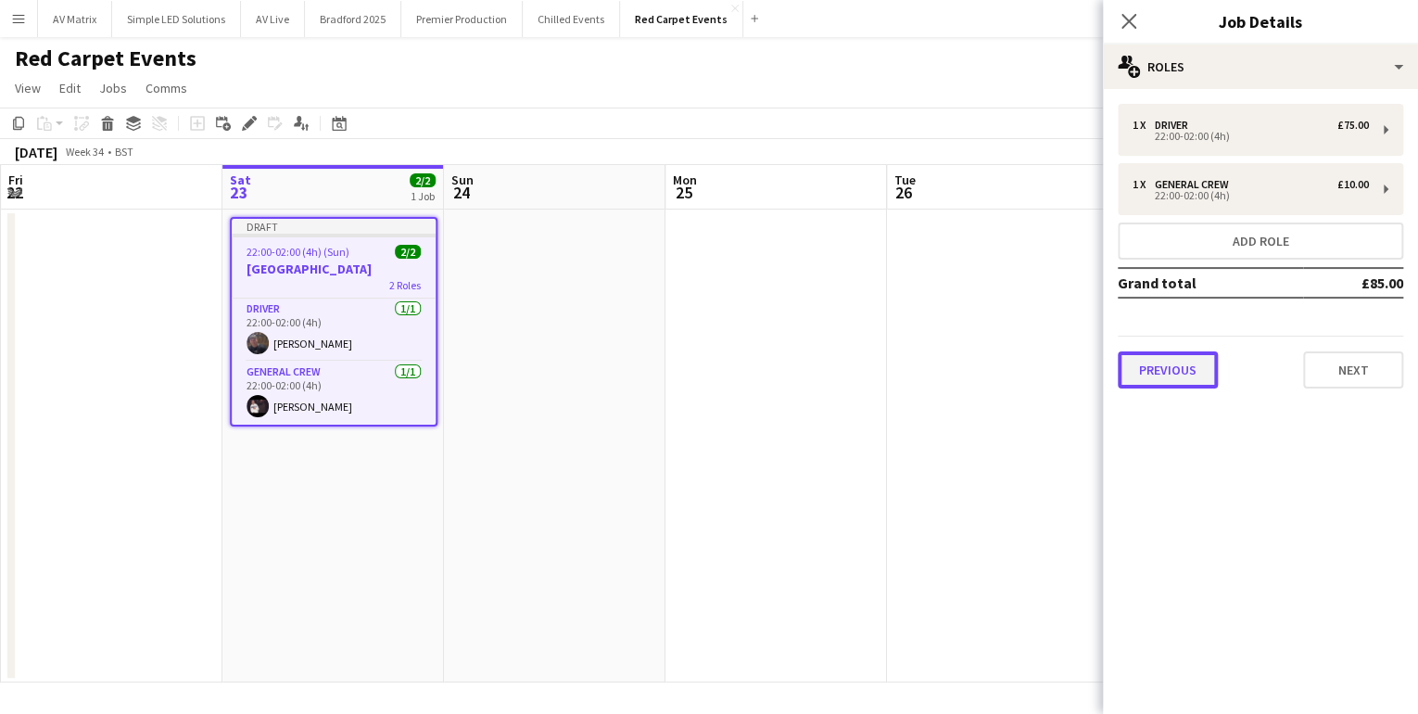
click at [1154, 368] on button "Previous" at bounding box center [1168, 369] width 100 height 37
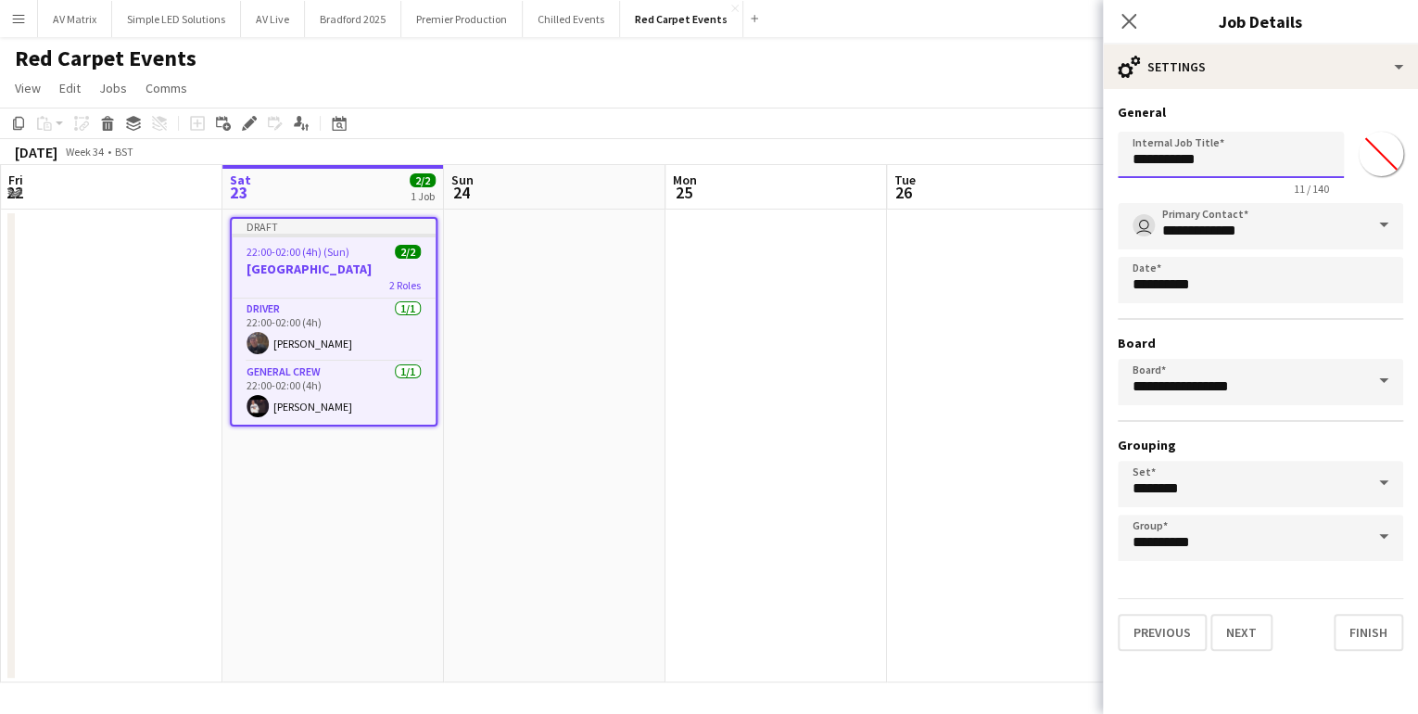
click at [1242, 158] on input "**********" at bounding box center [1231, 155] width 226 height 46
type input "**********"
click at [1131, 25] on icon at bounding box center [1129, 21] width 18 height 18
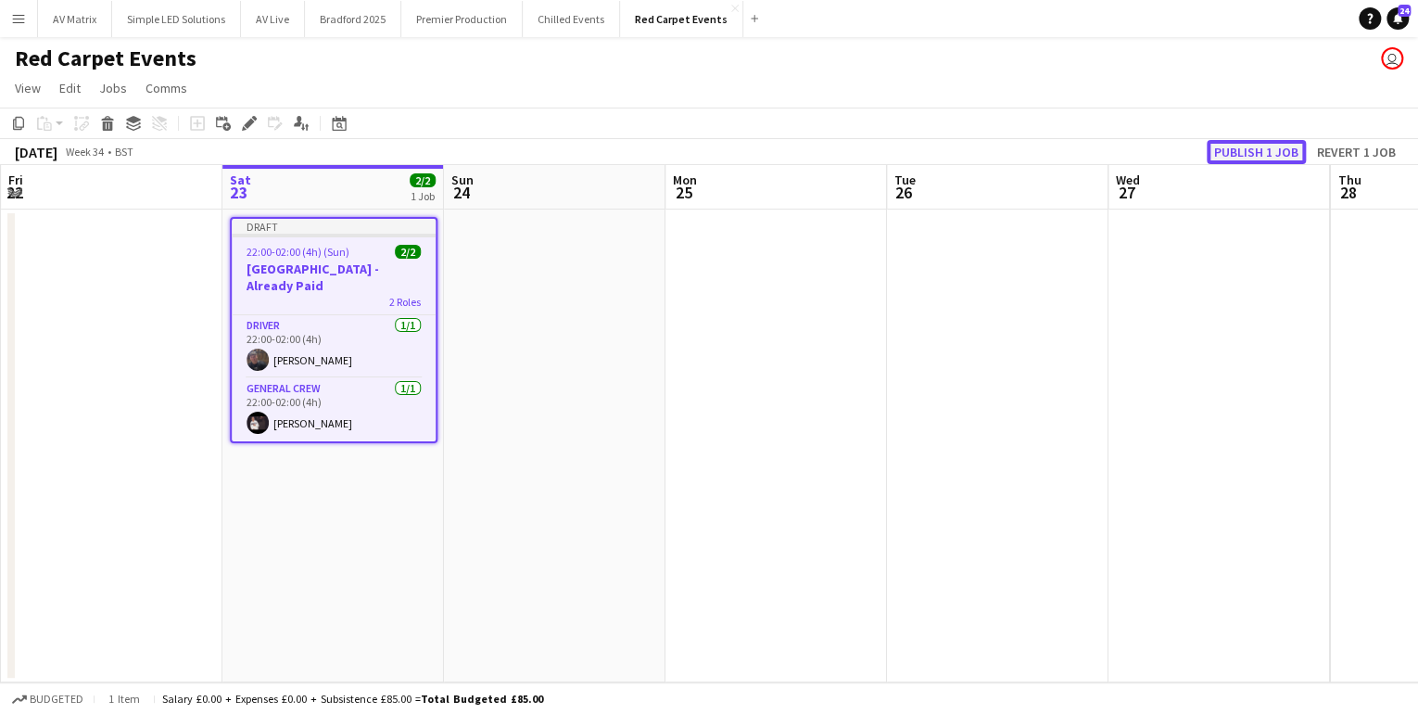
click at [1239, 146] on button "Publish 1 job" at bounding box center [1256, 152] width 99 height 24
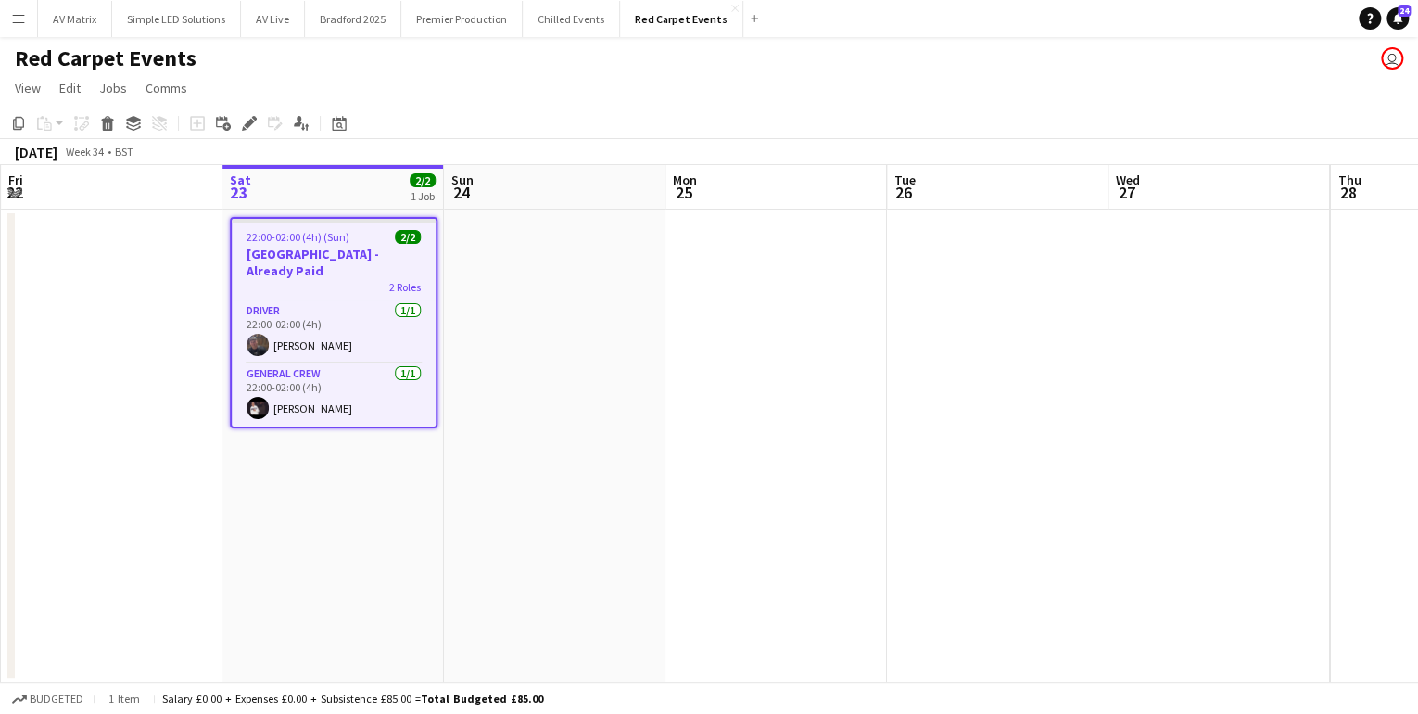
click at [19, 21] on app-icon "Menu" at bounding box center [18, 18] width 15 height 15
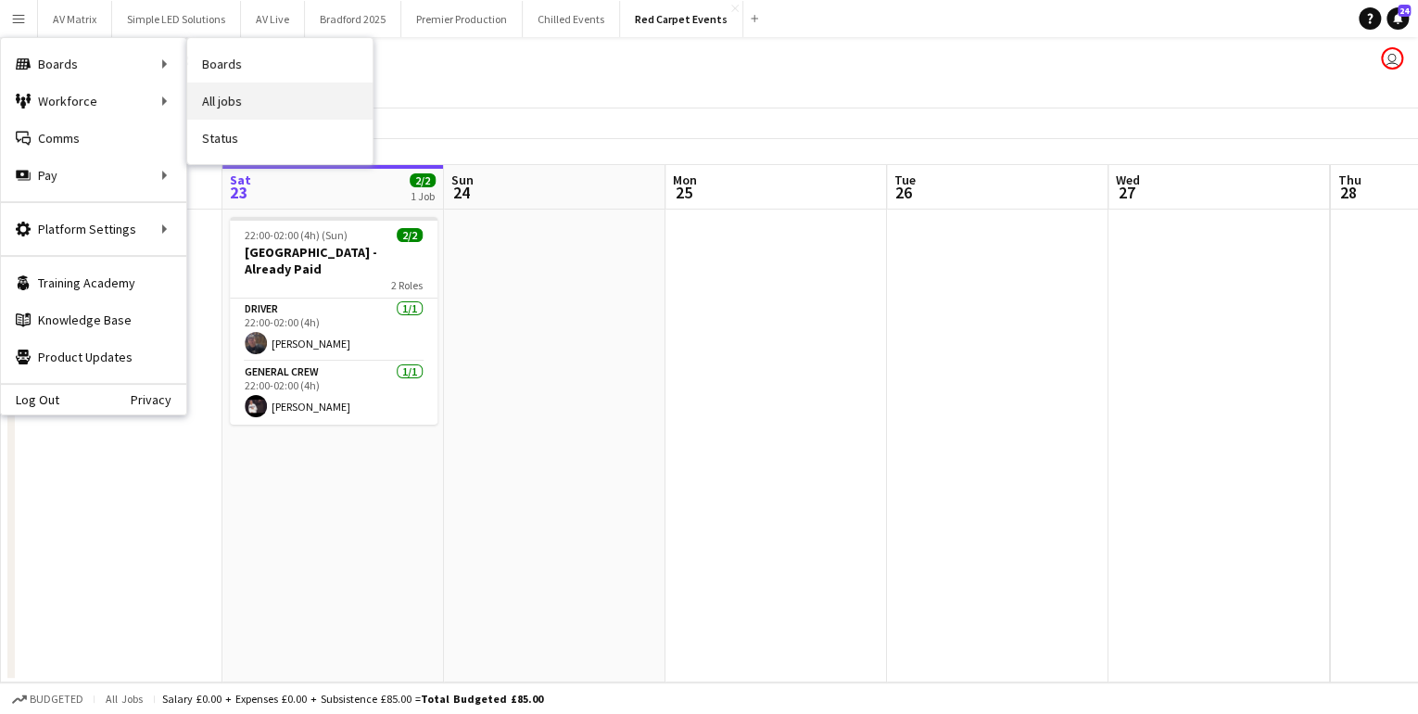
click at [232, 88] on link "All jobs" at bounding box center [279, 101] width 185 height 37
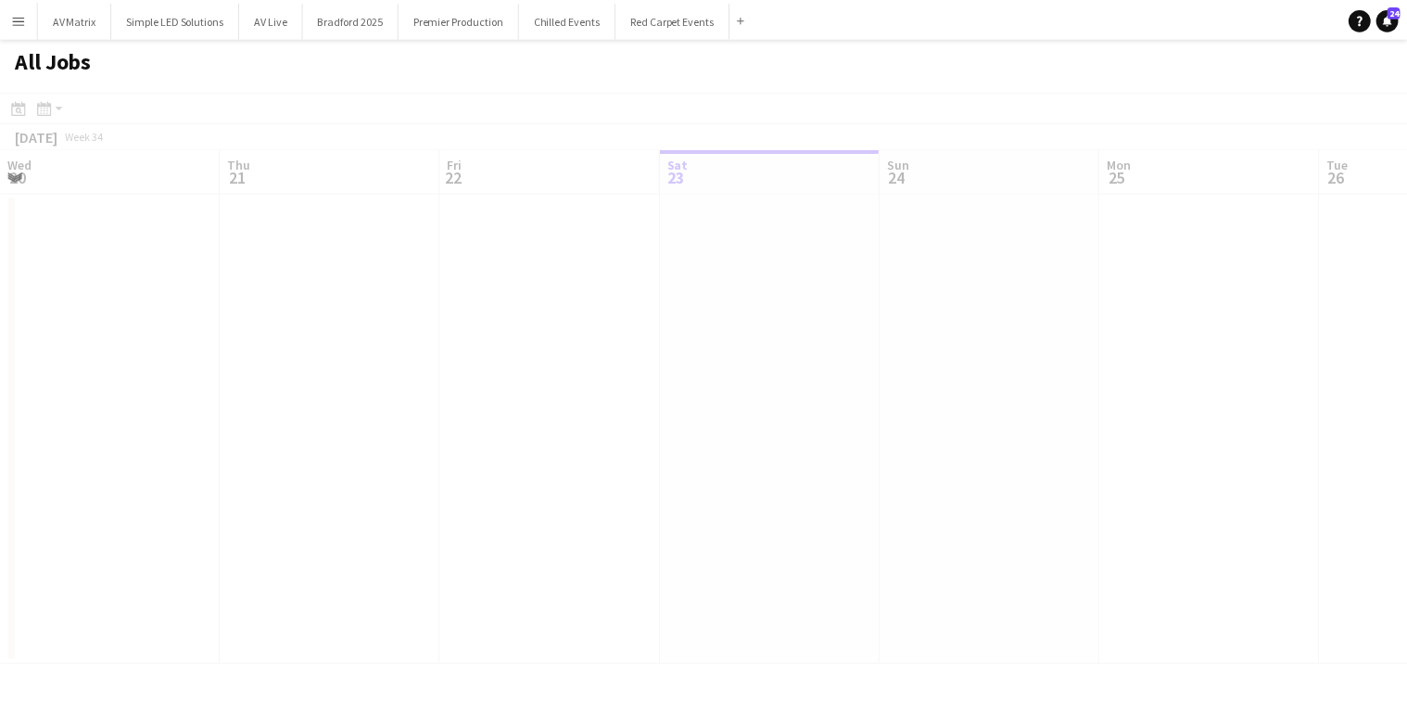
scroll to position [0, 443]
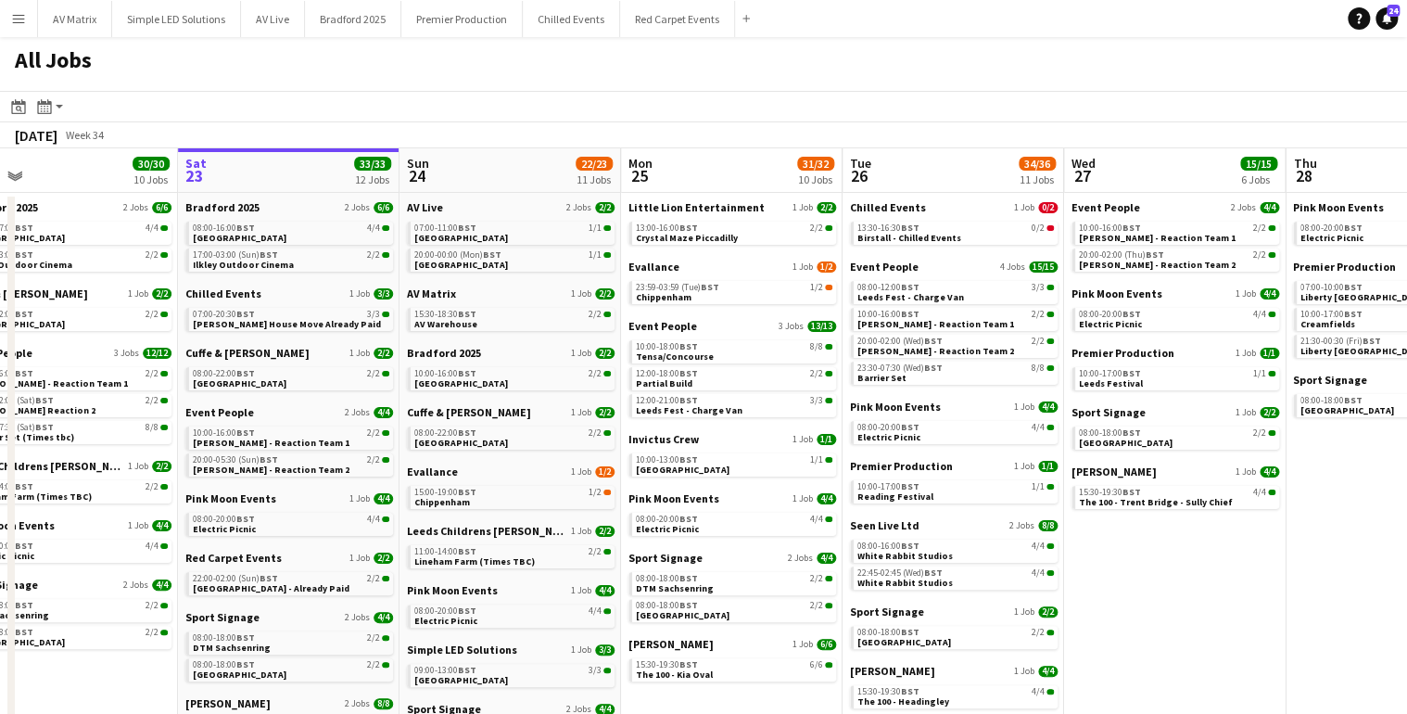
drag, startPoint x: 1213, startPoint y: 603, endPoint x: 1169, endPoint y: 601, distance: 43.6
click at [1169, 601] on app-calendar-viewport "Wed 20 24/24 7 Jobs Thu 21 21/21 5 Jobs Fri 22 30/30 10 Jobs Sat 23 33/33 12 Jo…" at bounding box center [703, 484] width 1407 height 673
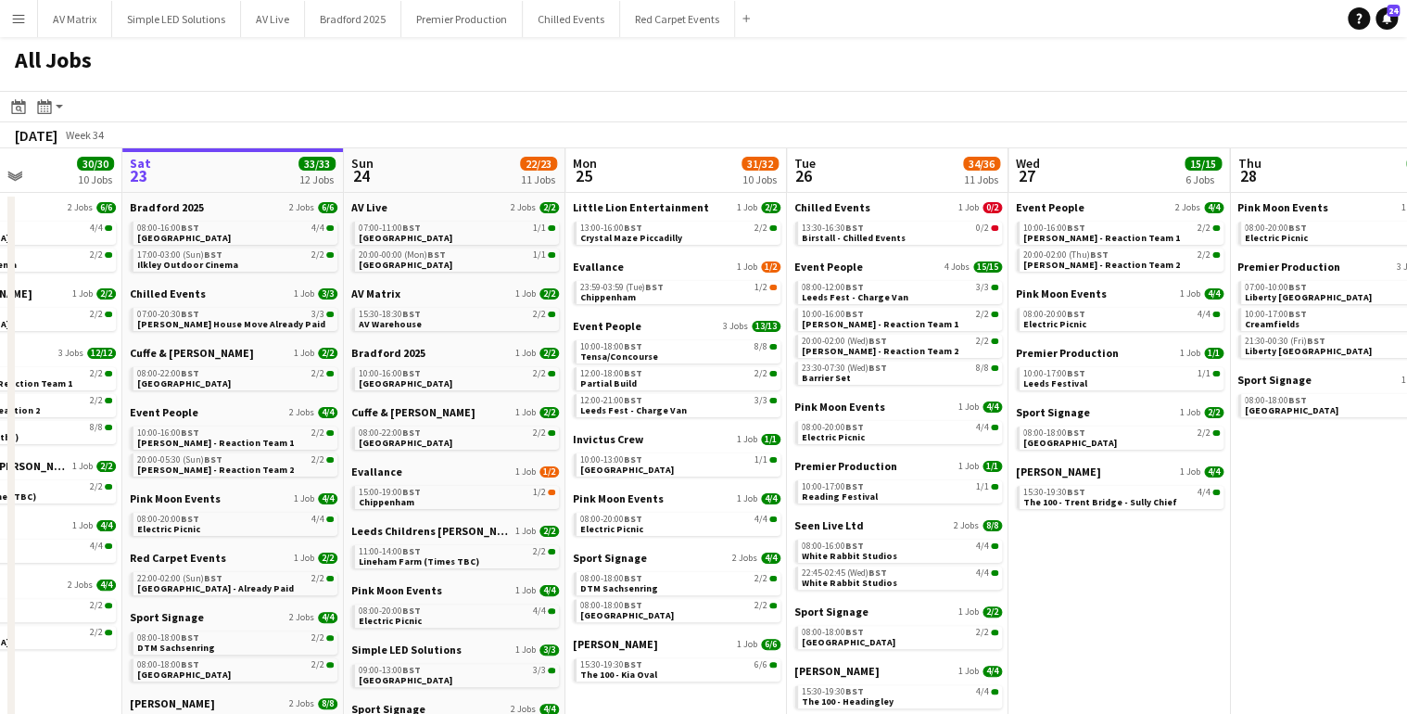
drag, startPoint x: 1175, startPoint y: 594, endPoint x: 1107, endPoint y: 594, distance: 67.7
click at [1107, 594] on app-calendar-viewport "Wed 20 24/24 7 Jobs Thu 21 21/21 5 Jobs Fri 22 30/30 10 Jobs Sat 23 33/33 12 Jo…" at bounding box center [703, 484] width 1407 height 673
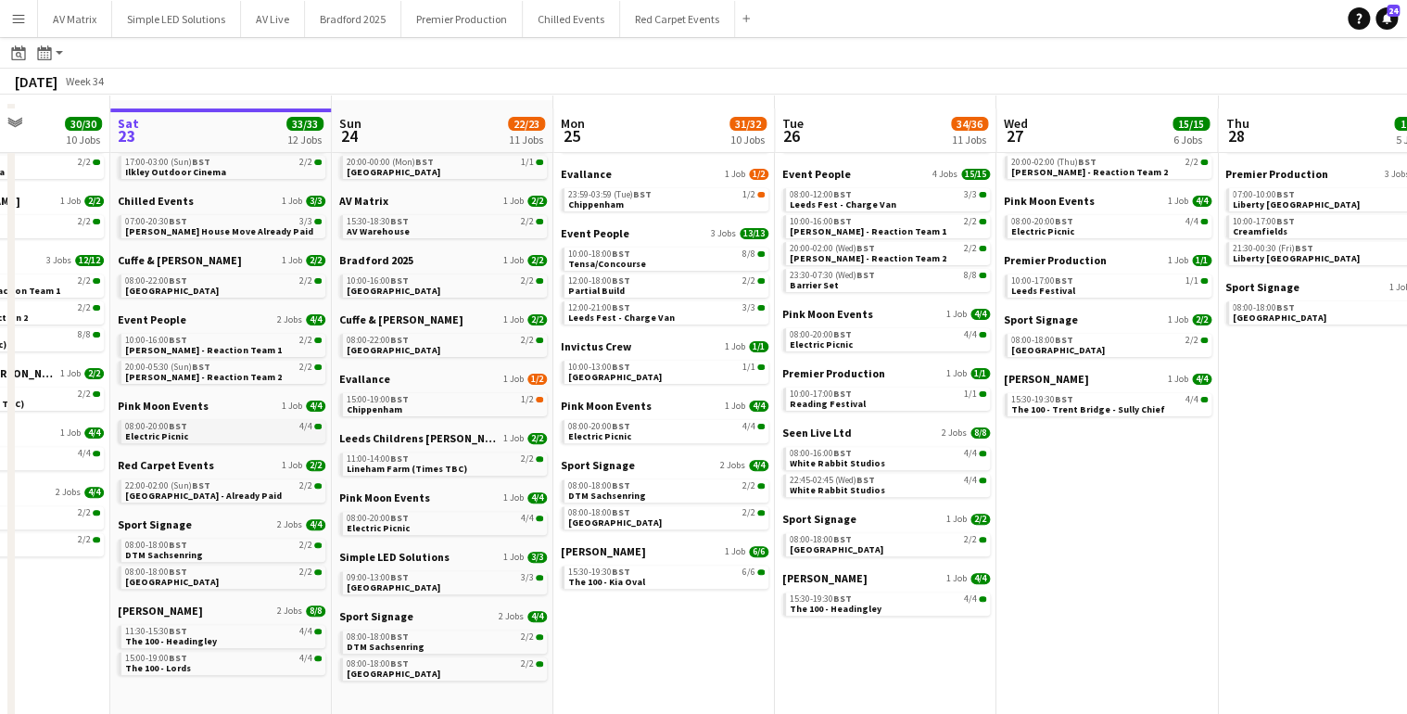
scroll to position [106, 0]
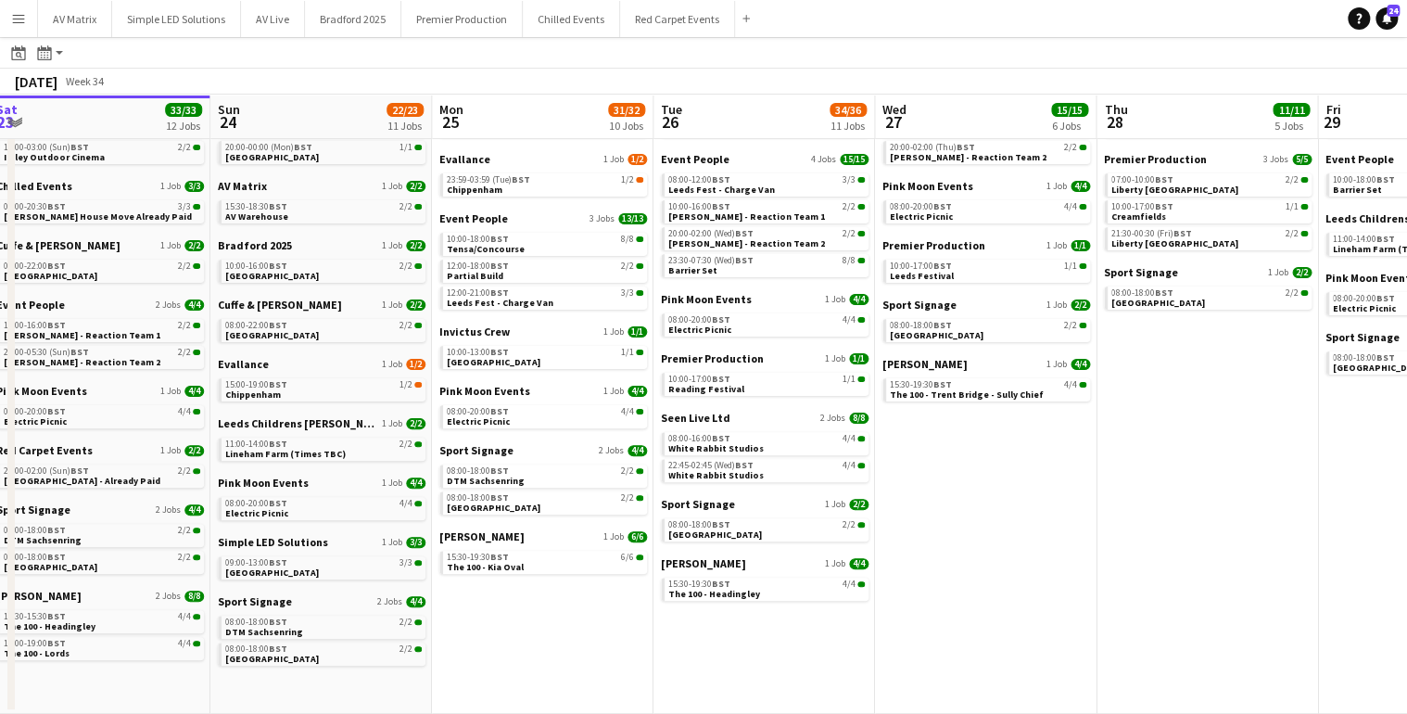
drag, startPoint x: 1032, startPoint y: 522, endPoint x: 905, endPoint y: 524, distance: 127.0
click at [911, 530] on app-calendar-viewport "Wed 20 24/24 7 Jobs Thu 21 21/21 5 Jobs Fri 22 30/30 10 Jobs Sat 23 33/33 12 Jo…" at bounding box center [703, 349] width 1407 height 729
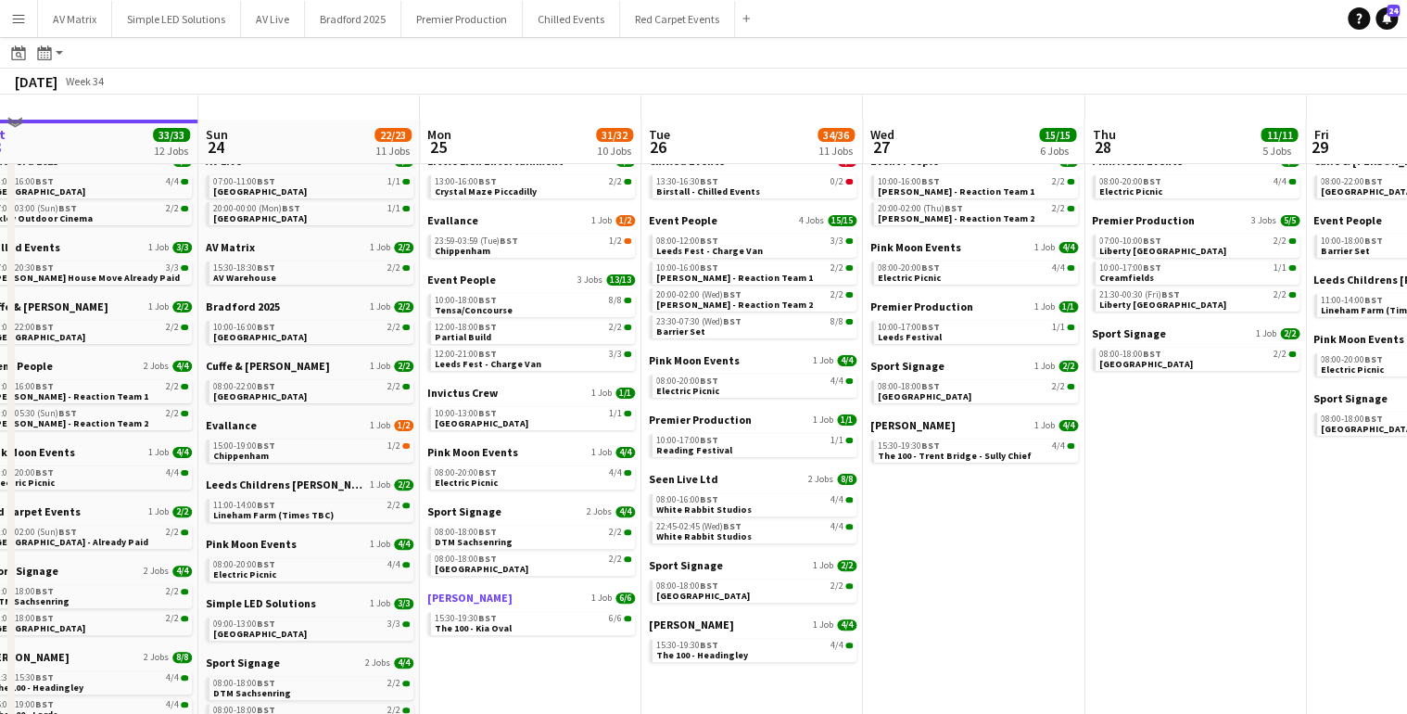
scroll to position [0, 0]
